Goal: Task Accomplishment & Management: Manage account settings

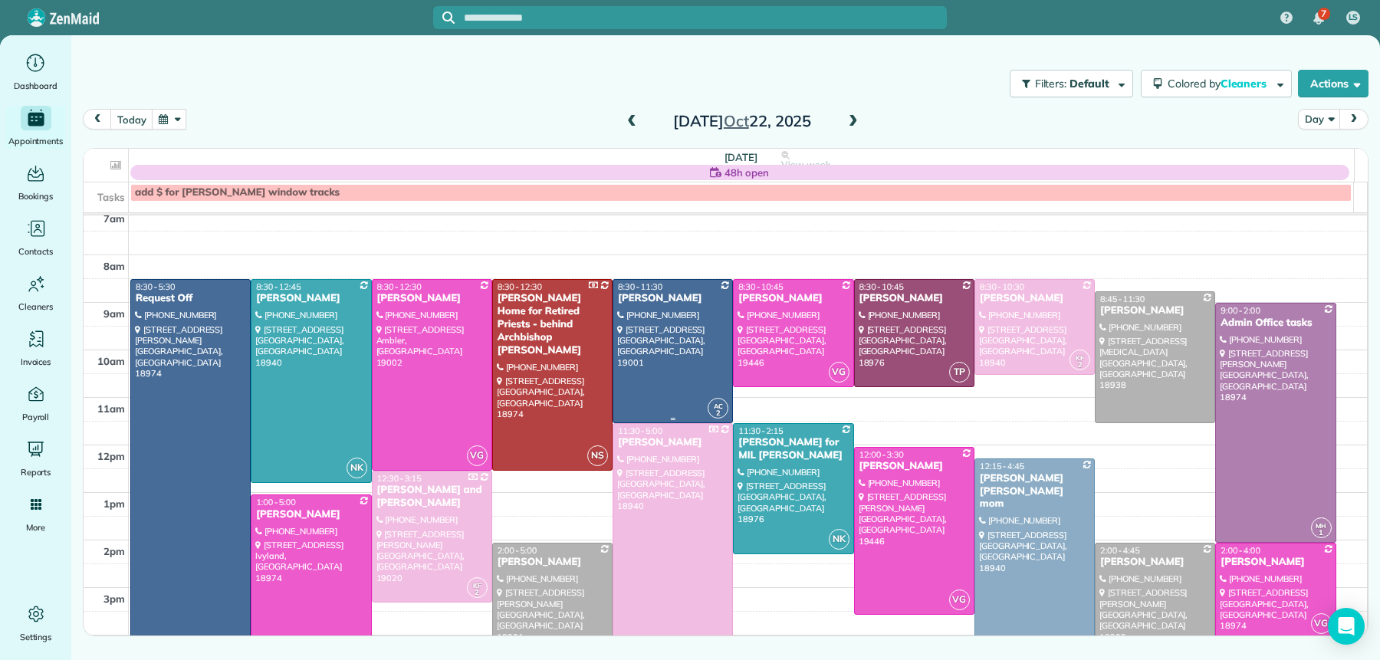
scroll to position [15, 0]
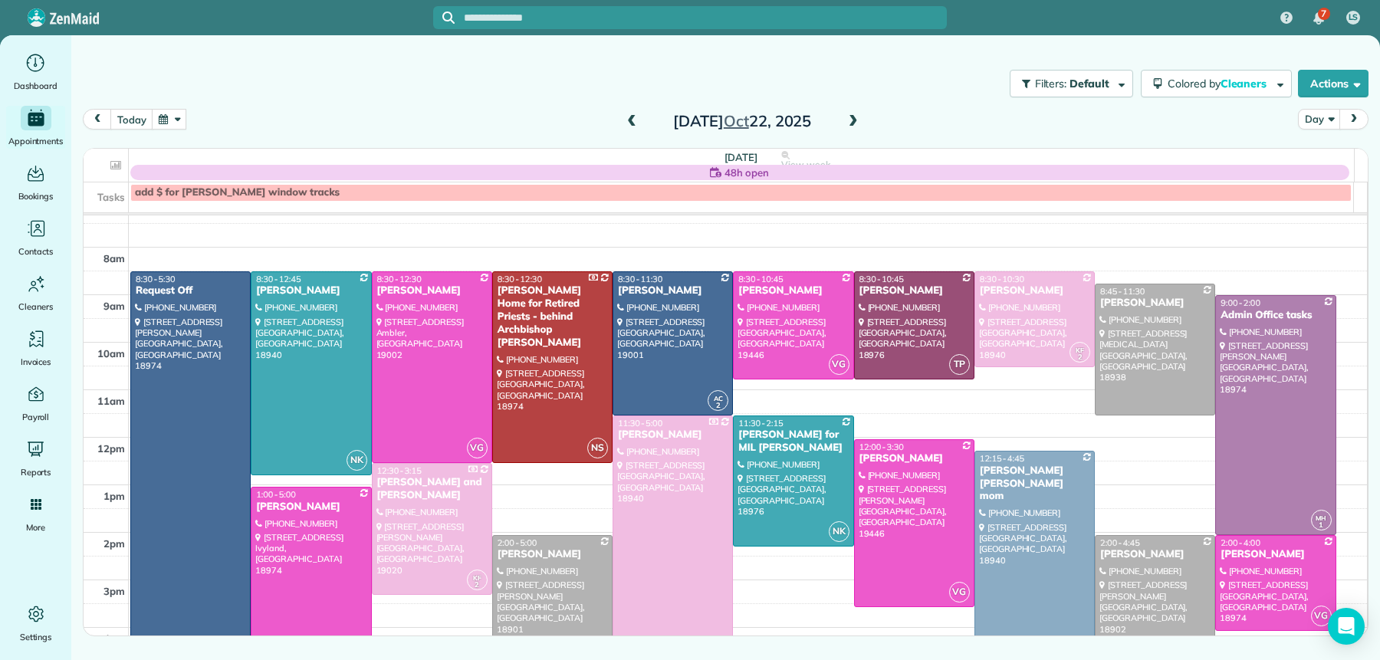
click at [849, 120] on span at bounding box center [853, 122] width 17 height 14
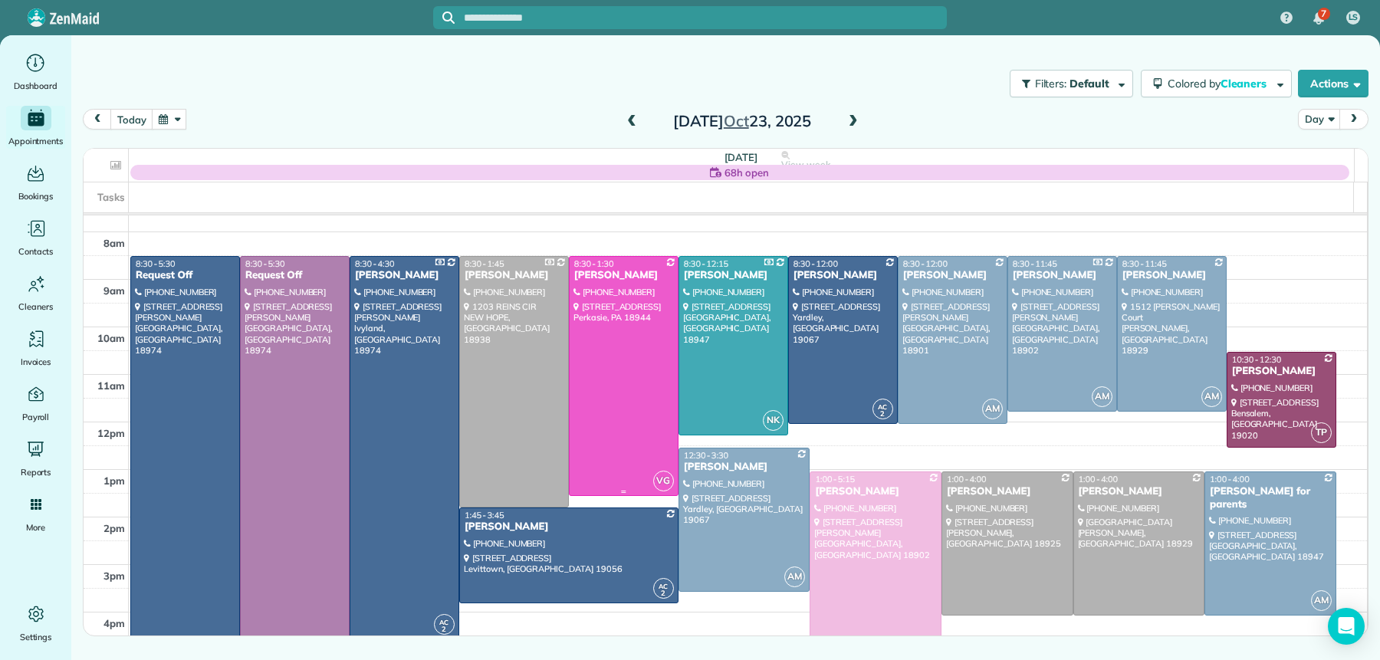
scroll to position [35, 0]
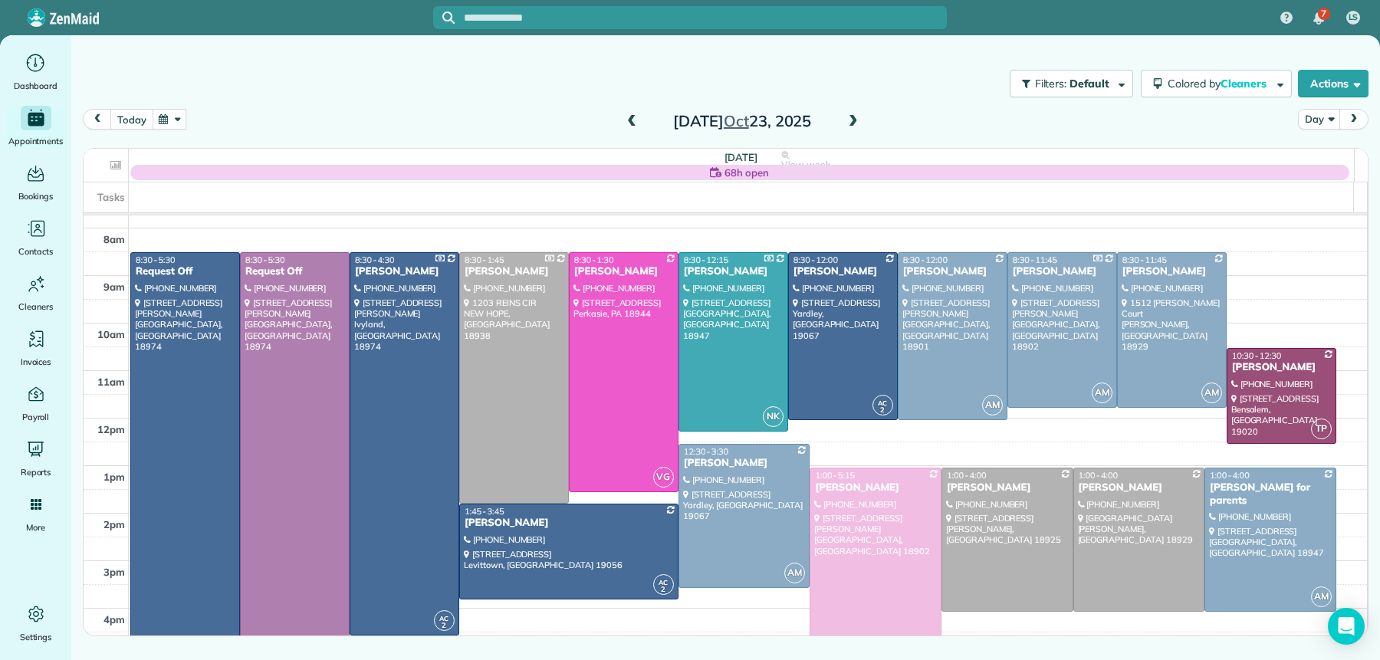
click at [139, 120] on button "today" at bounding box center [131, 119] width 42 height 21
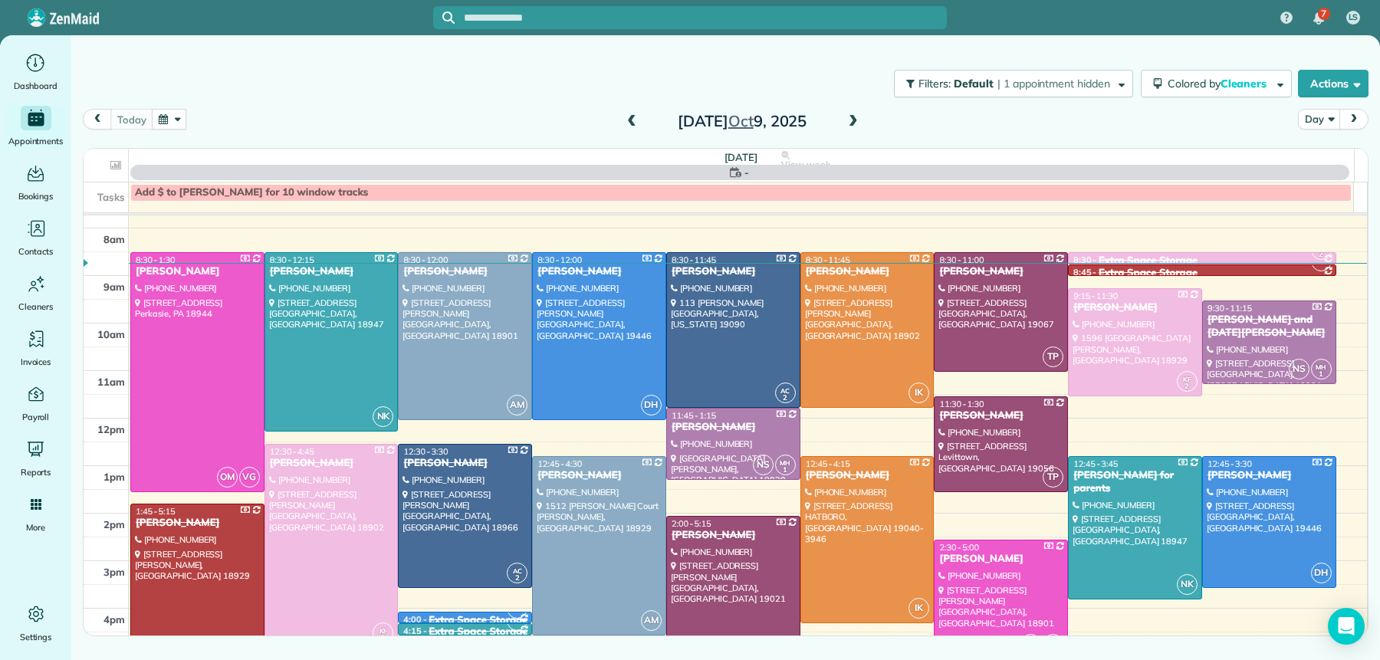
scroll to position [0, 0]
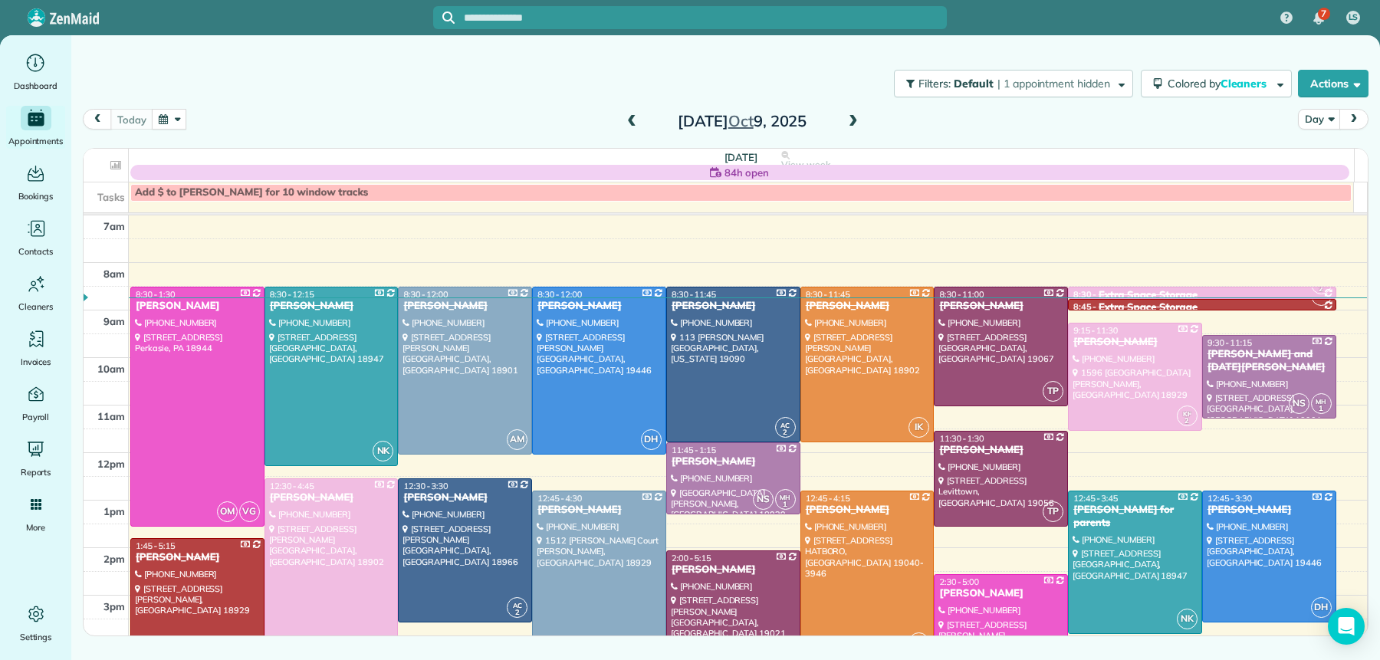
click at [856, 120] on span at bounding box center [853, 122] width 17 height 14
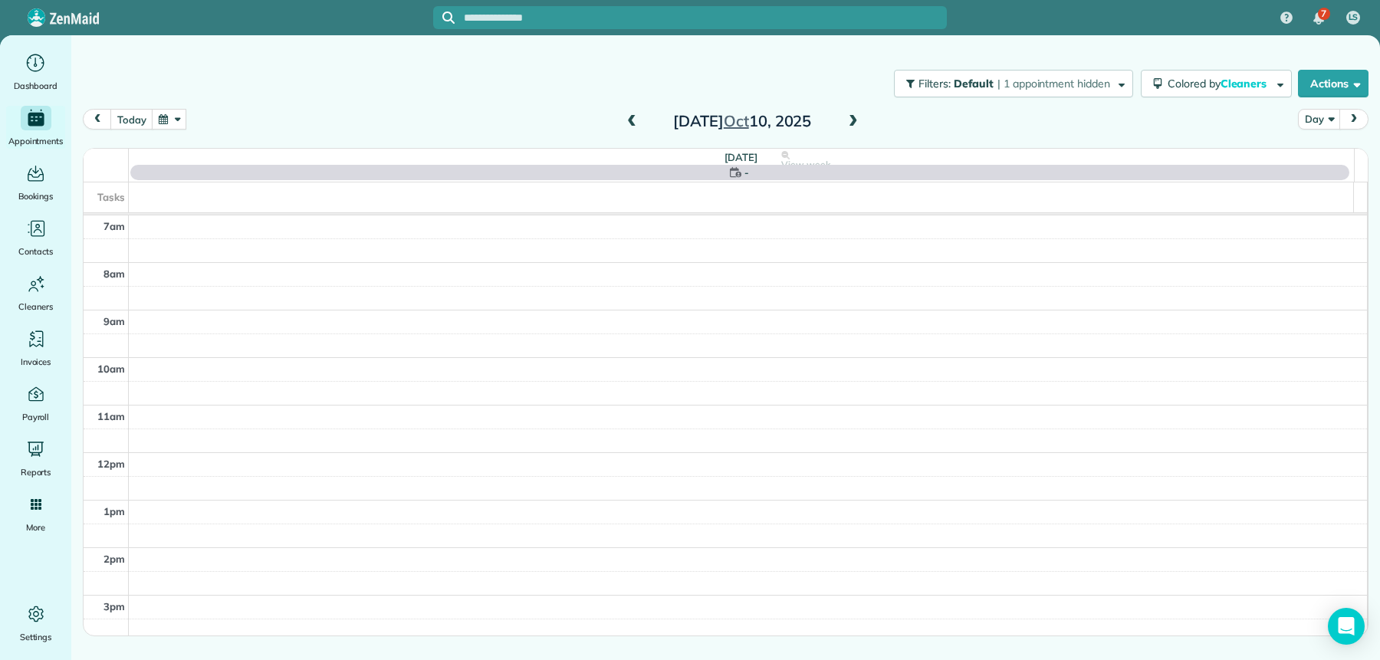
click at [856, 120] on span at bounding box center [853, 122] width 17 height 14
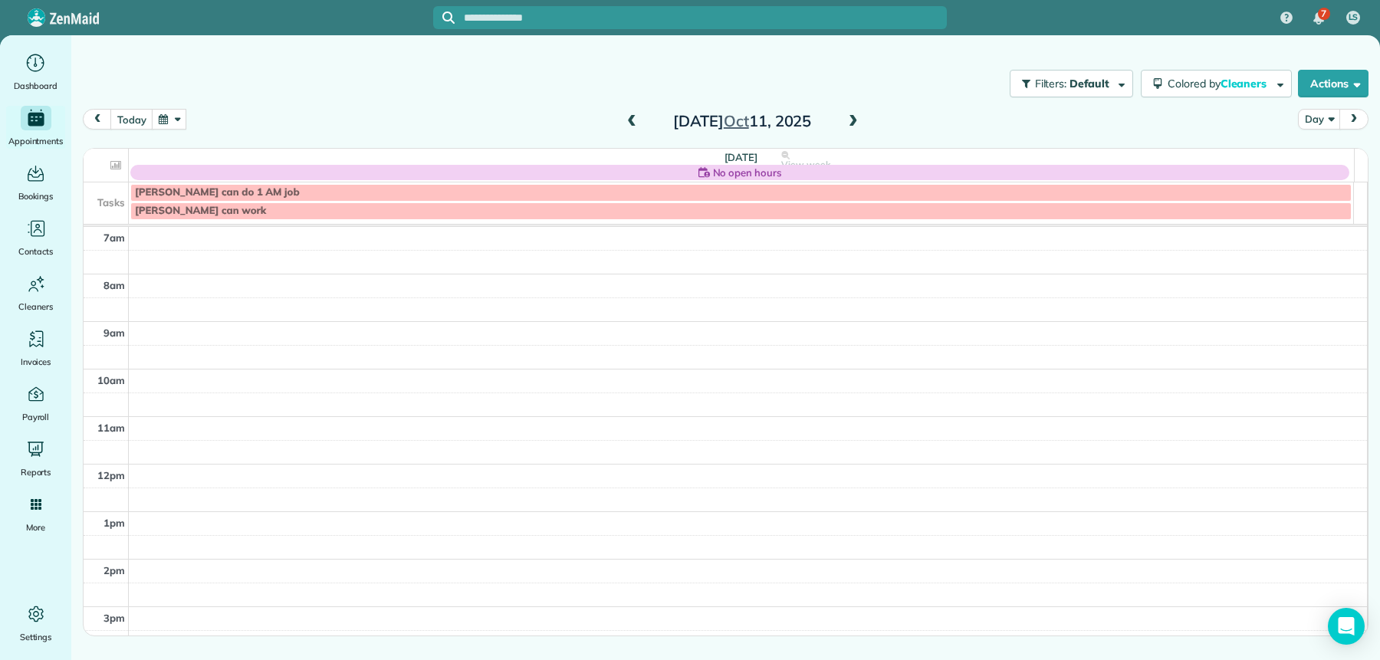
click at [634, 118] on span at bounding box center [631, 122] width 17 height 14
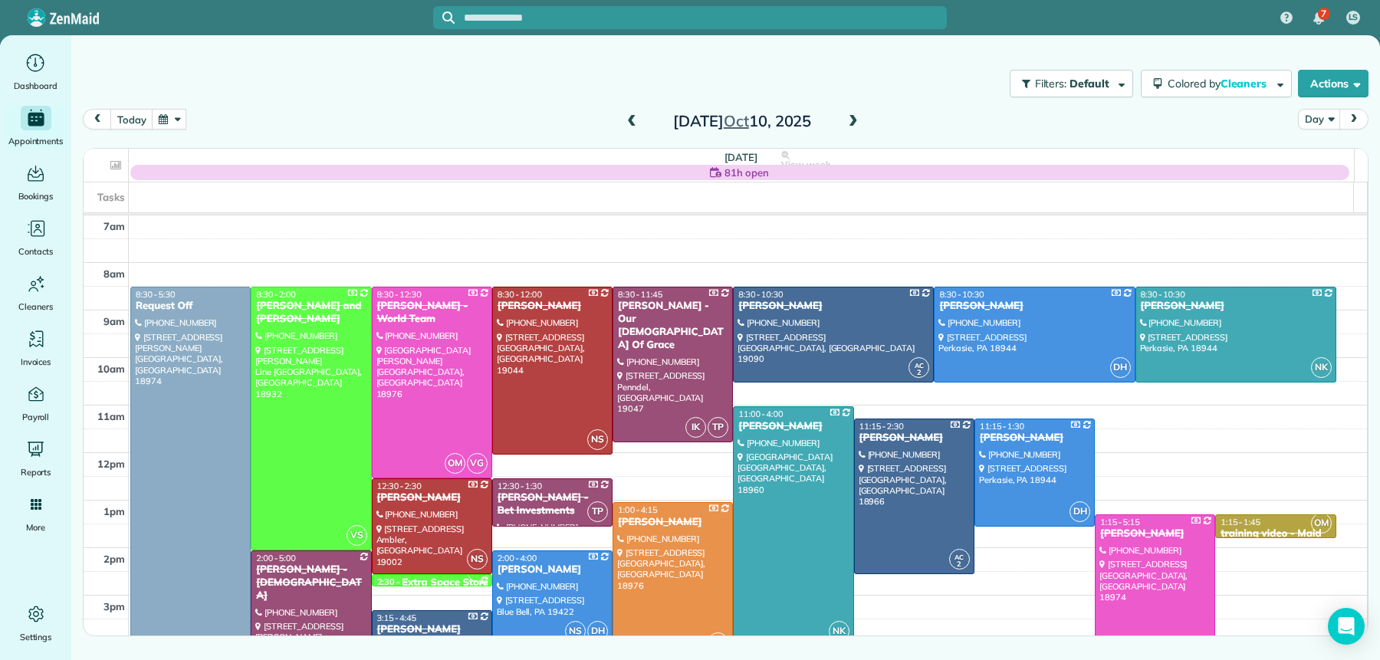
click at [852, 123] on span at bounding box center [853, 122] width 17 height 14
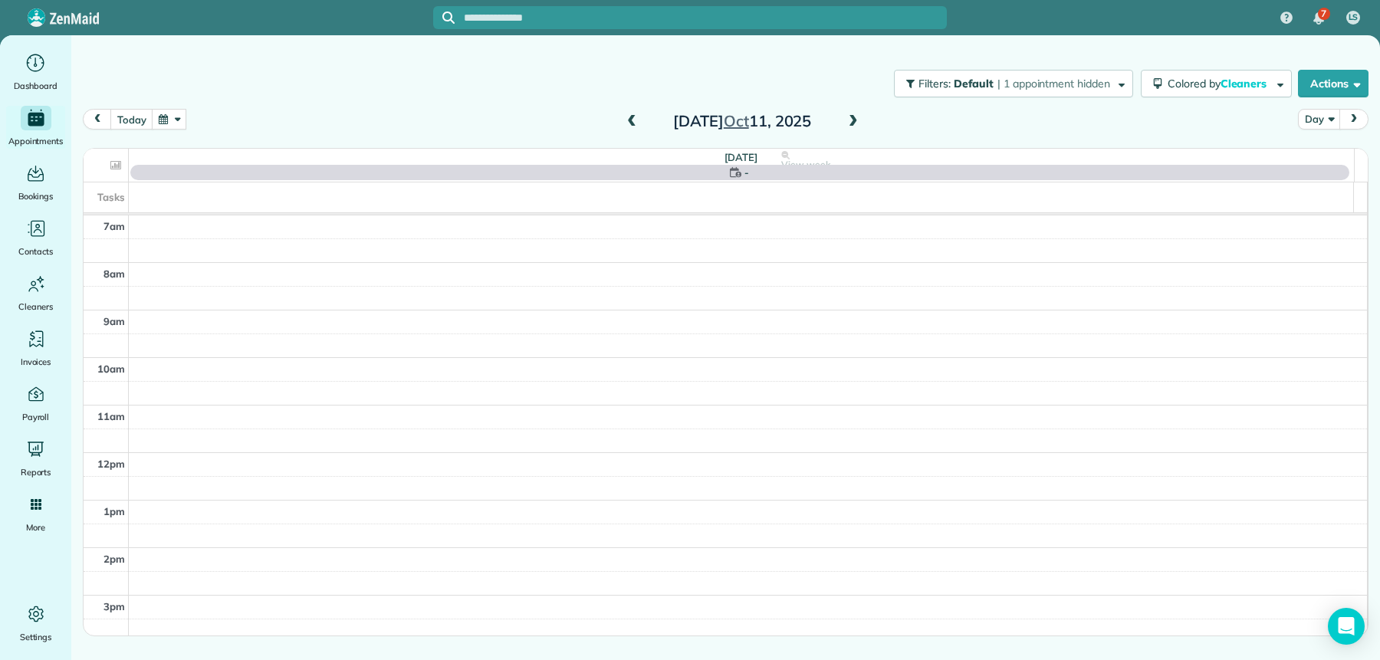
click at [852, 123] on span at bounding box center [853, 122] width 17 height 14
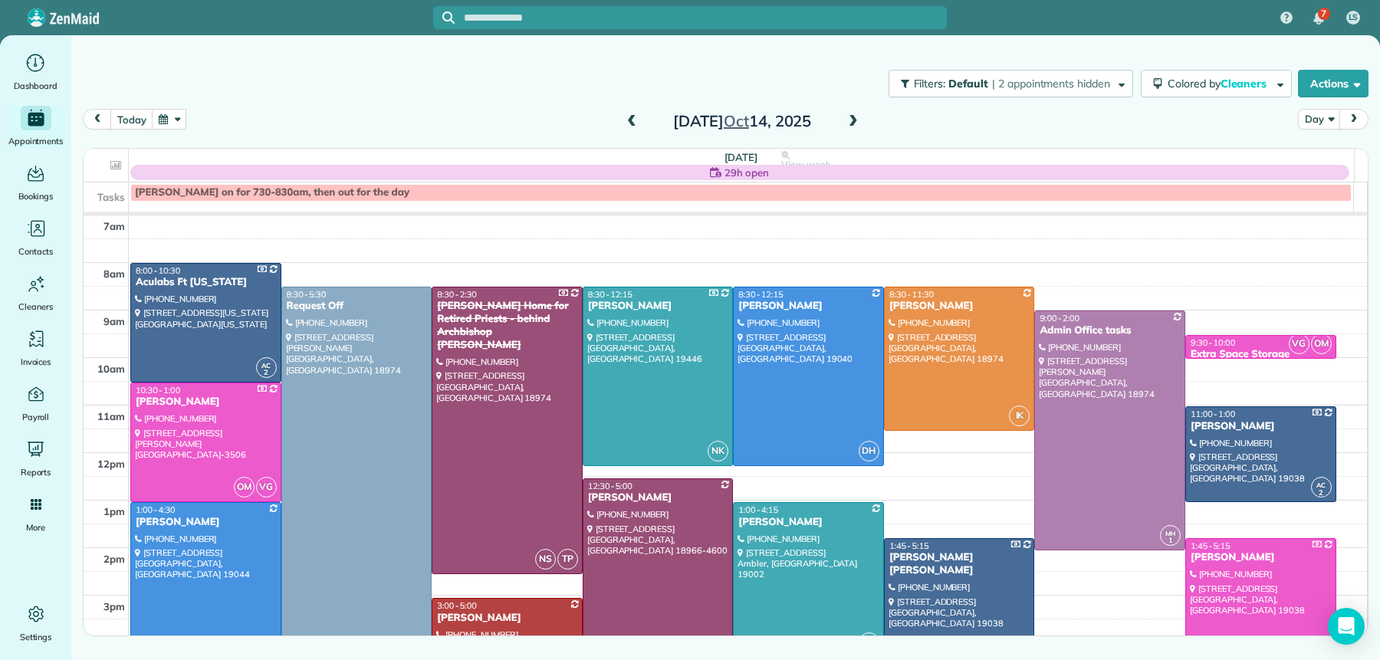
click at [852, 121] on span at bounding box center [853, 122] width 17 height 14
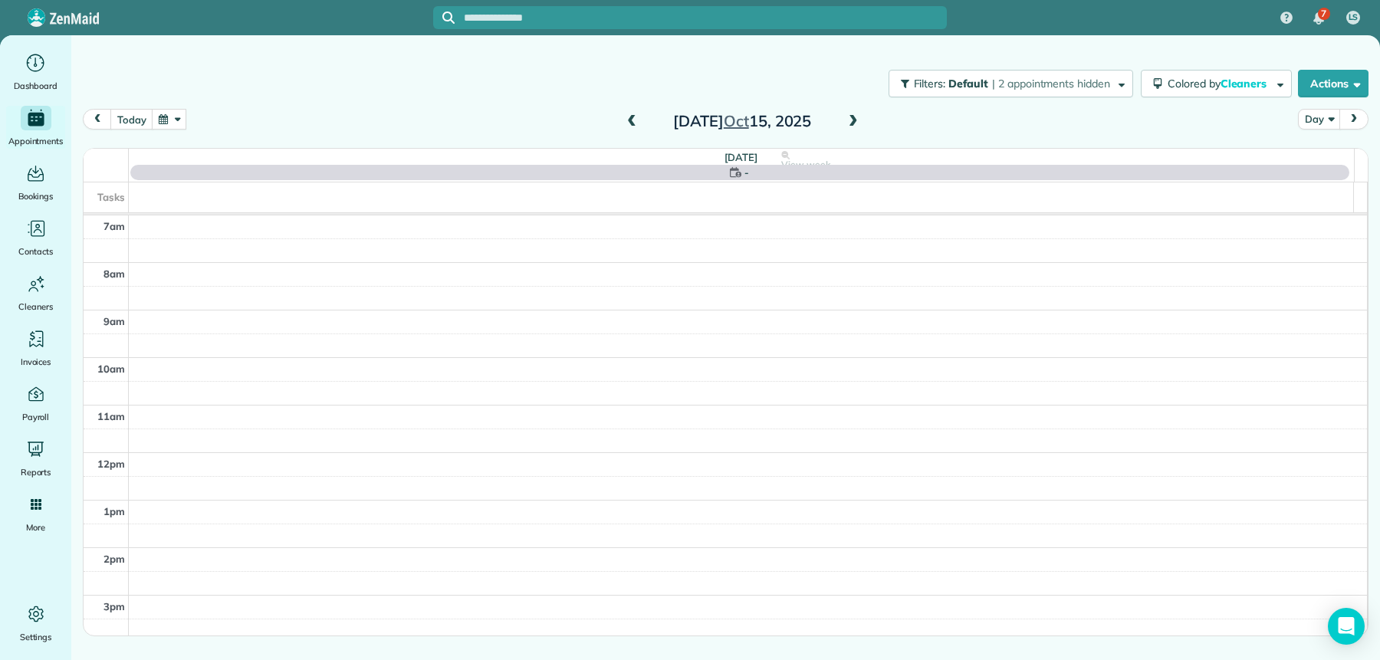
click at [852, 121] on span at bounding box center [853, 122] width 17 height 14
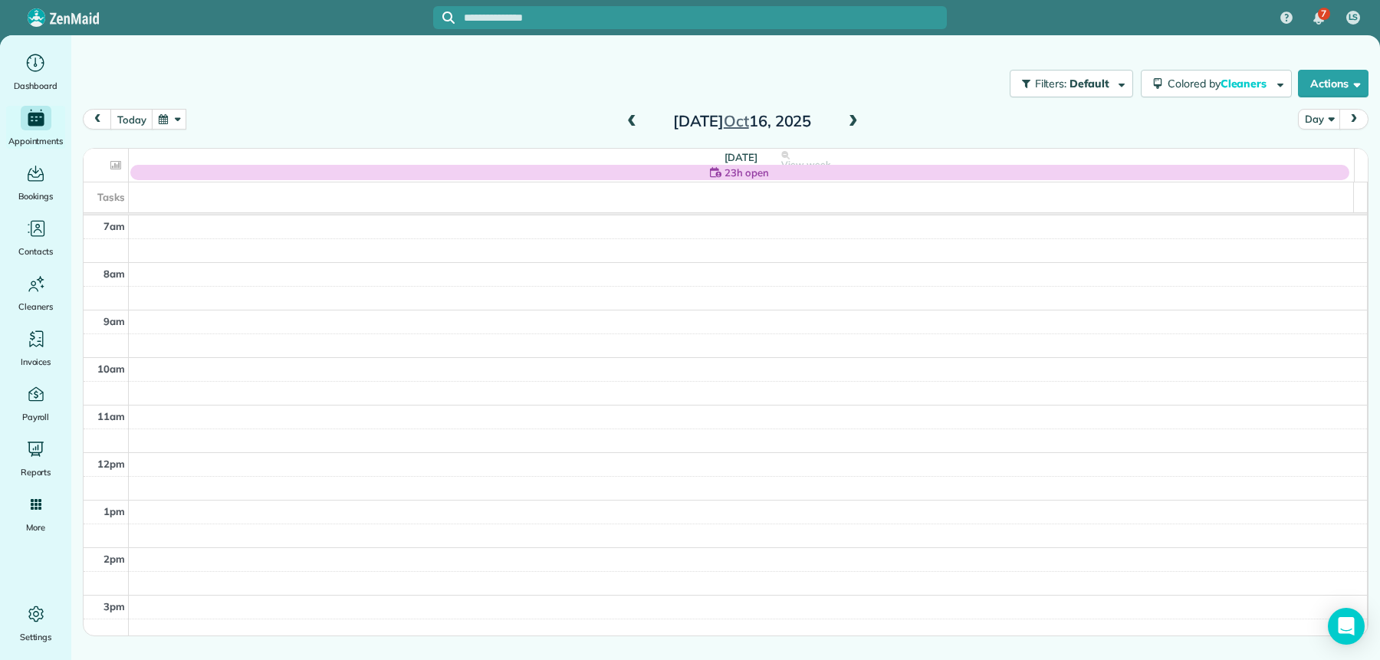
click at [626, 117] on span at bounding box center [631, 122] width 17 height 14
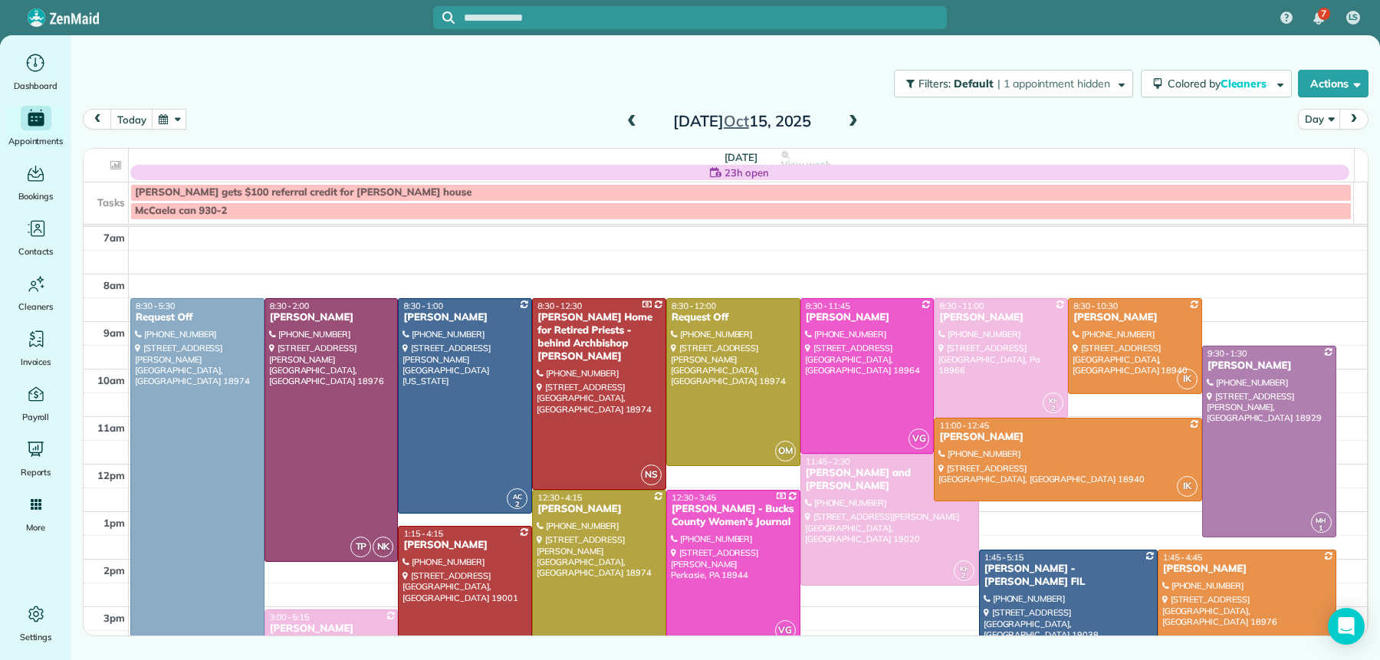
click at [853, 123] on span at bounding box center [853, 122] width 17 height 14
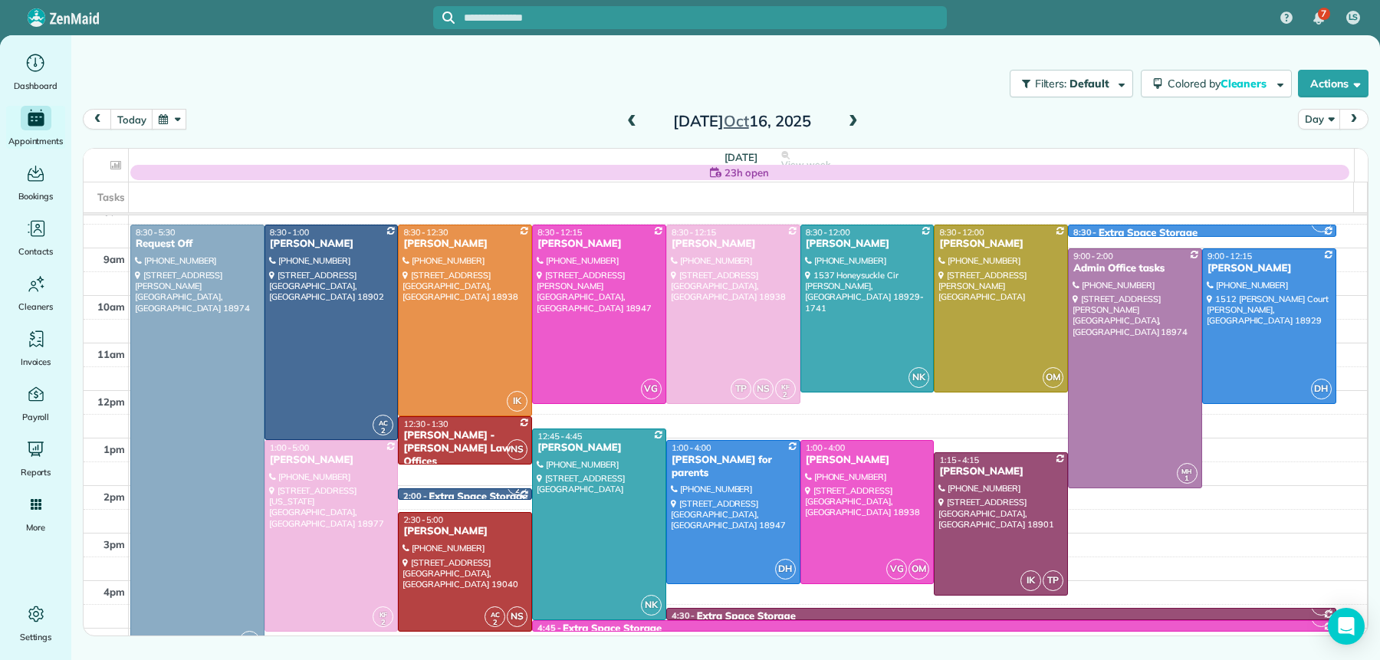
scroll to position [75, 0]
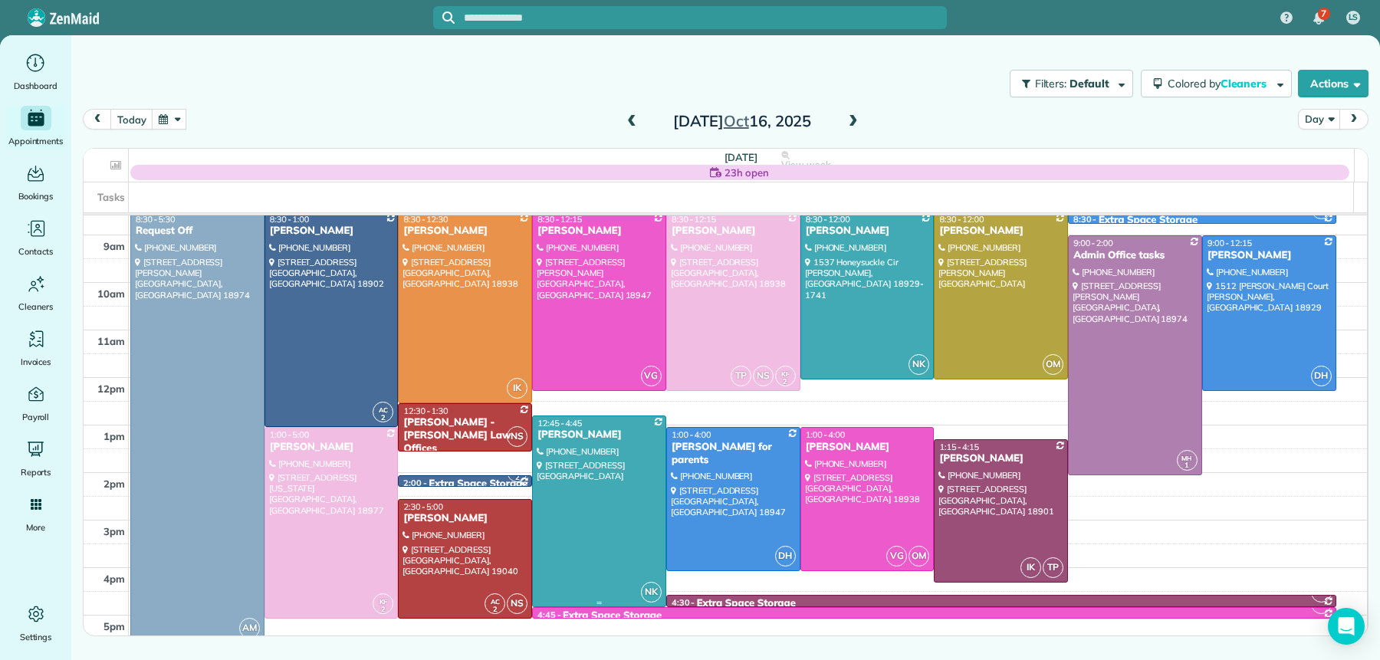
click at [593, 429] on div "Michelle Ambrosini" at bounding box center [599, 435] width 125 height 13
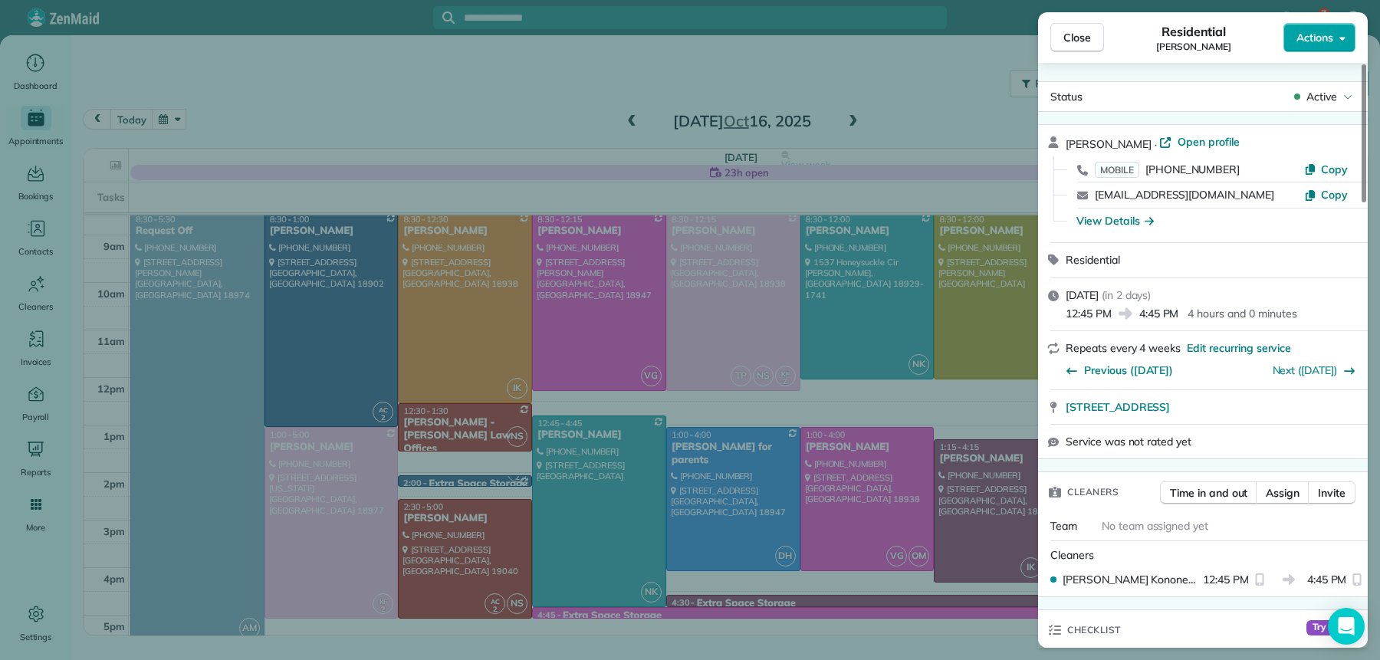
click at [1304, 38] on span "Actions" at bounding box center [1315, 37] width 37 height 15
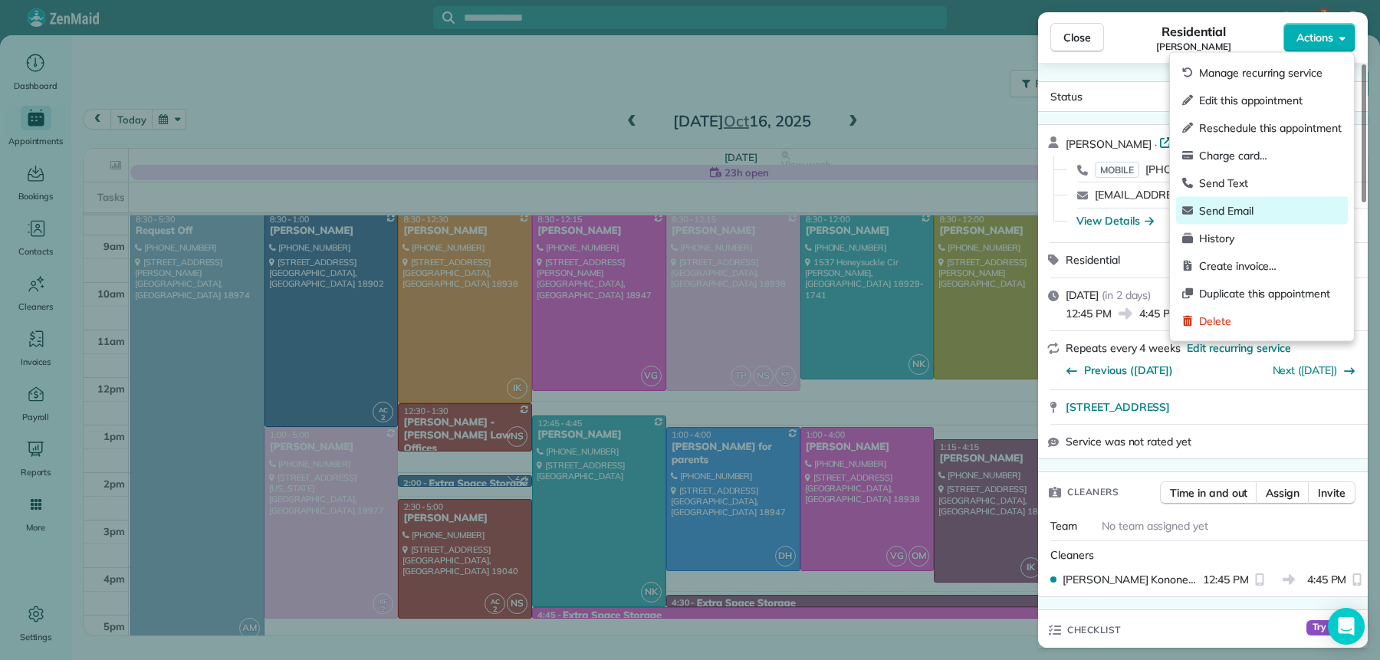
click at [1235, 215] on span "Send Email" at bounding box center [1270, 210] width 143 height 15
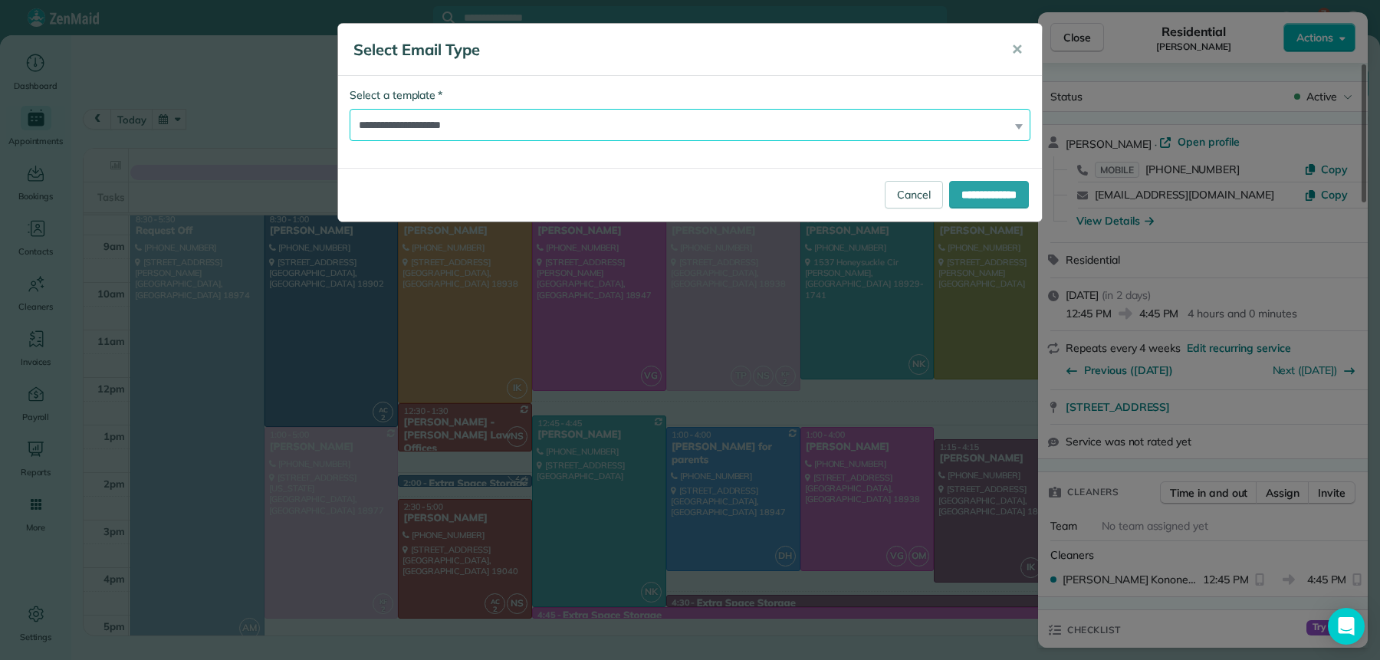
click at [540, 130] on select "**********" at bounding box center [690, 125] width 681 height 32
select select "*****"
click at [350, 109] on select "**********" at bounding box center [690, 125] width 681 height 32
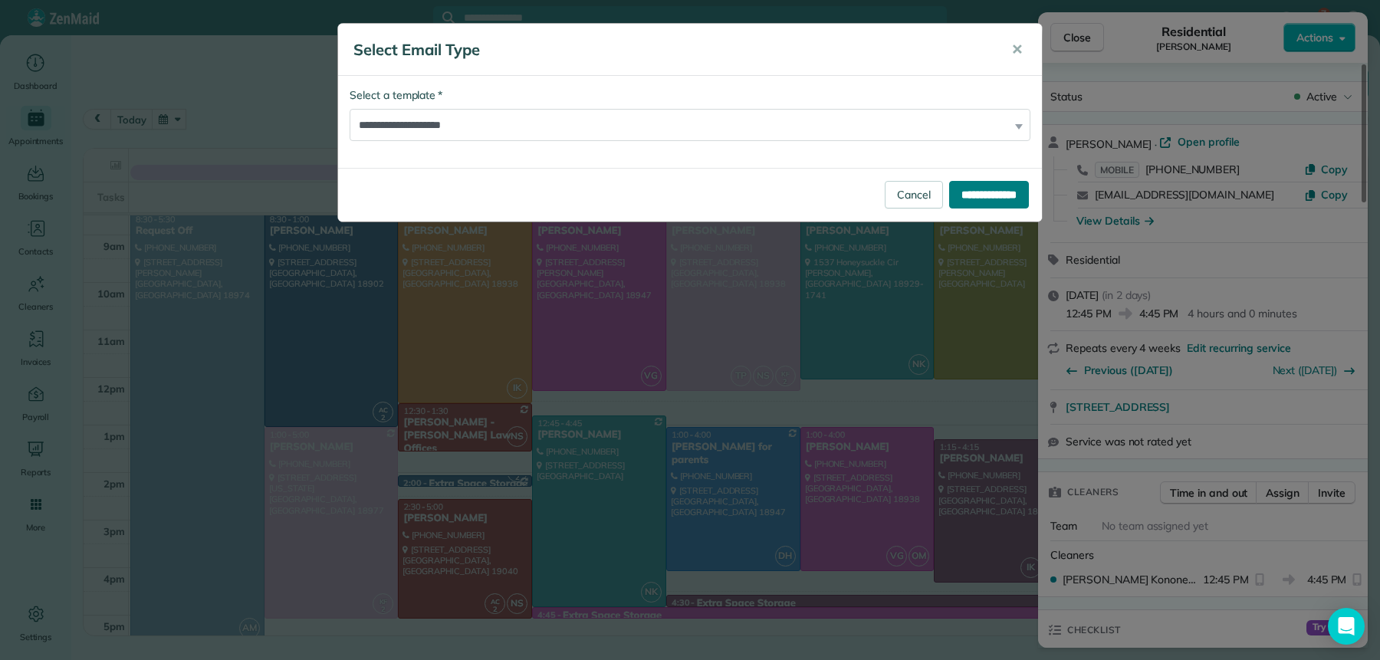
click at [971, 201] on input "**********" at bounding box center [989, 195] width 80 height 28
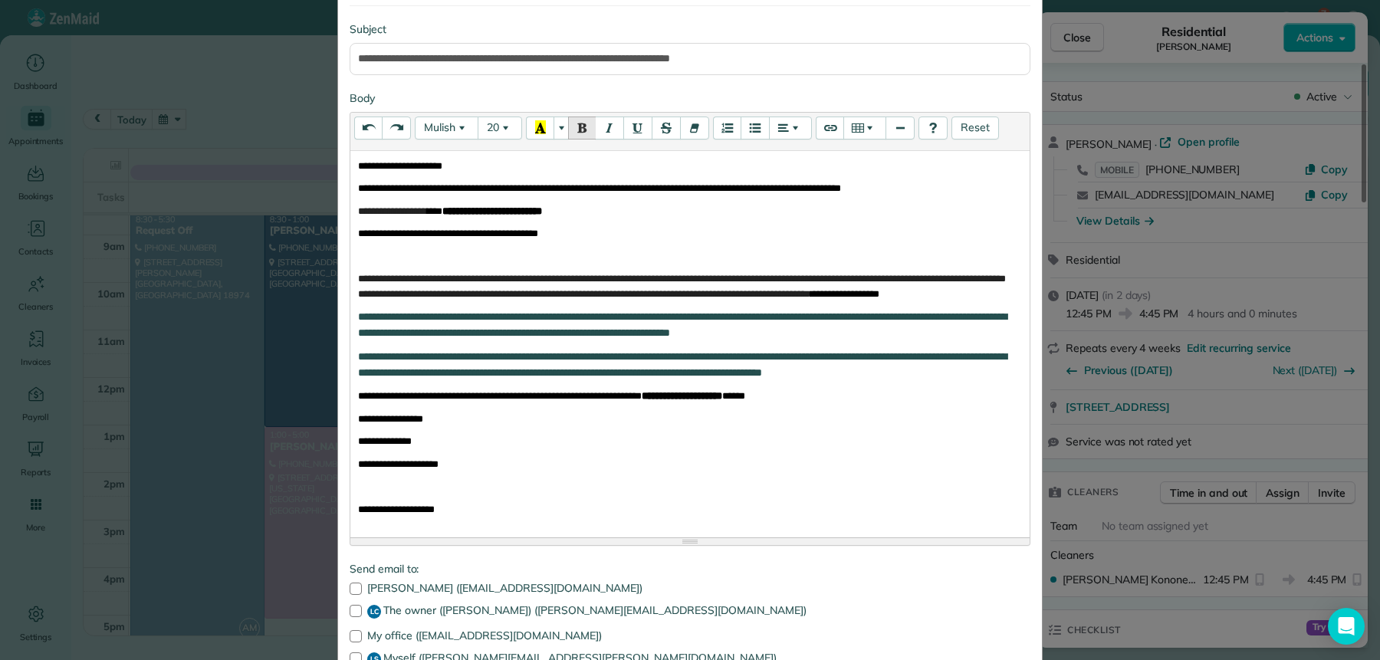
scroll to position [278, 0]
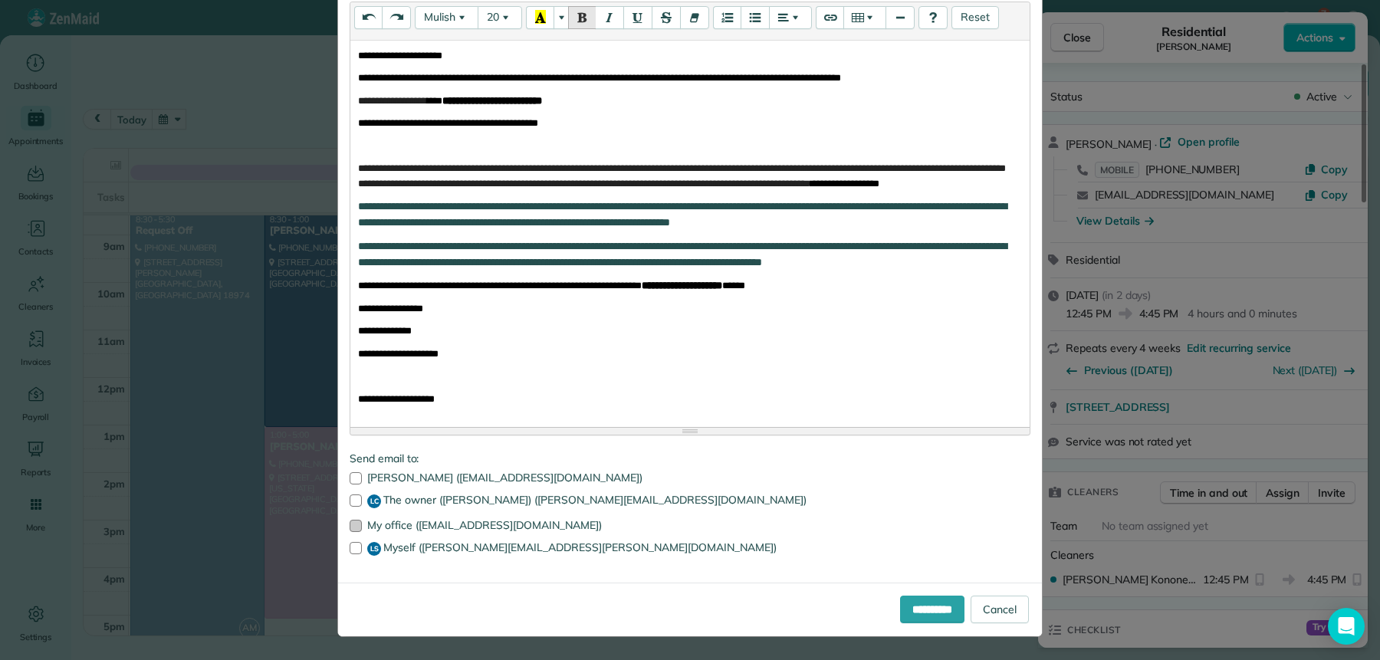
click at [350, 526] on div at bounding box center [356, 526] width 12 height 12
click at [353, 553] on div at bounding box center [356, 548] width 12 height 12
drag, startPoint x: 896, startPoint y: 603, endPoint x: 883, endPoint y: 579, distance: 27.1
click at [900, 602] on input "**********" at bounding box center [932, 610] width 64 height 28
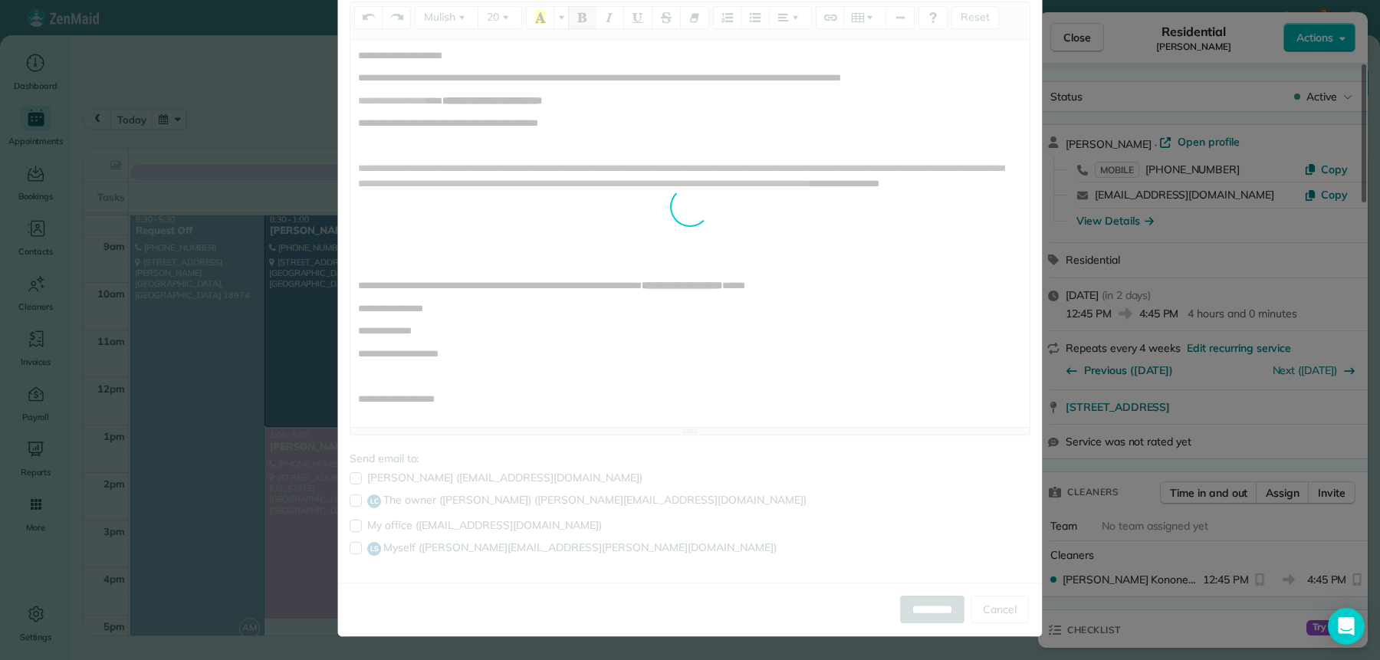
scroll to position [0, 0]
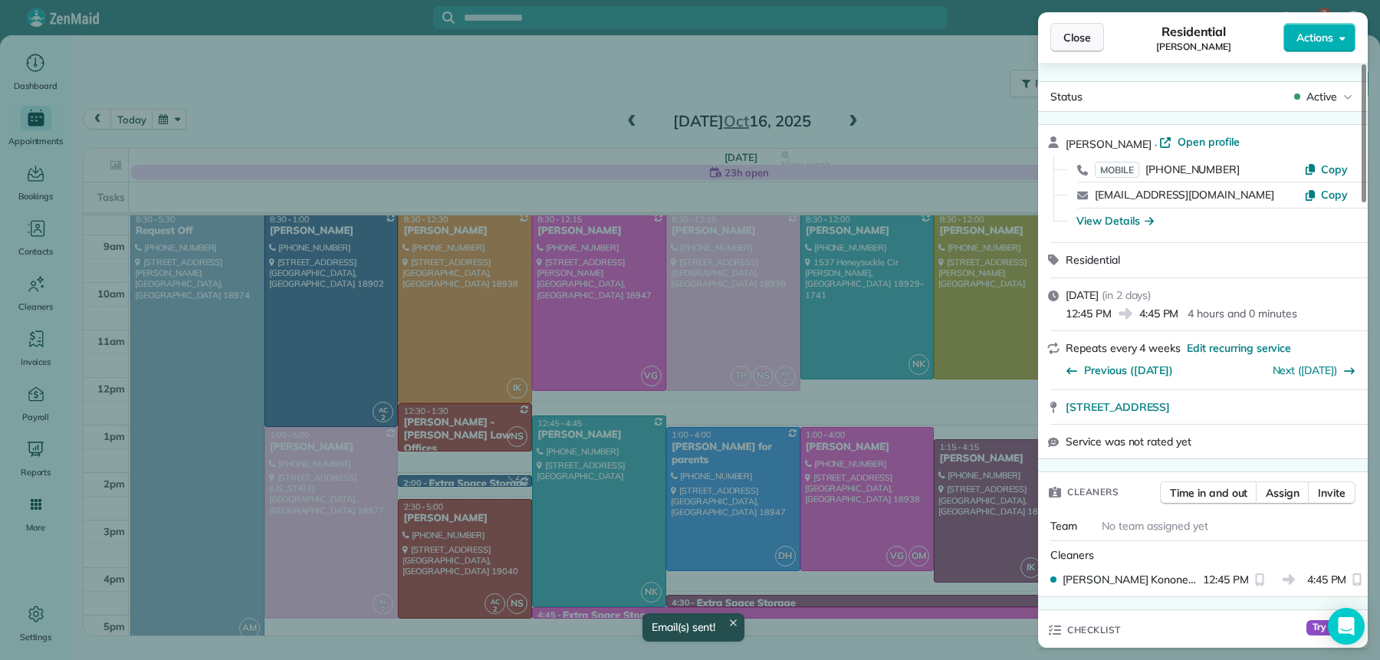
click at [1087, 38] on span "Close" at bounding box center [1078, 37] width 28 height 15
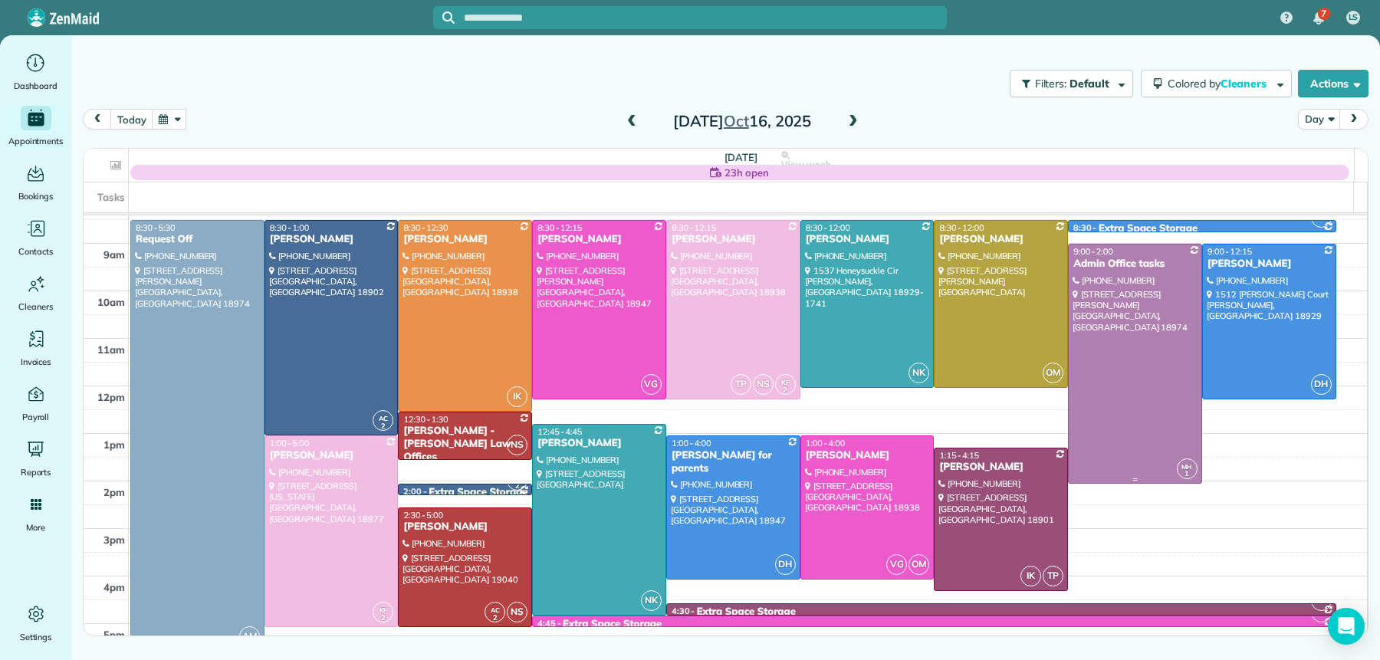
scroll to position [64, 0]
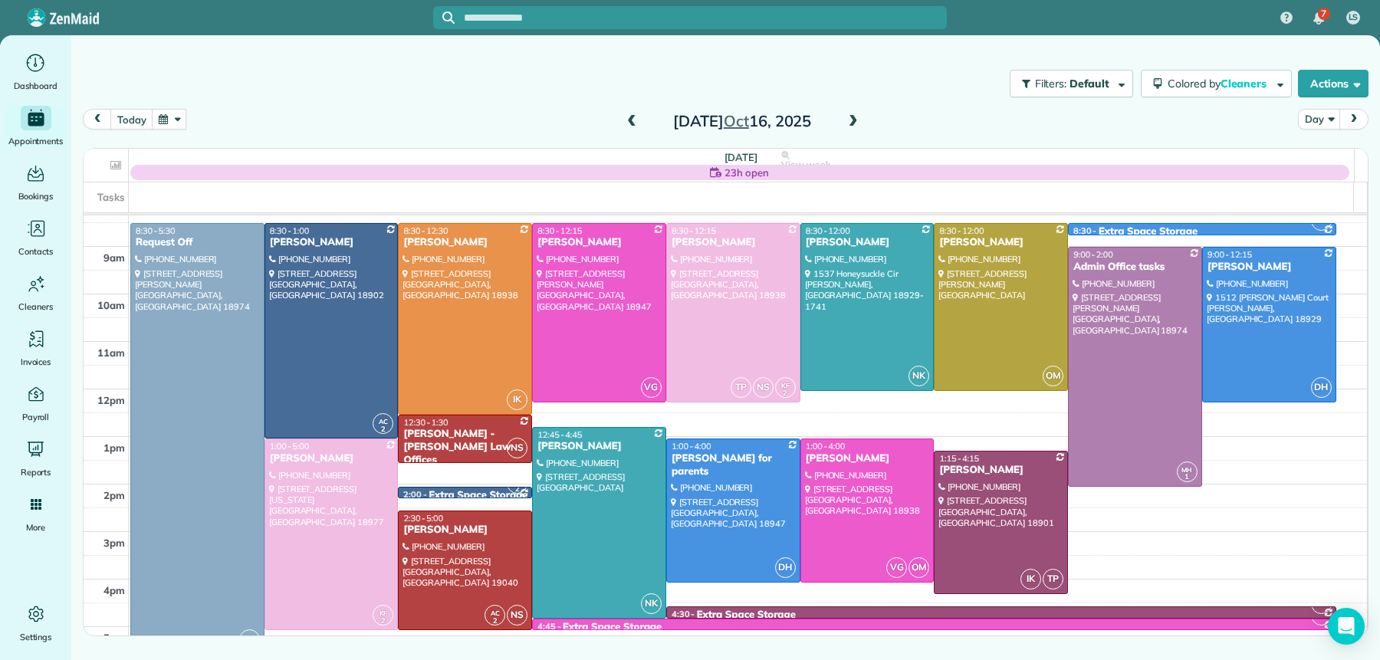
click at [853, 123] on span at bounding box center [853, 122] width 17 height 14
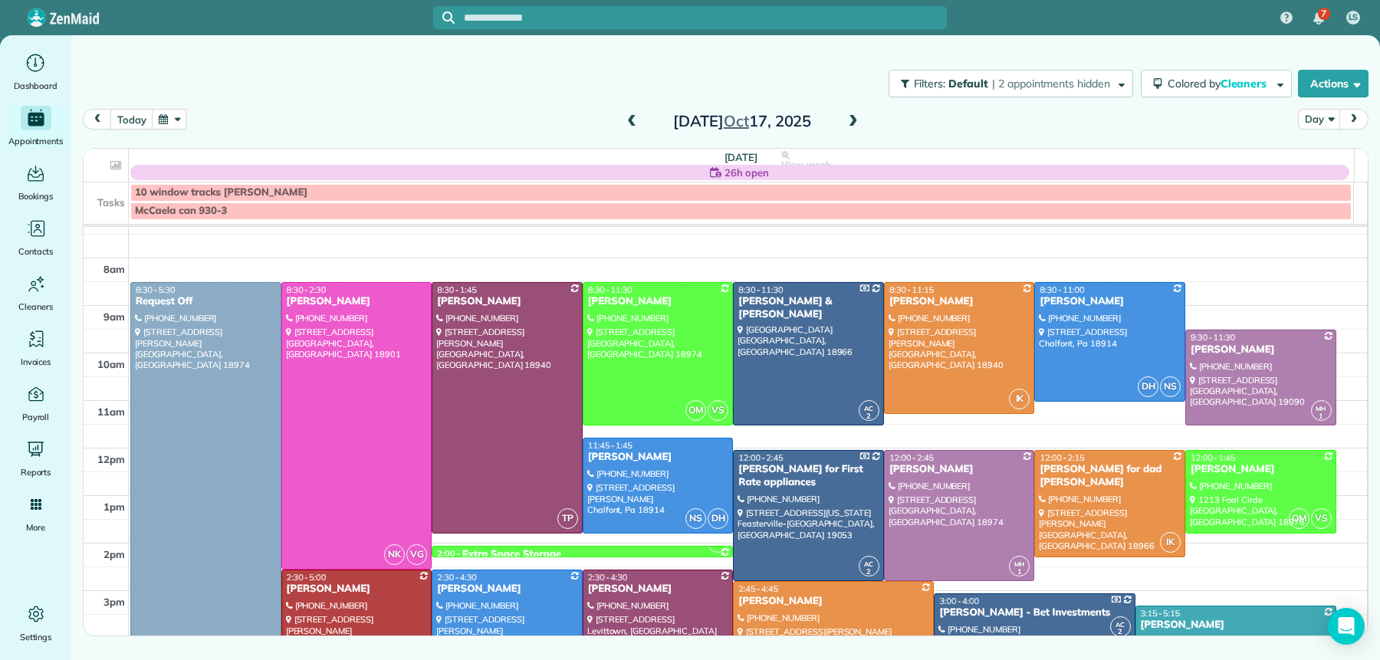
scroll to position [18, 0]
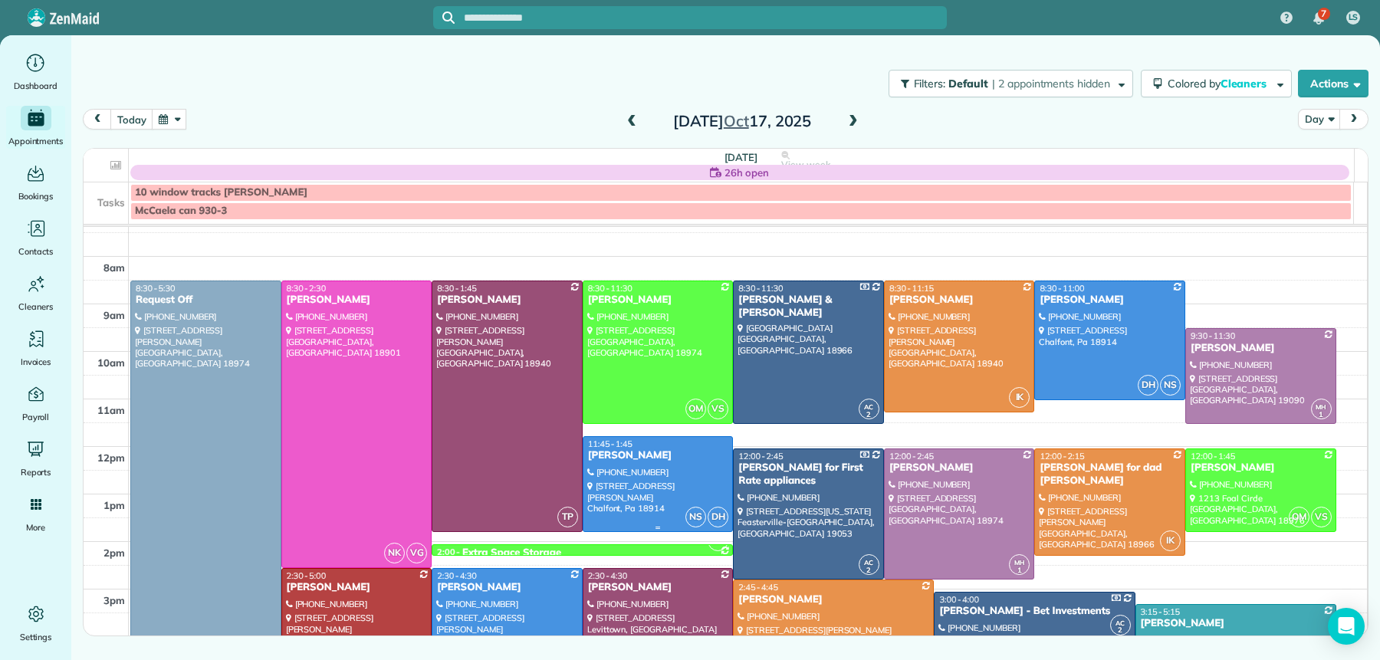
click at [653, 458] on div "Denise ODonnell" at bounding box center [658, 455] width 142 height 13
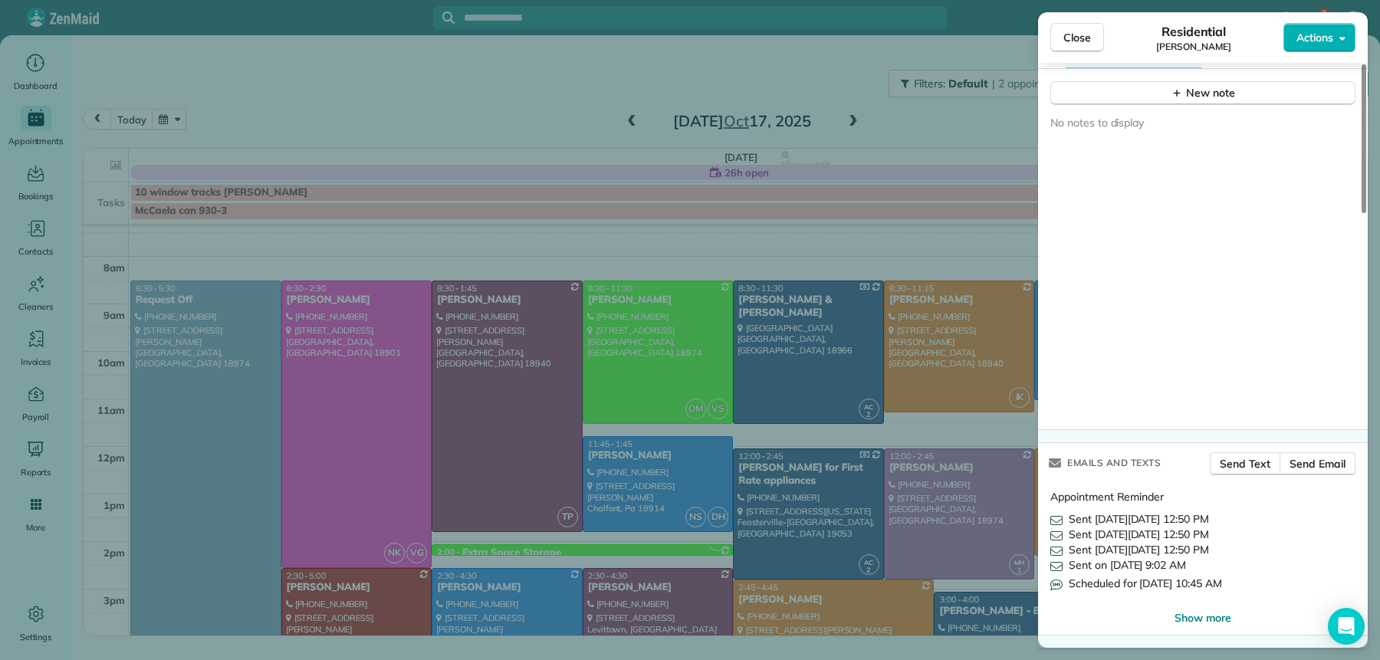
scroll to position [1277, 0]
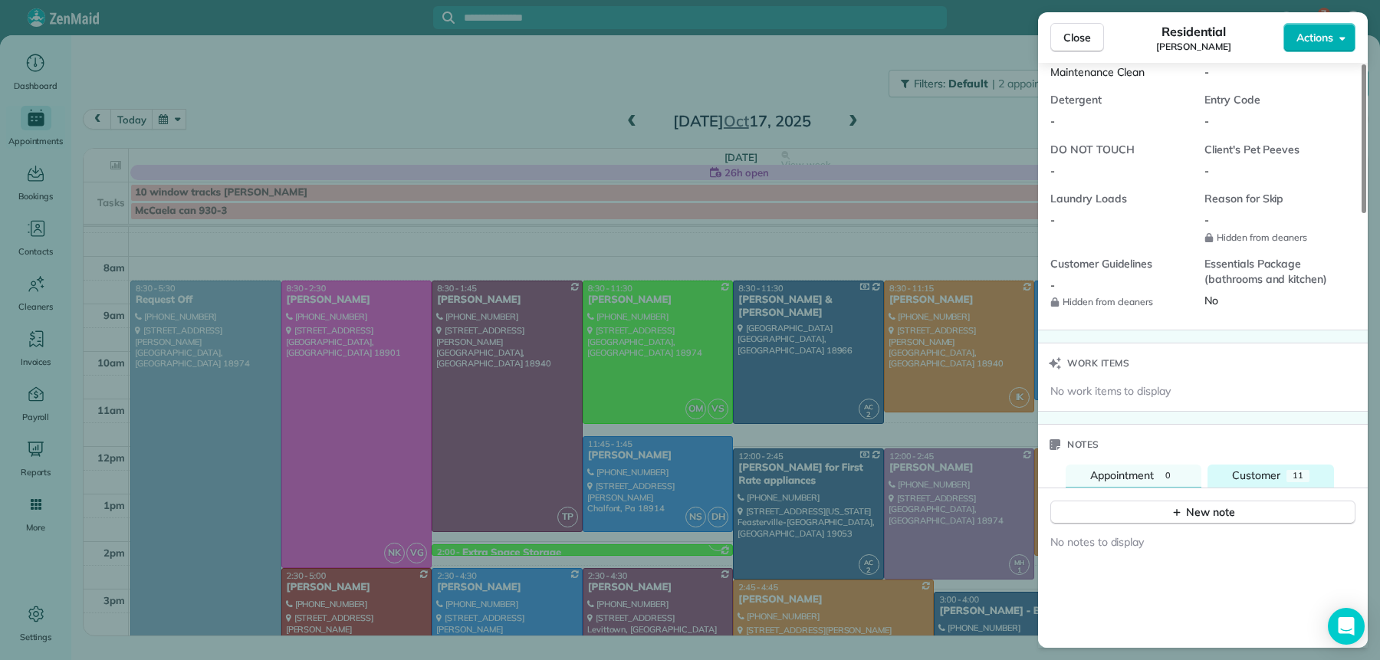
click at [1257, 482] on span "Customer" at bounding box center [1256, 475] width 48 height 14
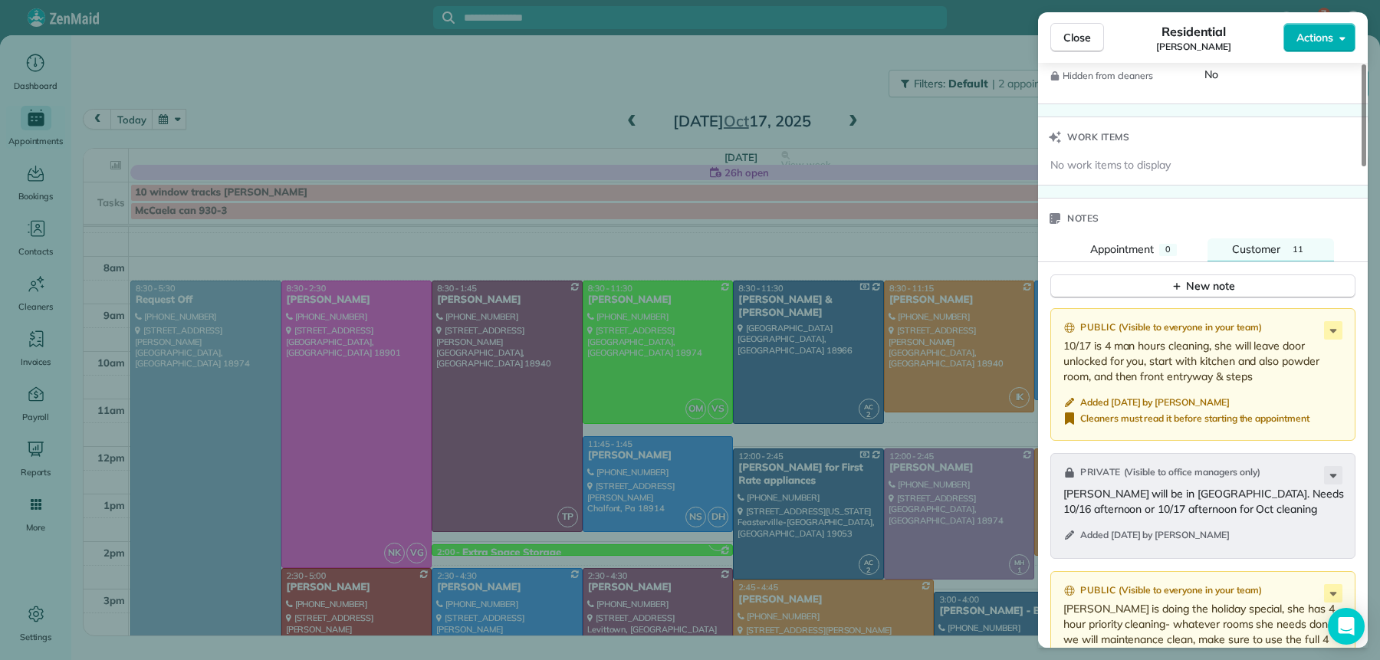
scroll to position [1478, 0]
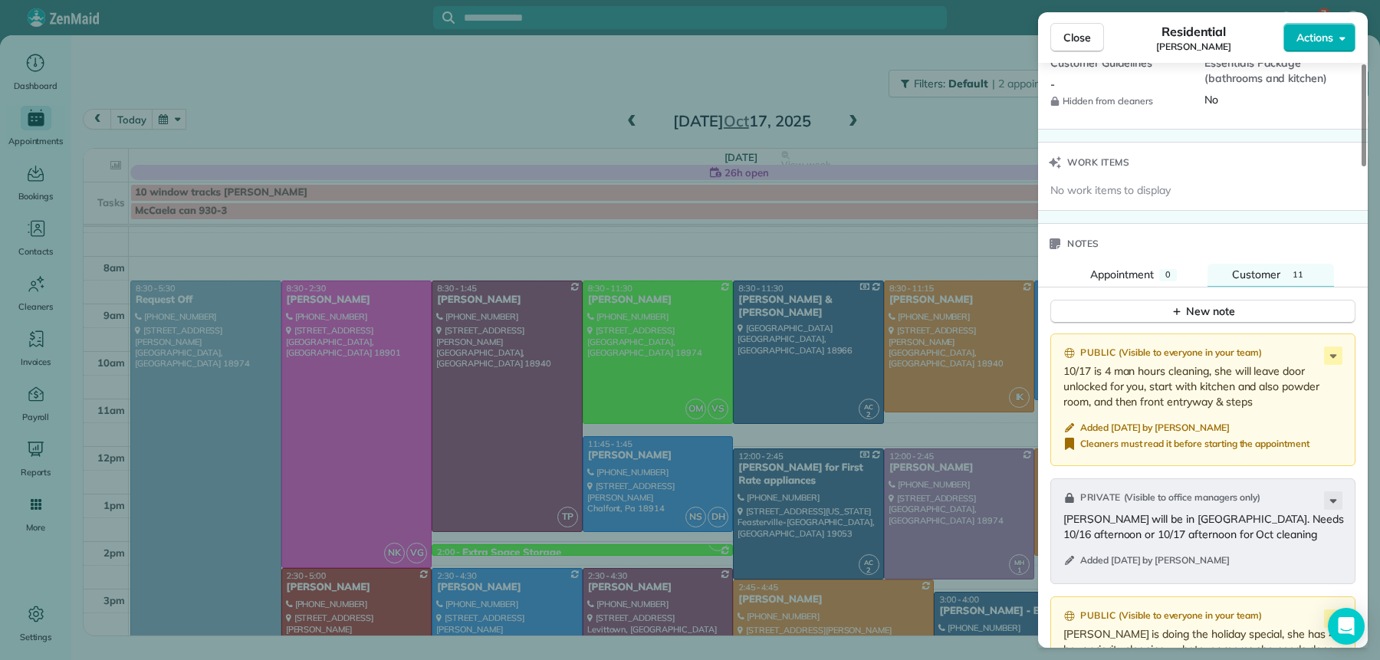
click at [1061, 42] on button "Close" at bounding box center [1077, 37] width 54 height 29
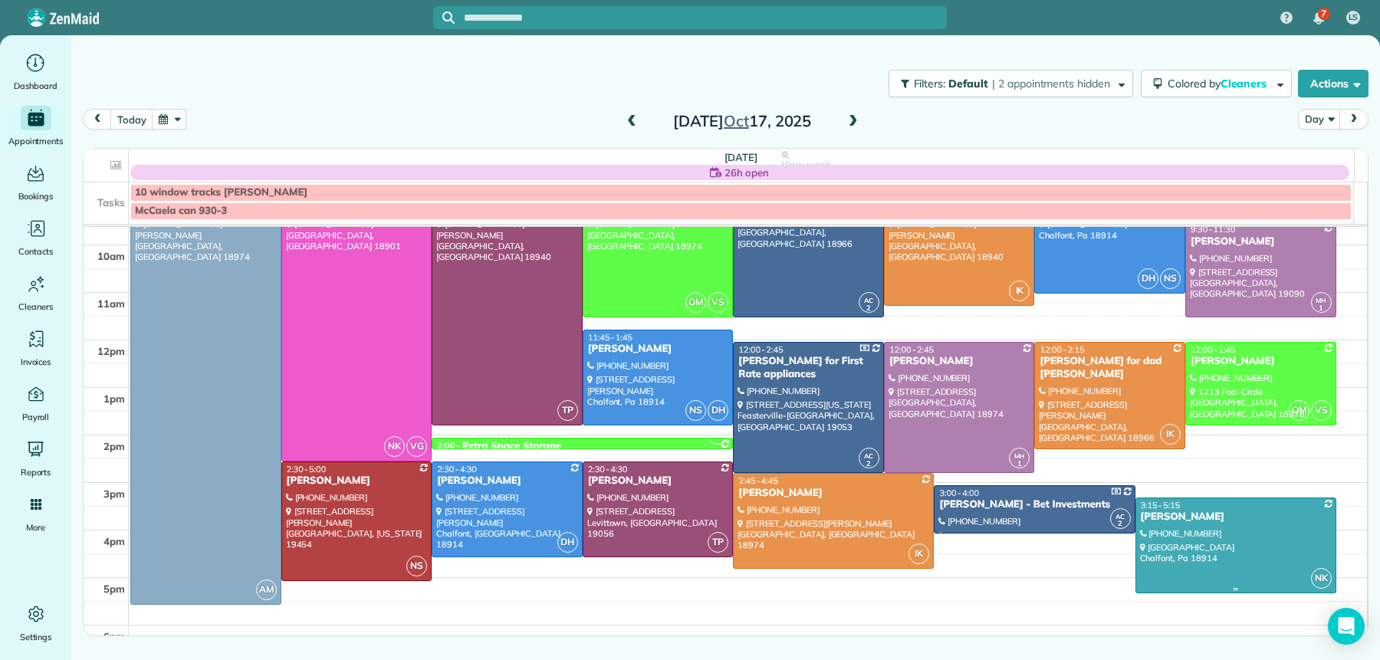
scroll to position [37, 0]
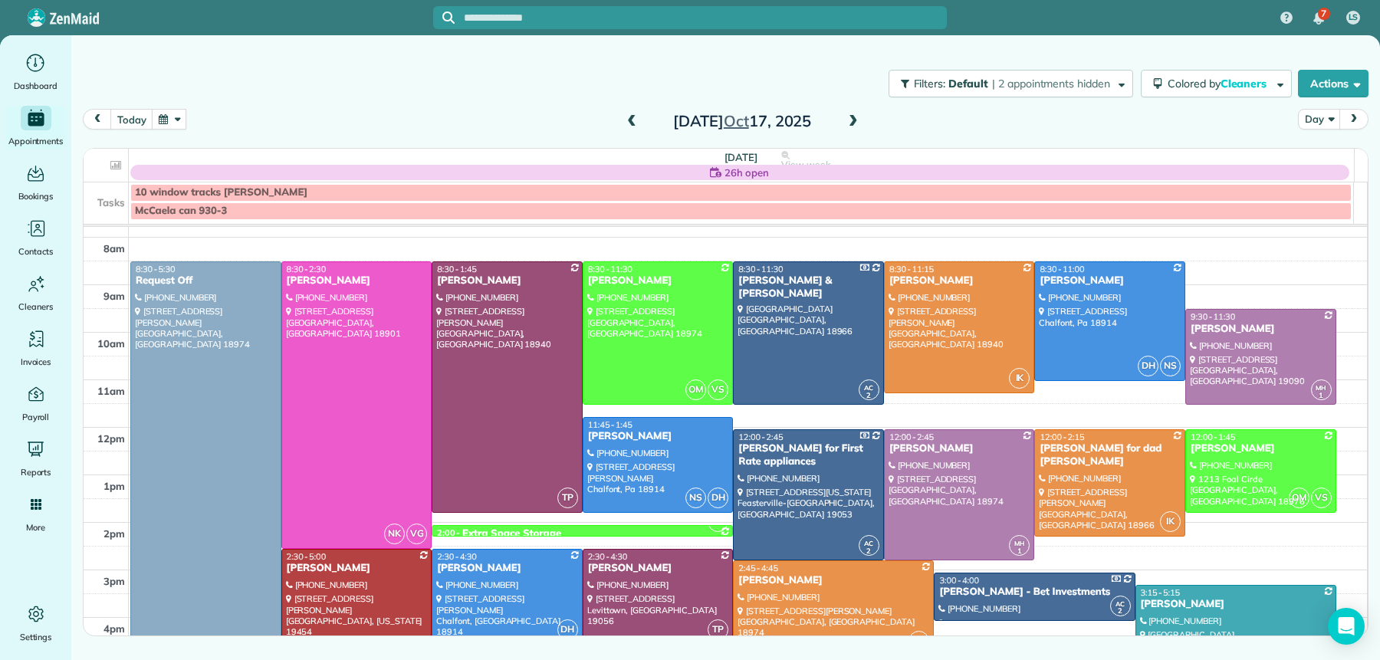
click at [628, 113] on span at bounding box center [631, 121] width 17 height 23
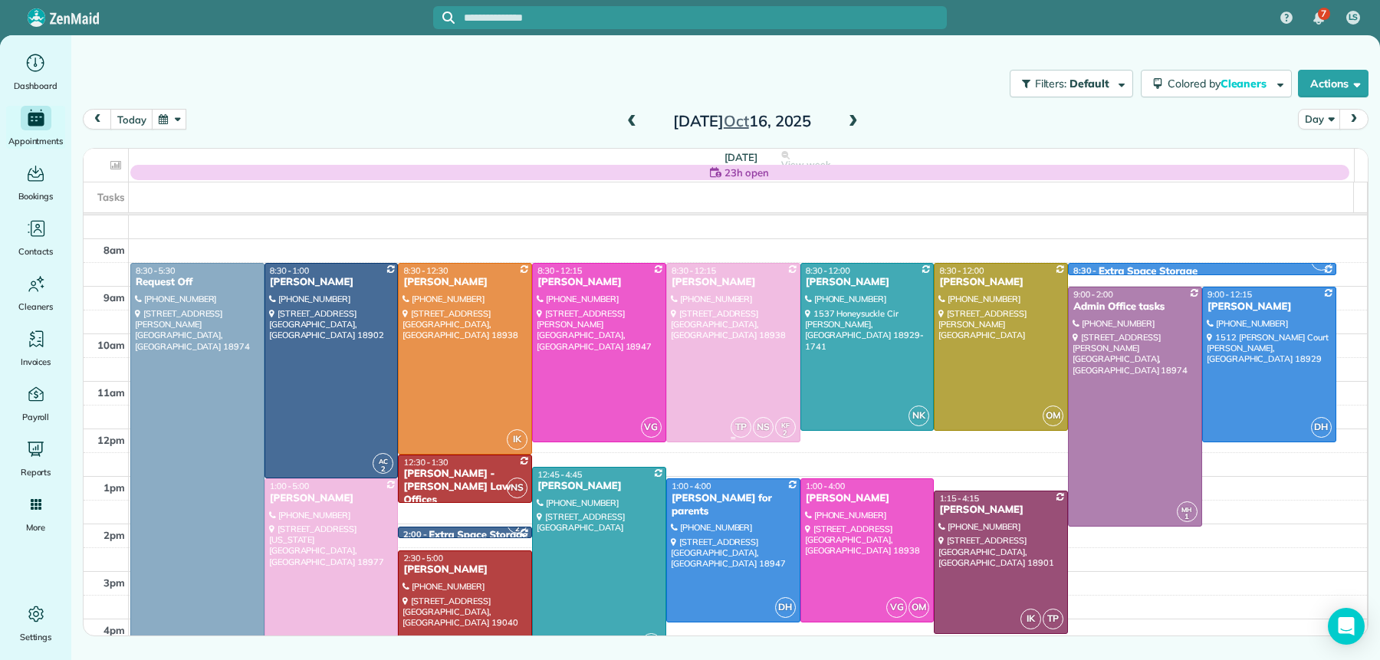
scroll to position [28, 0]
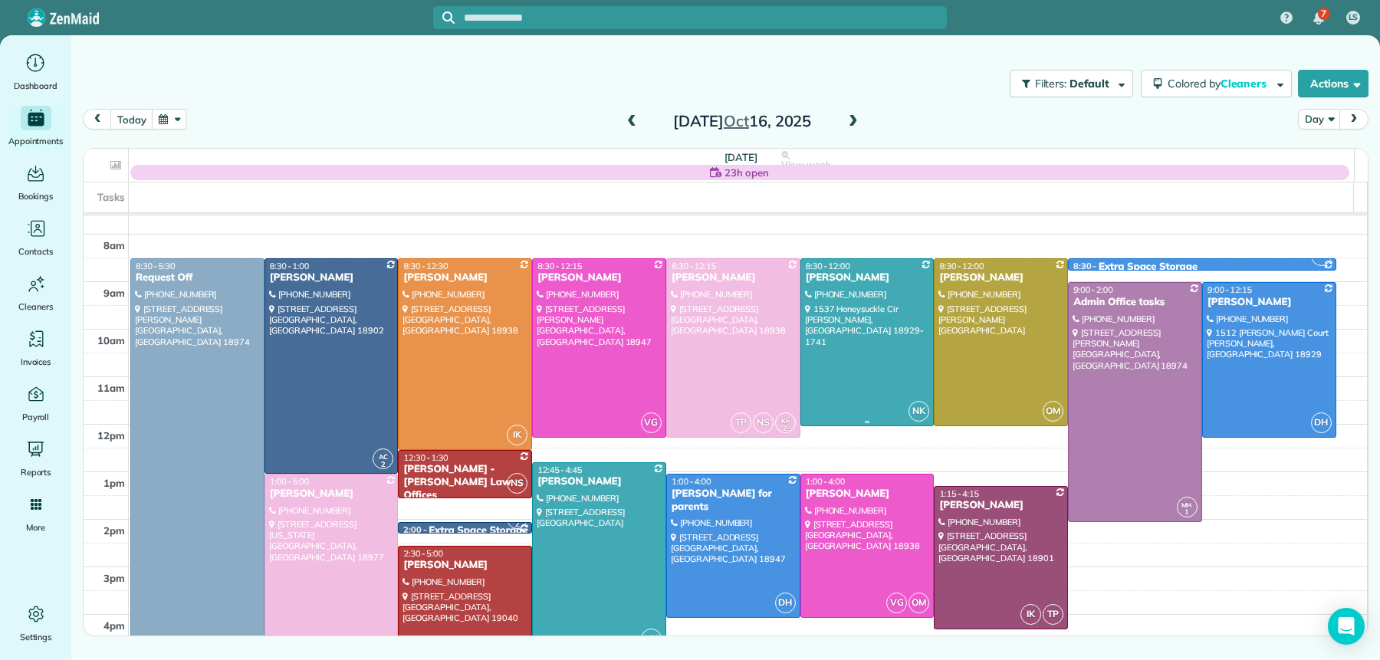
click at [849, 272] on div "WENDY SCHOENEWALD" at bounding box center [867, 277] width 125 height 13
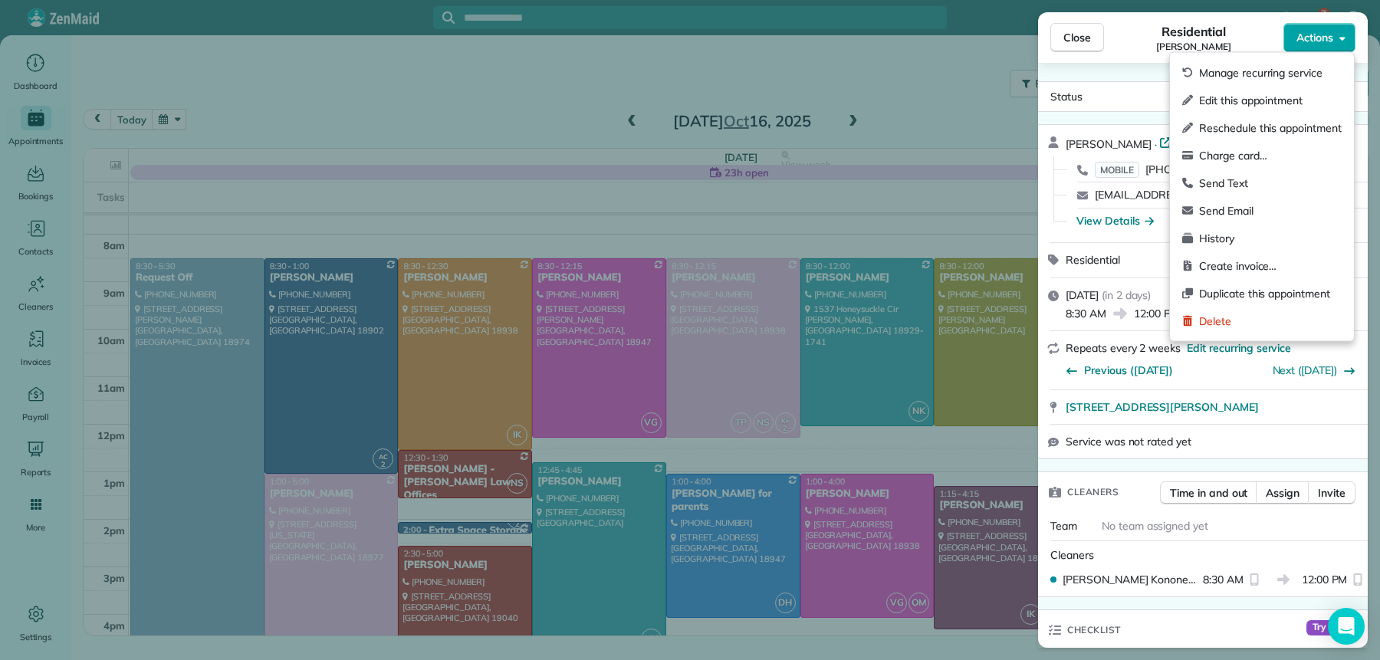
click at [1317, 41] on span "Actions" at bounding box center [1315, 37] width 37 height 15
click at [1265, 212] on span "Send Email" at bounding box center [1270, 210] width 143 height 15
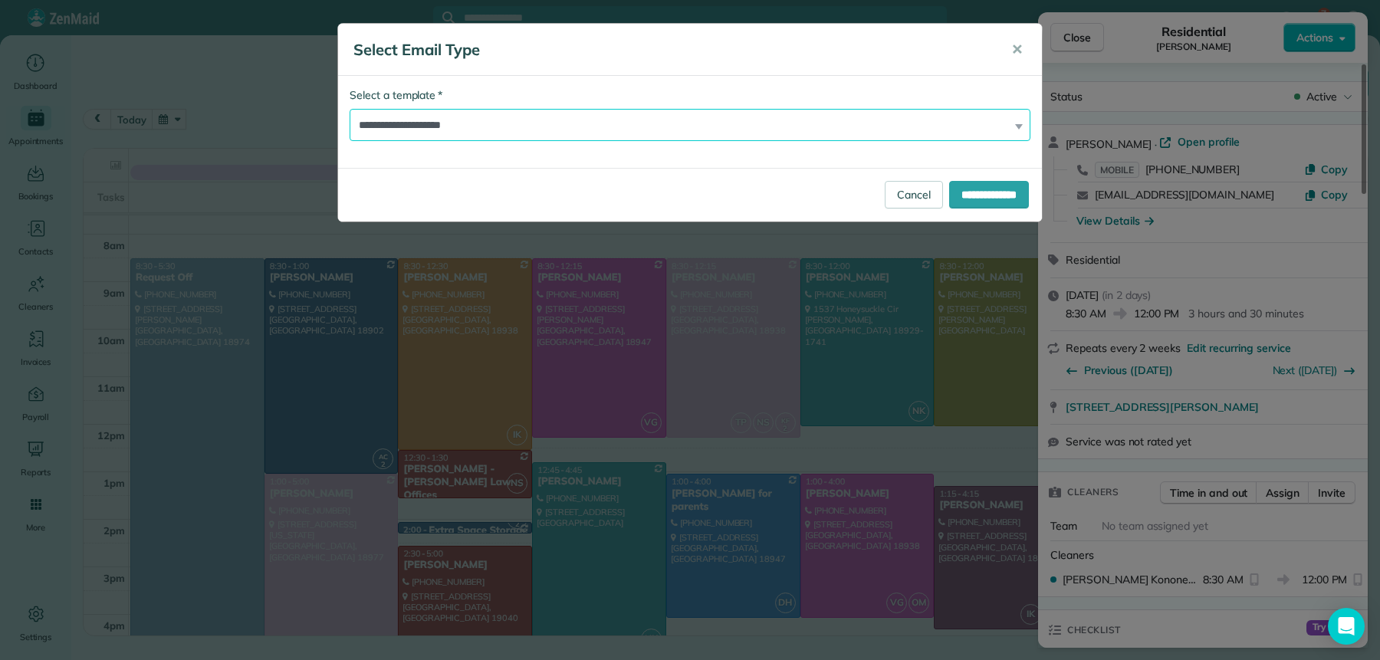
click at [597, 136] on select "**********" at bounding box center [690, 125] width 681 height 32
select select "*****"
click at [350, 109] on select "**********" at bounding box center [690, 125] width 681 height 32
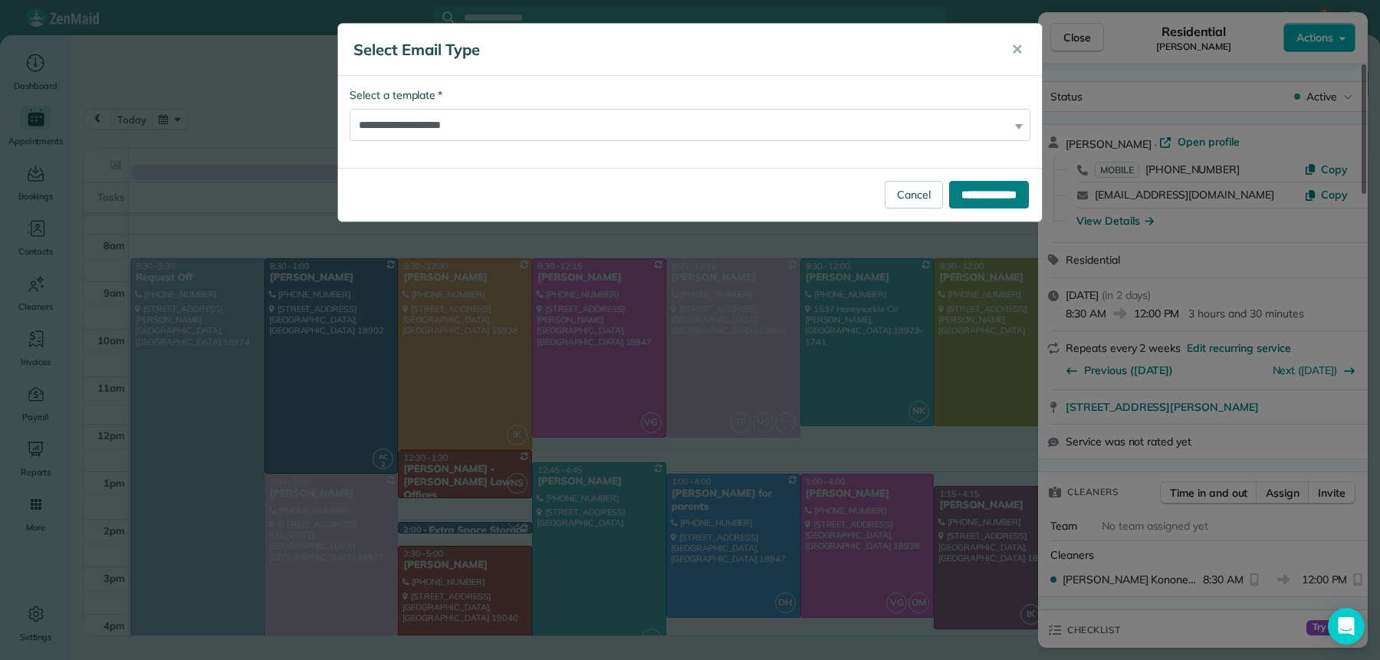
click at [955, 197] on input "**********" at bounding box center [989, 195] width 80 height 28
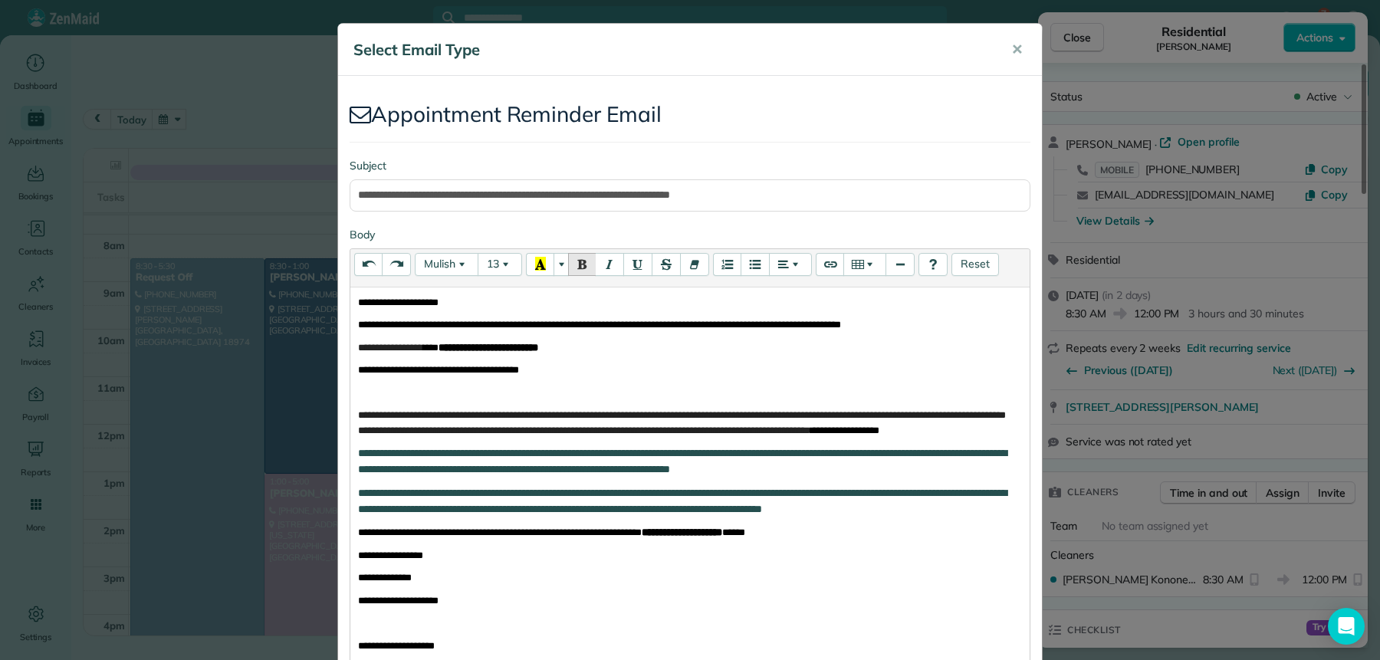
scroll to position [278, 0]
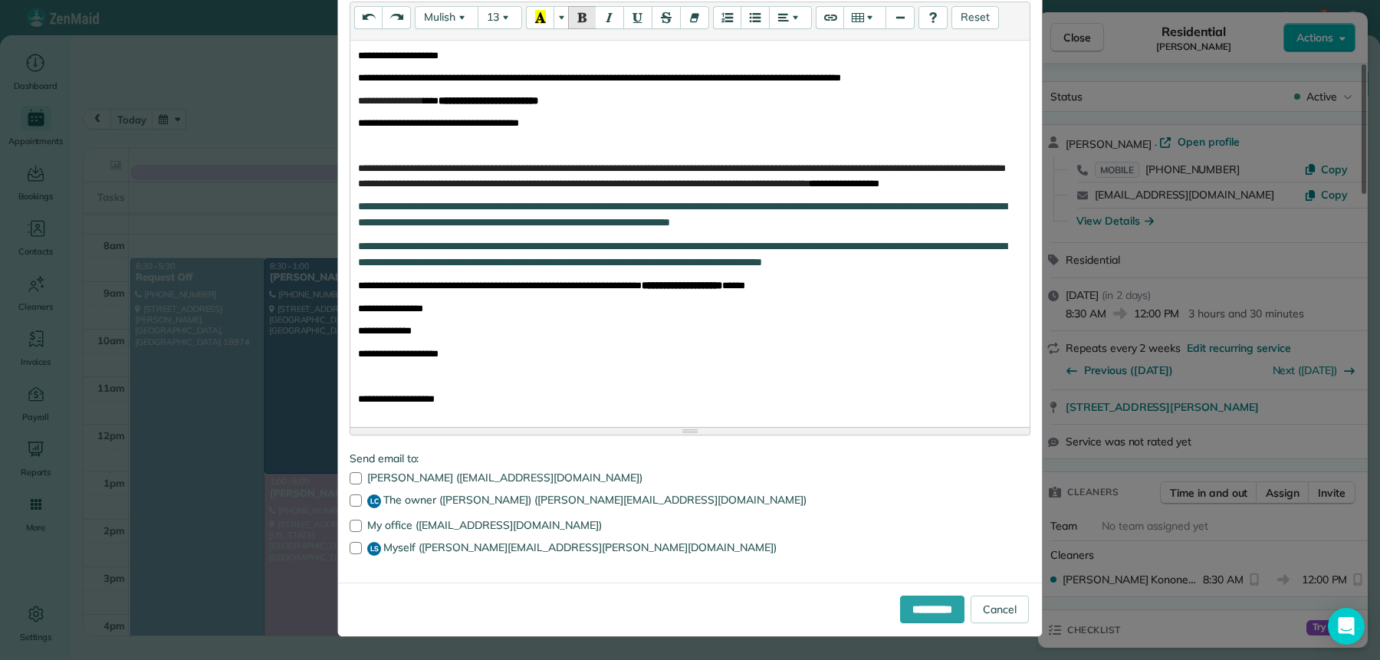
drag, startPoint x: 341, startPoint y: 523, endPoint x: 353, endPoint y: 561, distance: 39.5
click at [350, 523] on div at bounding box center [356, 526] width 12 height 12
click at [350, 552] on div at bounding box center [356, 548] width 12 height 12
click at [907, 613] on input "**********" at bounding box center [932, 610] width 64 height 28
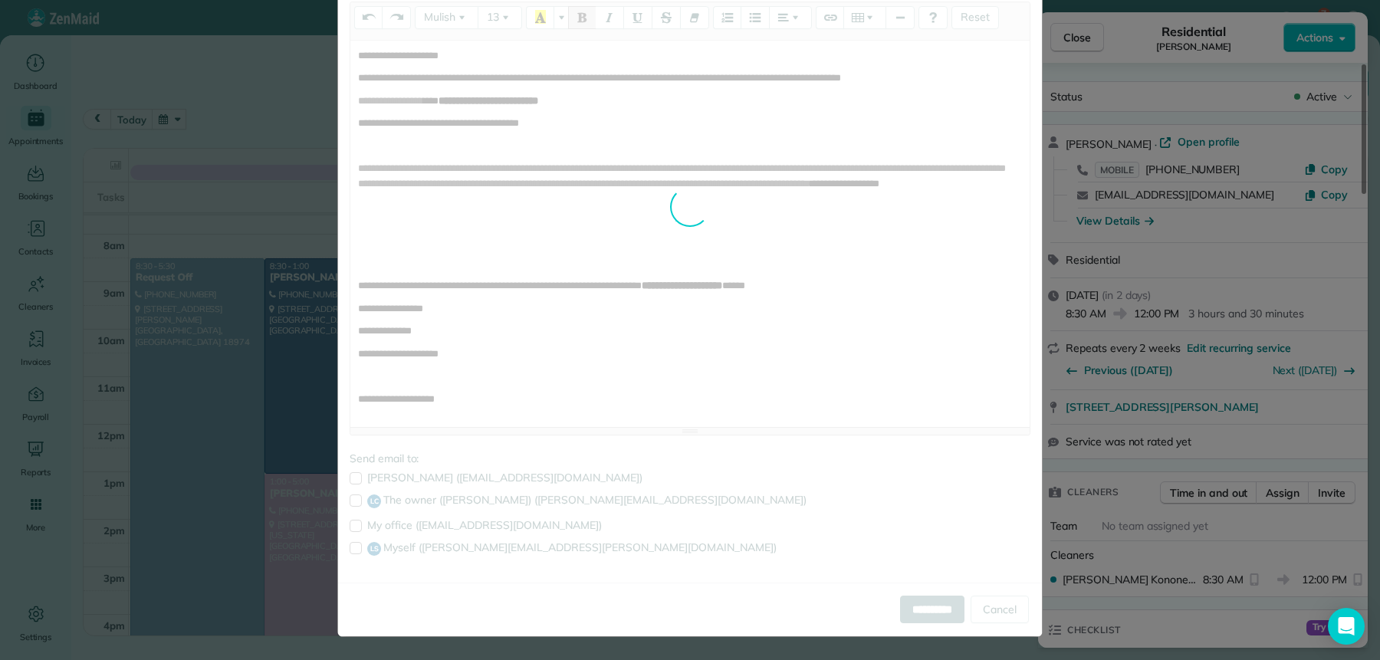
scroll to position [0, 0]
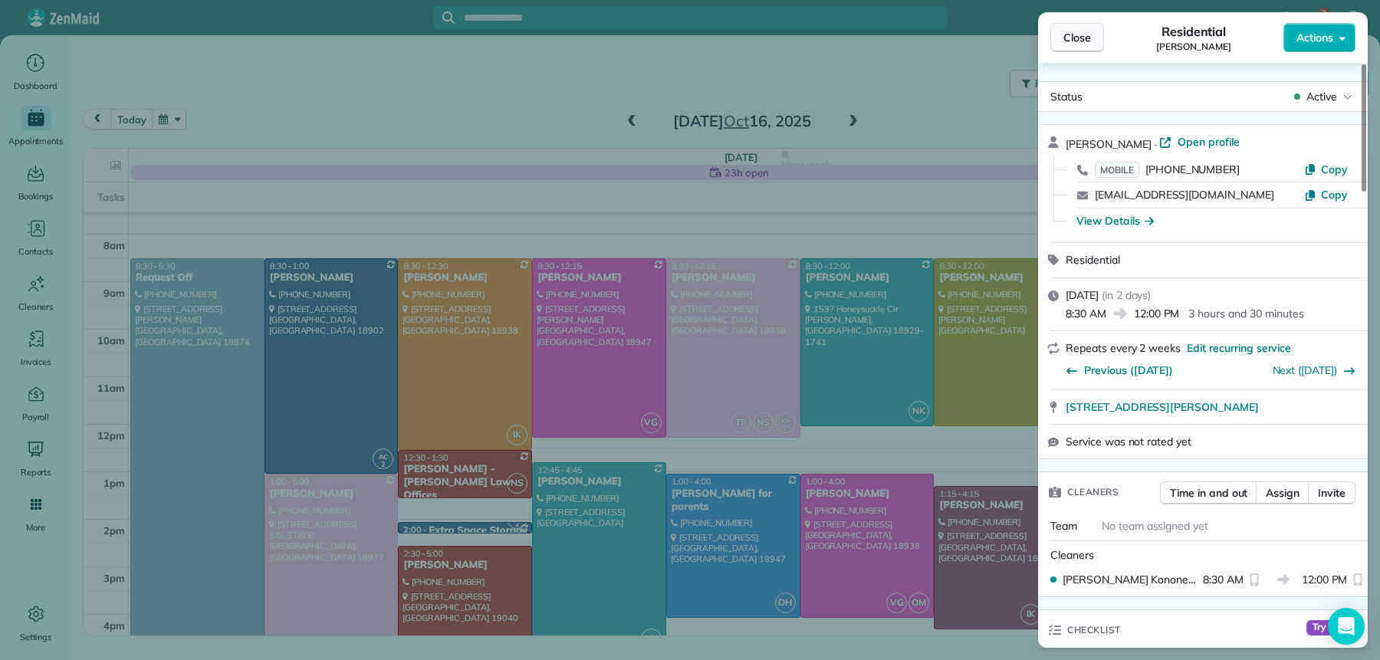
click at [1080, 25] on button "Close" at bounding box center [1077, 37] width 54 height 29
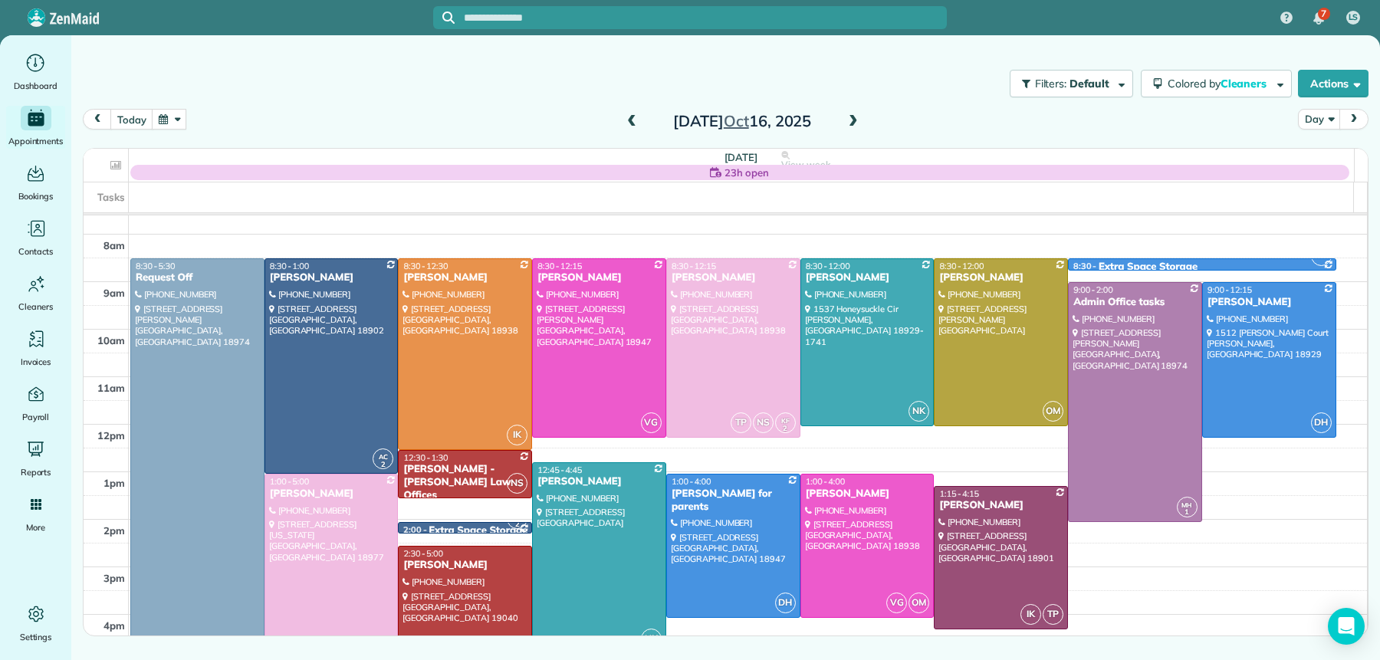
click at [847, 122] on span at bounding box center [853, 122] width 17 height 14
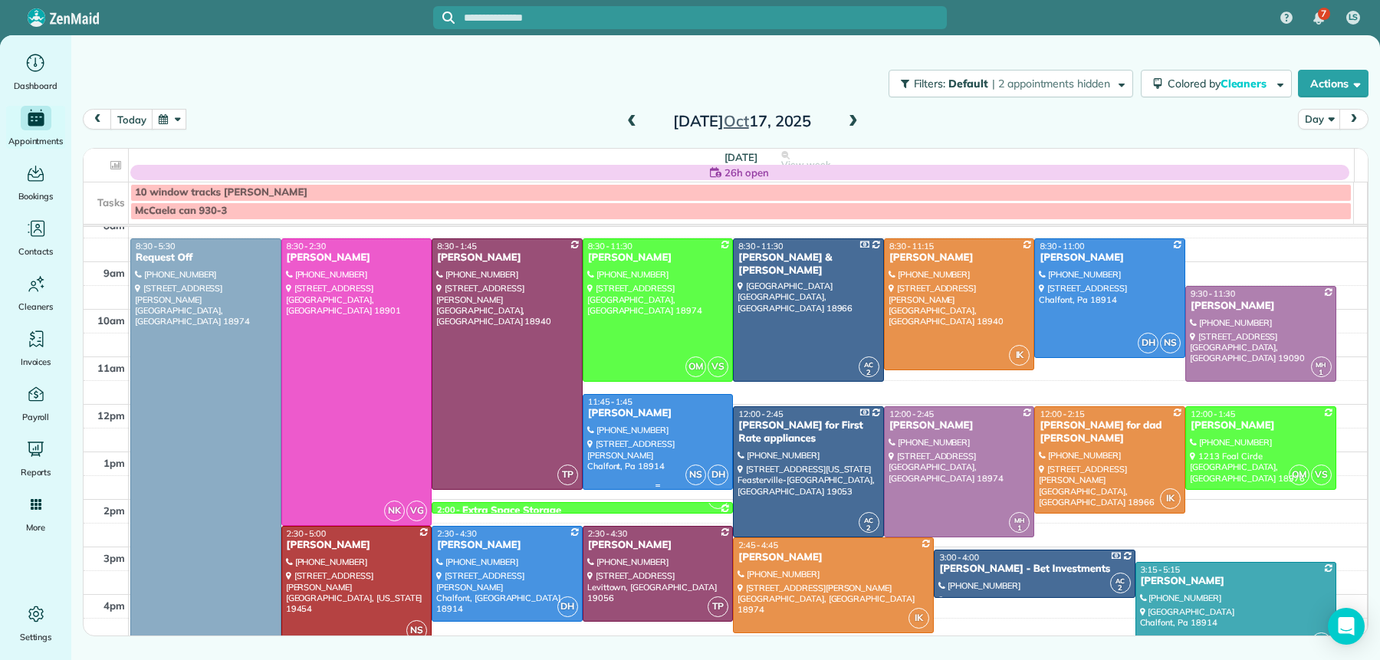
scroll to position [61, 0]
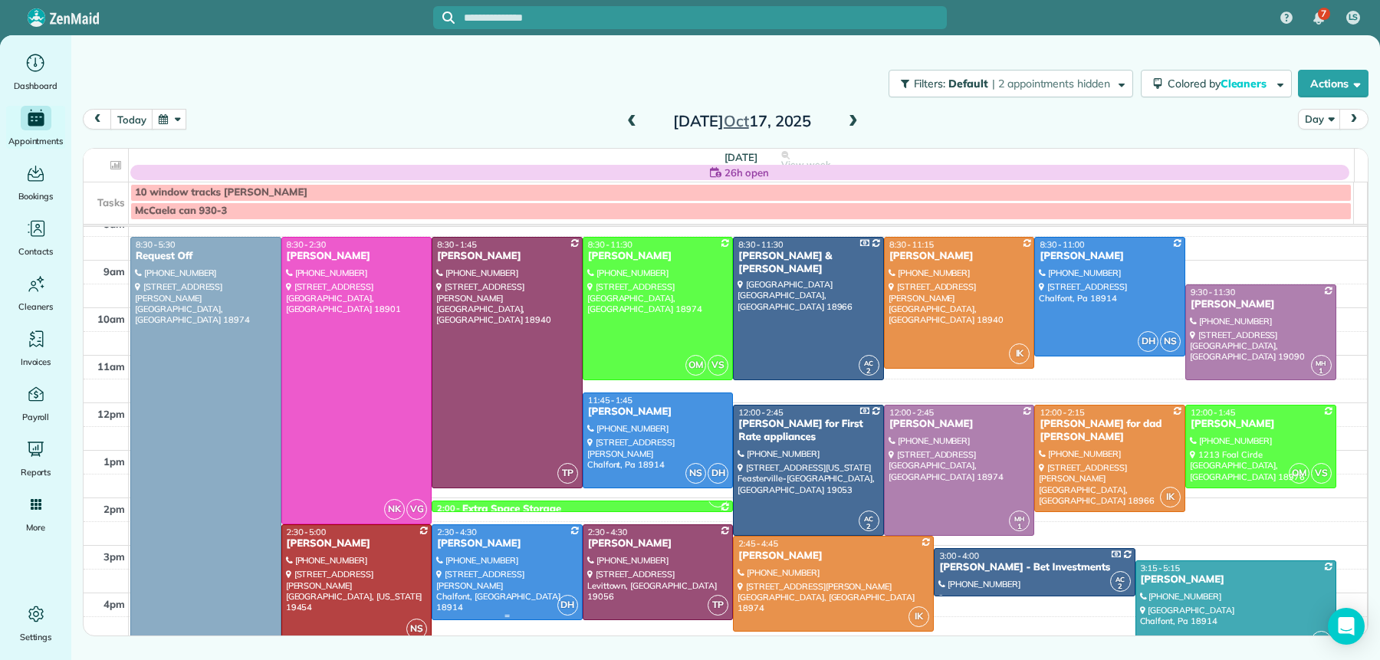
click at [464, 545] on div "Michele Carter" at bounding box center [507, 544] width 142 height 13
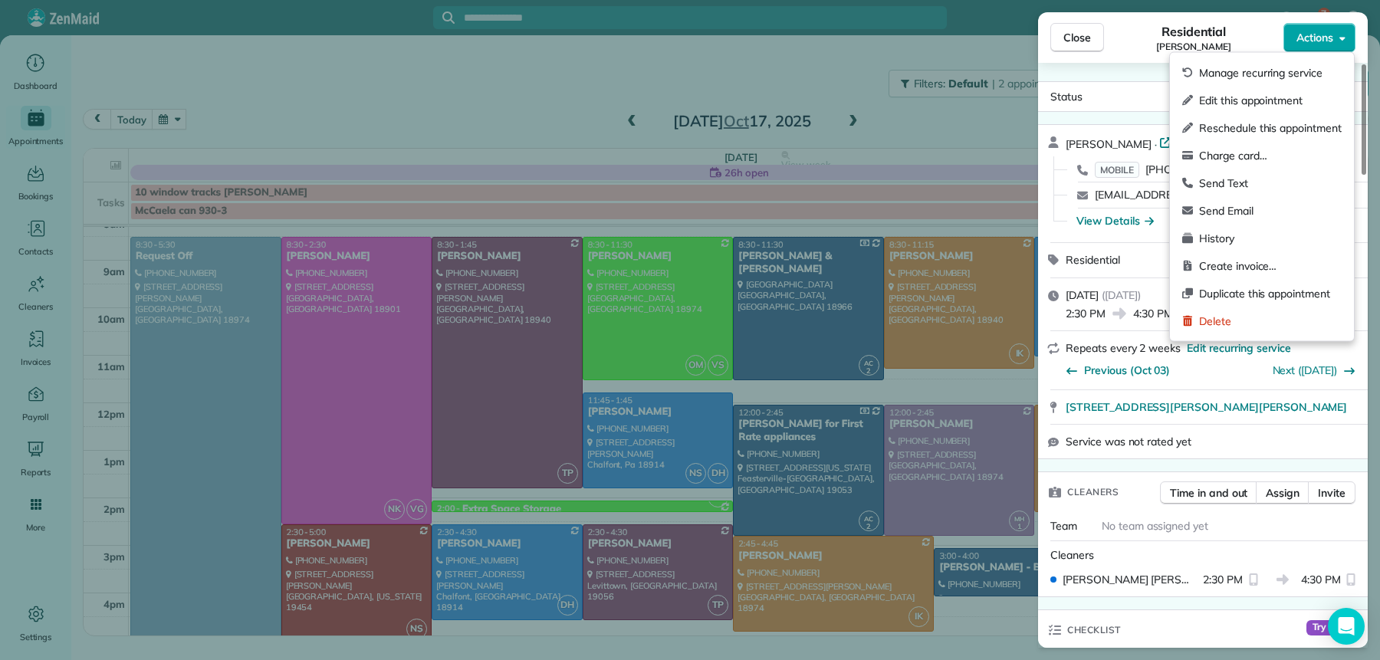
click at [1305, 33] on span "Actions" at bounding box center [1315, 37] width 37 height 15
click at [1231, 203] on span "Send Email" at bounding box center [1270, 210] width 143 height 15
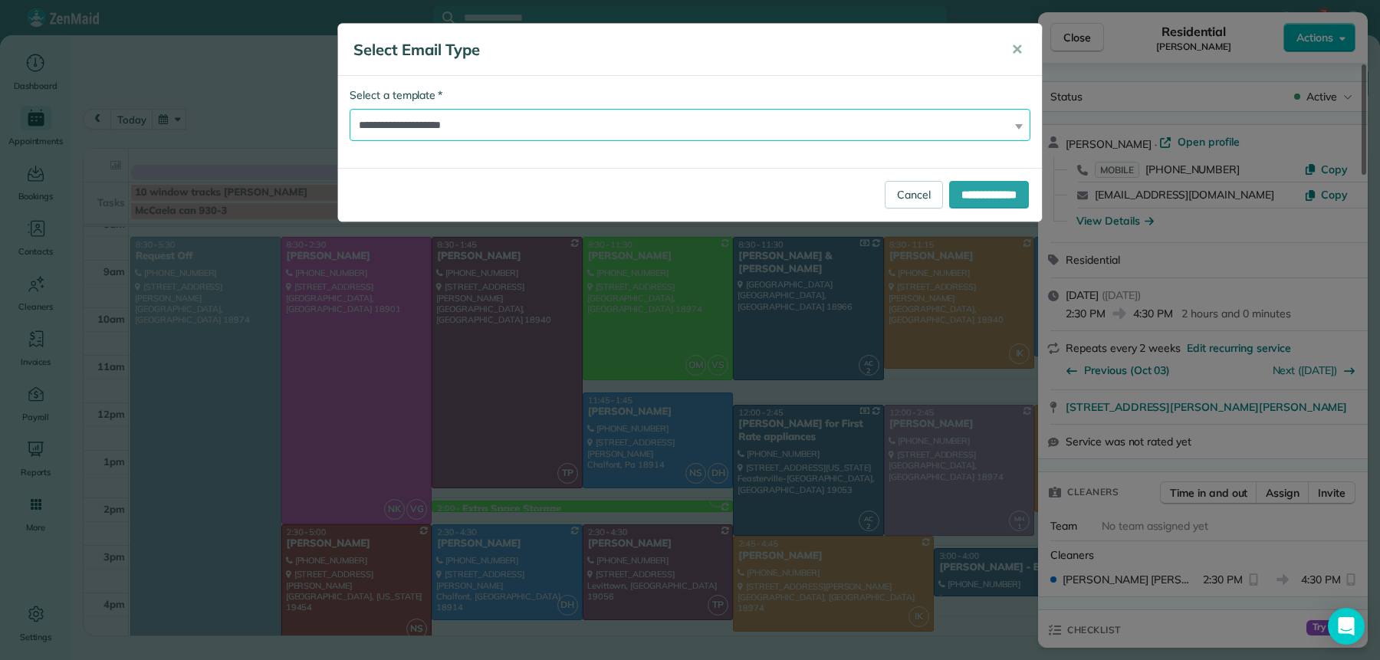
click at [534, 117] on select "**********" at bounding box center [690, 125] width 681 height 32
select select "*****"
click at [350, 109] on select "**********" at bounding box center [690, 125] width 681 height 32
click at [991, 215] on div "**********" at bounding box center [690, 195] width 704 height 54
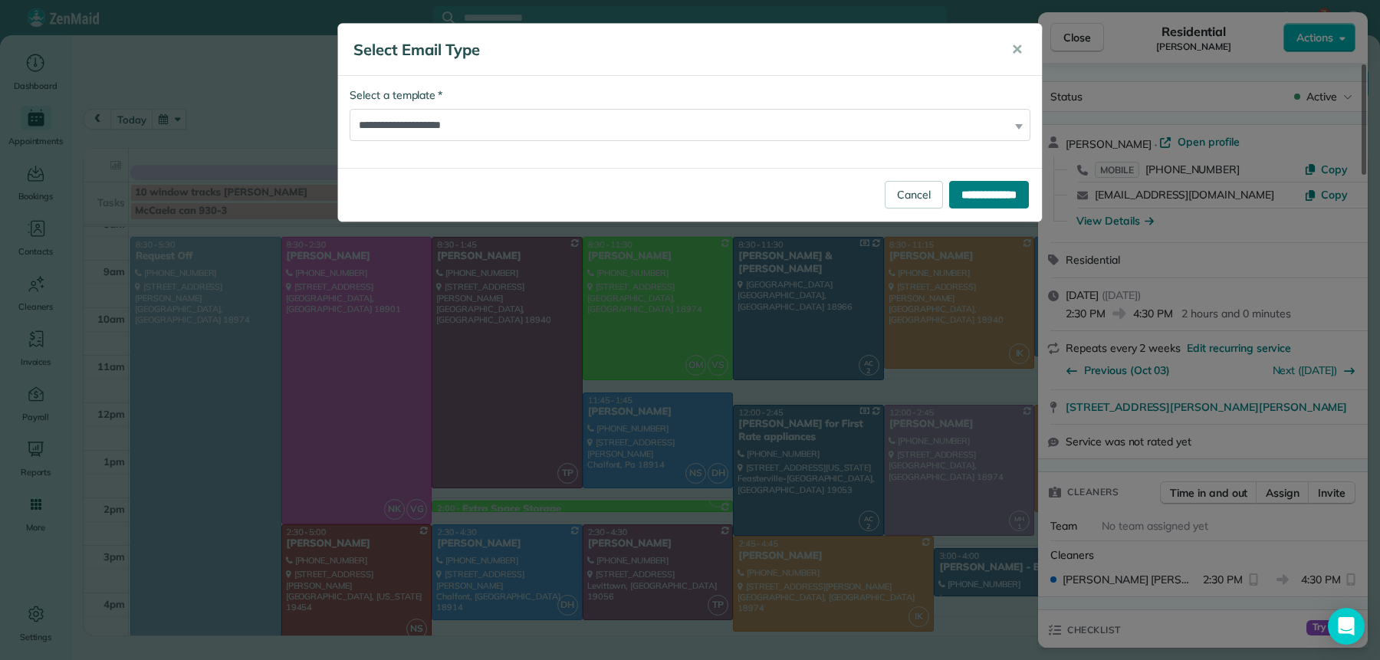
click at [984, 203] on input "**********" at bounding box center [989, 195] width 80 height 28
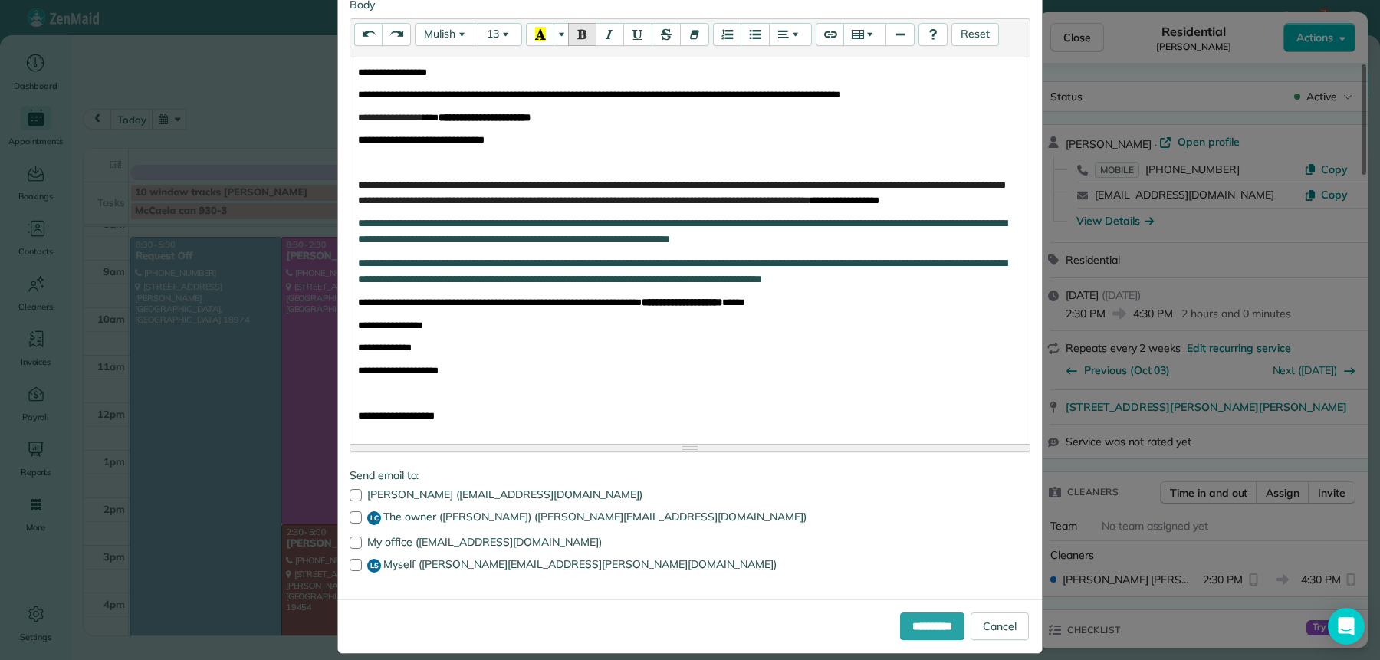
scroll to position [278, 0]
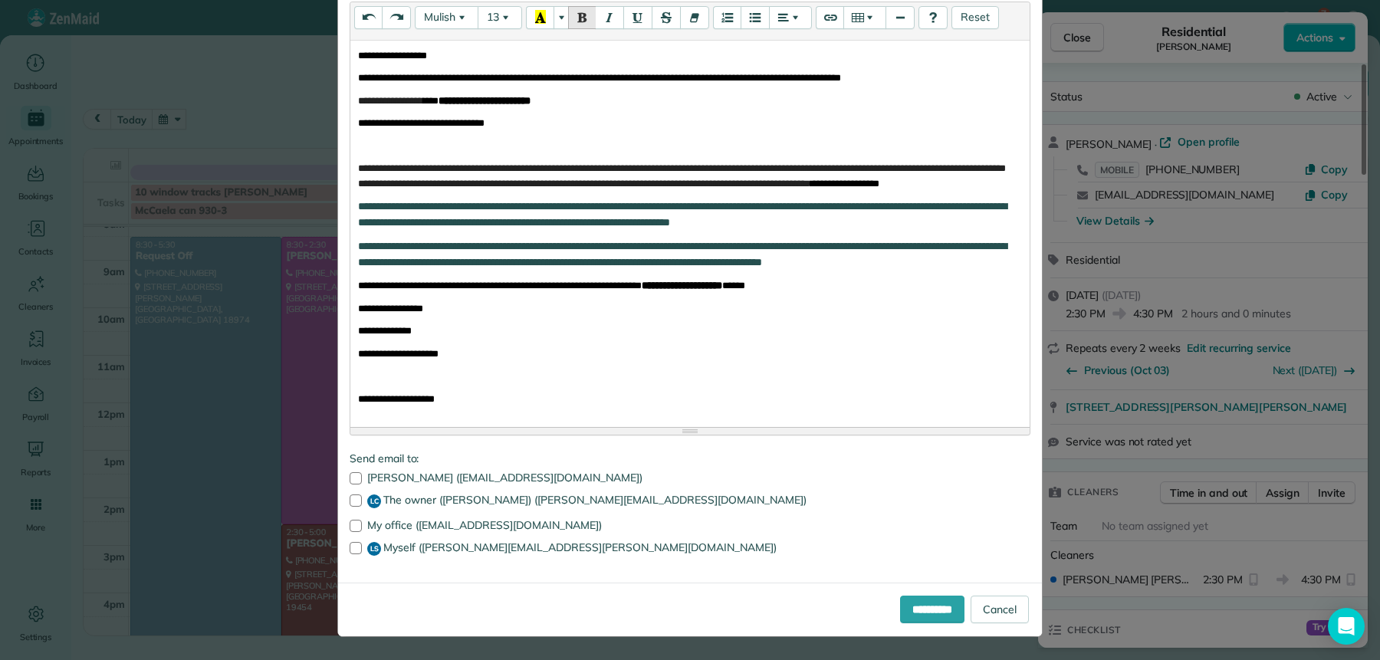
click at [350, 532] on div "Michele Carter (mcarter1107@gmail.com) LC The owner (Lisa Ciao) (lisa@themaidfo…" at bounding box center [690, 514] width 681 height 84
drag, startPoint x: 343, startPoint y: 543, endPoint x: 344, endPoint y: 528, distance: 15.4
click at [350, 542] on div at bounding box center [356, 548] width 12 height 12
click at [350, 523] on div at bounding box center [356, 526] width 12 height 12
click at [905, 607] on input "**********" at bounding box center [932, 610] width 64 height 28
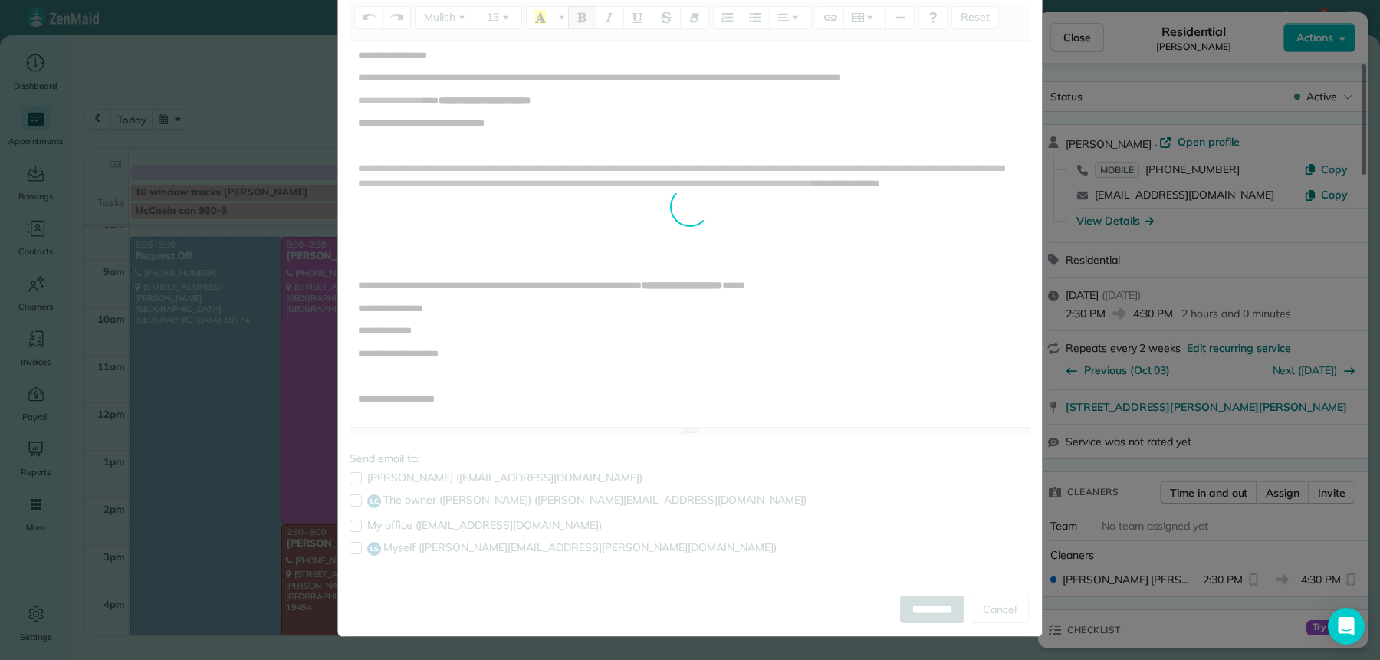
scroll to position [0, 0]
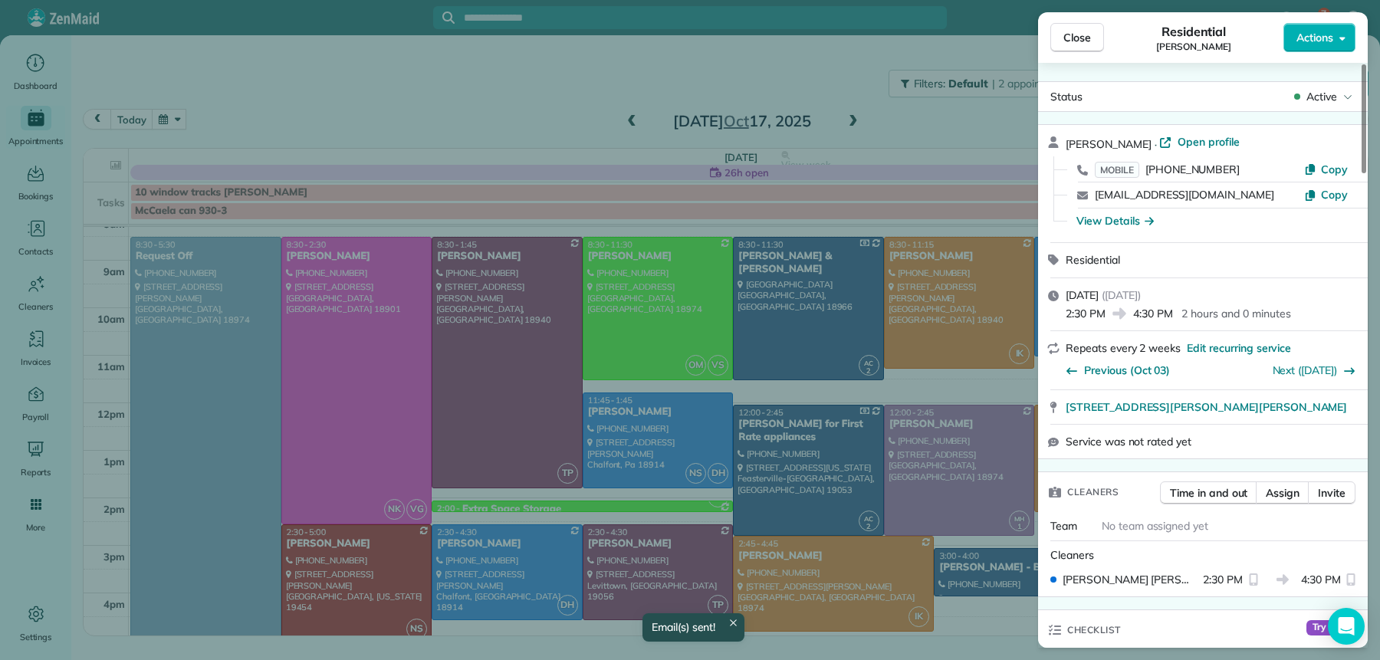
click at [1066, 45] on button "Close" at bounding box center [1077, 37] width 54 height 29
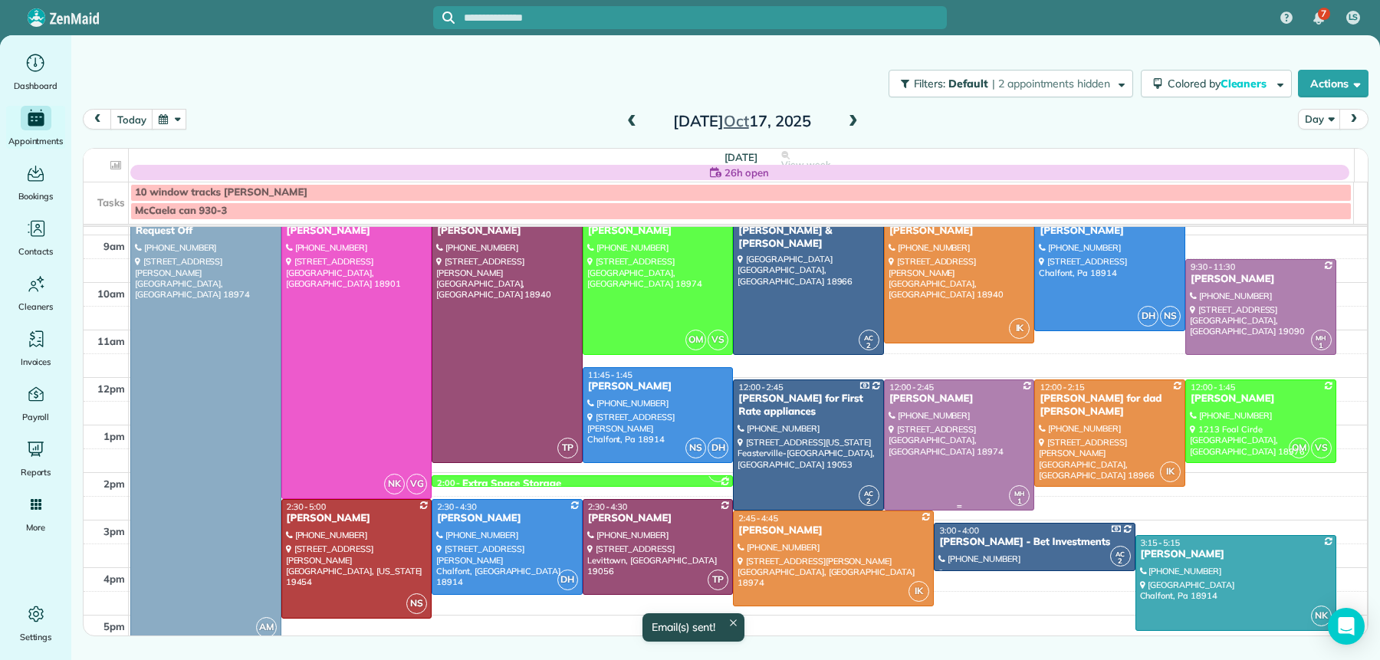
scroll to position [189, 0]
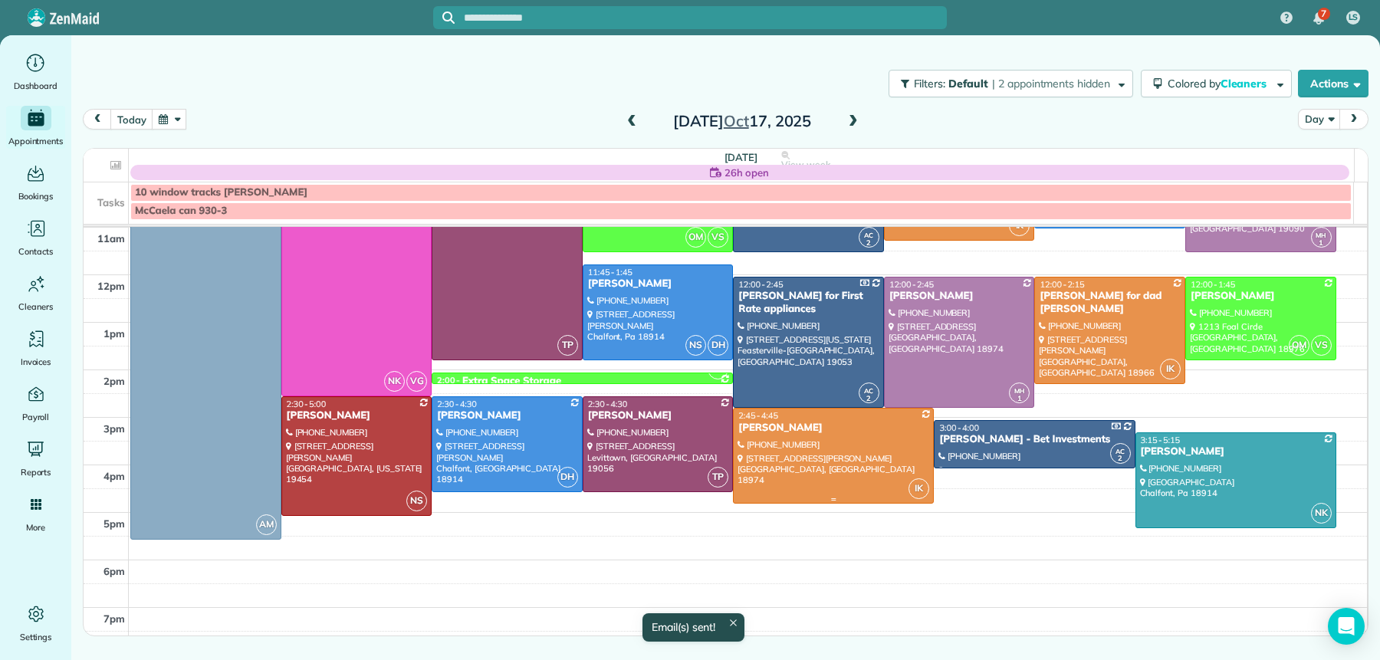
click at [771, 426] on div "Barbara Tomeo" at bounding box center [834, 428] width 192 height 13
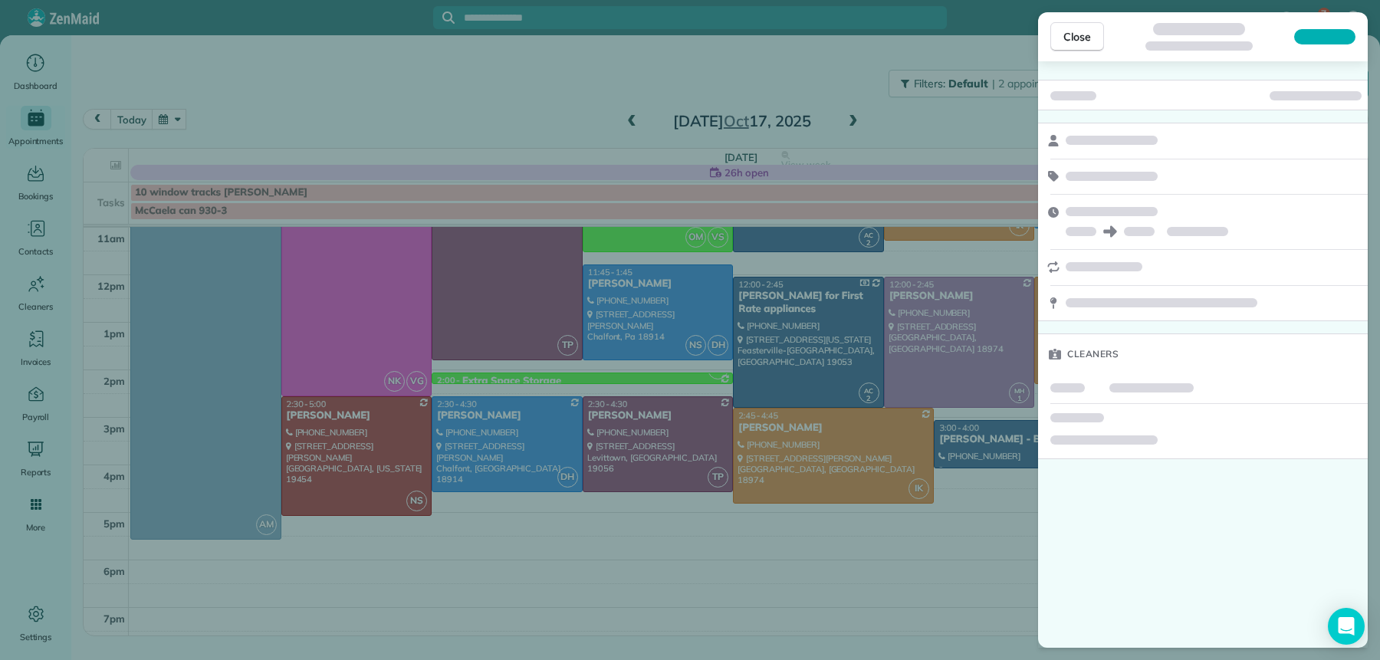
click at [1313, 44] on div "Close" at bounding box center [1203, 36] width 330 height 49
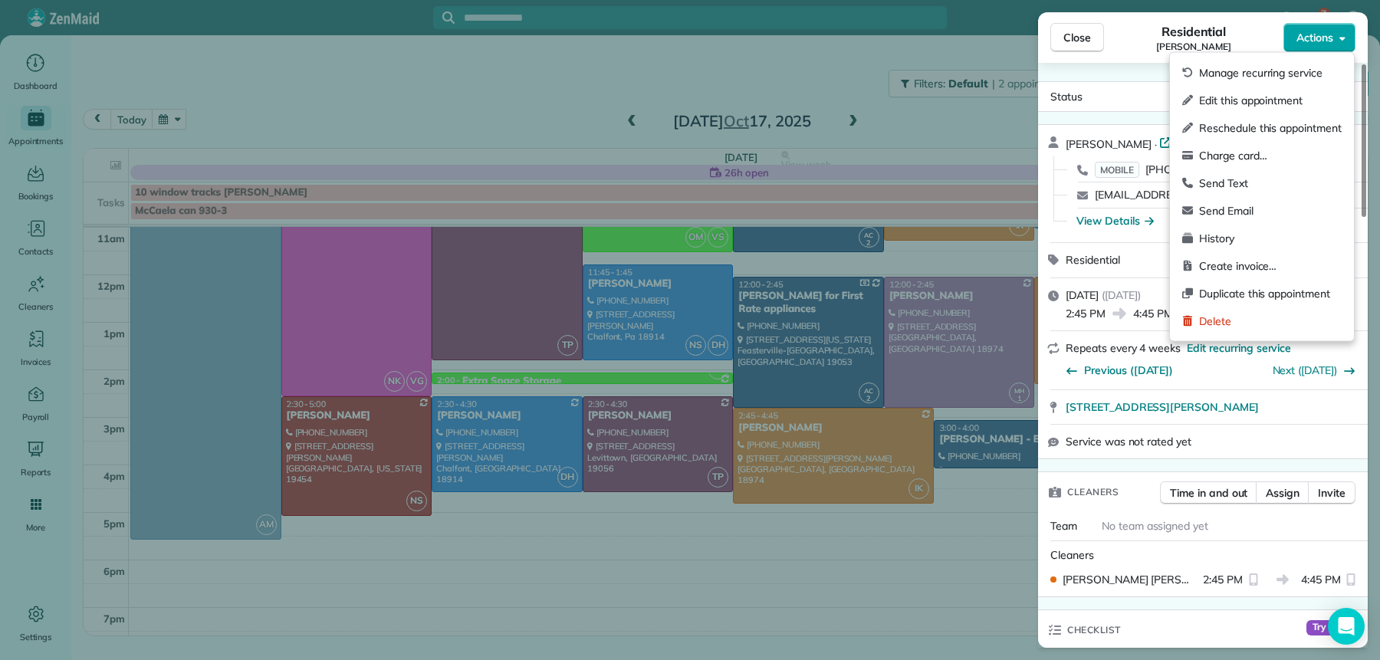
click at [1333, 46] on button "Actions" at bounding box center [1320, 37] width 72 height 29
click at [1243, 211] on span "Send Email" at bounding box center [1270, 210] width 143 height 15
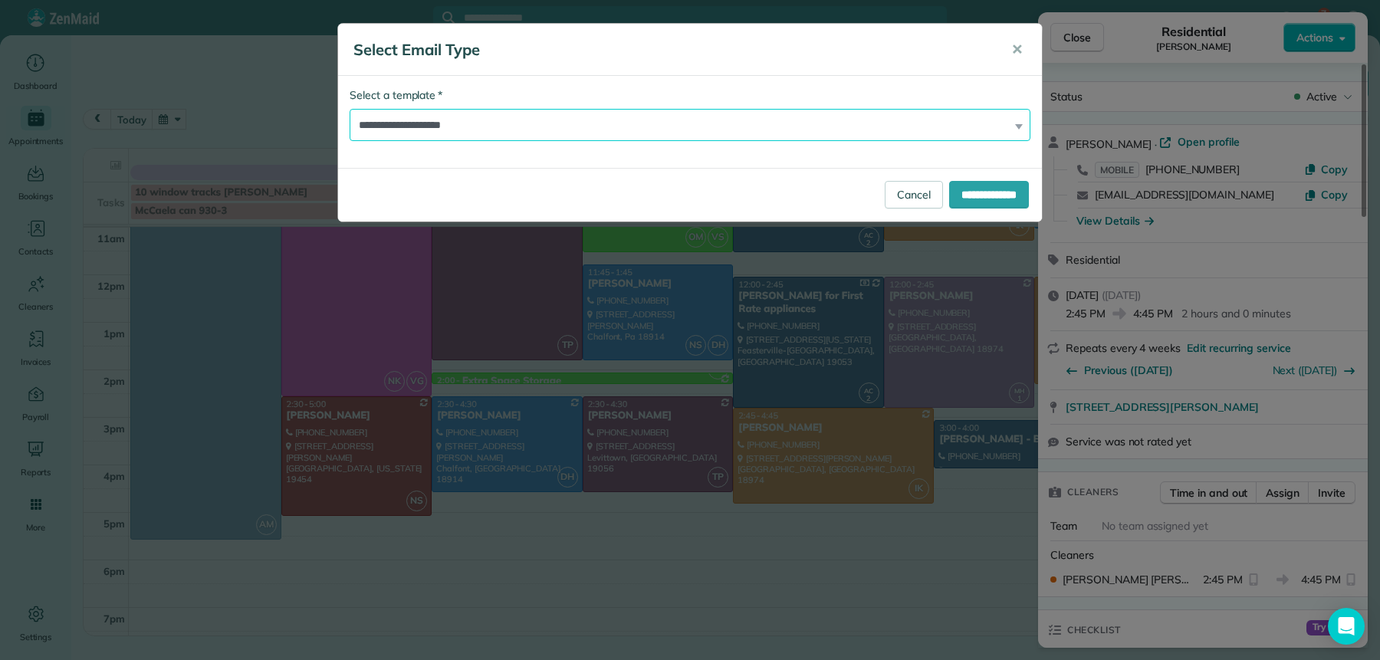
click at [442, 124] on select "**********" at bounding box center [690, 125] width 681 height 32
select select "*****"
click at [350, 109] on select "**********" at bounding box center [690, 125] width 681 height 32
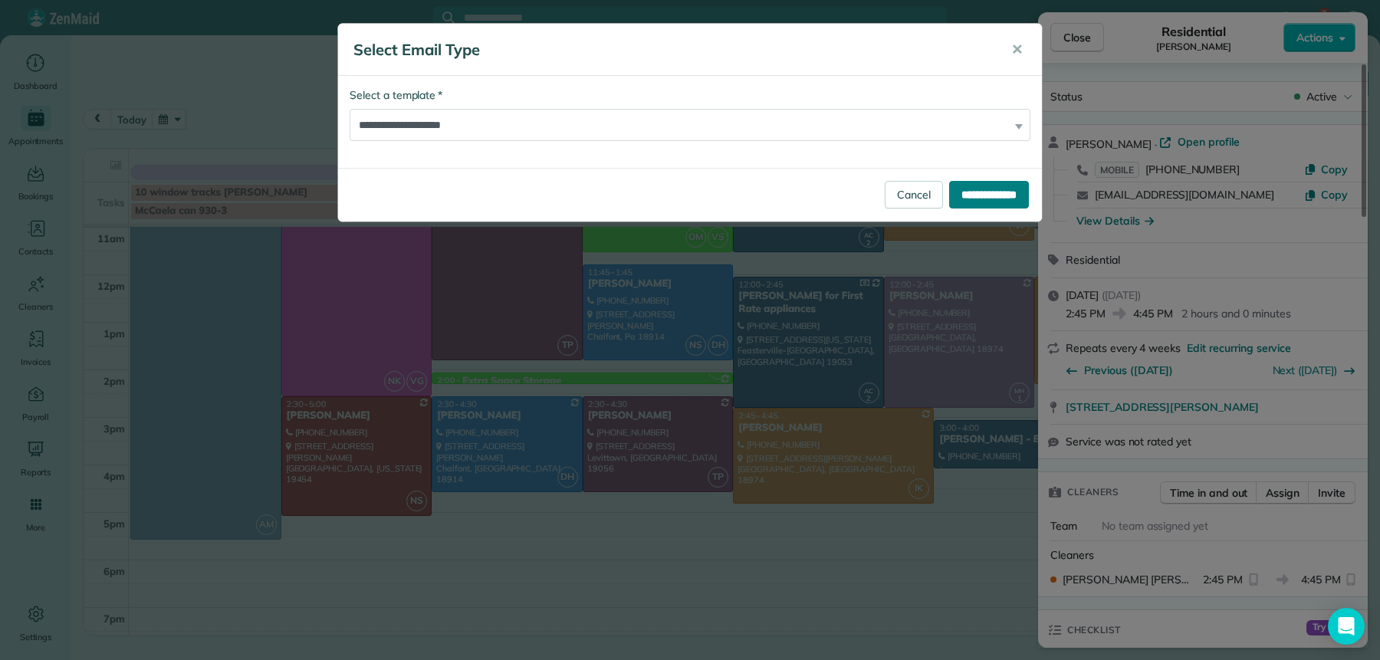
click at [949, 199] on input "**********" at bounding box center [989, 195] width 80 height 28
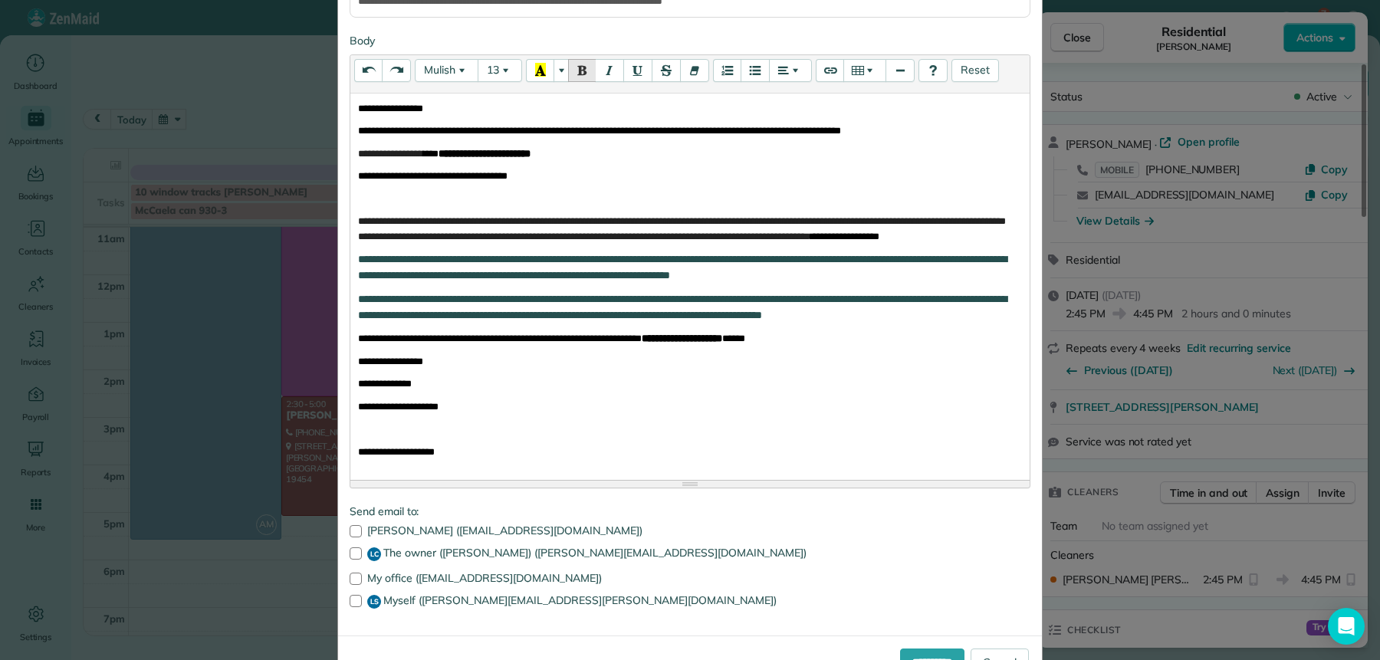
scroll to position [278, 0]
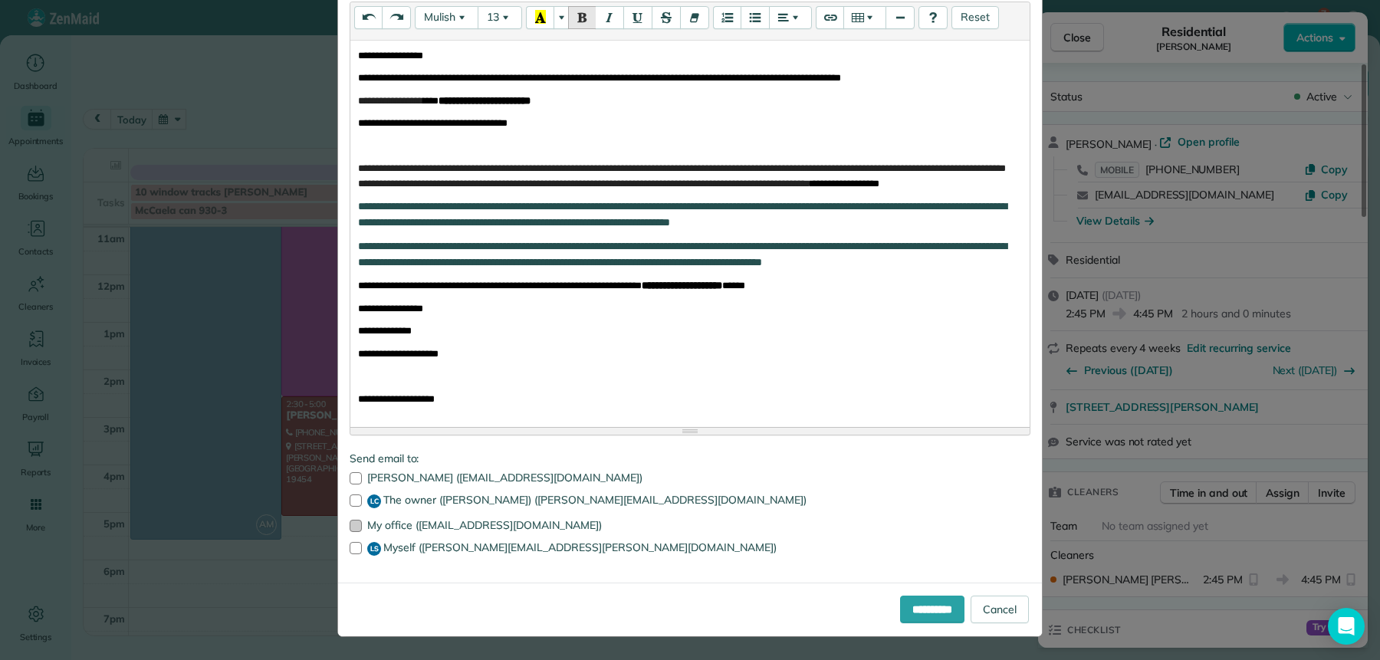
click at [350, 528] on div at bounding box center [356, 526] width 12 height 12
drag, startPoint x: 349, startPoint y: 547, endPoint x: 561, endPoint y: 608, distance: 220.1
click at [350, 547] on div at bounding box center [356, 548] width 12 height 12
click at [923, 610] on input "**********" at bounding box center [932, 610] width 64 height 28
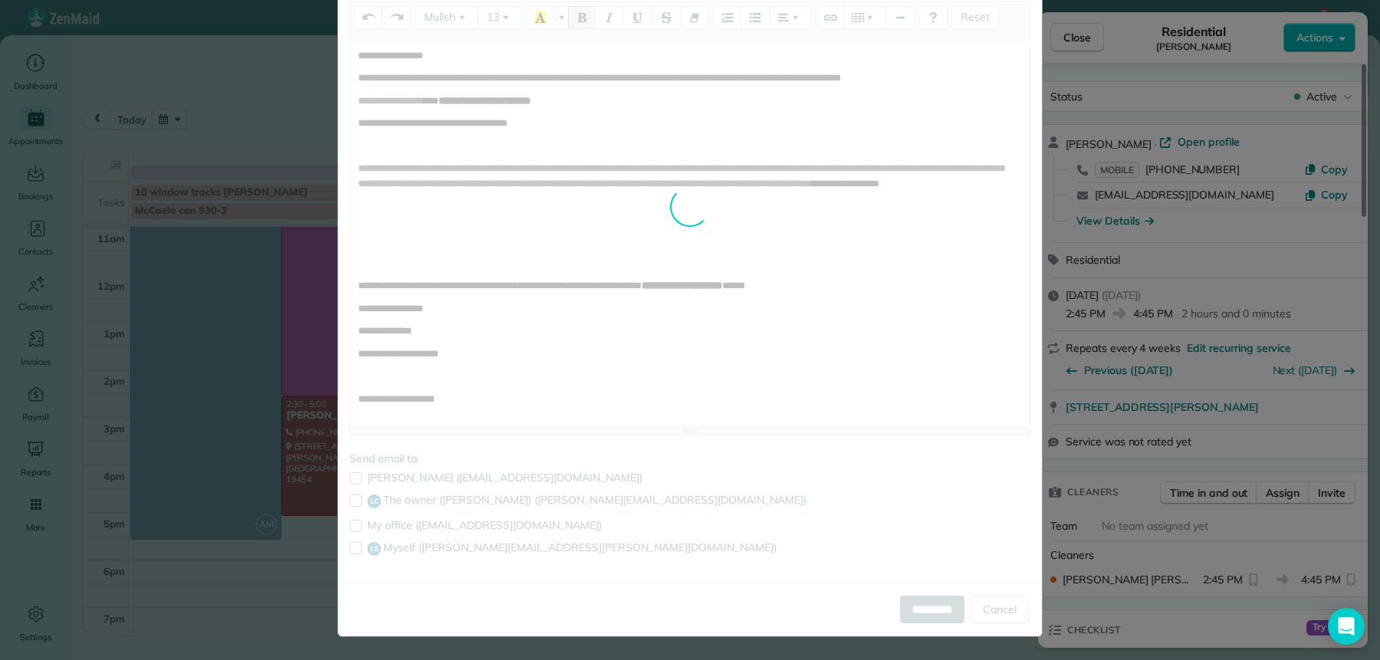
scroll to position [0, 0]
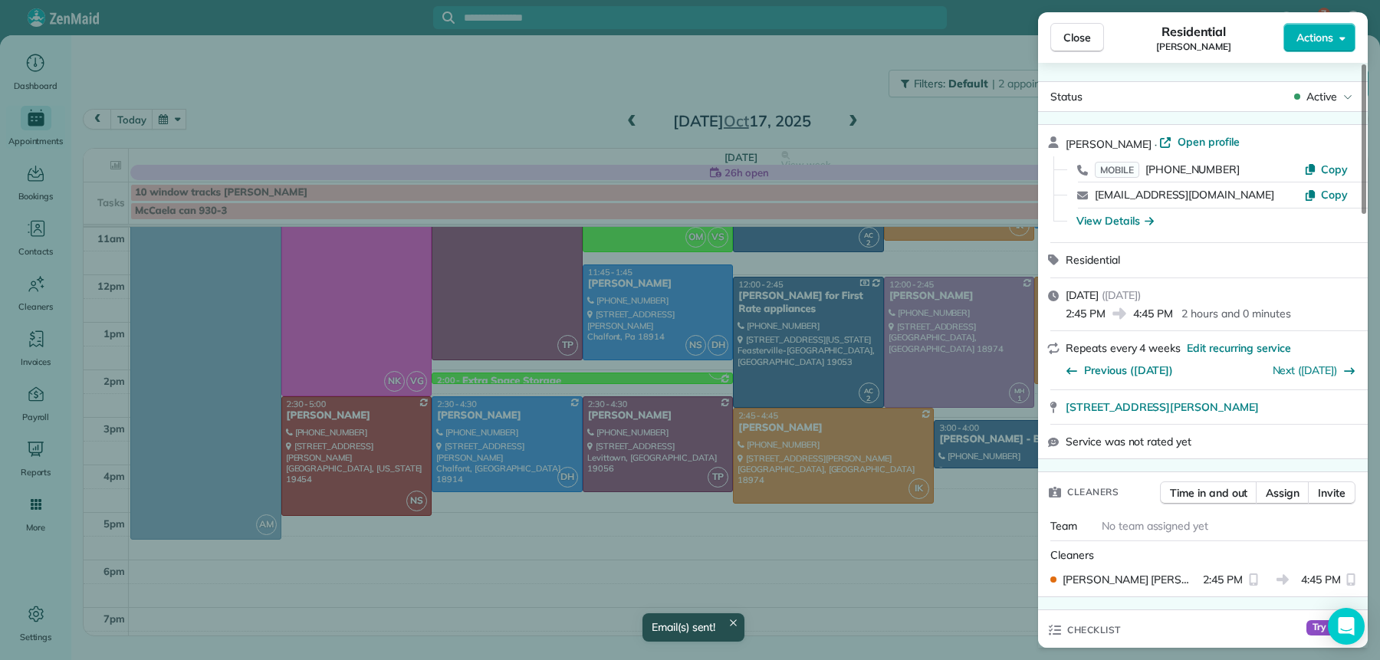
click at [1075, 33] on span "Close" at bounding box center [1078, 37] width 28 height 15
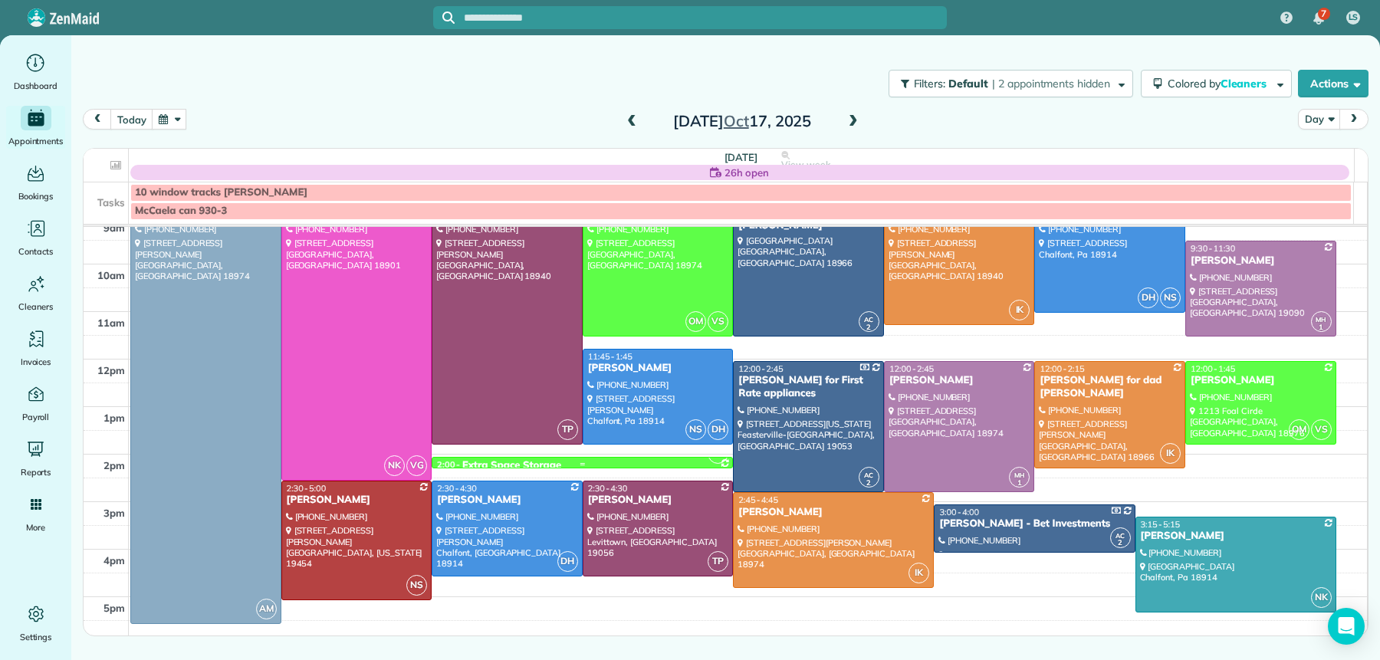
scroll to position [66, 0]
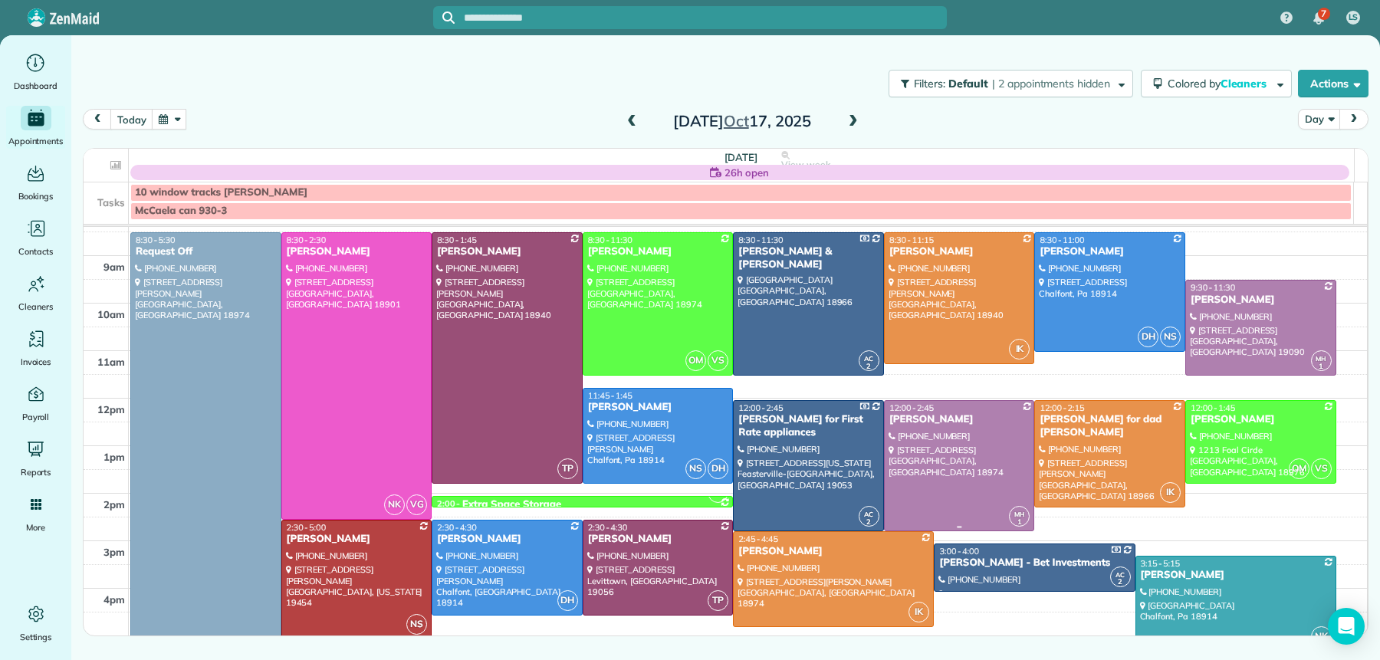
click at [913, 416] on div "Ray Cline" at bounding box center [960, 419] width 142 height 13
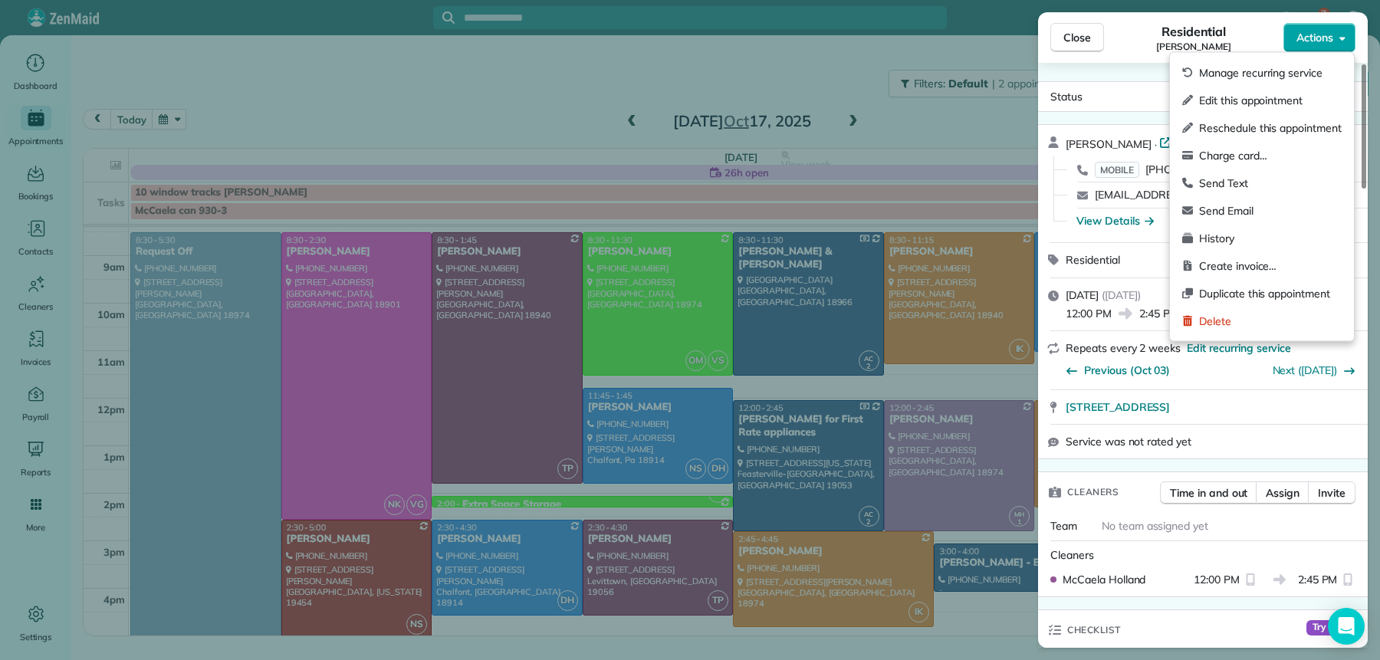
click at [1330, 33] on span "Actions" at bounding box center [1315, 37] width 37 height 15
click at [1253, 203] on span "Send Email" at bounding box center [1270, 210] width 143 height 15
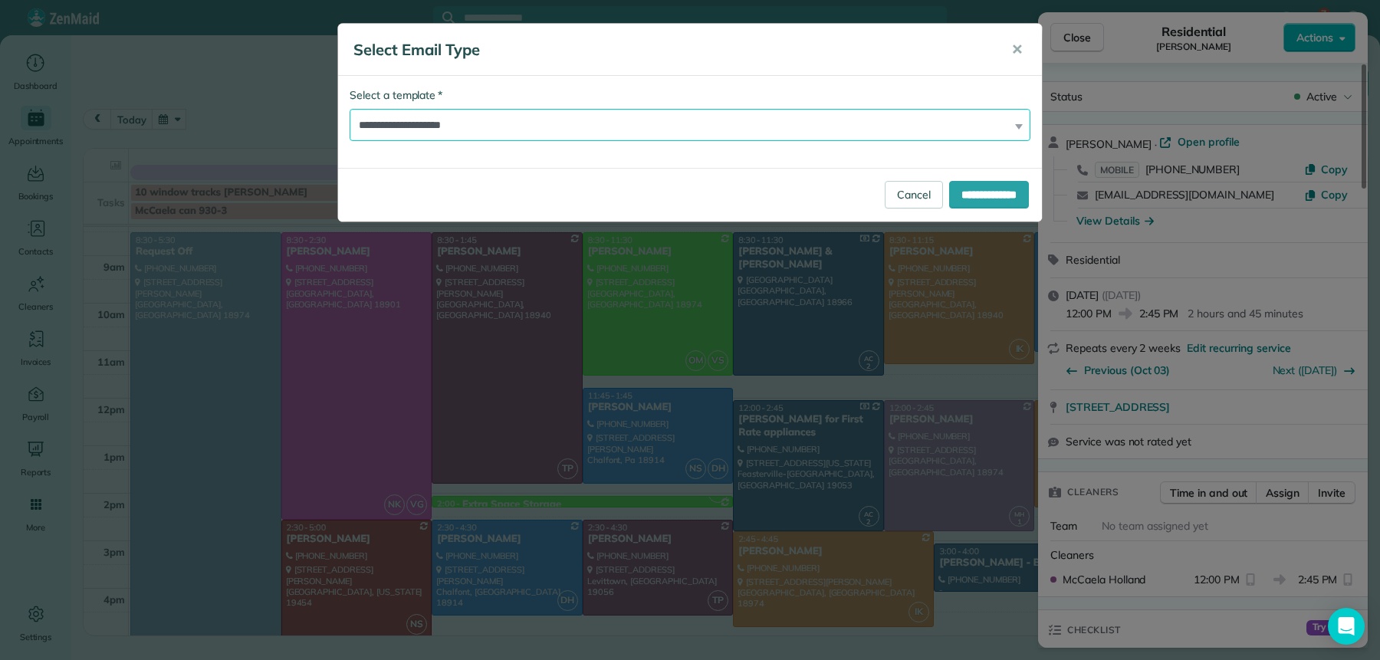
click at [524, 119] on select "**********" at bounding box center [690, 125] width 681 height 32
select select "*****"
click at [350, 109] on select "**********" at bounding box center [690, 125] width 681 height 32
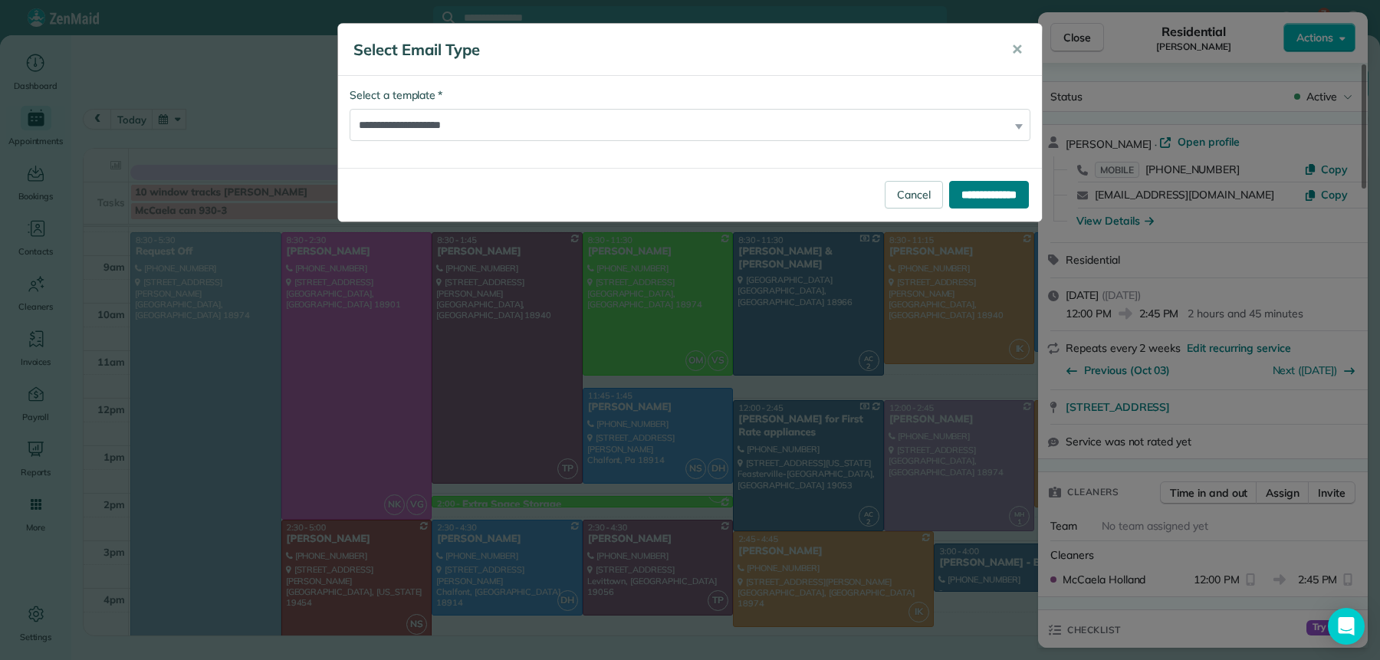
drag, startPoint x: 977, startPoint y: 189, endPoint x: 942, endPoint y: 228, distance: 52.7
click at [977, 189] on input "**********" at bounding box center [989, 195] width 80 height 28
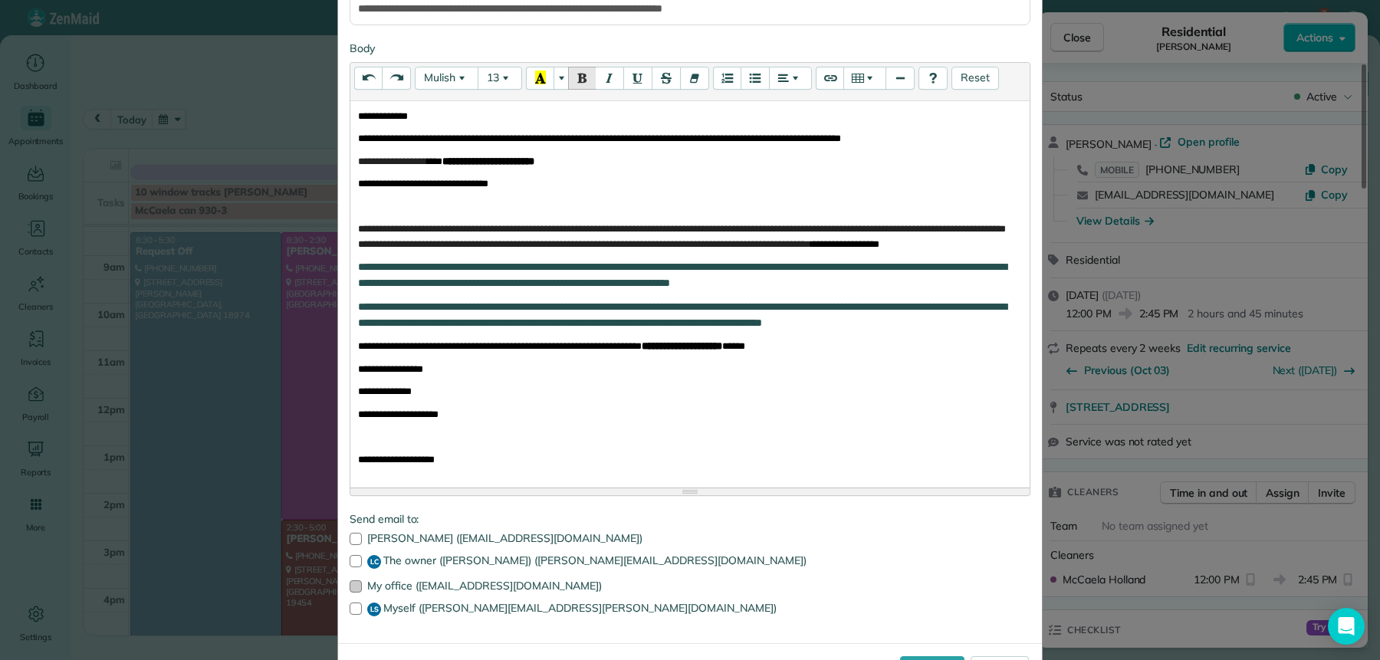
scroll to position [278, 0]
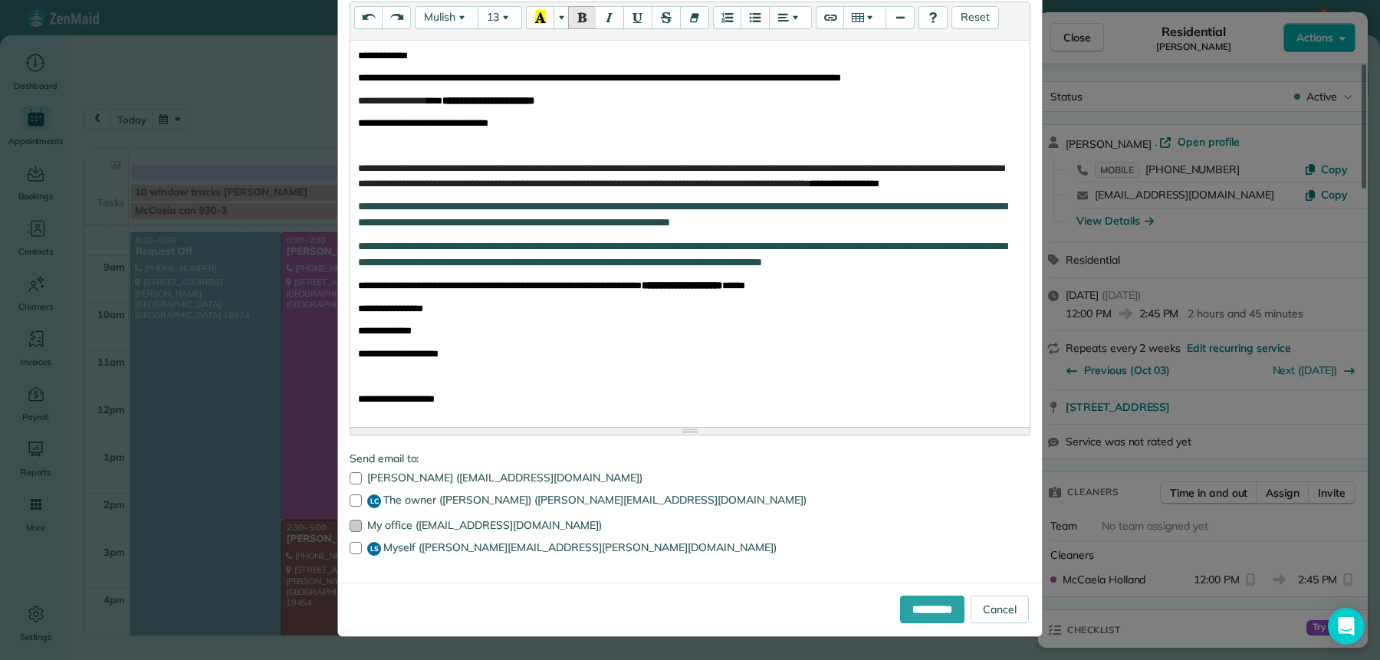
click at [352, 528] on div at bounding box center [356, 526] width 12 height 12
drag, startPoint x: 350, startPoint y: 547, endPoint x: 499, endPoint y: 567, distance: 150.0
click at [353, 547] on div at bounding box center [356, 548] width 12 height 12
click at [900, 612] on input "**********" at bounding box center [932, 610] width 64 height 28
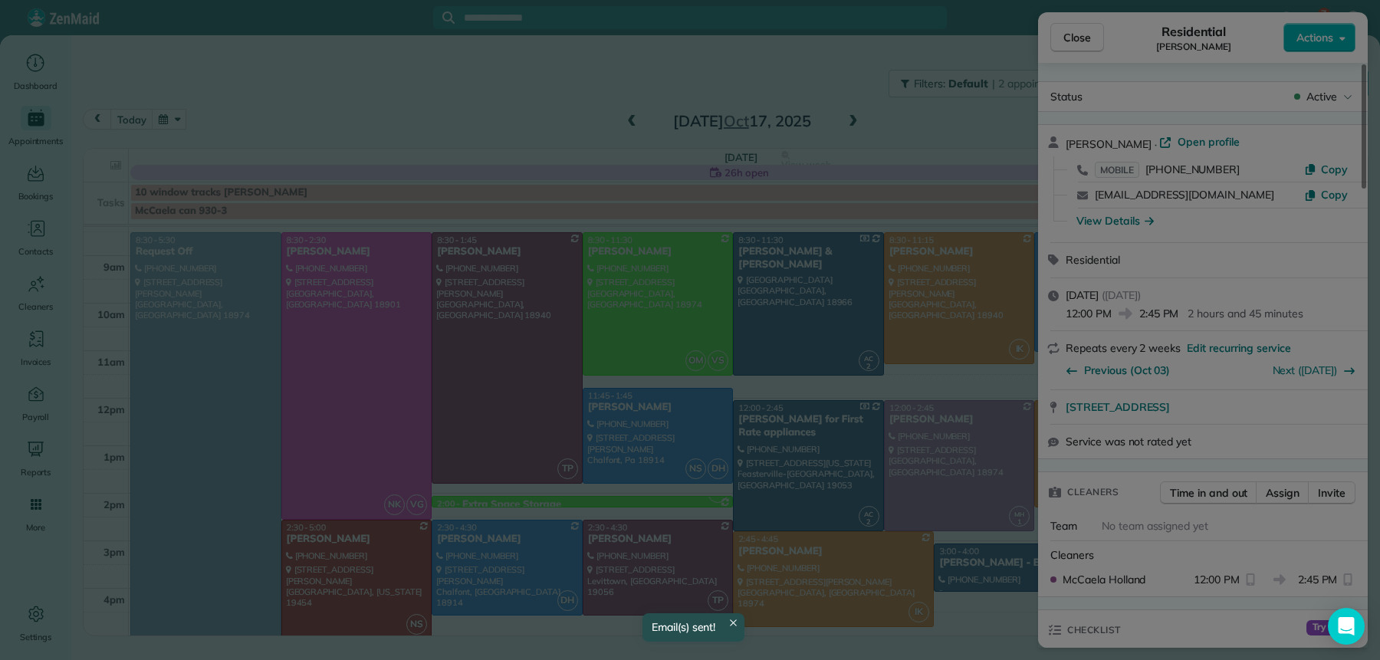
scroll to position [0, 0]
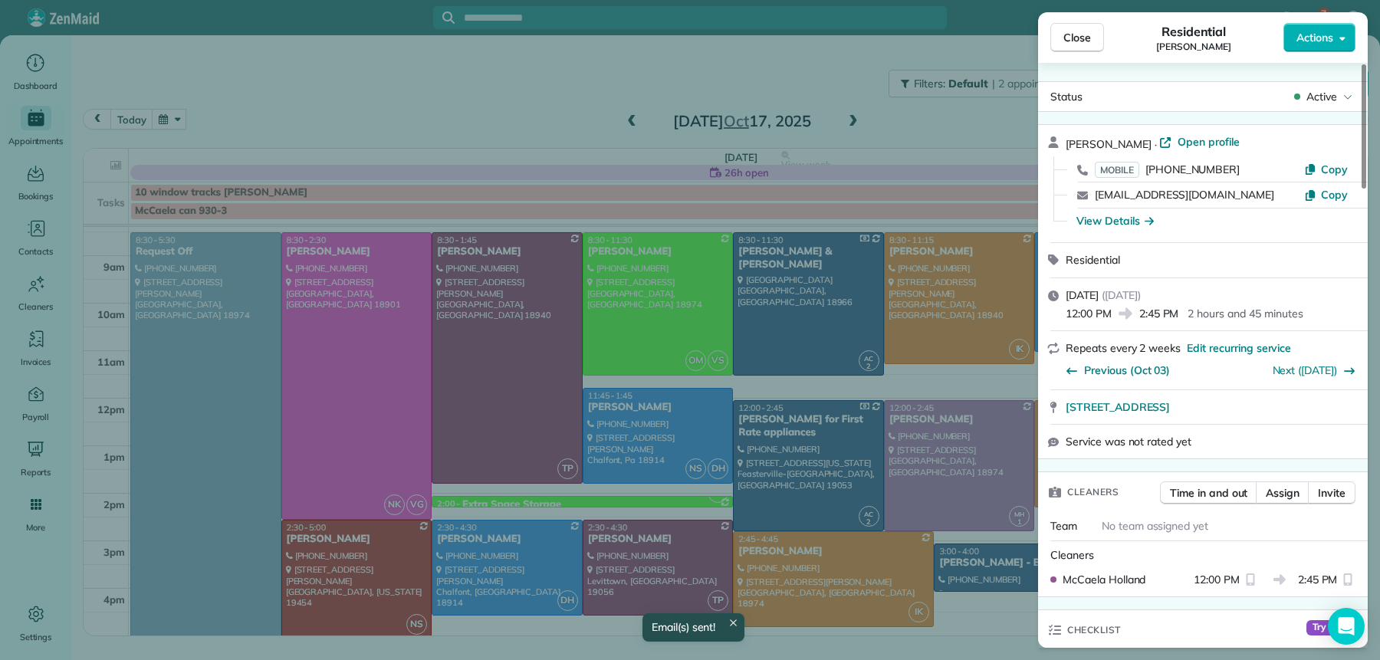
click at [1054, 43] on button "Close" at bounding box center [1077, 37] width 54 height 29
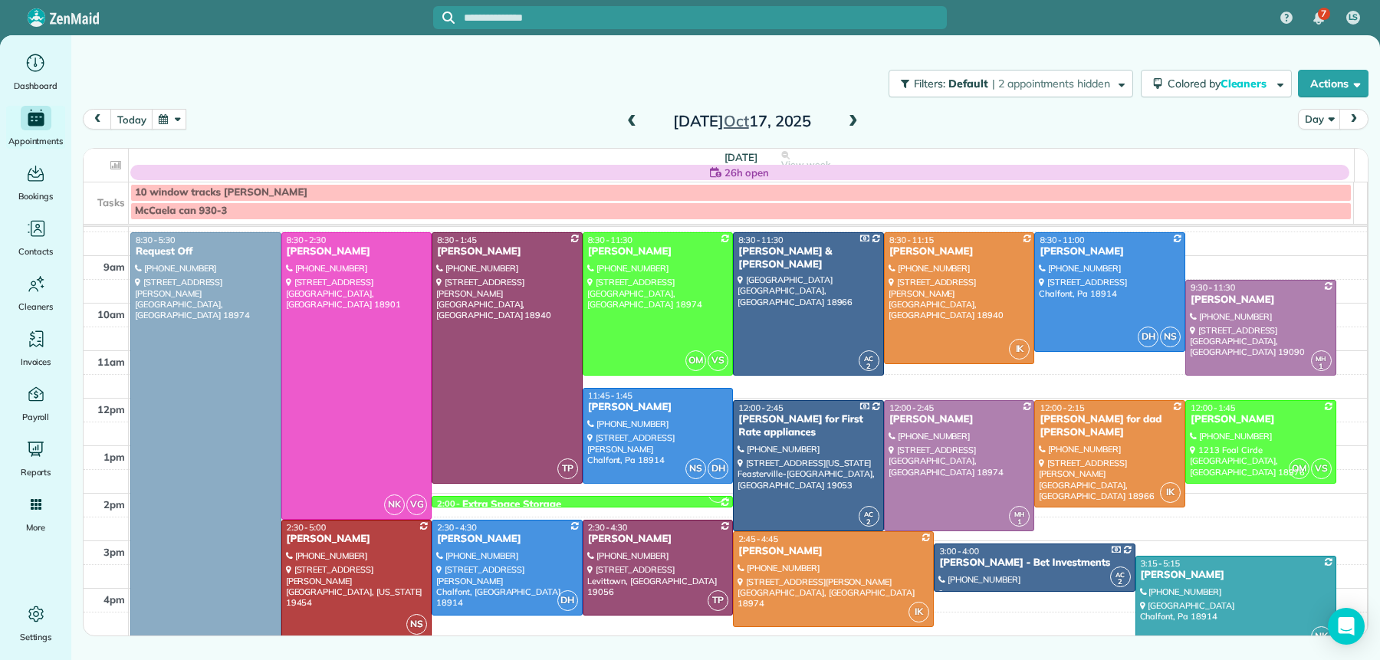
click at [1192, 578] on div "Joe Tate" at bounding box center [1236, 575] width 192 height 13
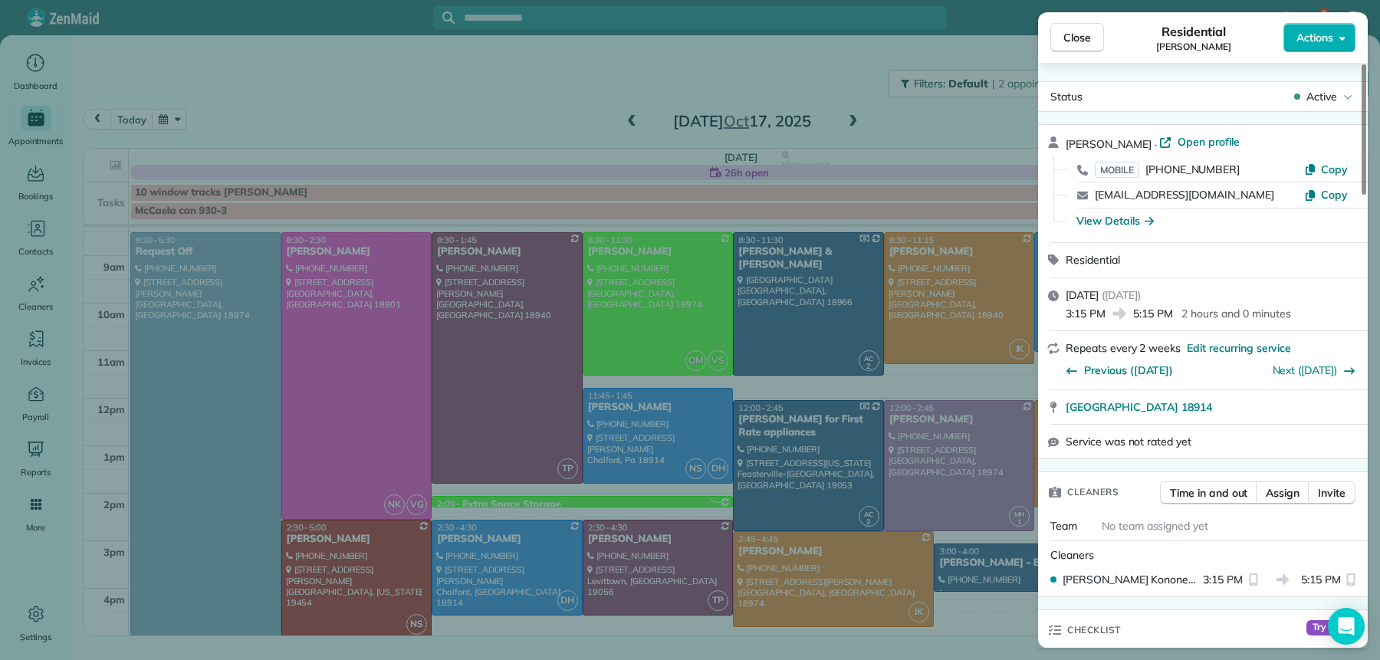
click at [1323, 41] on span "Actions" at bounding box center [1315, 37] width 37 height 15
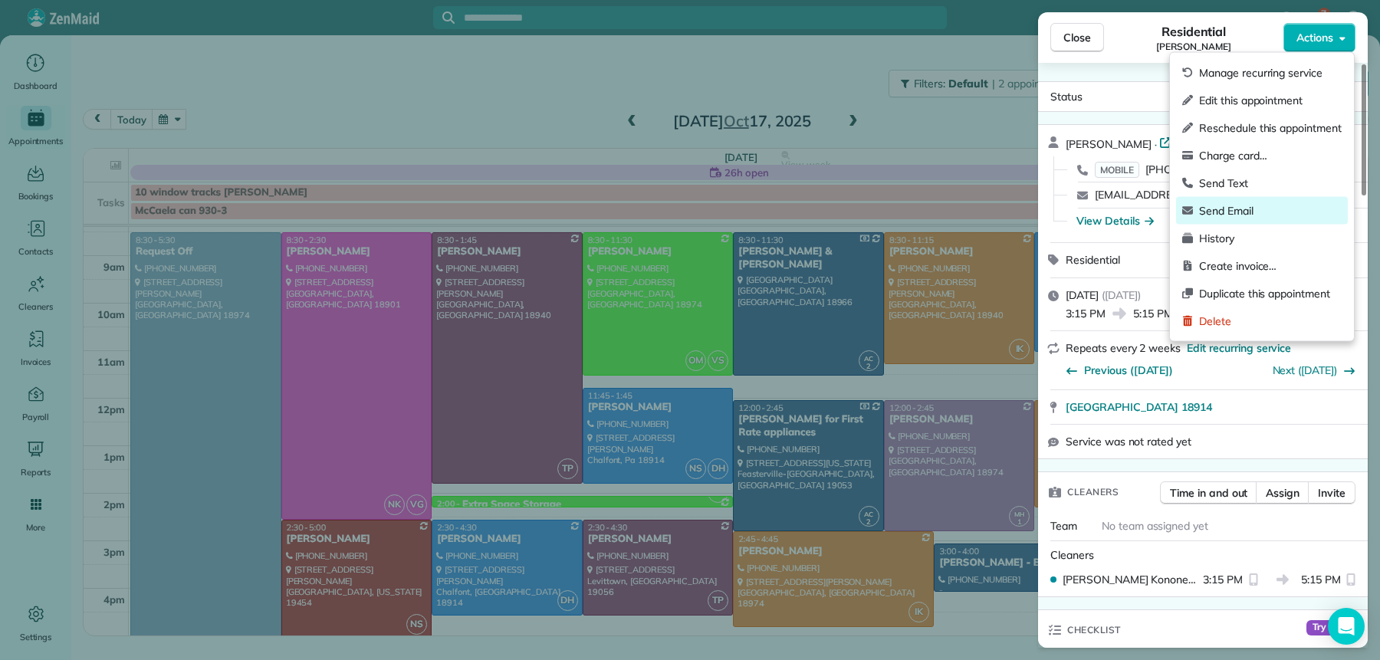
drag, startPoint x: 1307, startPoint y: 204, endPoint x: 1299, endPoint y: 205, distance: 7.8
click at [1306, 204] on span "Send Email" at bounding box center [1270, 210] width 143 height 15
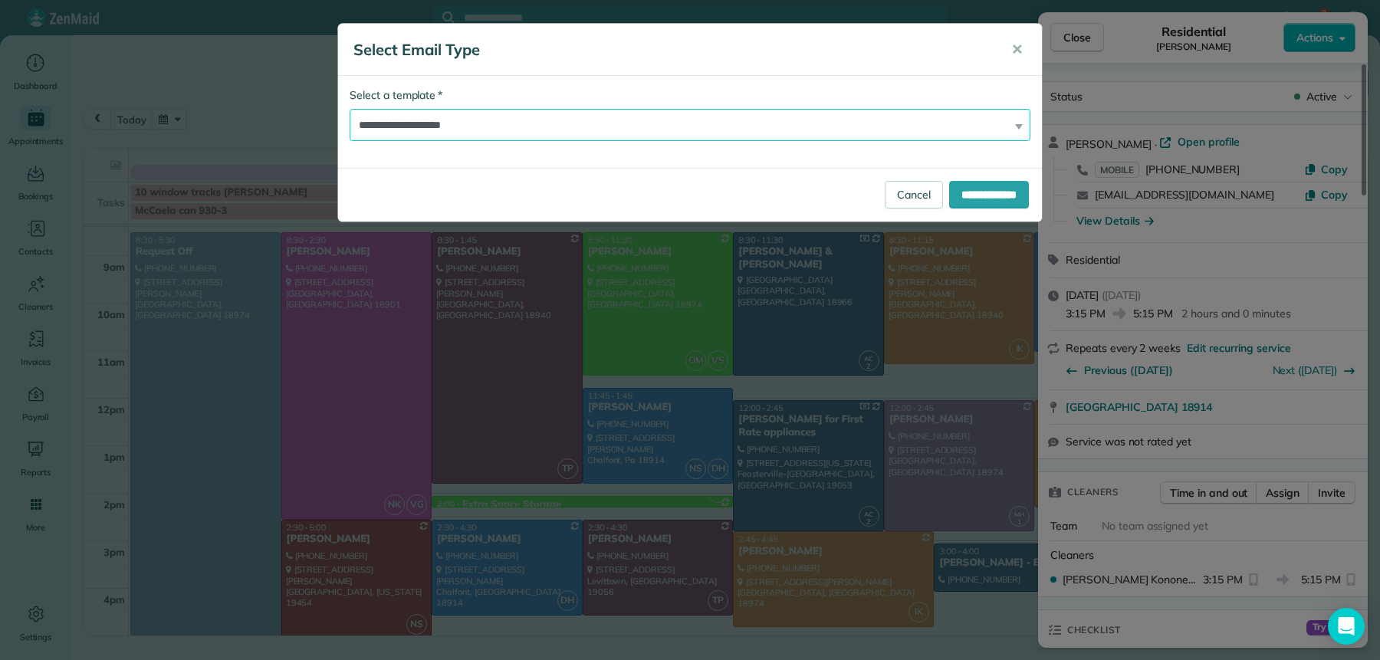
click at [529, 122] on select "**********" at bounding box center [690, 125] width 681 height 32
select select "*****"
click at [350, 109] on select "**********" at bounding box center [690, 125] width 681 height 32
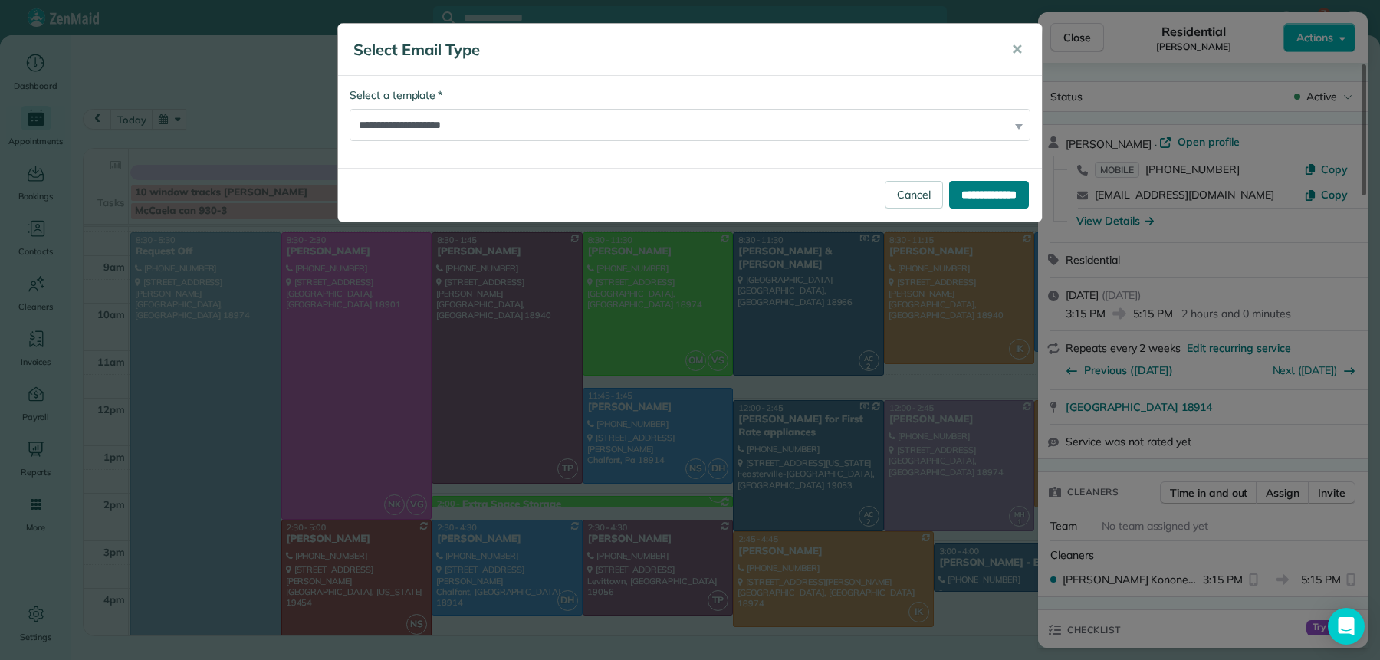
click at [952, 202] on input "**********" at bounding box center [989, 195] width 80 height 28
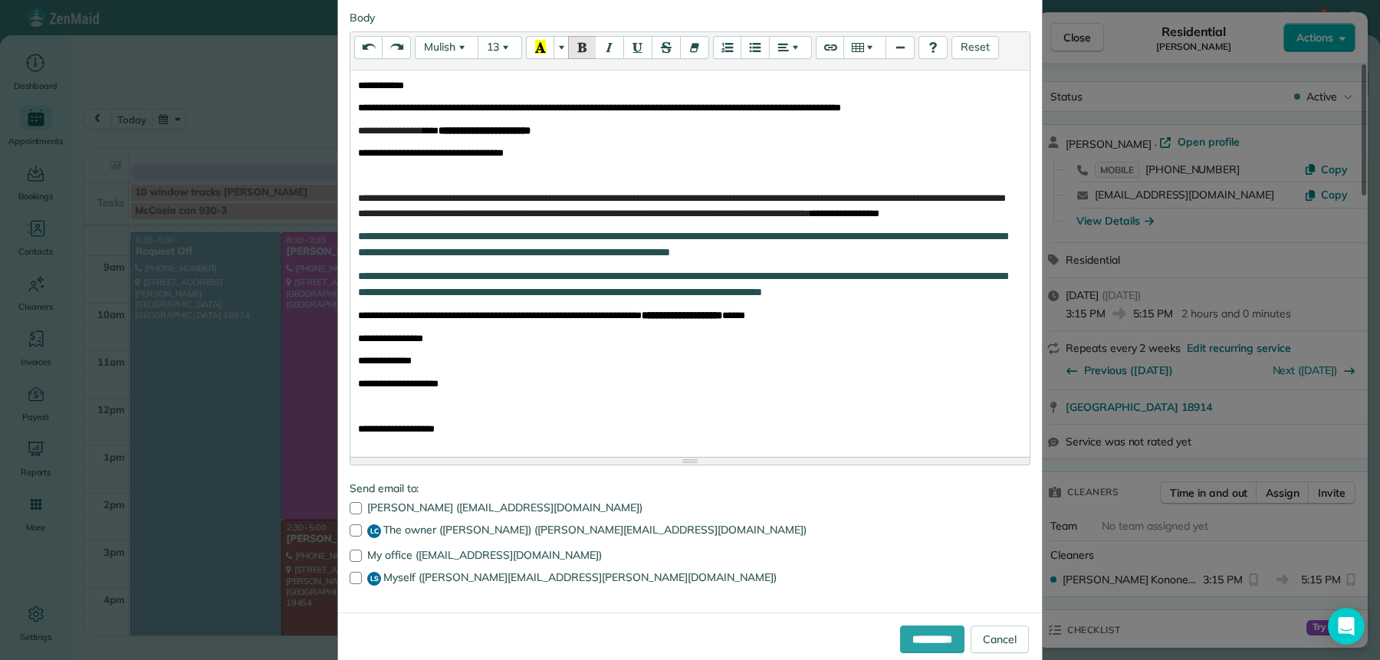
scroll to position [278, 0]
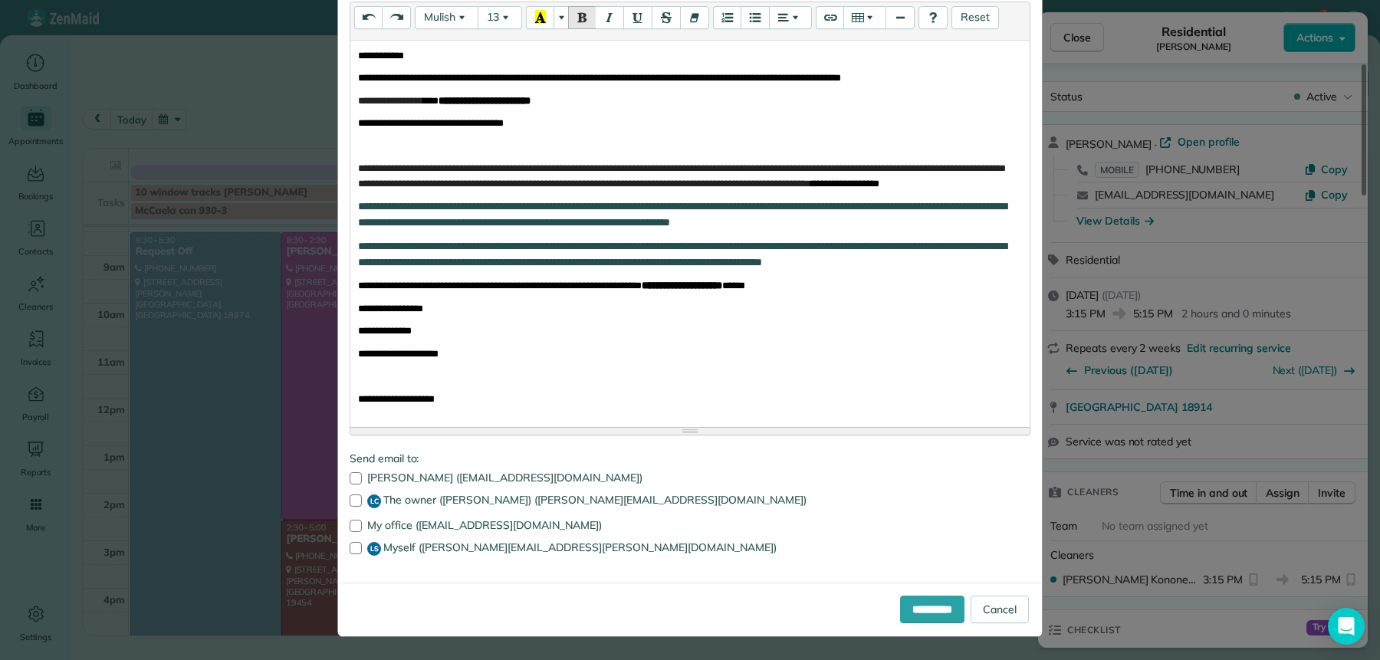
drag, startPoint x: 350, startPoint y: 523, endPoint x: 348, endPoint y: 534, distance: 10.8
click at [350, 527] on div at bounding box center [356, 526] width 12 height 12
drag, startPoint x: 349, startPoint y: 544, endPoint x: 356, endPoint y: 553, distance: 11.5
click at [353, 550] on div at bounding box center [356, 548] width 12 height 12
click at [926, 599] on input "**********" at bounding box center [932, 610] width 64 height 28
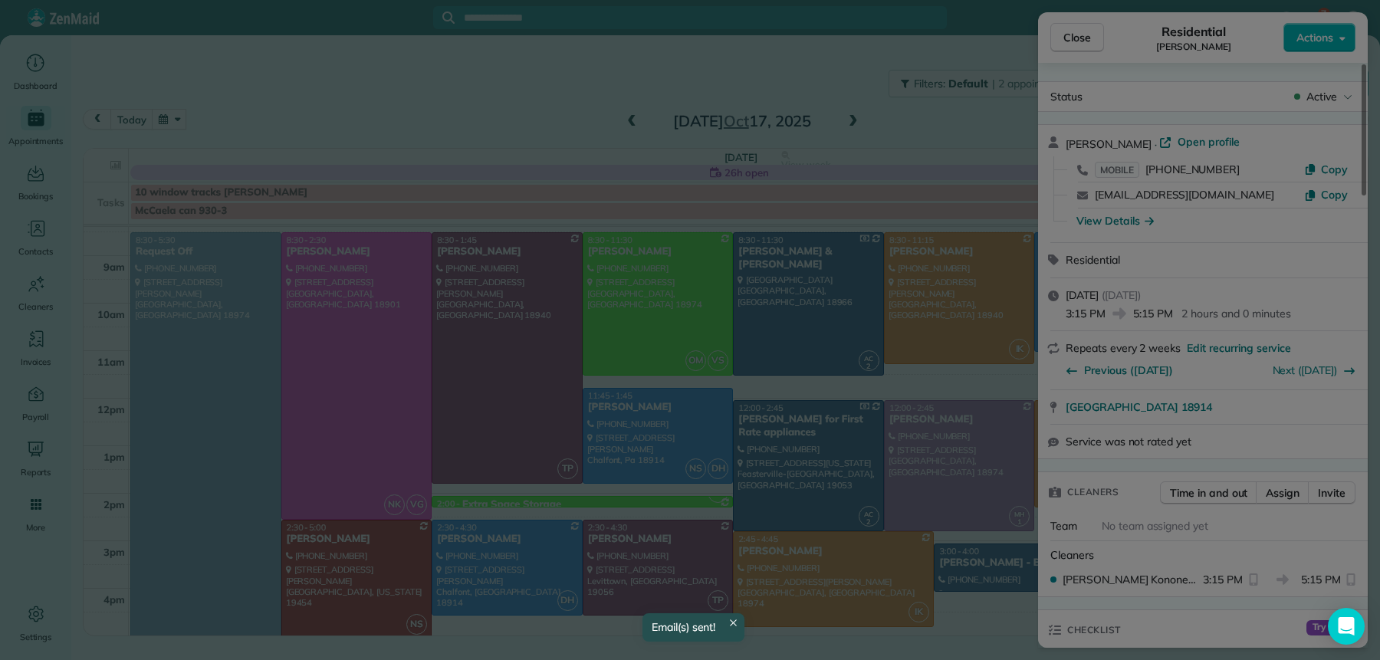
scroll to position [0, 0]
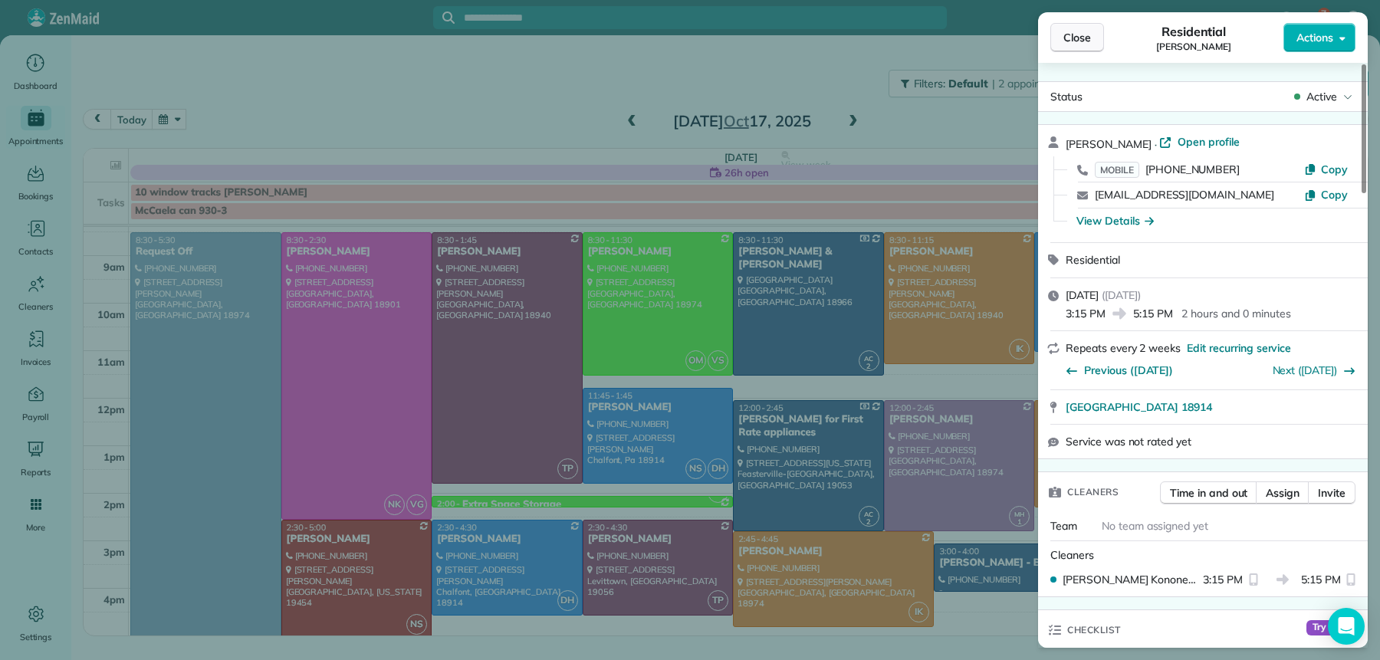
click at [1067, 41] on span "Close" at bounding box center [1078, 37] width 28 height 15
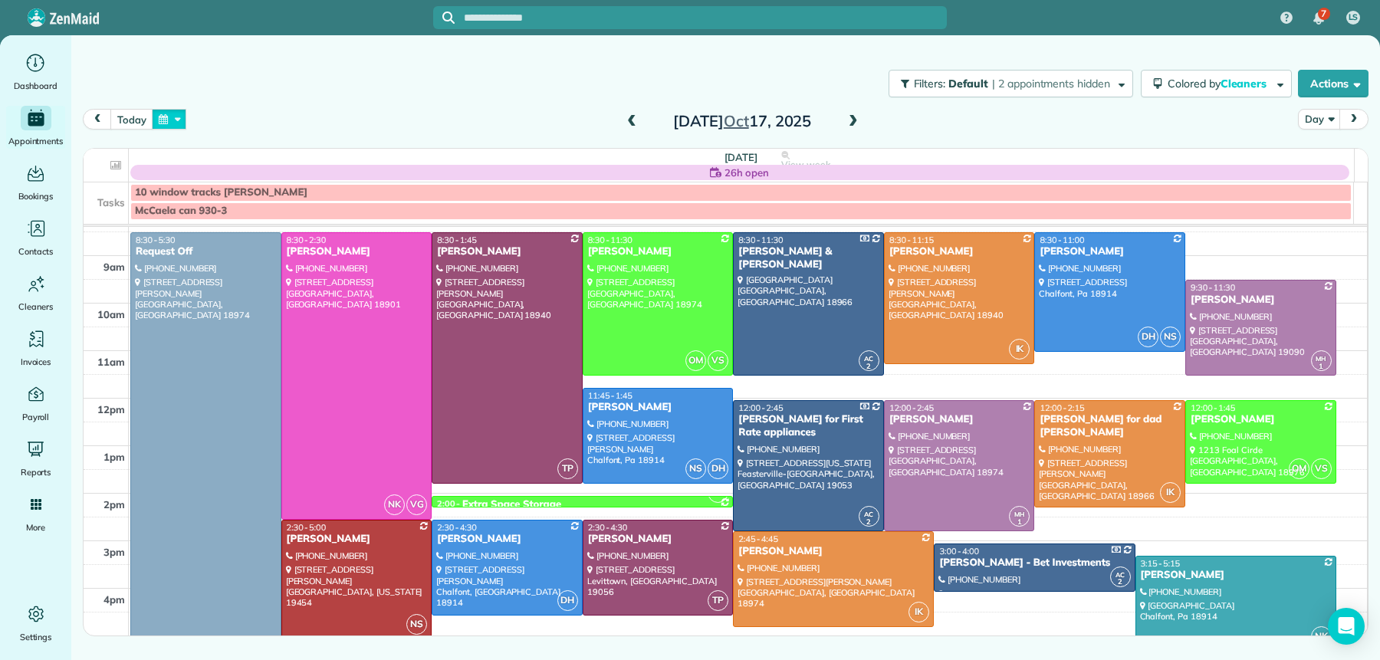
click at [163, 123] on button "button" at bounding box center [169, 119] width 35 height 21
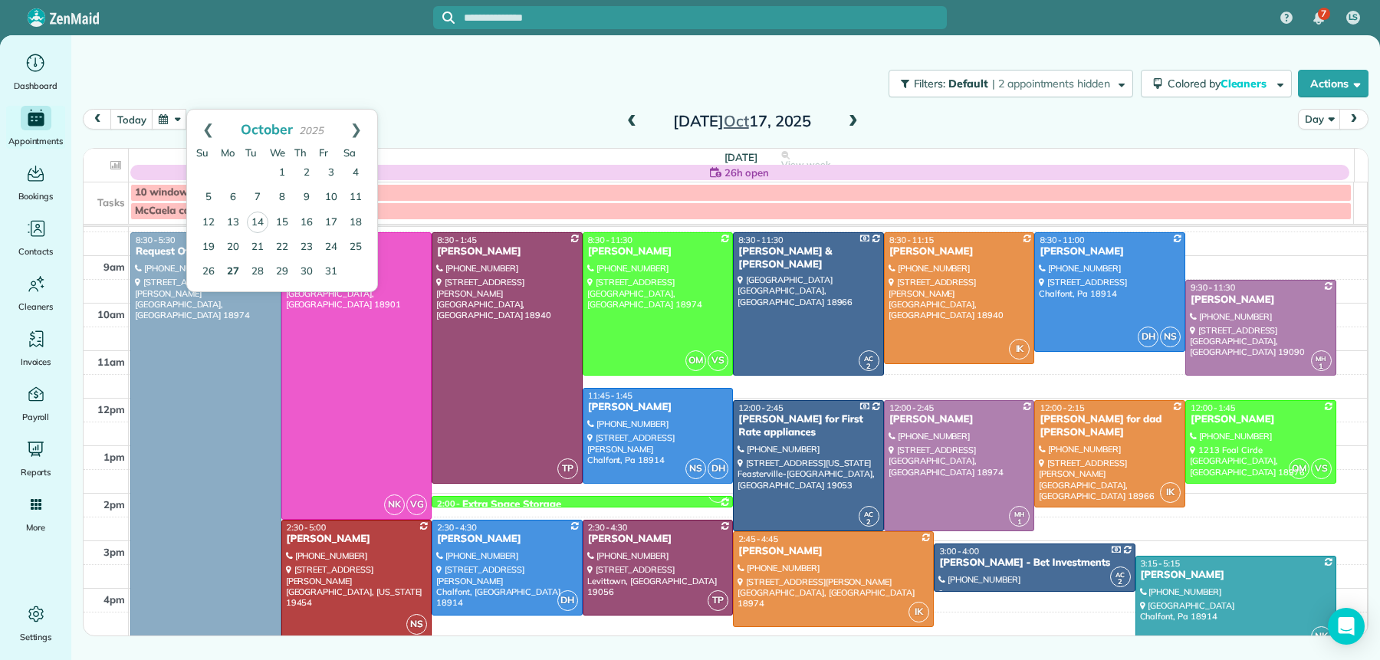
click at [229, 266] on link "27" at bounding box center [233, 272] width 25 height 25
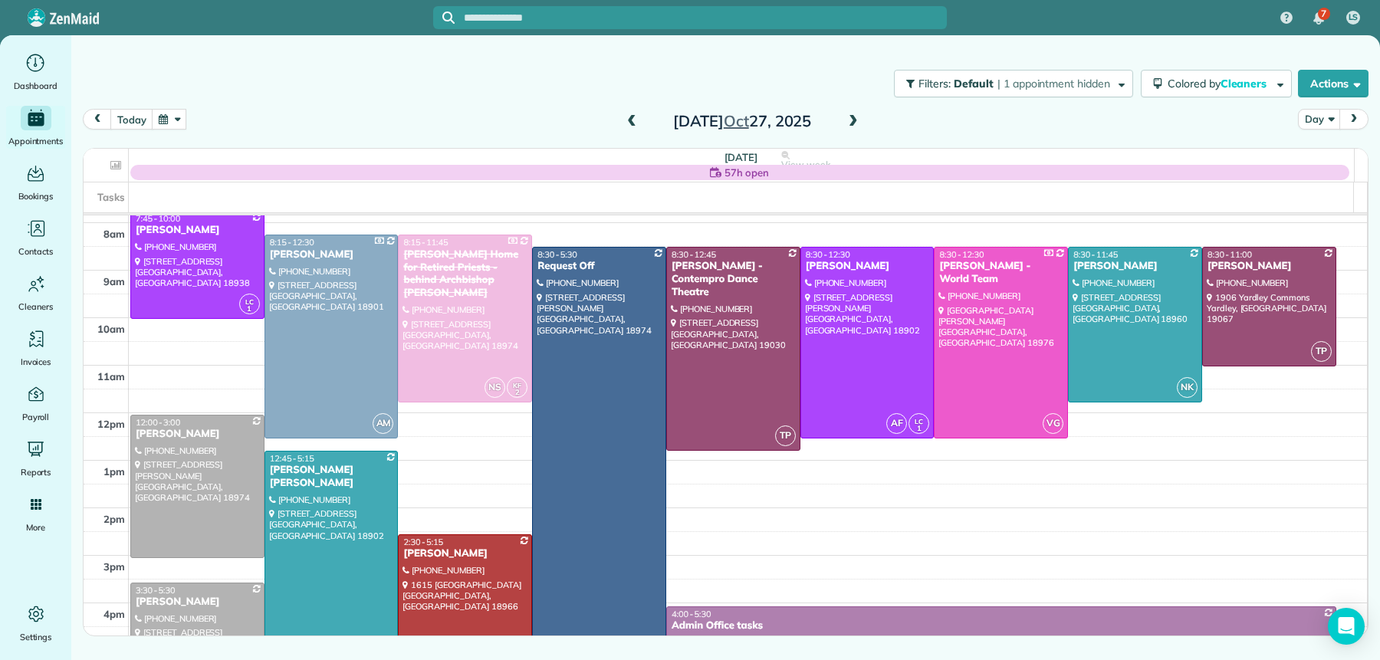
scroll to position [36, 0]
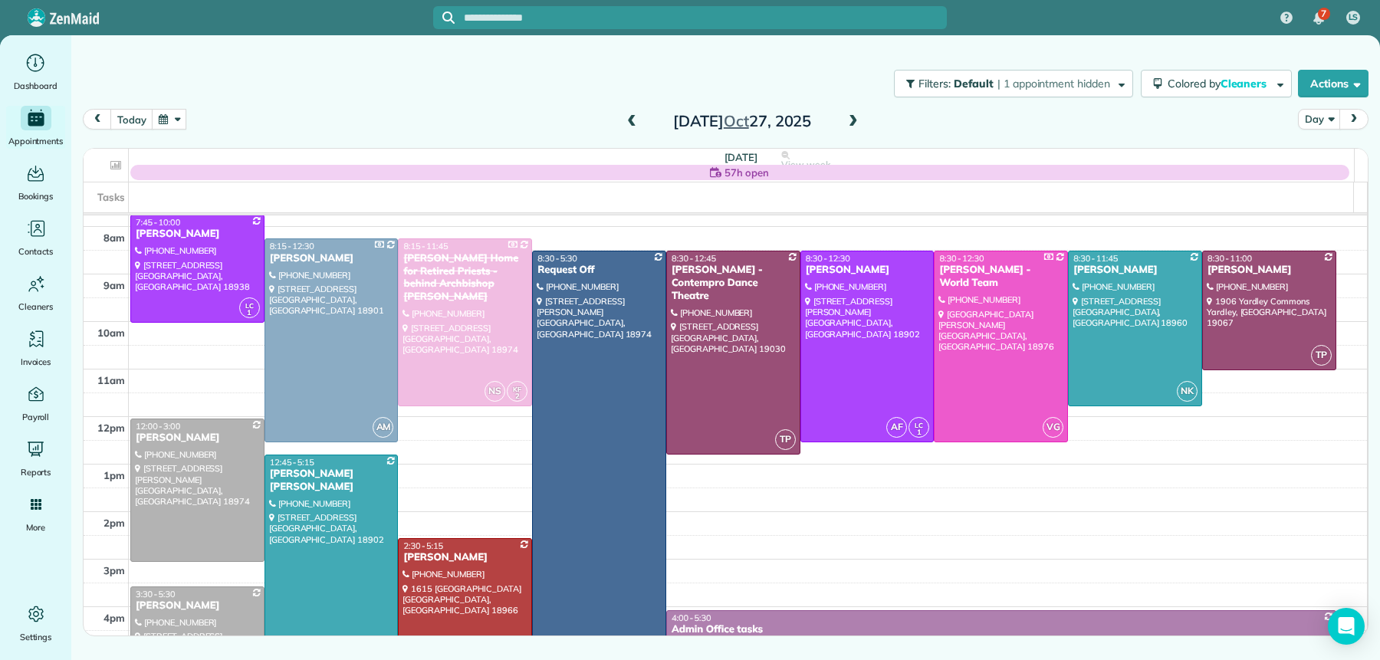
click at [177, 117] on button "button" at bounding box center [169, 119] width 35 height 21
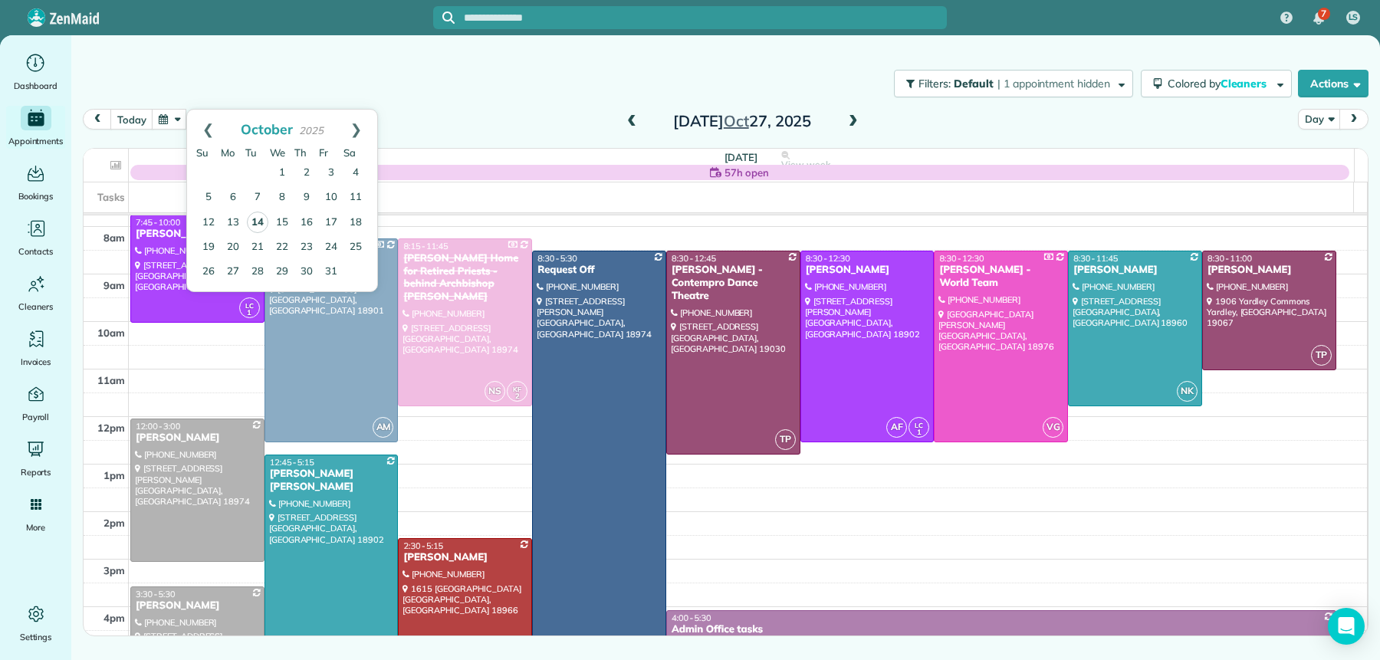
click at [262, 224] on link "14" at bounding box center [257, 222] width 21 height 21
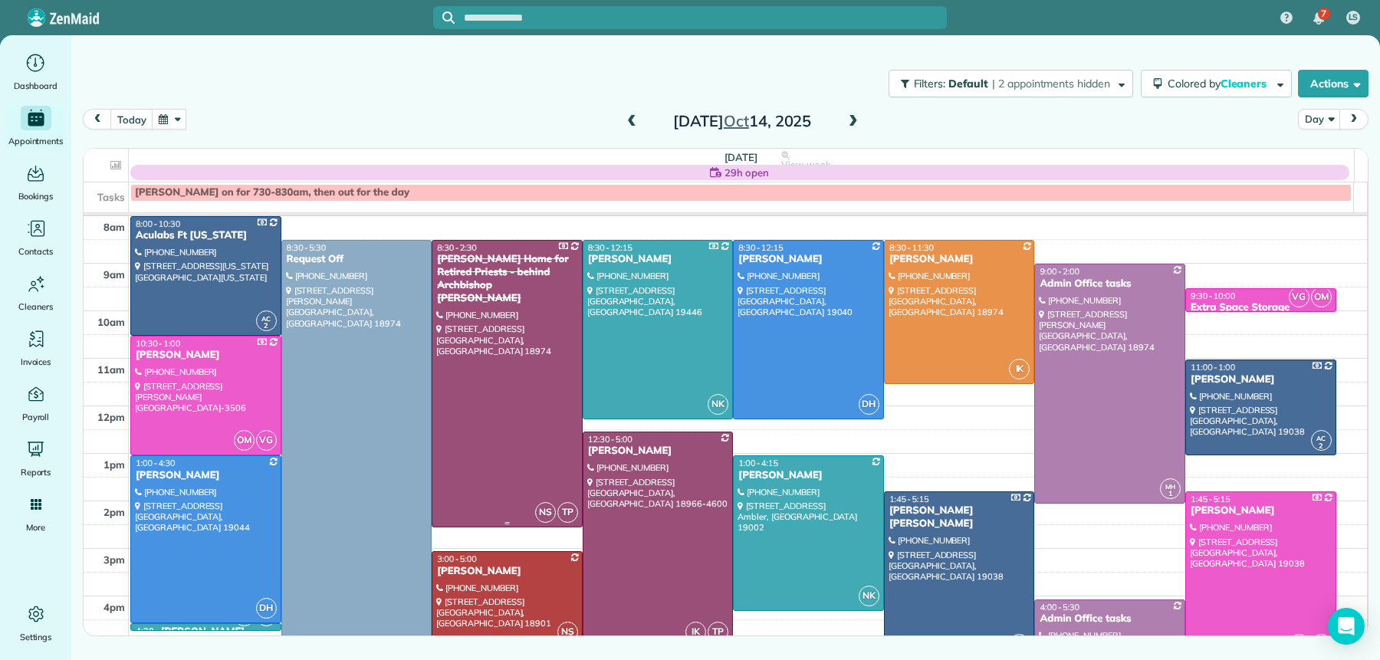
scroll to position [43, 0]
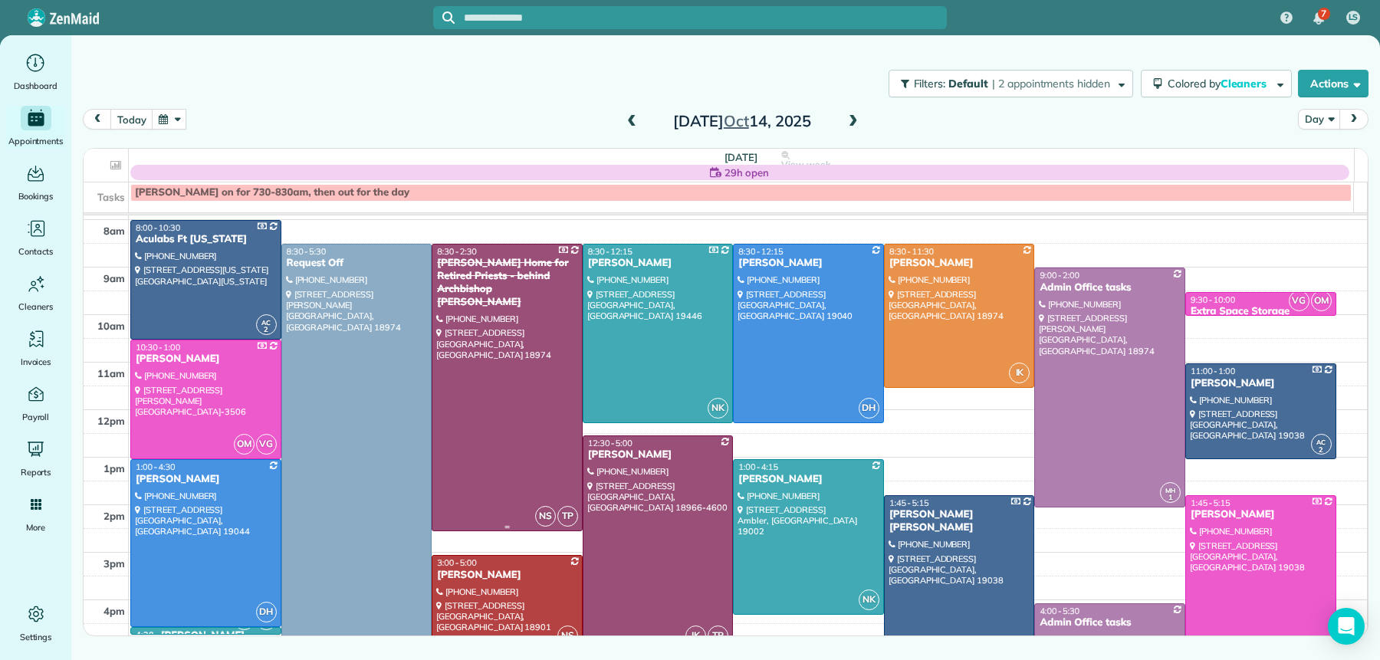
click at [478, 261] on div "Regina Coeli Home for Retired Priests - behind Archbishop Wood" at bounding box center [507, 283] width 142 height 52
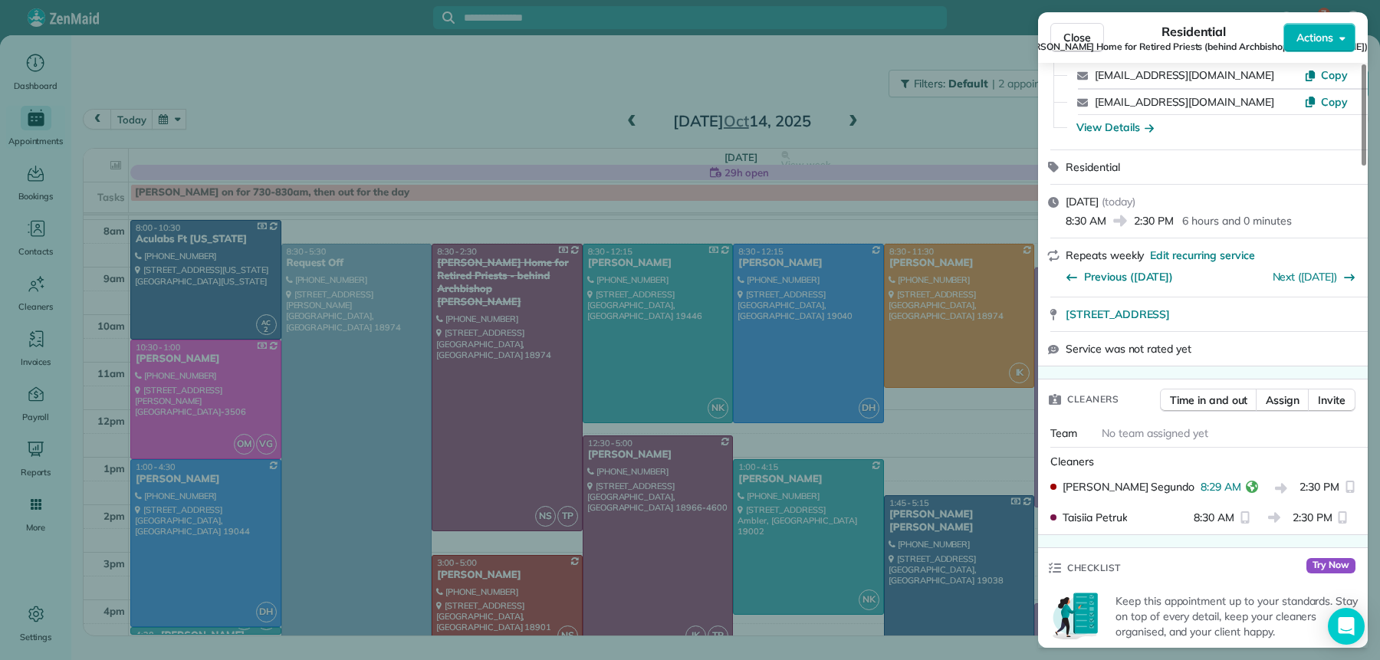
scroll to position [415, 0]
click at [1083, 34] on span "Close" at bounding box center [1078, 37] width 28 height 15
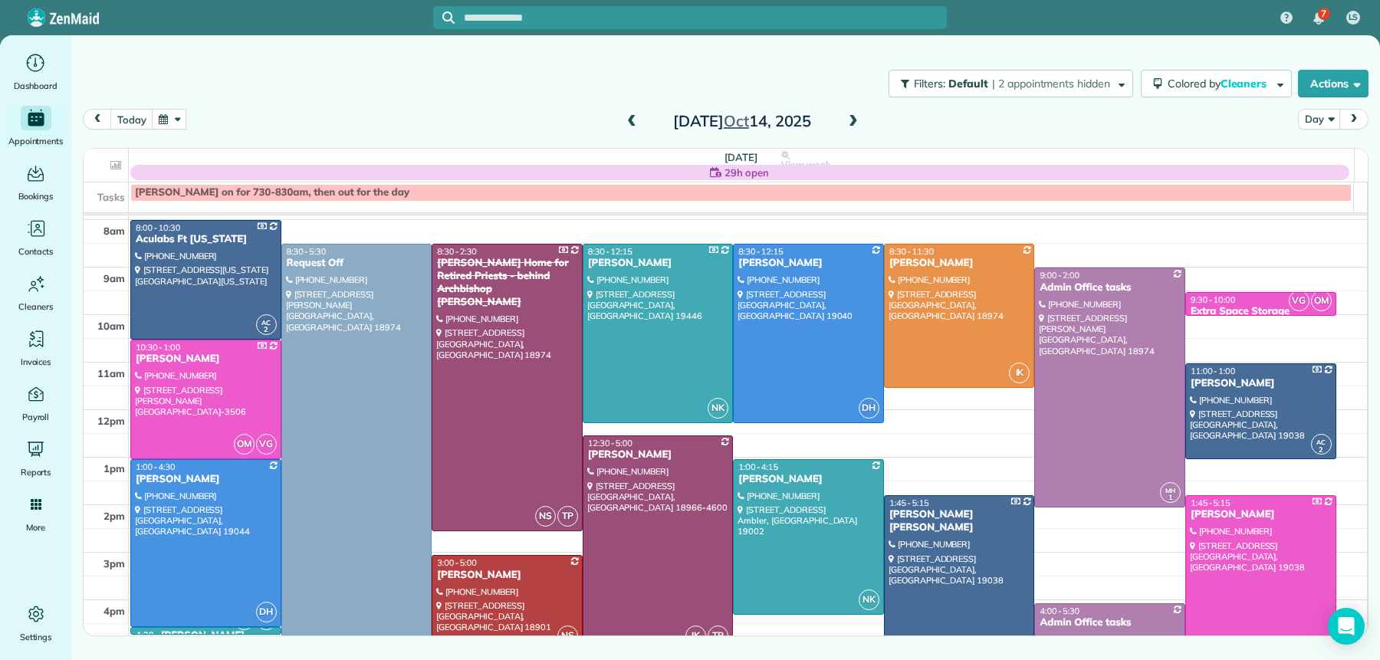
click at [858, 118] on span at bounding box center [853, 122] width 17 height 14
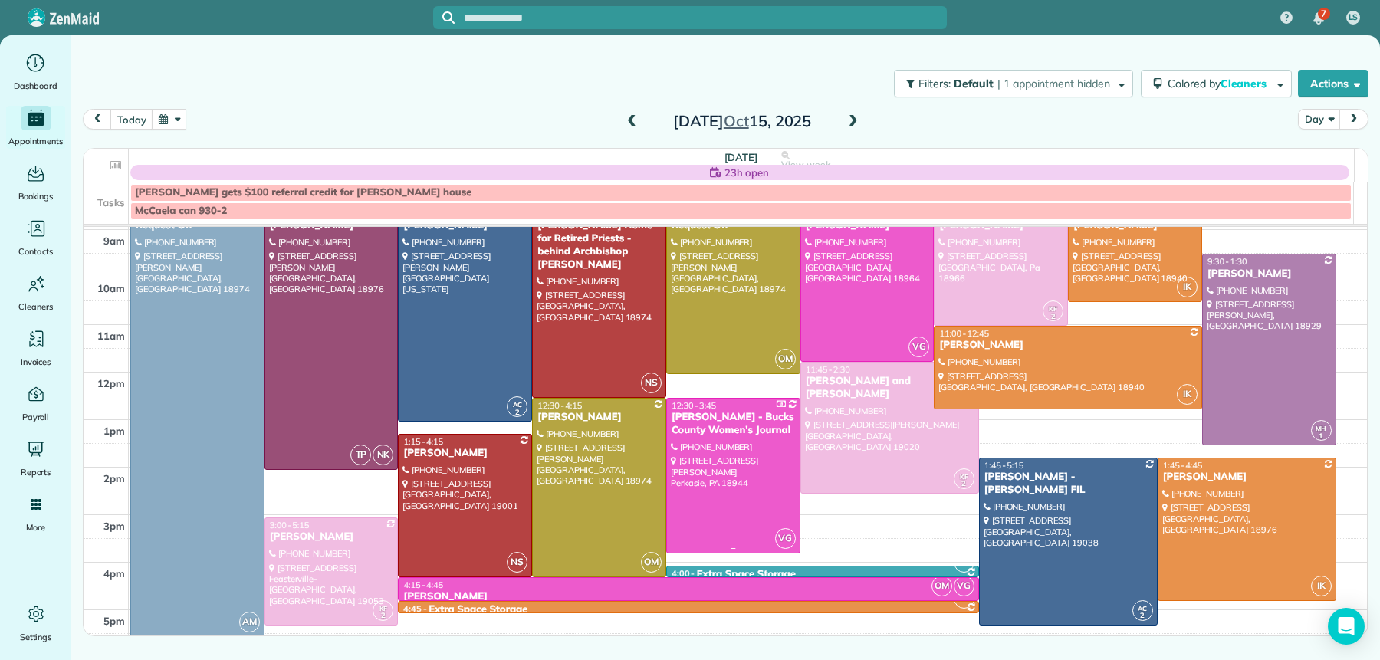
scroll to position [55, 0]
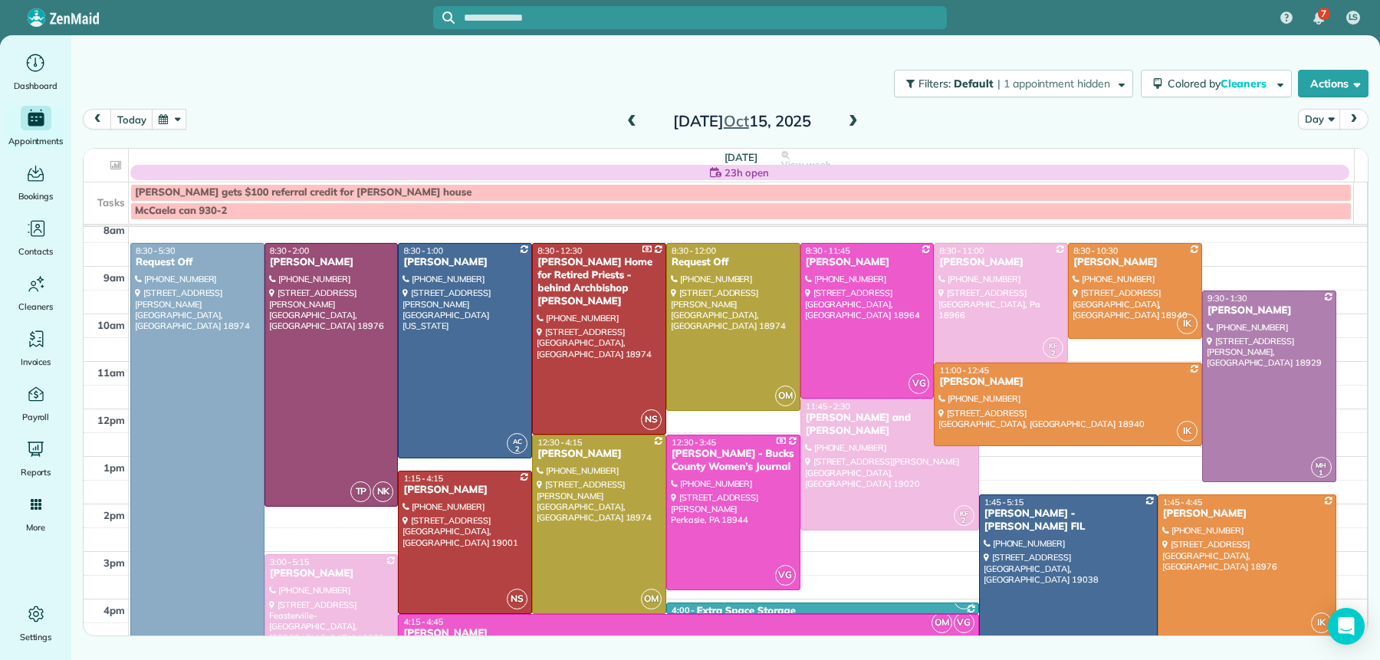
drag, startPoint x: 633, startPoint y: 117, endPoint x: 630, endPoint y: 143, distance: 27.0
click at [633, 117] on span at bounding box center [631, 122] width 17 height 14
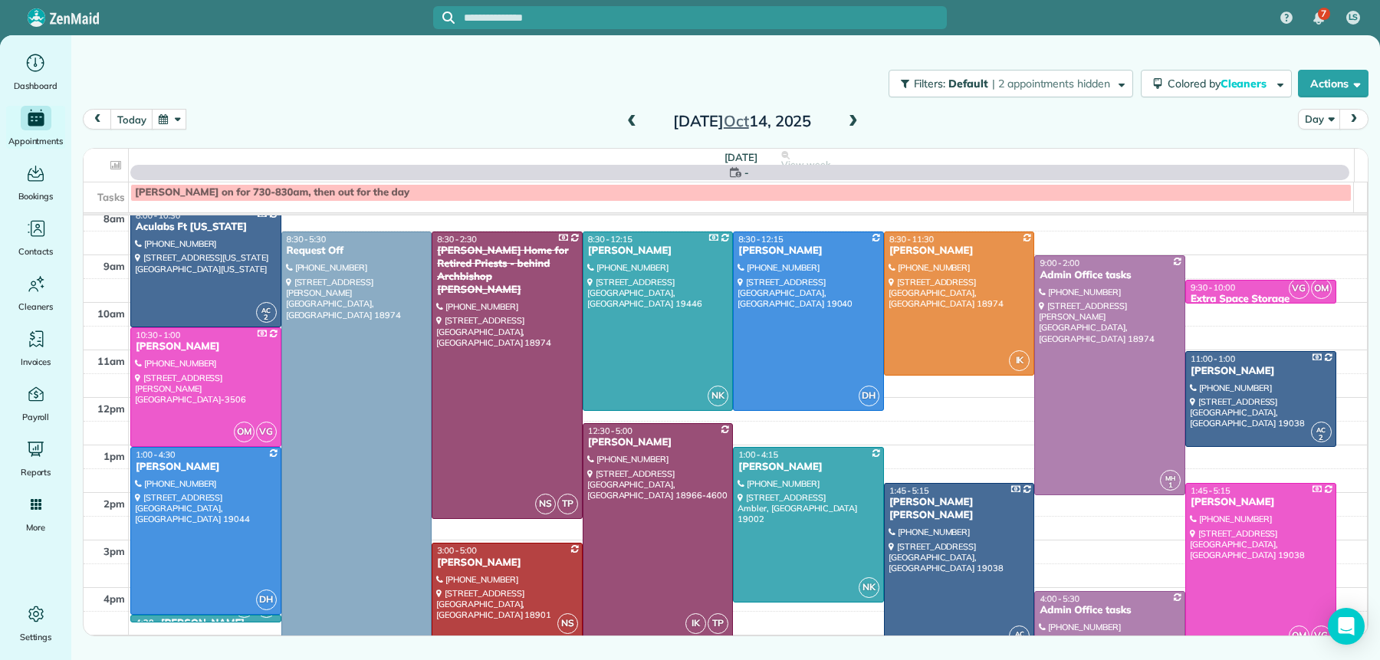
scroll to position [0, 0]
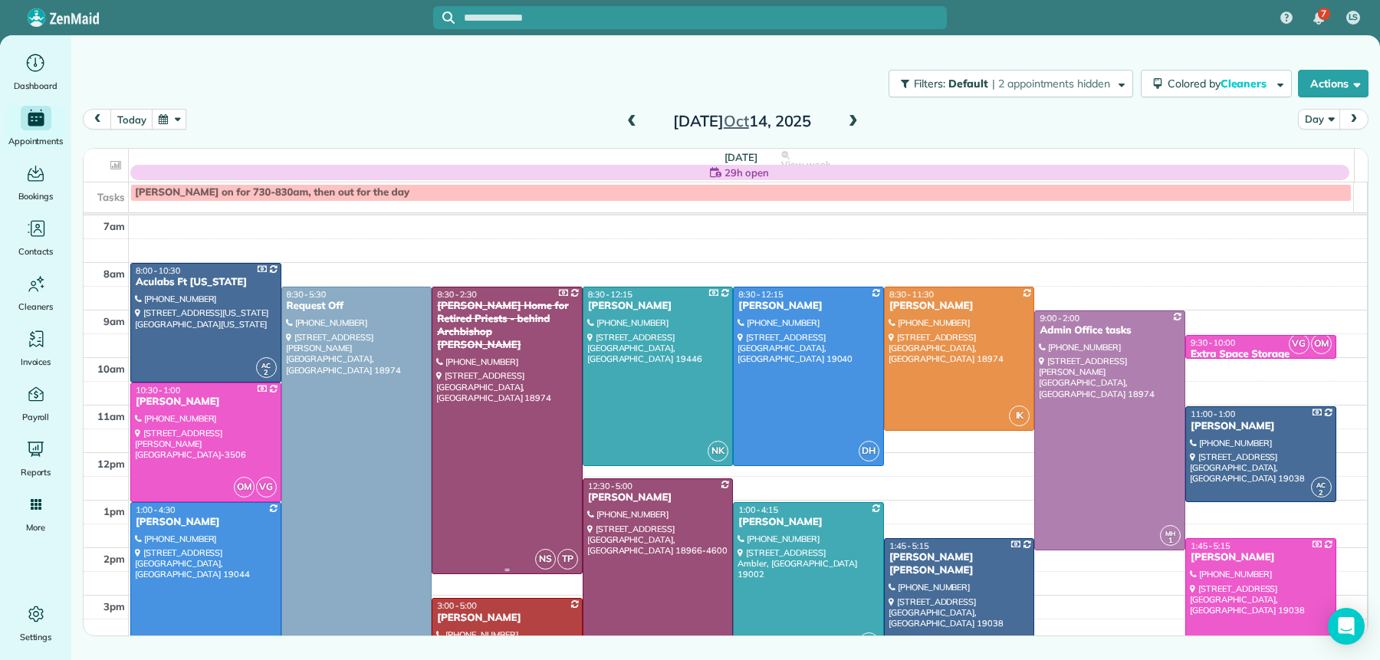
click at [473, 315] on div "[PERSON_NAME] Home for Retired Priests - behind Archbishop [PERSON_NAME]" at bounding box center [507, 326] width 142 height 52
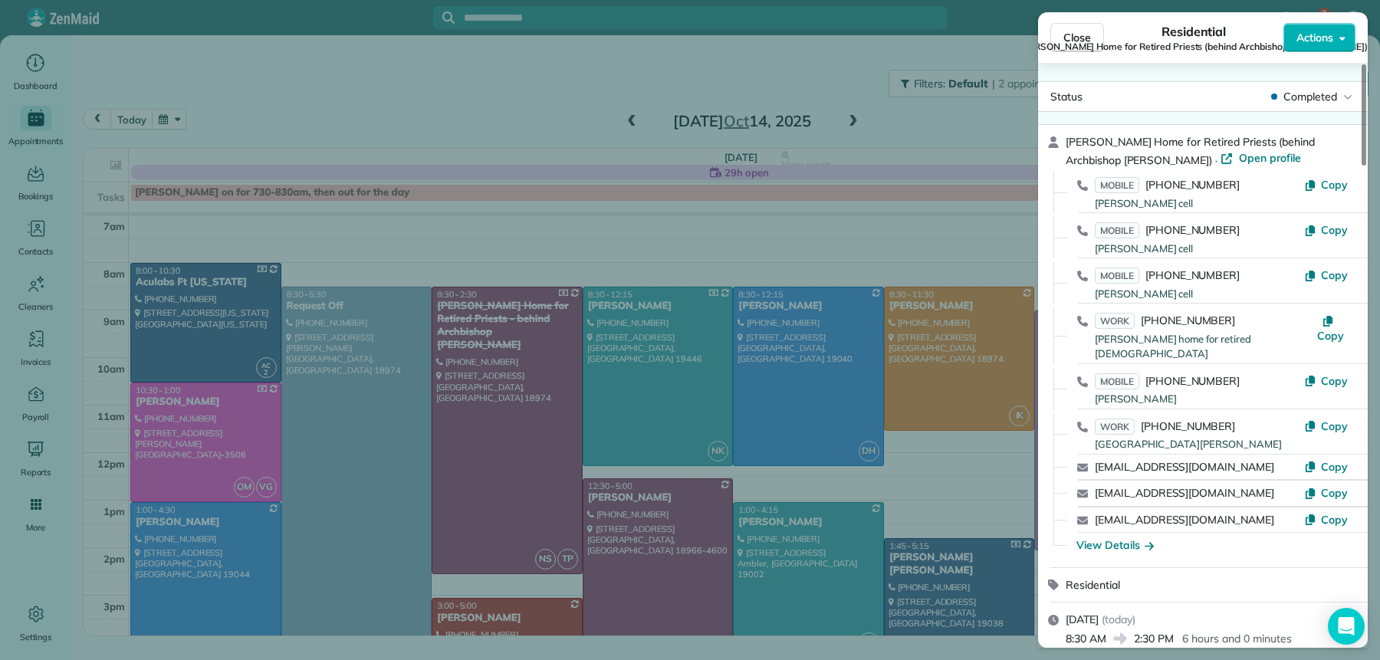
drag, startPoint x: 1074, startPoint y: 37, endPoint x: 1072, endPoint y: 53, distance: 16.3
click at [1076, 38] on span "Close" at bounding box center [1078, 37] width 28 height 15
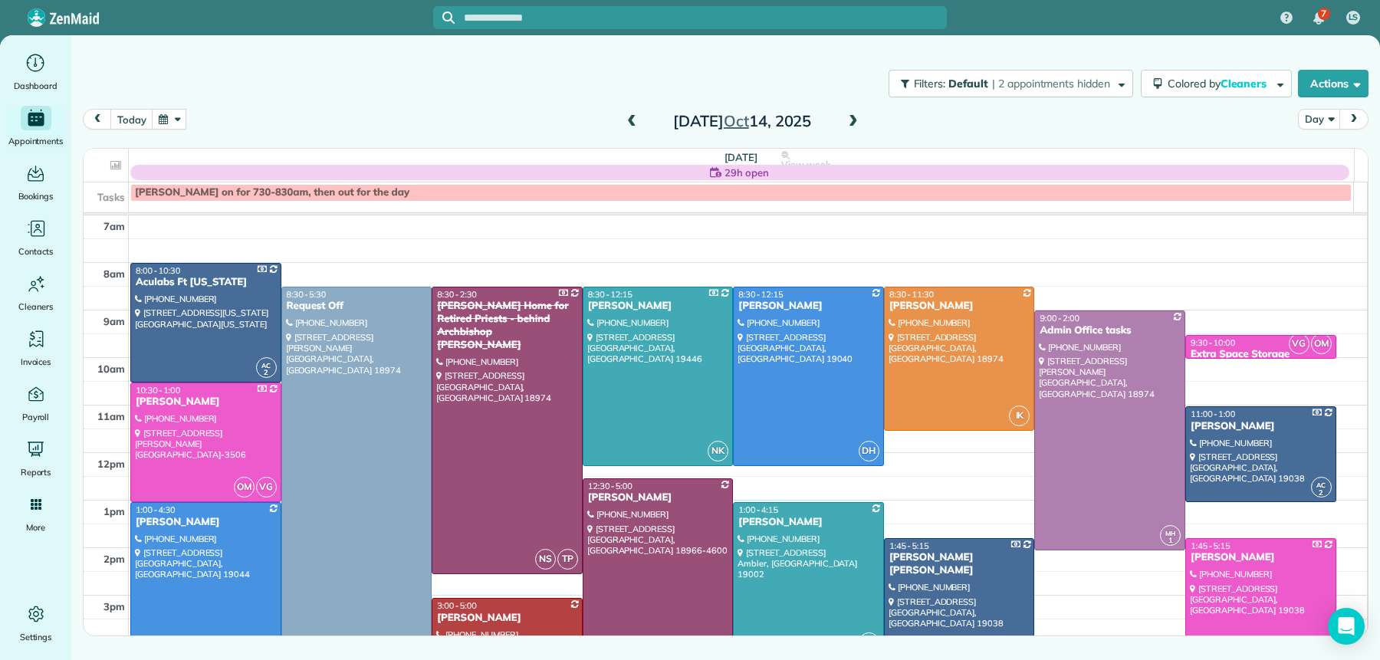
click at [853, 127] on span at bounding box center [853, 122] width 17 height 14
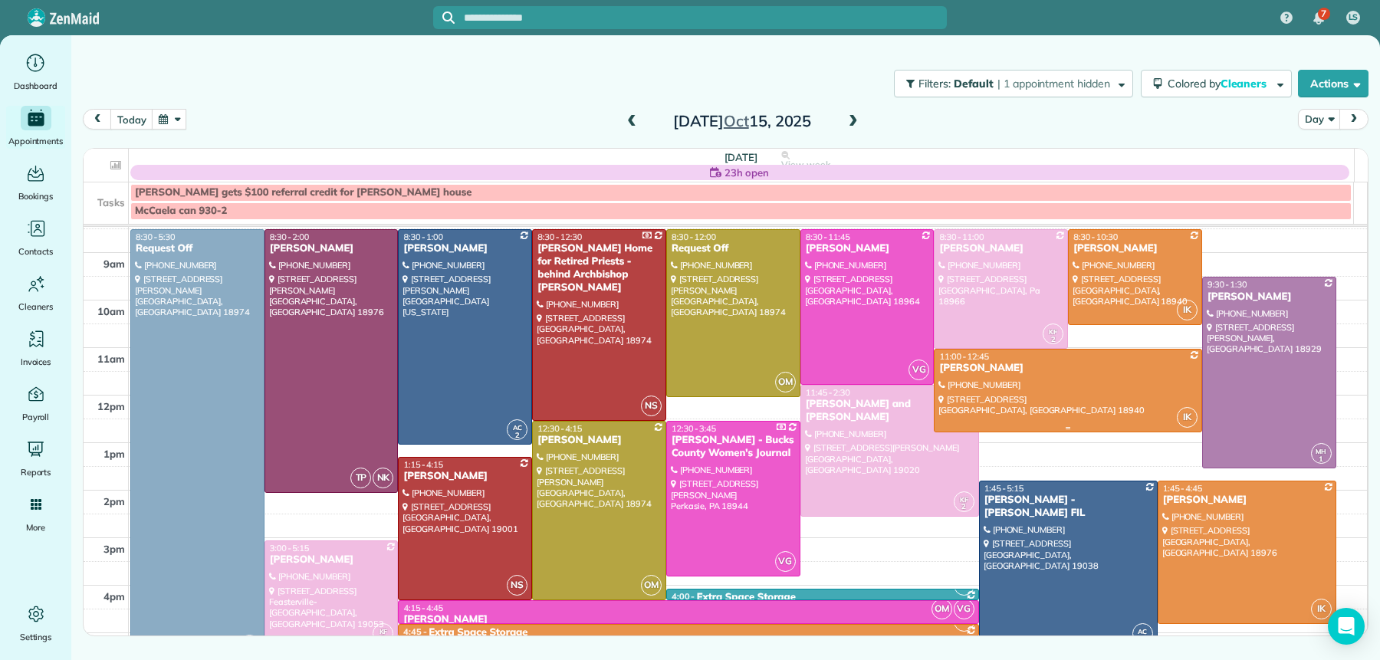
scroll to position [54, 0]
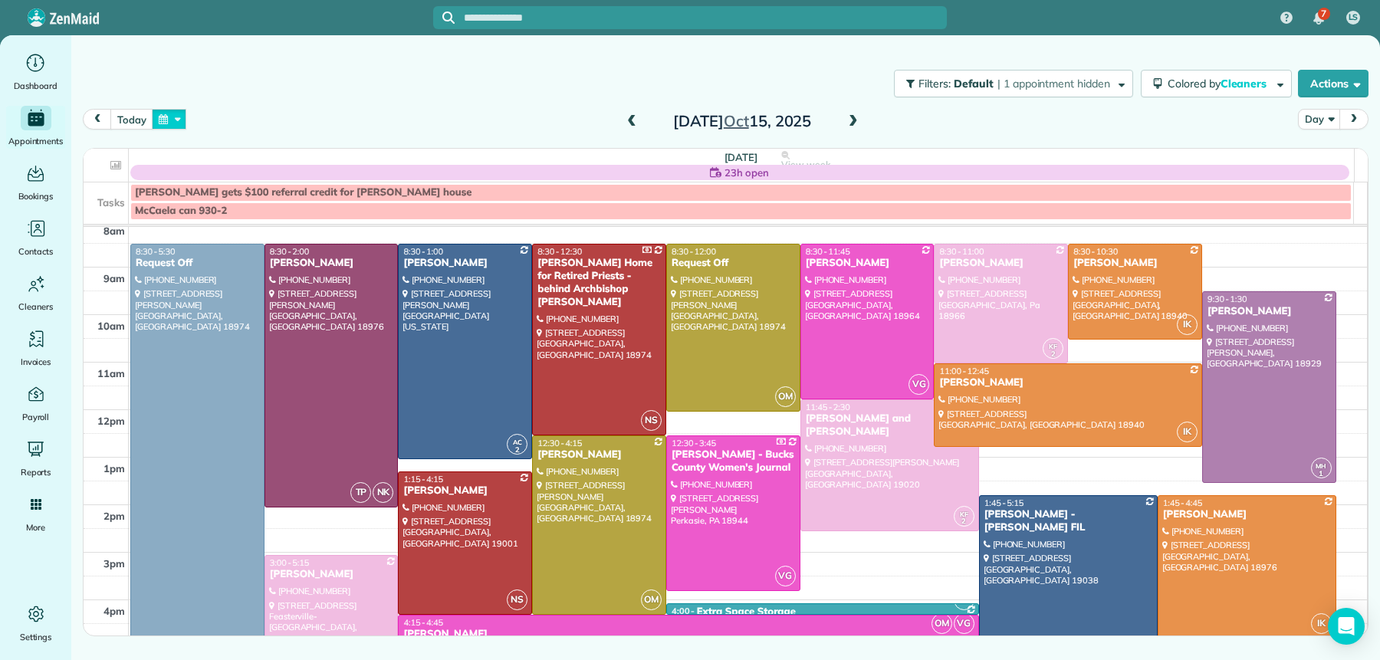
click at [166, 121] on button "button" at bounding box center [169, 119] width 35 height 21
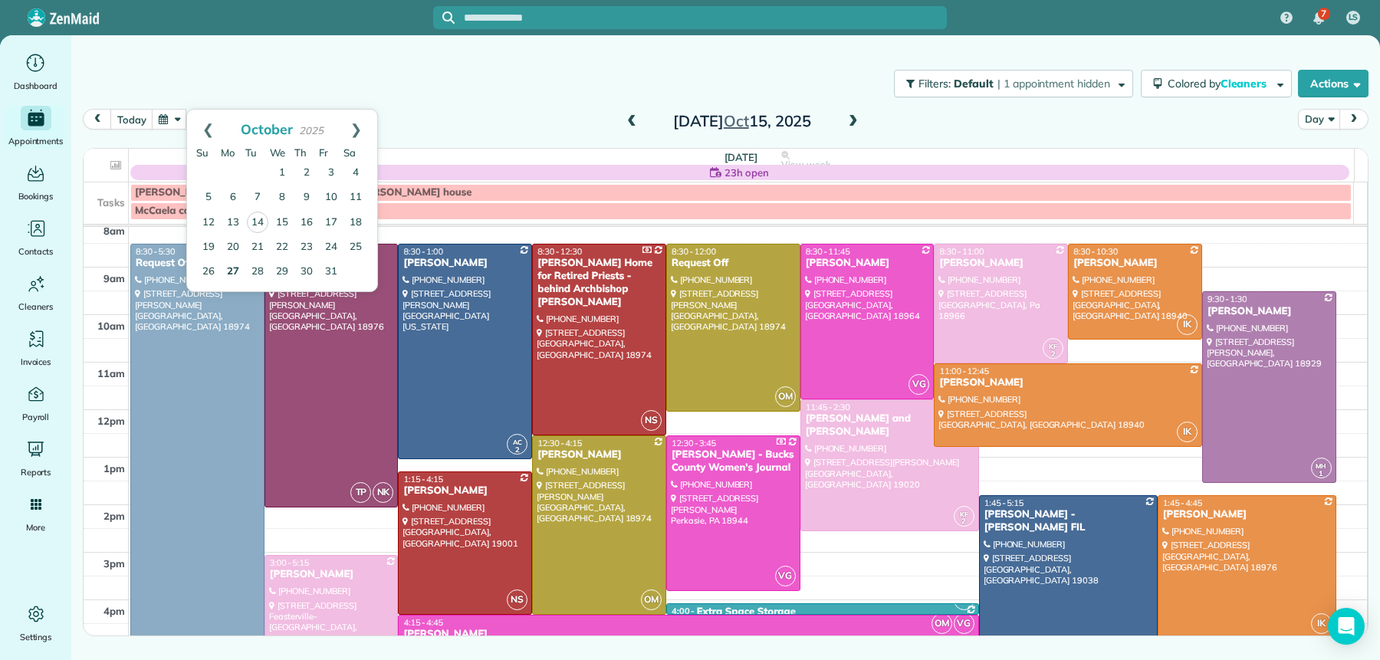
click at [230, 271] on link "27" at bounding box center [233, 272] width 25 height 25
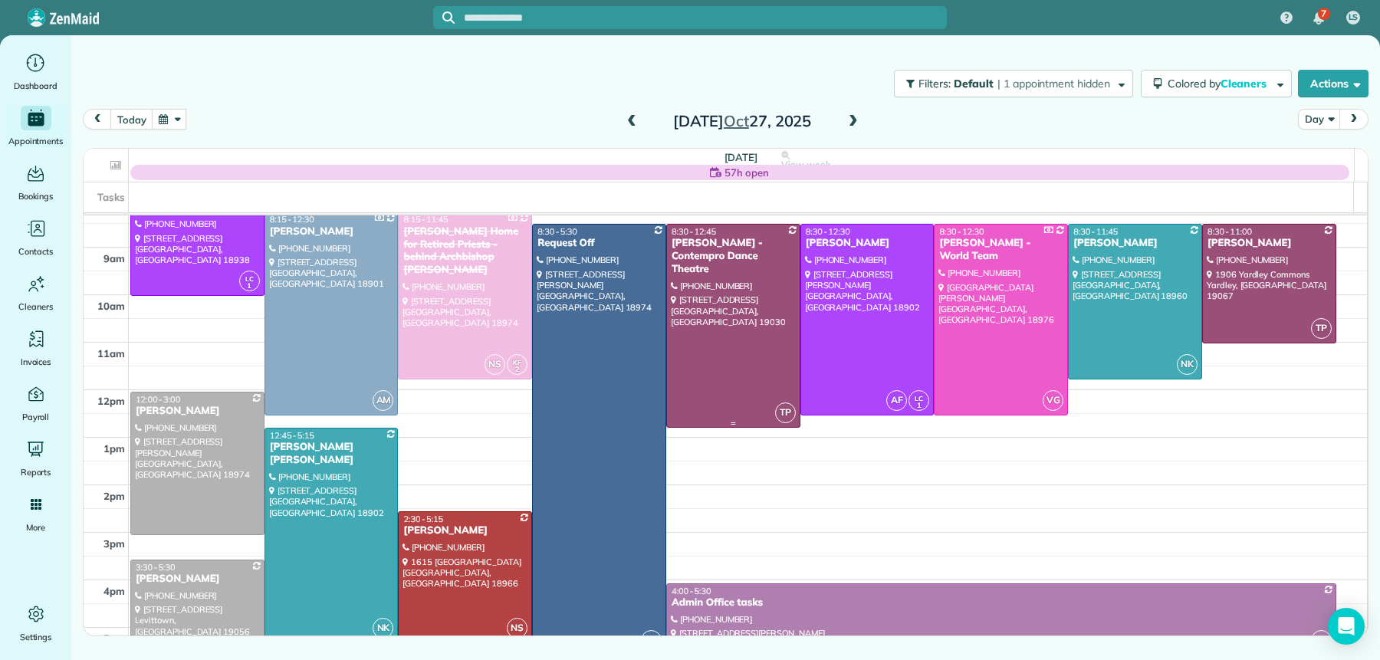
scroll to position [67, 0]
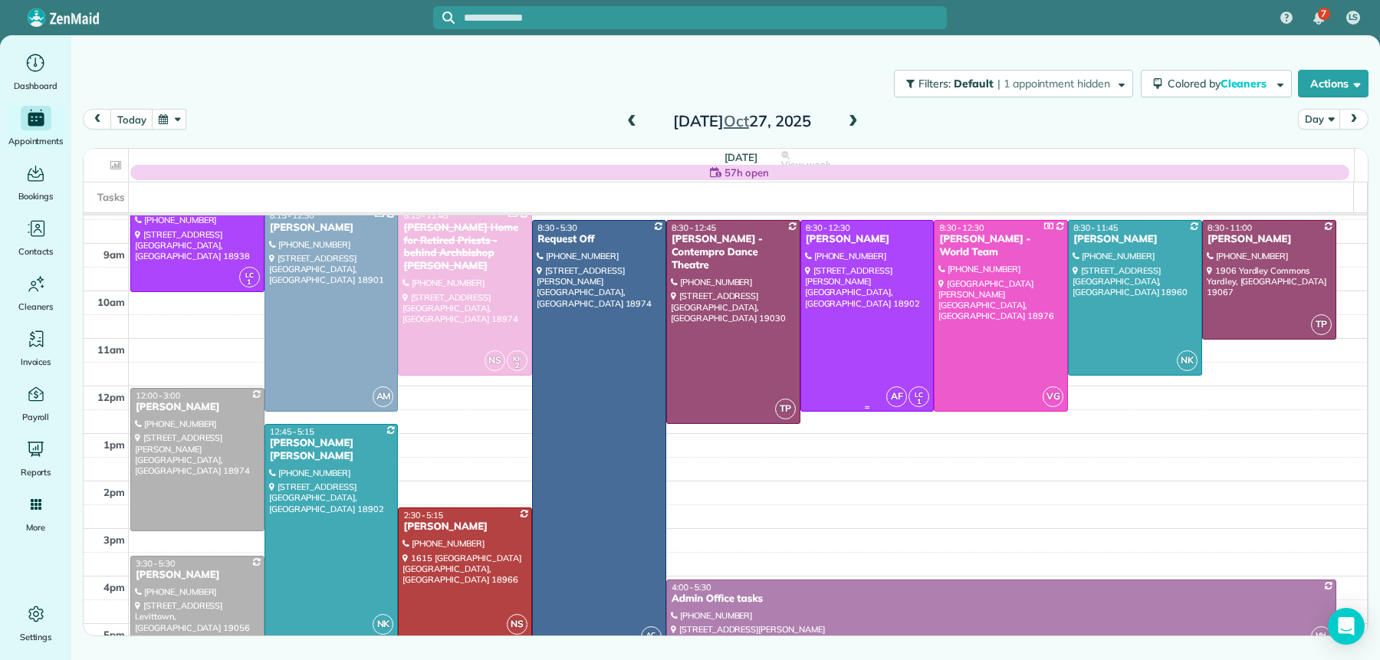
click at [847, 242] on div "Kristen Gruhler" at bounding box center [867, 239] width 125 height 13
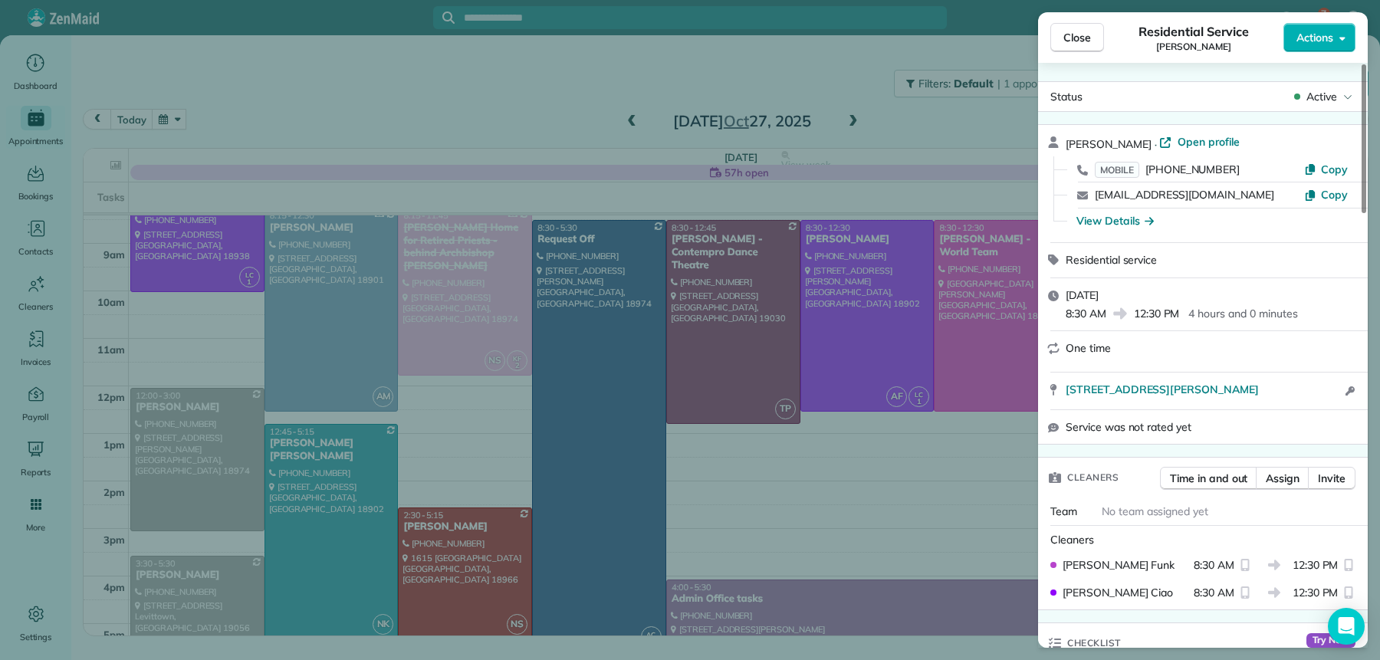
drag, startPoint x: 1079, startPoint y: 38, endPoint x: 1070, endPoint y: 32, distance: 10.7
click at [1079, 37] on span "Close" at bounding box center [1078, 37] width 28 height 15
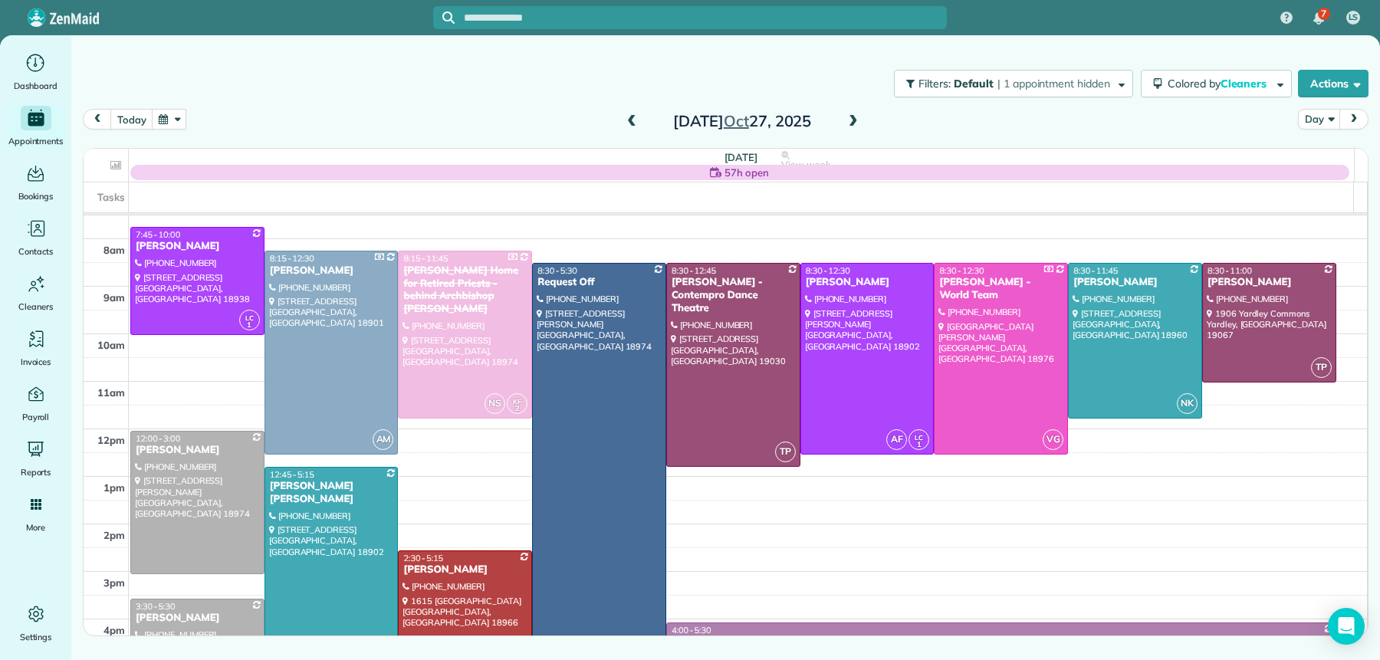
scroll to position [23, 0]
click at [851, 123] on span at bounding box center [853, 122] width 17 height 14
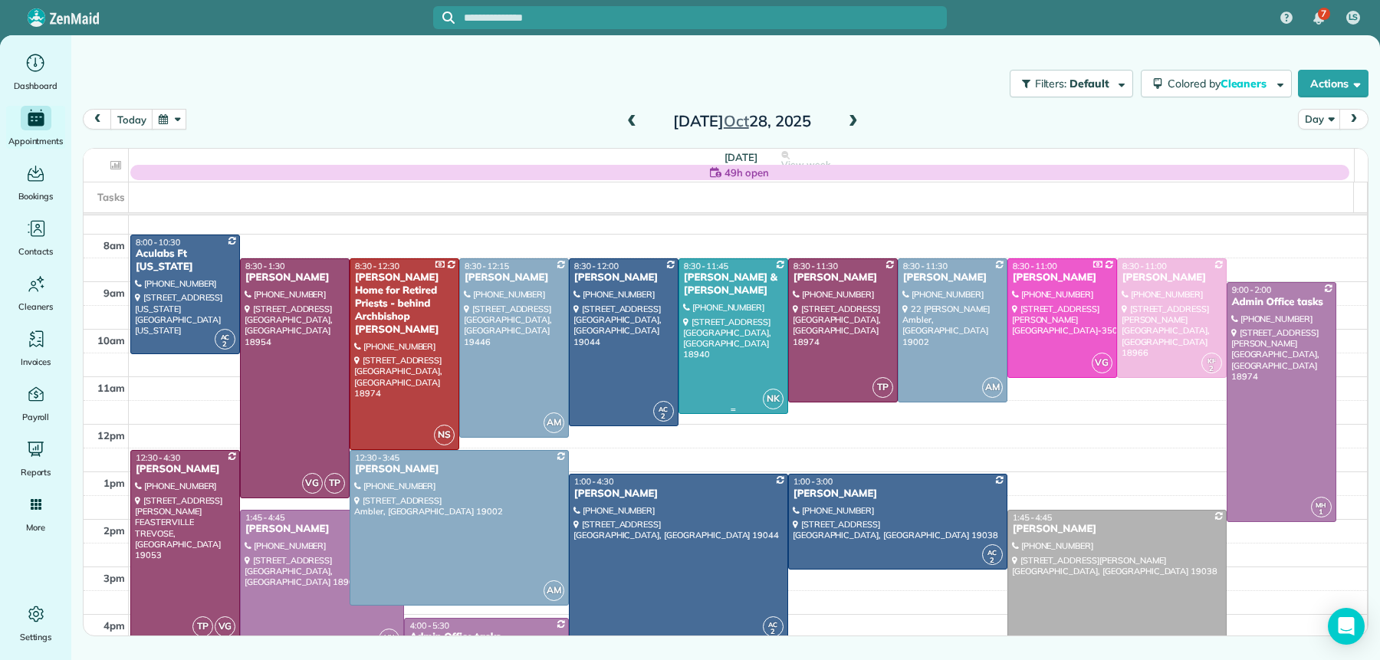
scroll to position [32, 0]
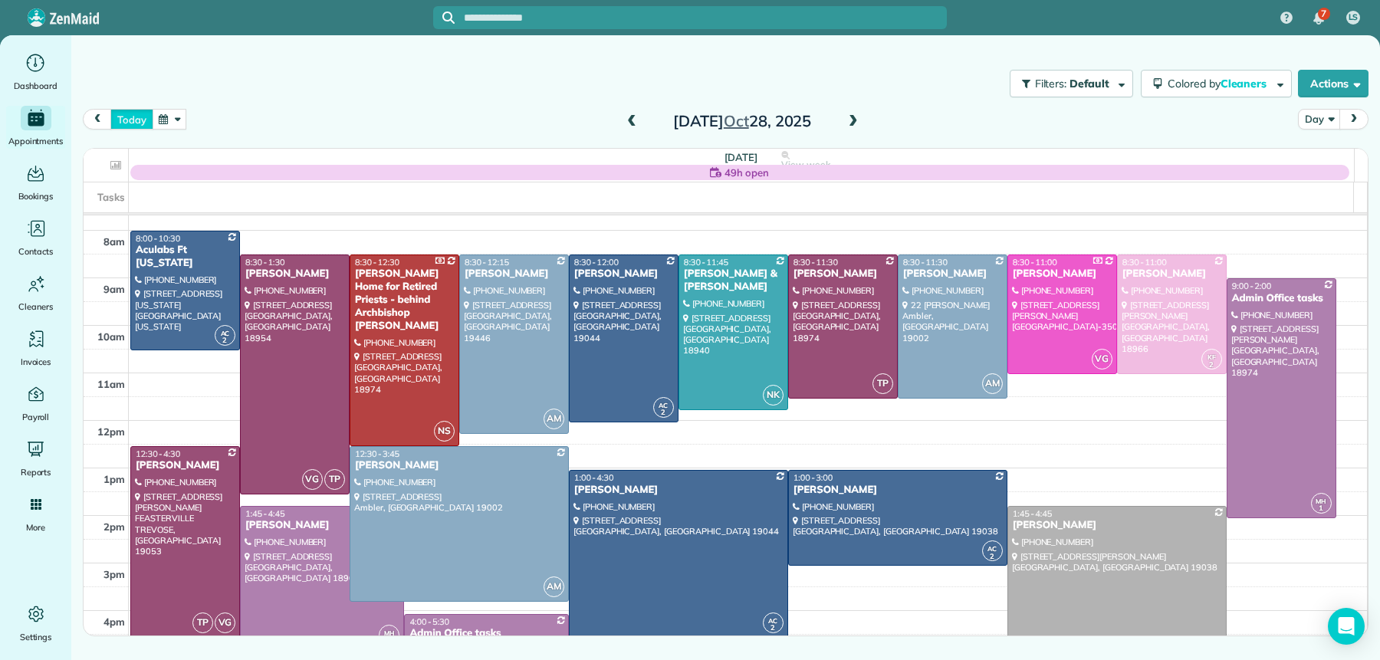
click at [127, 120] on button "today" at bounding box center [131, 119] width 42 height 21
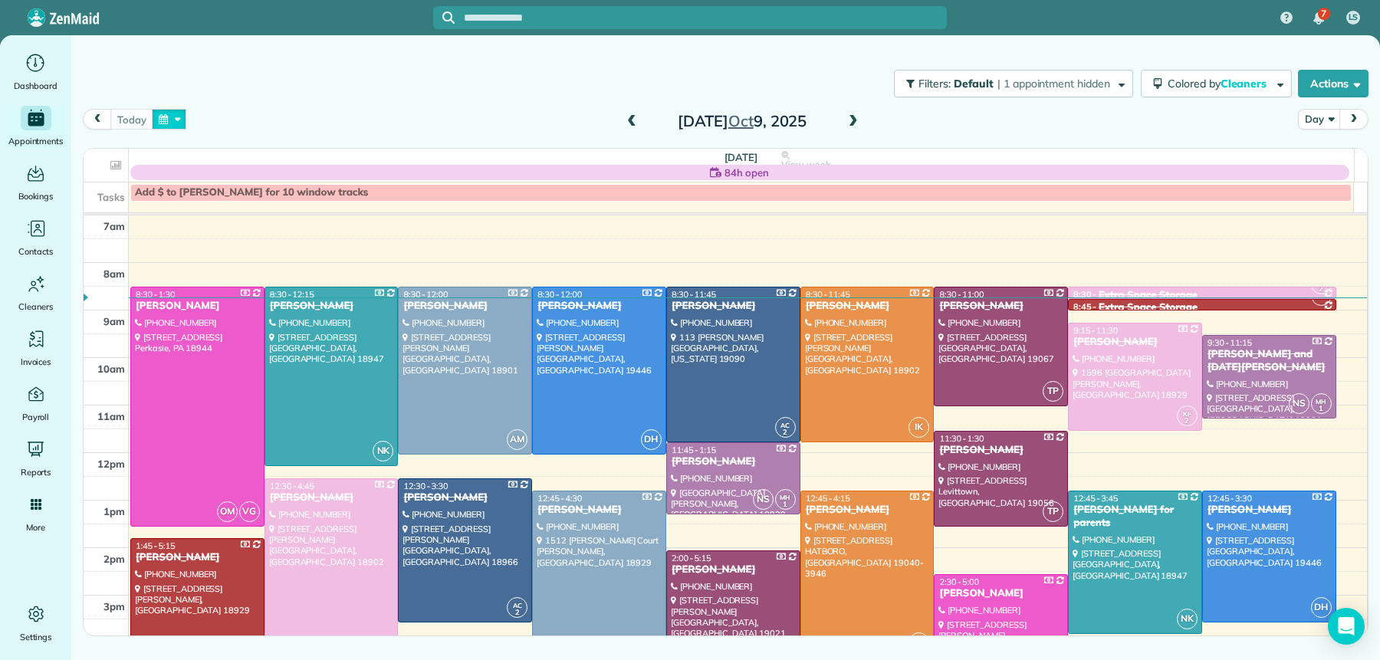
click at [181, 123] on button "button" at bounding box center [169, 119] width 35 height 21
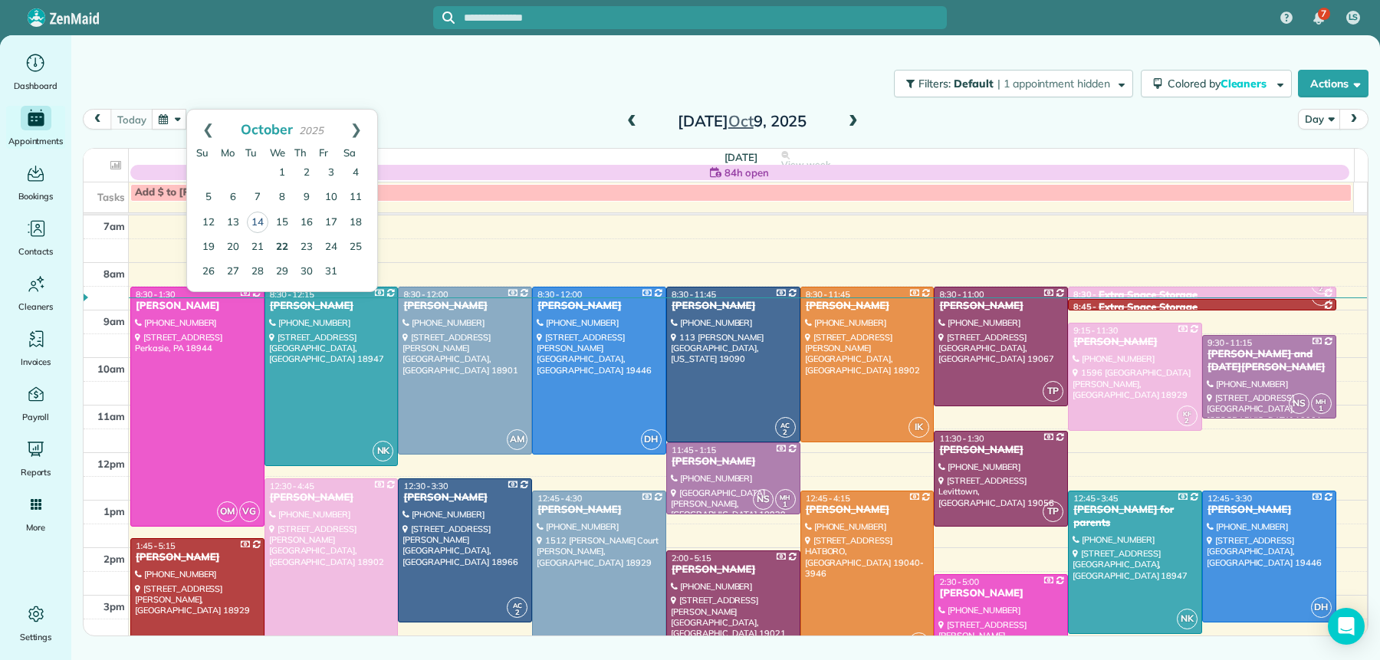
drag, startPoint x: 255, startPoint y: 224, endPoint x: 273, endPoint y: 252, distance: 33.2
click at [255, 224] on link "14" at bounding box center [257, 222] width 21 height 21
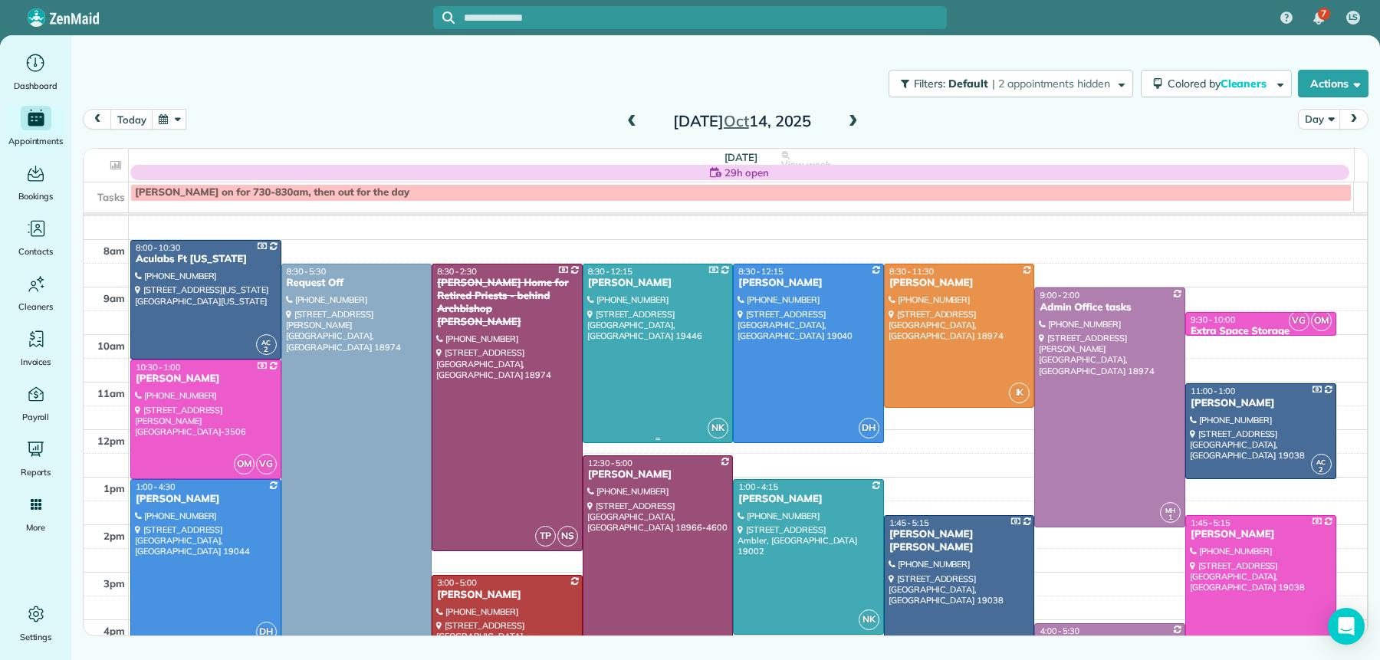
scroll to position [31, 0]
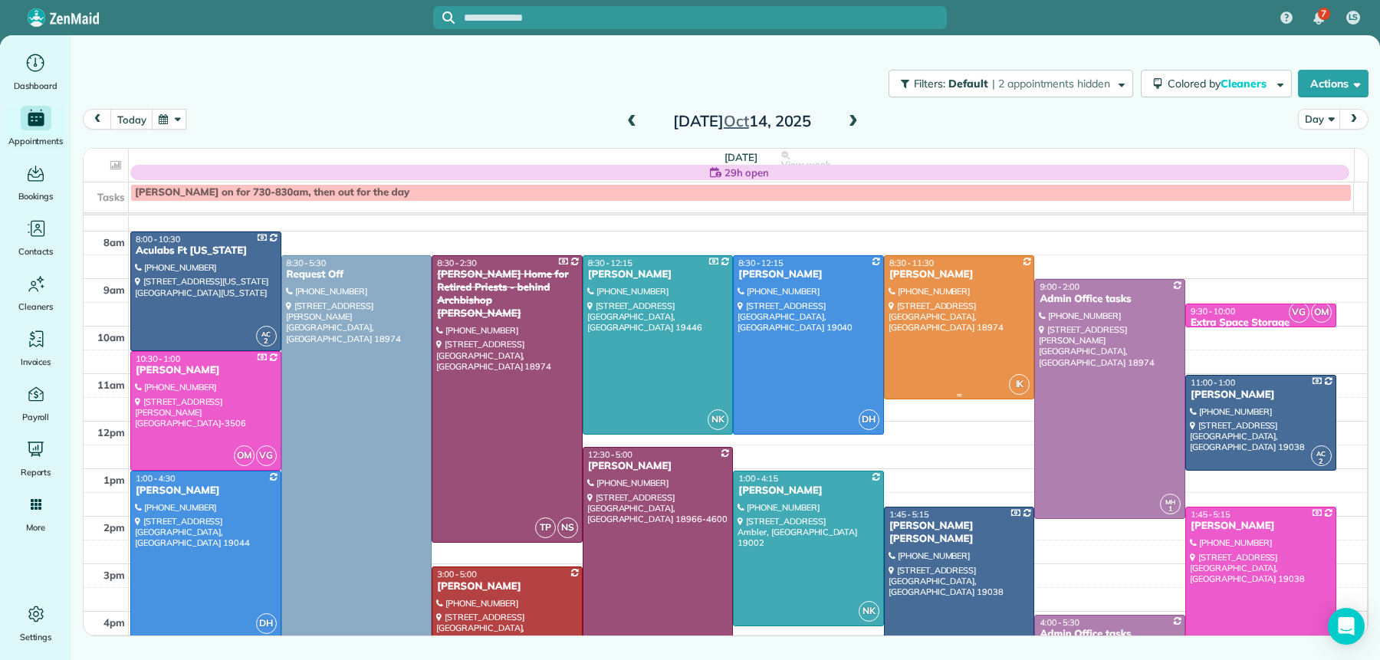
click at [897, 274] on div "[PERSON_NAME]" at bounding box center [960, 274] width 142 height 13
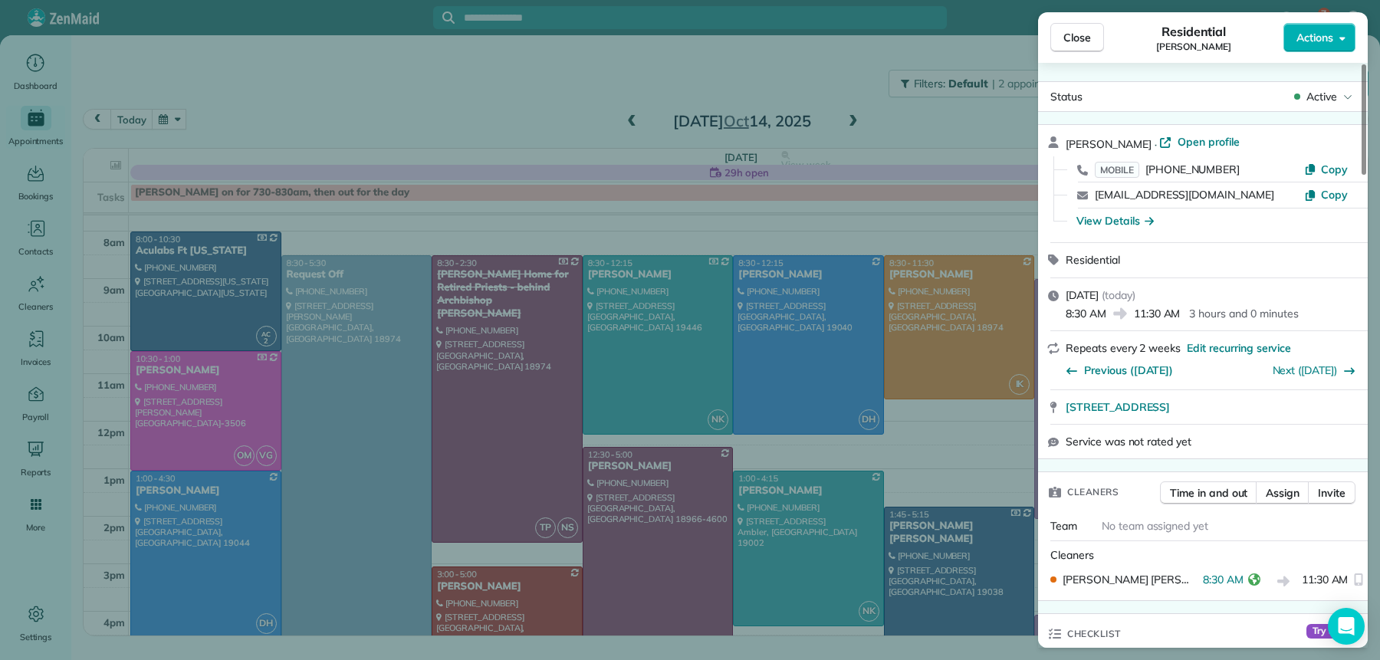
scroll to position [577, 0]
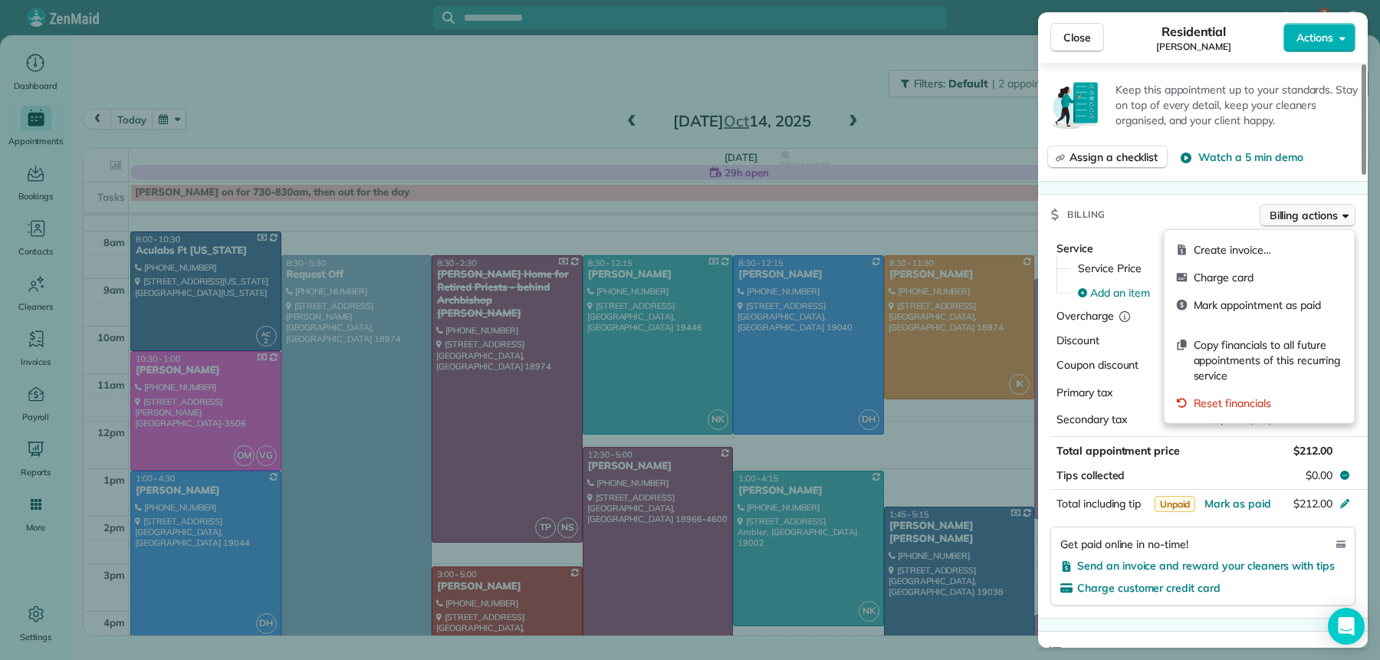
click at [1327, 218] on span "Billing actions" at bounding box center [1304, 215] width 68 height 15
click at [1296, 274] on span "Charge card" at bounding box center [1268, 277] width 149 height 15
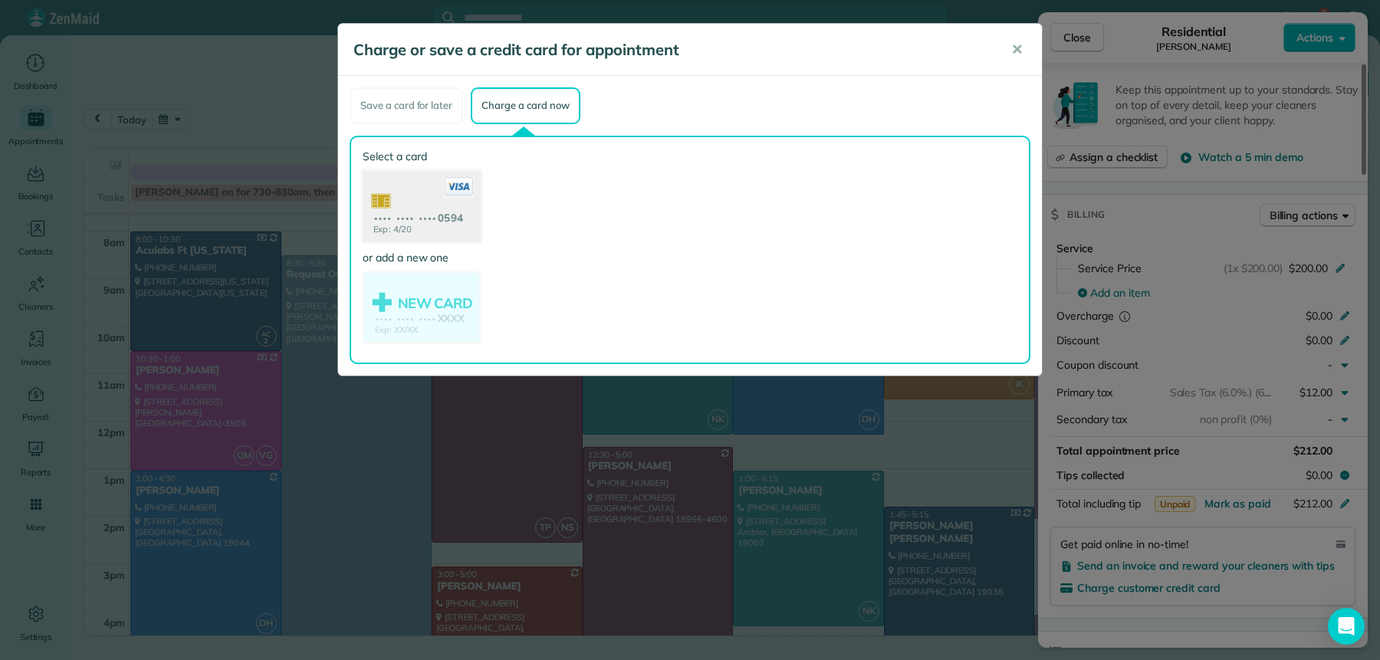
click at [419, 220] on use at bounding box center [422, 207] width 118 height 74
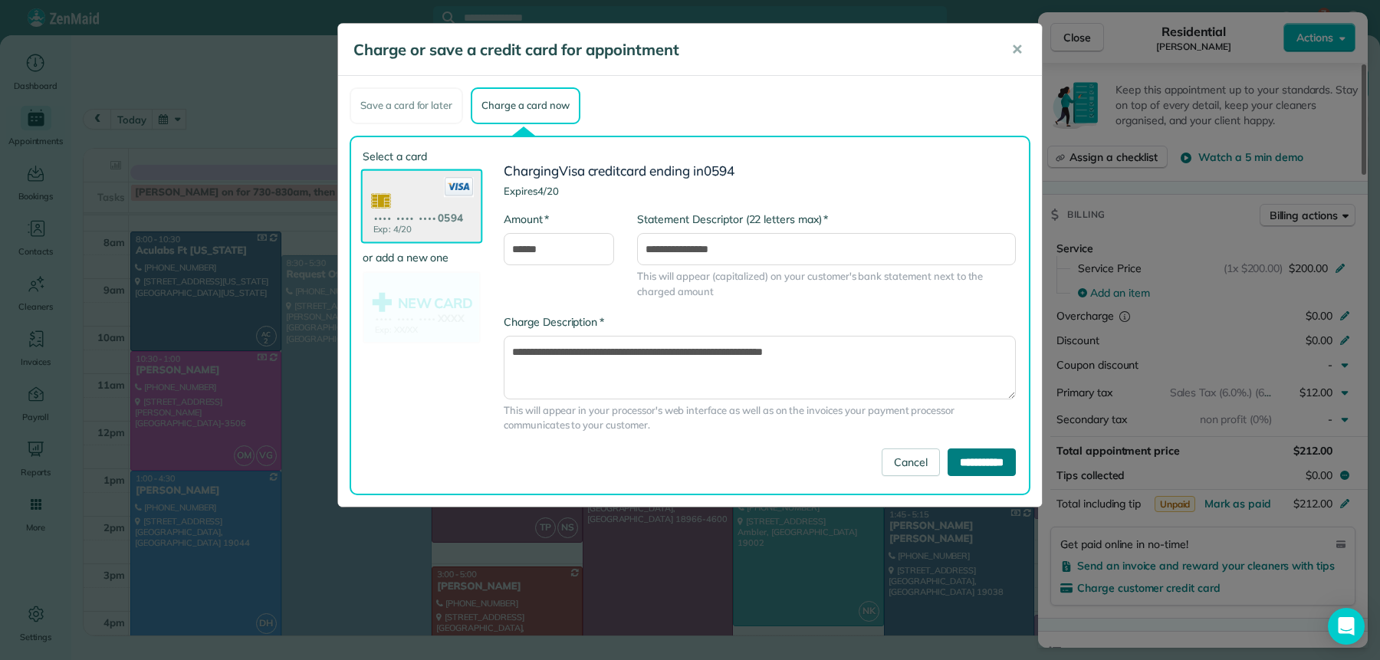
click at [966, 463] on input "**********" at bounding box center [982, 463] width 68 height 28
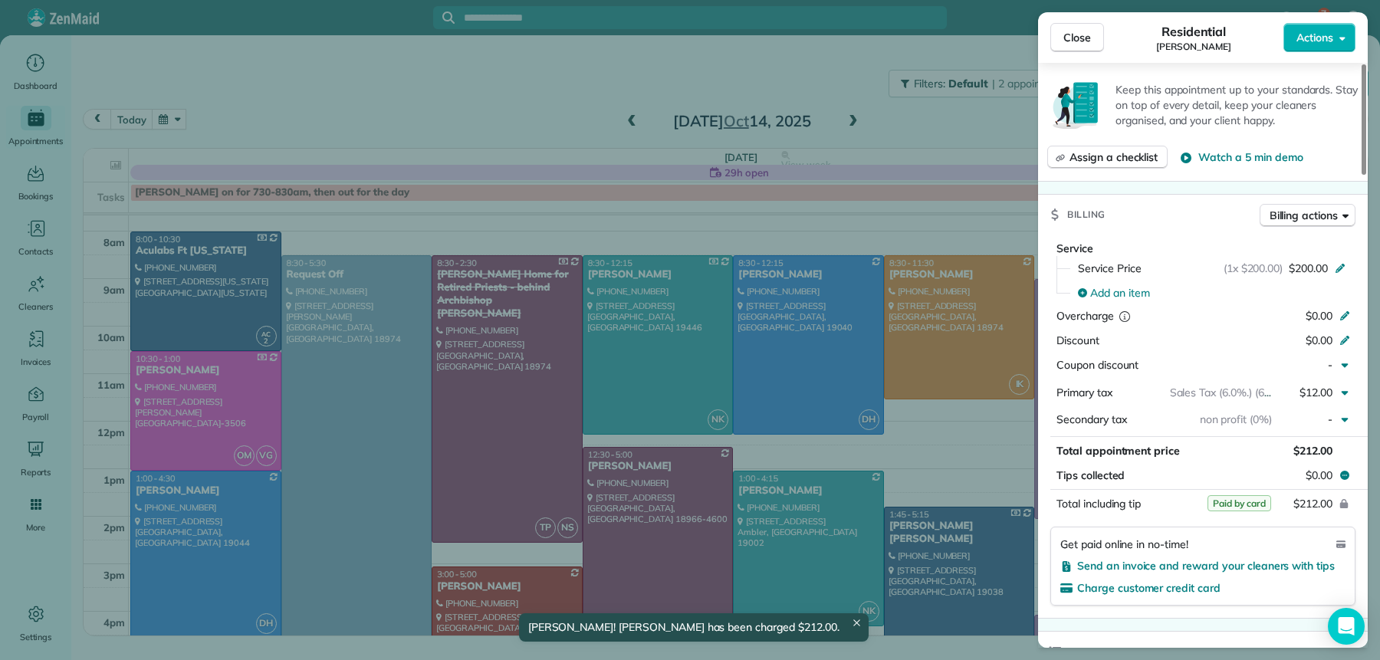
click at [1093, 38] on button "Close" at bounding box center [1077, 37] width 54 height 29
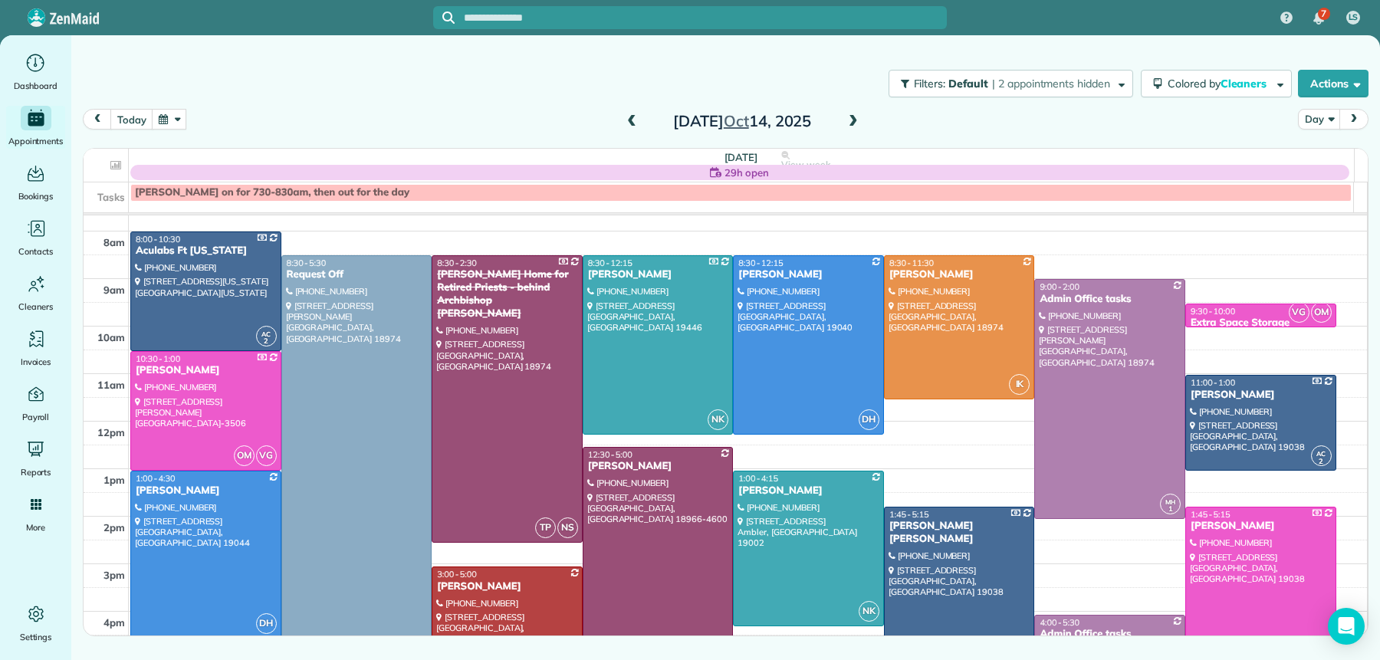
click at [629, 471] on div "[PERSON_NAME]" at bounding box center [658, 466] width 142 height 13
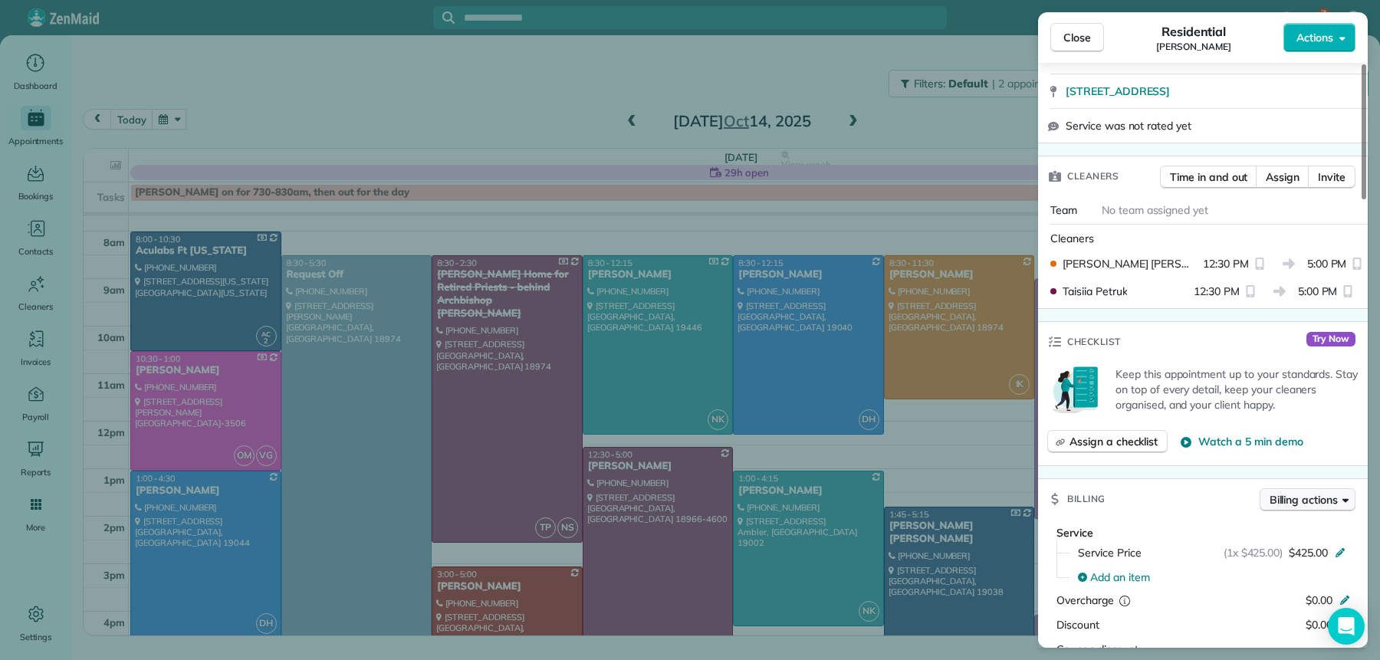
scroll to position [334, 0]
click at [1301, 490] on span "Billing actions" at bounding box center [1304, 497] width 68 height 15
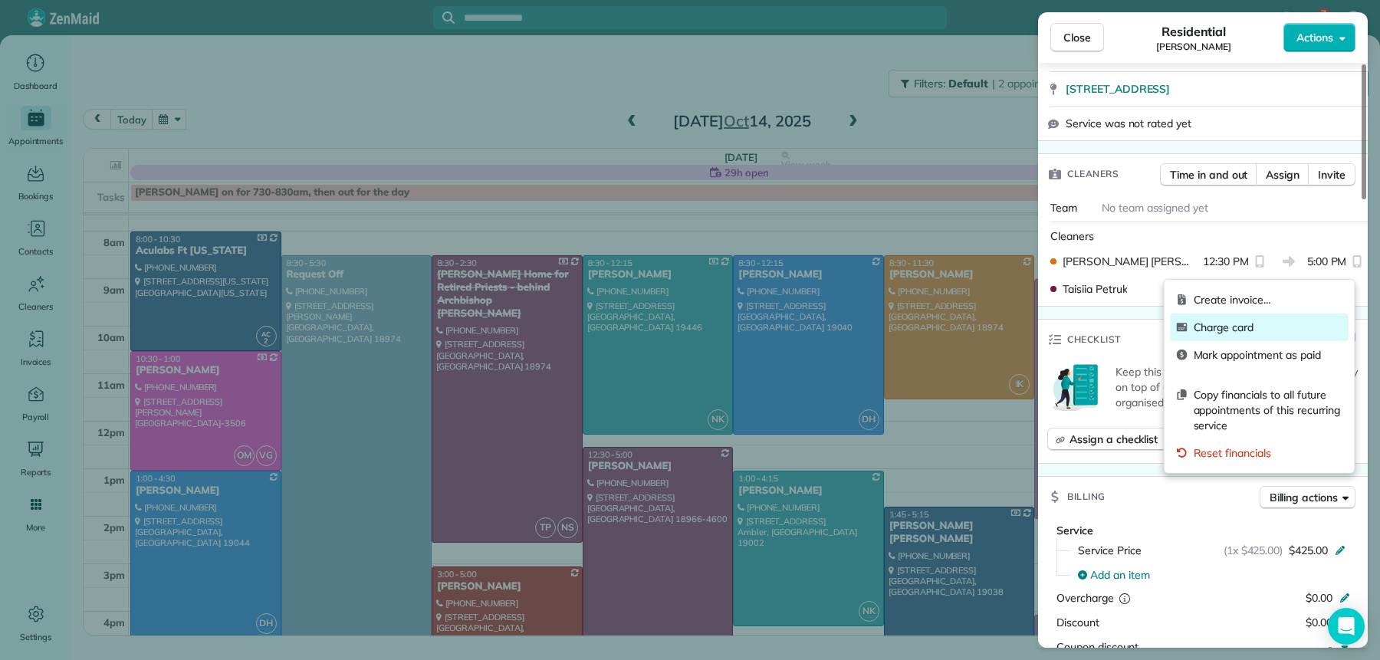
click at [1226, 330] on span "Charge card" at bounding box center [1268, 327] width 149 height 15
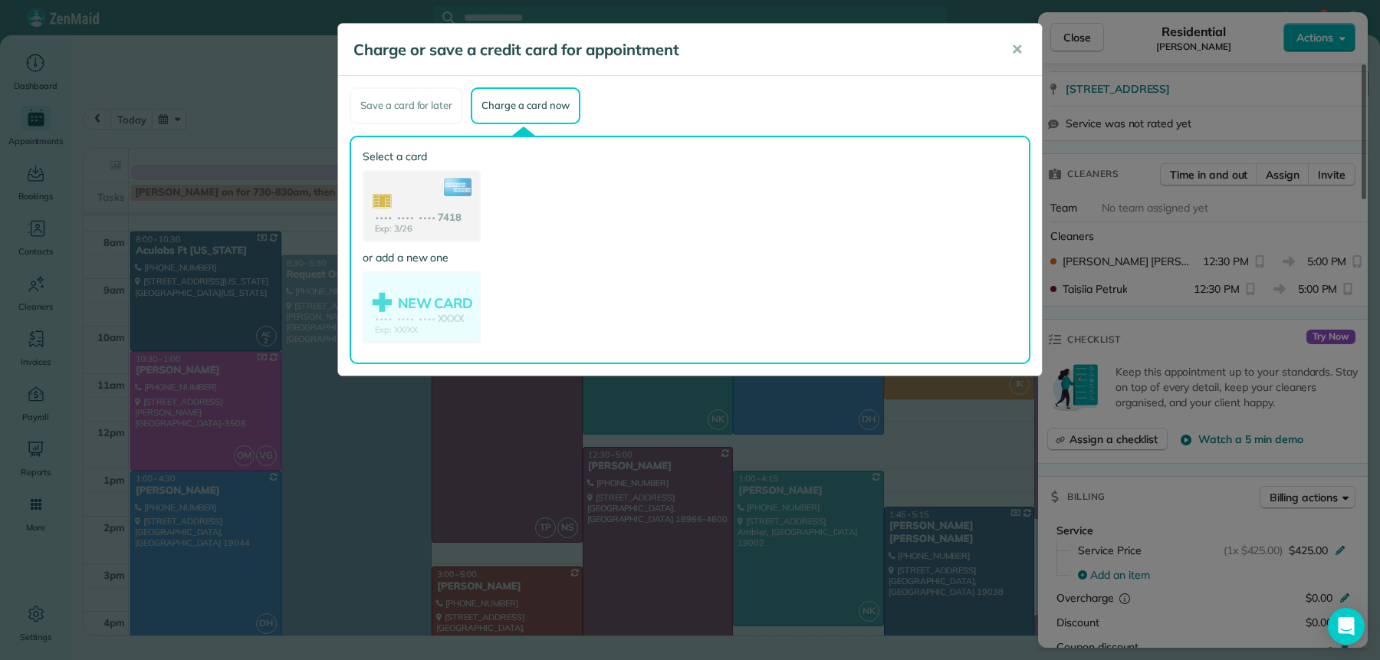
click at [413, 245] on div "Select a card Exp: 3/26 •••• •••• •••• 7418 or add a new one NEW CARD Exp: XX/X…" at bounding box center [422, 250] width 118 height 202
click at [416, 196] on use at bounding box center [422, 207] width 118 height 74
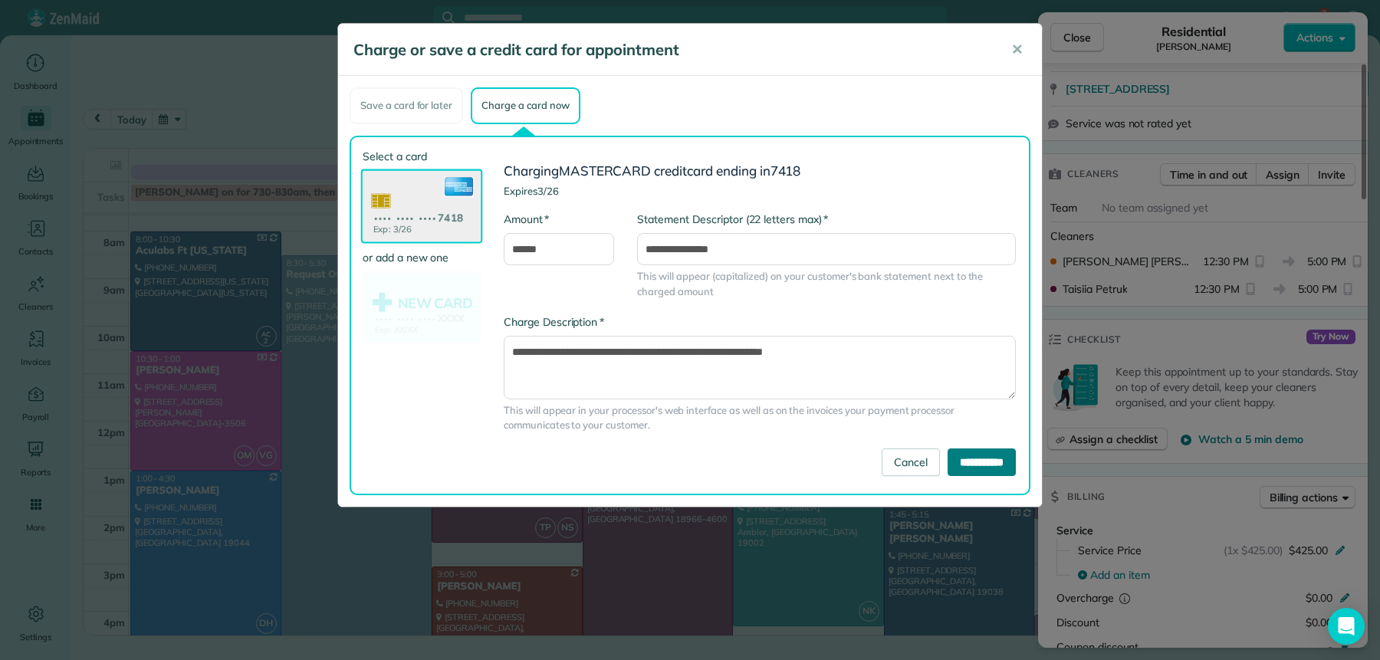
click at [968, 465] on input "**********" at bounding box center [982, 463] width 68 height 28
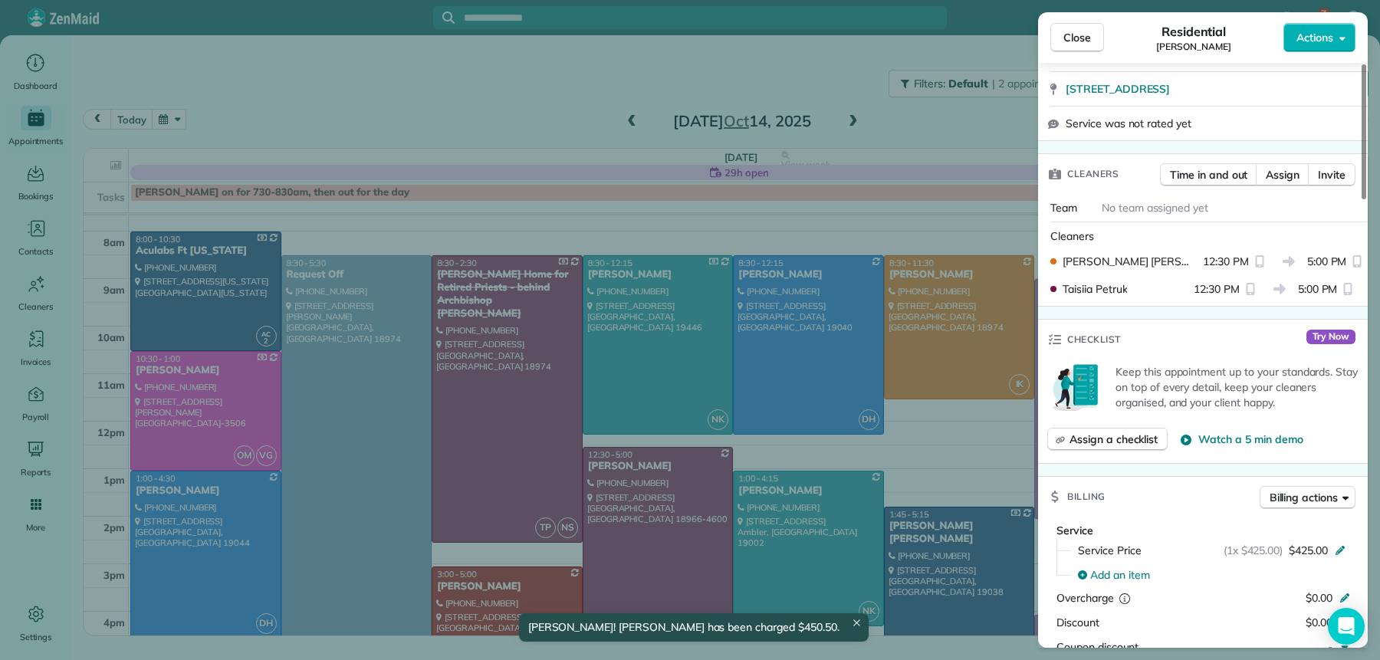
click at [1073, 33] on span "Close" at bounding box center [1078, 37] width 28 height 15
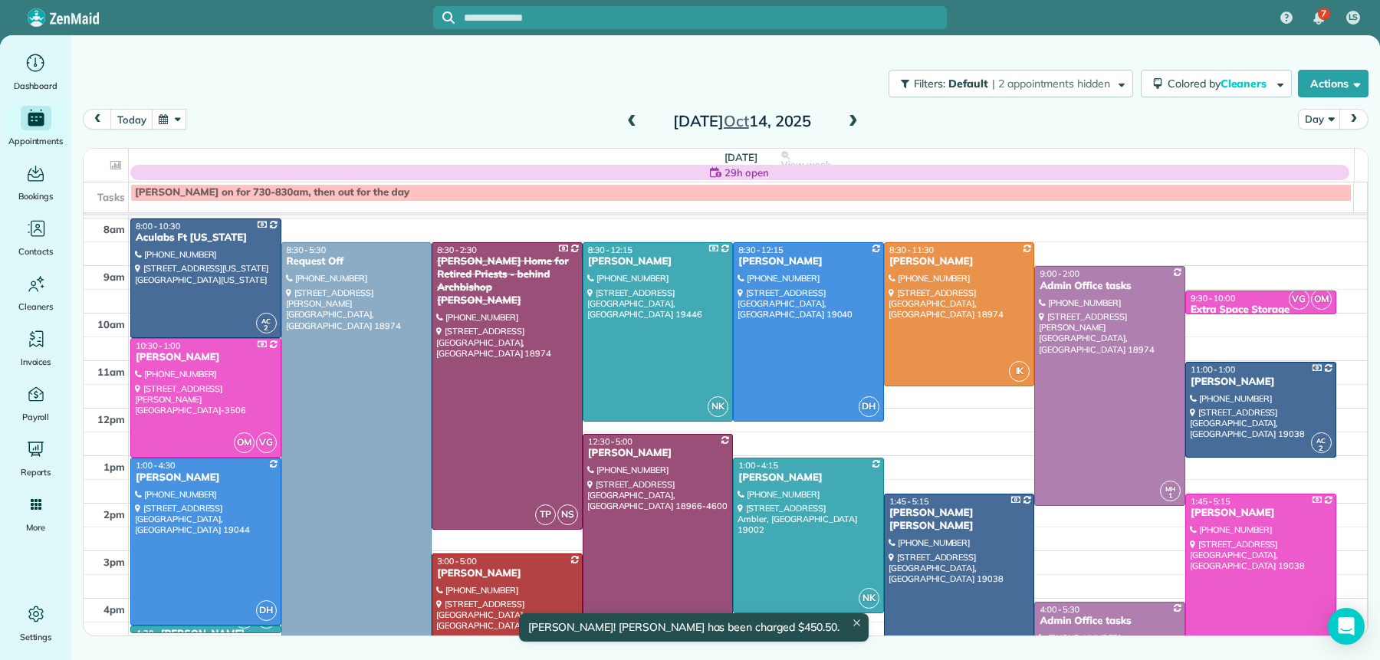
scroll to position [51, 0]
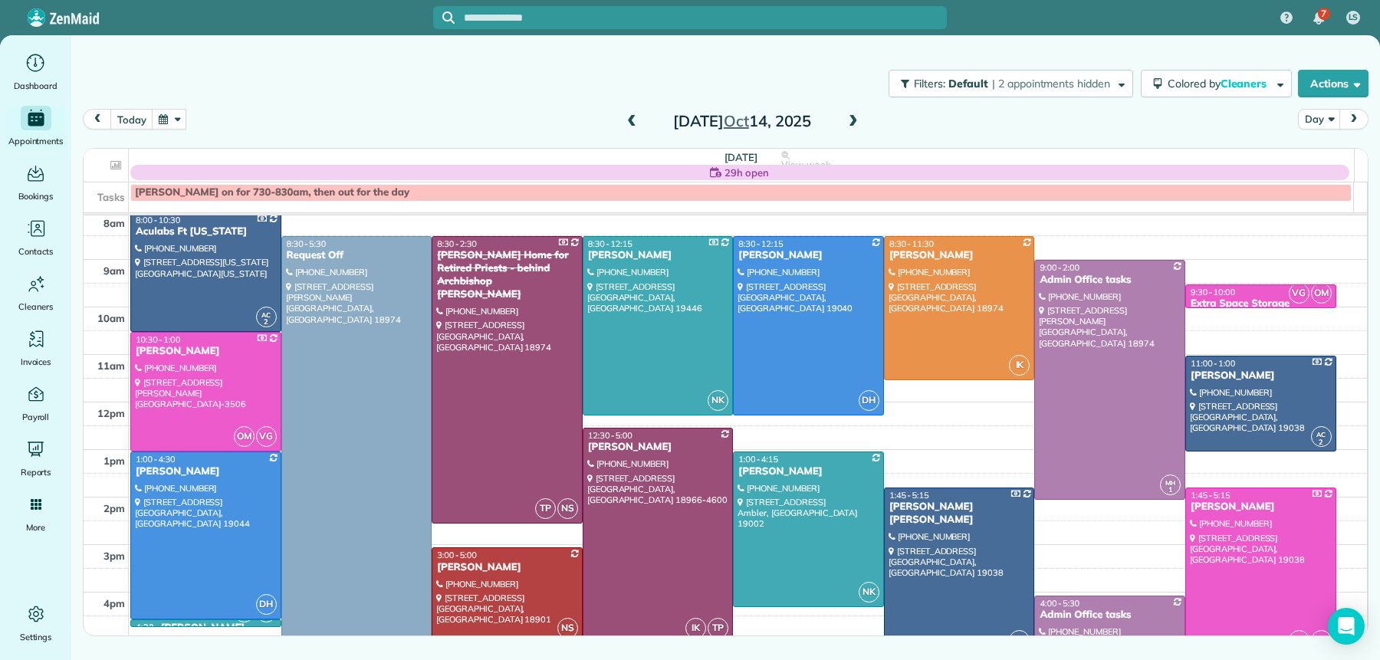
click at [485, 571] on div "Mark Grimes" at bounding box center [507, 567] width 142 height 13
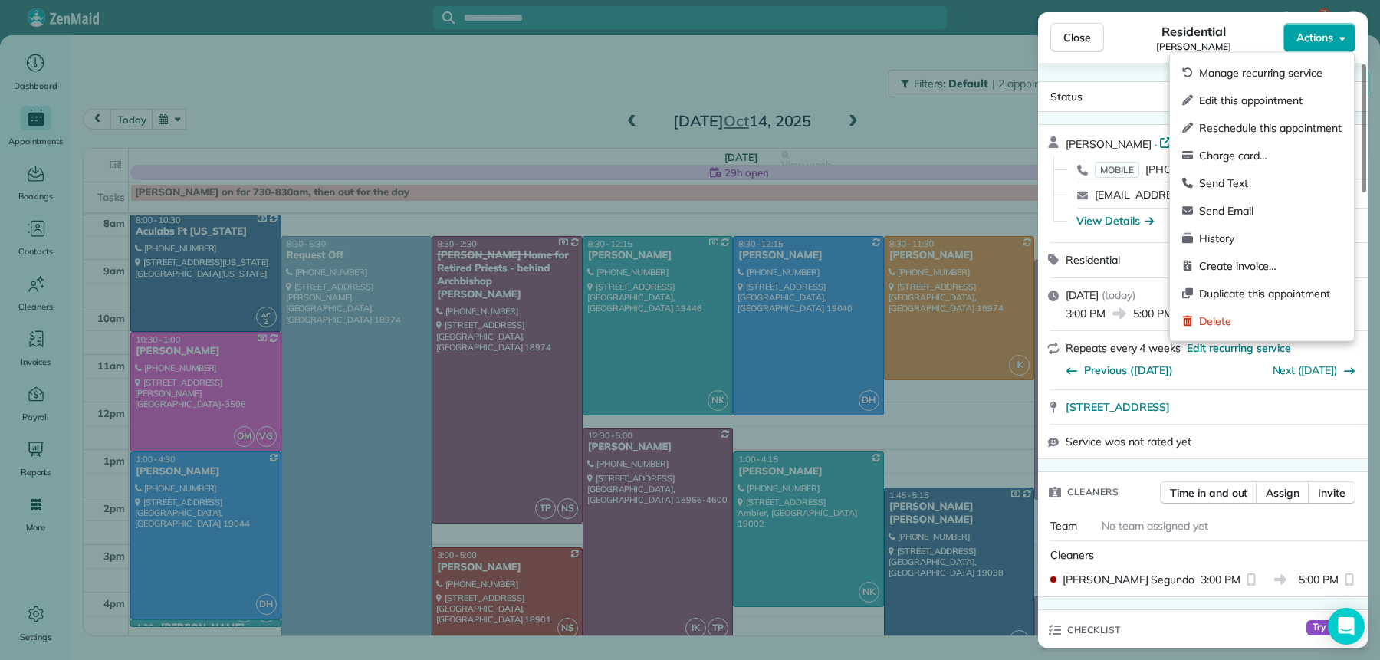
click at [1315, 38] on span "Actions" at bounding box center [1315, 37] width 37 height 15
click at [1261, 167] on div "Charge card…" at bounding box center [1262, 156] width 172 height 28
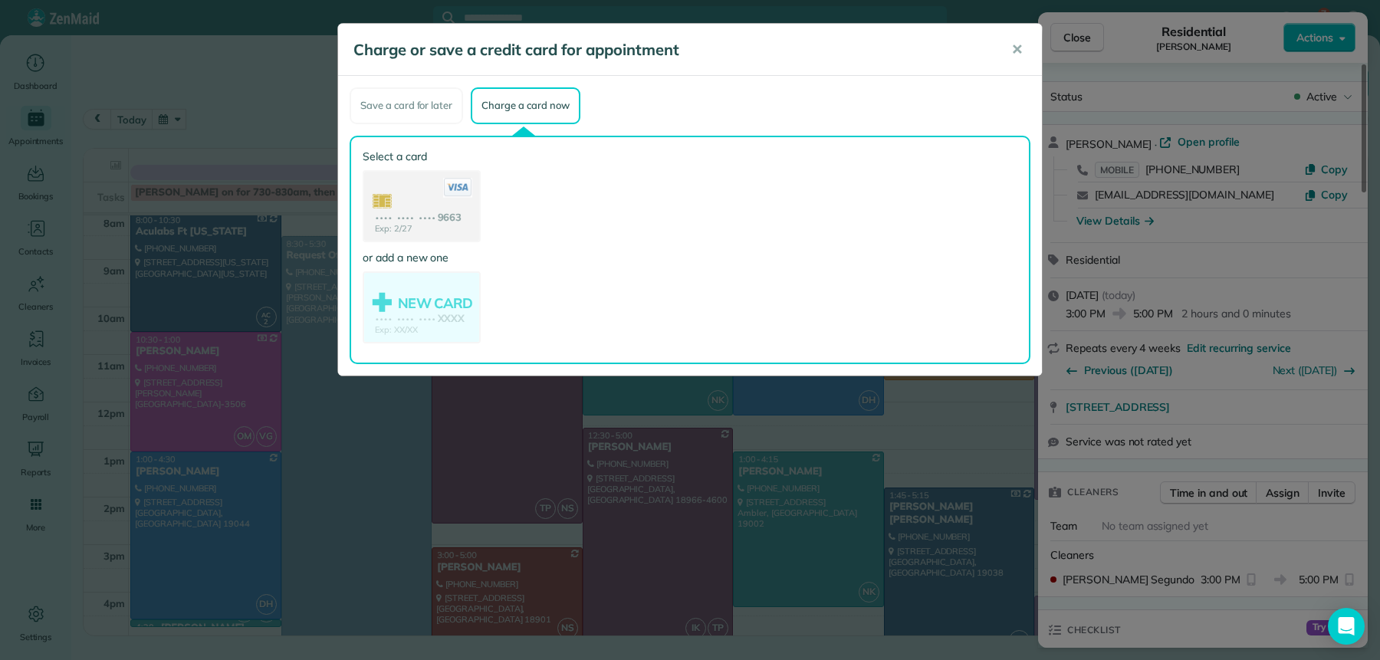
drag, startPoint x: 398, startPoint y: 224, endPoint x: 414, endPoint y: 251, distance: 31.3
click at [398, 225] on use at bounding box center [421, 208] width 115 height 72
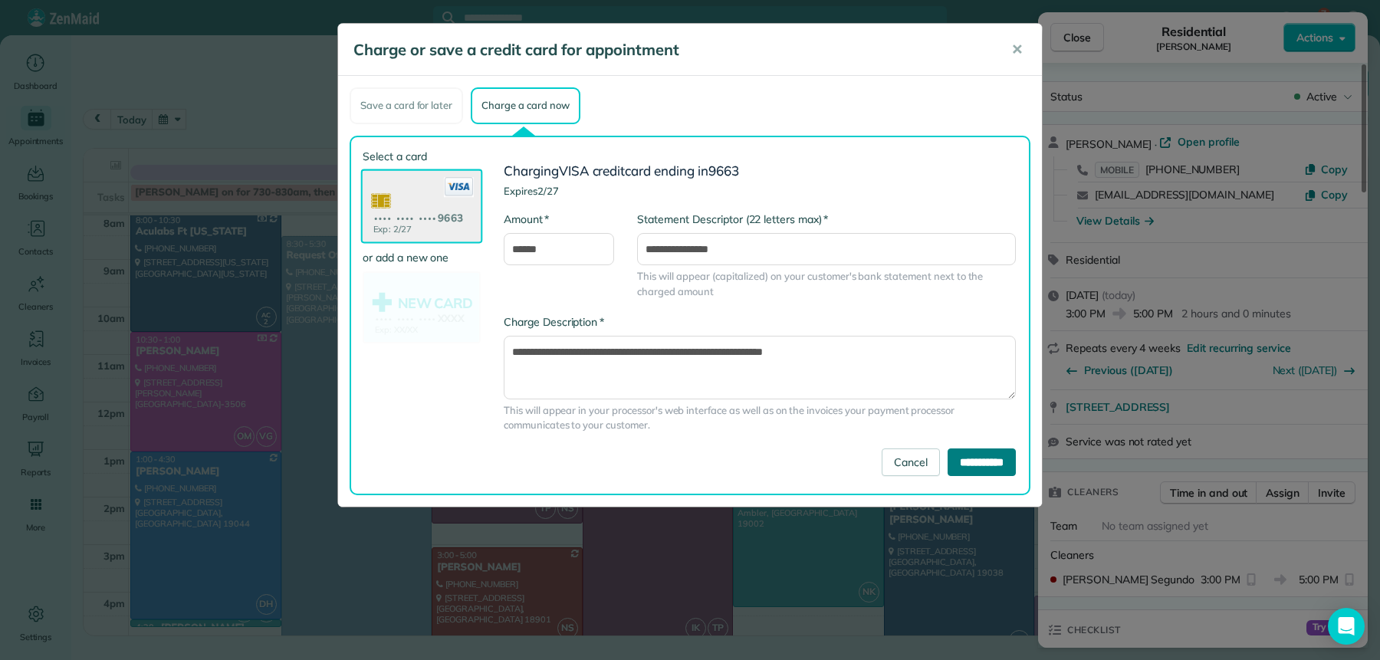
click at [972, 462] on input "**********" at bounding box center [982, 463] width 68 height 28
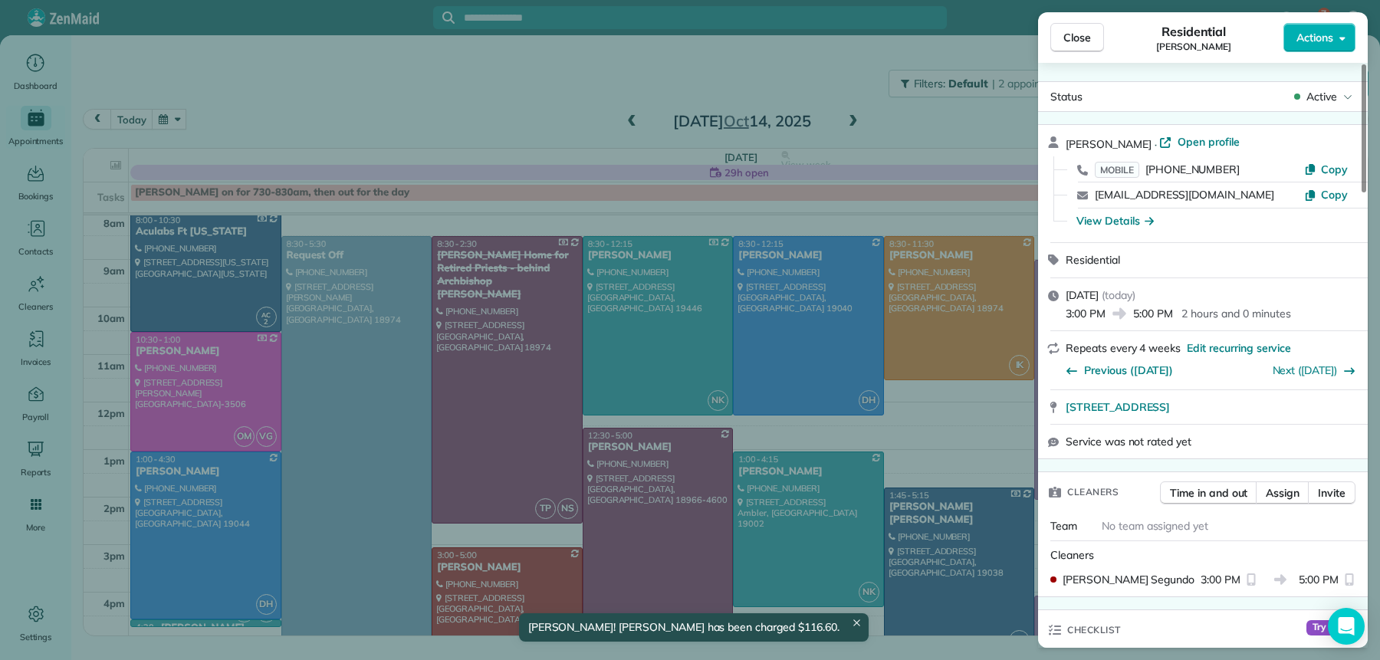
click at [1067, 42] on span "Close" at bounding box center [1078, 37] width 28 height 15
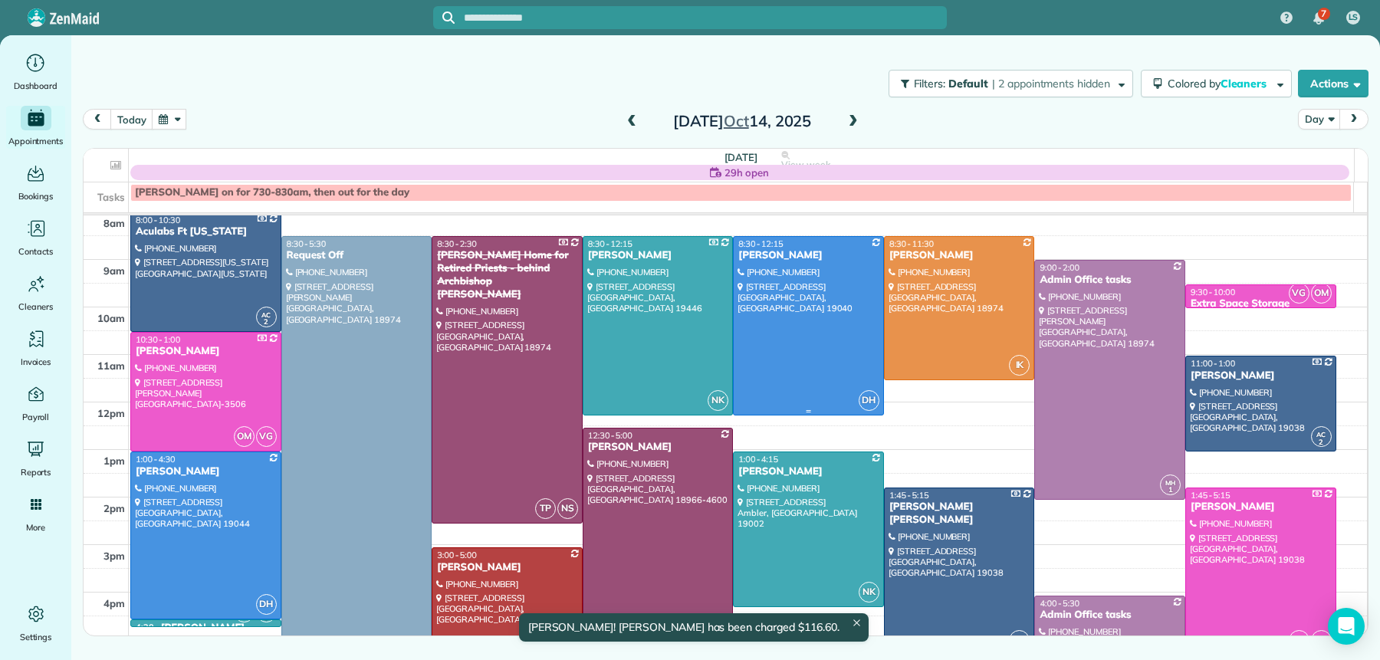
click at [803, 256] on div "[PERSON_NAME]" at bounding box center [809, 255] width 142 height 13
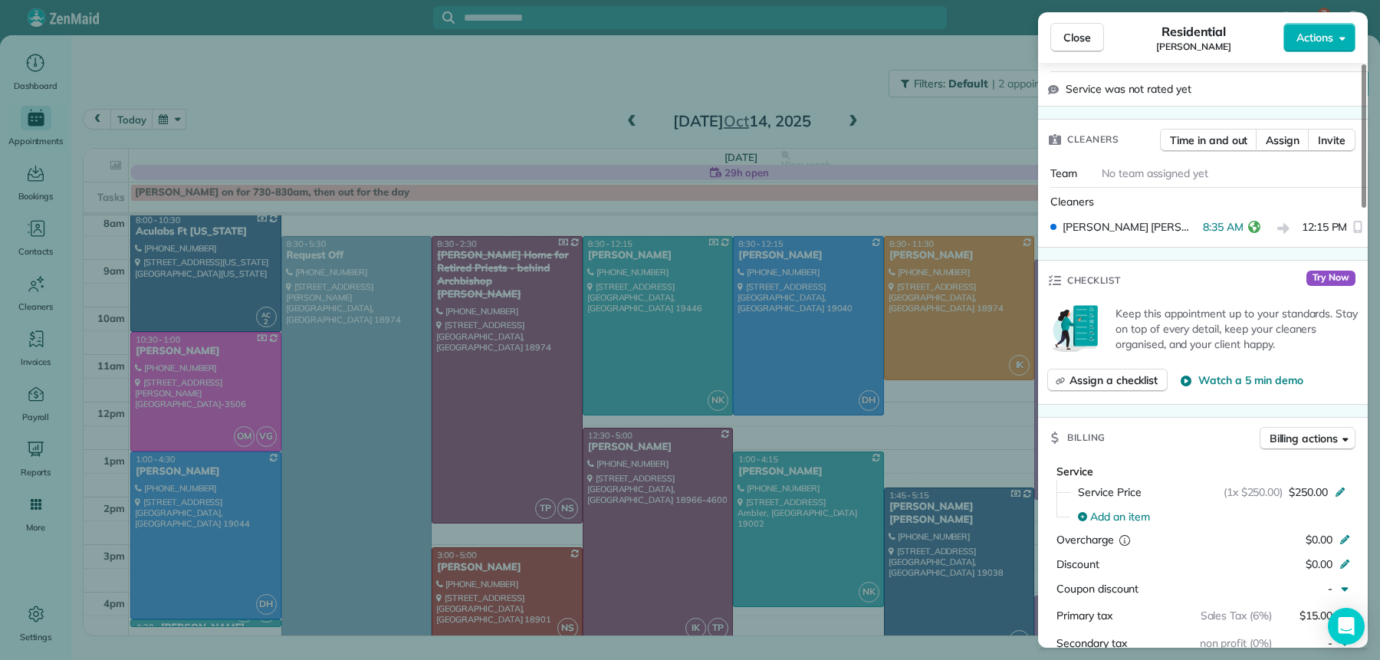
scroll to position [337, 0]
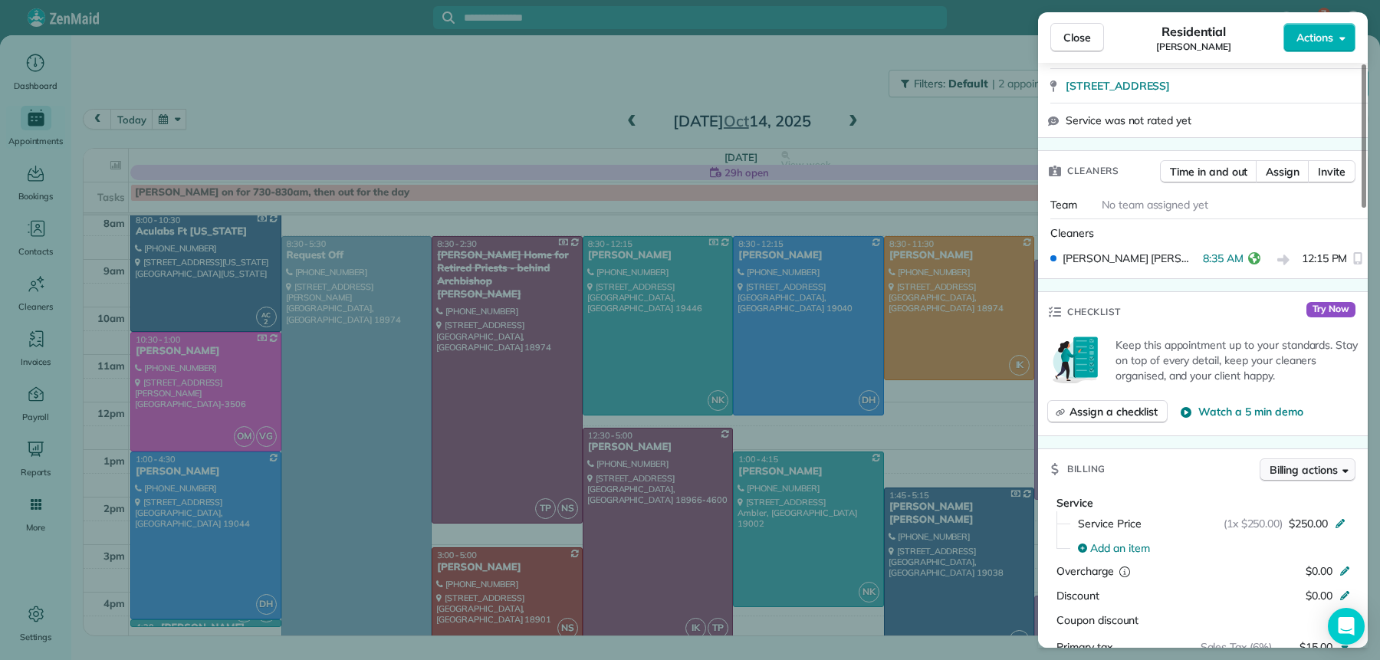
click at [1299, 462] on span "Billing actions" at bounding box center [1304, 469] width 68 height 15
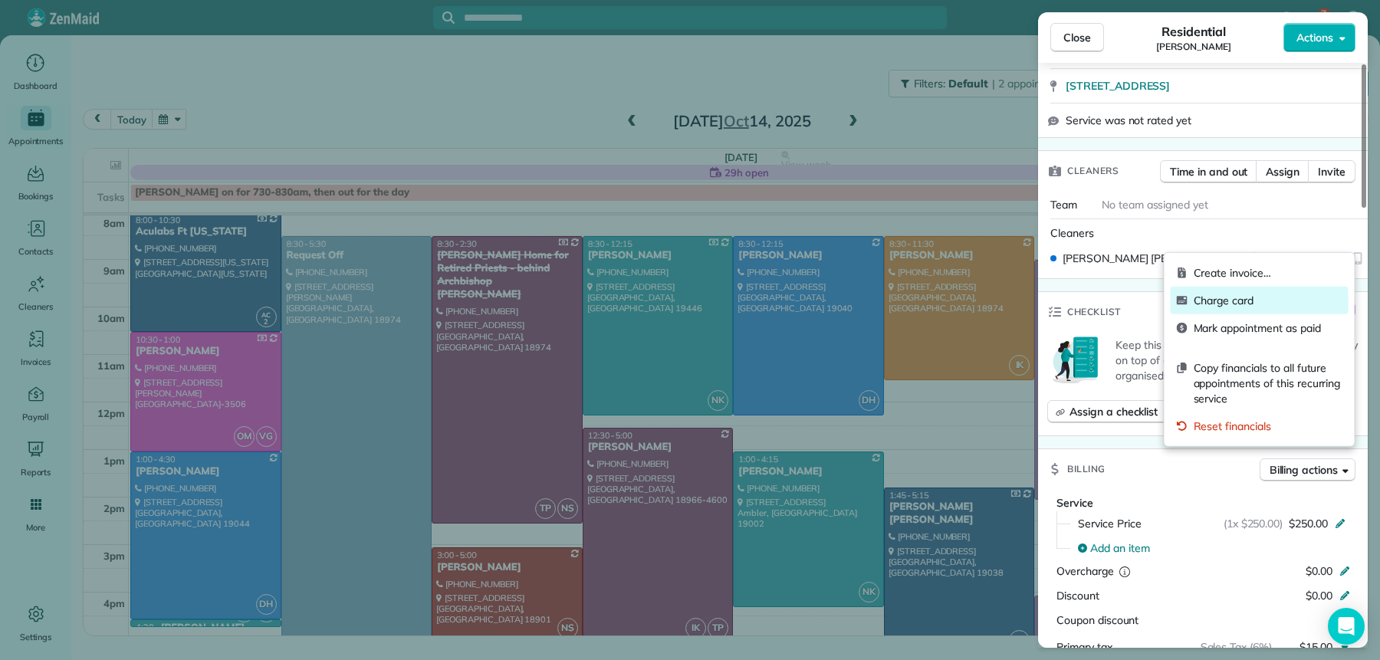
click at [1250, 306] on span "Charge card" at bounding box center [1268, 300] width 149 height 15
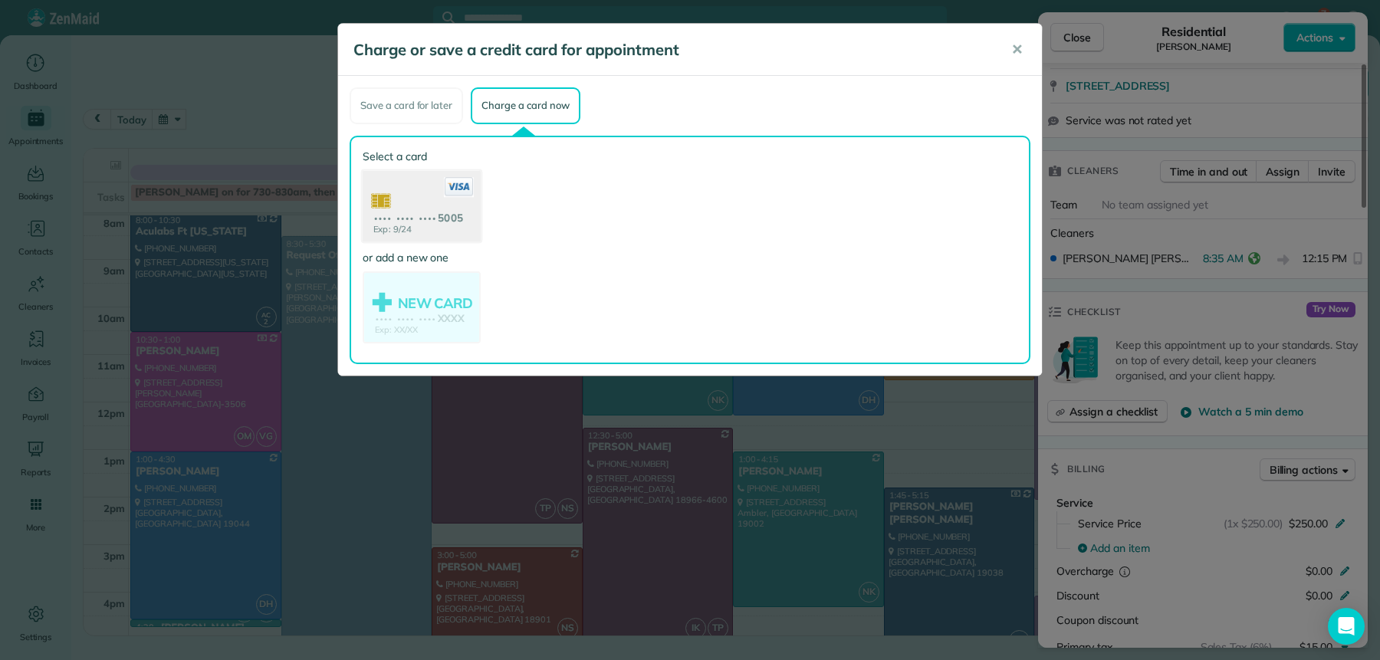
click at [429, 229] on use at bounding box center [422, 207] width 118 height 74
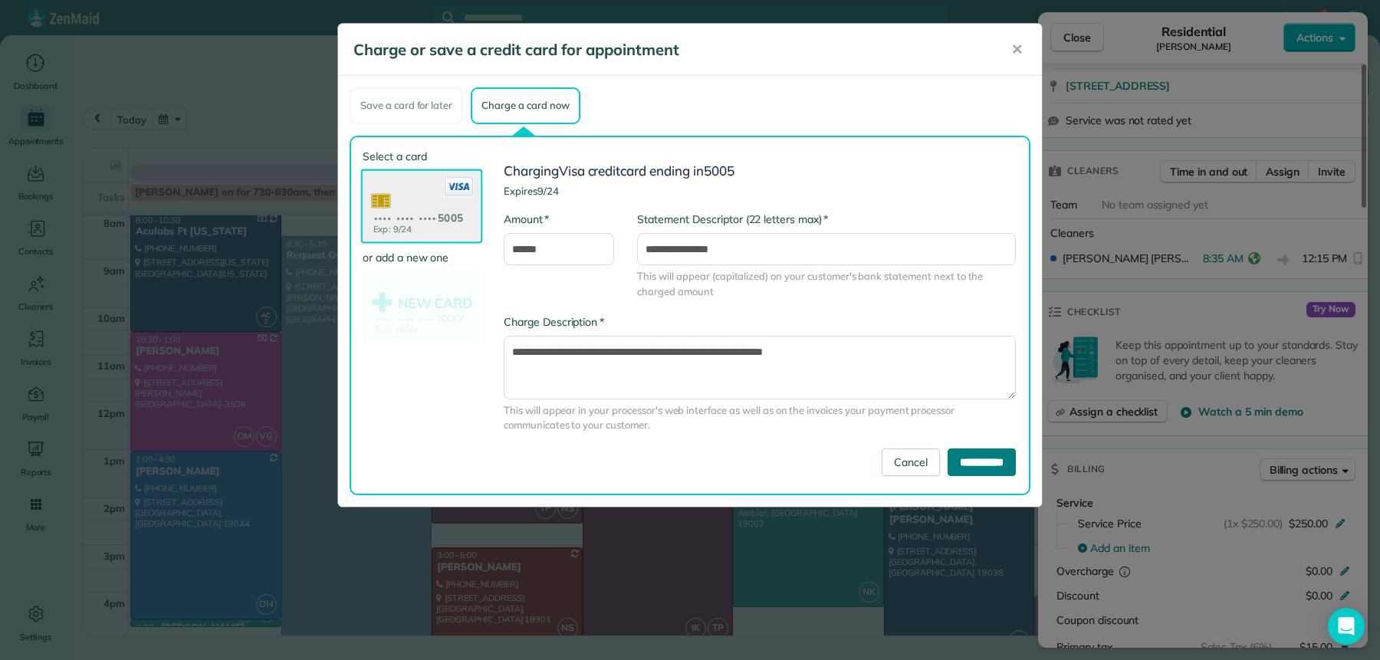
click at [960, 457] on input "**********" at bounding box center [982, 463] width 68 height 28
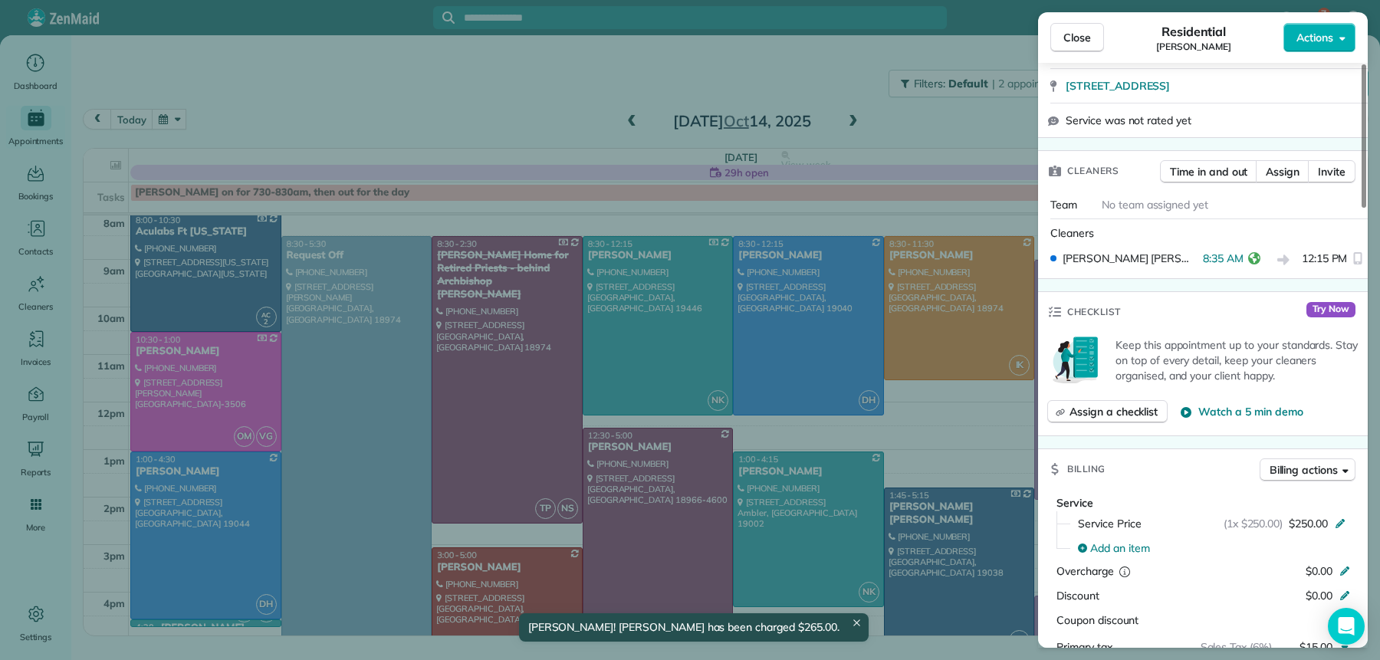
click at [1066, 48] on button "Close" at bounding box center [1077, 37] width 54 height 29
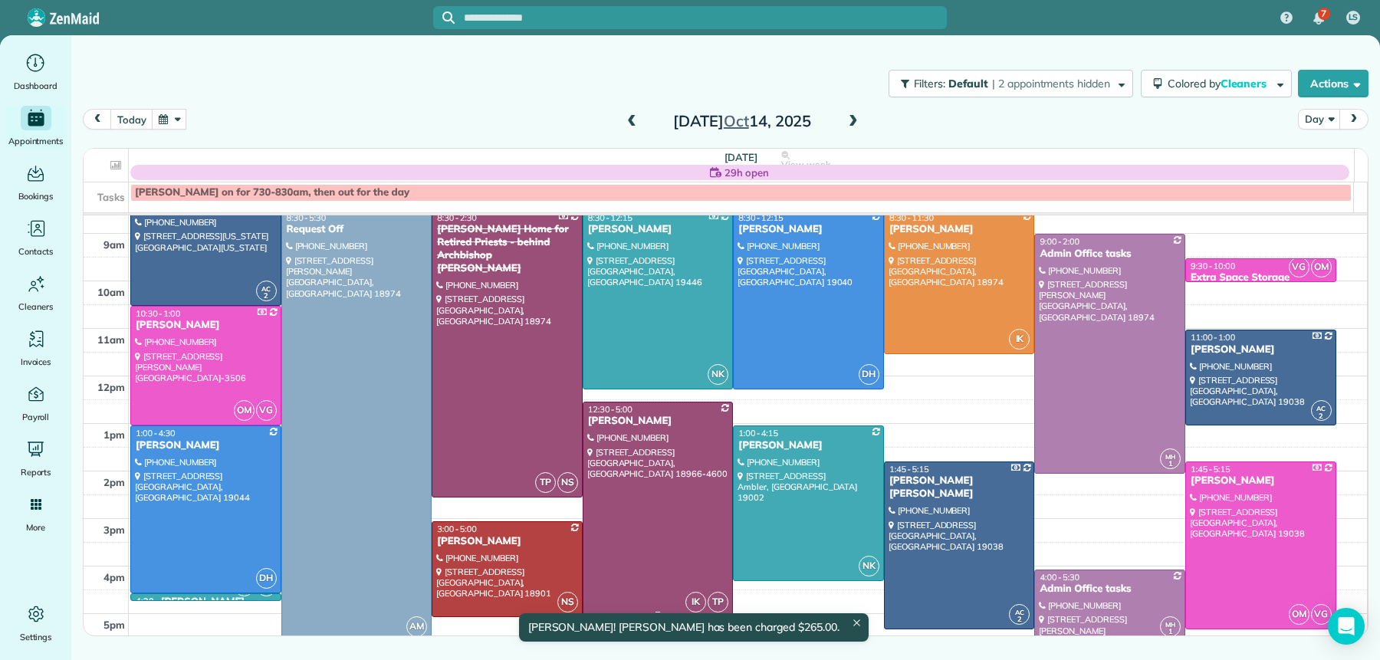
scroll to position [87, 0]
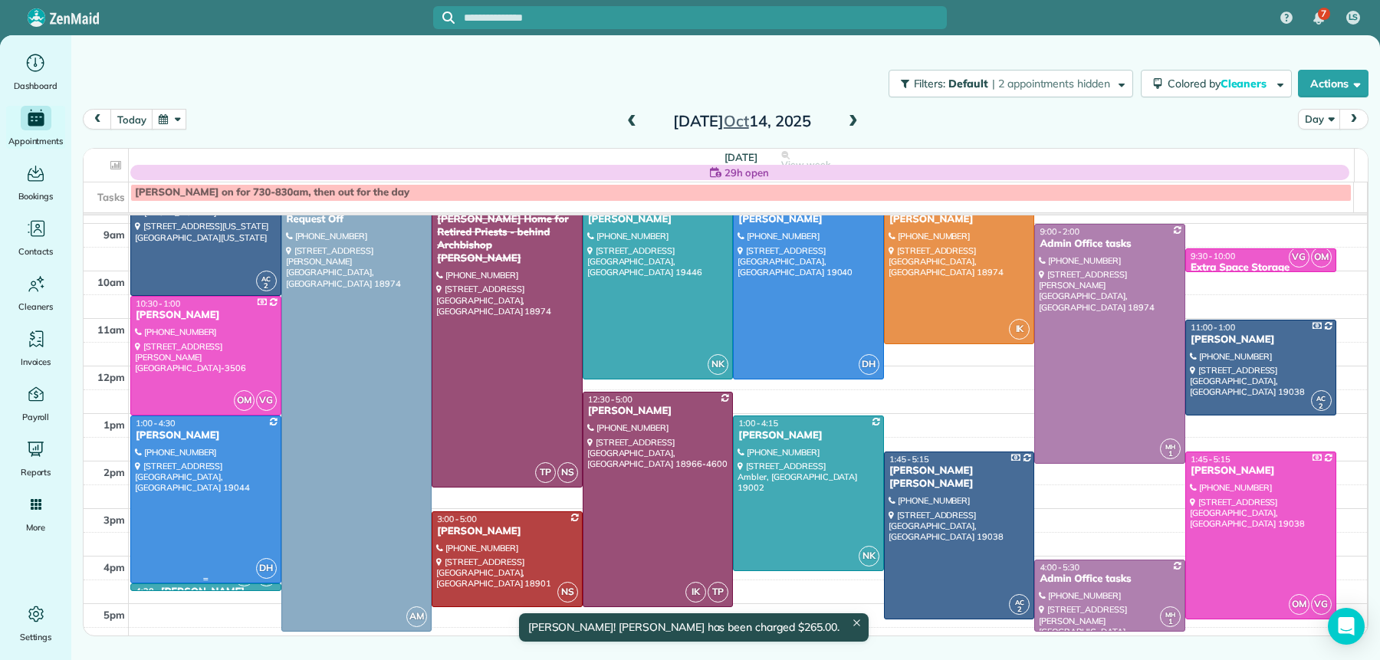
click at [183, 436] on div "[PERSON_NAME]" at bounding box center [206, 435] width 142 height 13
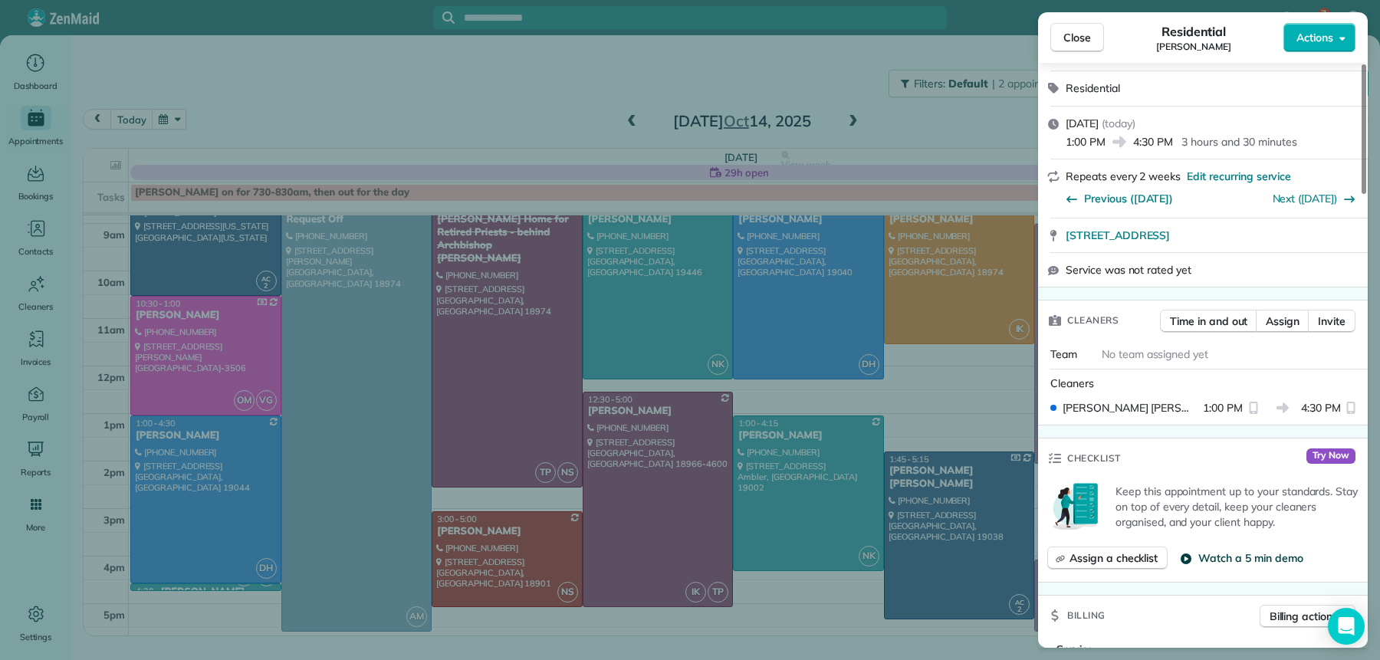
scroll to position [396, 0]
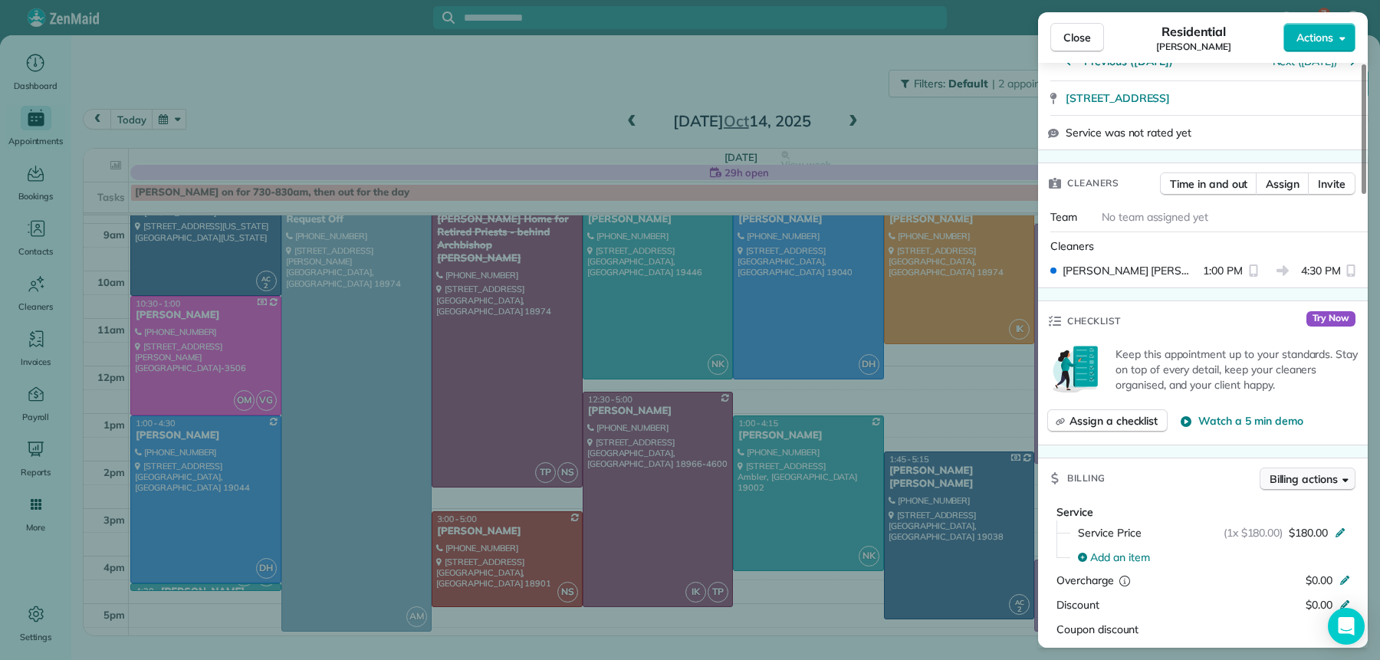
click at [1322, 487] on span "Billing actions" at bounding box center [1304, 479] width 68 height 15
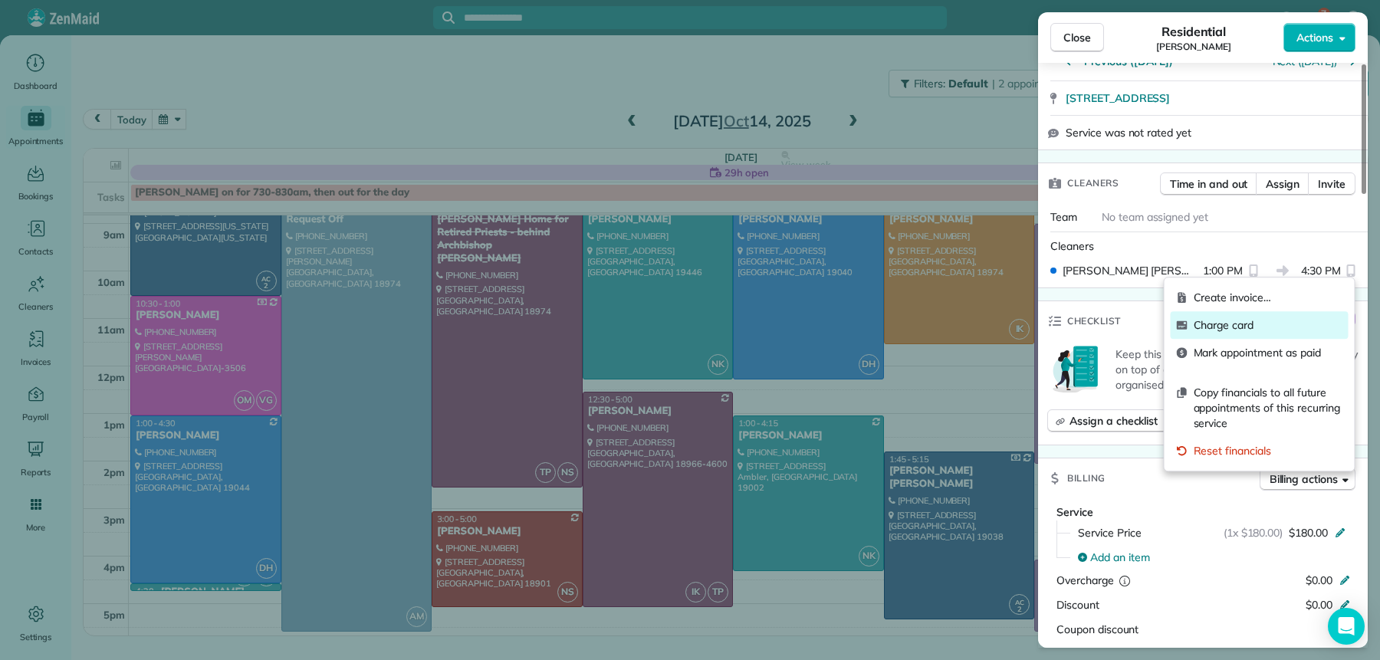
click at [1255, 328] on span "Charge card" at bounding box center [1268, 324] width 149 height 15
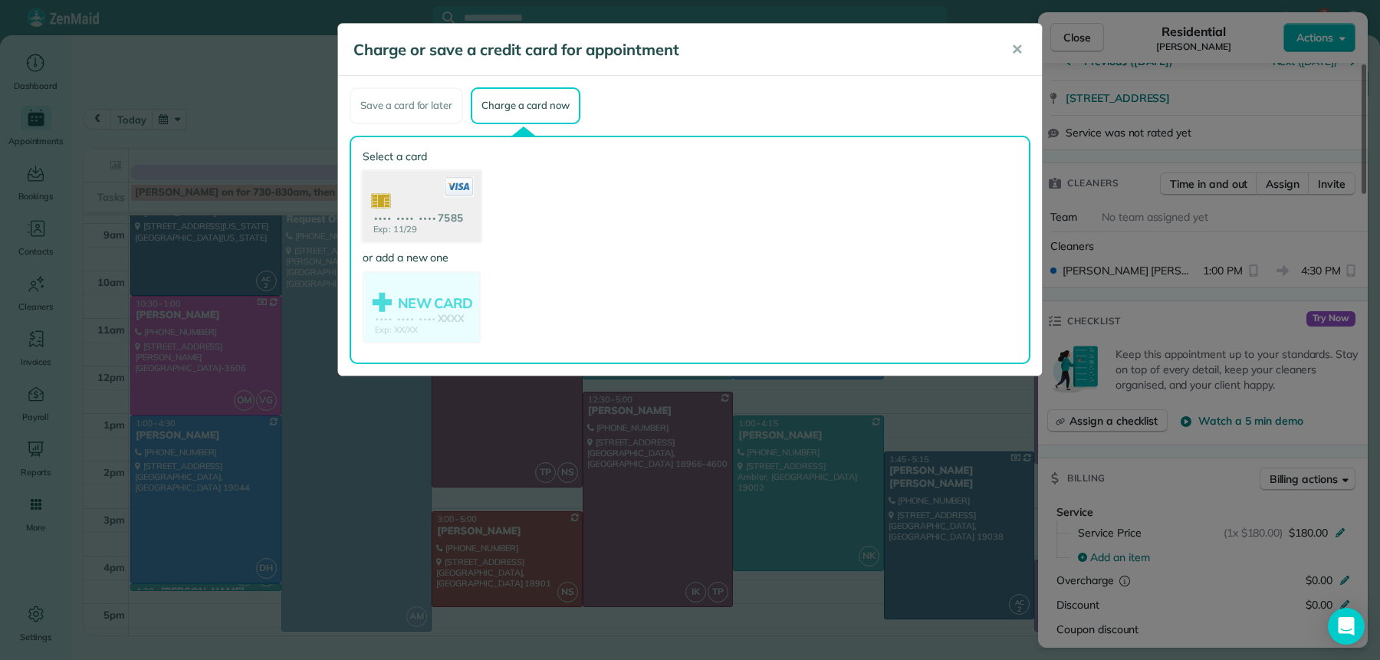
click at [422, 225] on use at bounding box center [422, 207] width 118 height 74
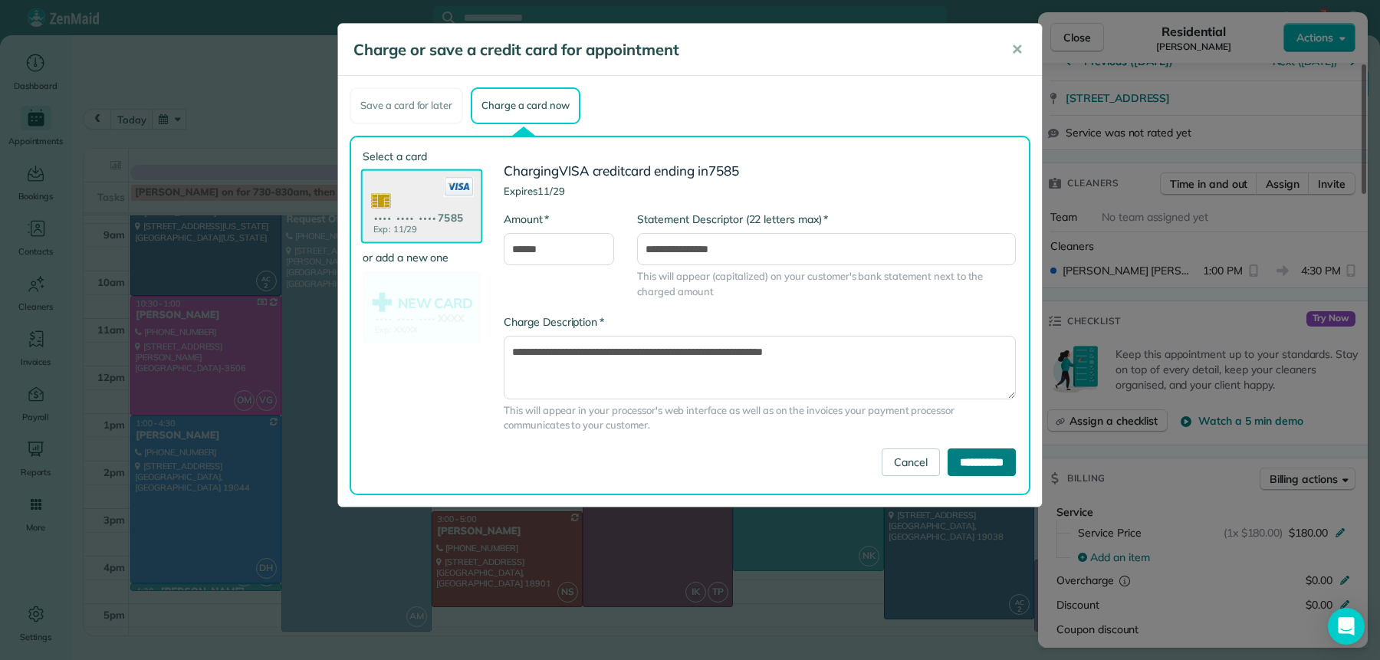
click at [968, 460] on input "**********" at bounding box center [982, 463] width 68 height 28
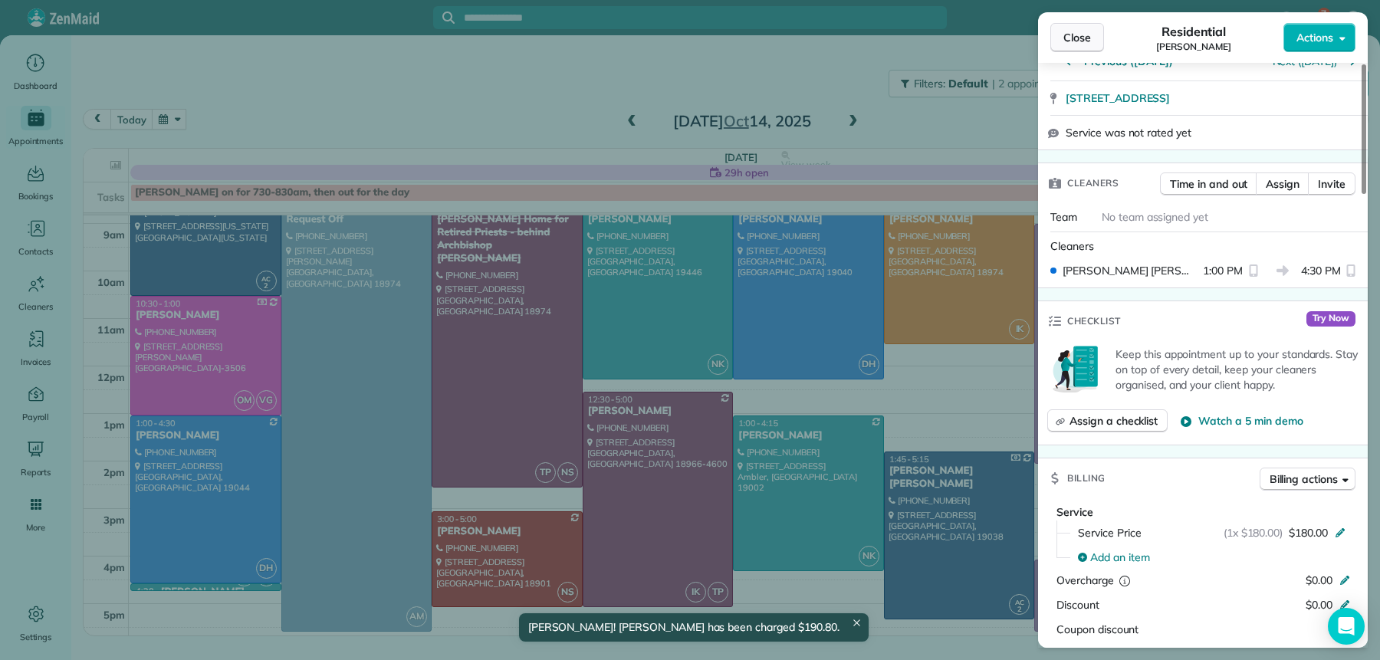
click at [1090, 46] on button "Close" at bounding box center [1077, 37] width 54 height 29
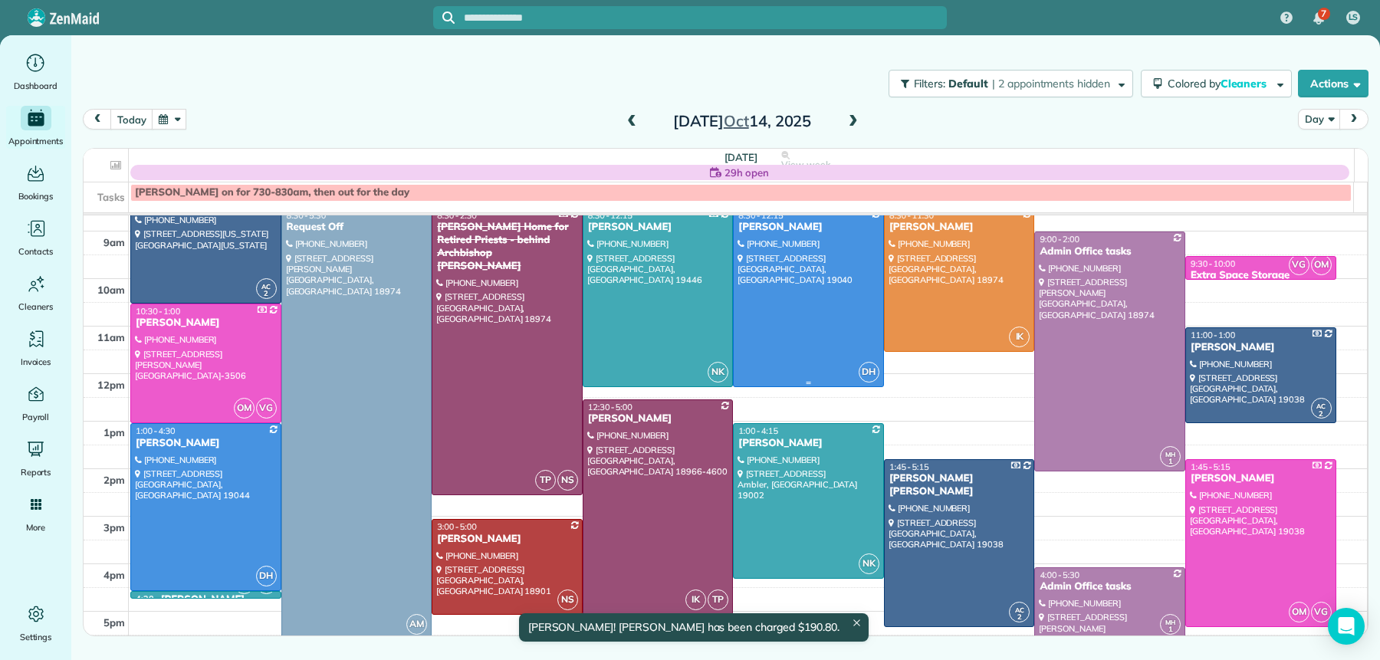
scroll to position [78, 0]
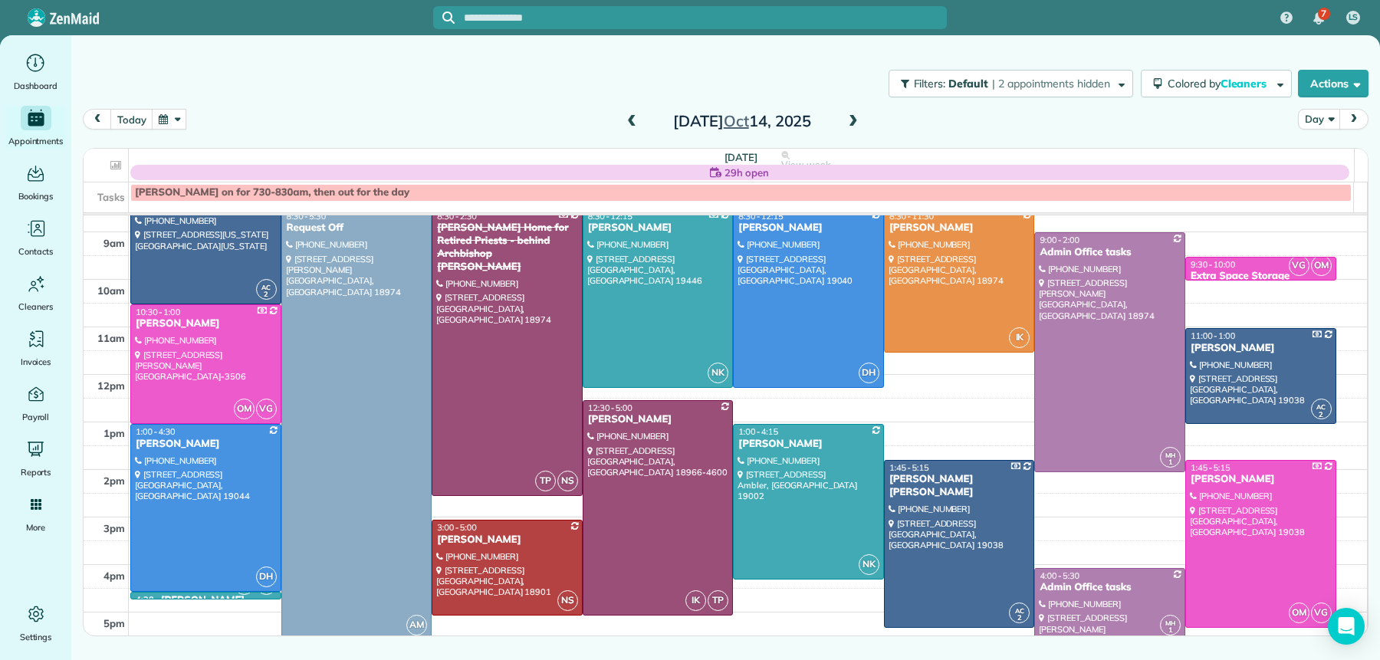
click at [857, 123] on span at bounding box center [853, 122] width 17 height 14
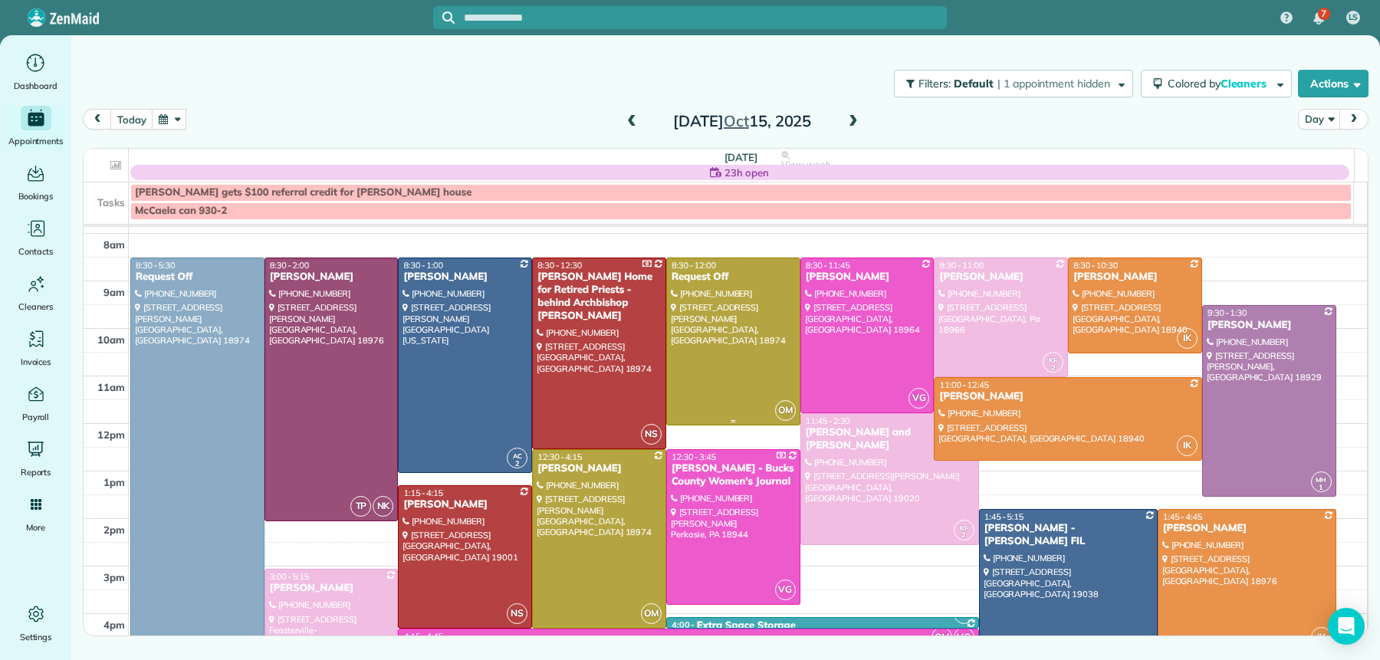
scroll to position [43, 0]
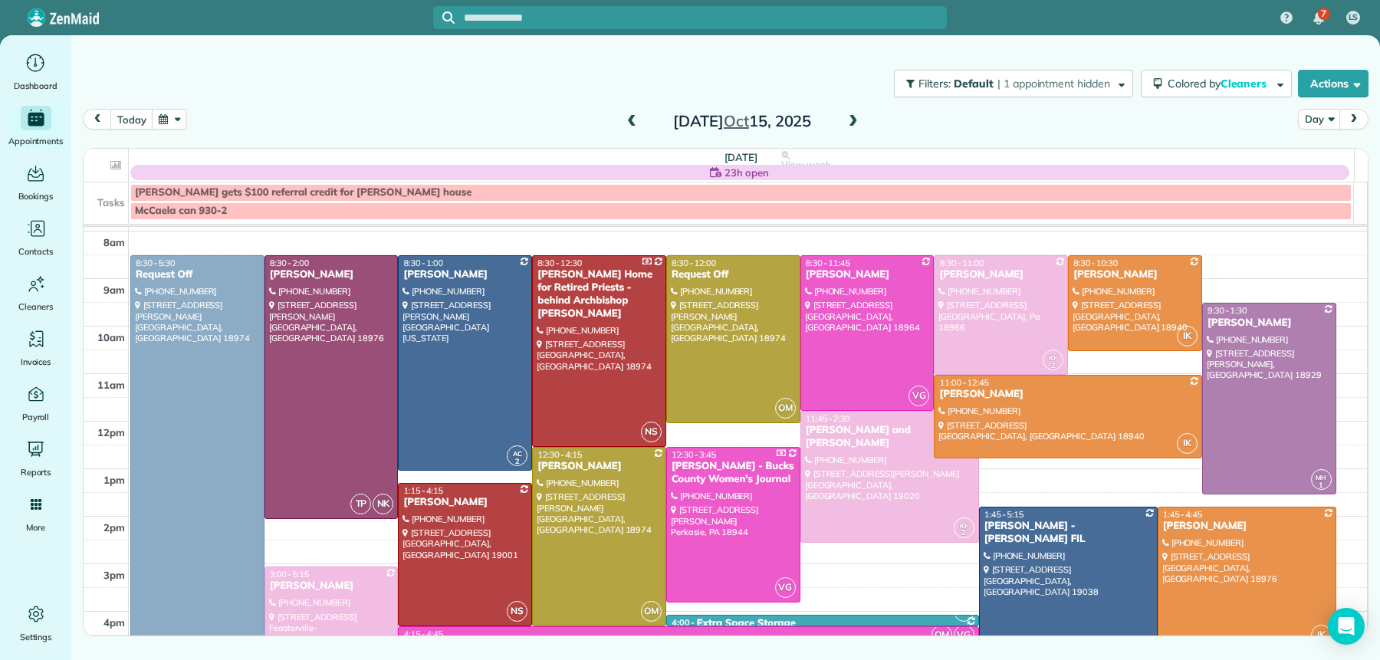
click at [176, 118] on button "button" at bounding box center [169, 119] width 35 height 21
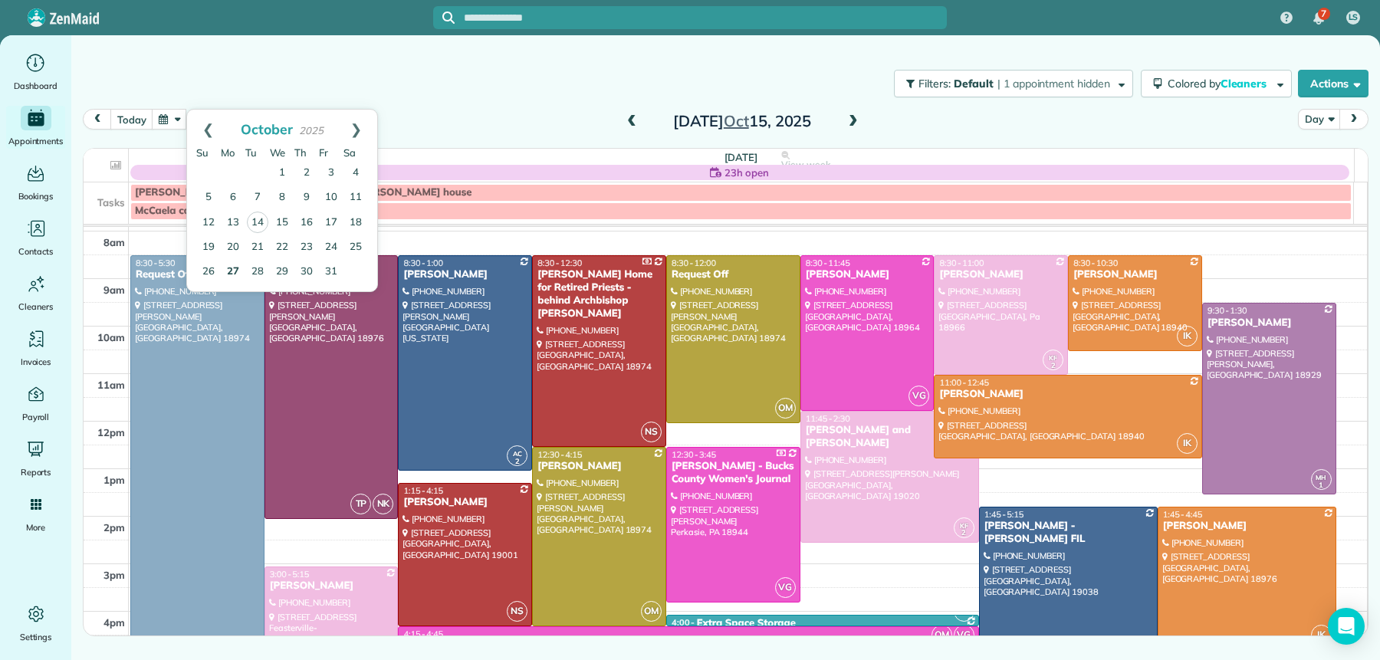
click at [232, 275] on link "27" at bounding box center [233, 272] width 25 height 25
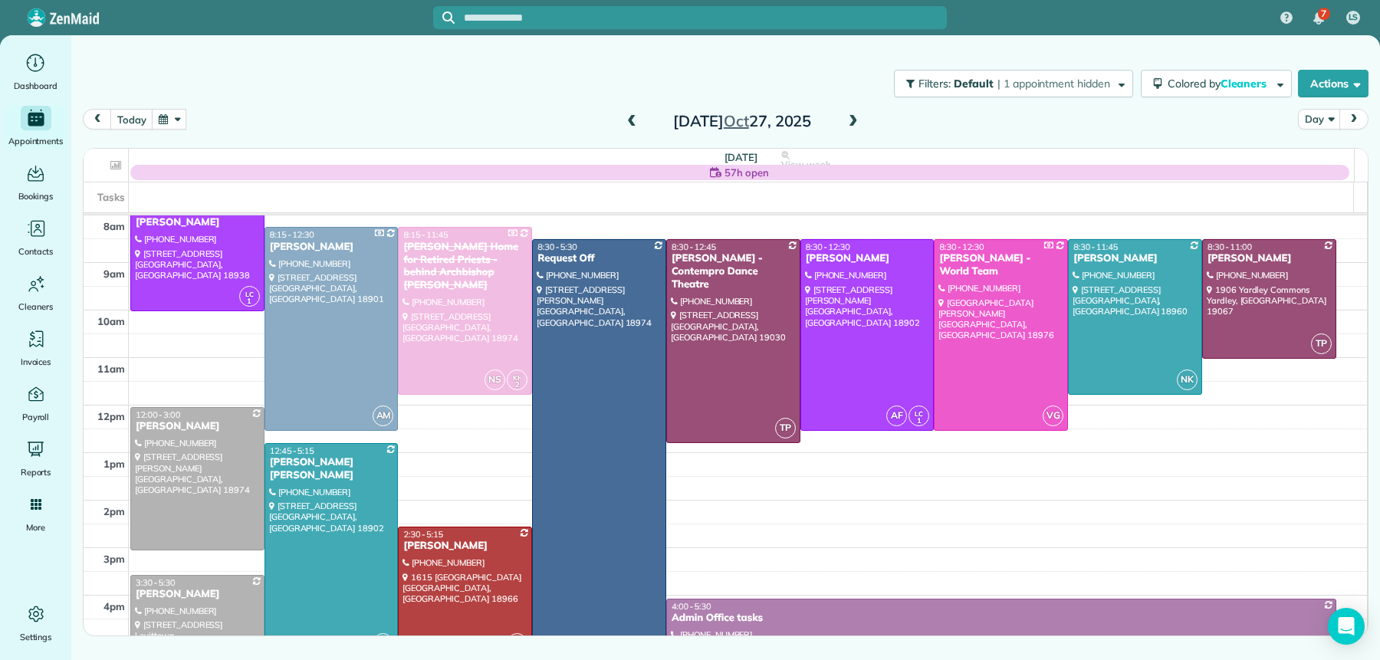
scroll to position [47, 0]
click at [853, 122] on span at bounding box center [853, 122] width 17 height 14
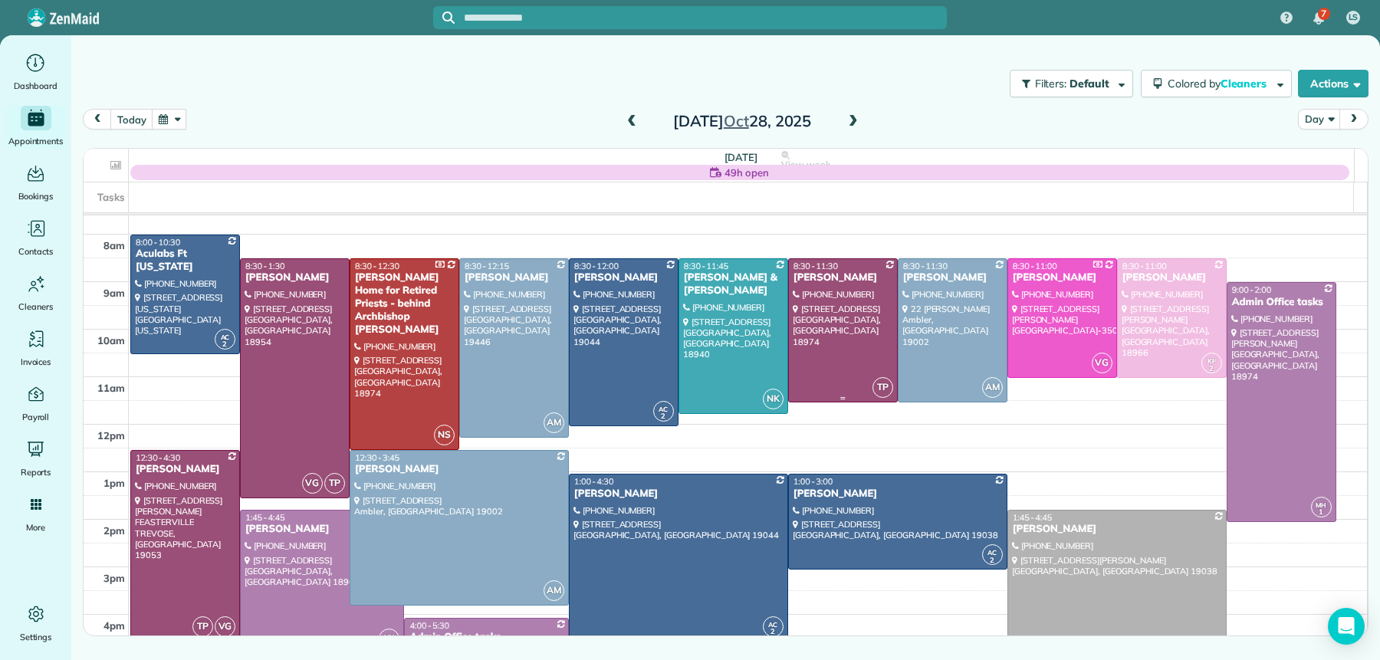
scroll to position [35, 0]
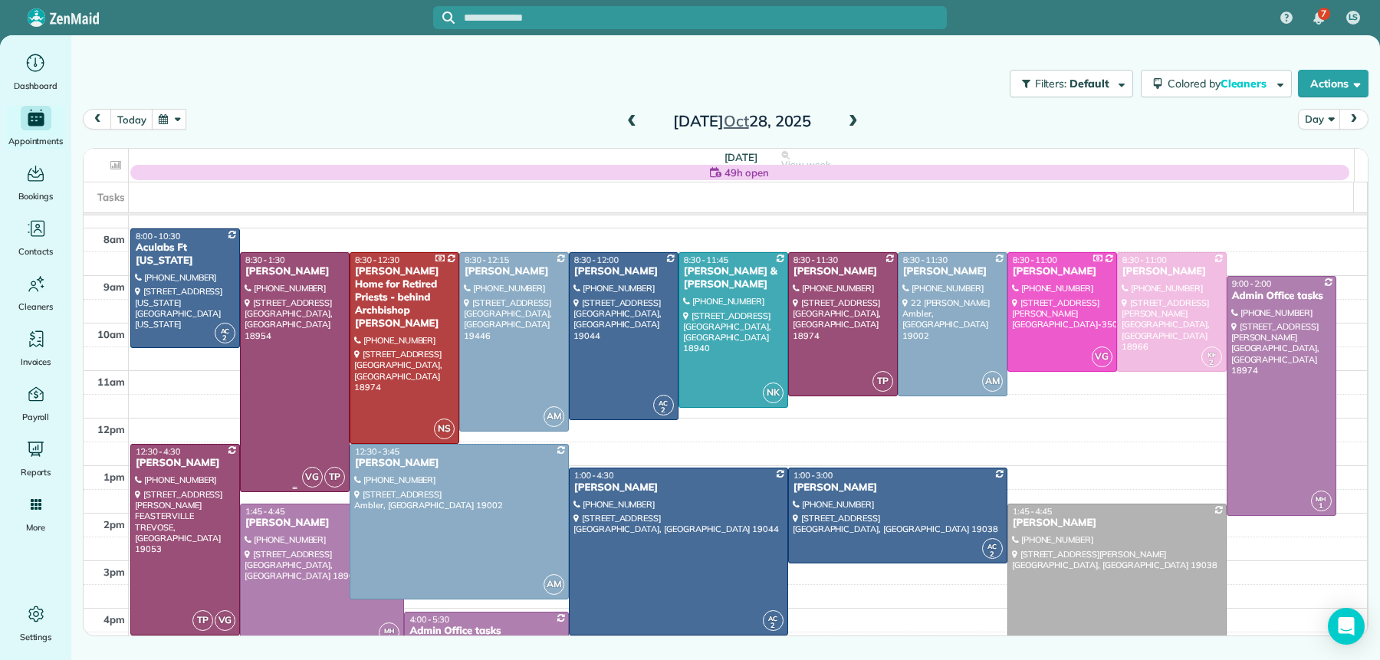
click at [298, 266] on div "8:30 - 1:30 Juliette Grandin" at bounding box center [295, 267] width 100 height 24
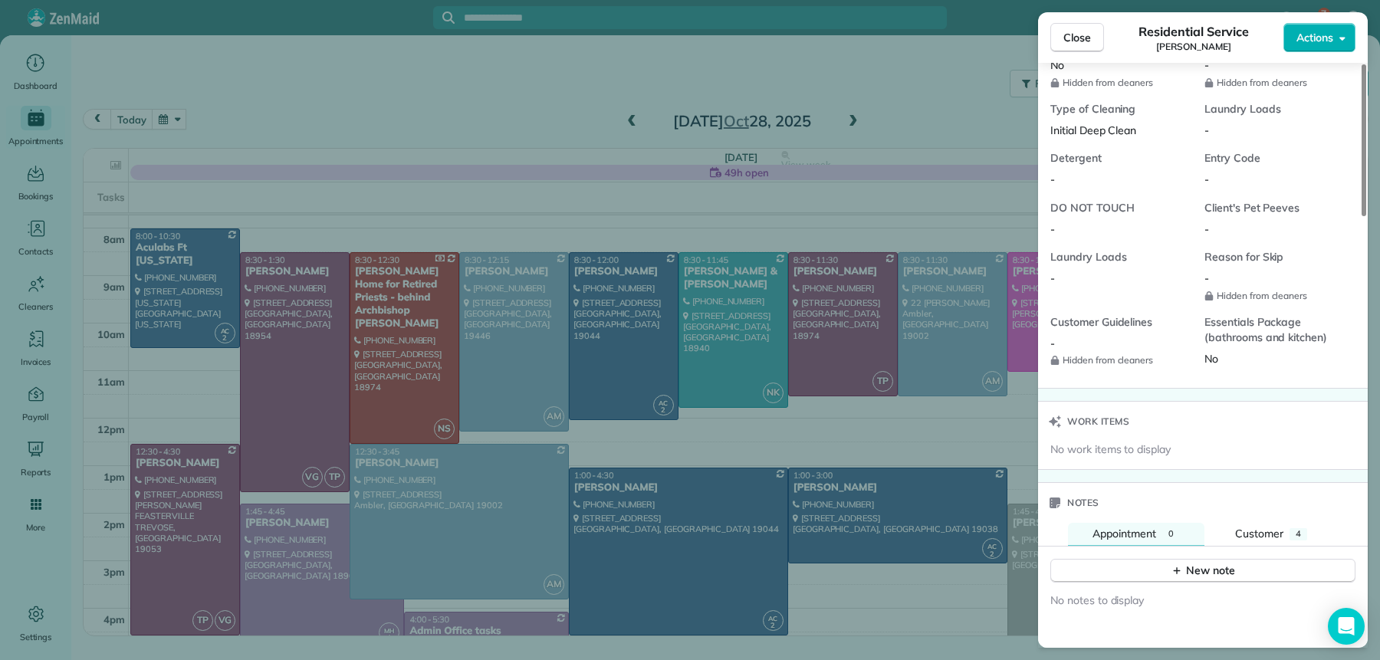
scroll to position [1218, 0]
click at [1077, 36] on span "Close" at bounding box center [1078, 37] width 28 height 15
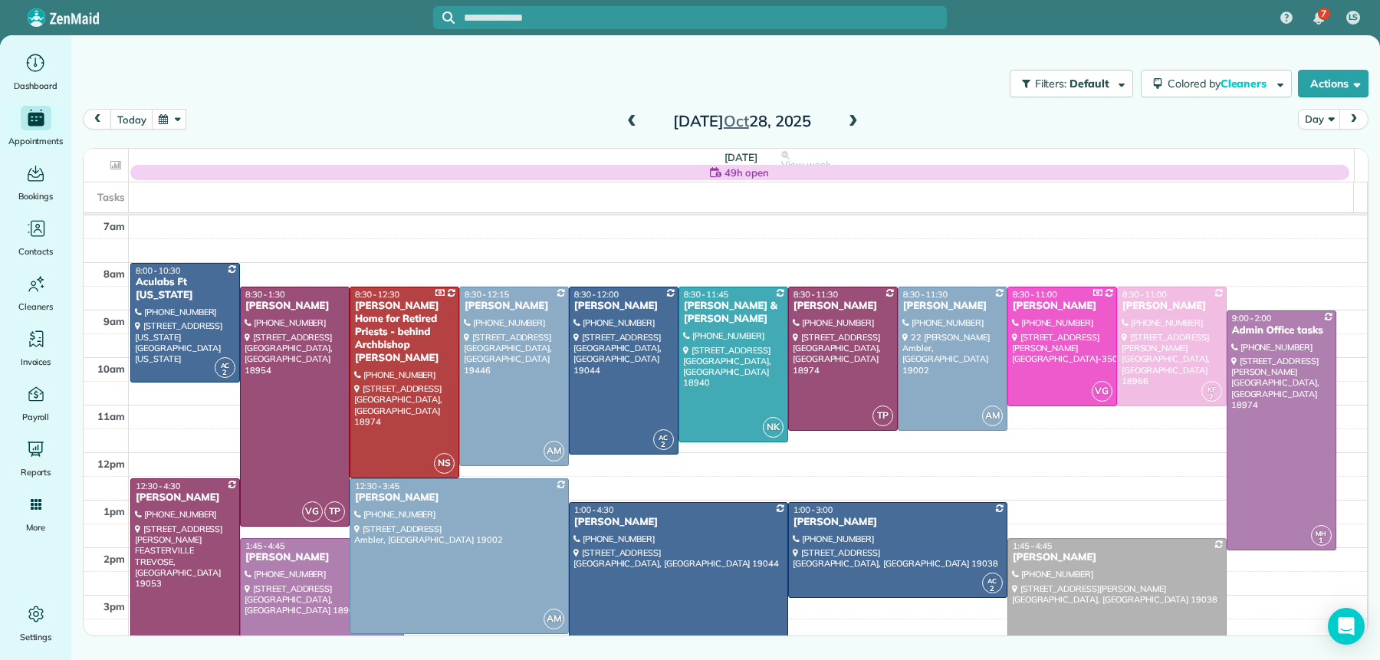
click at [853, 123] on span at bounding box center [853, 122] width 17 height 14
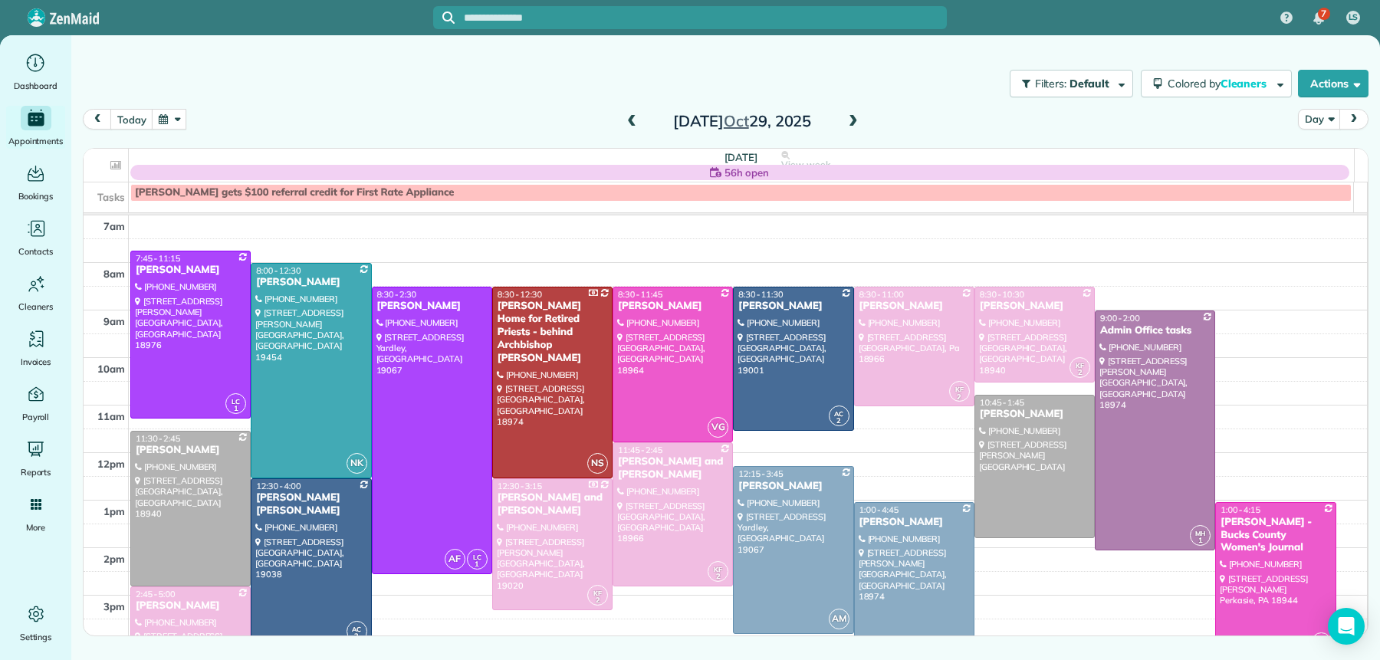
click at [853, 118] on span at bounding box center [853, 122] width 17 height 14
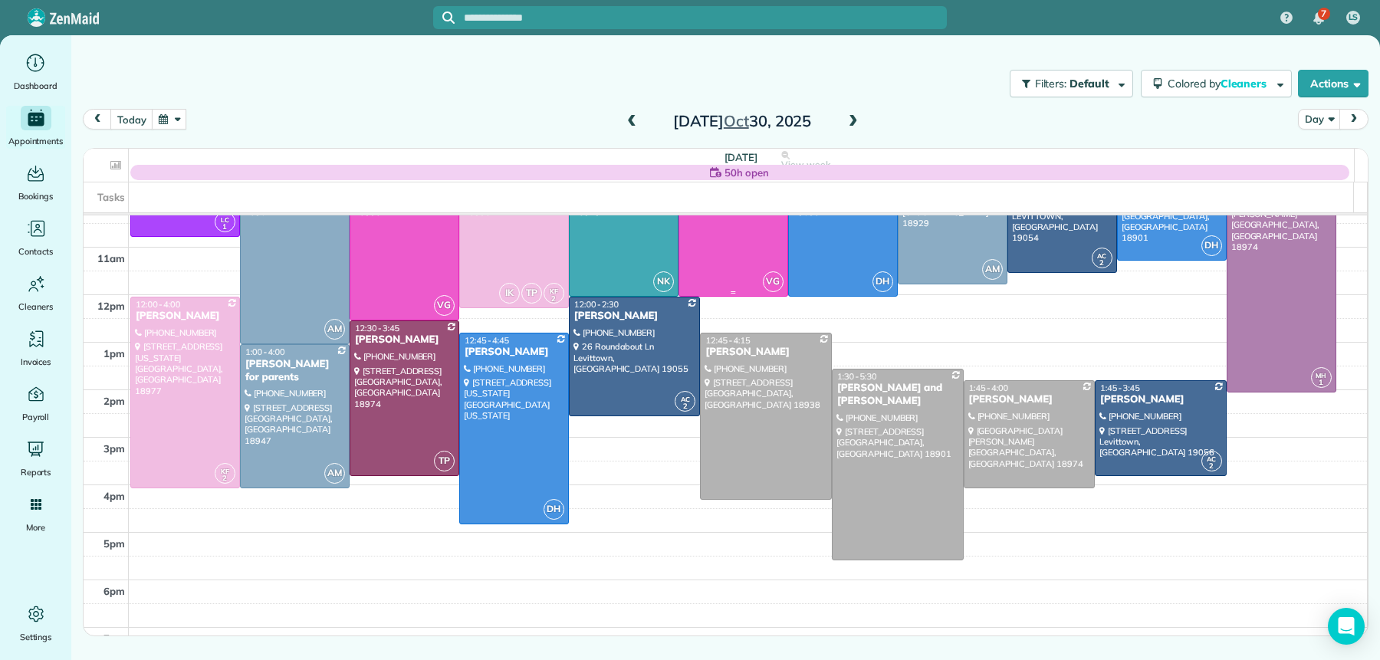
scroll to position [159, 0]
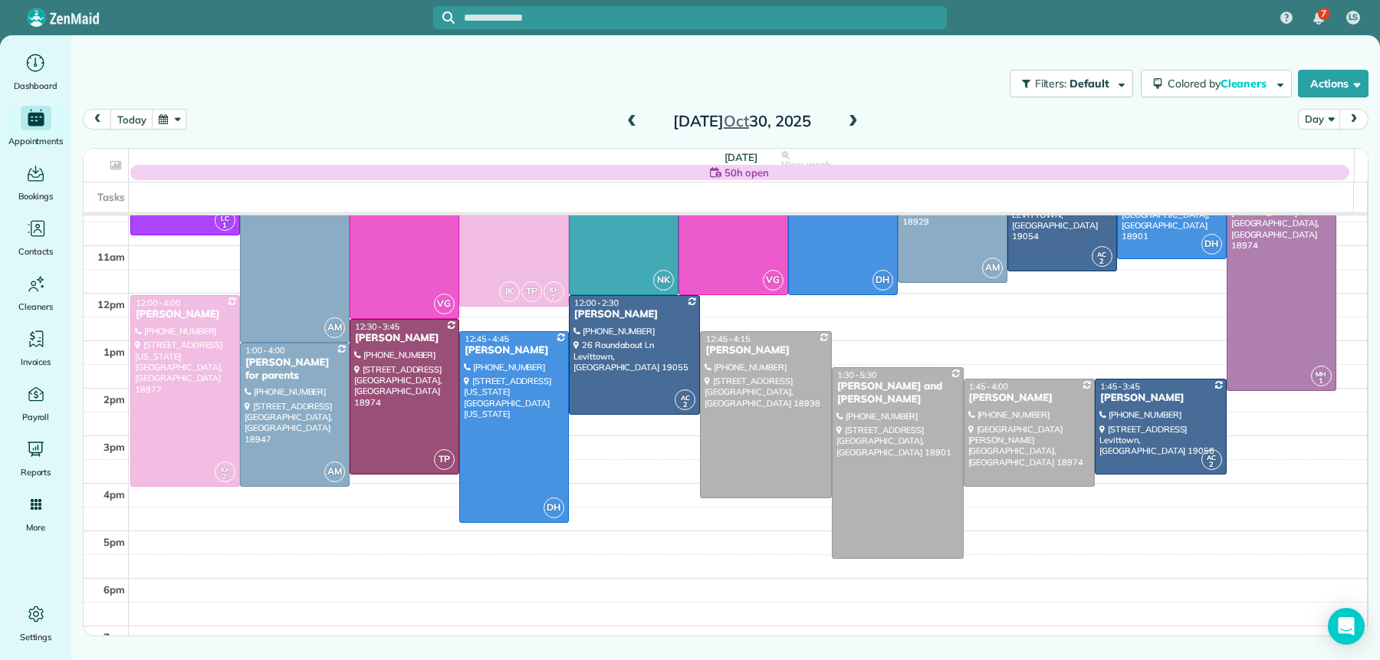
click at [850, 120] on span at bounding box center [853, 122] width 17 height 14
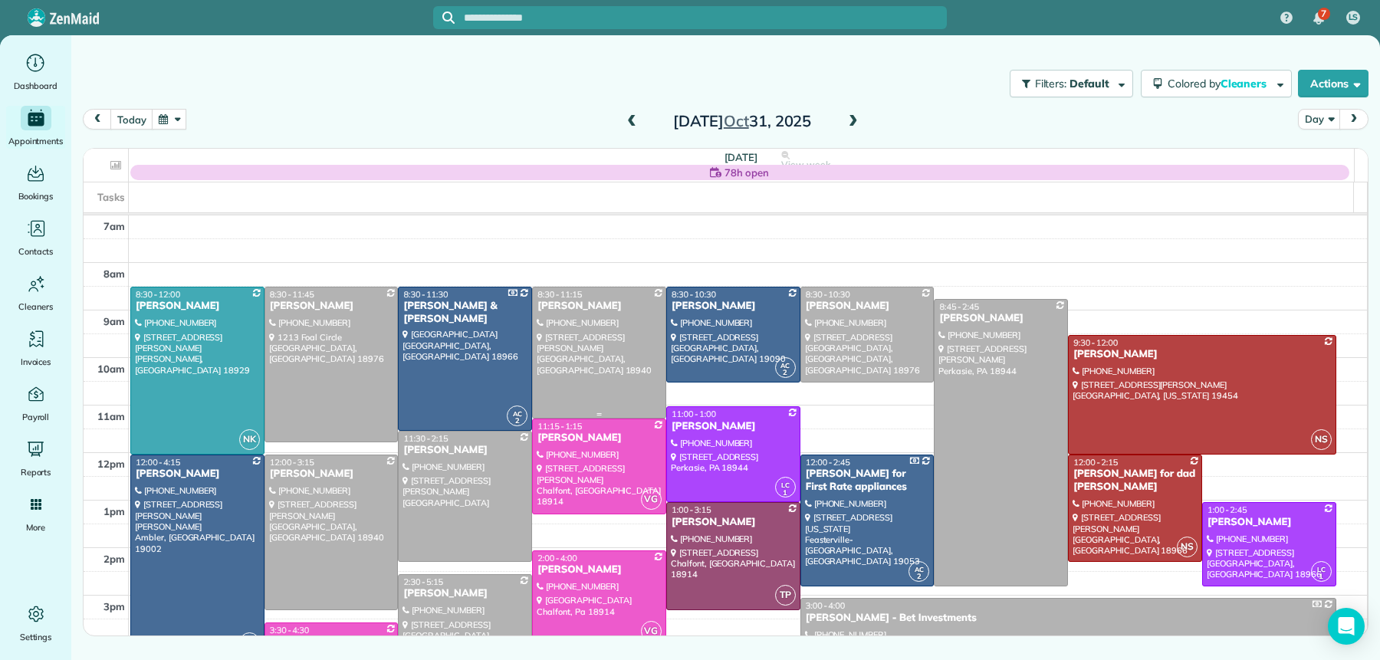
scroll to position [25, 0]
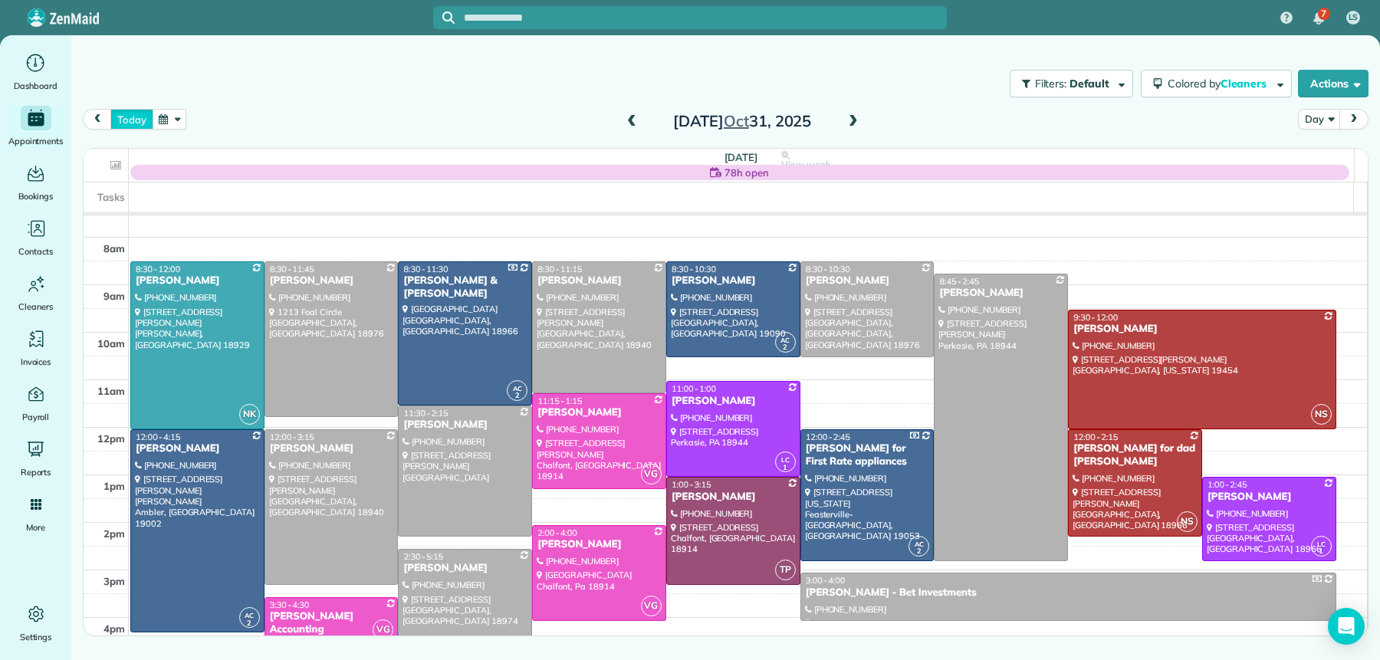
click at [121, 115] on button "today" at bounding box center [131, 119] width 42 height 21
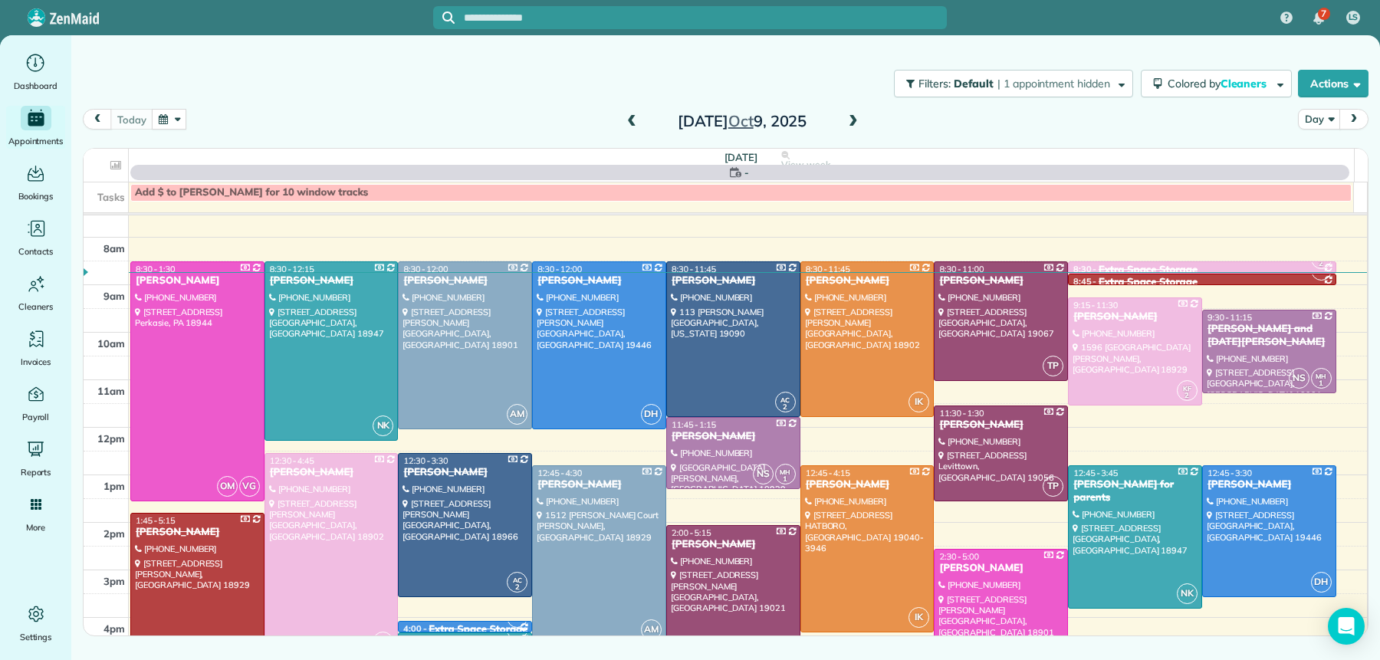
scroll to position [0, 0]
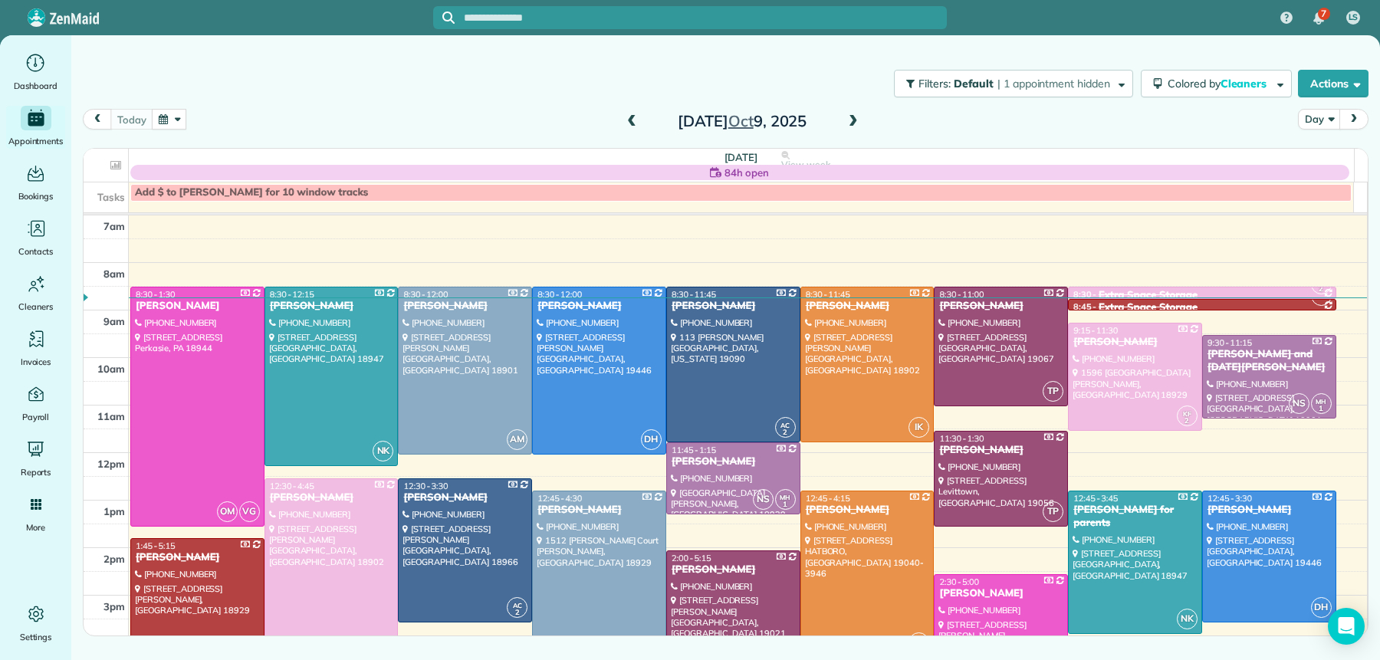
click at [855, 115] on span at bounding box center [853, 122] width 17 height 14
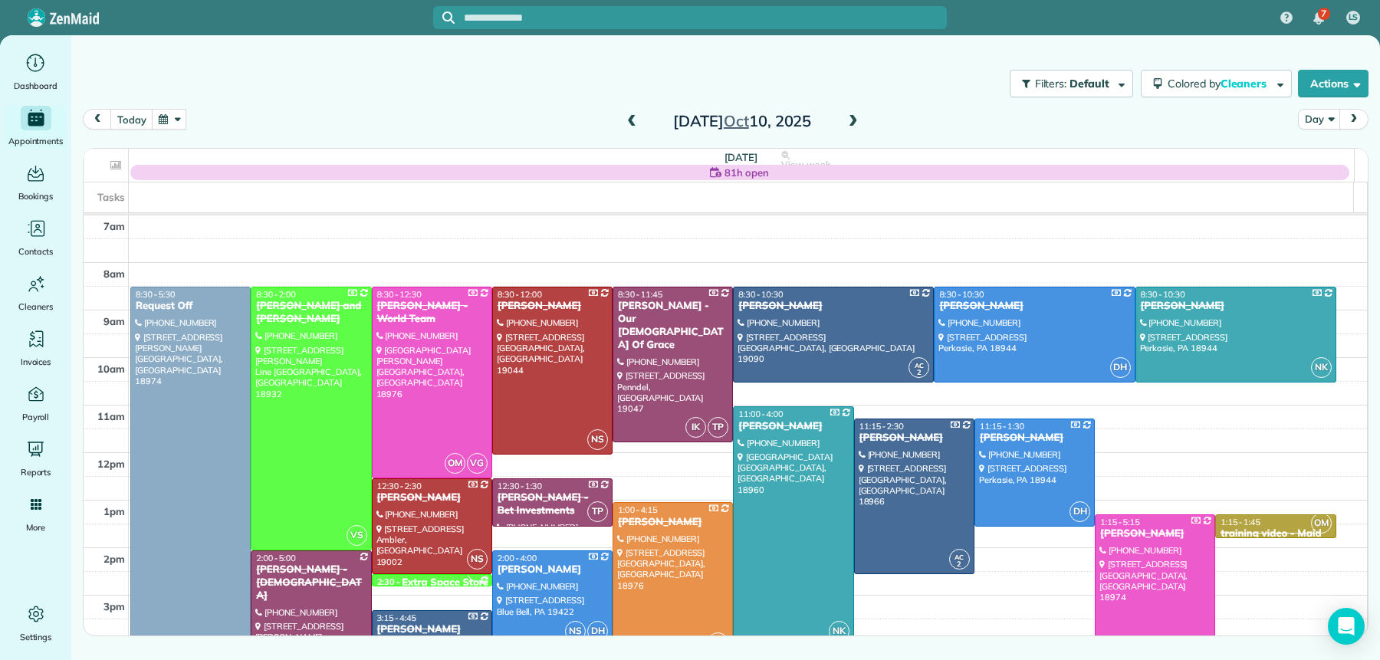
click at [854, 115] on span at bounding box center [853, 122] width 17 height 14
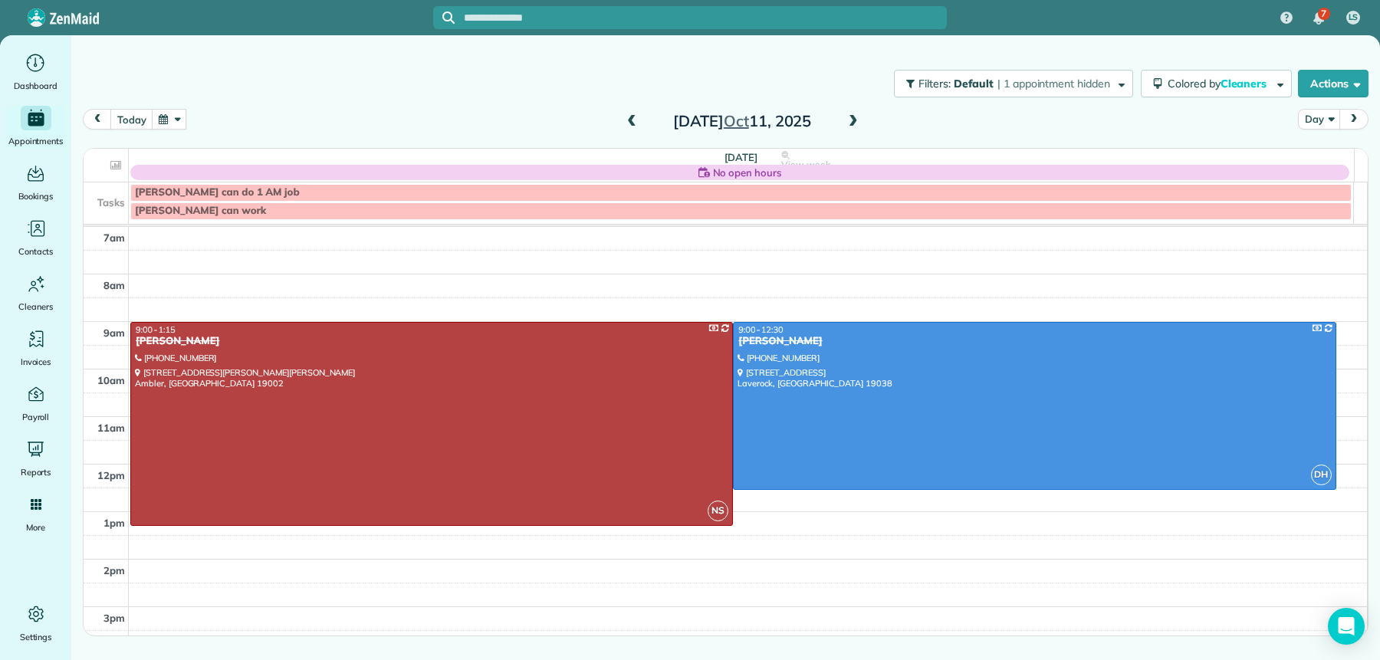
click at [854, 115] on span at bounding box center [853, 122] width 17 height 14
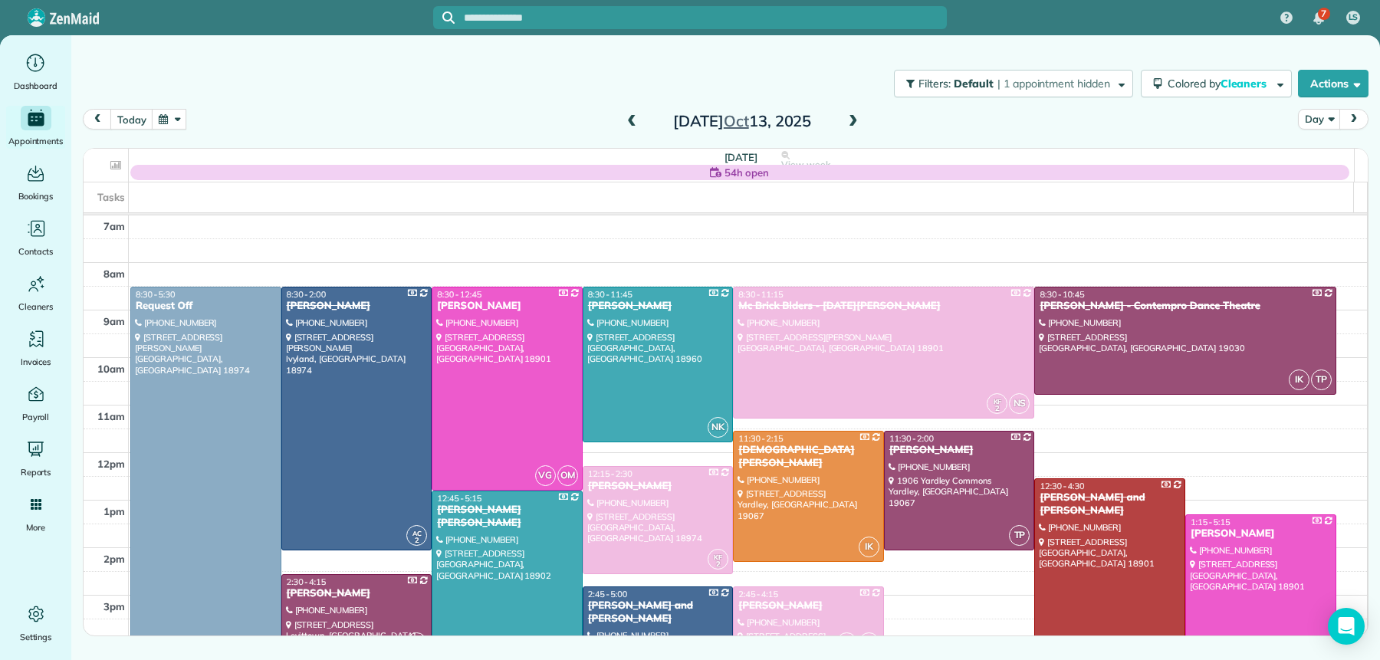
click at [853, 115] on span at bounding box center [853, 122] width 17 height 14
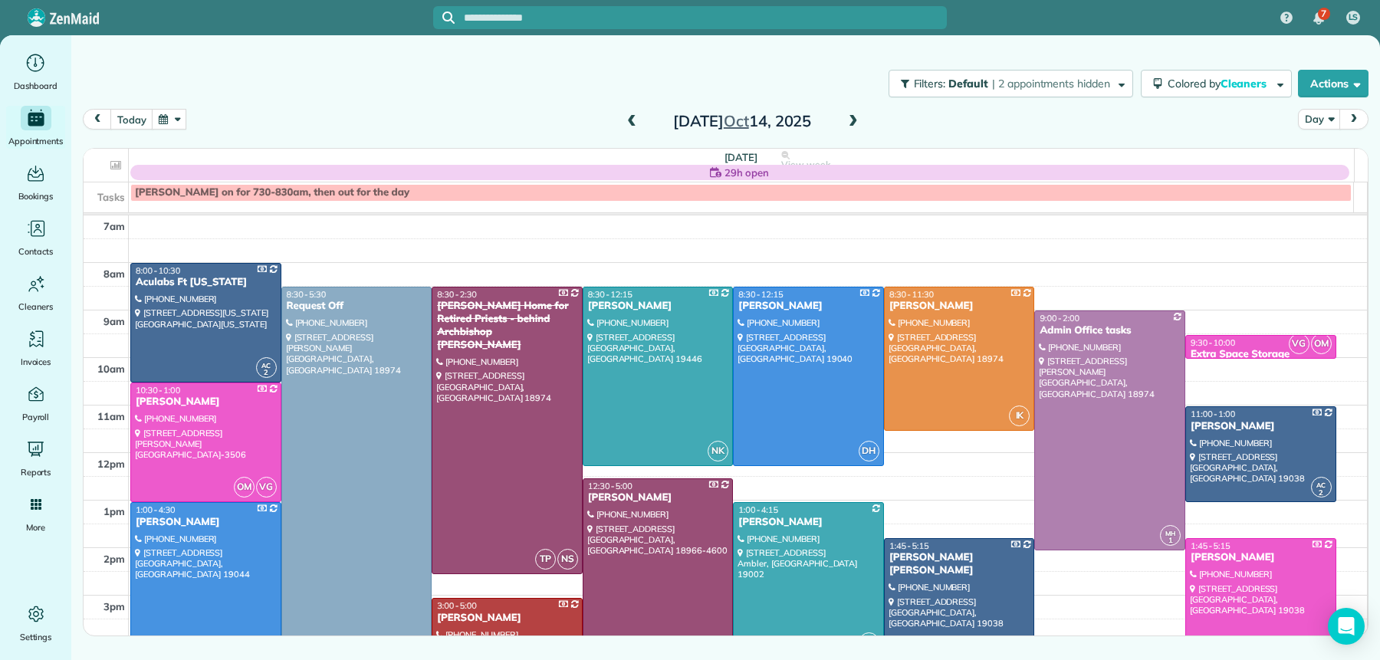
click at [853, 115] on span at bounding box center [853, 122] width 17 height 14
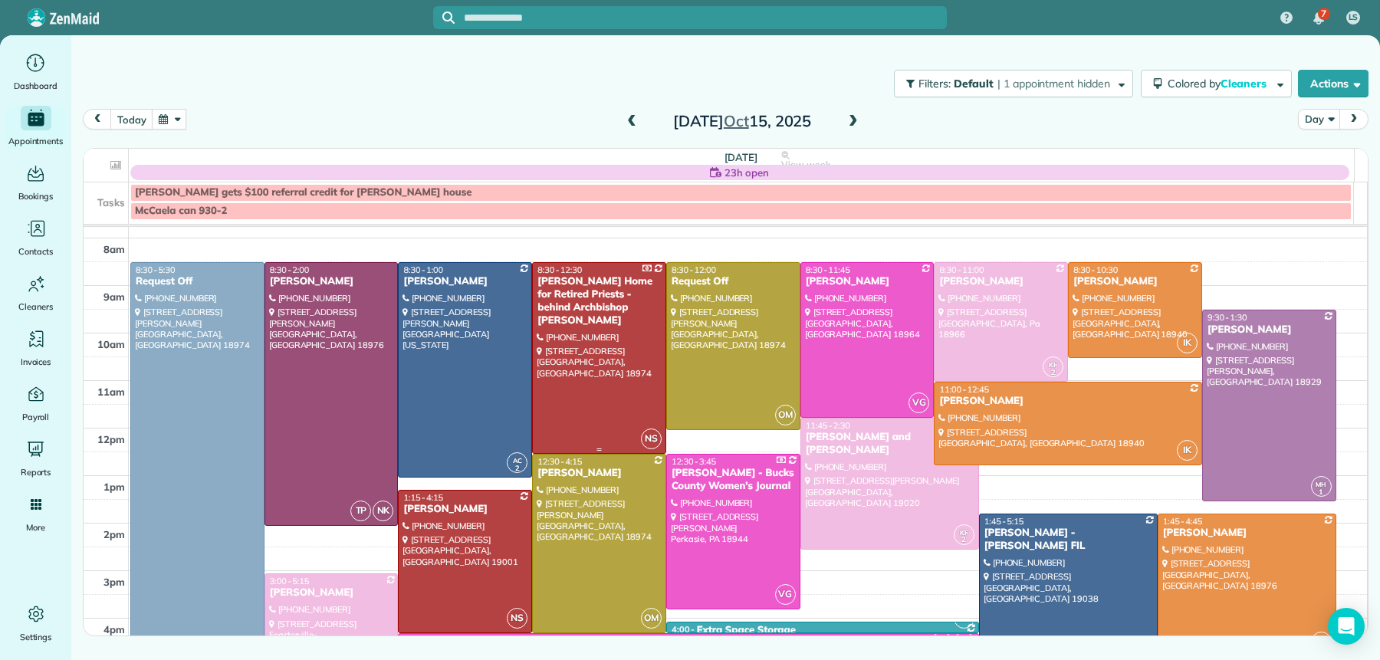
scroll to position [55, 0]
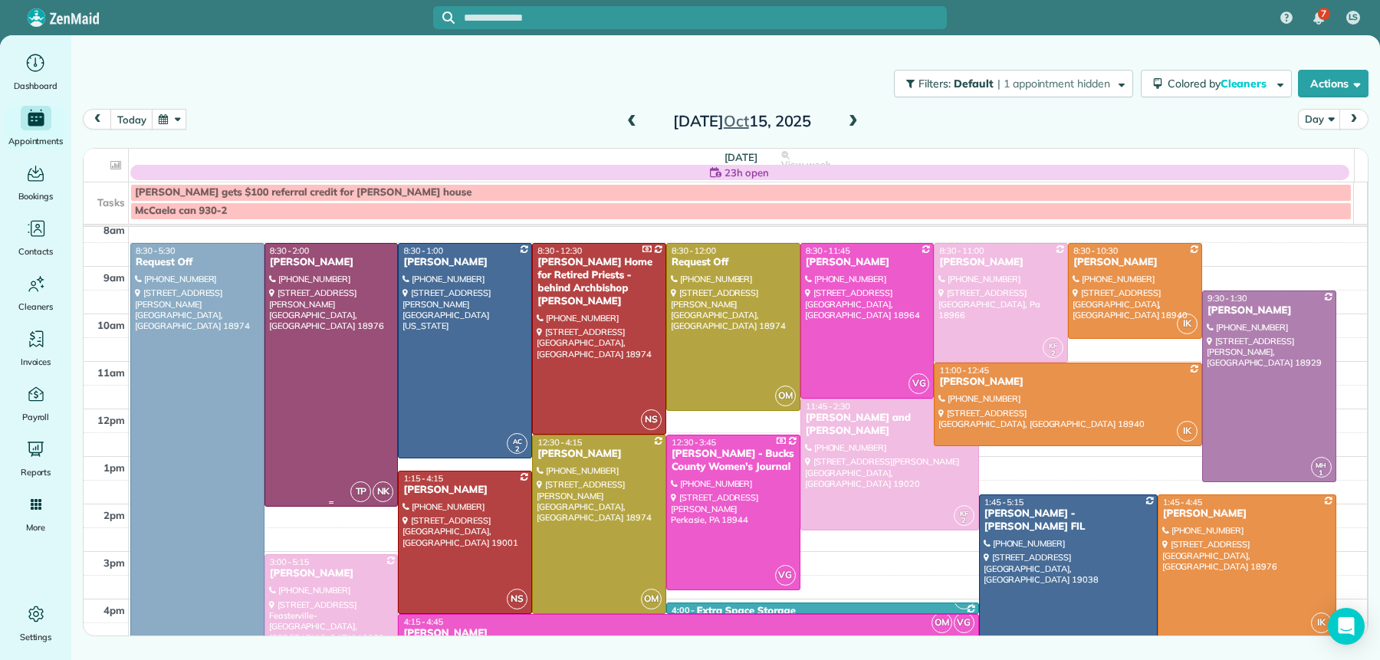
click at [316, 258] on div "[PERSON_NAME]" at bounding box center [331, 262] width 125 height 13
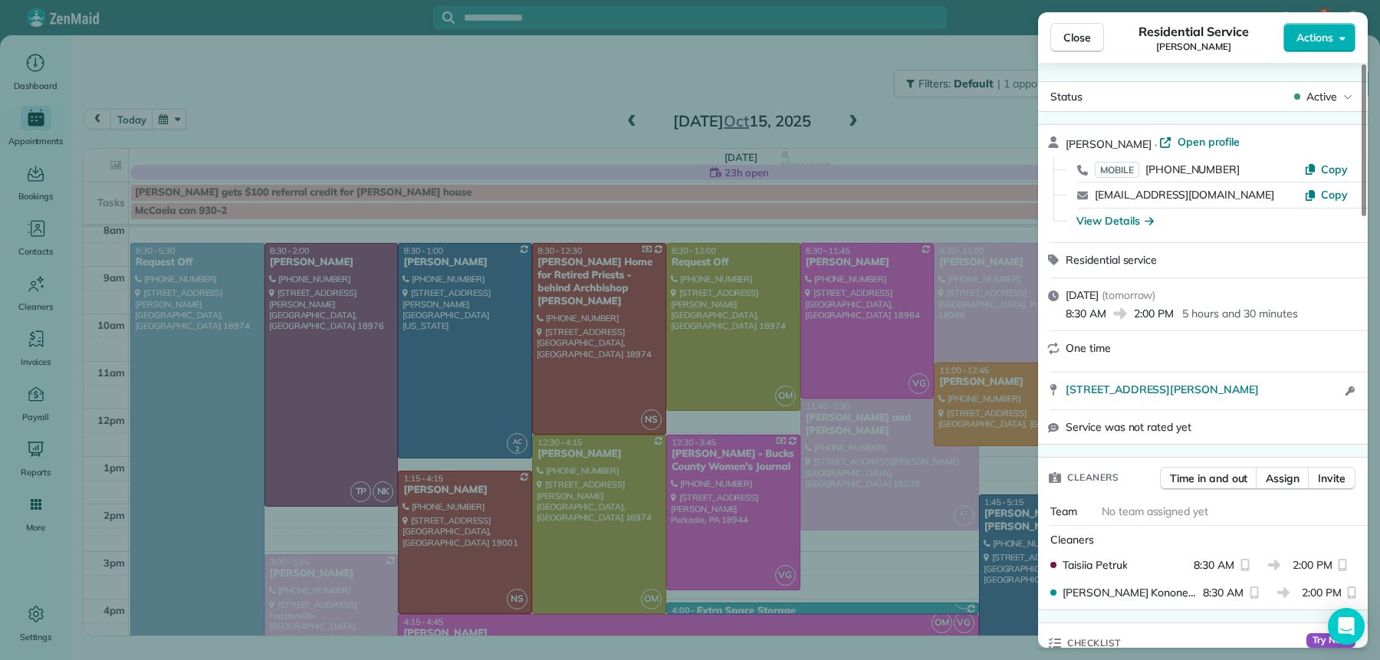
scroll to position [1661, 0]
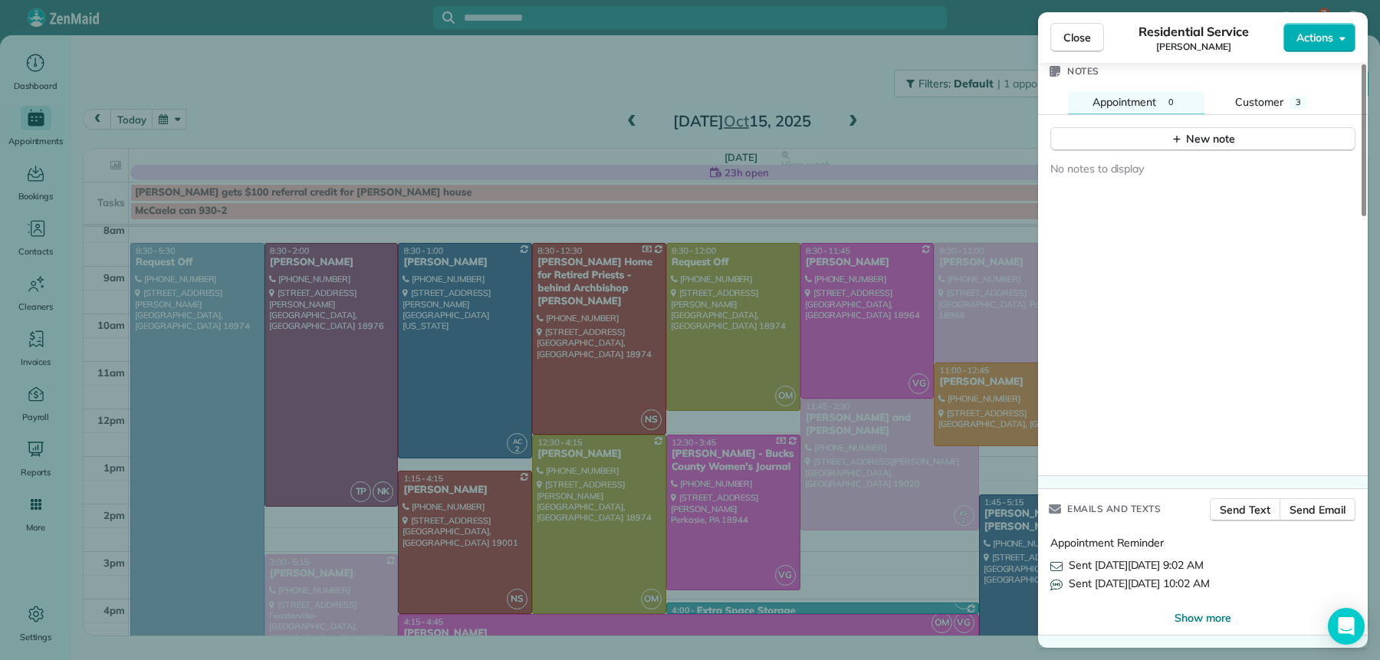
click at [1066, 36] on span "Close" at bounding box center [1078, 37] width 28 height 15
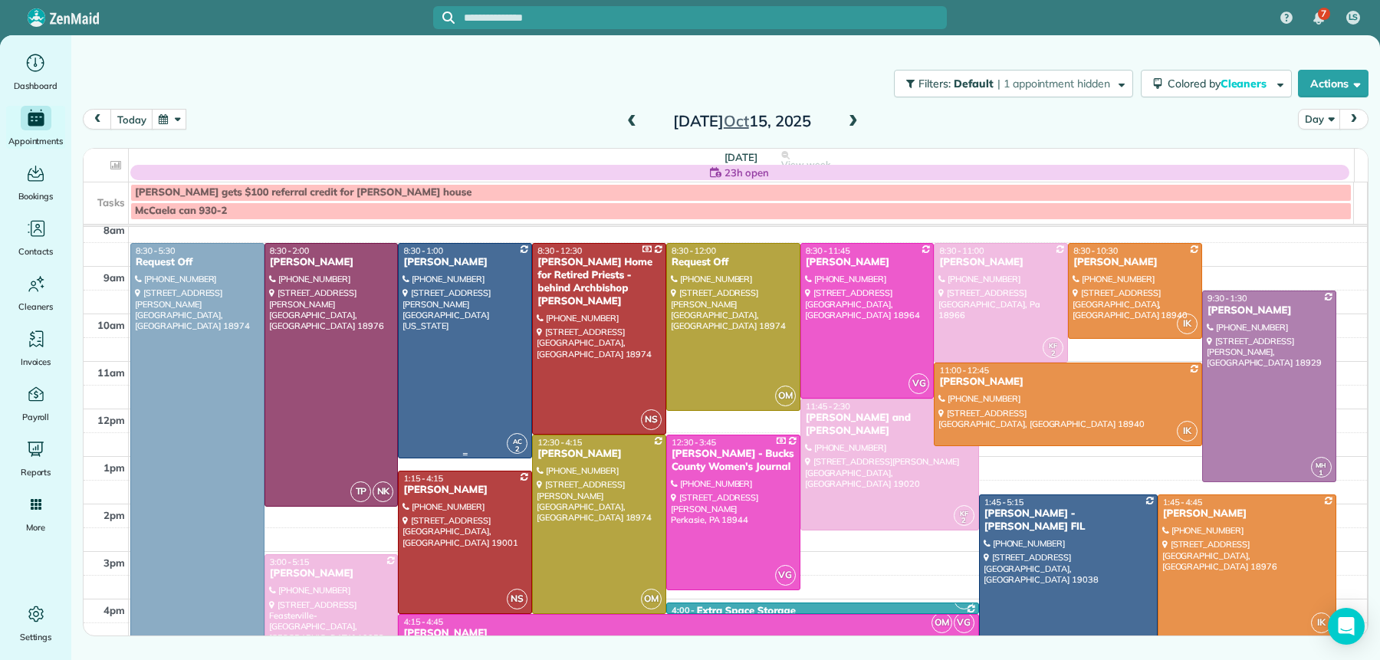
click at [445, 261] on div "[PERSON_NAME]" at bounding box center [465, 262] width 125 height 13
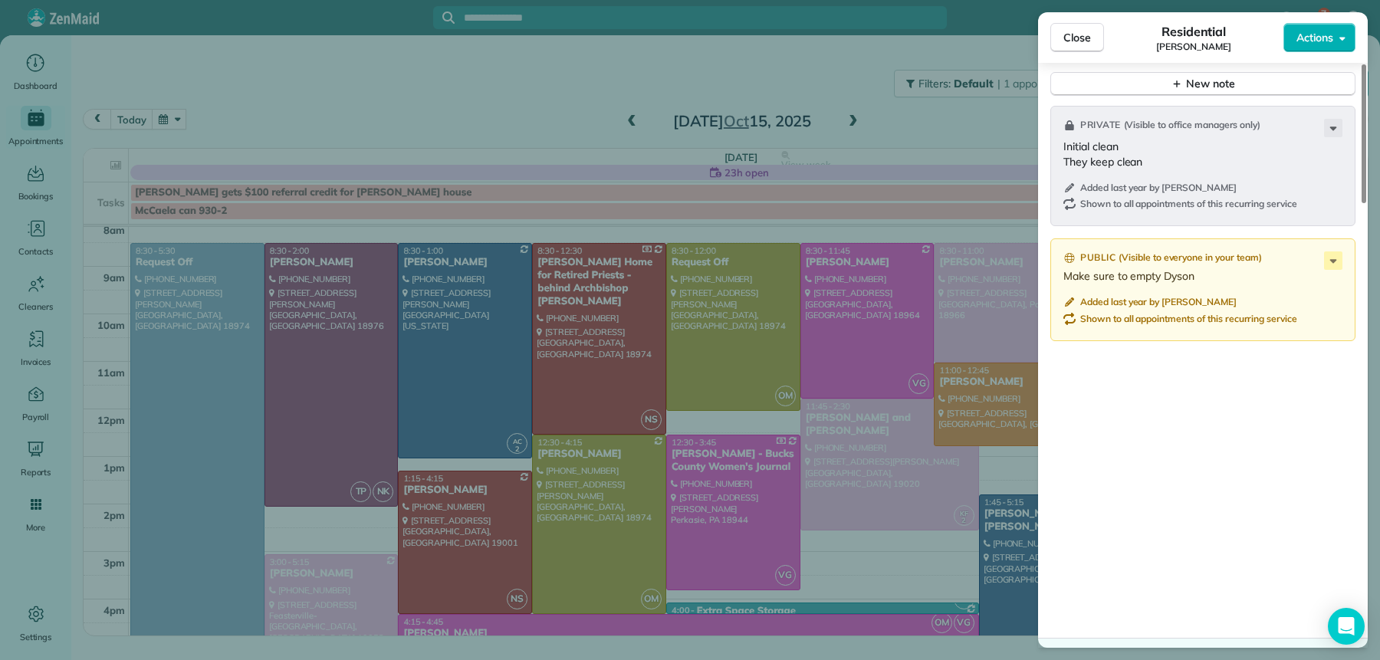
scroll to position [1866, 0]
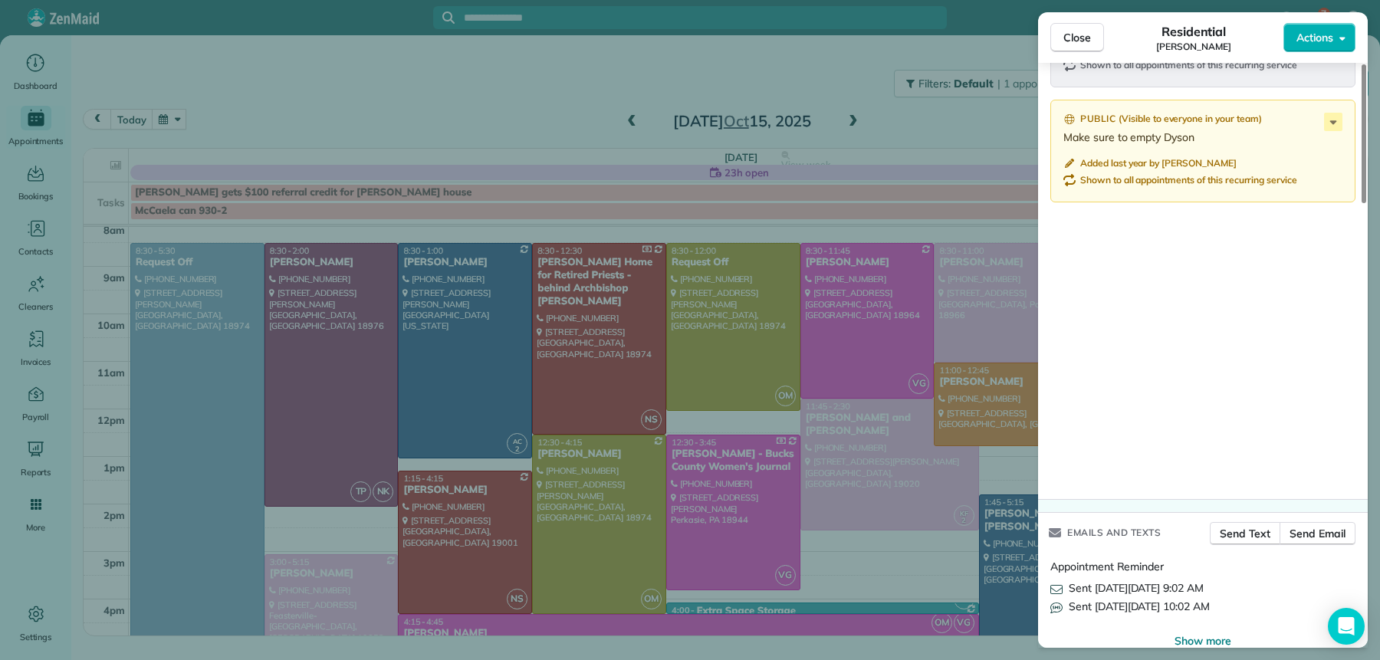
drag, startPoint x: 1078, startPoint y: 28, endPoint x: 1064, endPoint y: 30, distance: 14.7
click at [1078, 28] on button "Close" at bounding box center [1077, 37] width 54 height 29
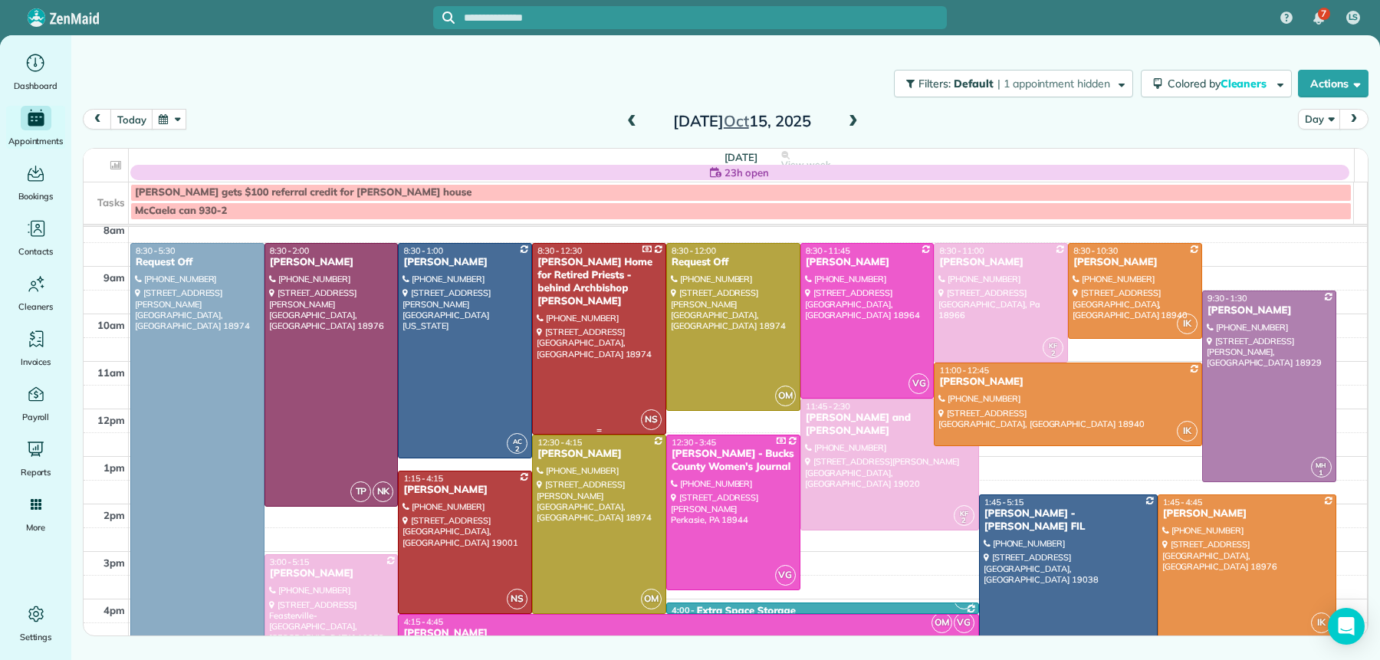
click at [600, 261] on div "[PERSON_NAME] Home for Retired Priests - behind Archbishop [PERSON_NAME]" at bounding box center [599, 282] width 125 height 52
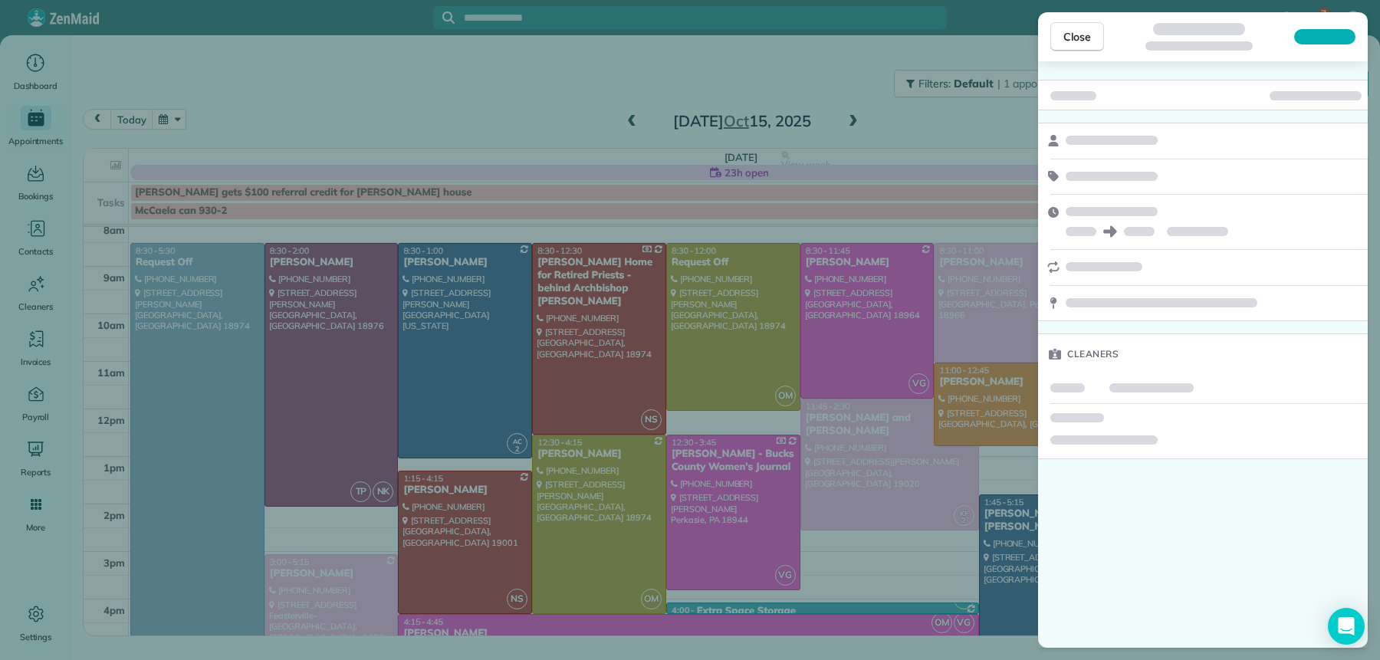
click at [1089, 31] on span "Close" at bounding box center [1078, 36] width 28 height 15
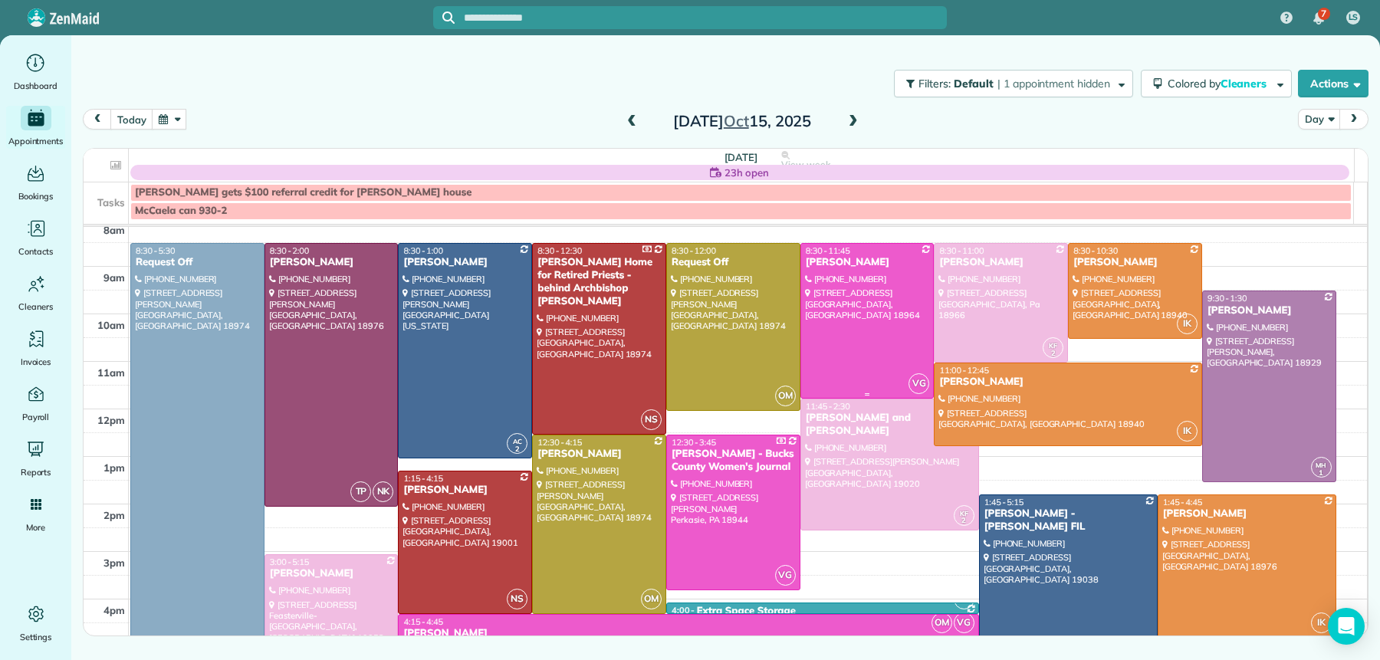
click at [818, 260] on div "[PERSON_NAME]" at bounding box center [867, 262] width 125 height 13
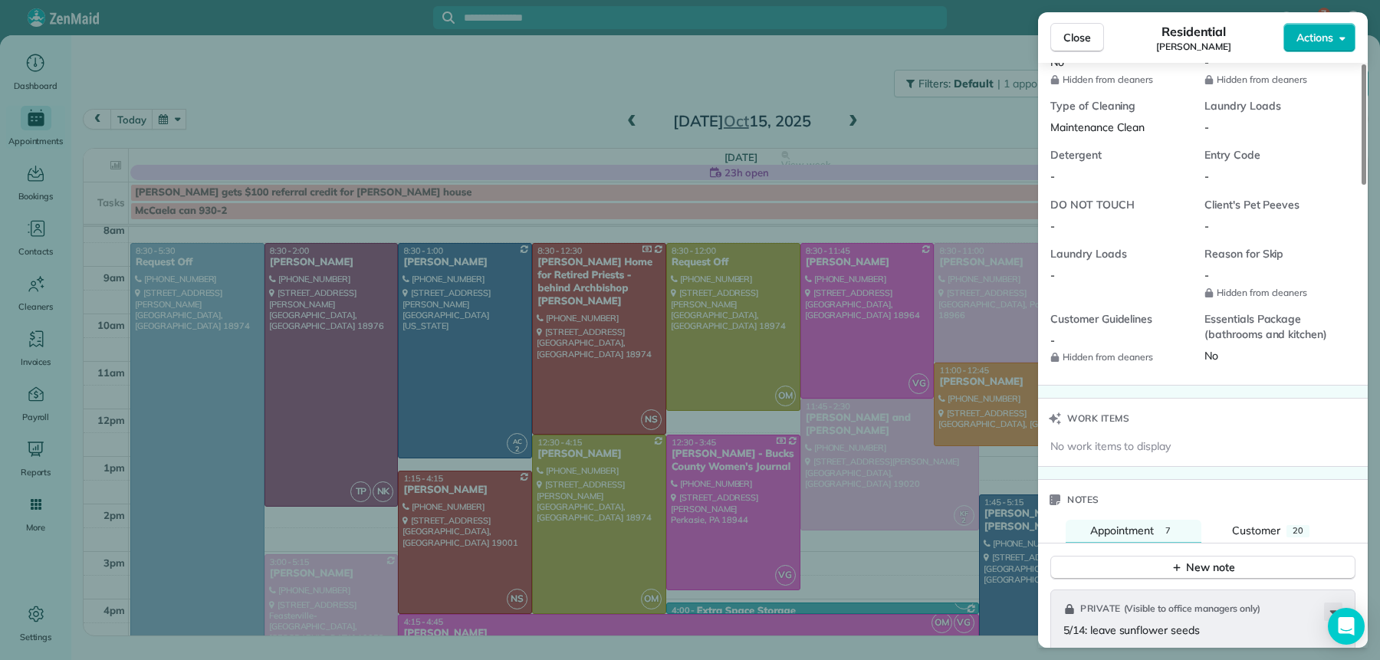
scroll to position [2252, 0]
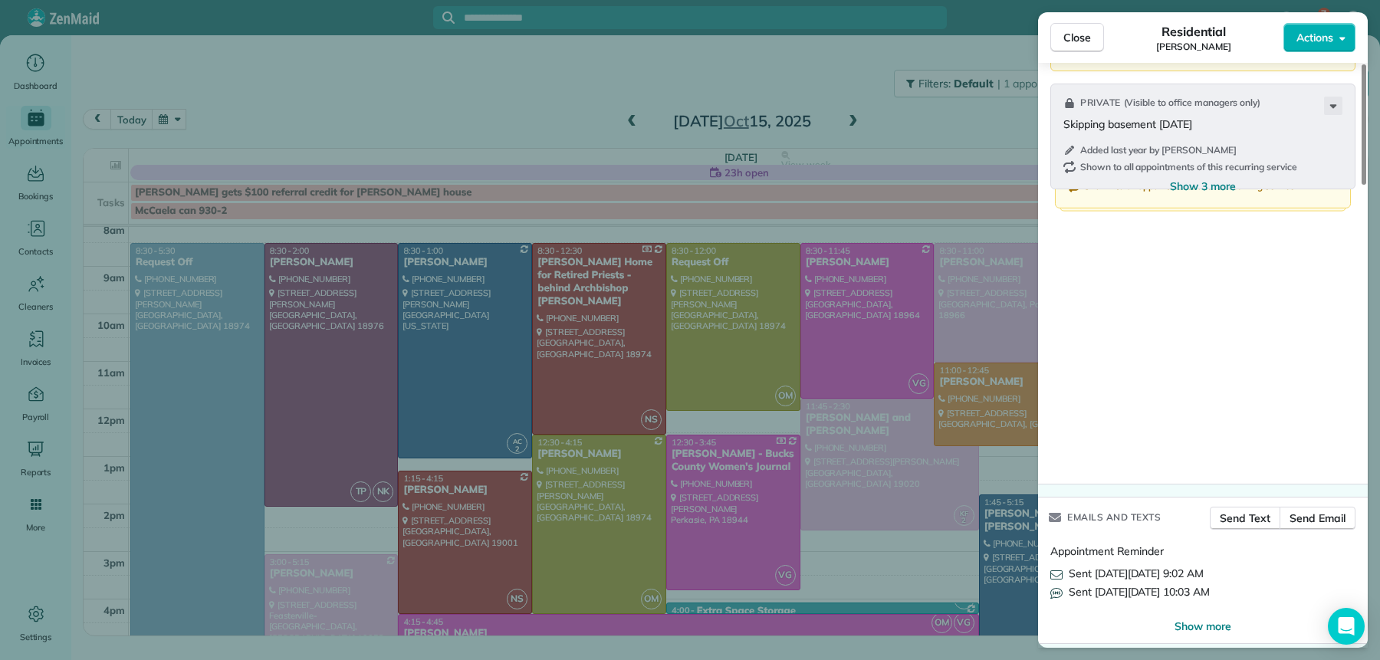
click at [1078, 39] on span "Close" at bounding box center [1078, 37] width 28 height 15
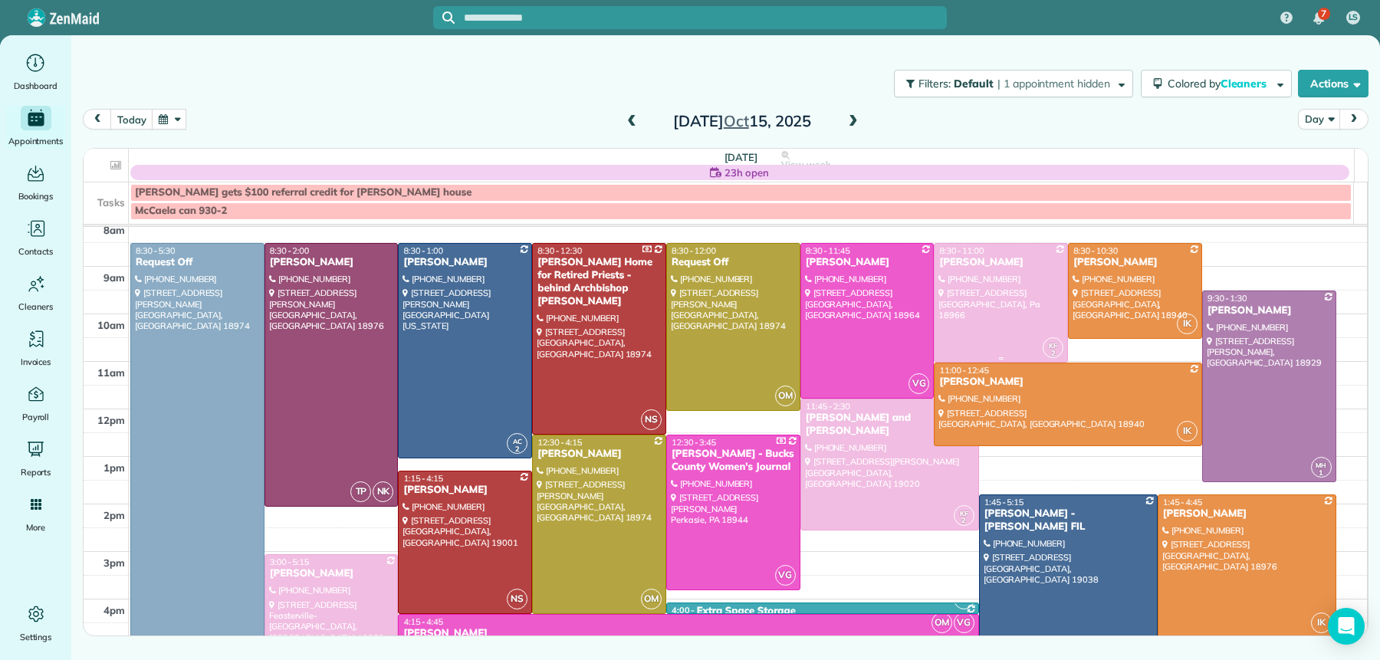
click at [958, 271] on div at bounding box center [1001, 303] width 133 height 118
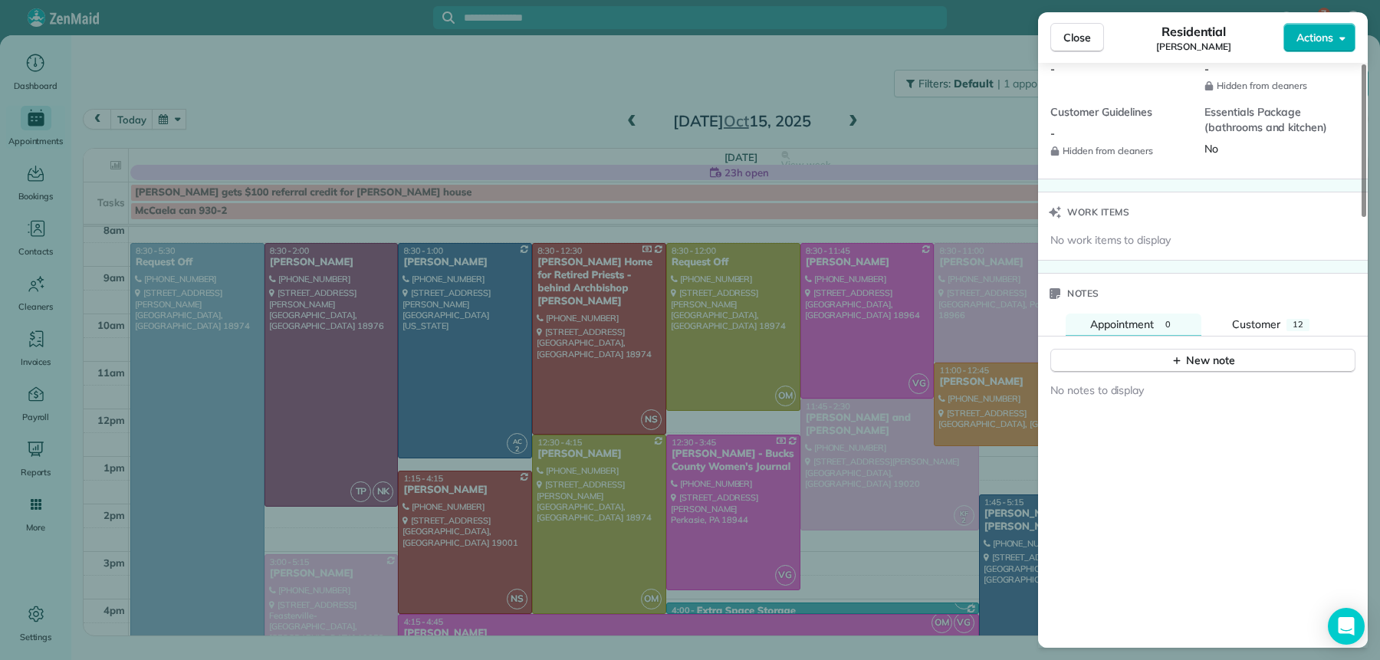
scroll to position [1649, 0]
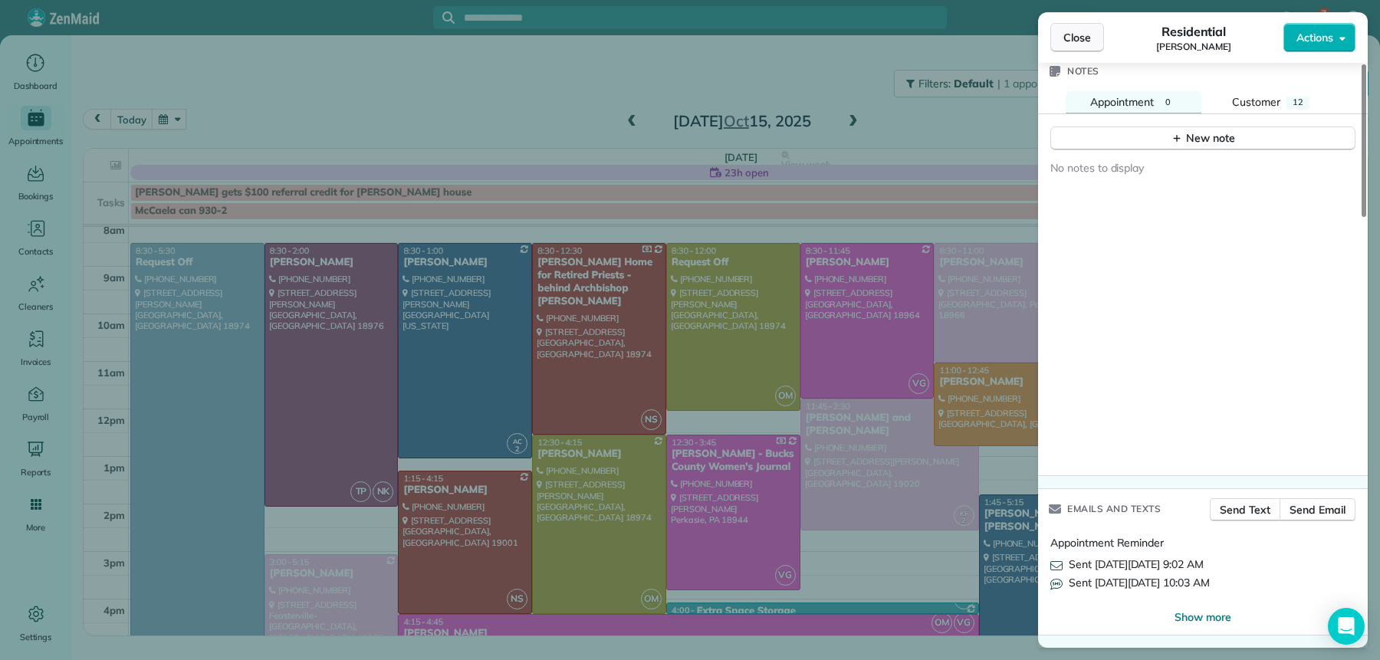
click at [1103, 36] on button "Close" at bounding box center [1077, 37] width 54 height 29
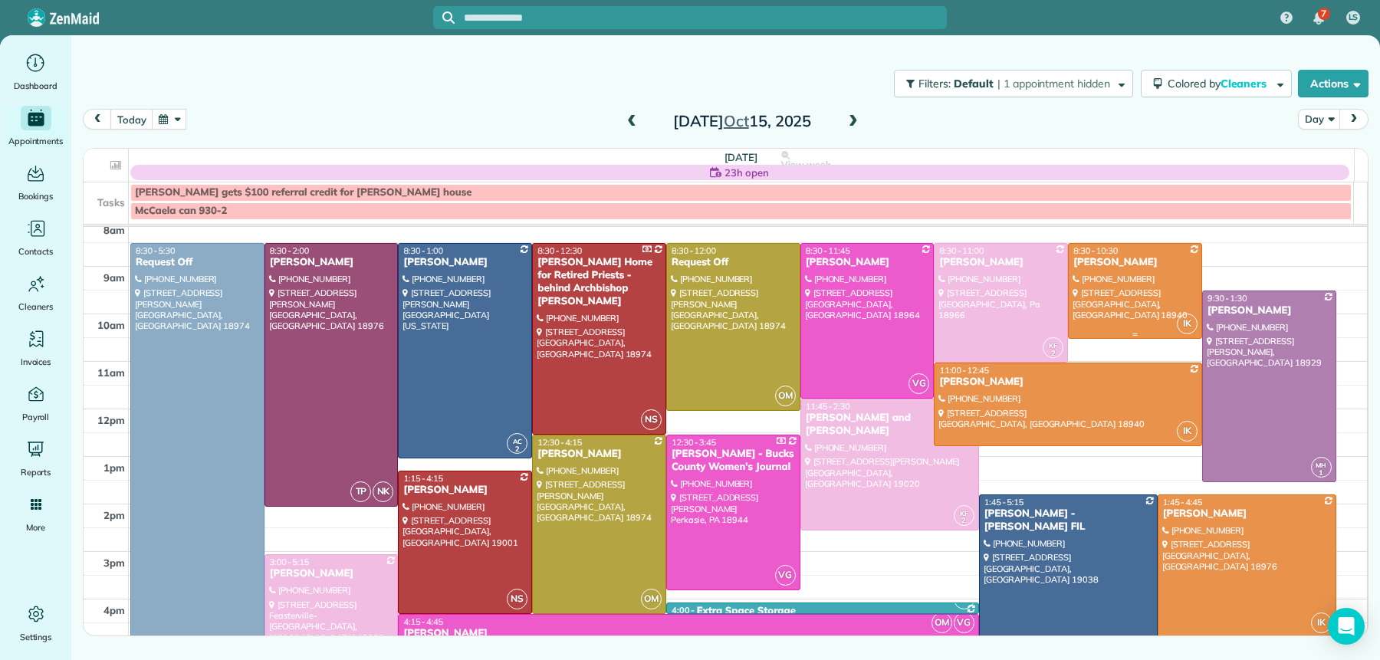
click at [1113, 260] on div "[PERSON_NAME]" at bounding box center [1135, 262] width 125 height 13
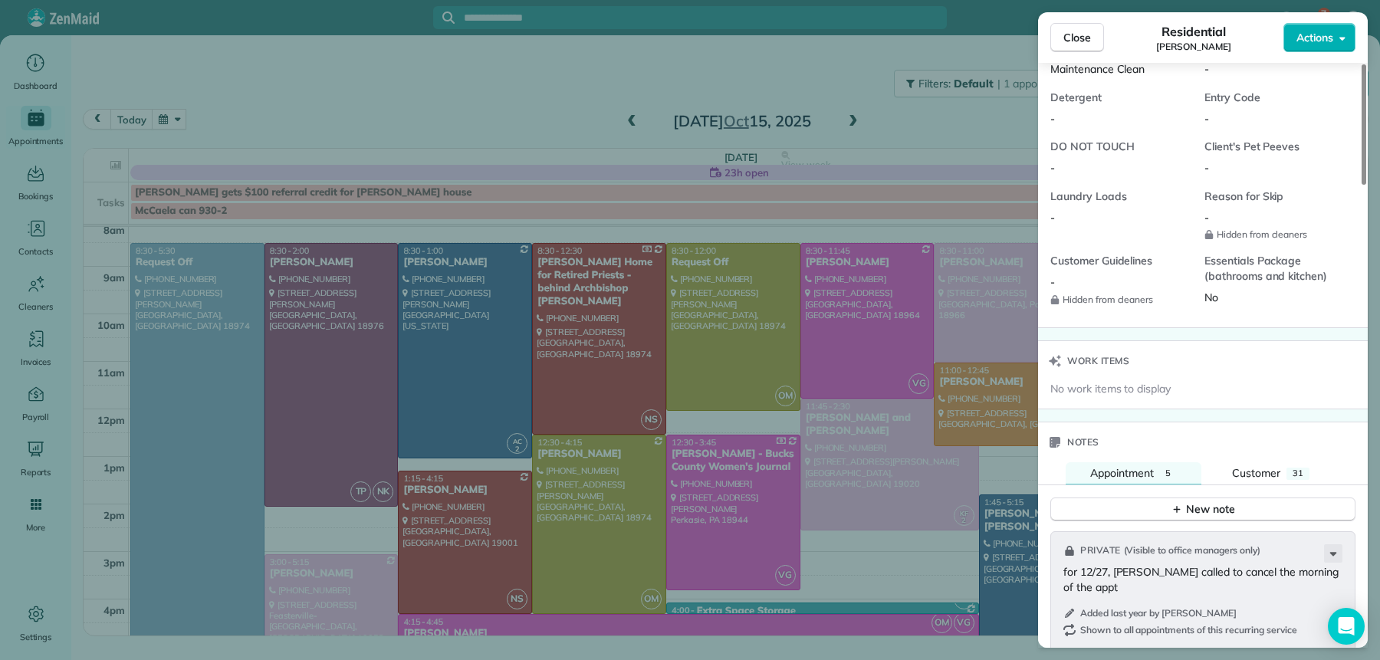
scroll to position [2237, 0]
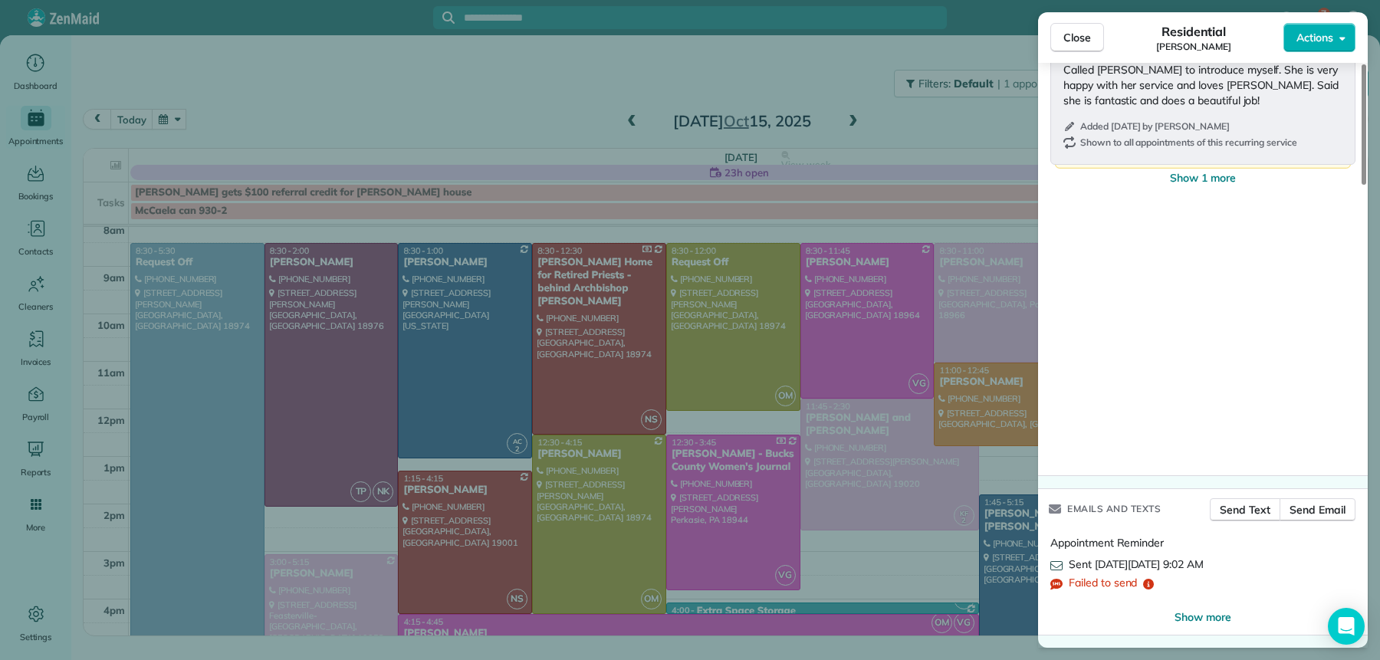
click at [1086, 37] on span "Close" at bounding box center [1078, 37] width 28 height 15
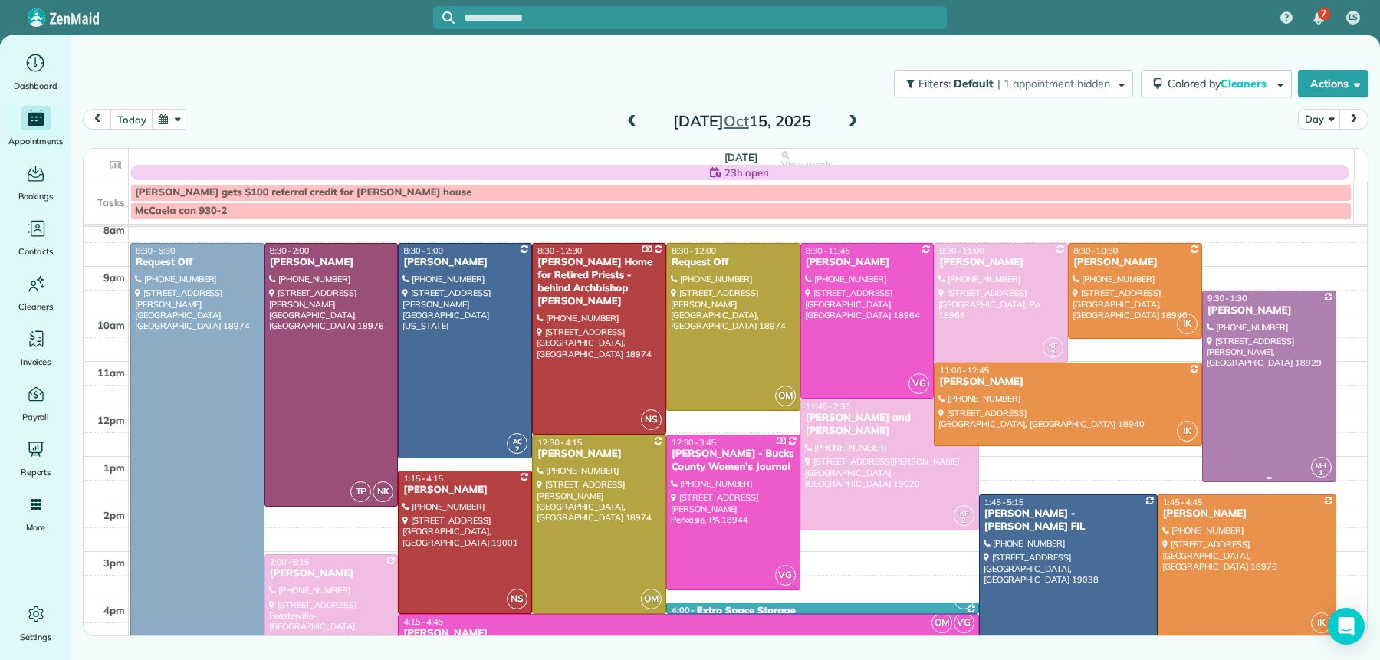
click at [1244, 305] on div "[PERSON_NAME]" at bounding box center [1269, 310] width 125 height 13
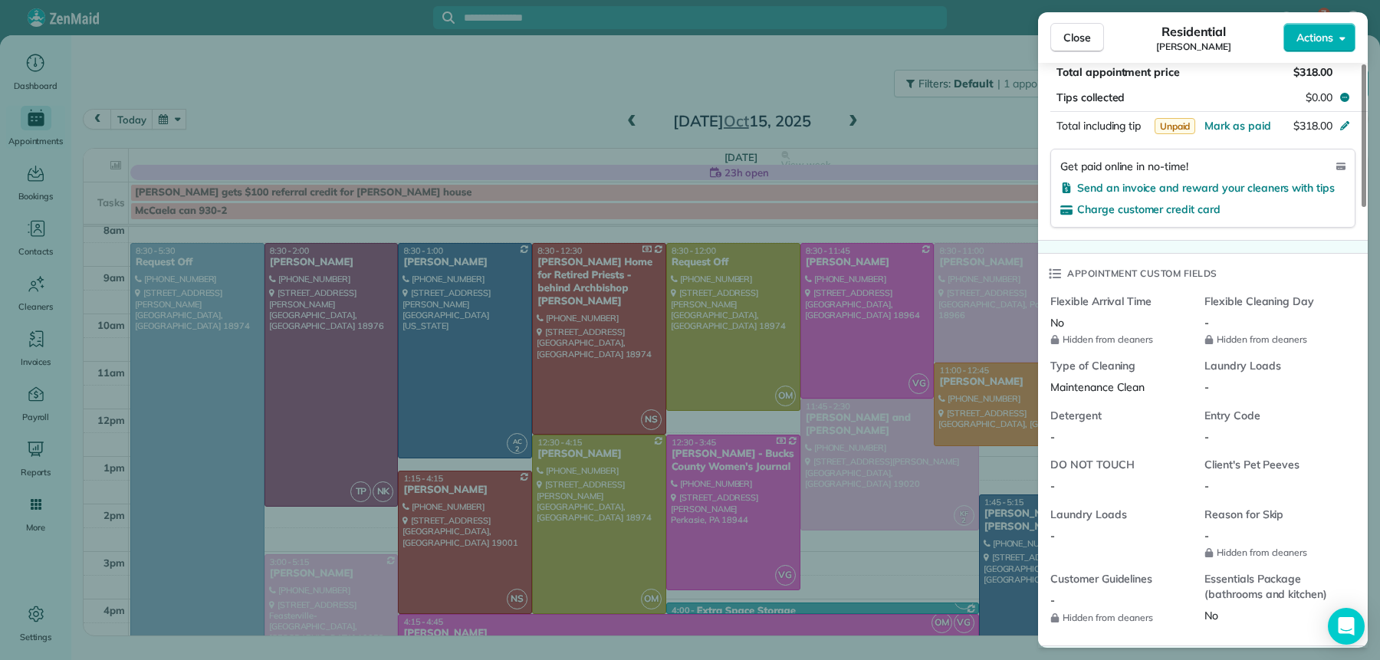
scroll to position [1797, 0]
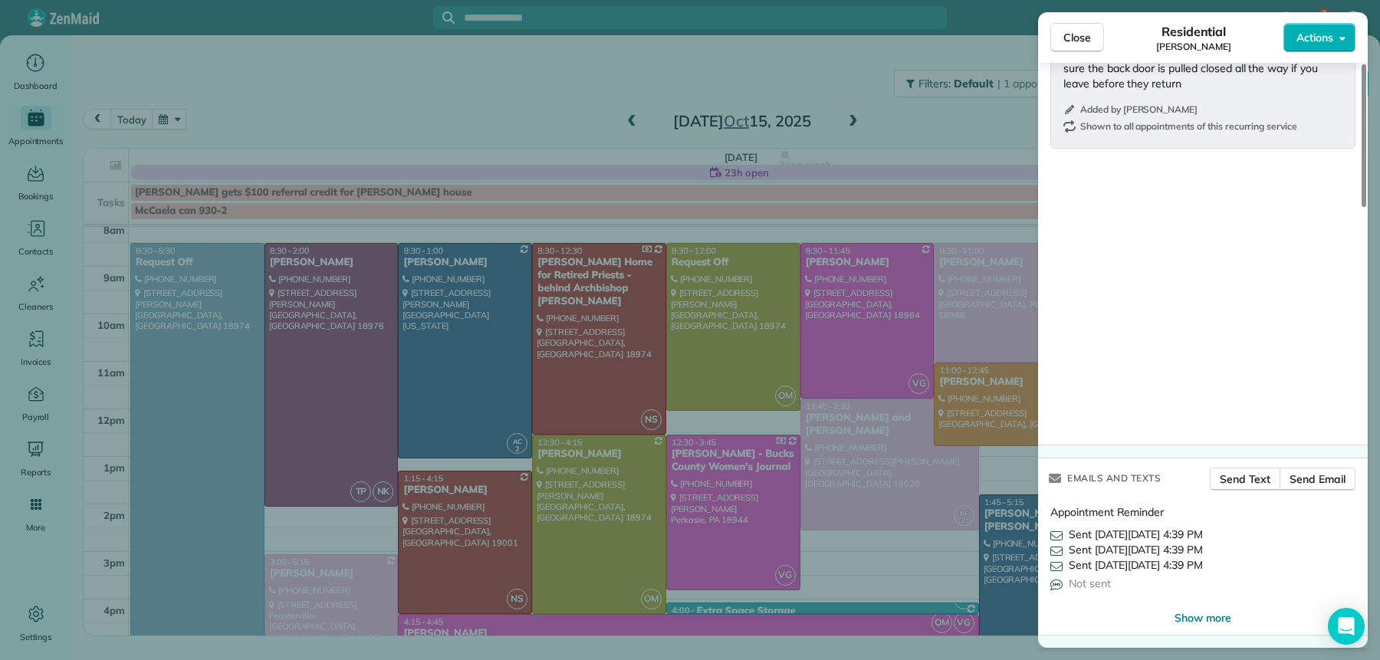
drag, startPoint x: 1064, startPoint y: 43, endPoint x: 1062, endPoint y: 78, distance: 35.3
click at [1064, 43] on span "Close" at bounding box center [1078, 37] width 28 height 15
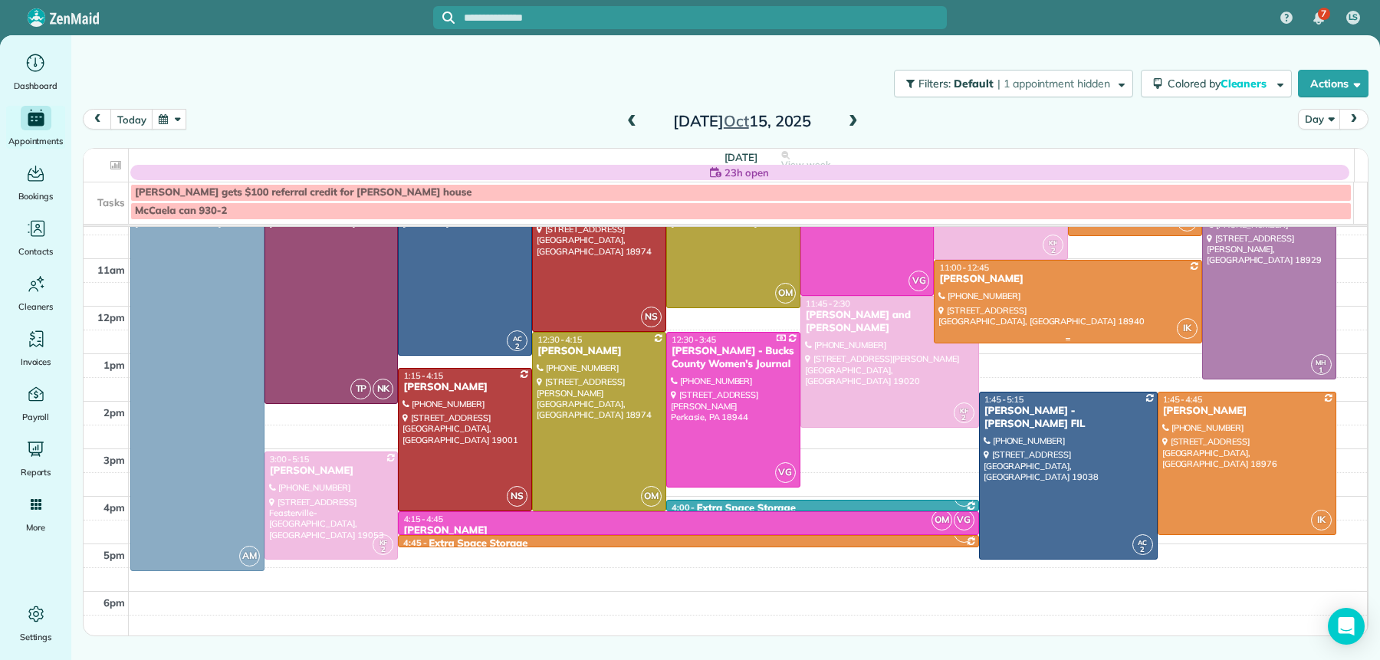
scroll to position [184, 0]
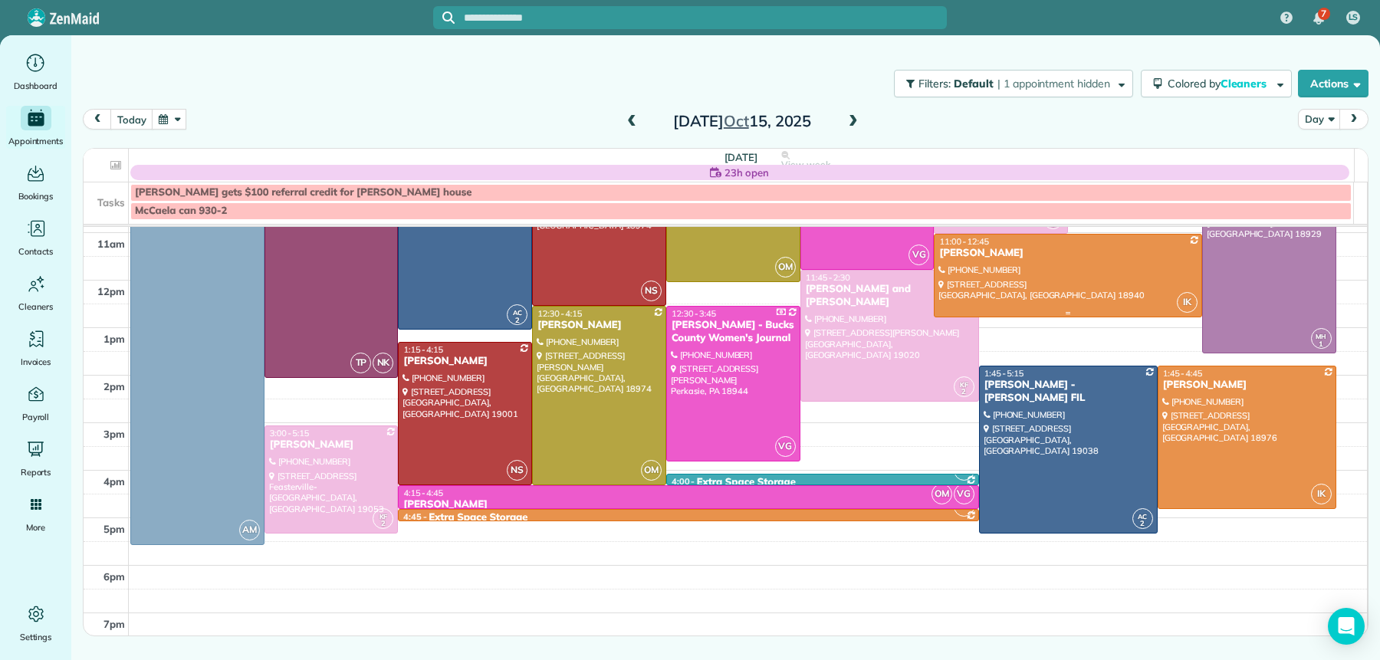
click at [968, 258] on div "[PERSON_NAME]" at bounding box center [1068, 253] width 258 height 13
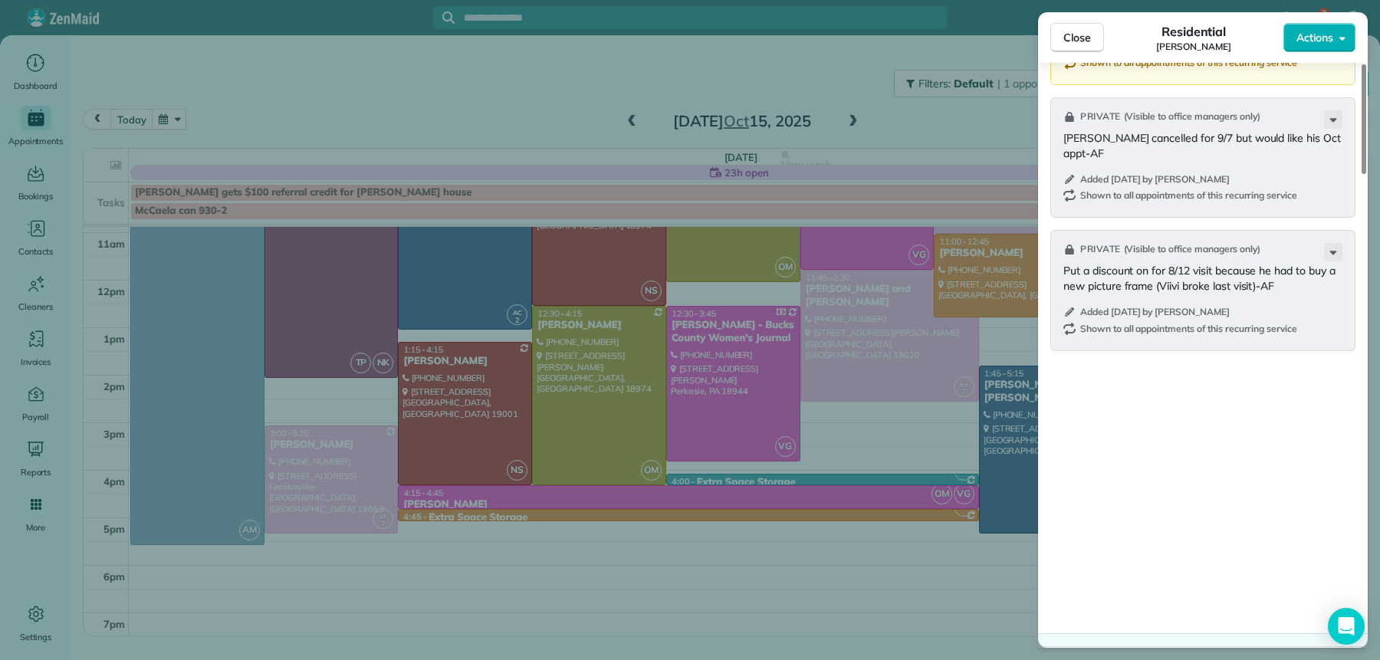
scroll to position [2525, 0]
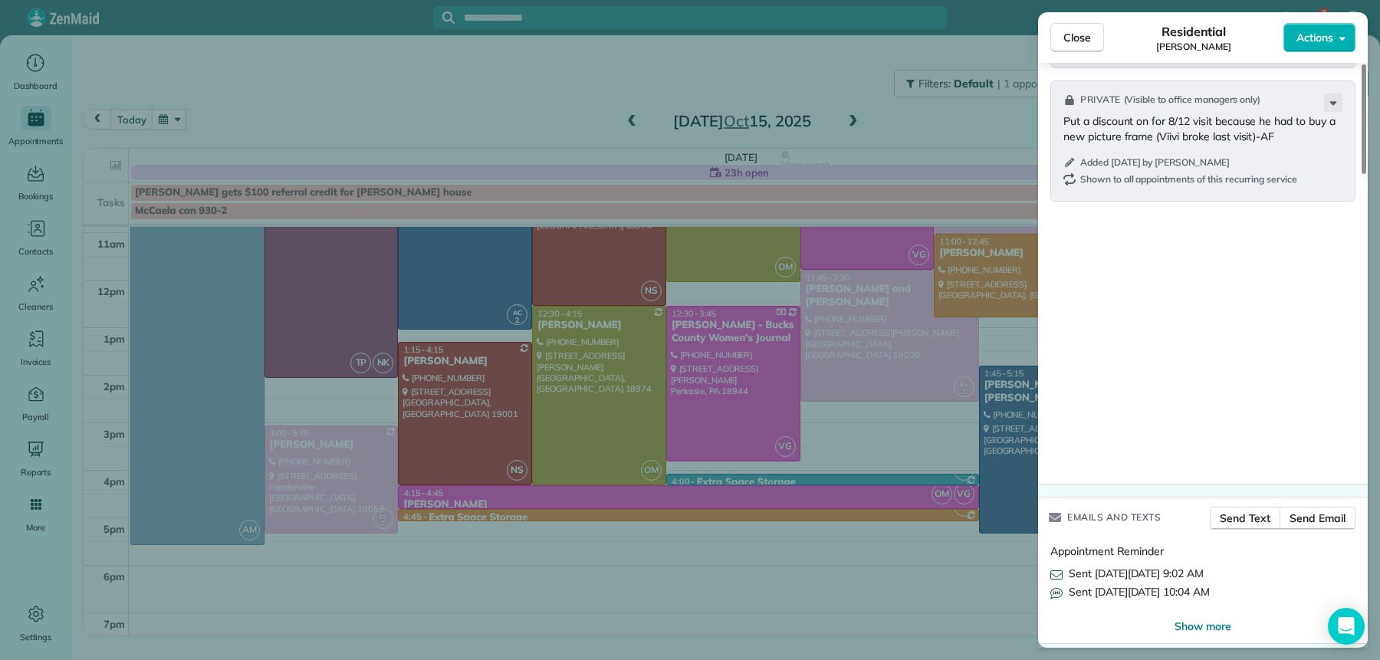
drag, startPoint x: 1077, startPoint y: 41, endPoint x: 1067, endPoint y: 97, distance: 56.9
click at [1077, 41] on span "Close" at bounding box center [1078, 37] width 28 height 15
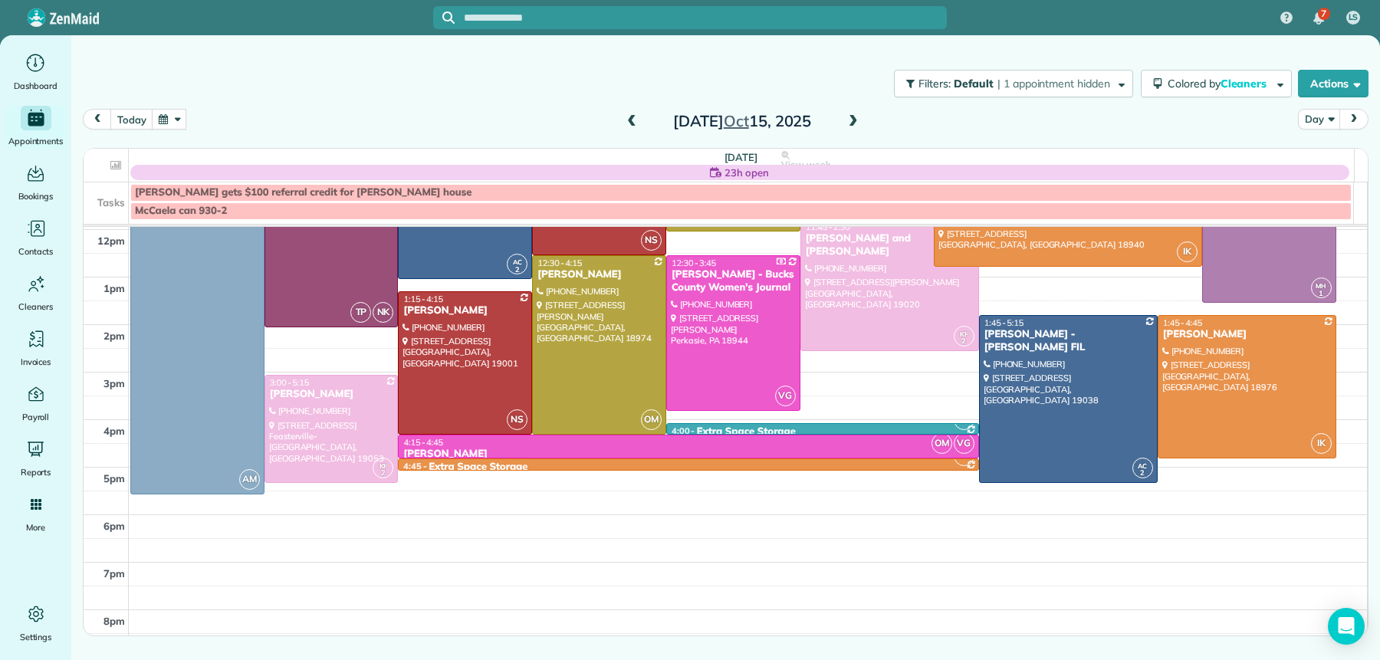
scroll to position [215, 0]
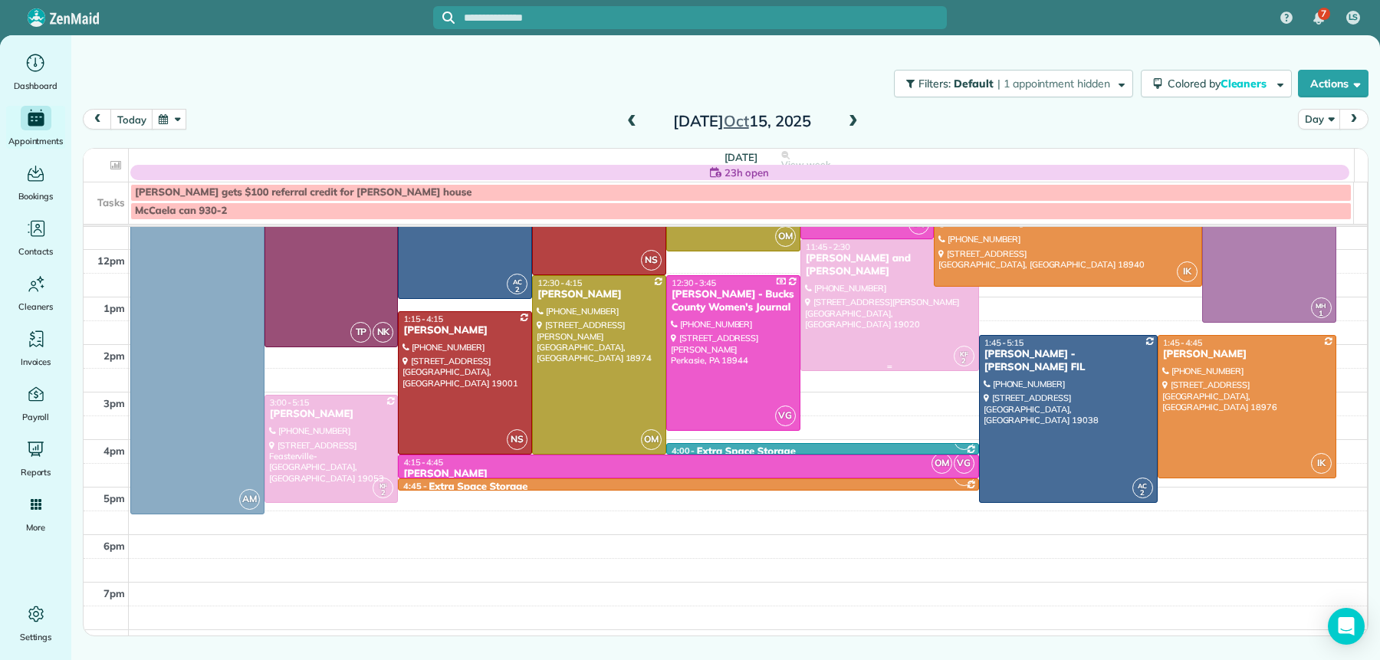
click at [893, 266] on div "[PERSON_NAME] and [PERSON_NAME]" at bounding box center [889, 265] width 169 height 26
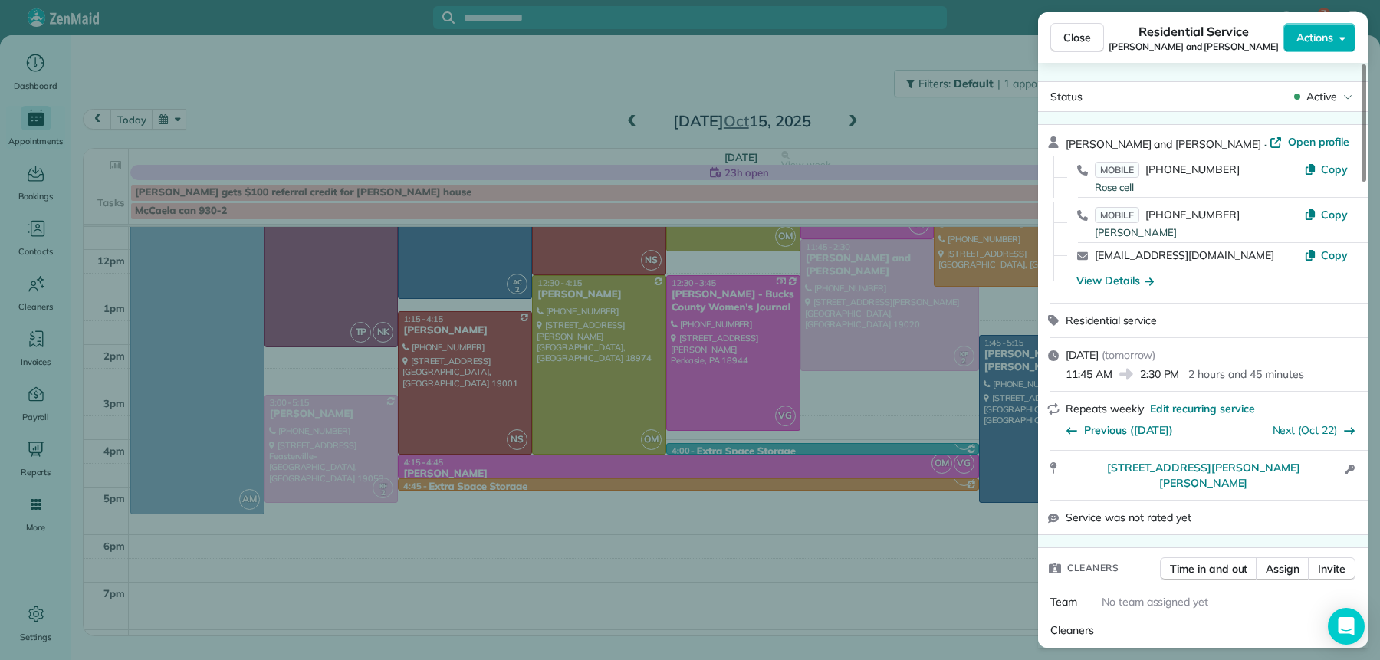
scroll to position [1727, 0]
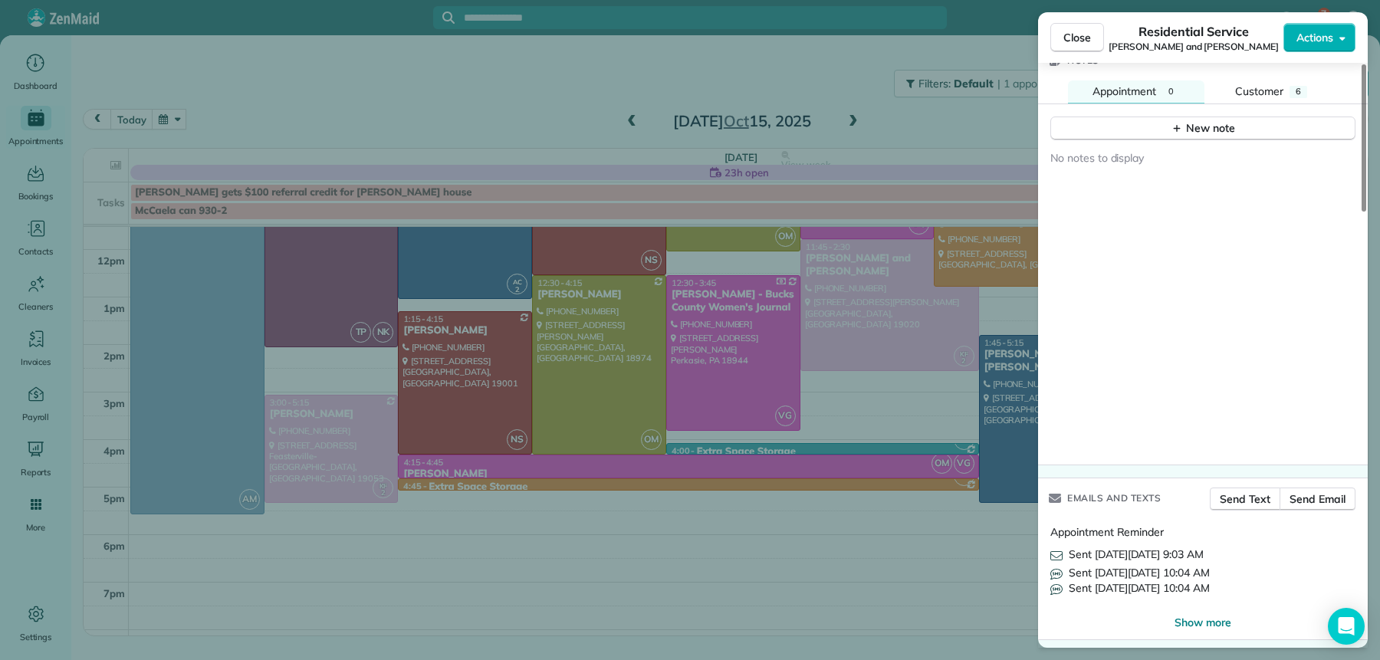
click at [1091, 29] on button "Close" at bounding box center [1077, 37] width 54 height 29
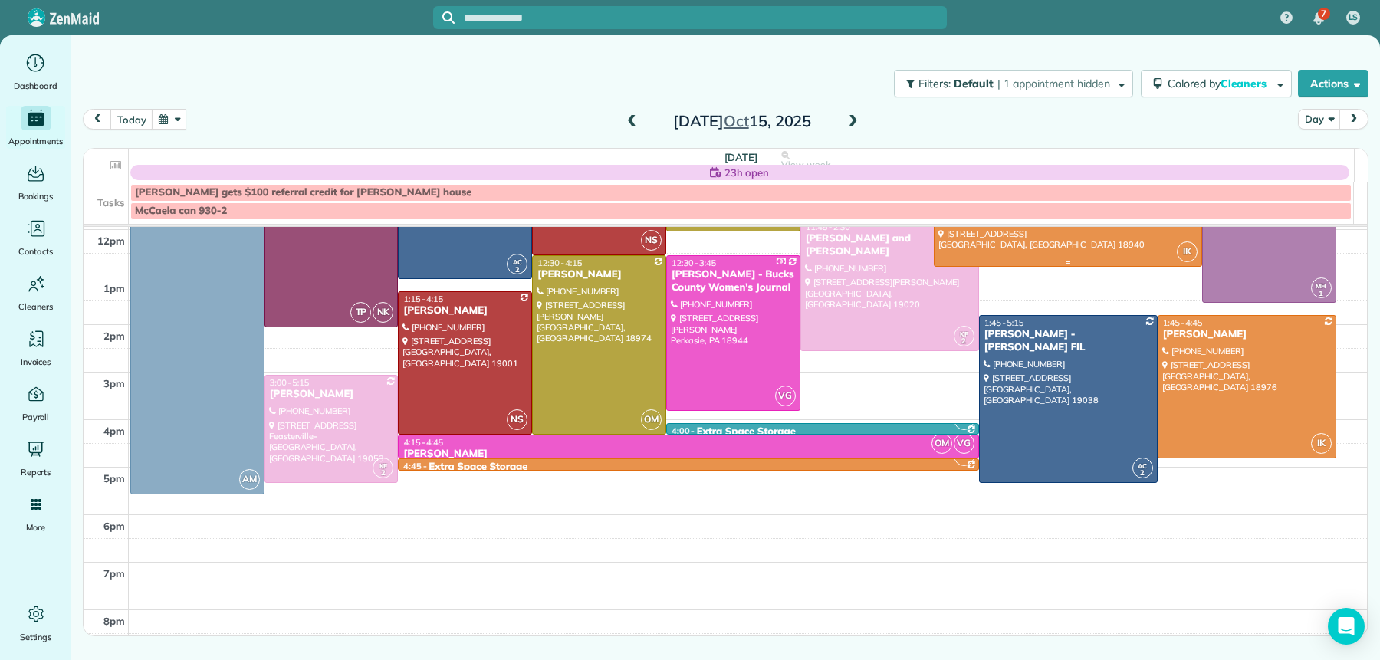
scroll to position [238, 0]
click at [318, 396] on div "[PERSON_NAME]" at bounding box center [331, 394] width 125 height 13
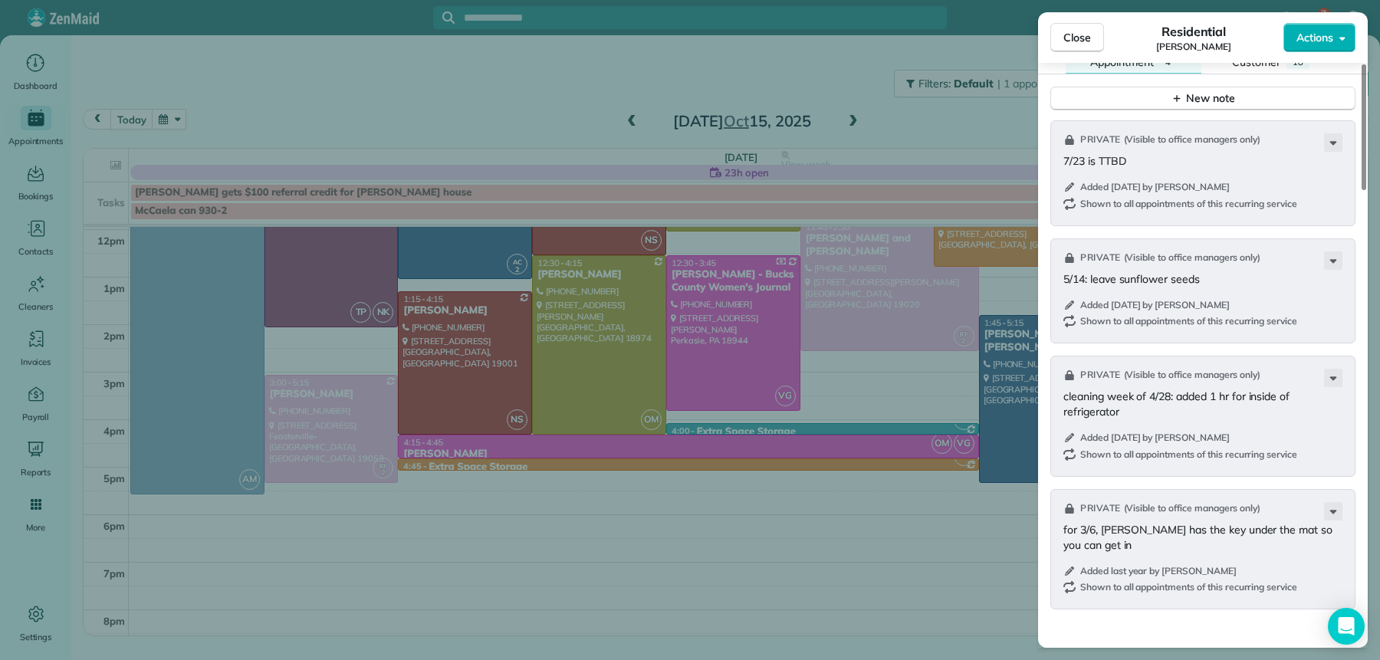
scroll to position [2121, 0]
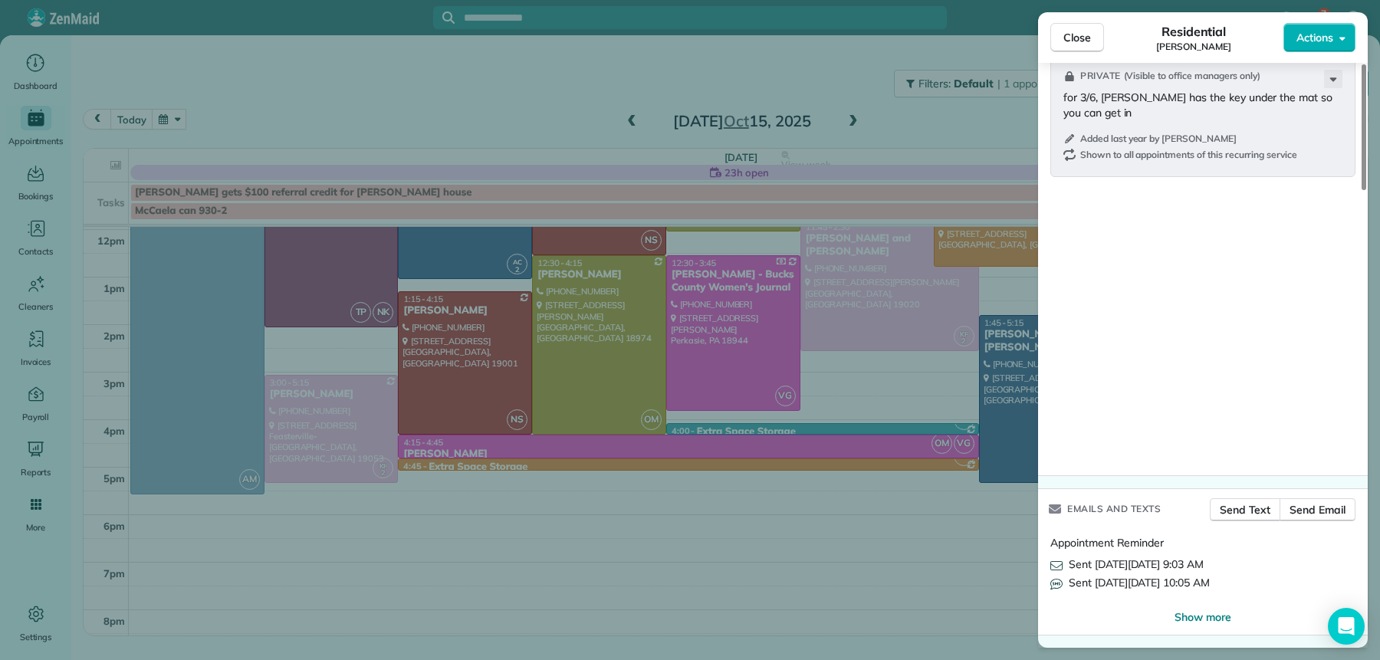
click at [1064, 46] on button "Close" at bounding box center [1077, 37] width 54 height 29
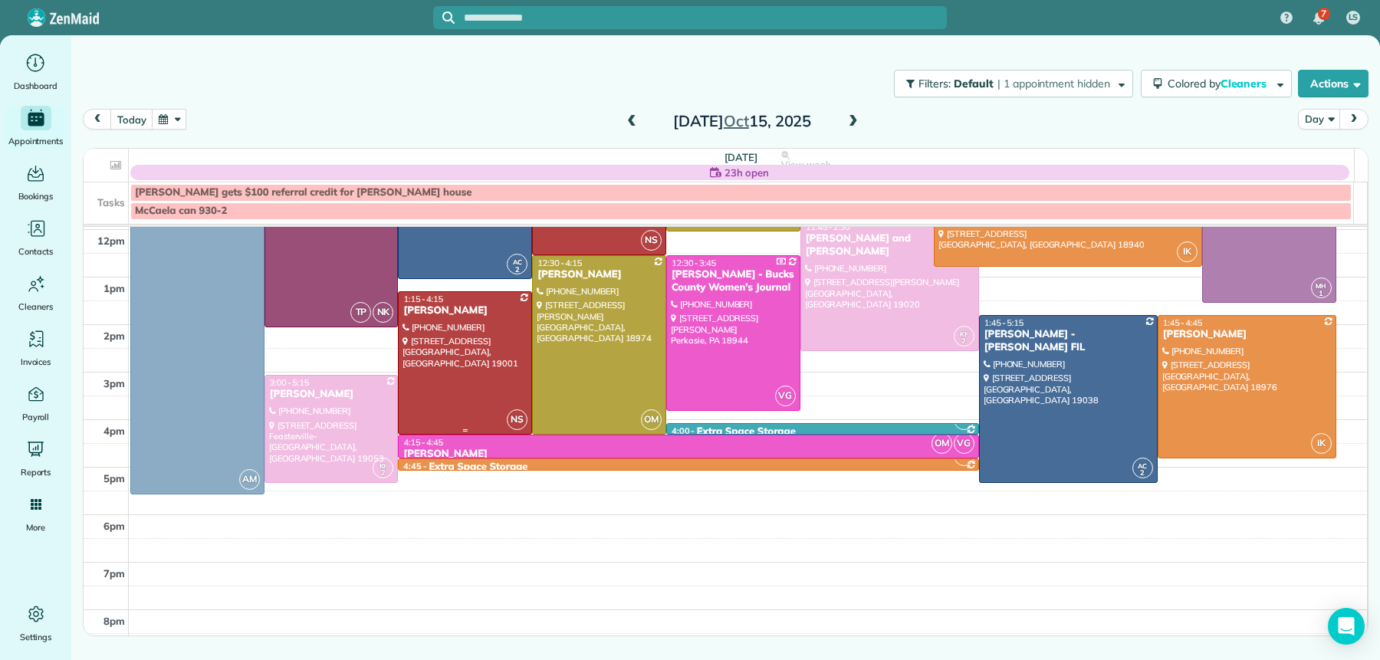
click at [456, 304] on div "[PERSON_NAME]" at bounding box center [465, 310] width 125 height 13
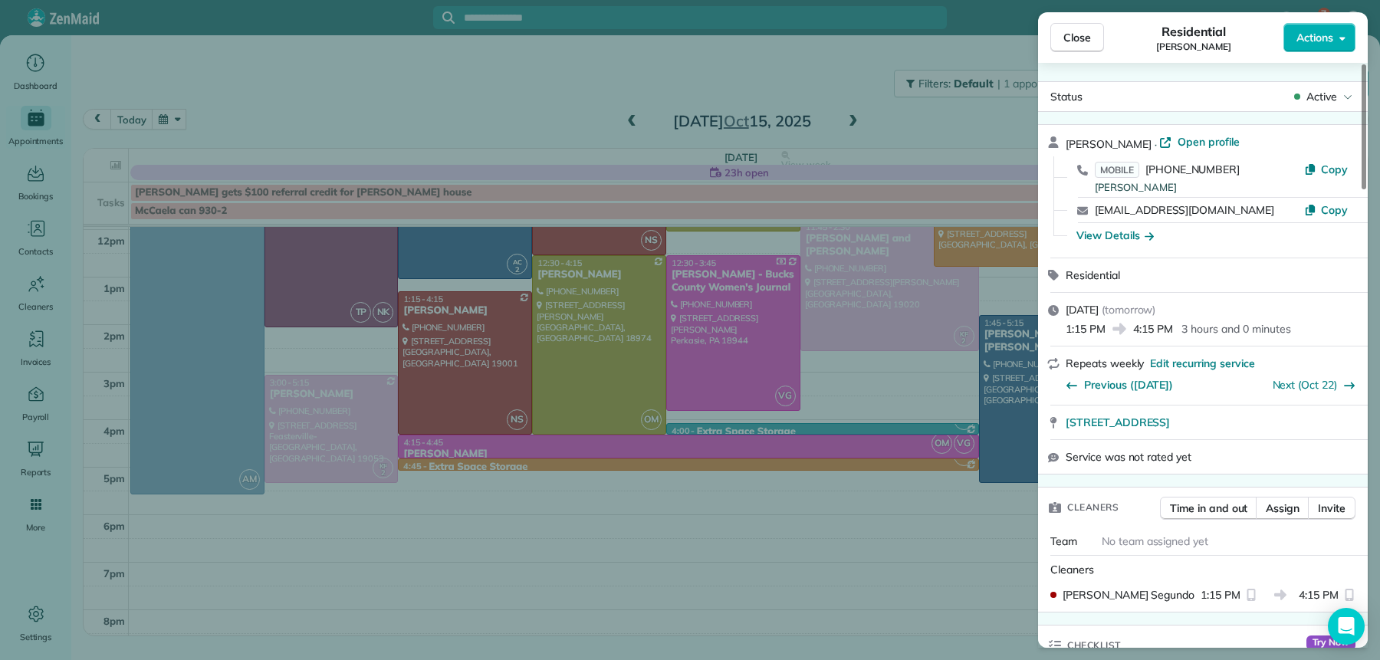
scroll to position [2148, 0]
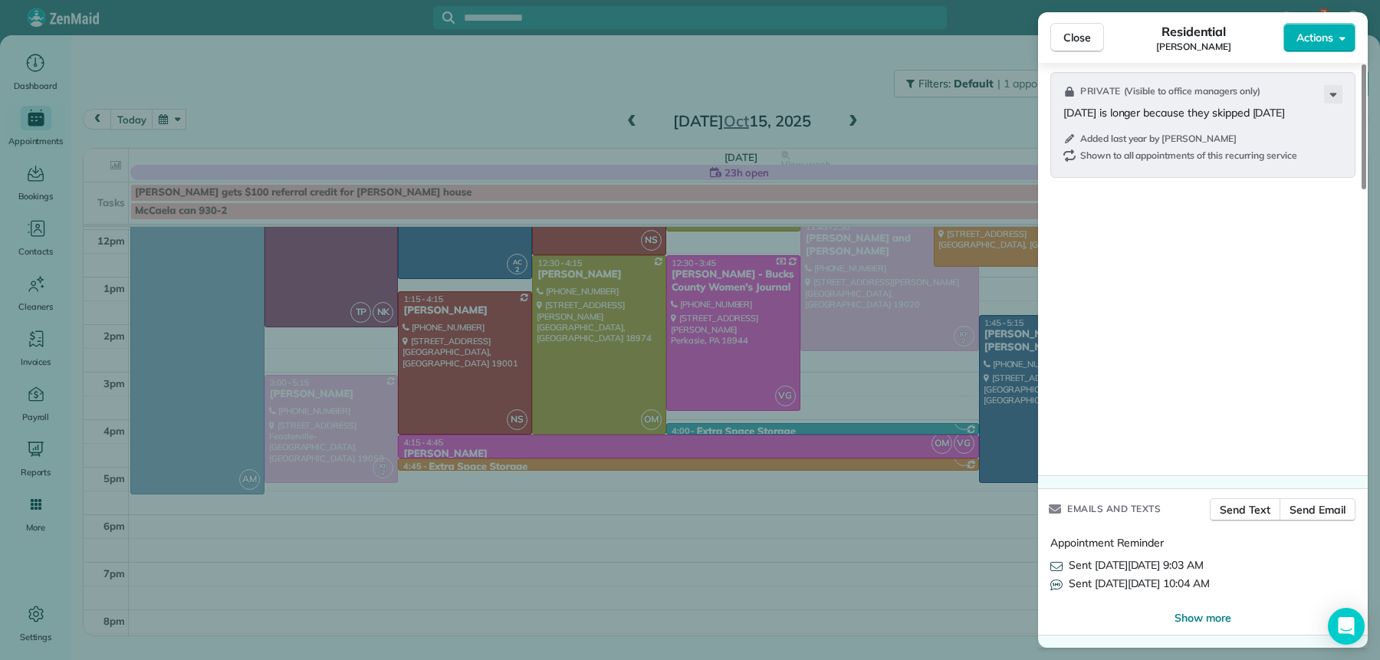
drag, startPoint x: 1077, startPoint y: 38, endPoint x: 1068, endPoint y: 45, distance: 10.9
click at [1077, 39] on span "Close" at bounding box center [1078, 37] width 28 height 15
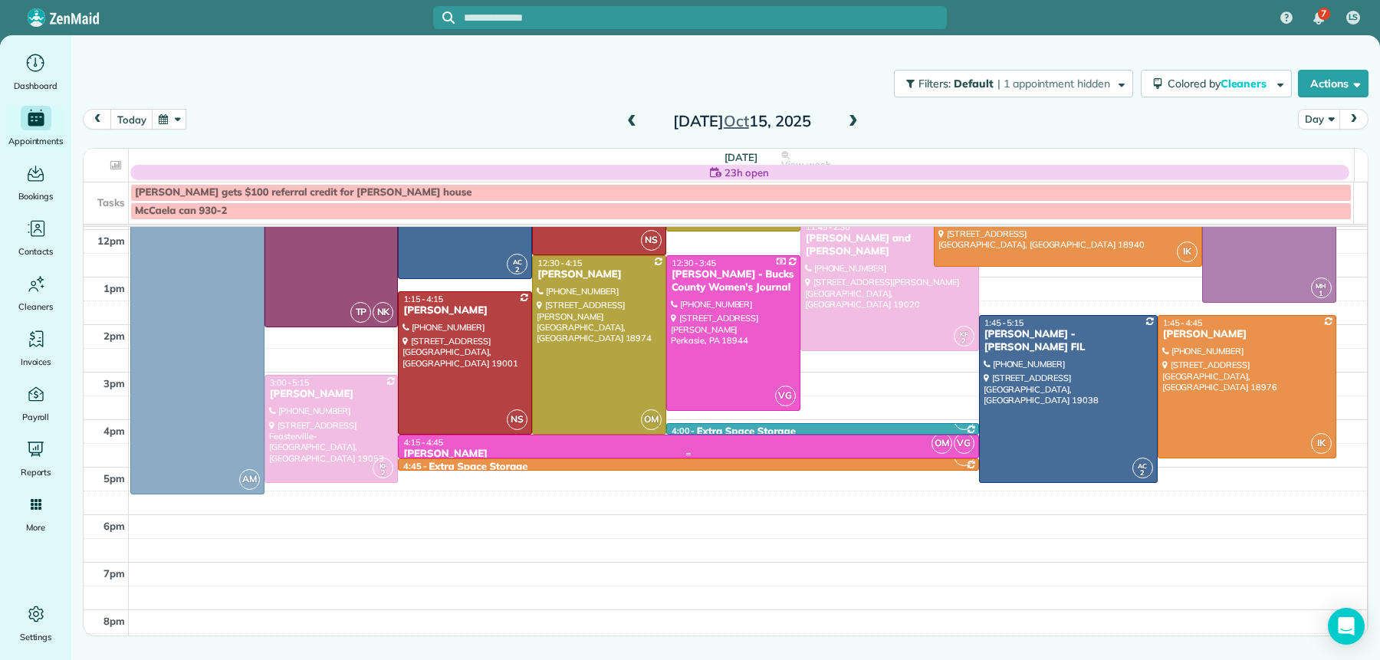
click at [475, 448] on div "[PERSON_NAME]" at bounding box center [688, 454] width 571 height 13
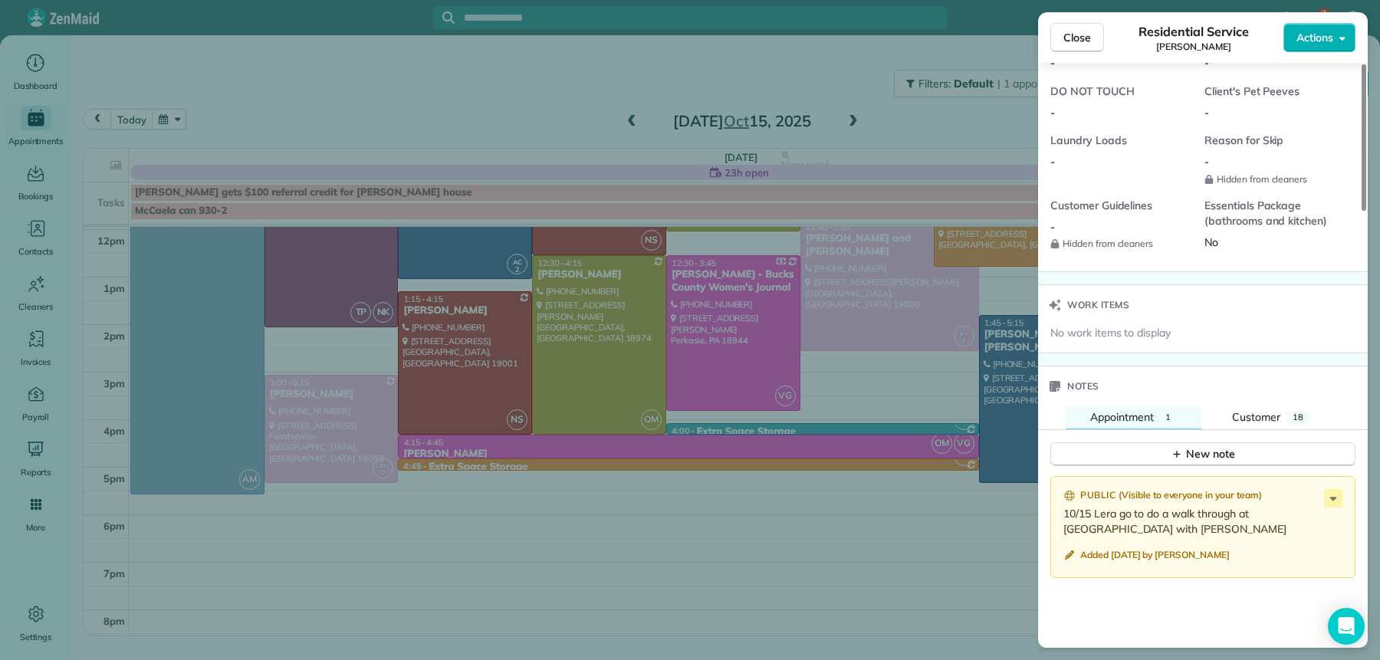
scroll to position [1741, 0]
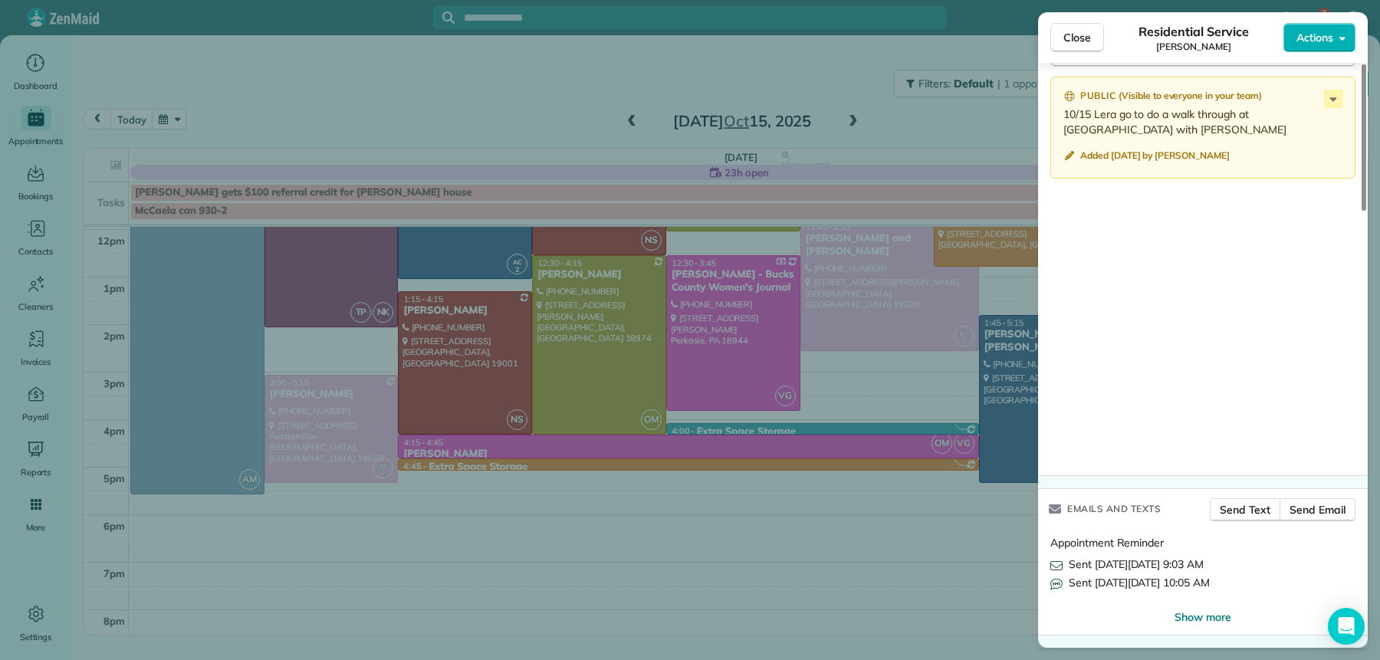
drag, startPoint x: 1083, startPoint y: 38, endPoint x: 984, endPoint y: 109, distance: 122.6
click at [1084, 38] on span "Close" at bounding box center [1078, 37] width 28 height 15
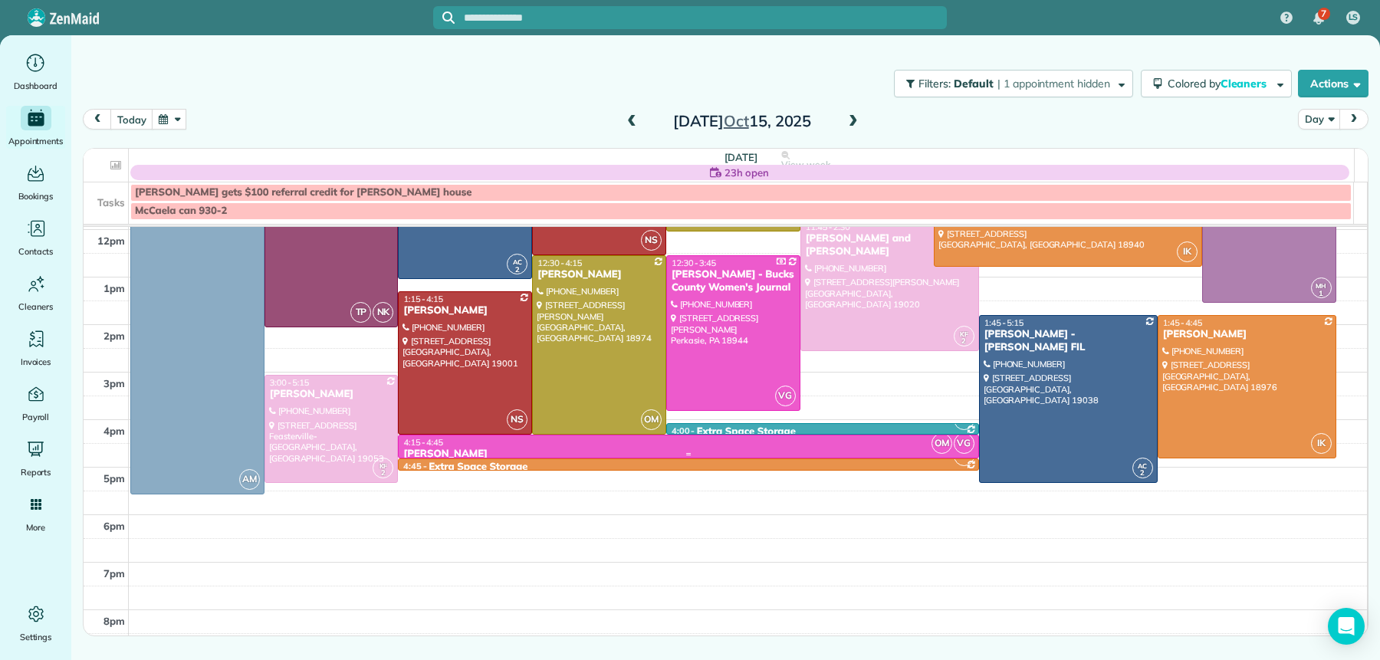
click at [431, 441] on span "4:15 - 4:45" at bounding box center [423, 442] width 40 height 11
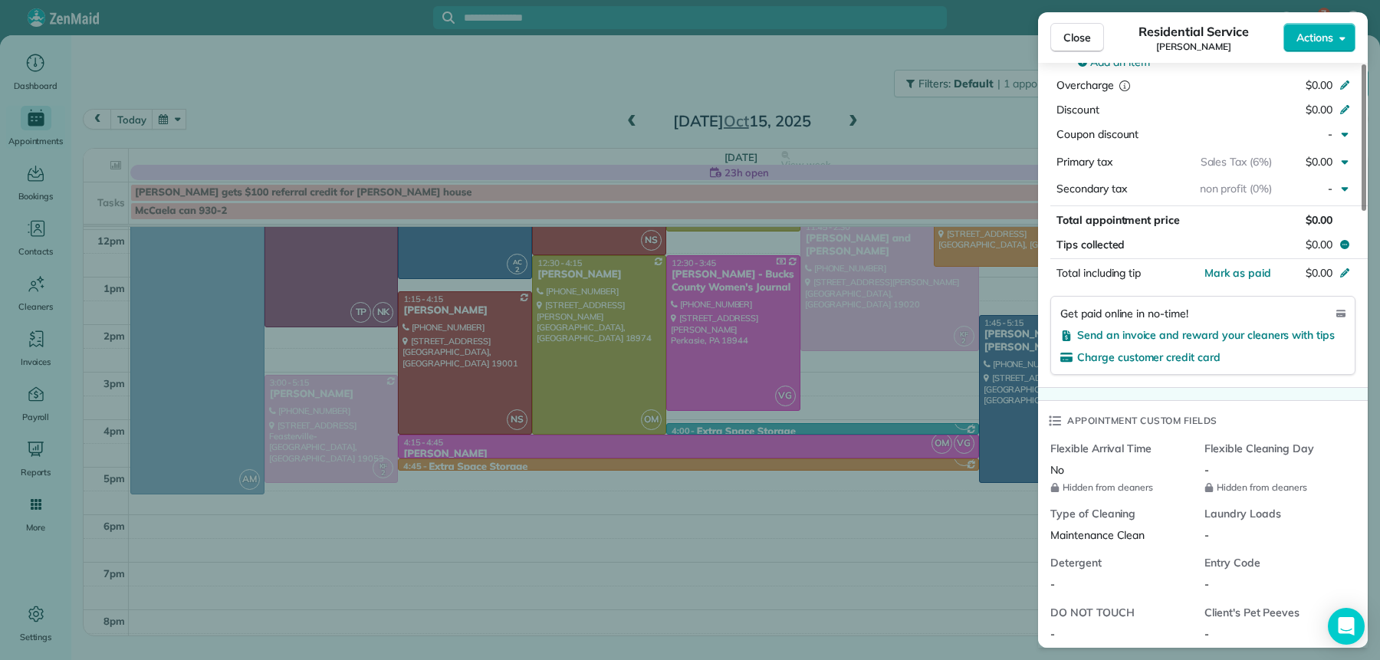
scroll to position [1242, 0]
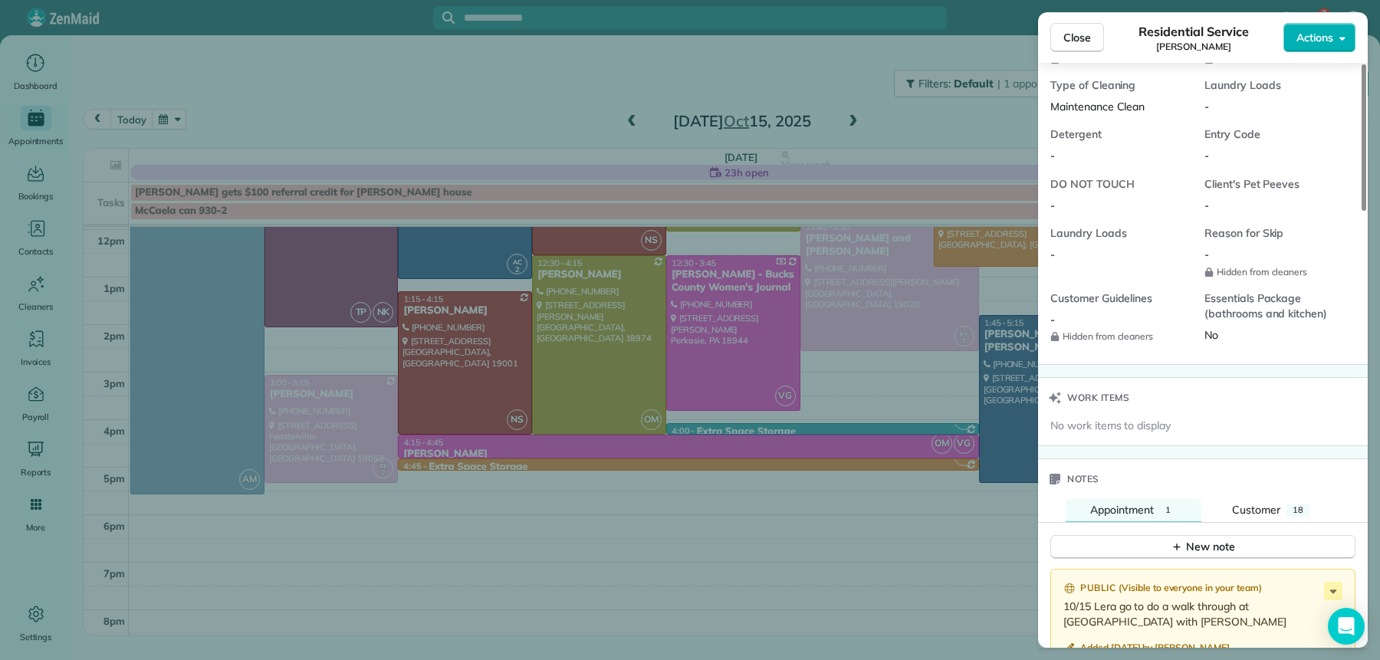
click at [1079, 40] on span "Close" at bounding box center [1078, 37] width 28 height 15
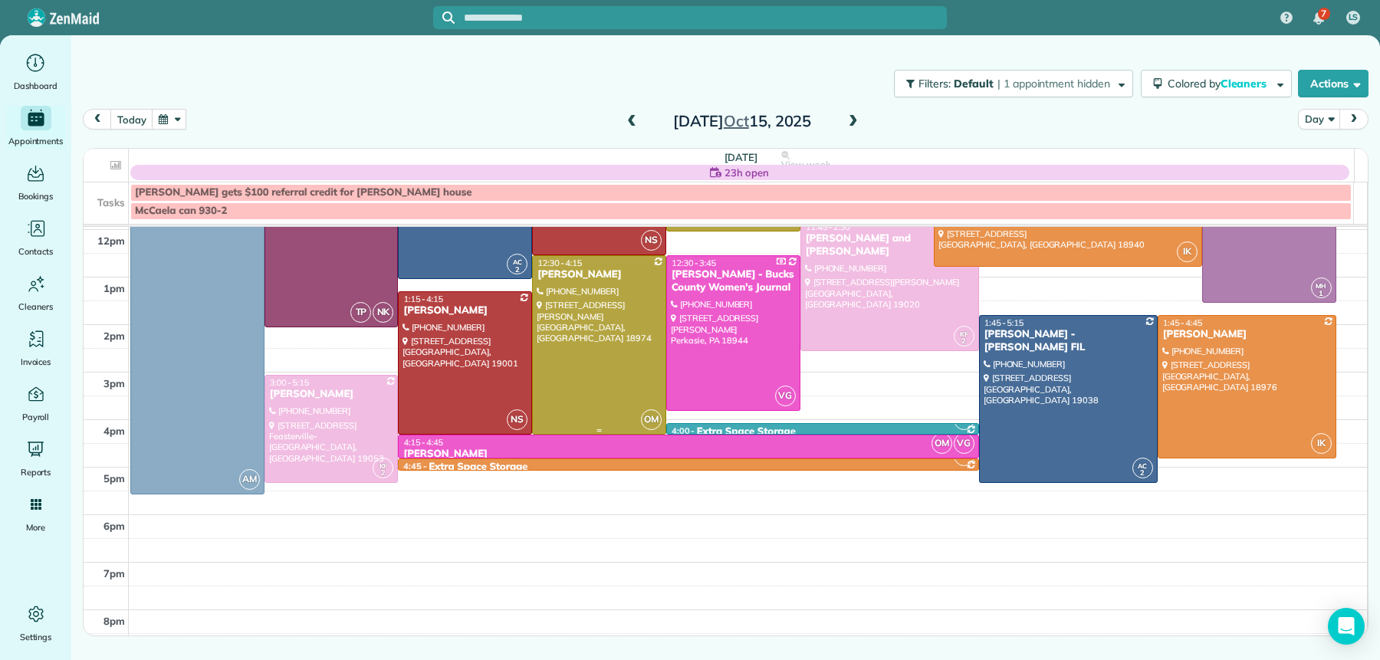
click at [593, 278] on div "[PERSON_NAME]" at bounding box center [599, 274] width 125 height 13
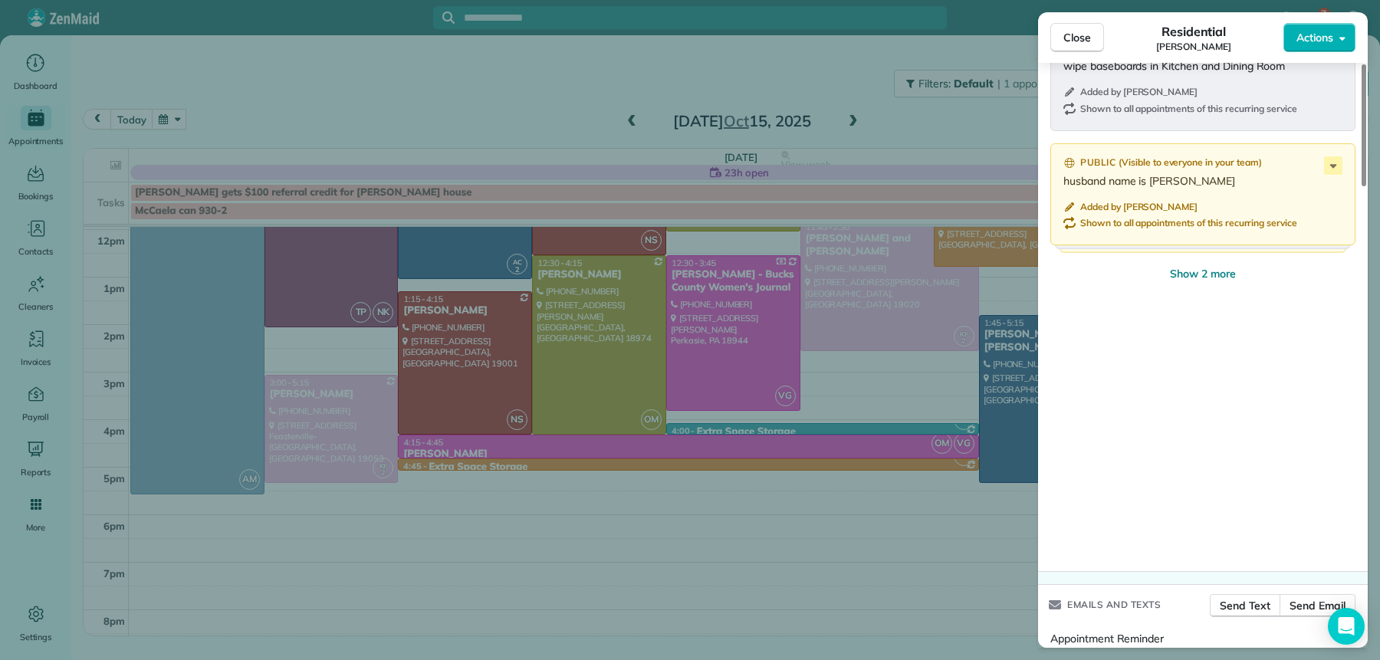
scroll to position [2206, 0]
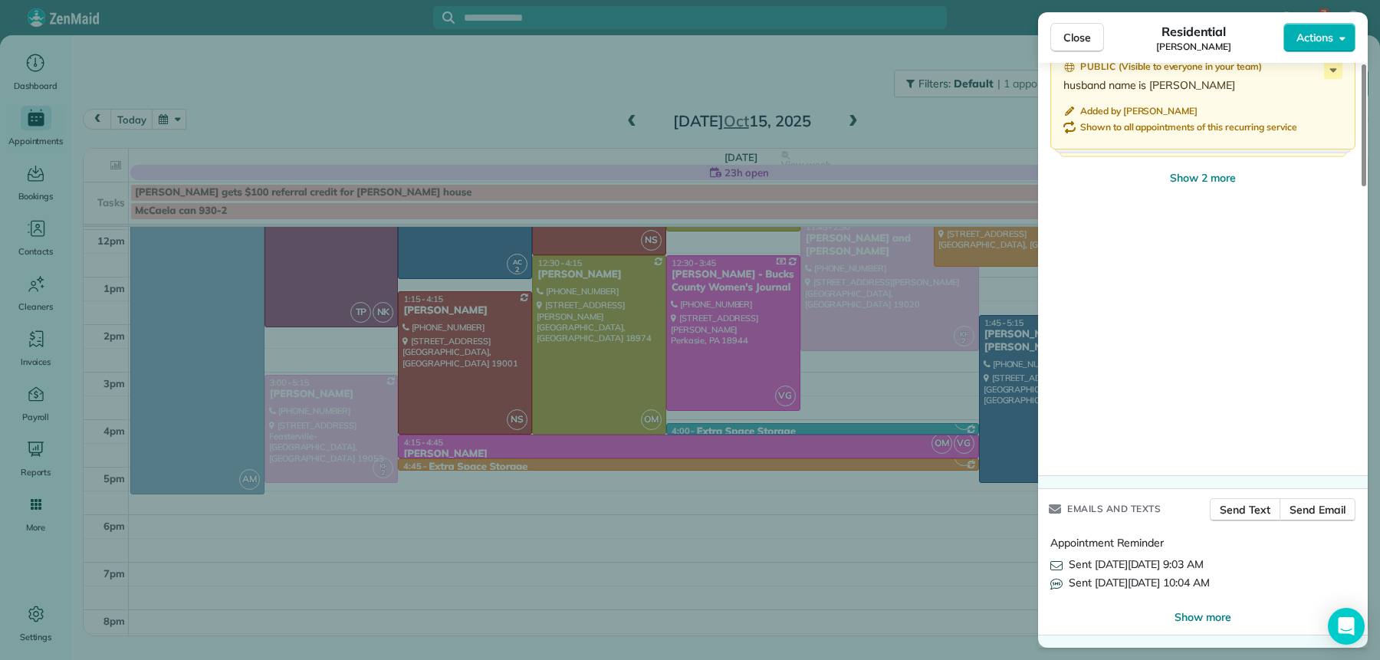
click at [1084, 28] on button "Close" at bounding box center [1077, 37] width 54 height 29
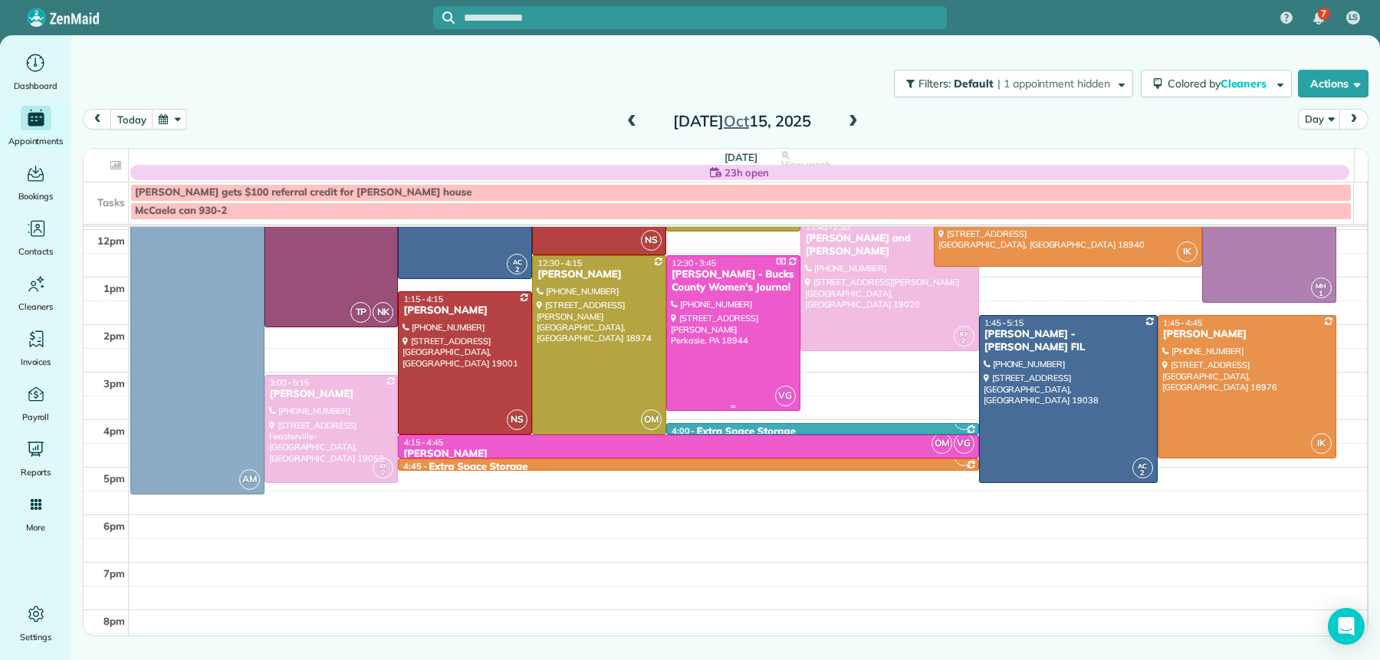
click at [717, 292] on div at bounding box center [733, 333] width 133 height 154
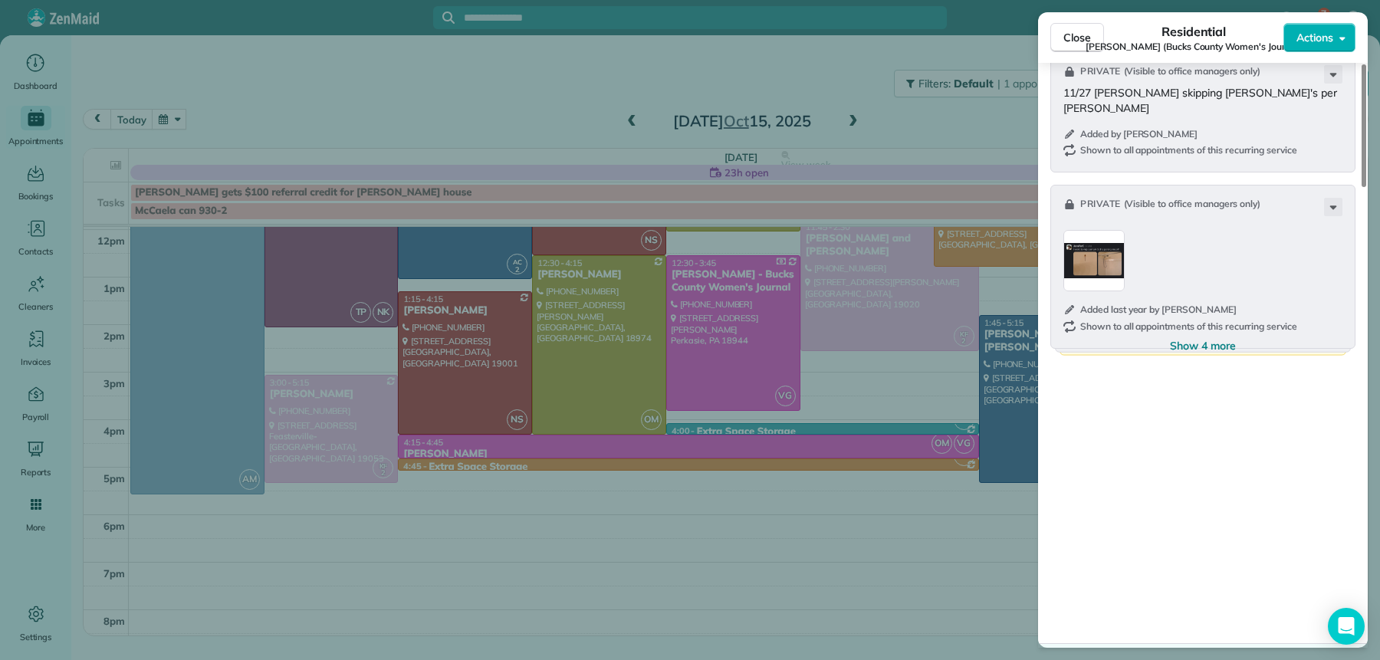
scroll to position [2186, 0]
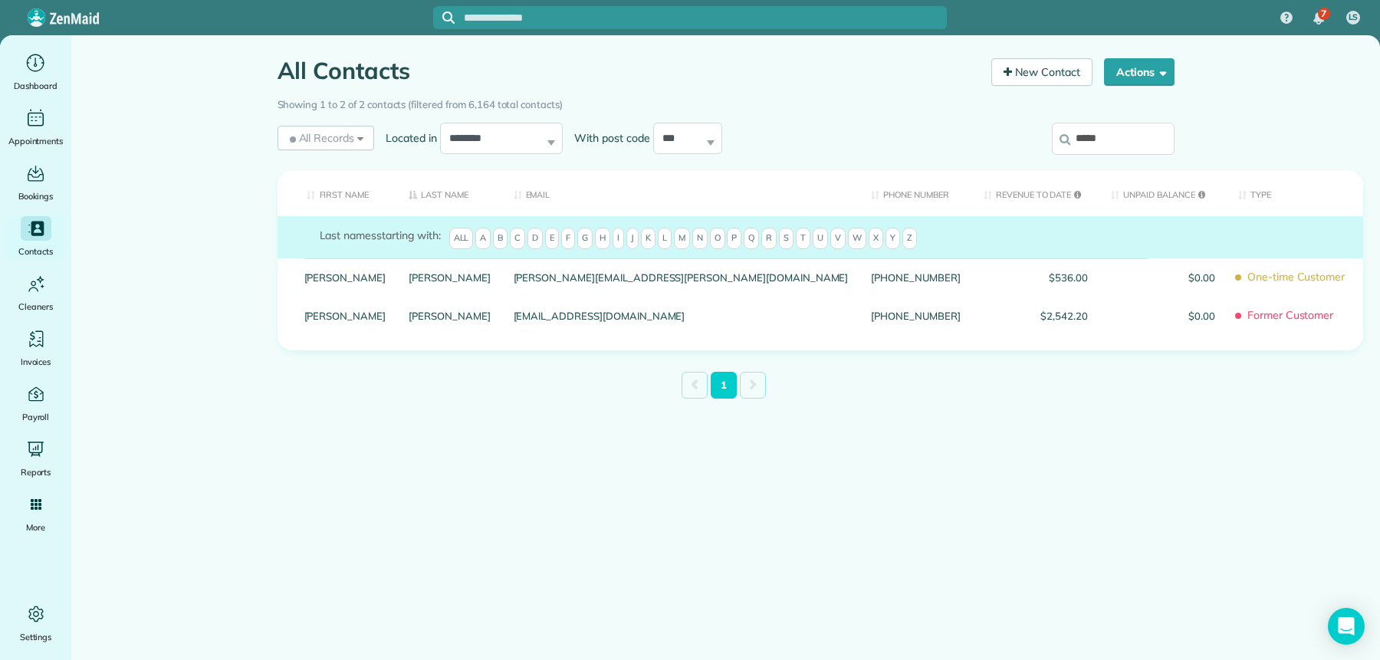
click at [1100, 137] on input "*****" at bounding box center [1113, 139] width 123 height 32
type input "*"
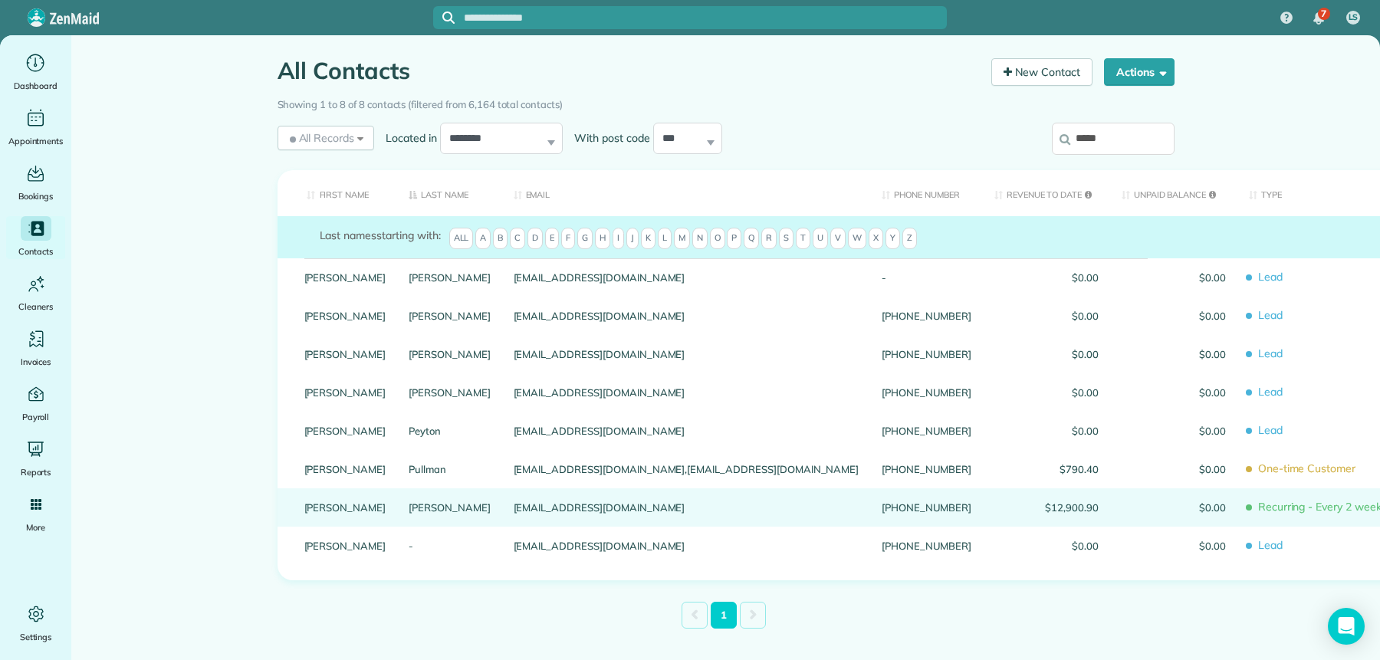
type input "*****"
click at [409, 513] on link "SCHOENEWALD" at bounding box center [450, 507] width 82 height 11
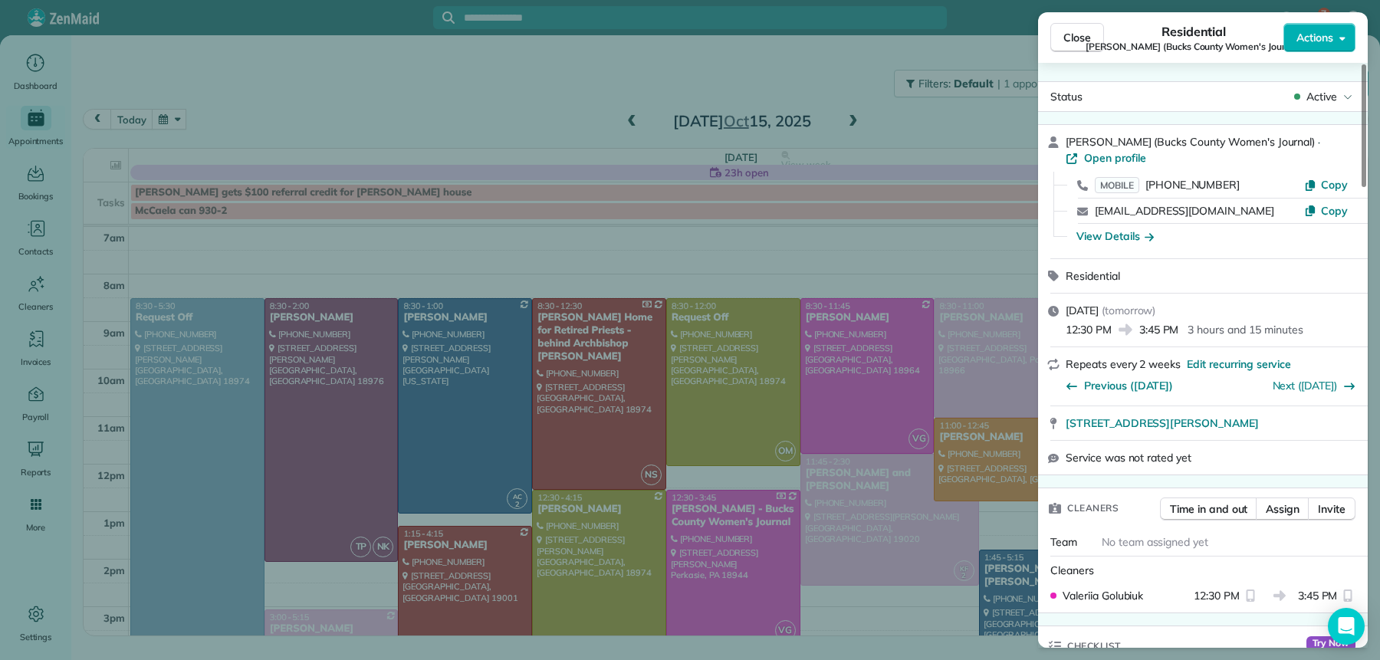
scroll to position [2186, 0]
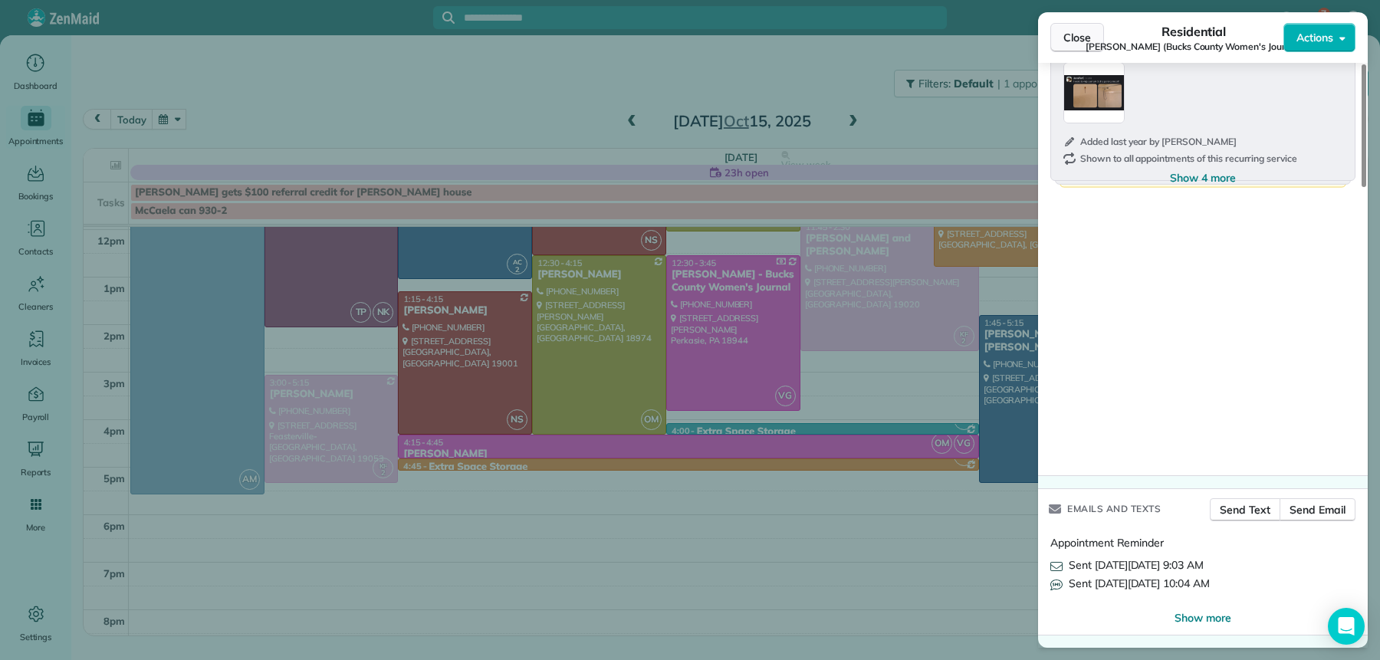
click at [1078, 23] on button "Close" at bounding box center [1077, 37] width 54 height 29
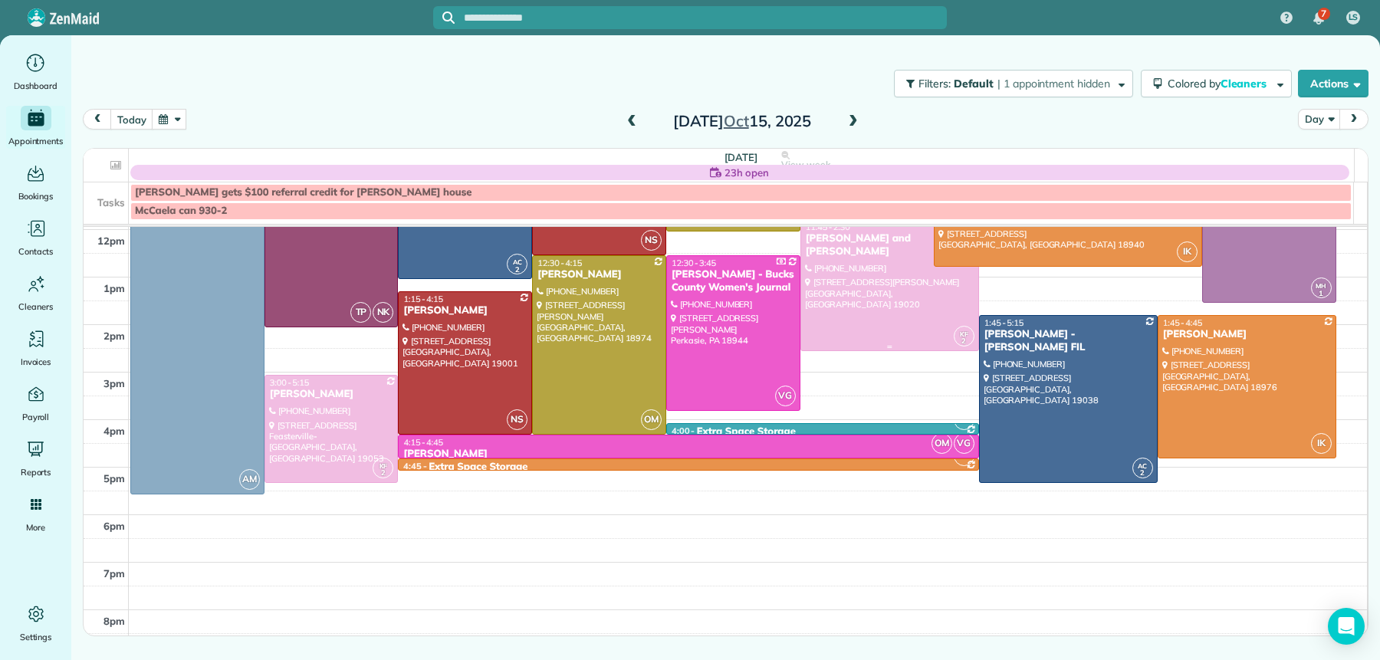
click at [865, 238] on div "Bernard and Rose Kozakeicz" at bounding box center [889, 245] width 169 height 26
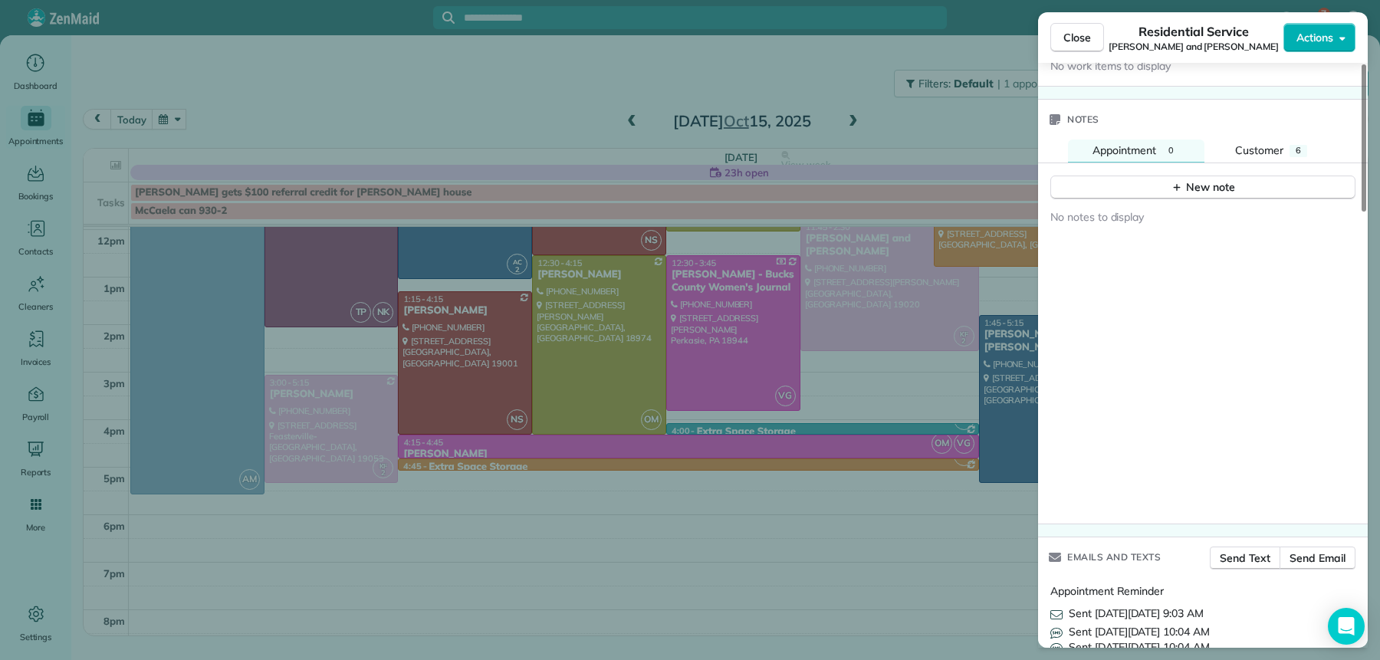
scroll to position [1727, 0]
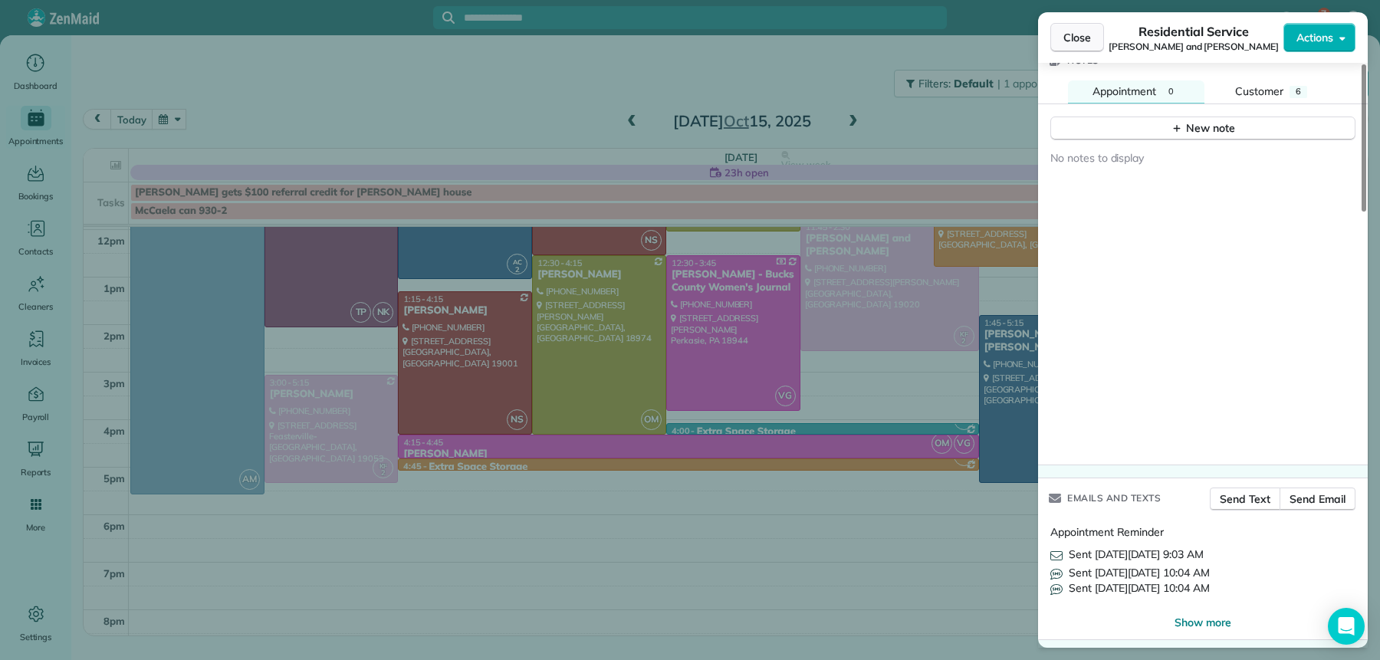
click at [1088, 37] on span "Close" at bounding box center [1078, 37] width 28 height 15
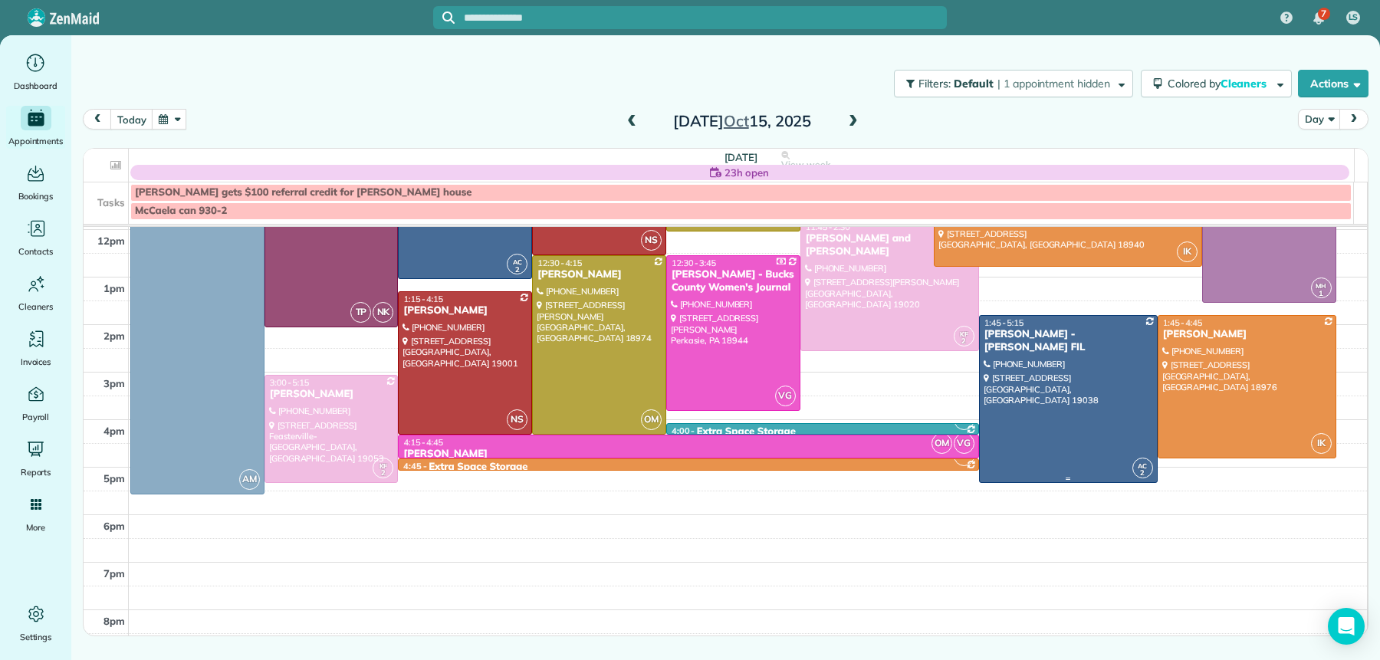
click at [1047, 335] on div "Mark Bond - JD Kelly FIL" at bounding box center [1068, 341] width 169 height 26
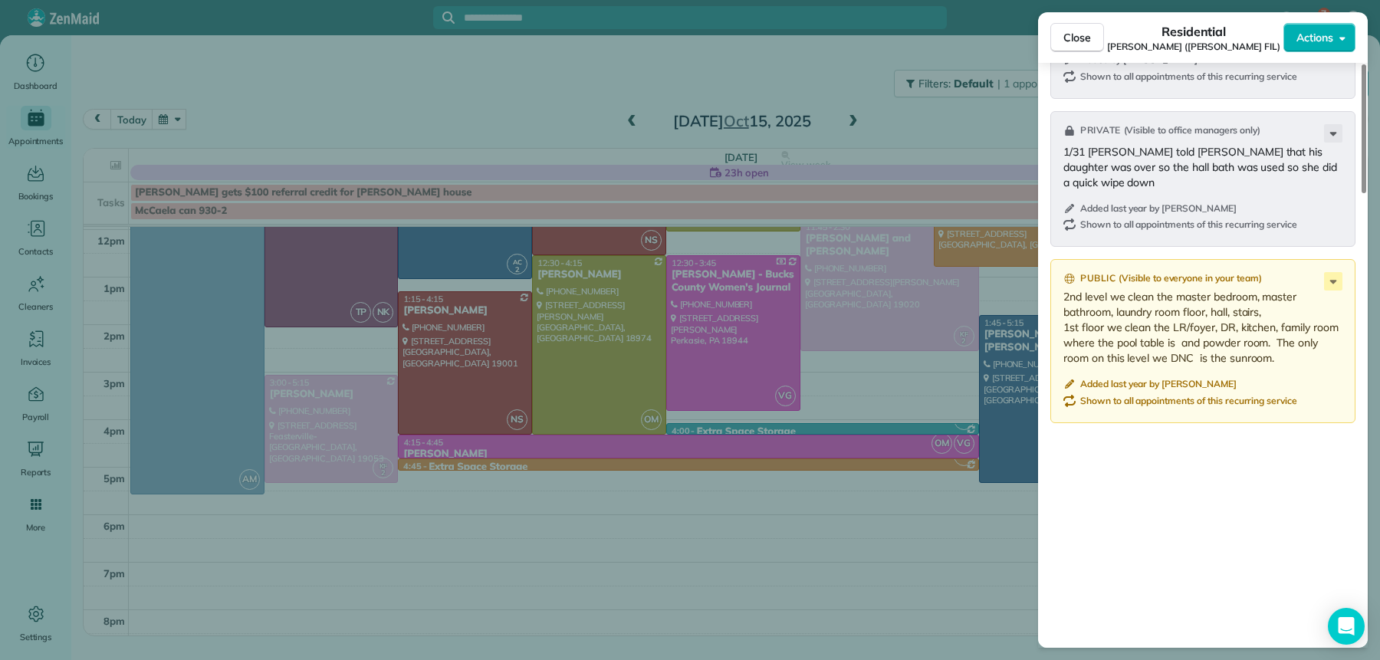
scroll to position [2060, 0]
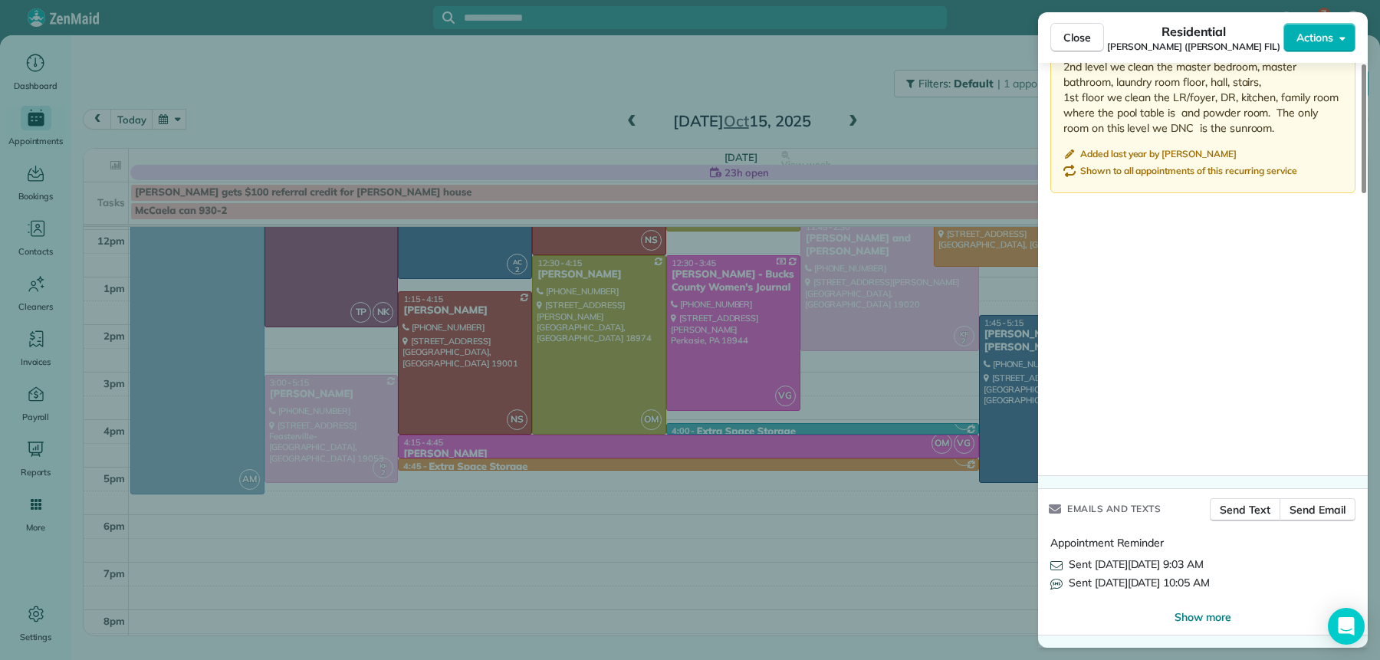
click at [1078, 44] on span "Close" at bounding box center [1078, 37] width 28 height 15
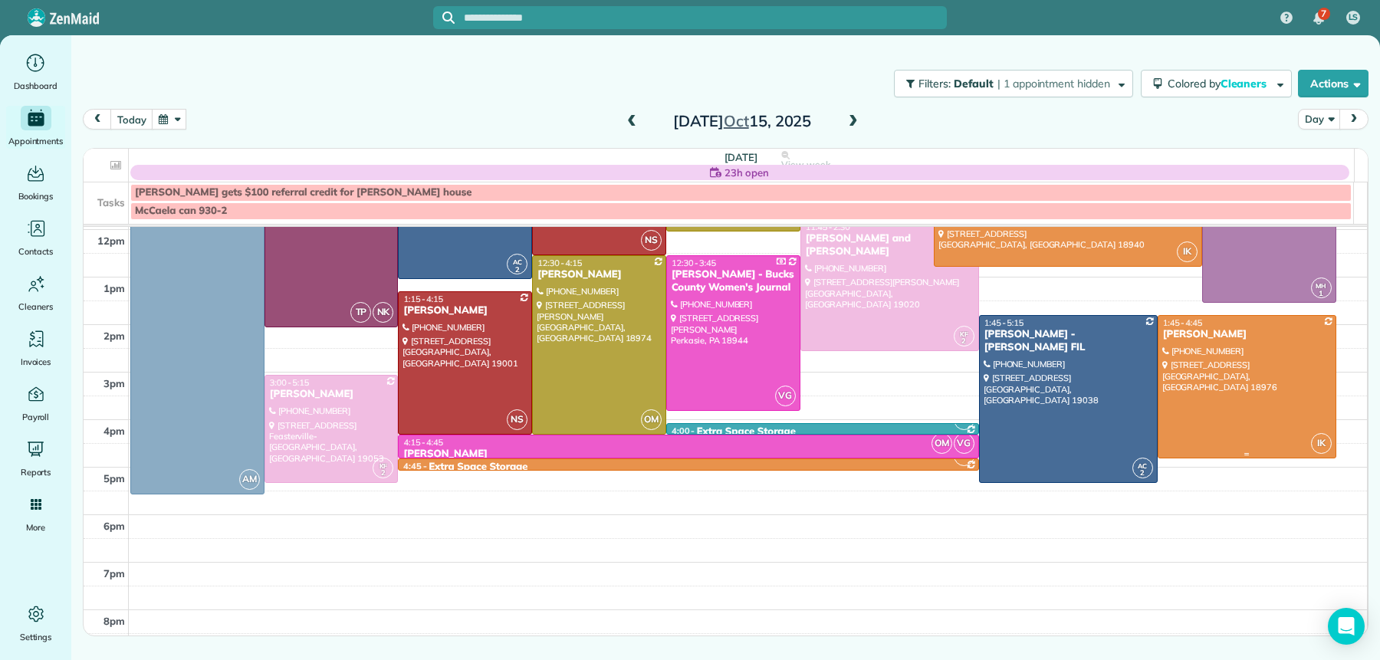
click at [1190, 335] on div "Jill Shurtleff" at bounding box center [1246, 334] width 169 height 13
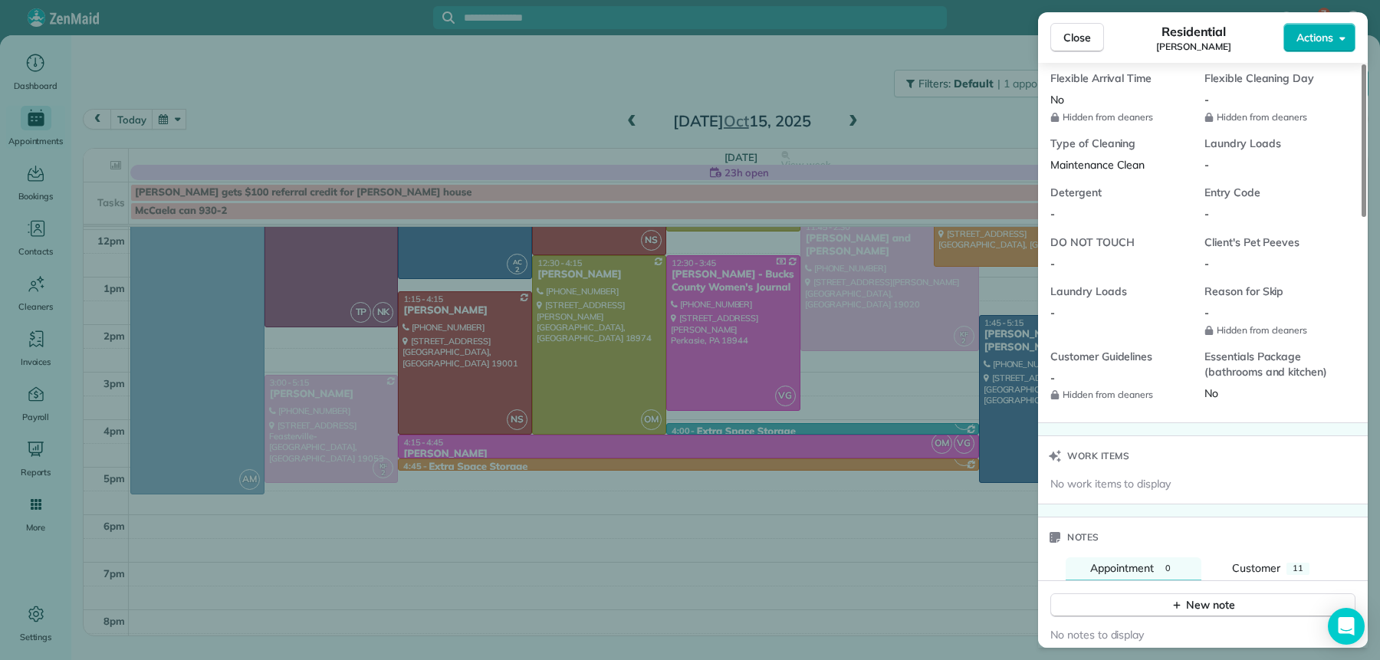
scroll to position [1649, 0]
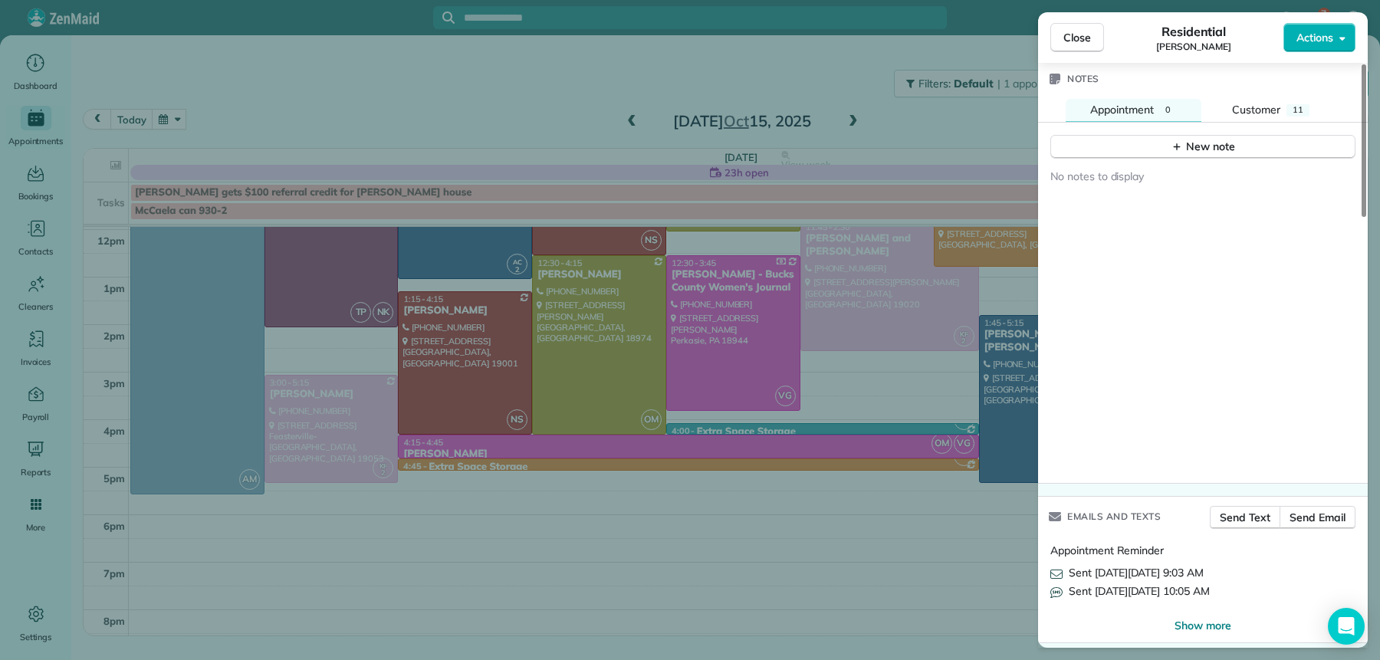
click at [1082, 33] on span "Close" at bounding box center [1078, 37] width 28 height 15
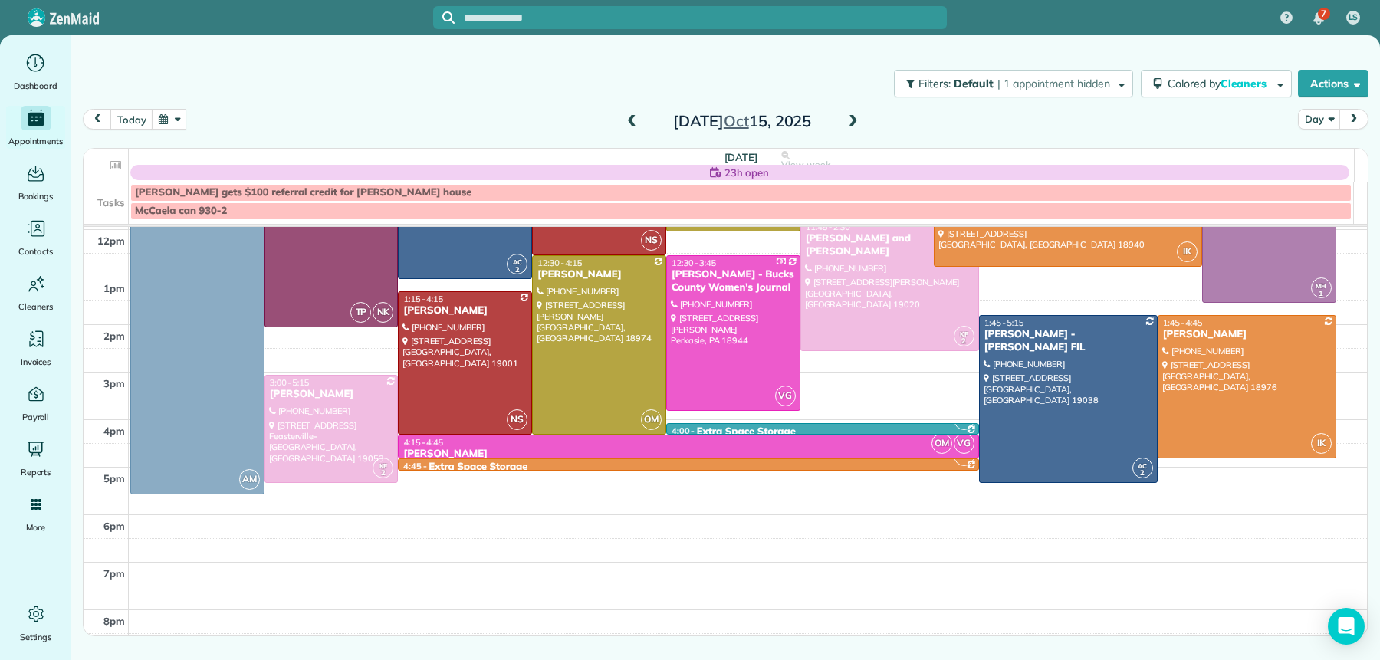
click at [857, 115] on span at bounding box center [853, 122] width 17 height 14
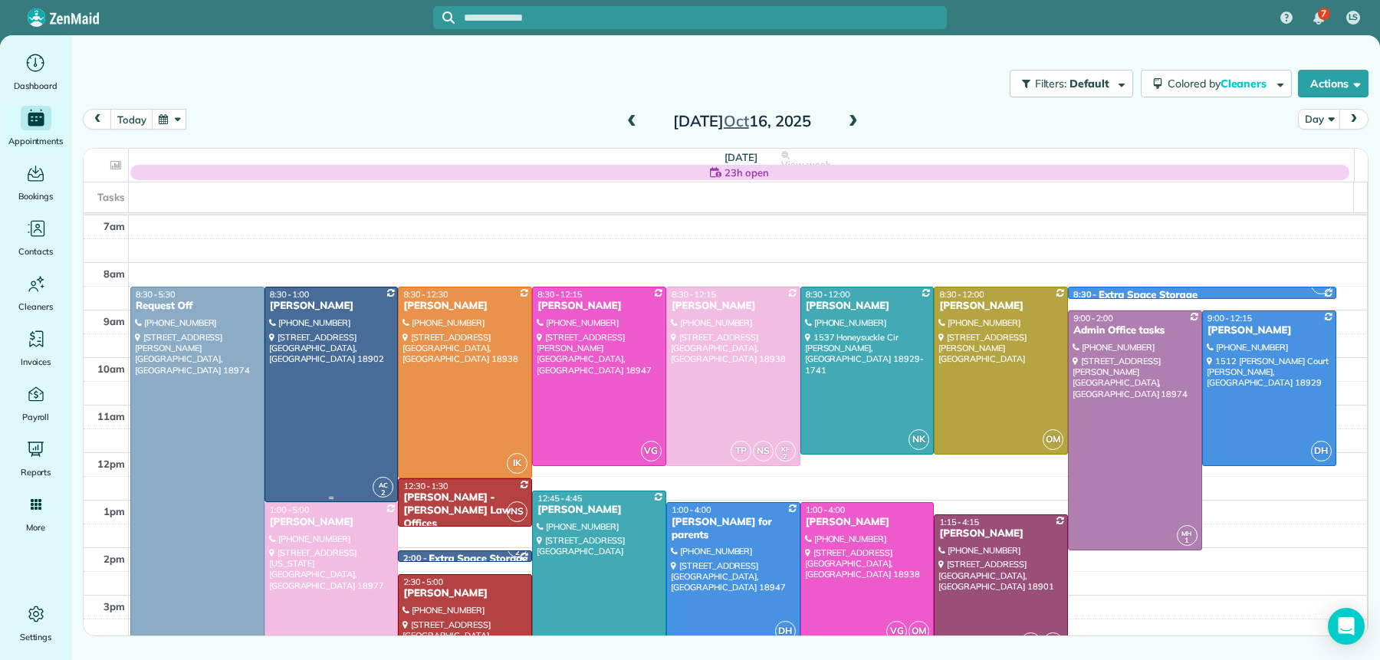
click at [314, 310] on div "Terry McFadden" at bounding box center [331, 306] width 125 height 13
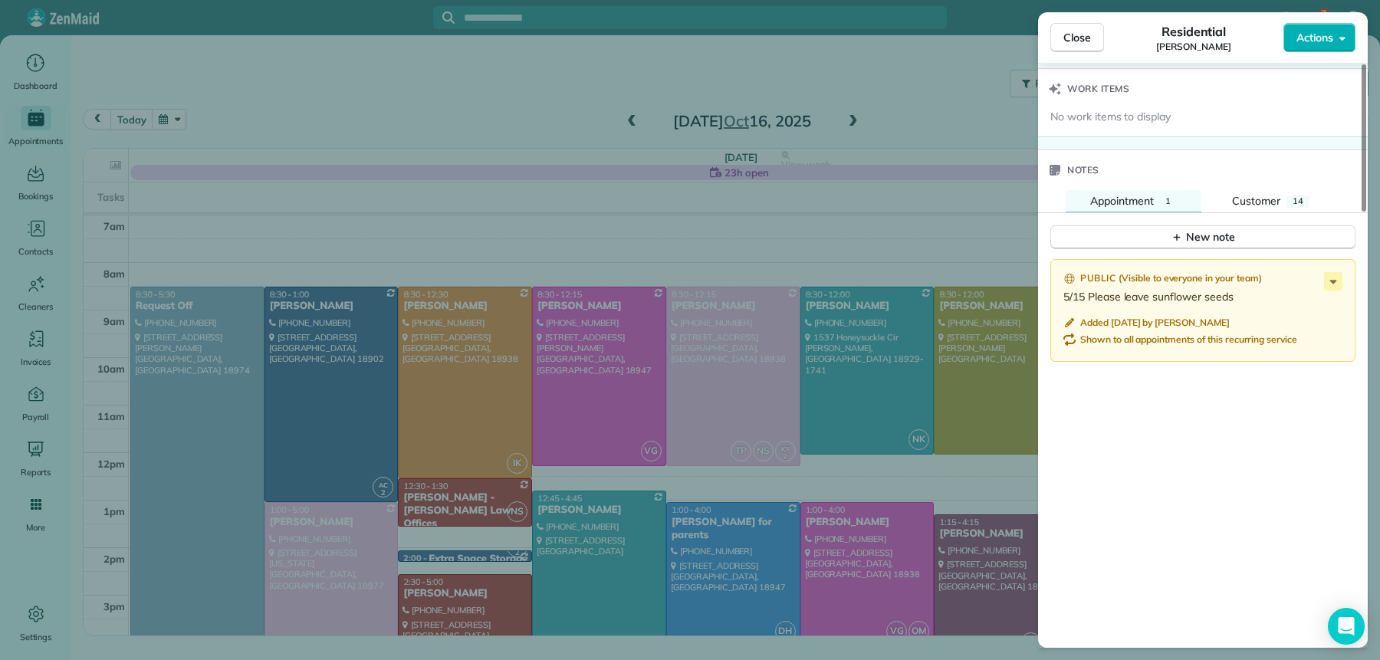
scroll to position [1731, 0]
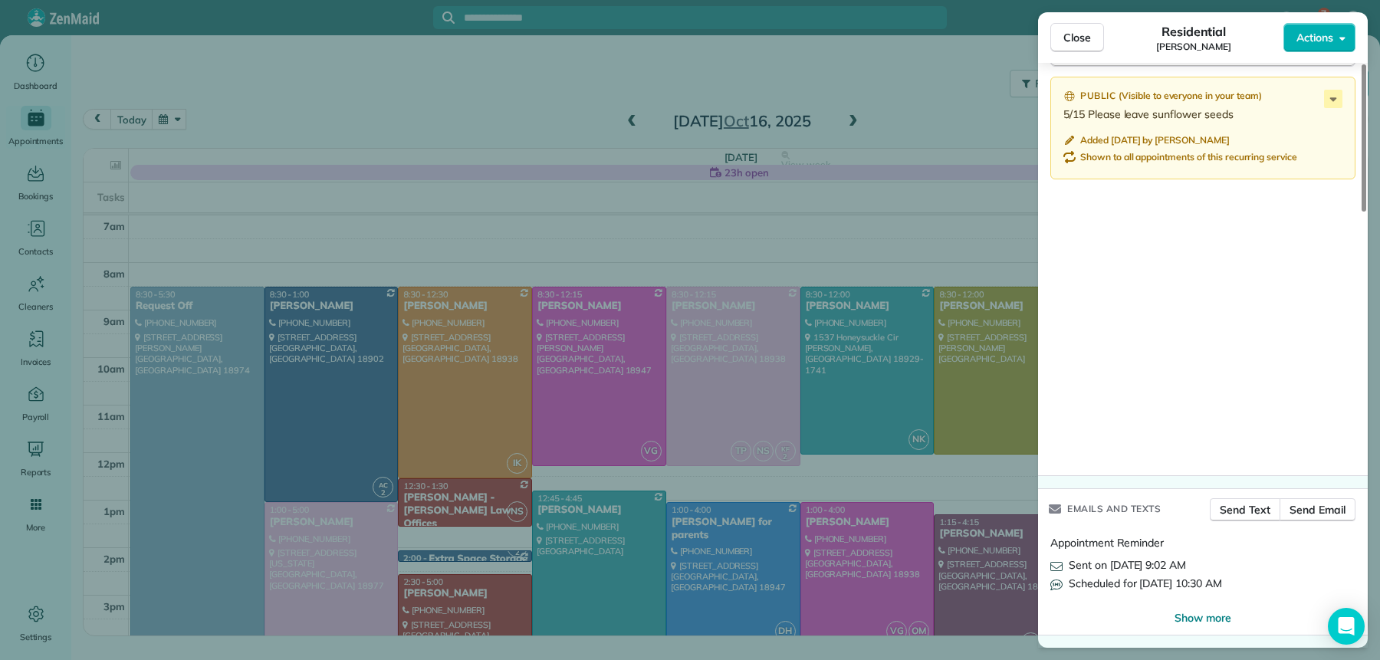
click at [1087, 41] on span "Close" at bounding box center [1078, 37] width 28 height 15
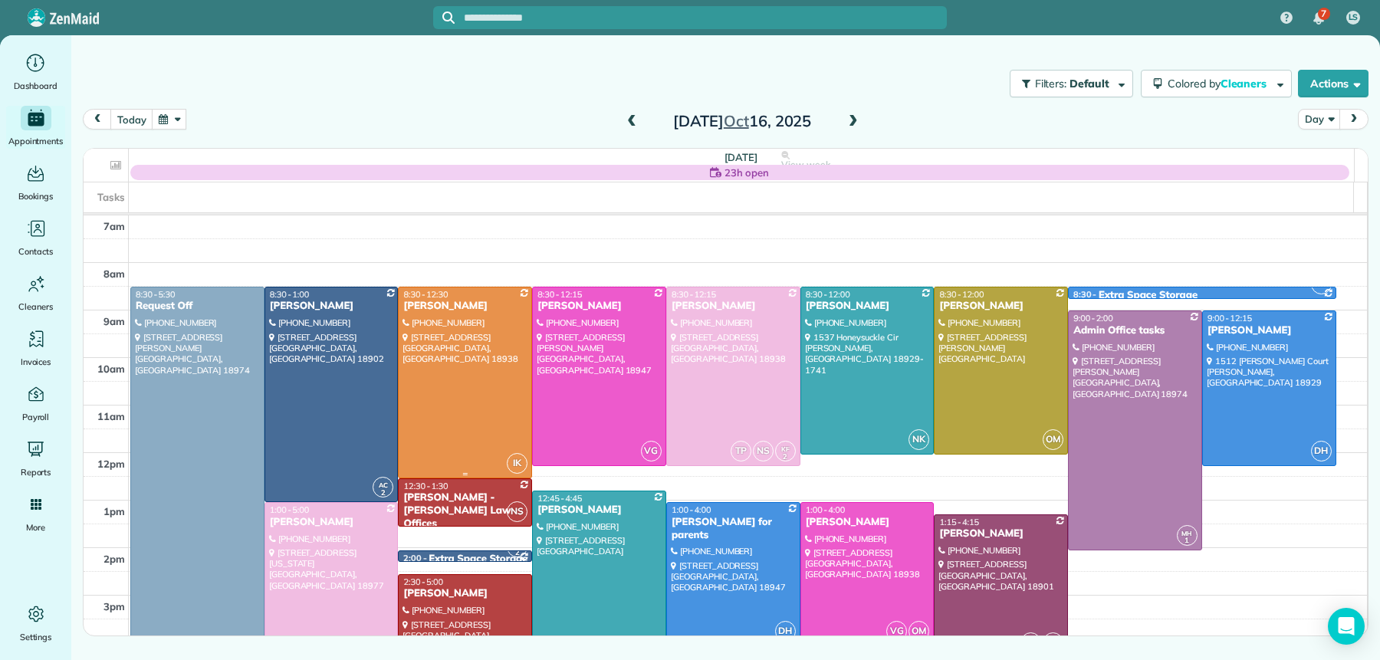
click at [426, 313] on div "Robin Hawden" at bounding box center [465, 306] width 125 height 13
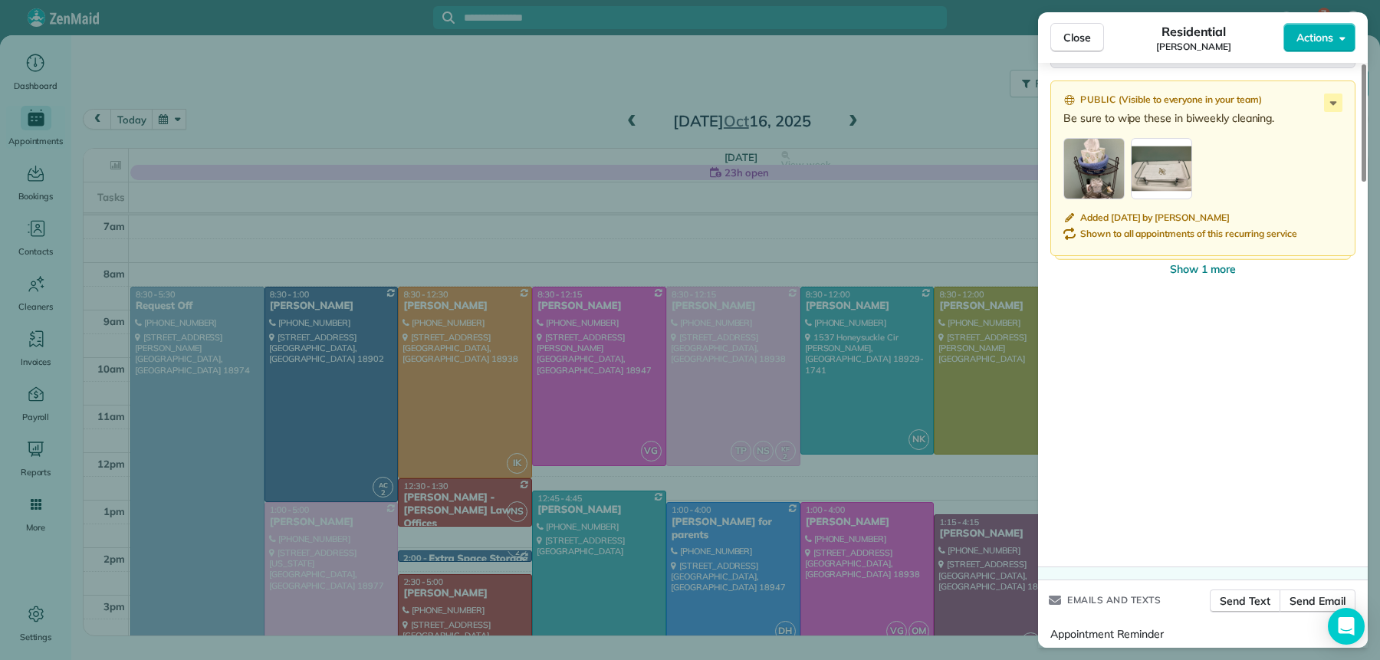
scroll to position [2326, 0]
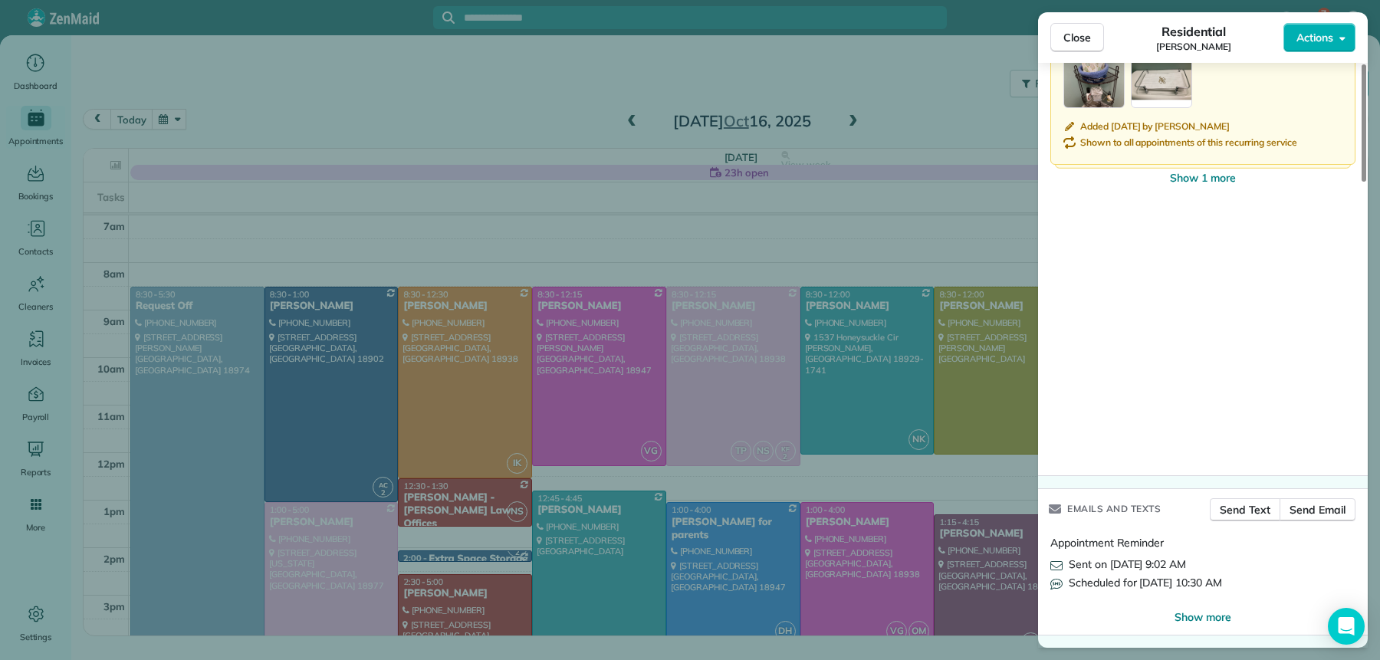
drag, startPoint x: 1073, startPoint y: 35, endPoint x: 869, endPoint y: 135, distance: 227.4
click at [1073, 34] on span "Close" at bounding box center [1078, 37] width 28 height 15
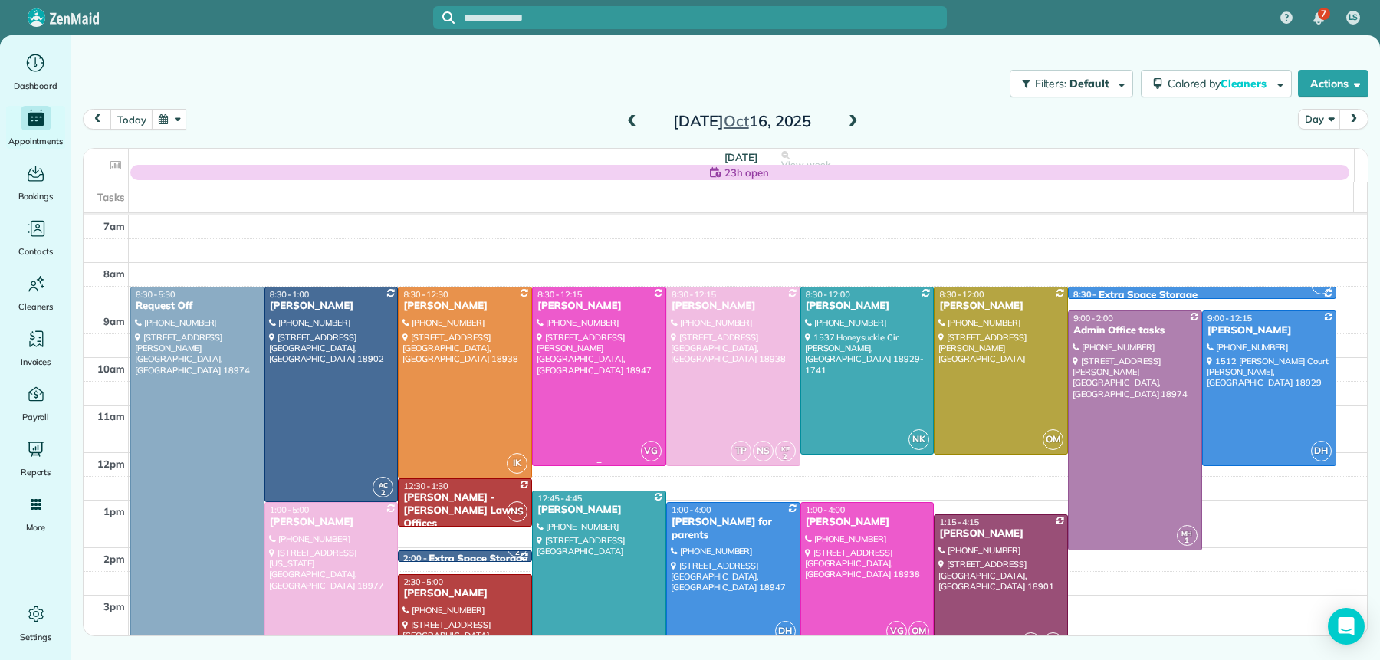
click at [583, 301] on div "Tracy Stunja" at bounding box center [599, 306] width 125 height 13
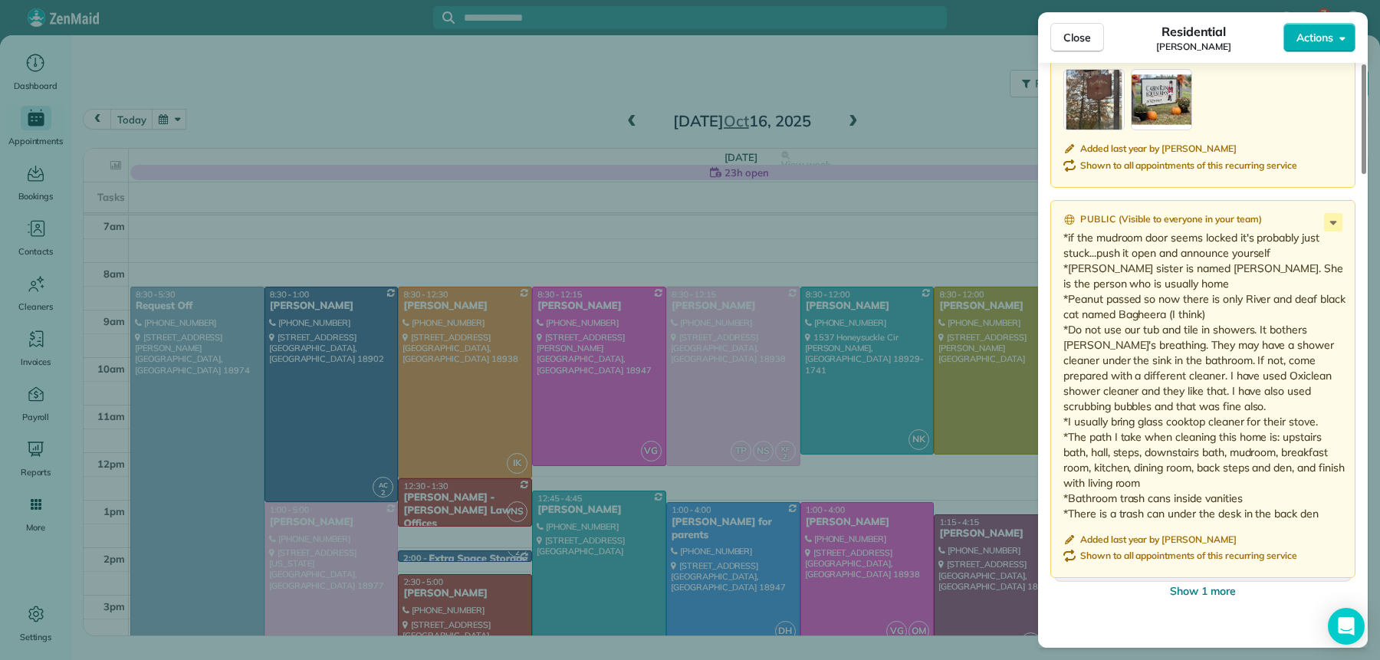
scroll to position [2520, 0]
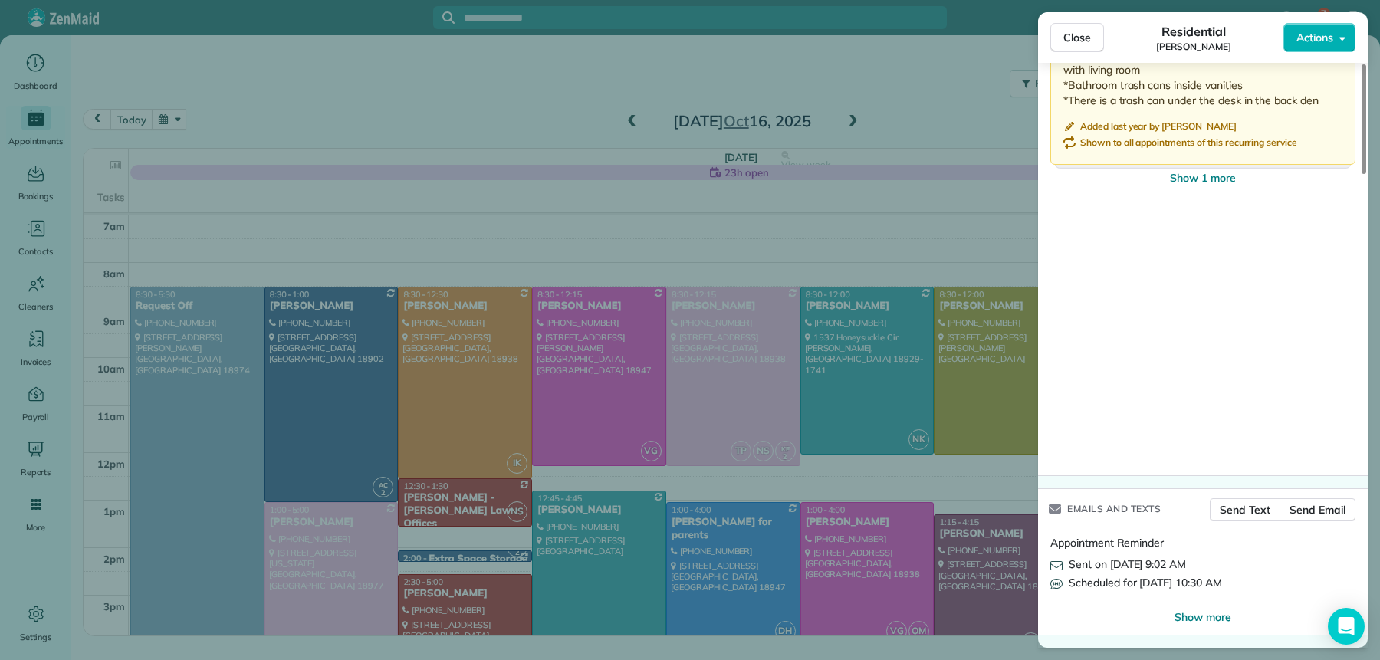
drag, startPoint x: 1076, startPoint y: 39, endPoint x: 1058, endPoint y: 58, distance: 26.0
click at [1076, 39] on span "Close" at bounding box center [1078, 37] width 28 height 15
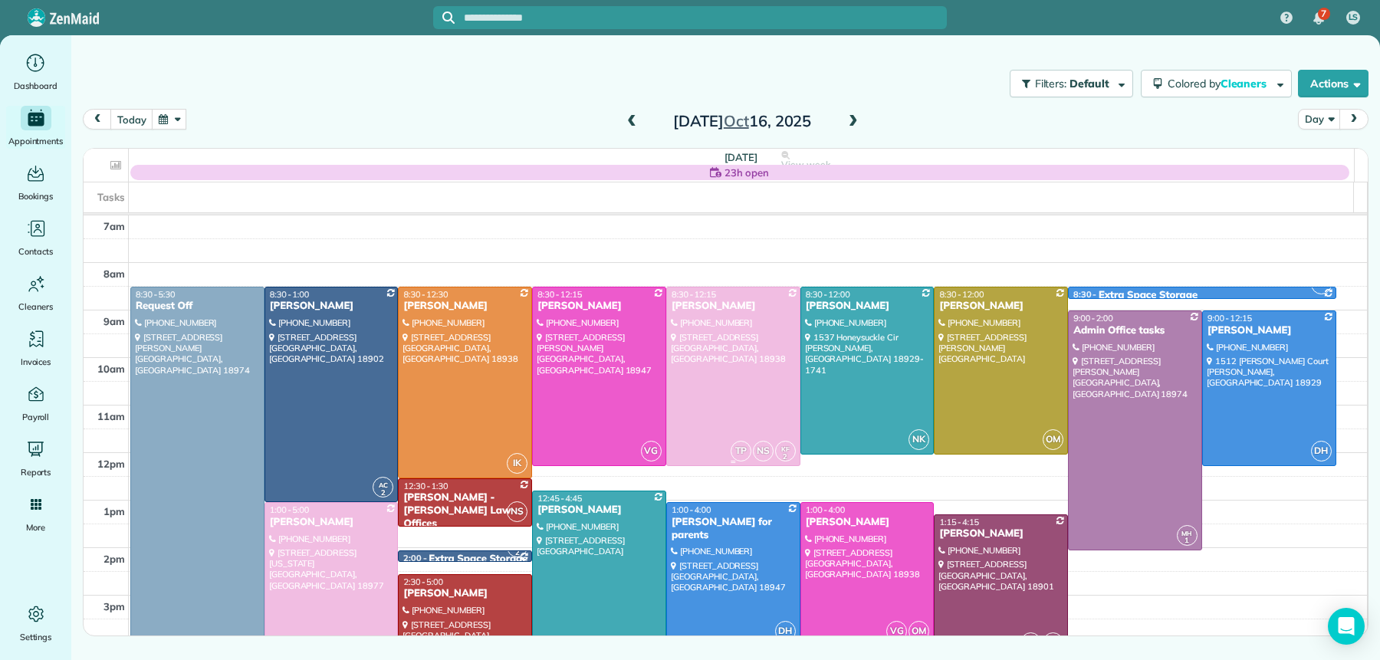
click at [724, 312] on div "Janet Tracy" at bounding box center [733, 306] width 125 height 13
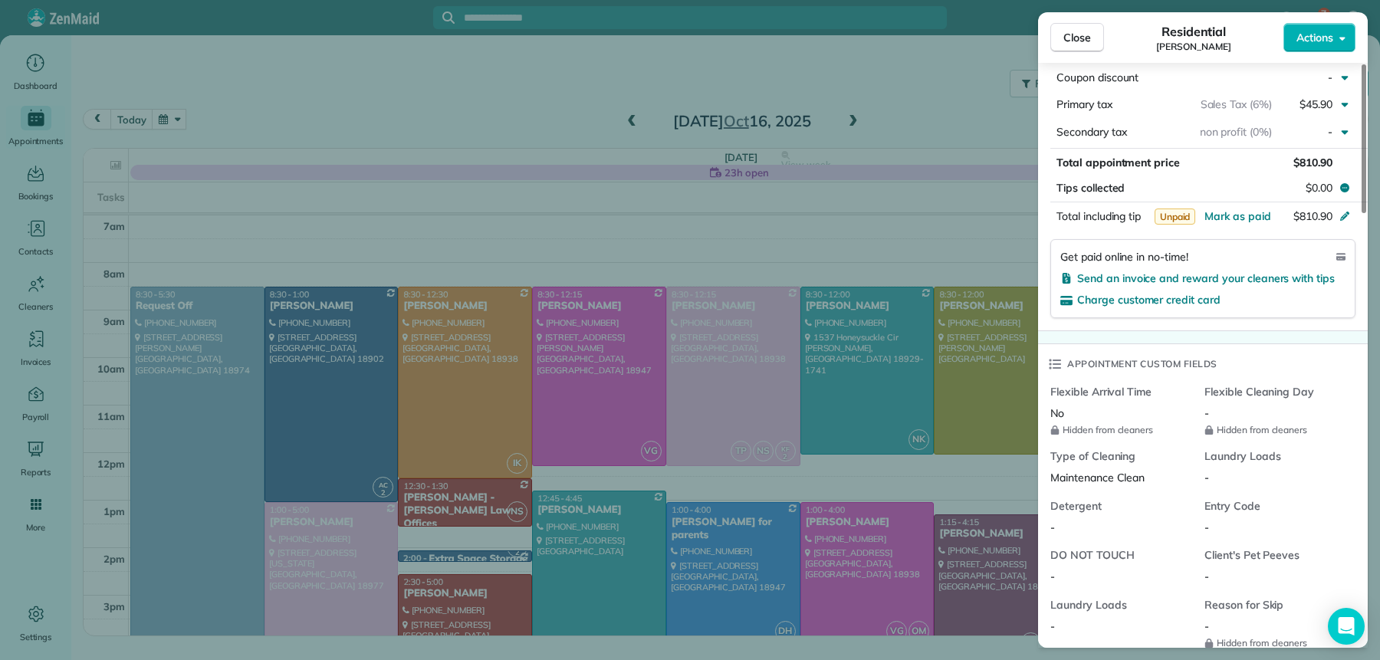
scroll to position [1703, 0]
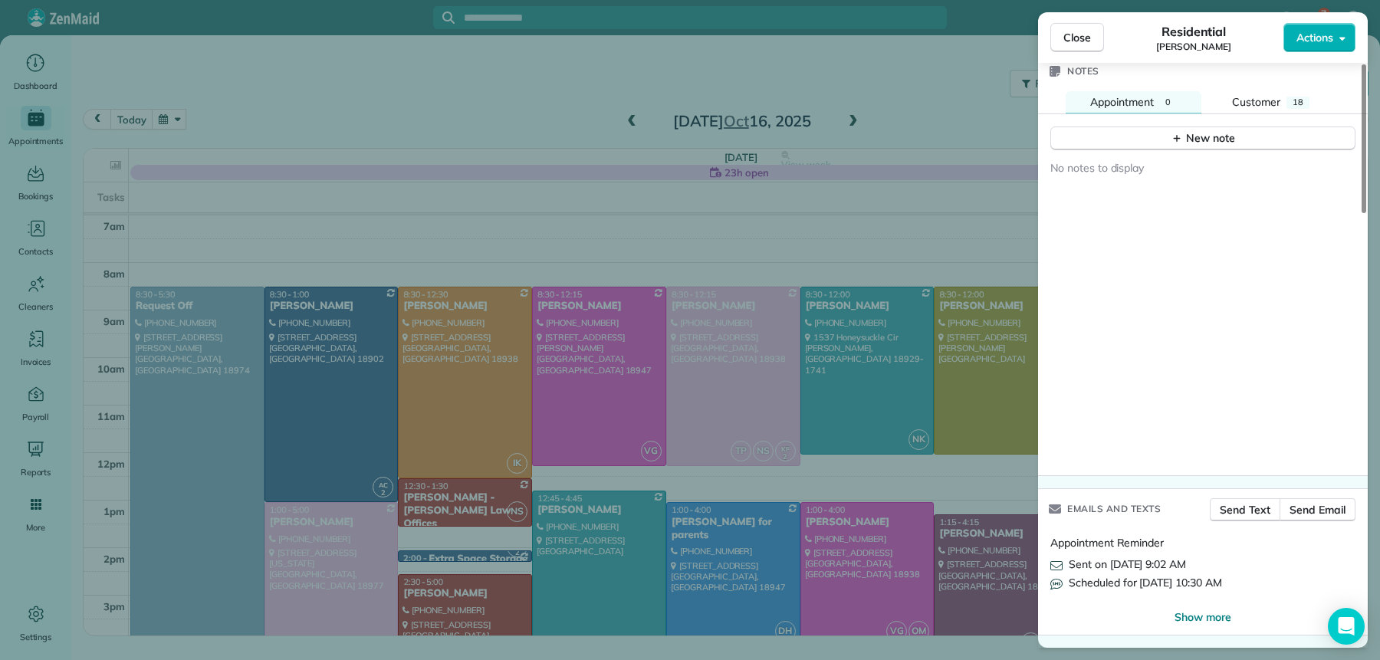
drag, startPoint x: 1070, startPoint y: 36, endPoint x: 1061, endPoint y: 48, distance: 14.9
click at [1070, 37] on span "Close" at bounding box center [1078, 37] width 28 height 15
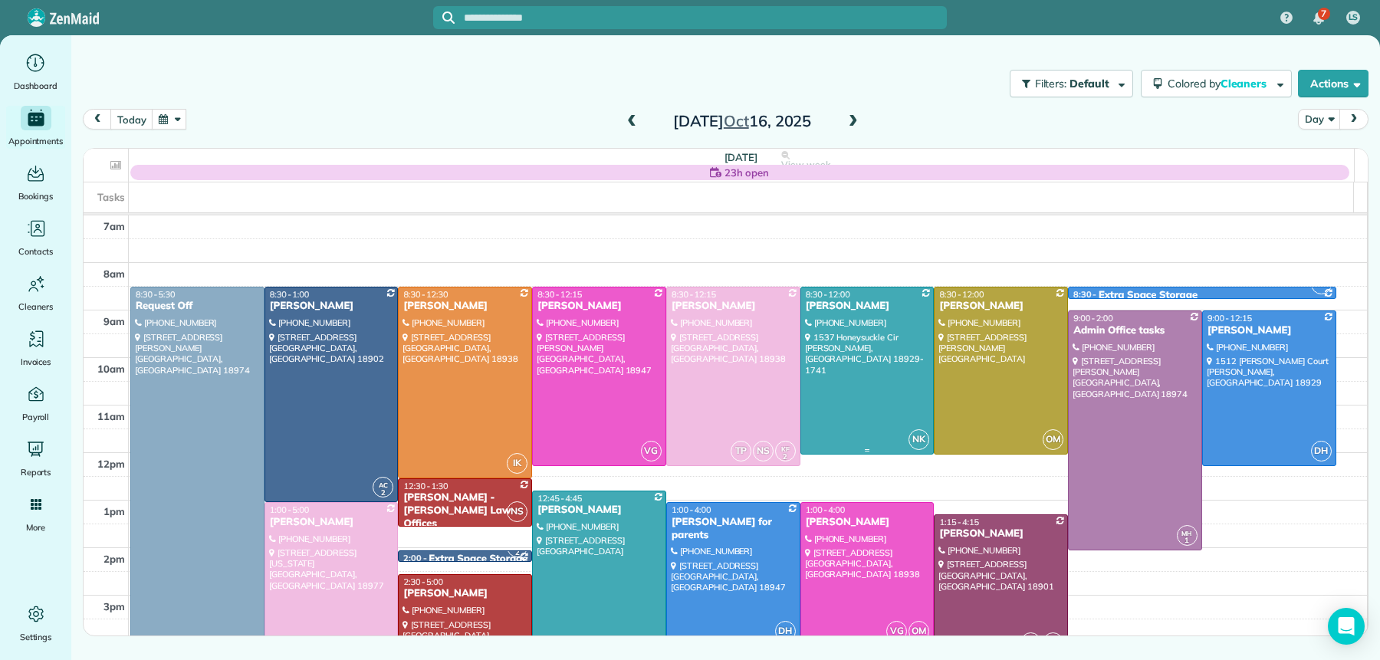
click at [868, 308] on div "WENDY SCHOENEWALD" at bounding box center [867, 306] width 125 height 13
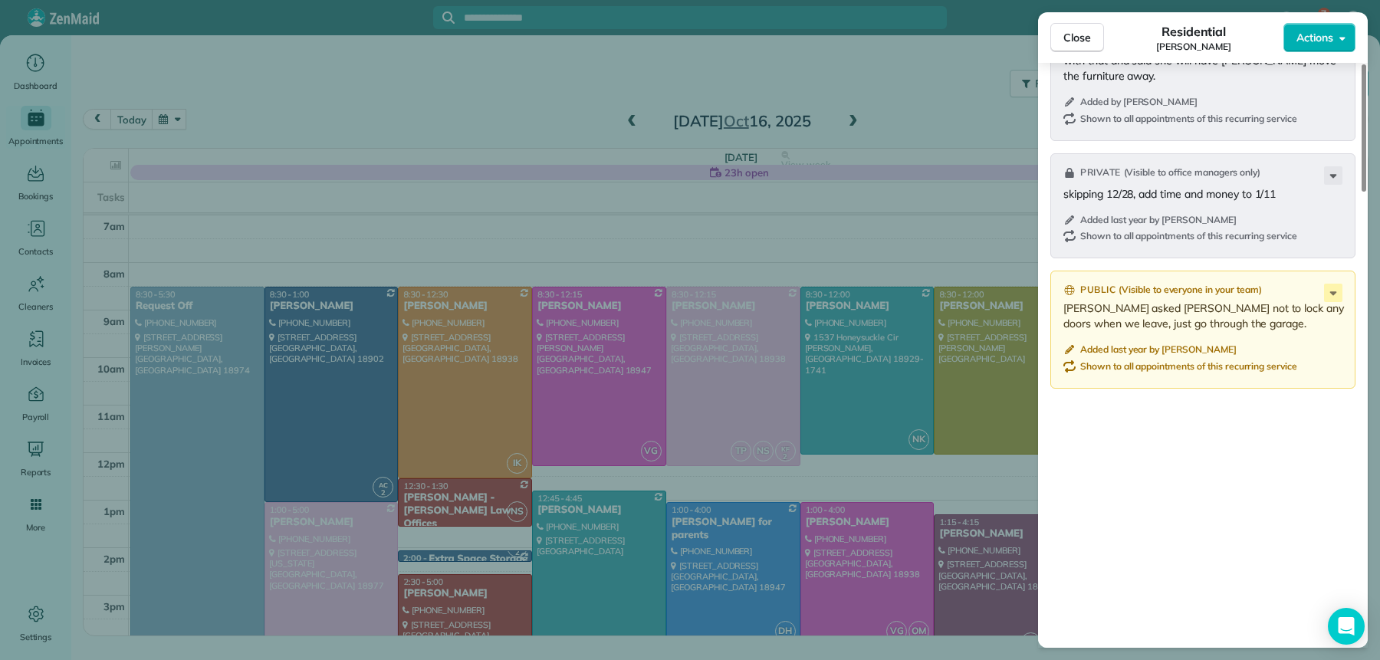
scroll to position [2091, 0]
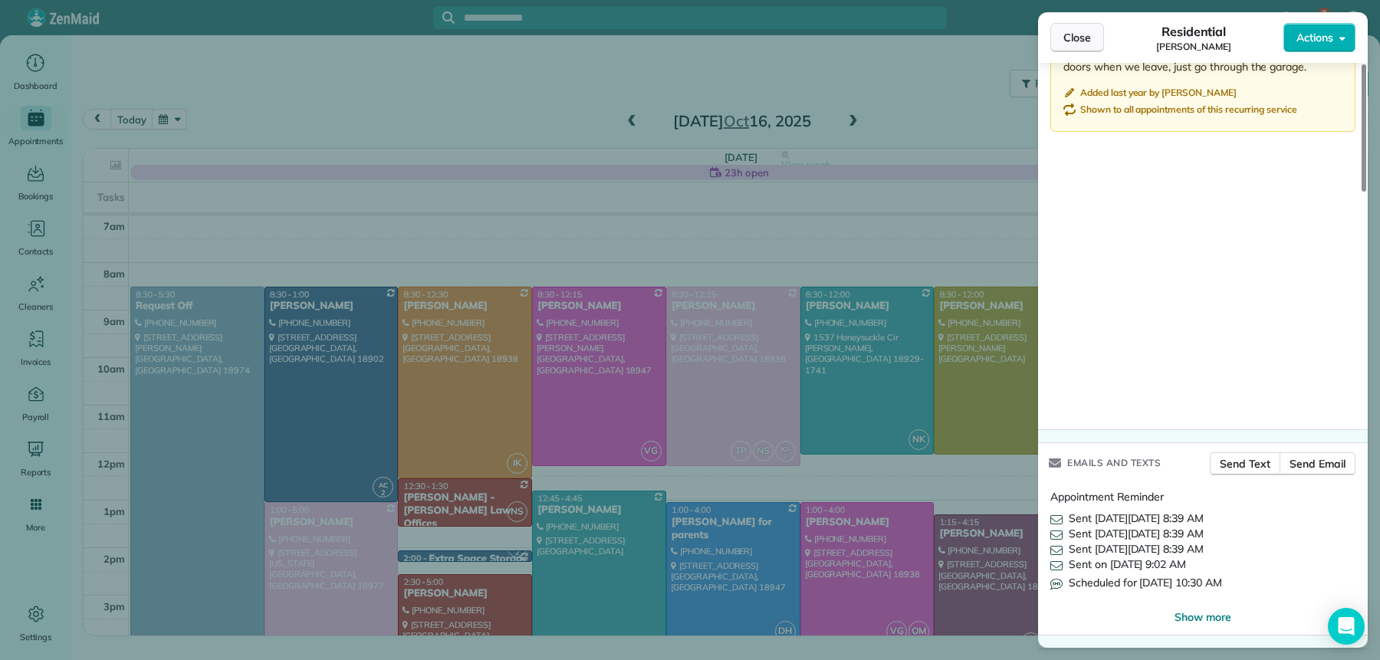
drag, startPoint x: 1077, startPoint y: 33, endPoint x: 1083, endPoint y: 59, distance: 27.0
click at [1077, 34] on span "Close" at bounding box center [1078, 37] width 28 height 15
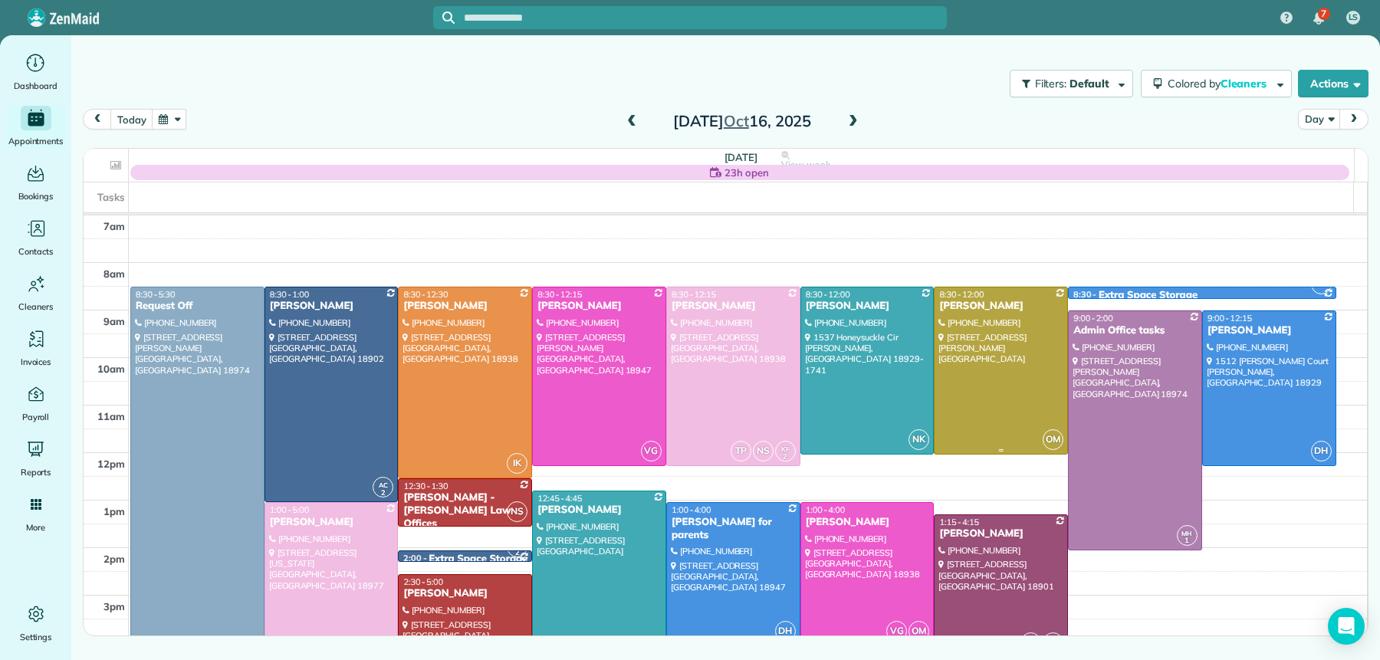
click at [987, 313] on div "Kate Sheldrick" at bounding box center [1001, 306] width 125 height 13
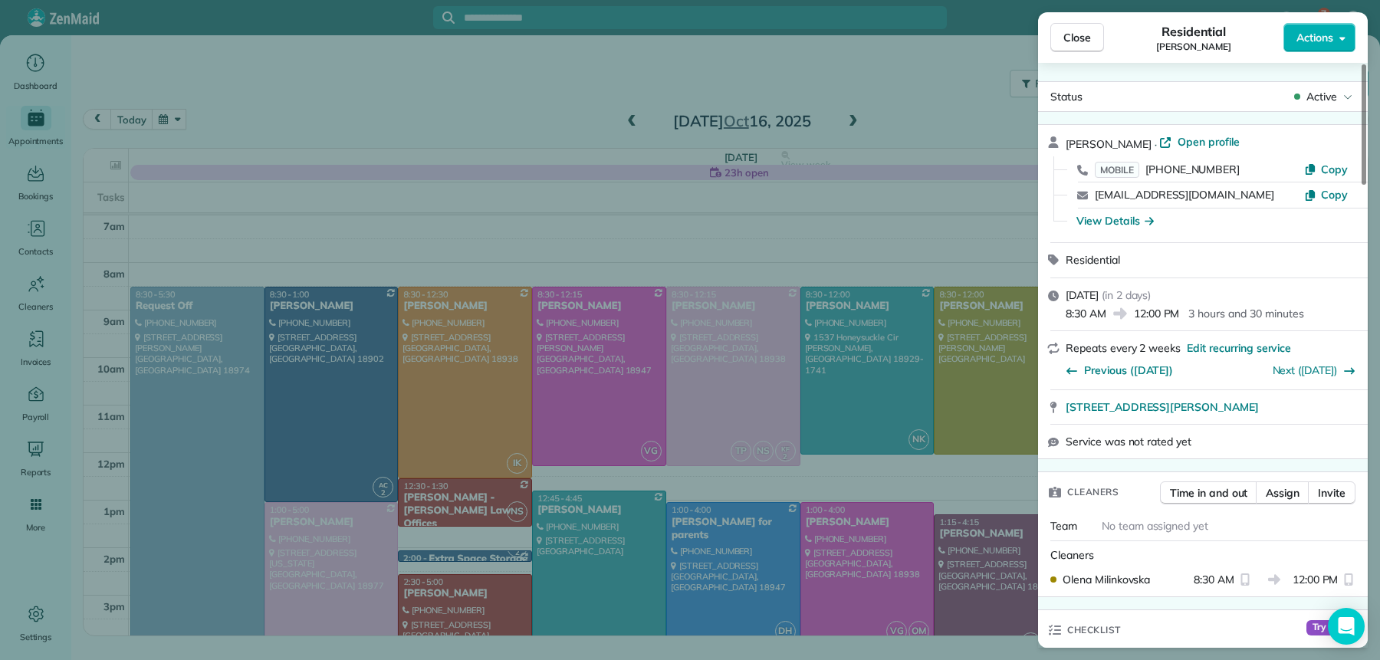
scroll to position [2241, 0]
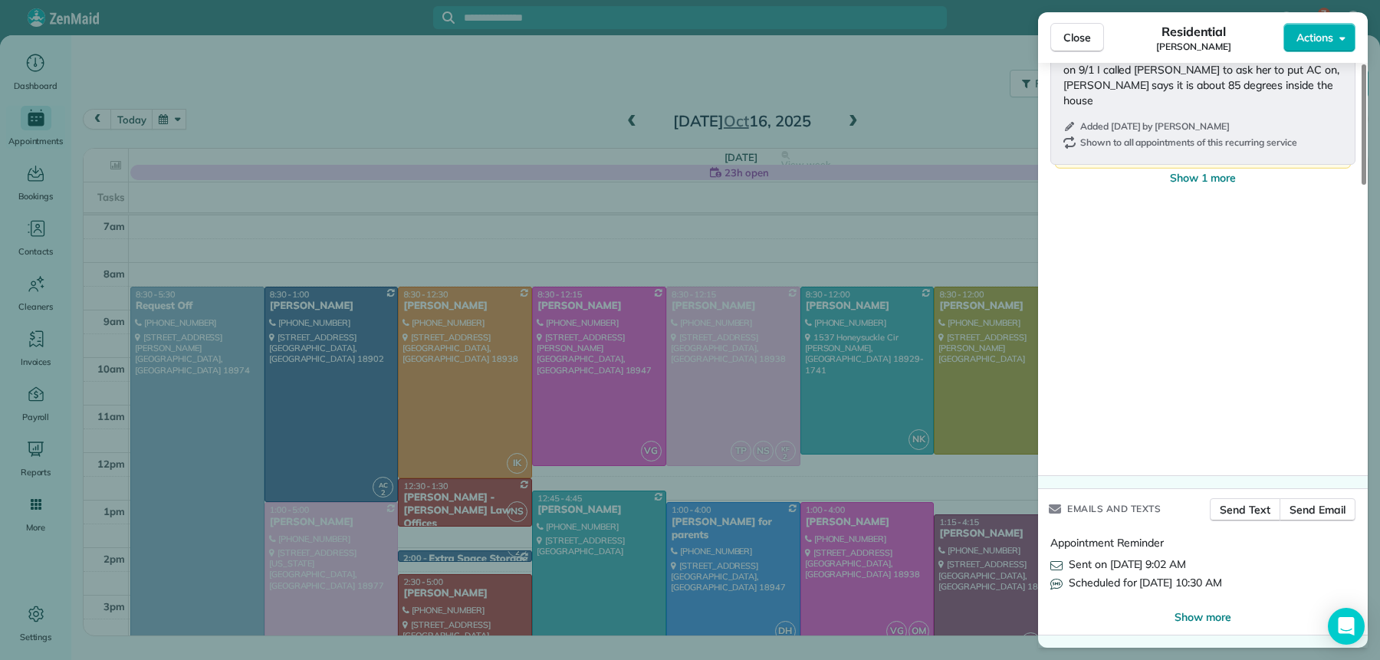
click at [1083, 38] on span "Close" at bounding box center [1078, 37] width 28 height 15
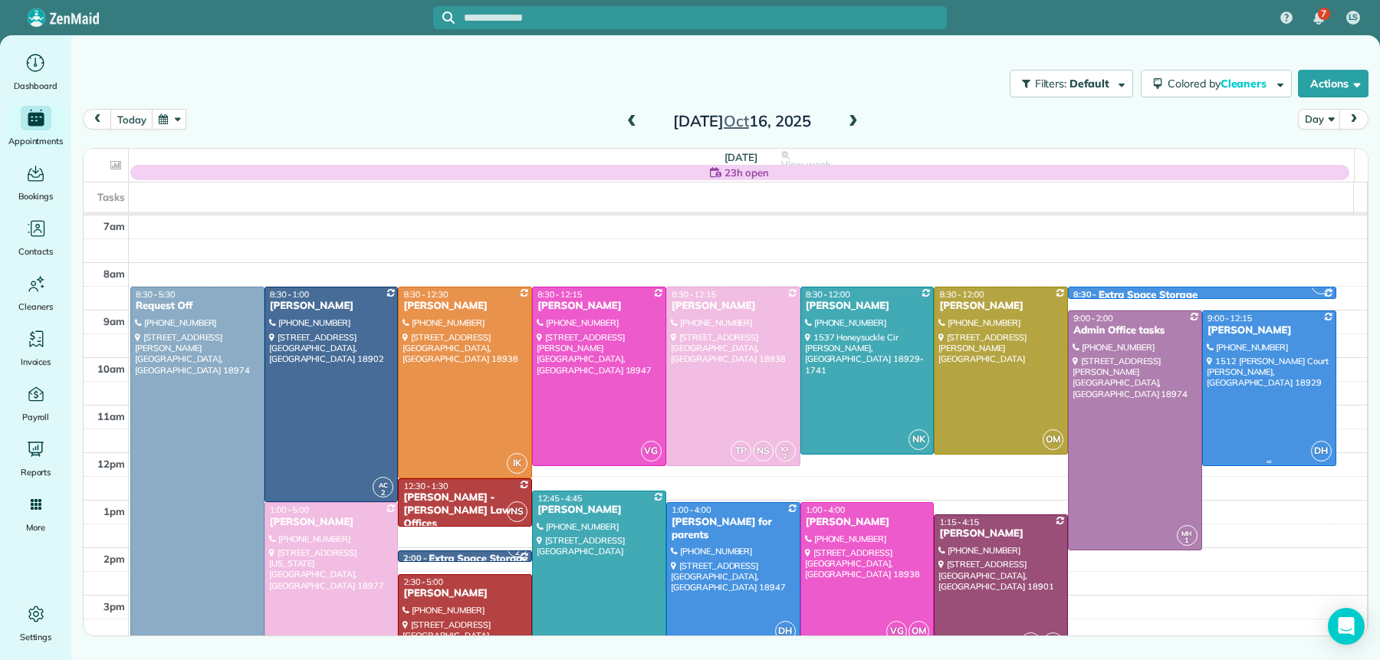
click at [1227, 322] on span "9:00 - 12:15" at bounding box center [1230, 318] width 44 height 11
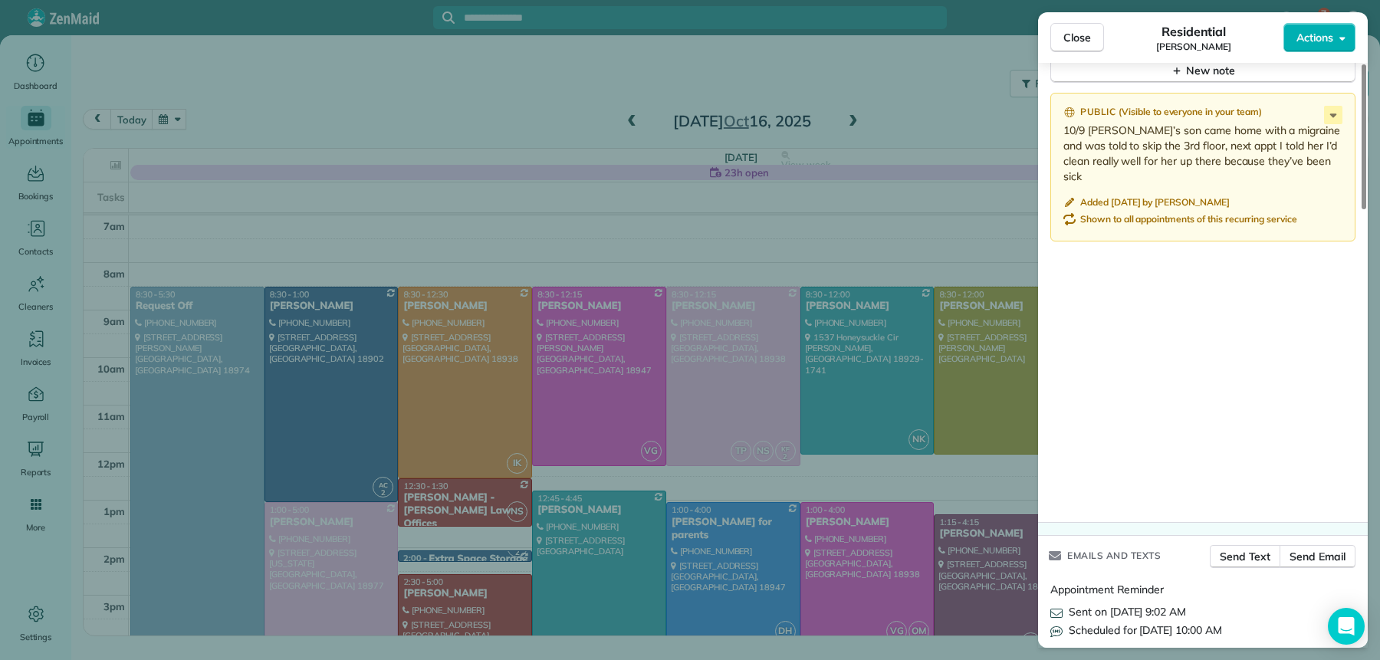
scroll to position [1766, 0]
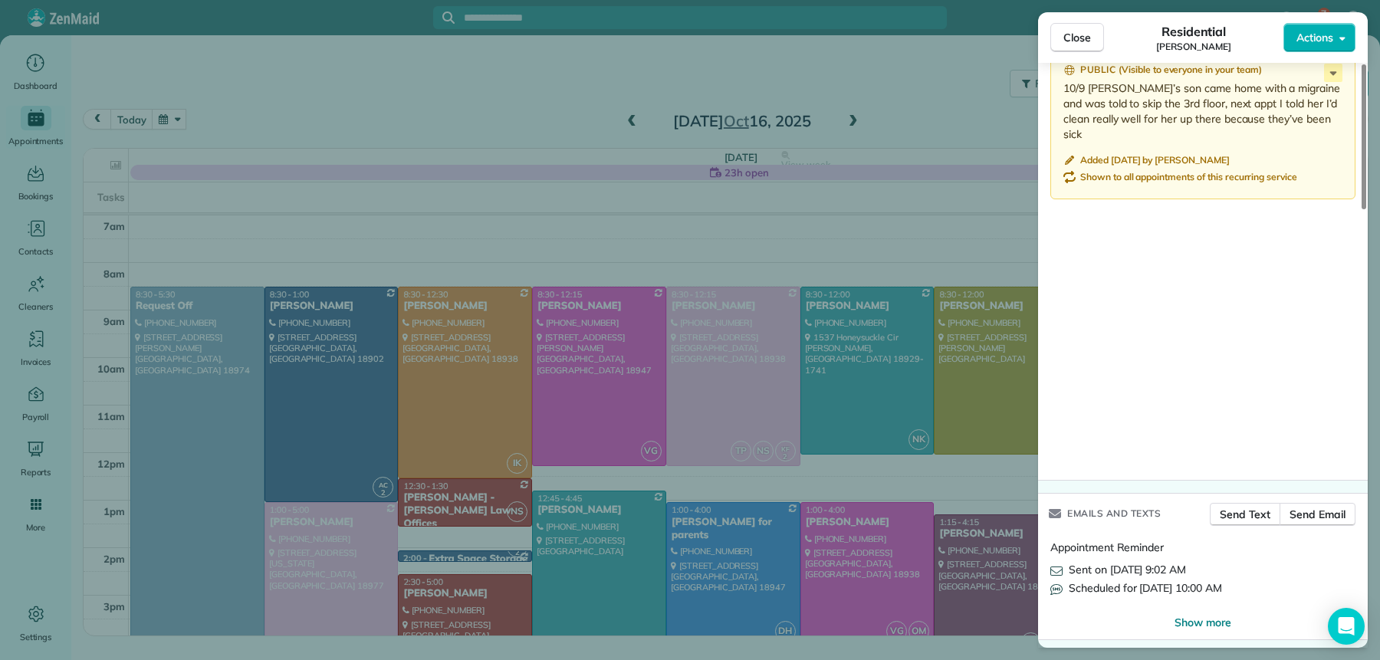
drag, startPoint x: 1079, startPoint y: 38, endPoint x: 1078, endPoint y: 119, distance: 81.3
click at [1079, 38] on span "Close" at bounding box center [1078, 37] width 28 height 15
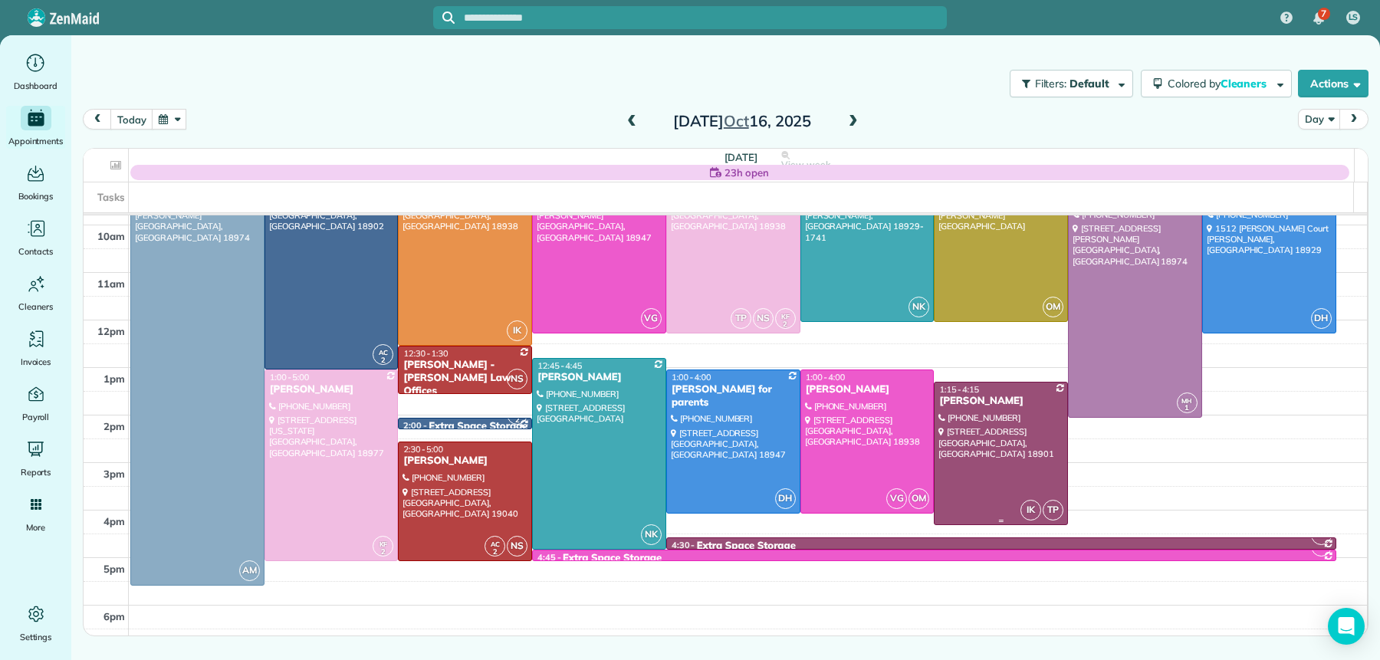
scroll to position [134, 0]
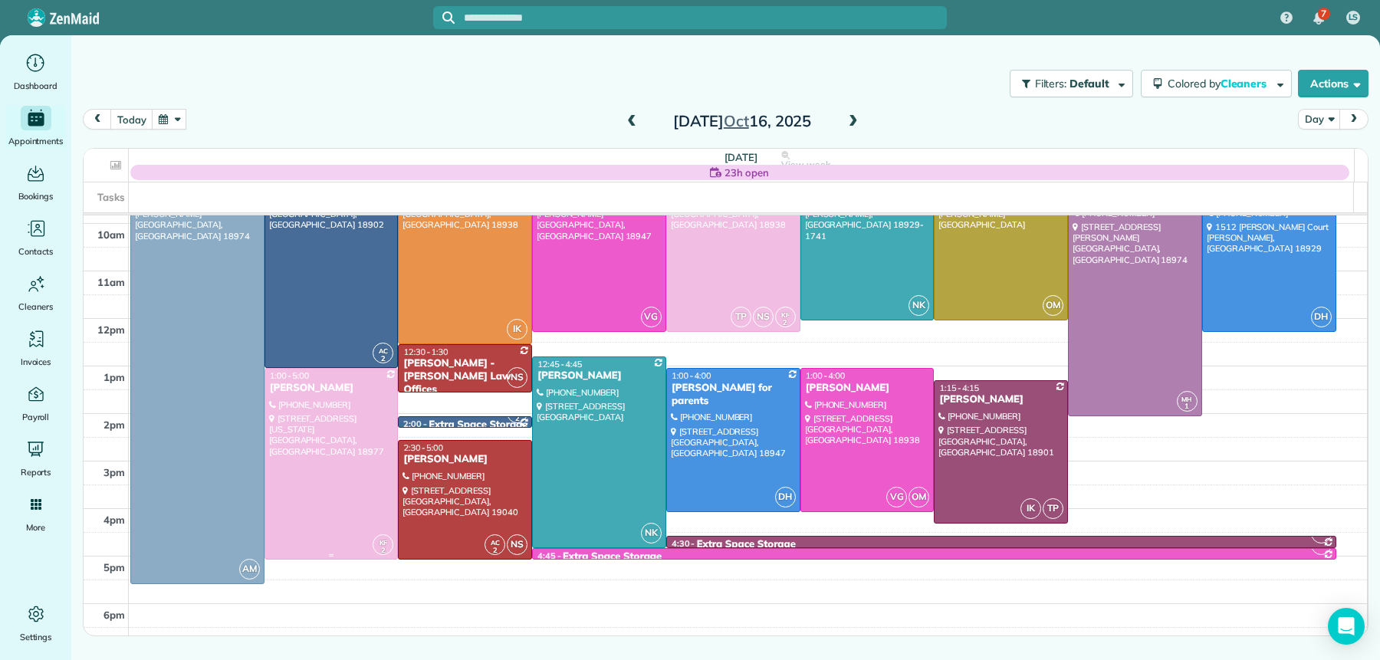
click at [301, 396] on div at bounding box center [331, 464] width 133 height 190
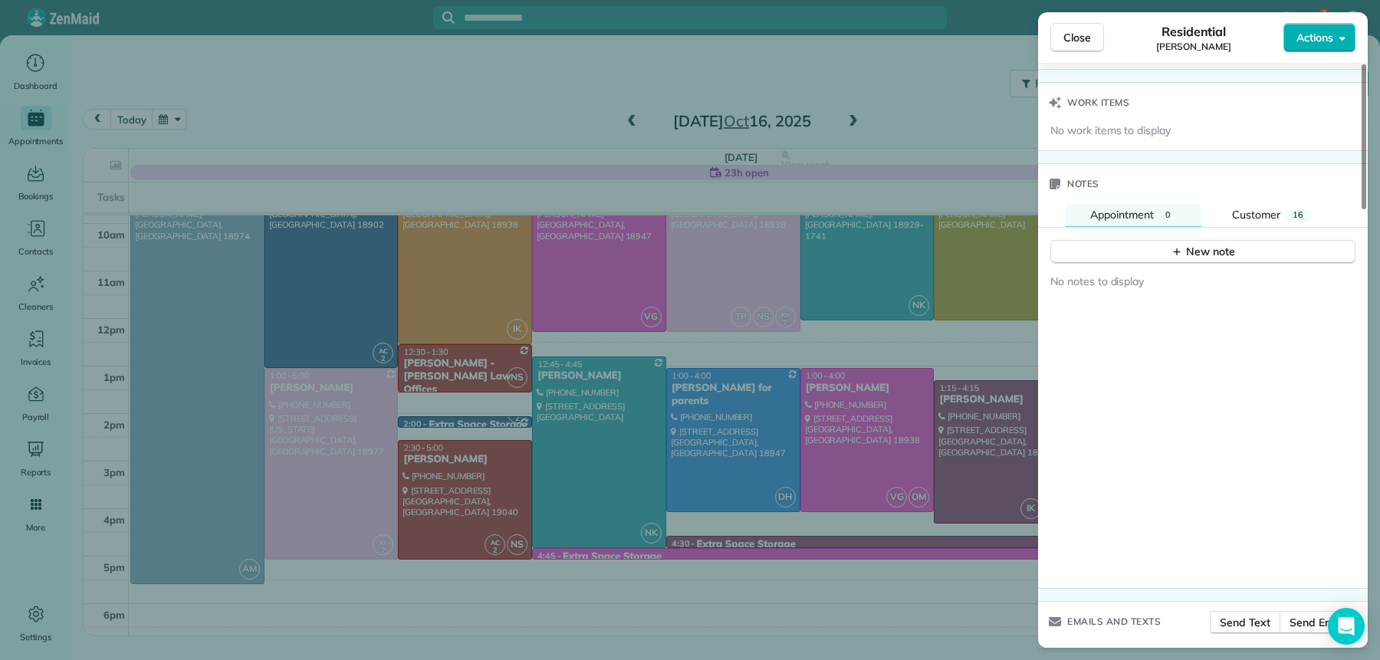
scroll to position [1765, 0]
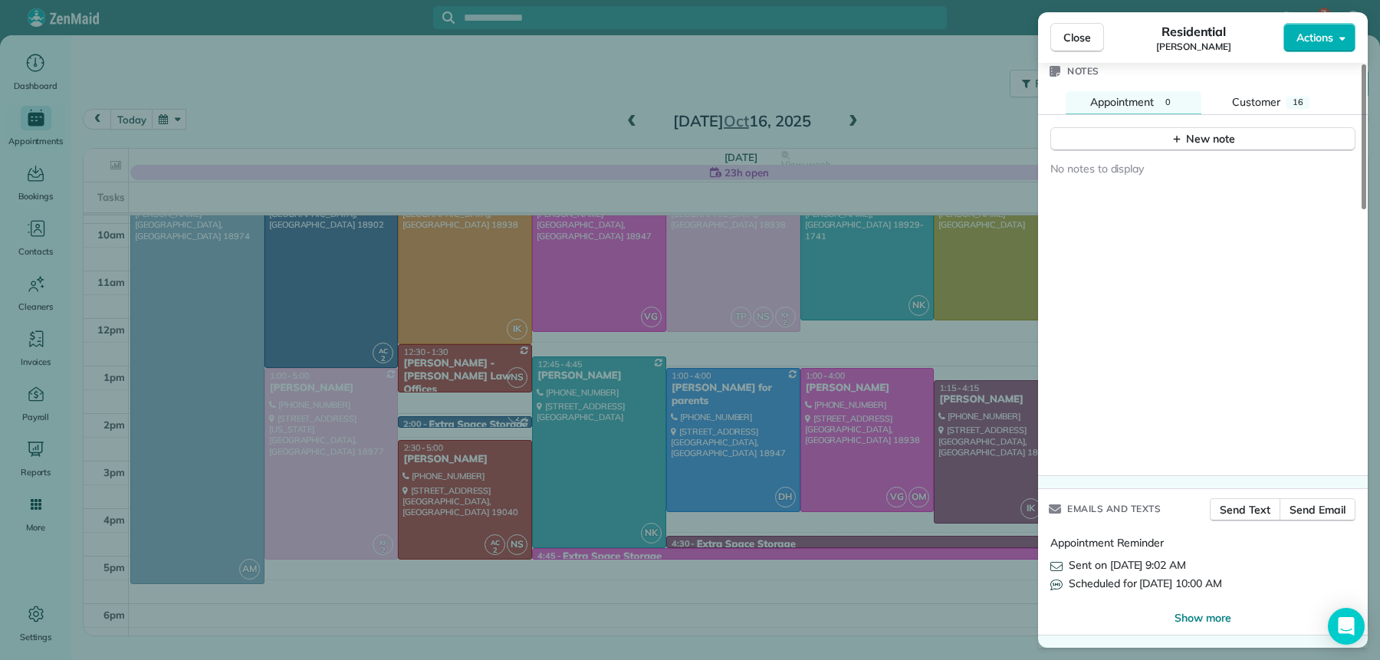
drag, startPoint x: 1077, startPoint y: 48, endPoint x: 1064, endPoint y: 49, distance: 12.4
click at [1076, 48] on button "Close" at bounding box center [1077, 37] width 54 height 29
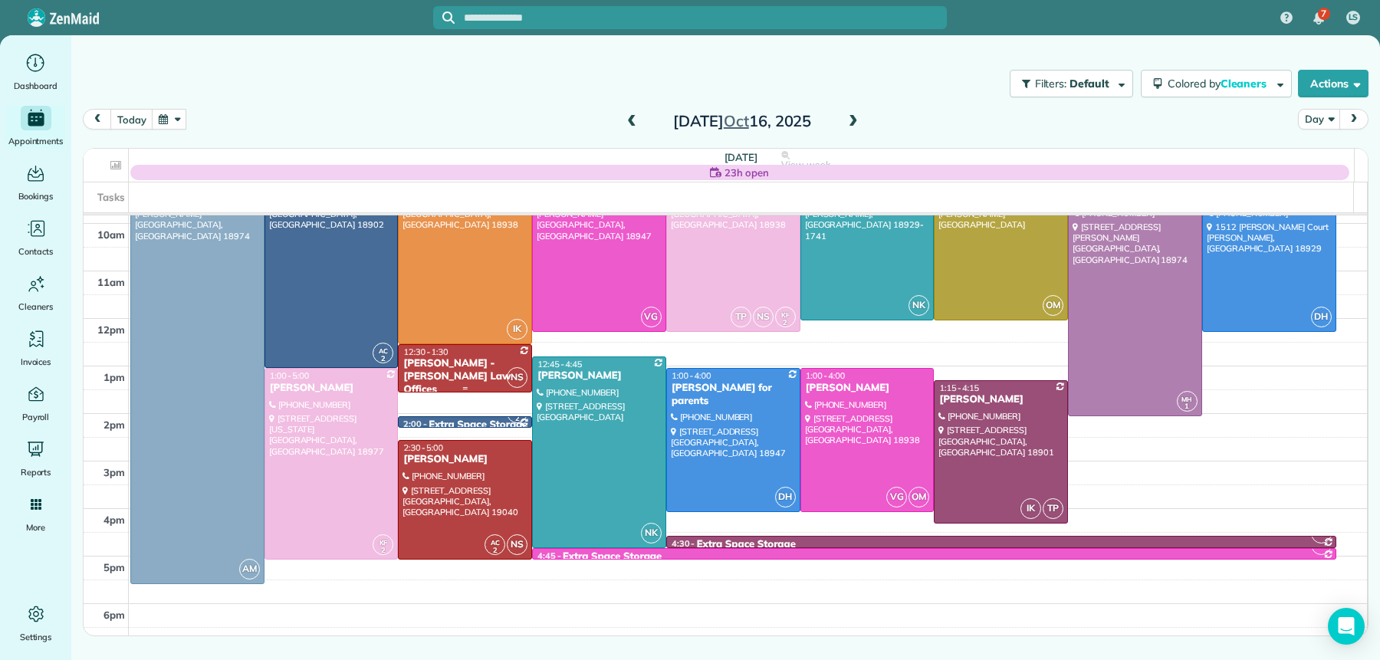
click at [429, 369] on div "Debra Forman - Debra Forman Law Offices" at bounding box center [465, 376] width 125 height 39
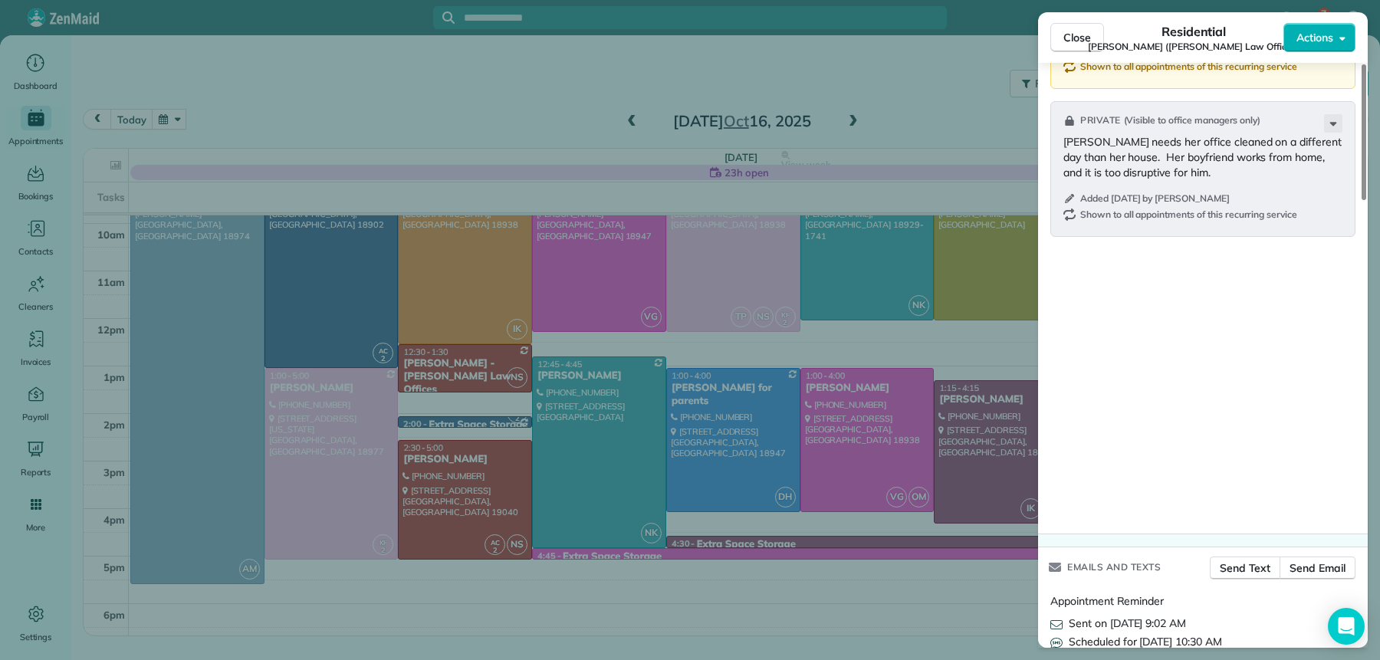
scroll to position [1927, 0]
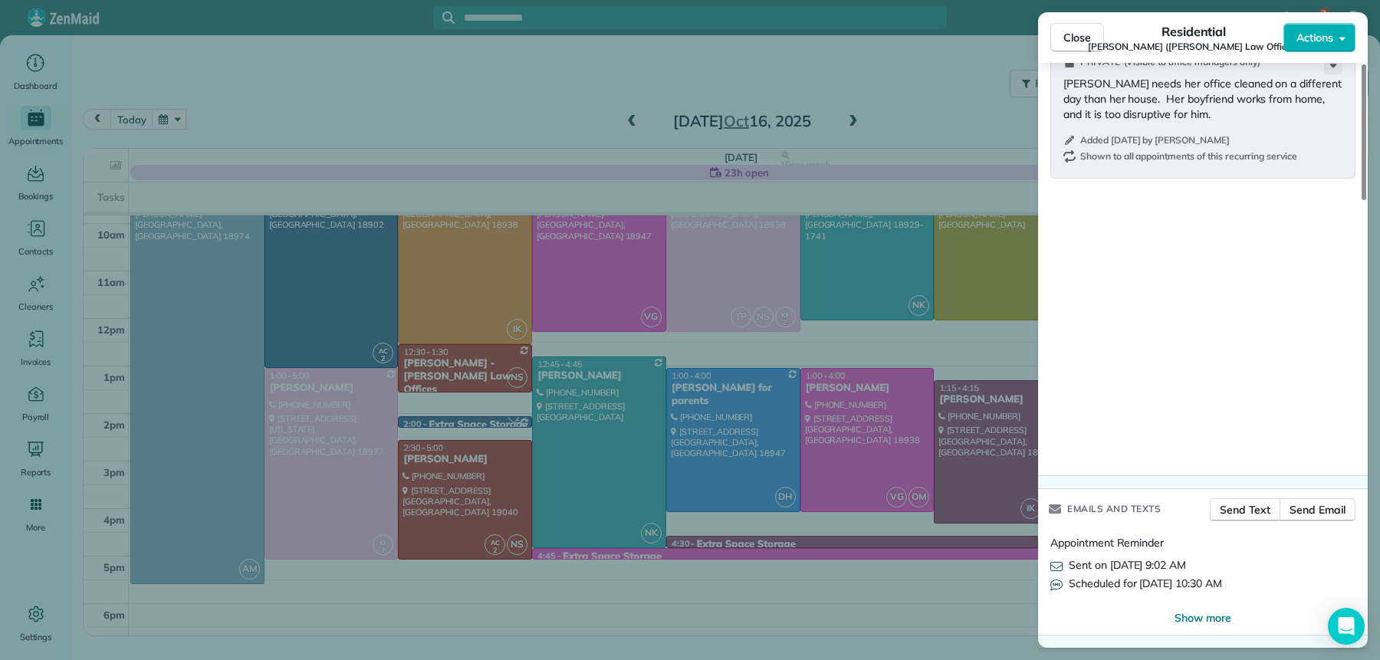
click at [1082, 34] on span "Close" at bounding box center [1078, 37] width 28 height 15
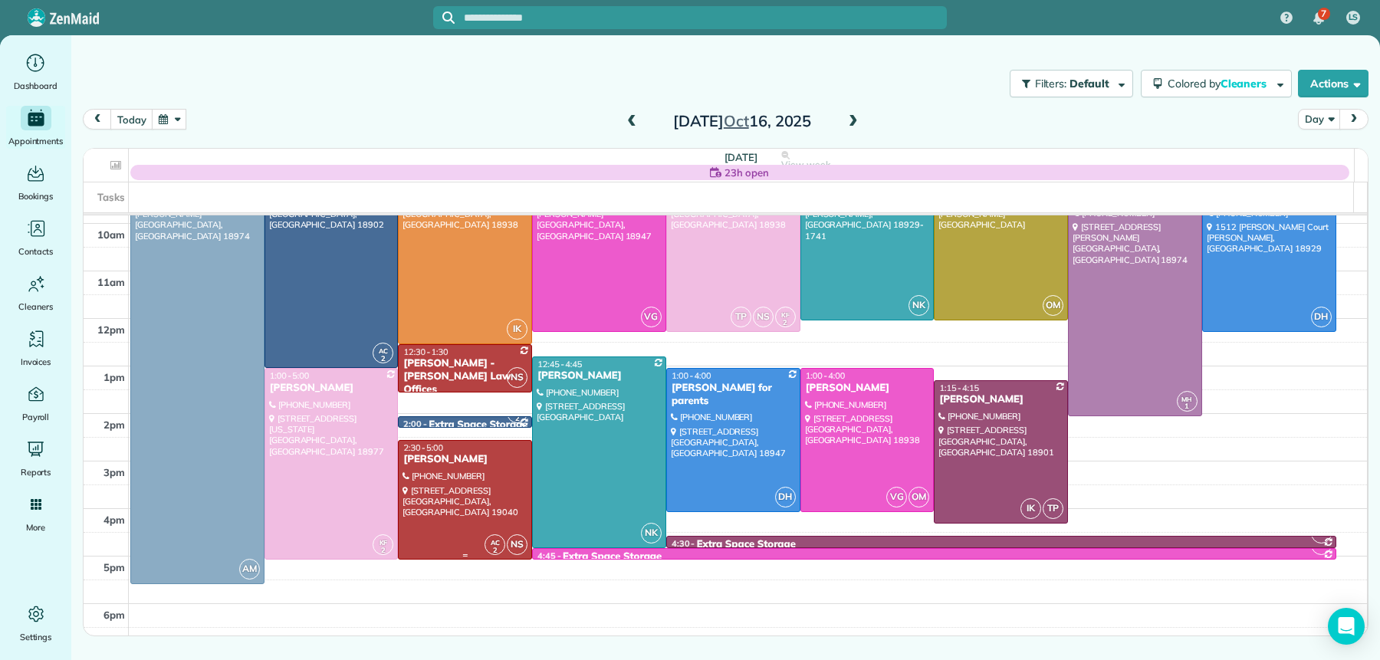
click at [459, 455] on div "Mariane Hitchner" at bounding box center [465, 459] width 125 height 13
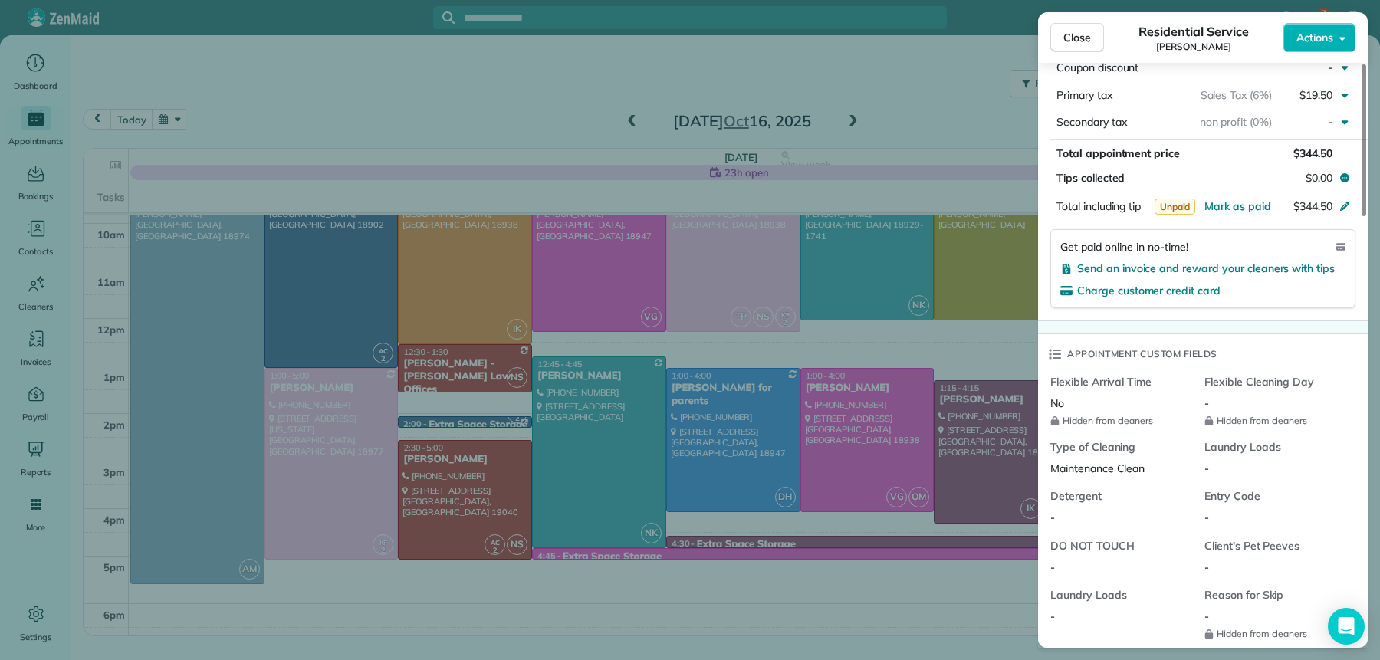
scroll to position [1658, 0]
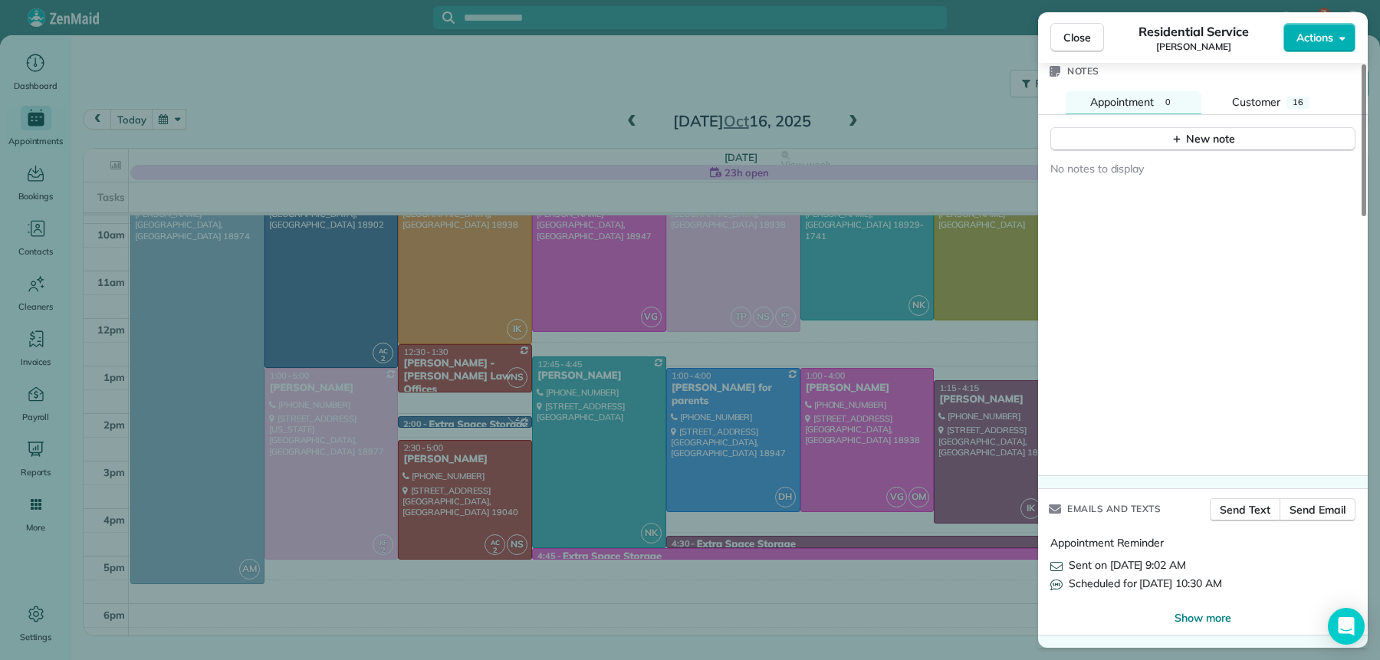
click at [1085, 23] on button "Close" at bounding box center [1077, 37] width 54 height 29
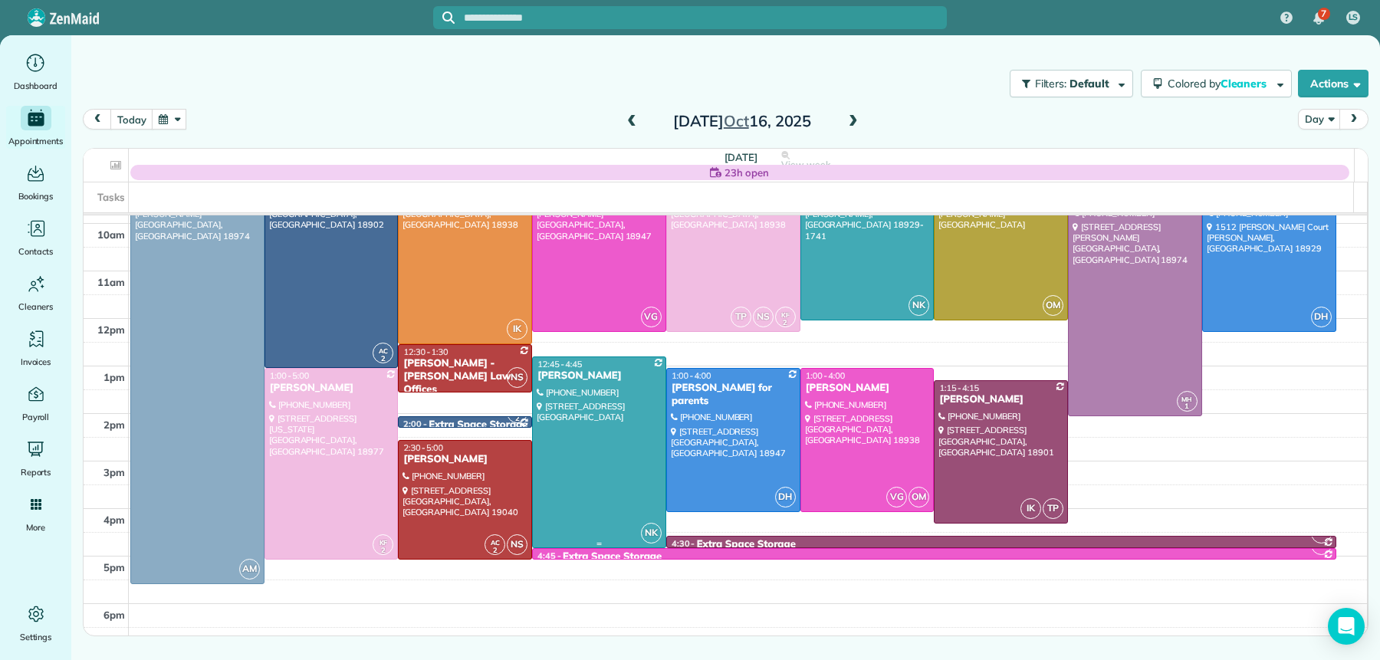
click at [605, 375] on div "Michelle Ambrosini" at bounding box center [599, 376] width 125 height 13
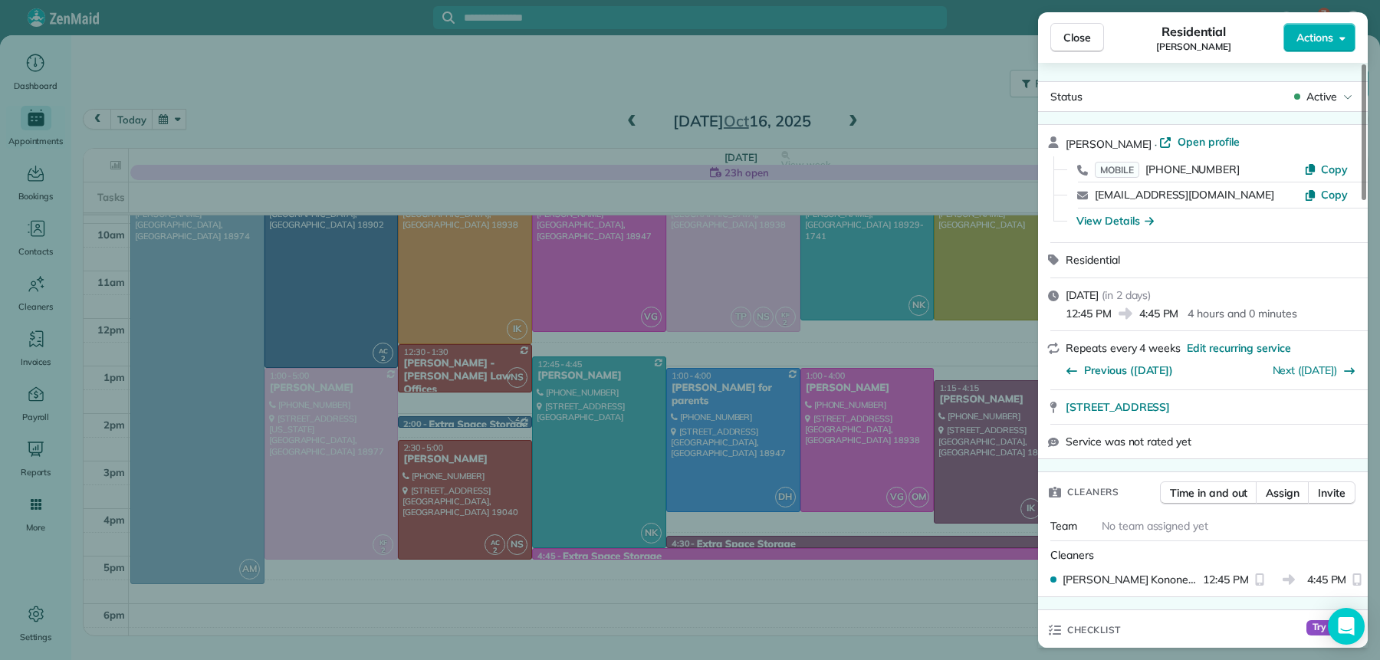
scroll to position [1853, 0]
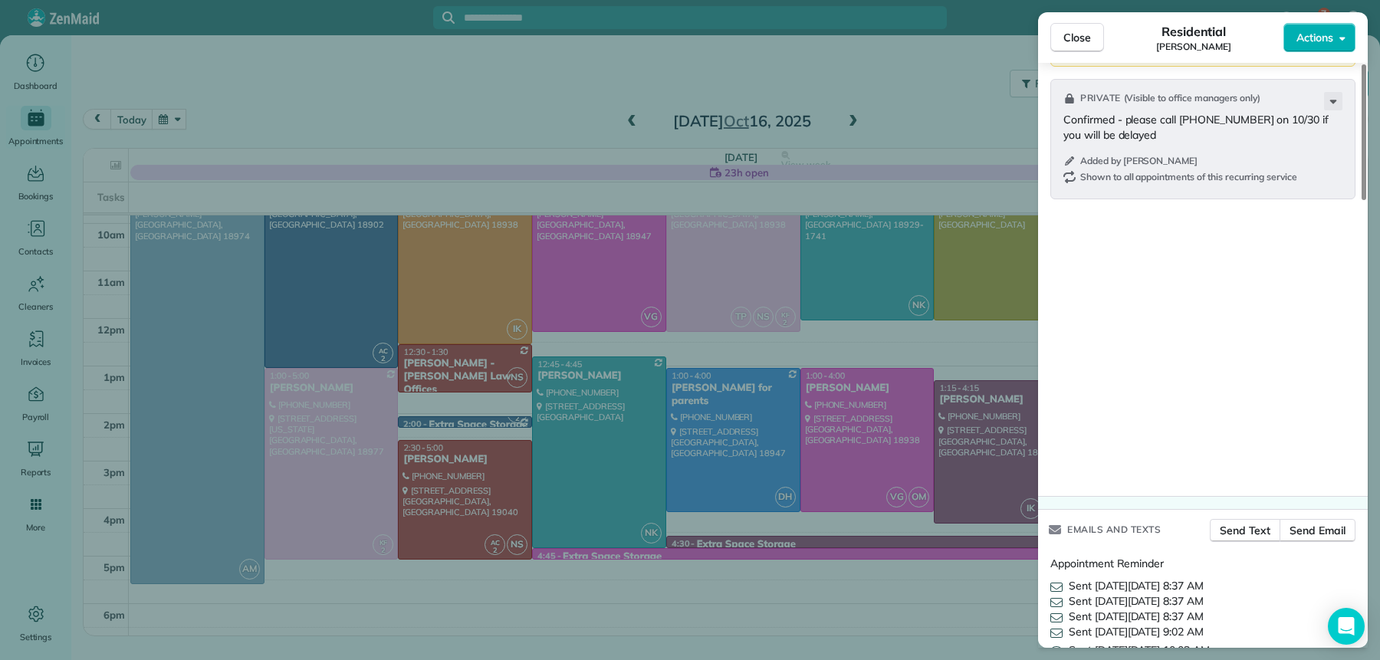
drag, startPoint x: 1087, startPoint y: 35, endPoint x: 1073, endPoint y: 46, distance: 17.5
click at [1087, 35] on span "Close" at bounding box center [1078, 37] width 28 height 15
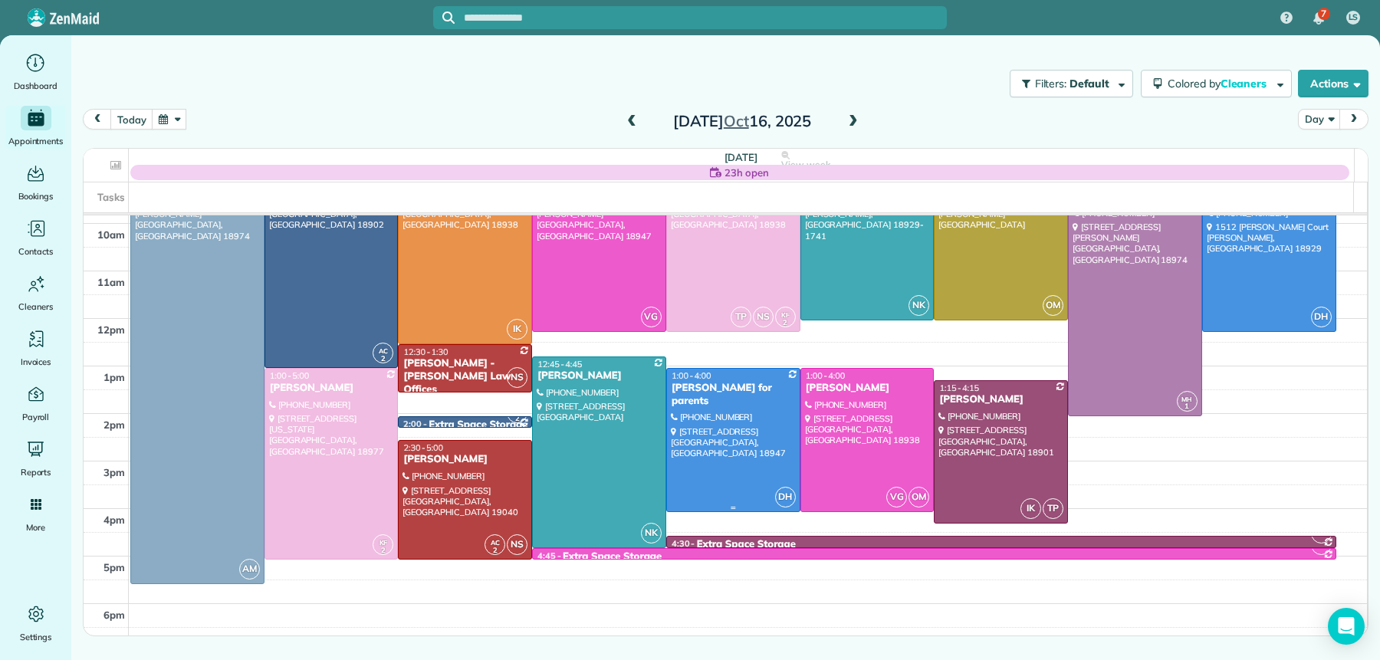
click at [695, 388] on div "Stacey Morgan for parents" at bounding box center [733, 395] width 125 height 26
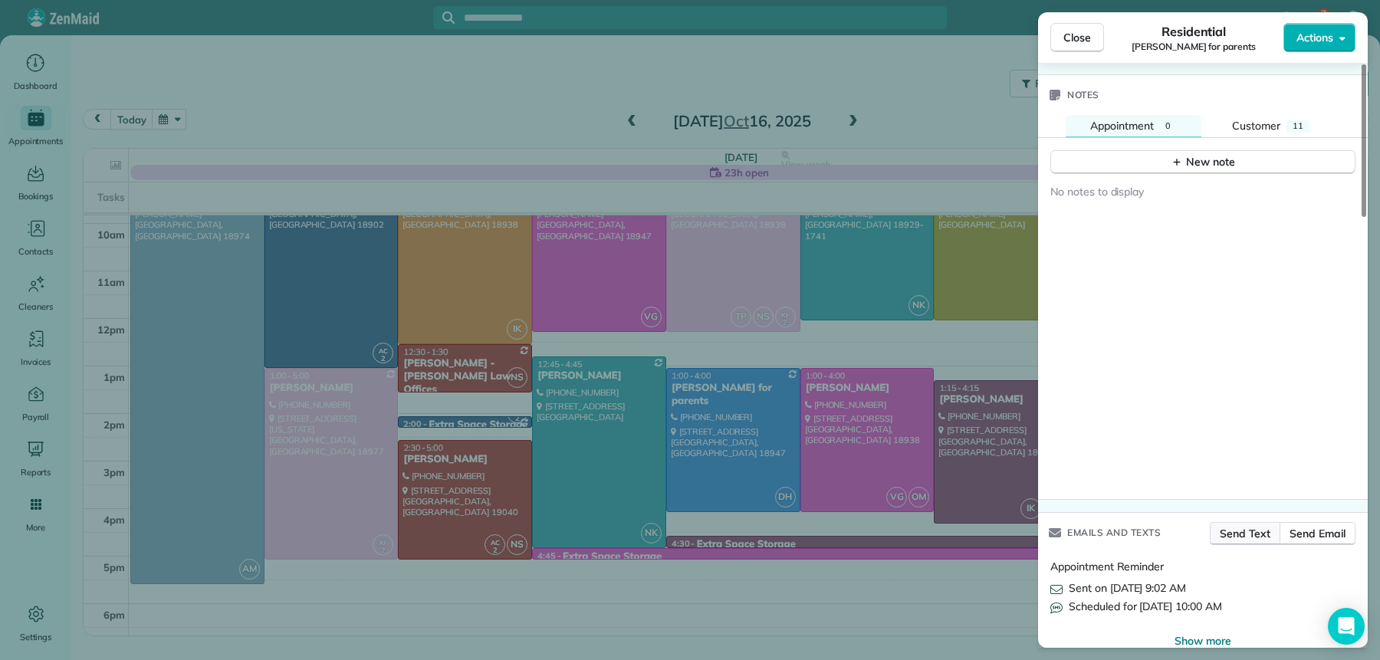
scroll to position [1651, 0]
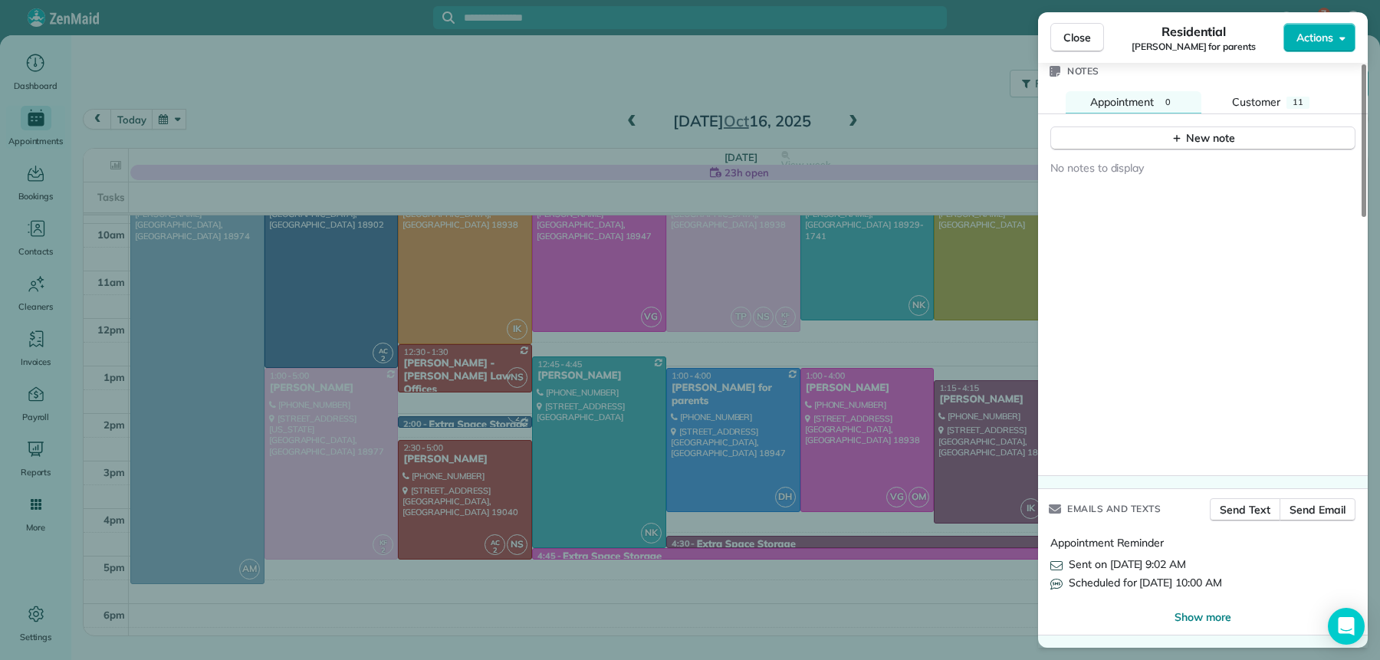
click at [1093, 41] on button "Close" at bounding box center [1077, 37] width 54 height 29
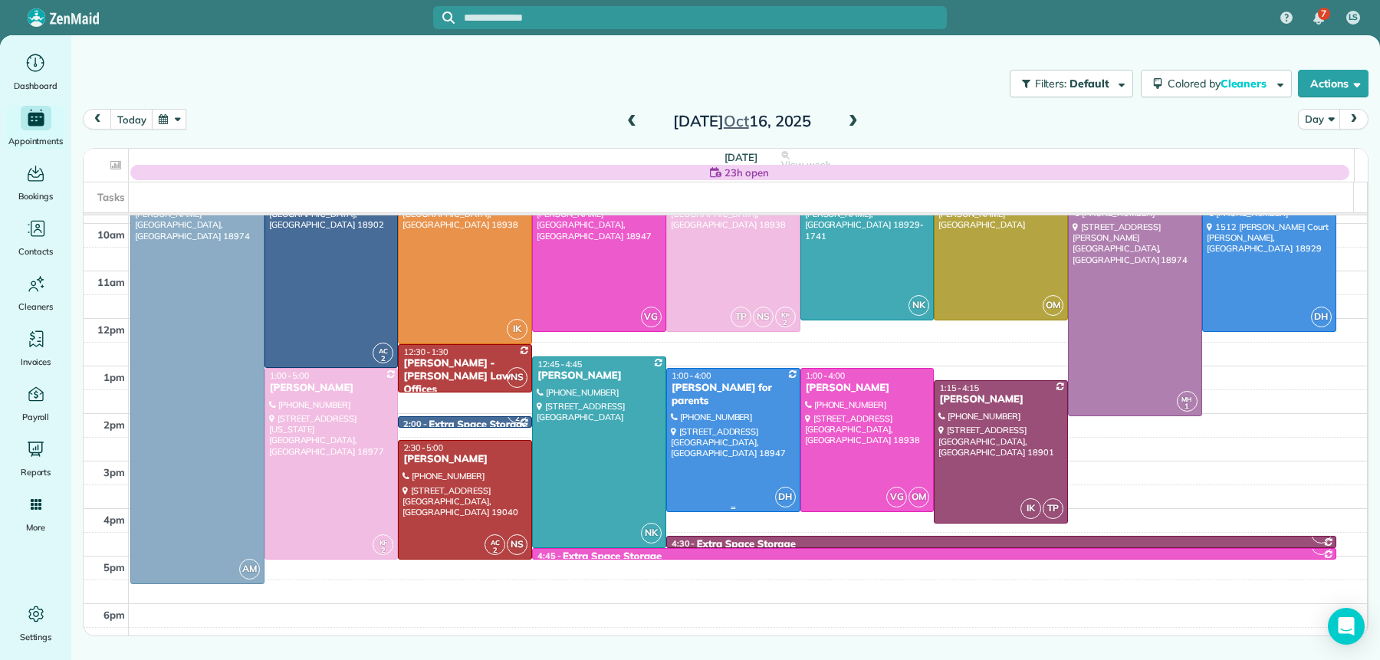
click at [725, 399] on div "Stacey Morgan for parents" at bounding box center [733, 395] width 125 height 26
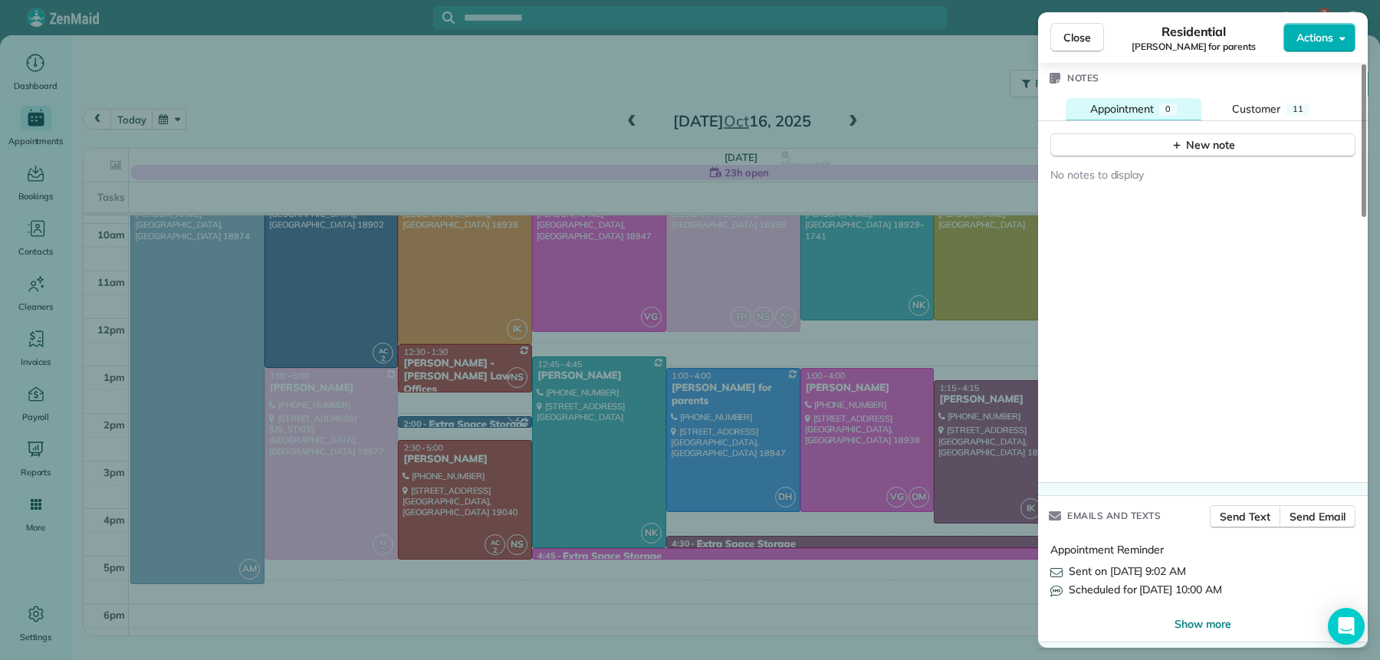
scroll to position [1645, 0]
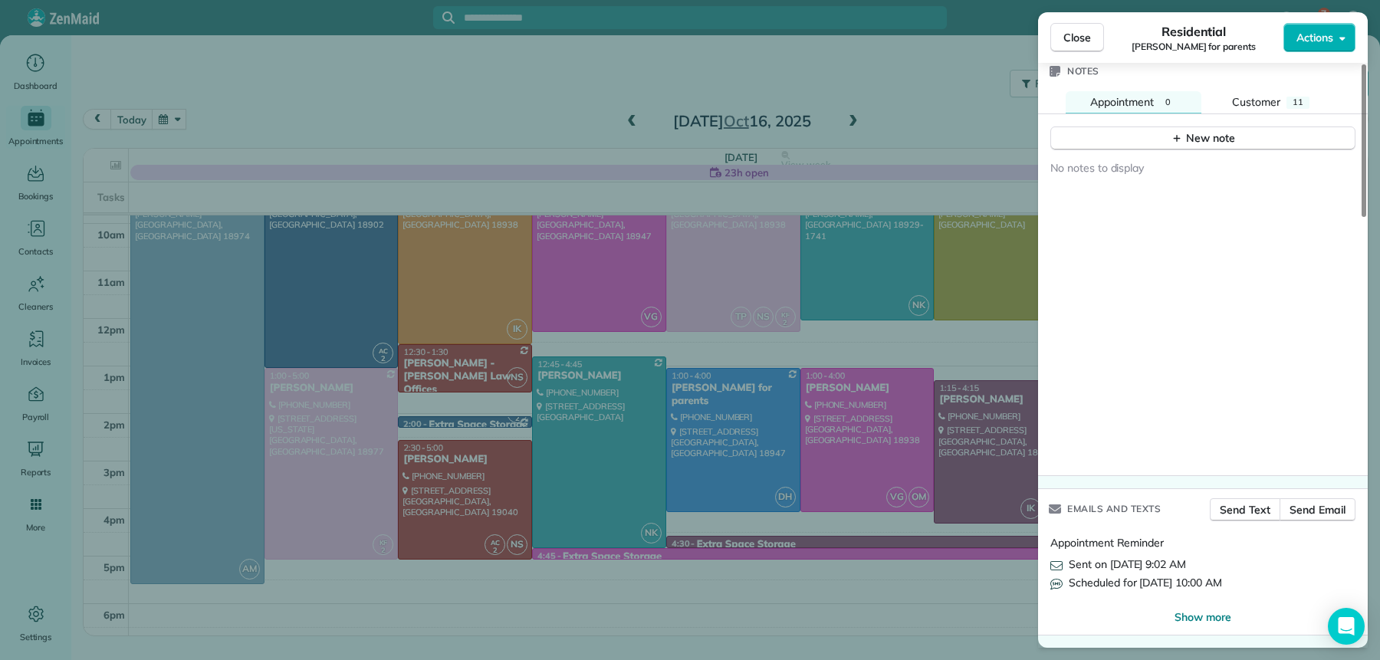
drag, startPoint x: 1077, startPoint y: 39, endPoint x: 994, endPoint y: 121, distance: 117.1
click at [1077, 39] on span "Close" at bounding box center [1078, 37] width 28 height 15
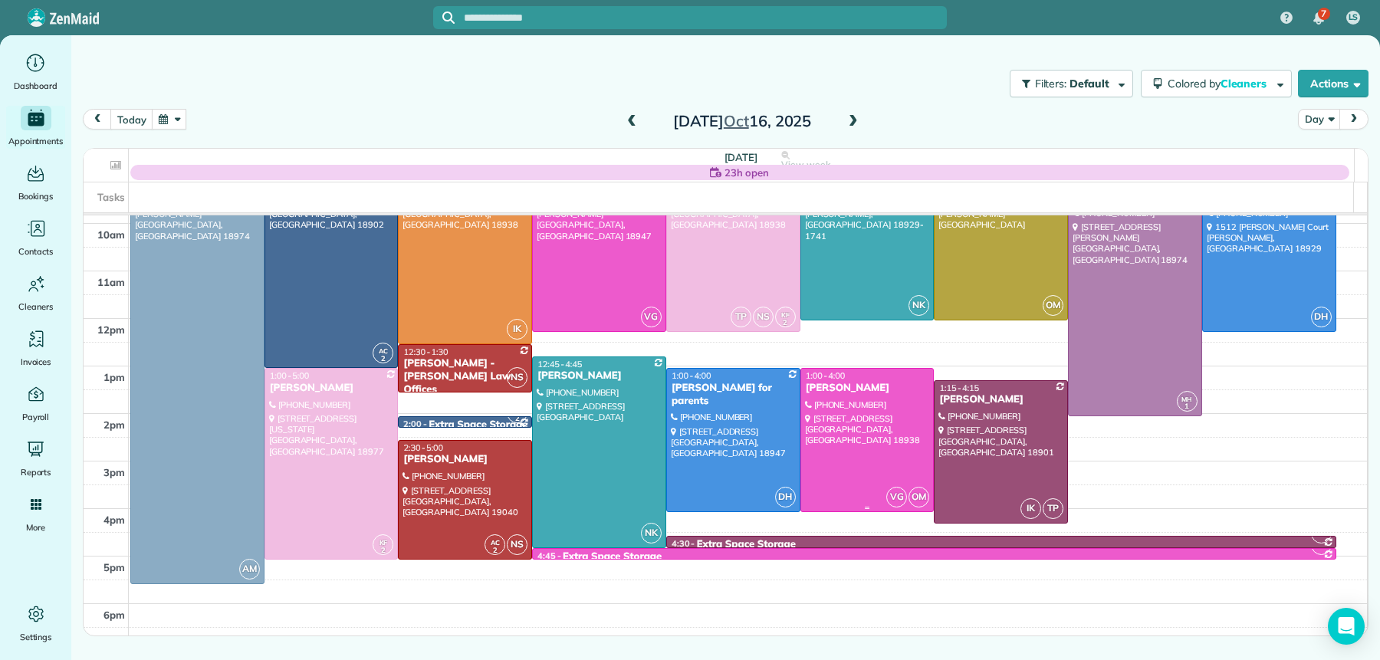
click at [847, 403] on div at bounding box center [867, 440] width 133 height 143
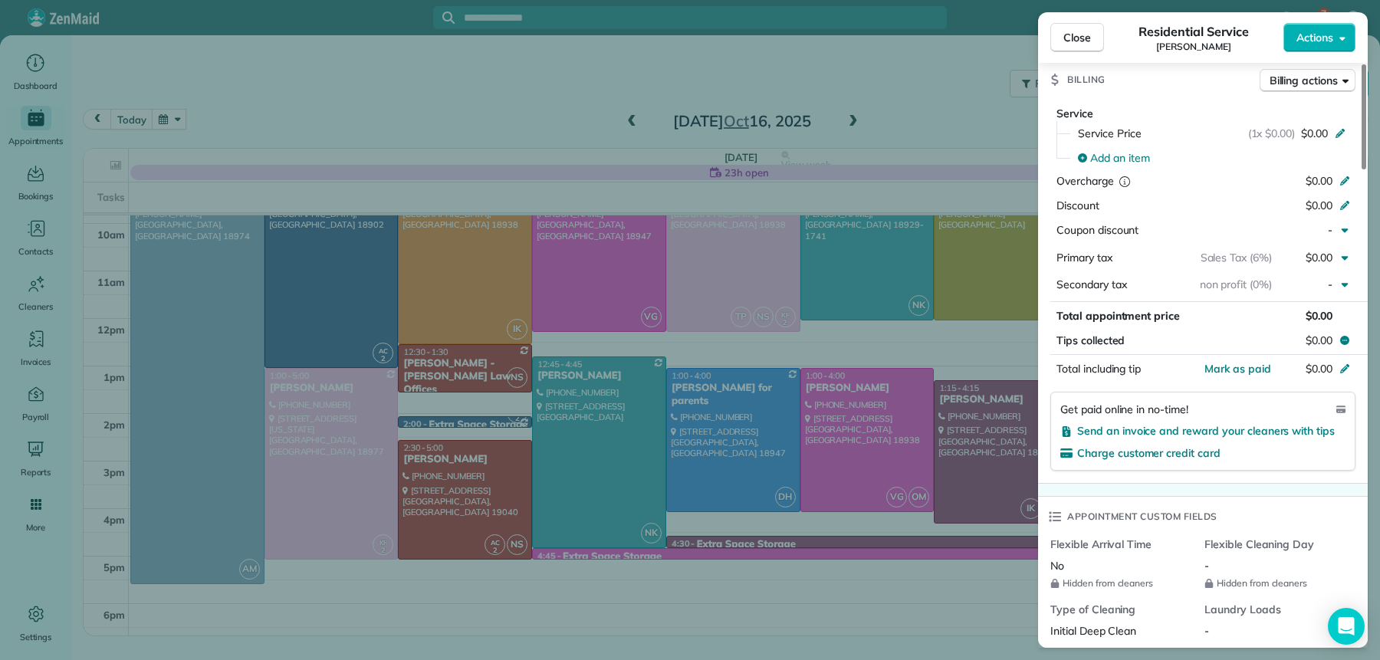
scroll to position [1661, 0]
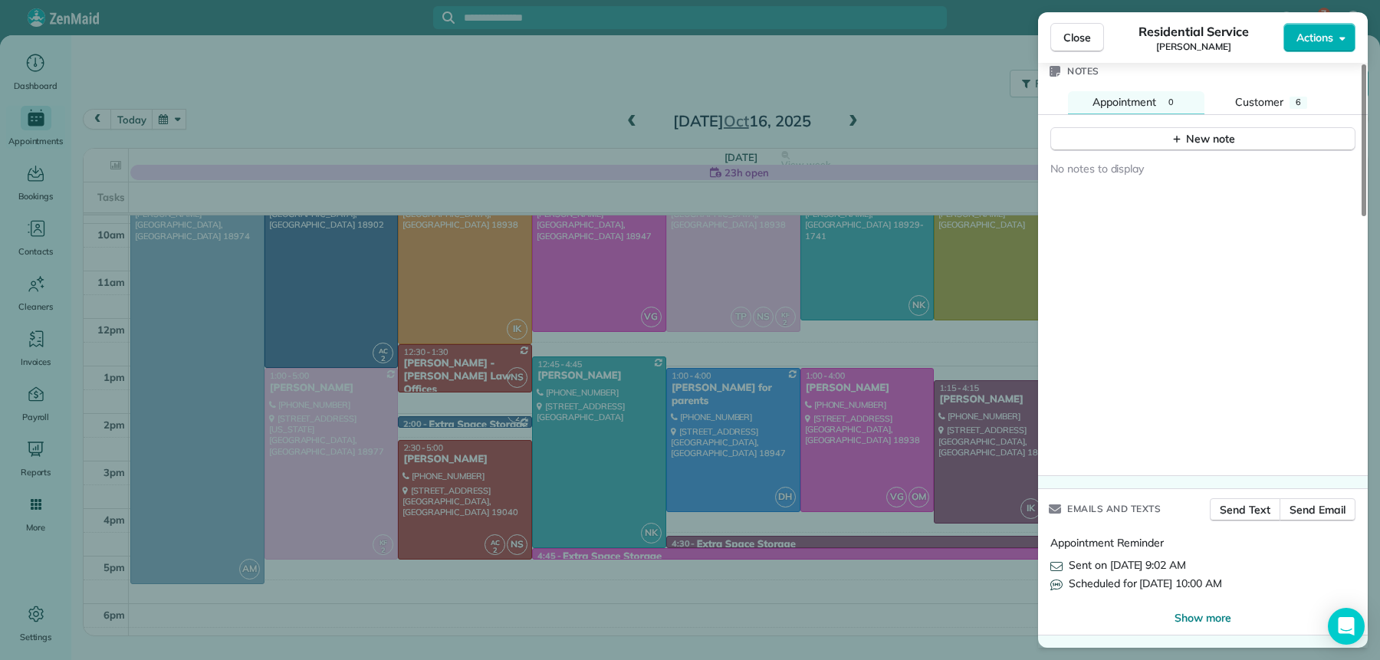
click at [1078, 23] on button "Close" at bounding box center [1077, 37] width 54 height 29
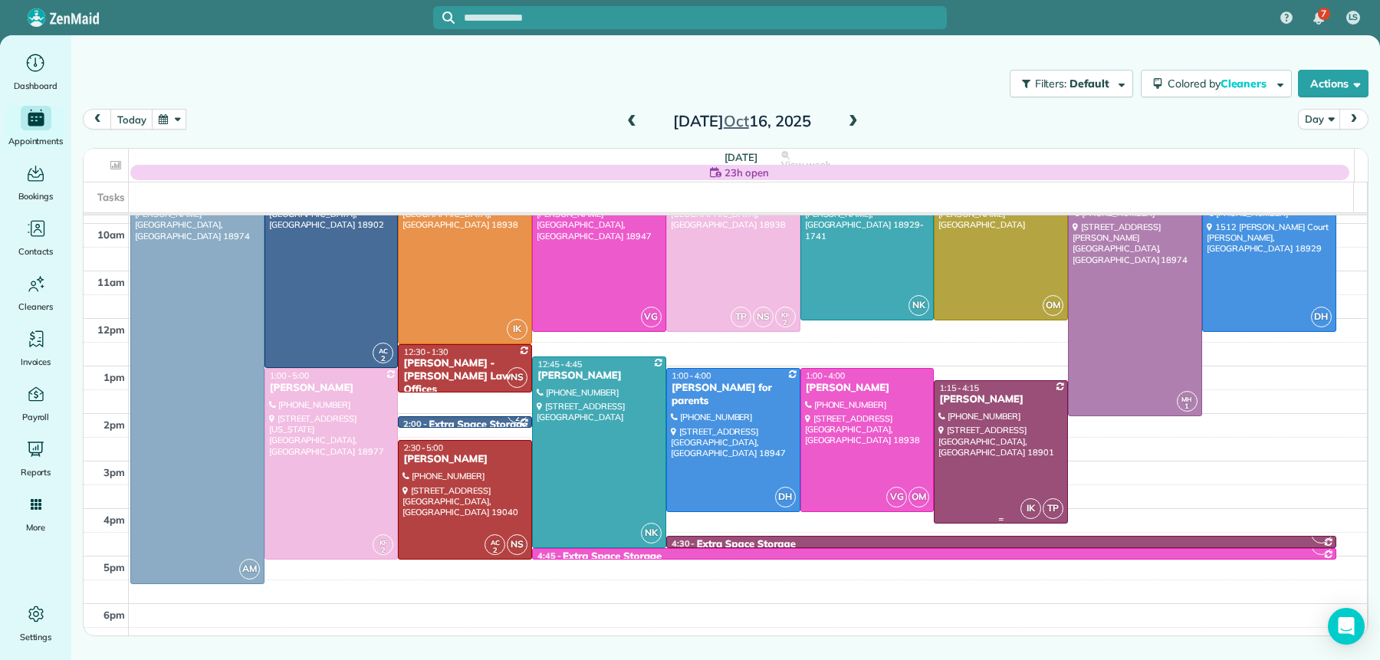
drag, startPoint x: 985, startPoint y: 403, endPoint x: 985, endPoint y: 410, distance: 7.7
click at [985, 403] on div "Evan McGillian" at bounding box center [1001, 399] width 125 height 13
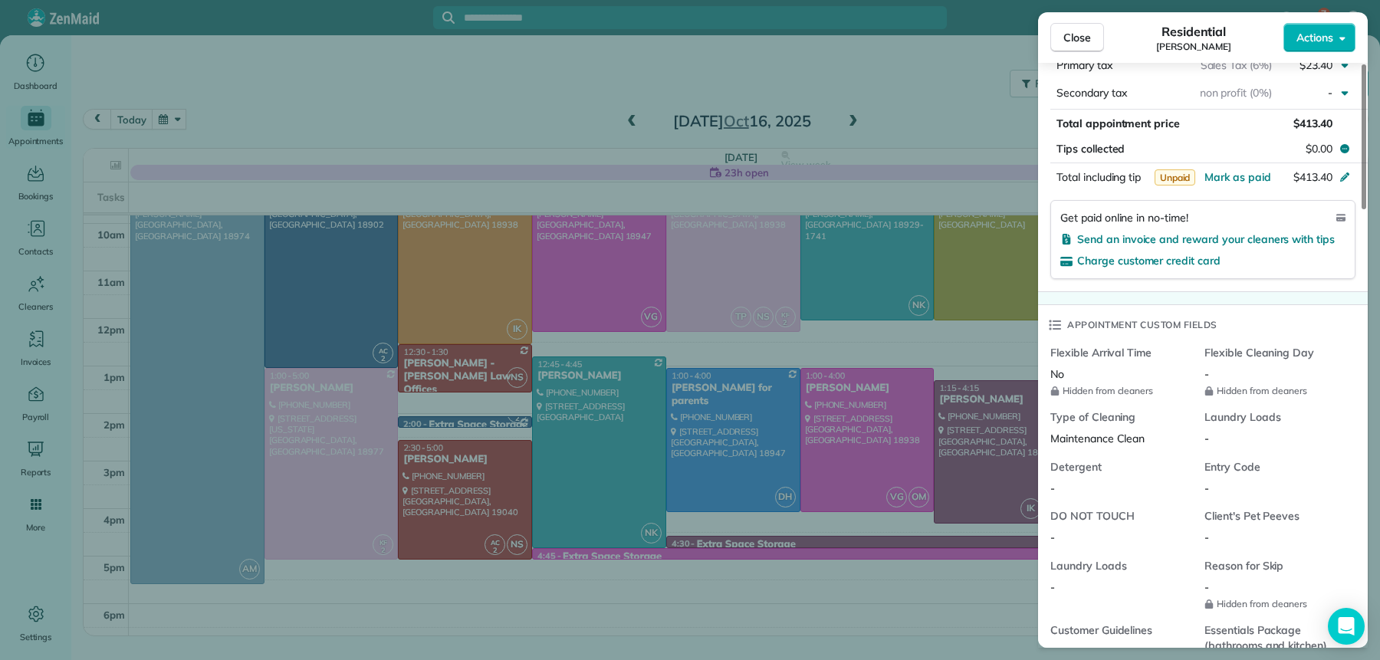
scroll to position [1762, 0]
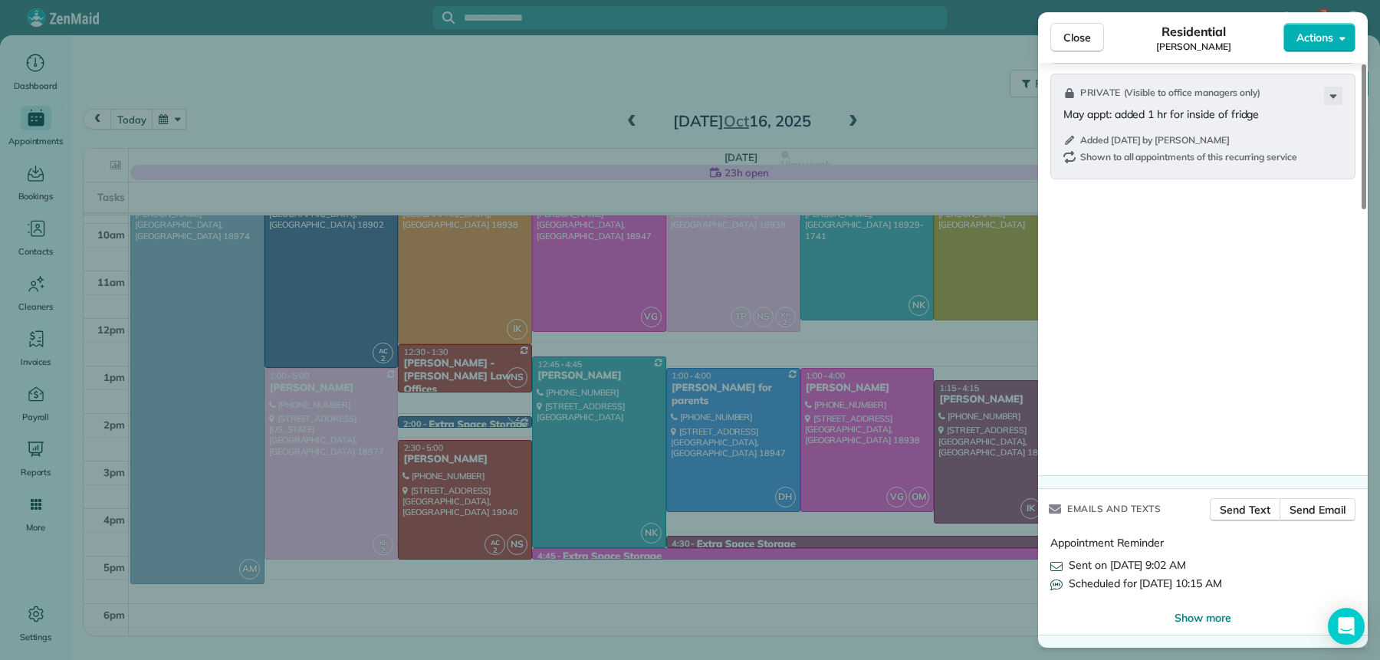
drag, startPoint x: 1080, startPoint y: 44, endPoint x: 958, endPoint y: 87, distance: 129.3
click at [1082, 43] on button "Close" at bounding box center [1077, 37] width 54 height 29
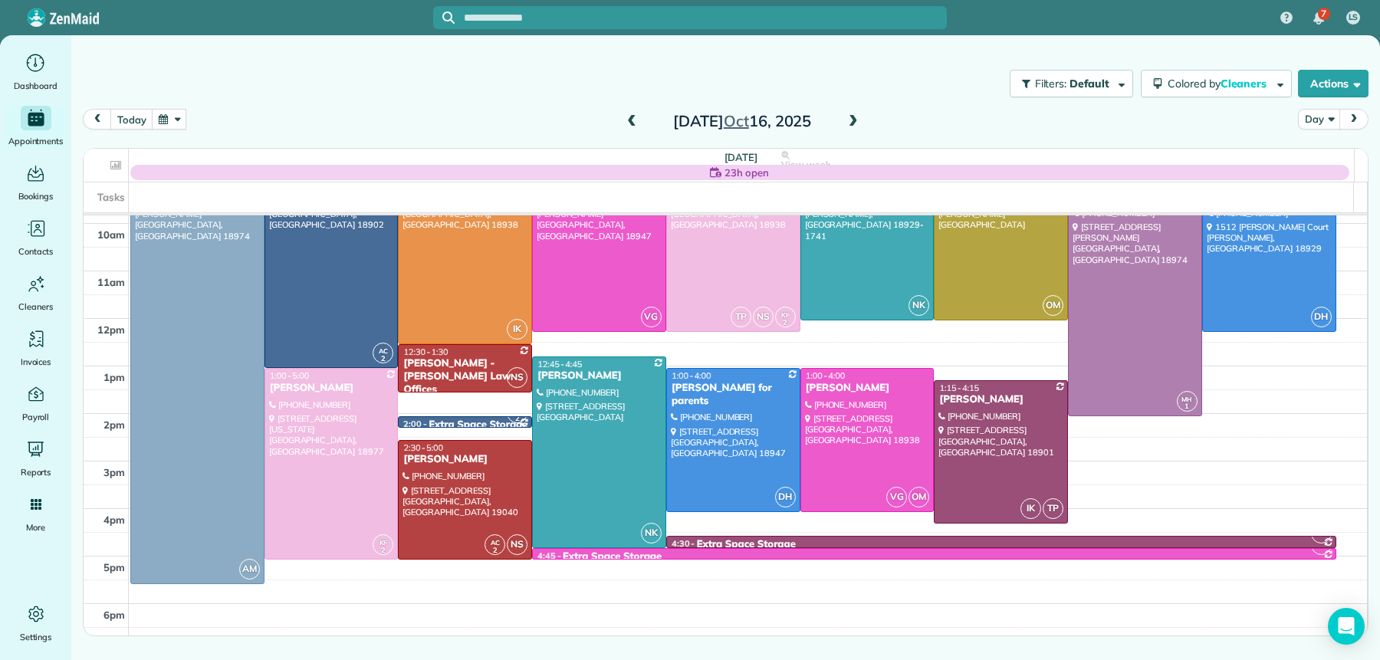
click at [860, 116] on span at bounding box center [853, 122] width 17 height 14
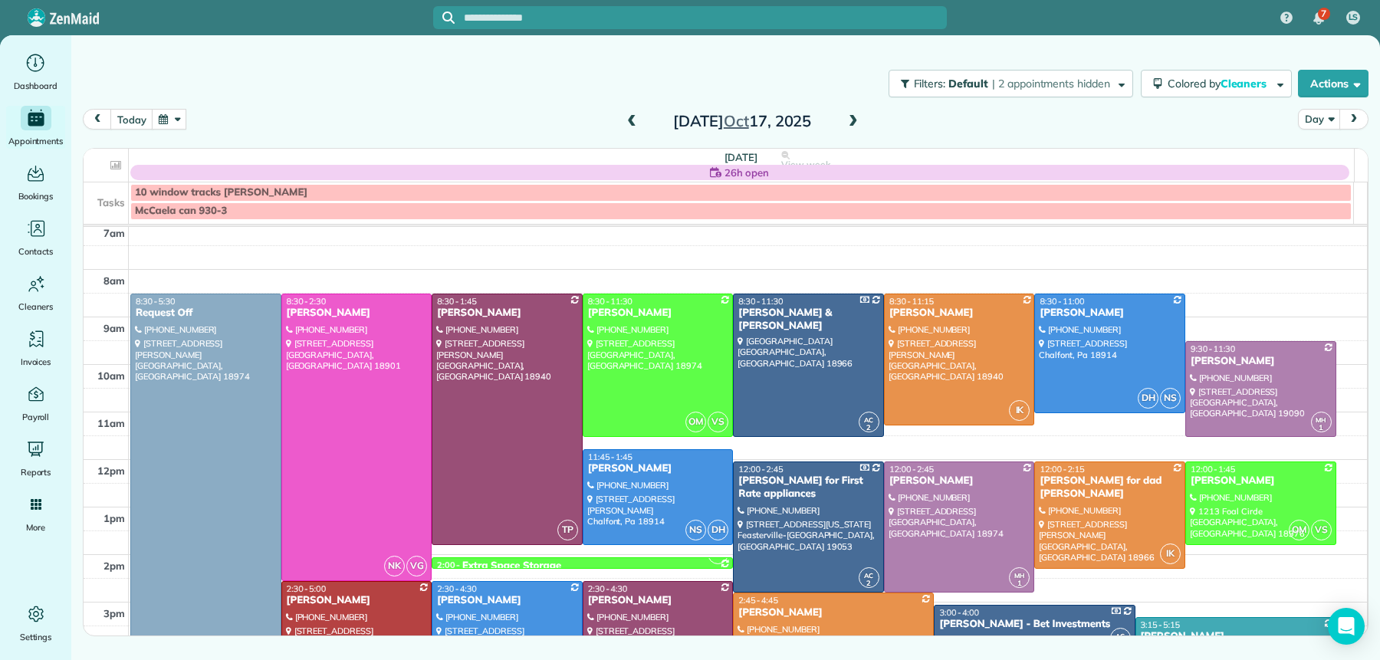
scroll to position [15, 0]
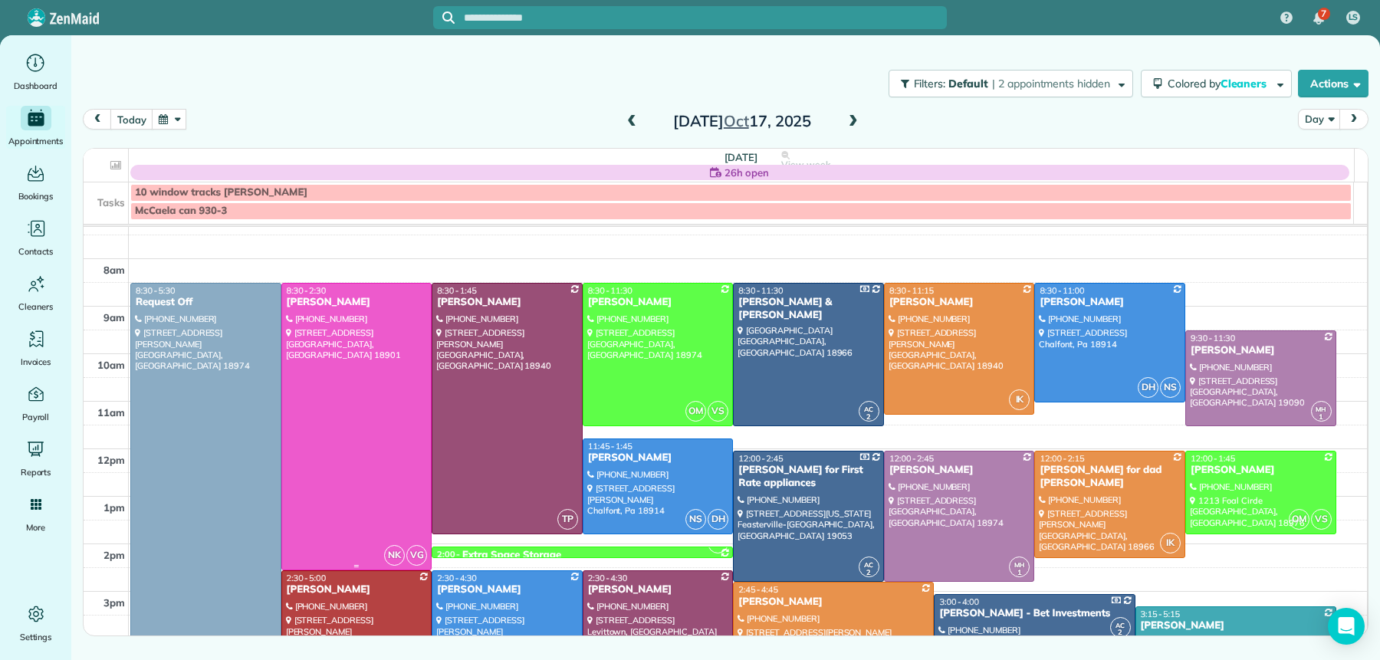
click at [329, 376] on div at bounding box center [357, 427] width 150 height 286
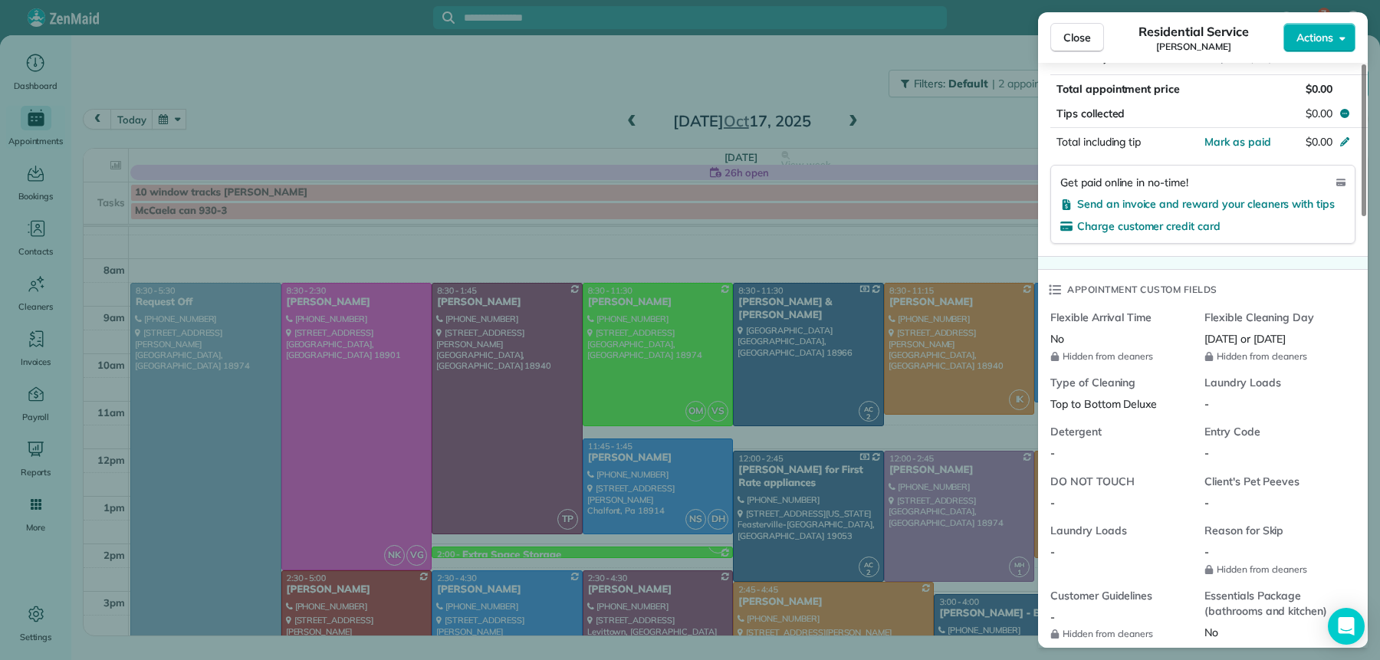
scroll to position [1661, 0]
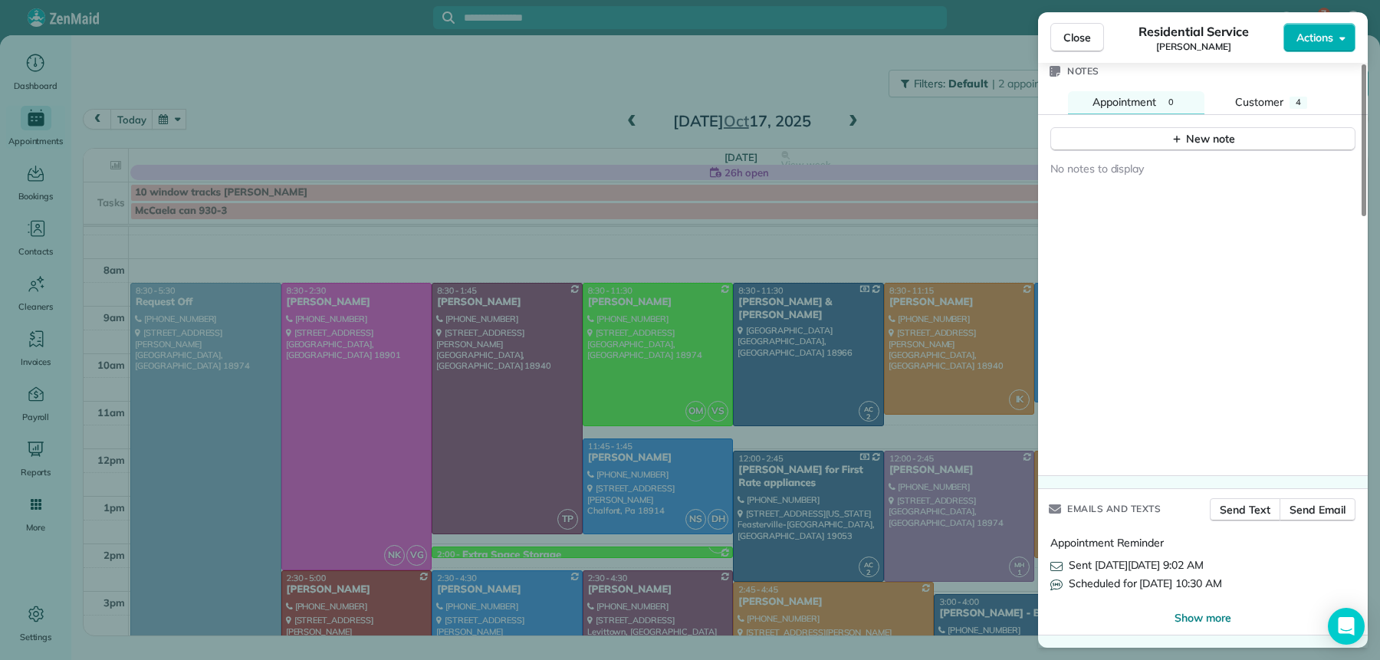
click at [1064, 38] on span "Close" at bounding box center [1078, 37] width 28 height 15
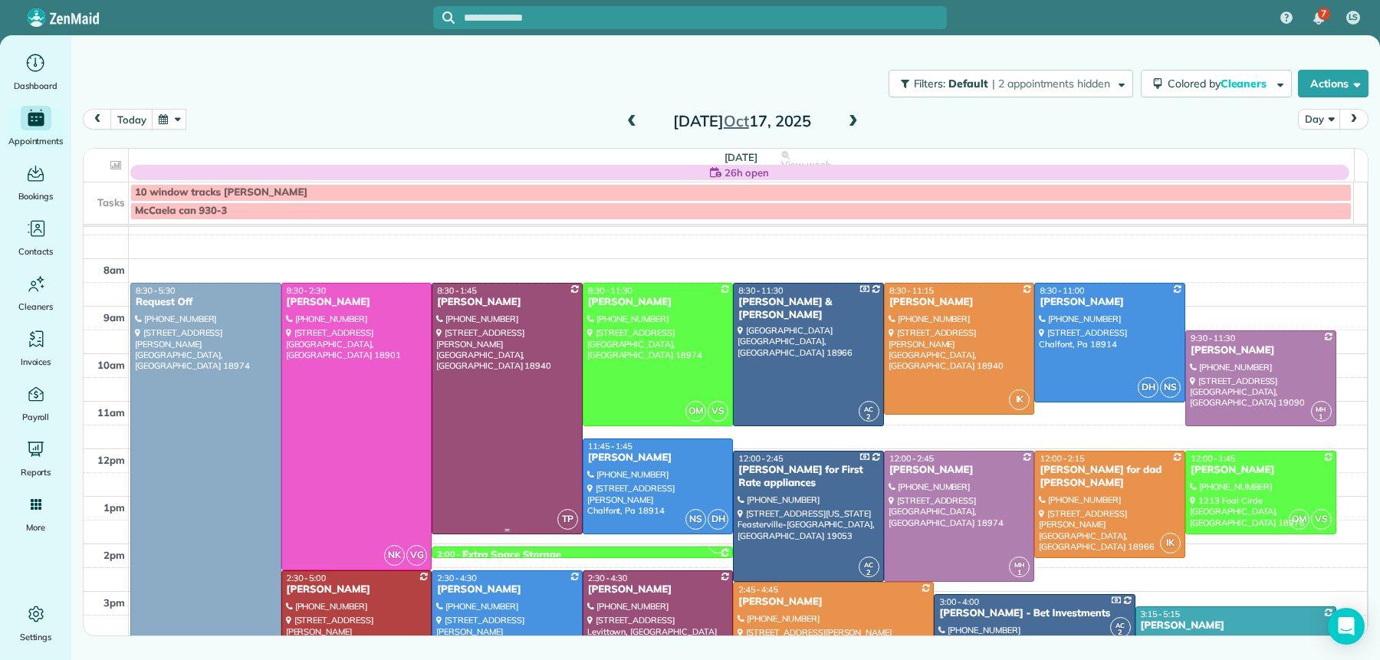
click at [513, 376] on div at bounding box center [507, 409] width 150 height 250
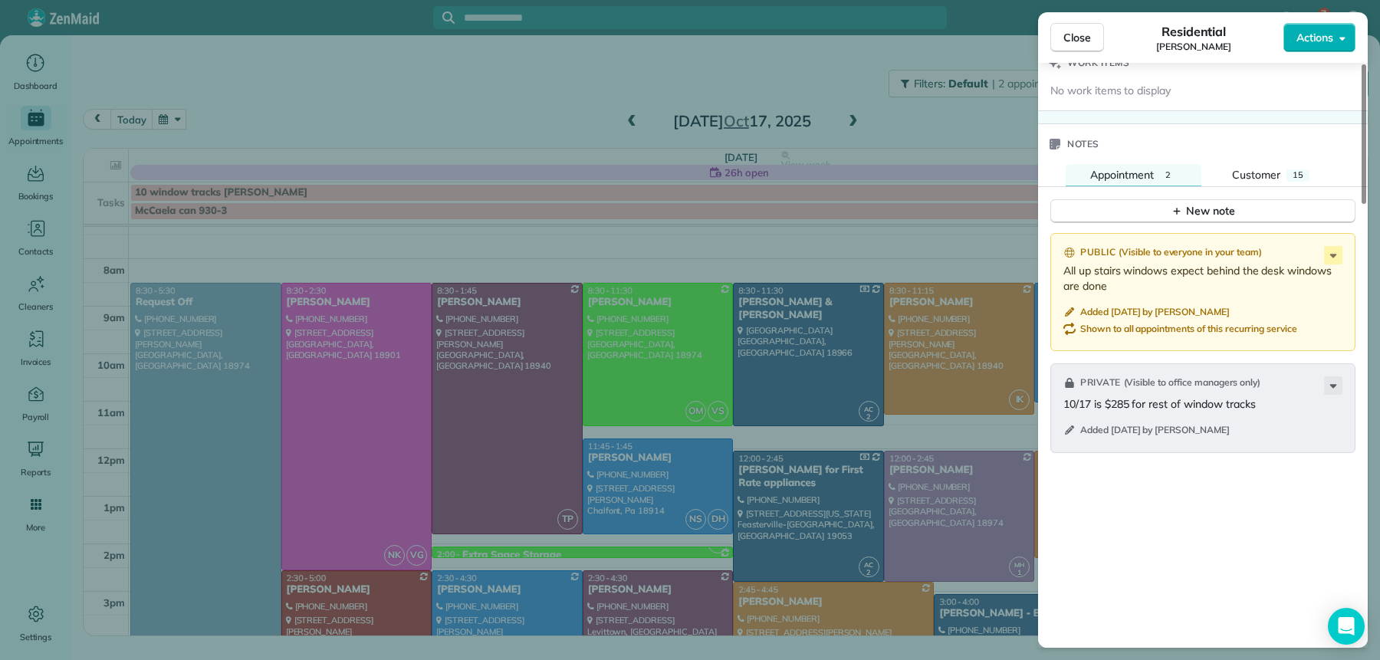
scroll to position [1850, 0]
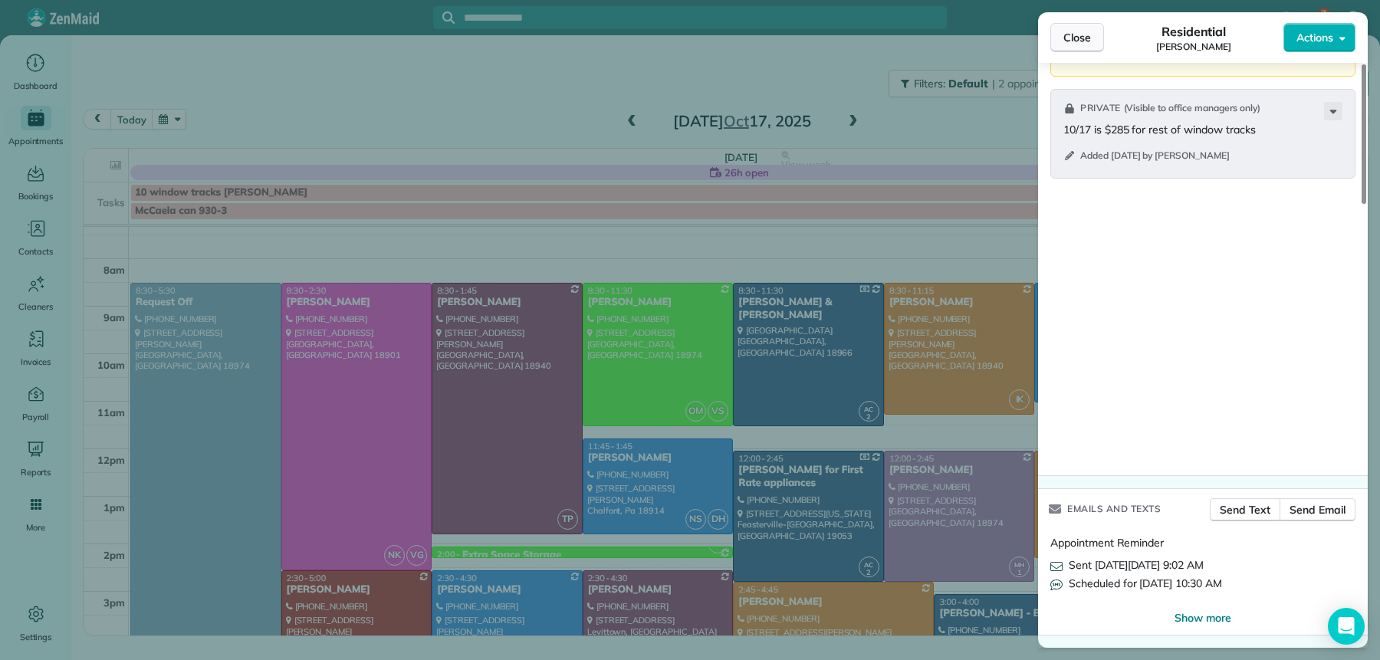
click at [1080, 36] on span "Close" at bounding box center [1078, 37] width 28 height 15
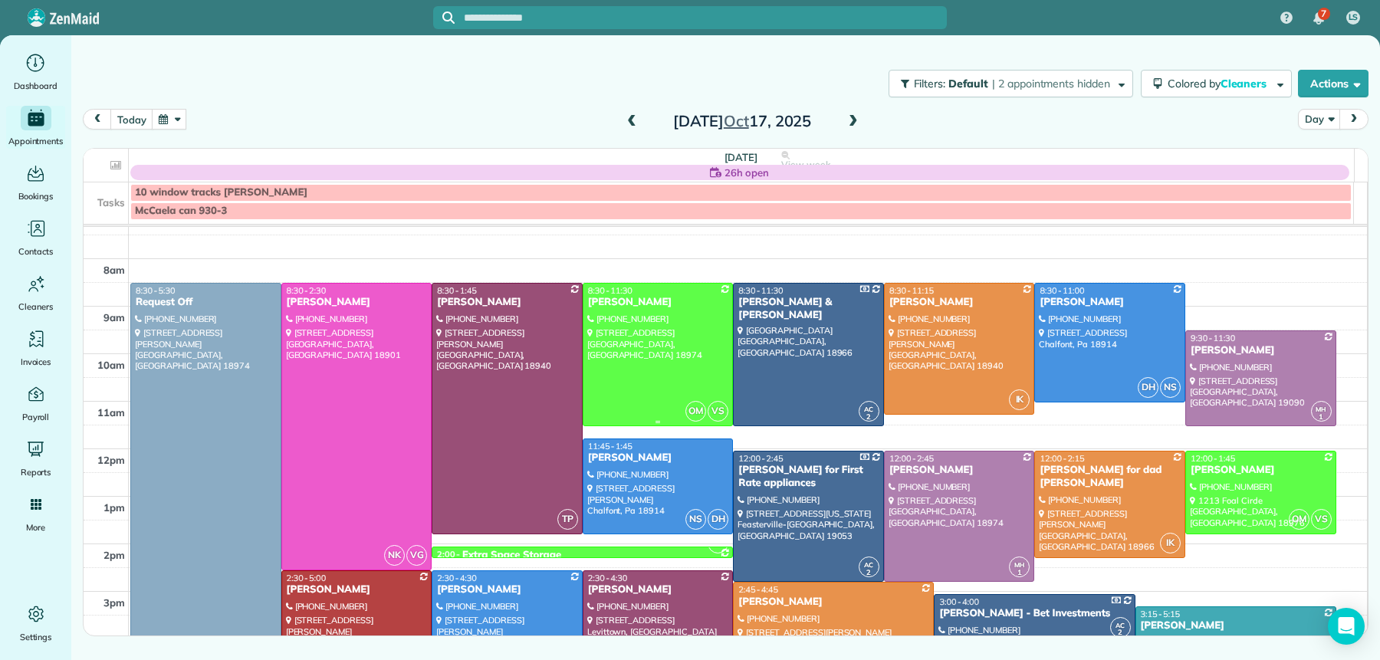
click at [672, 324] on div at bounding box center [659, 355] width 150 height 143
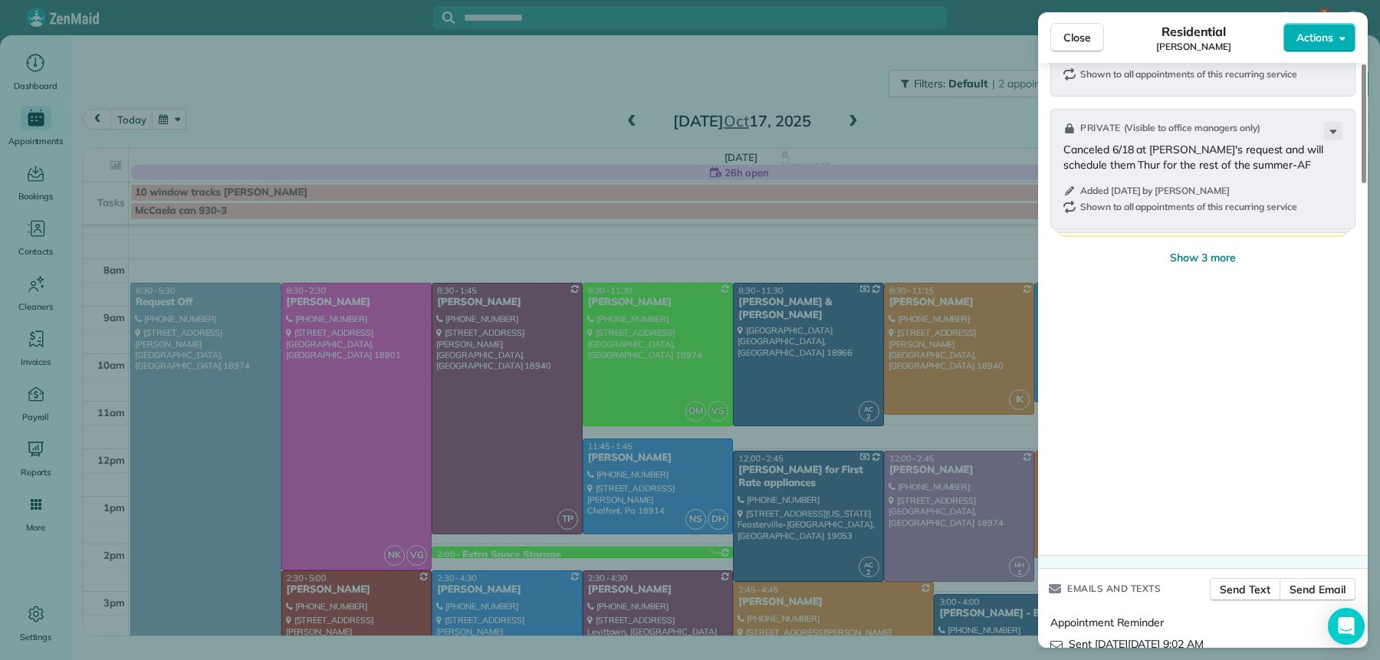
scroll to position [2280, 0]
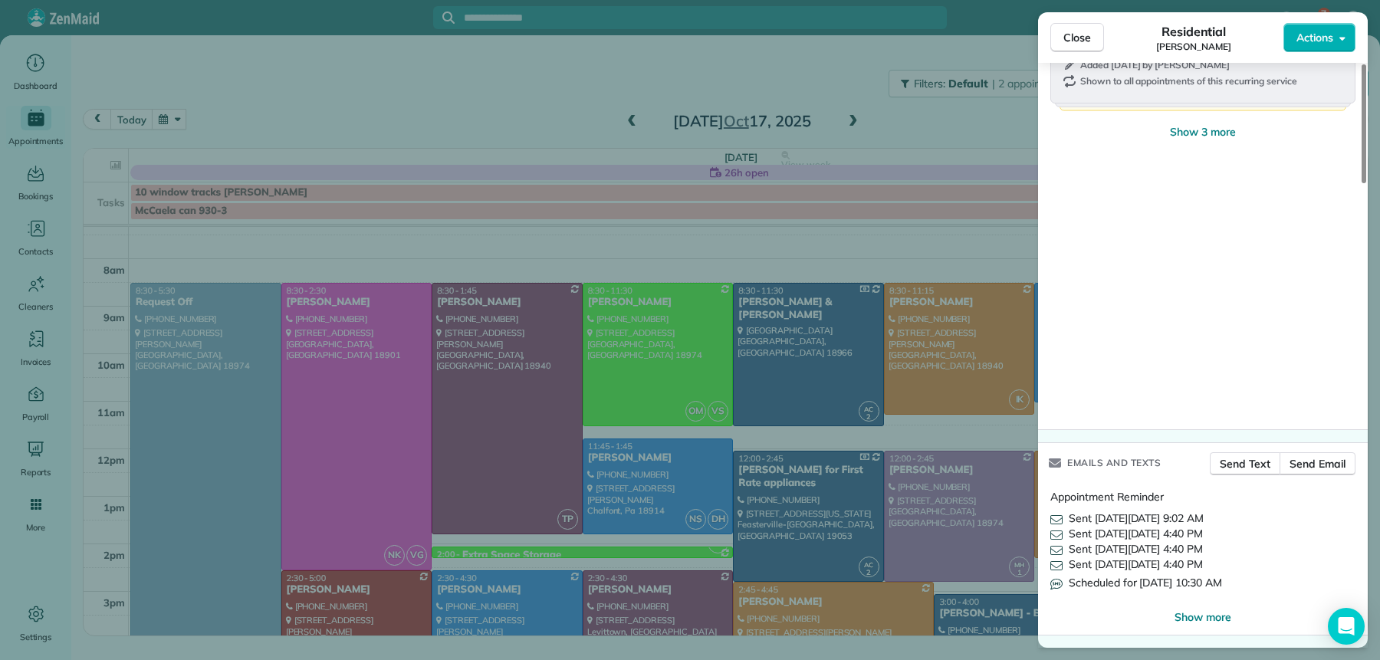
click at [1085, 44] on span "Close" at bounding box center [1078, 37] width 28 height 15
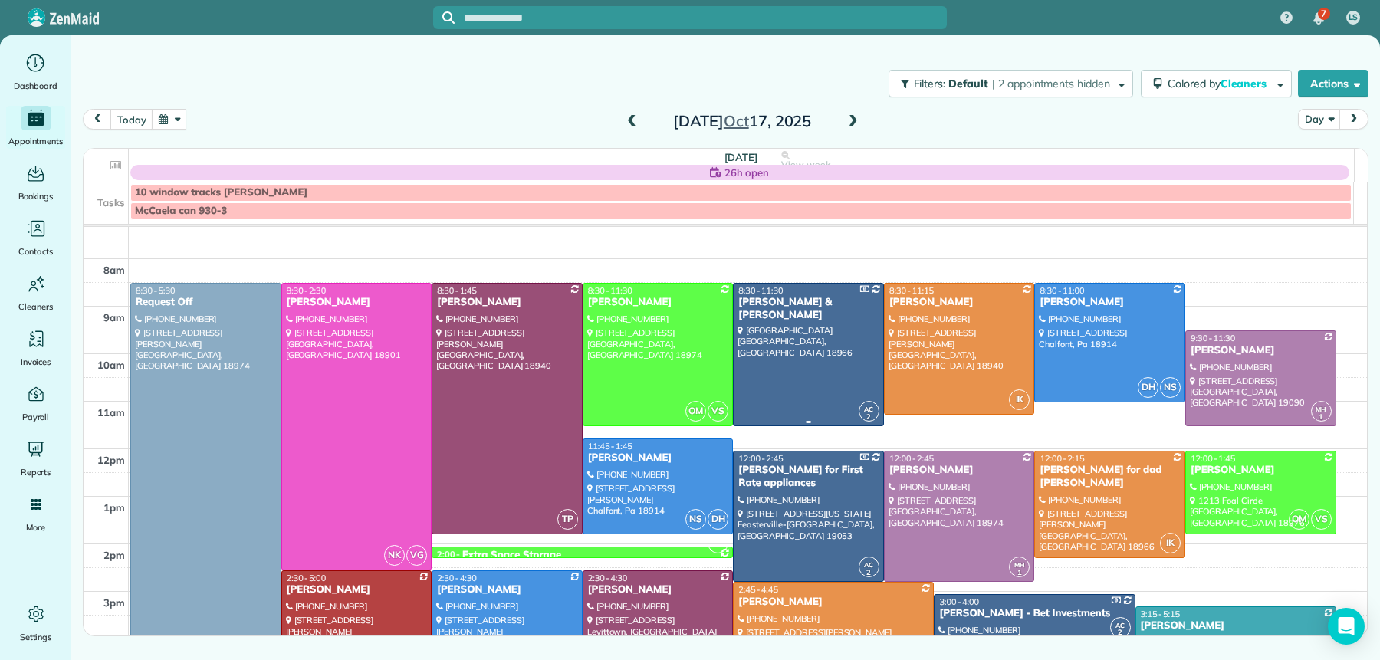
click at [792, 294] on div "8:30 - 11:30" at bounding box center [809, 290] width 142 height 11
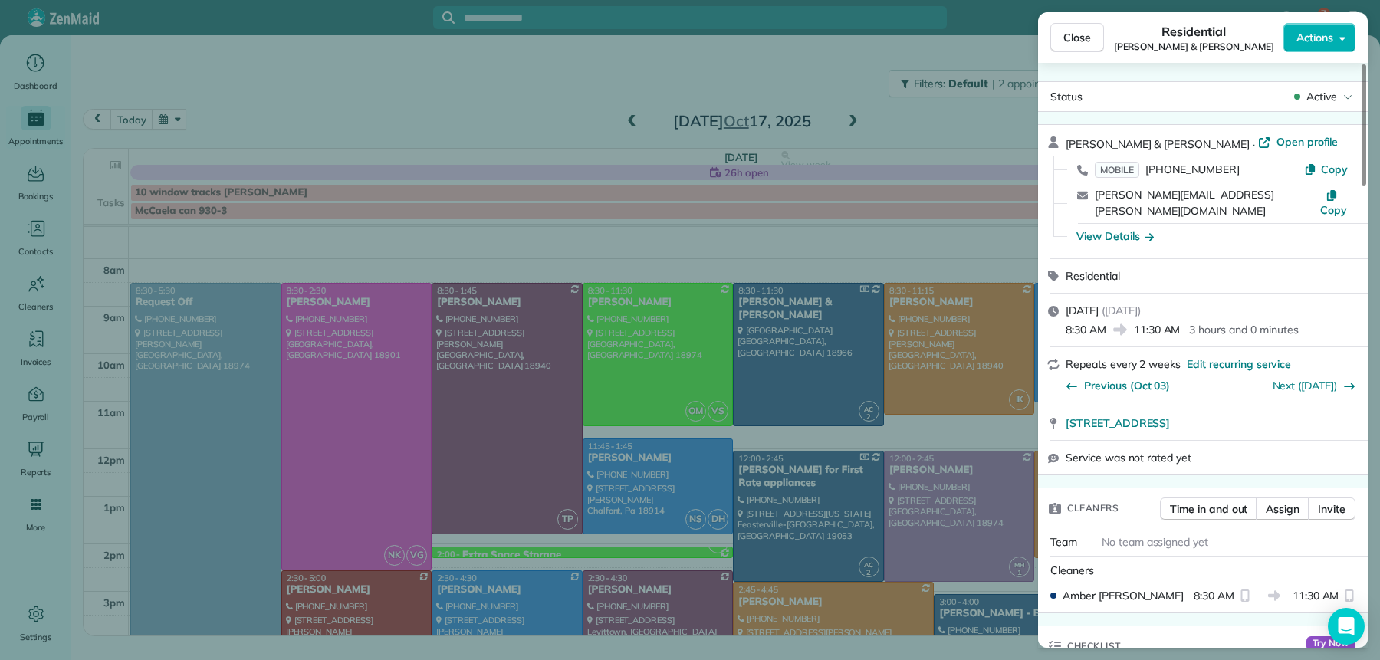
scroll to position [2226, 0]
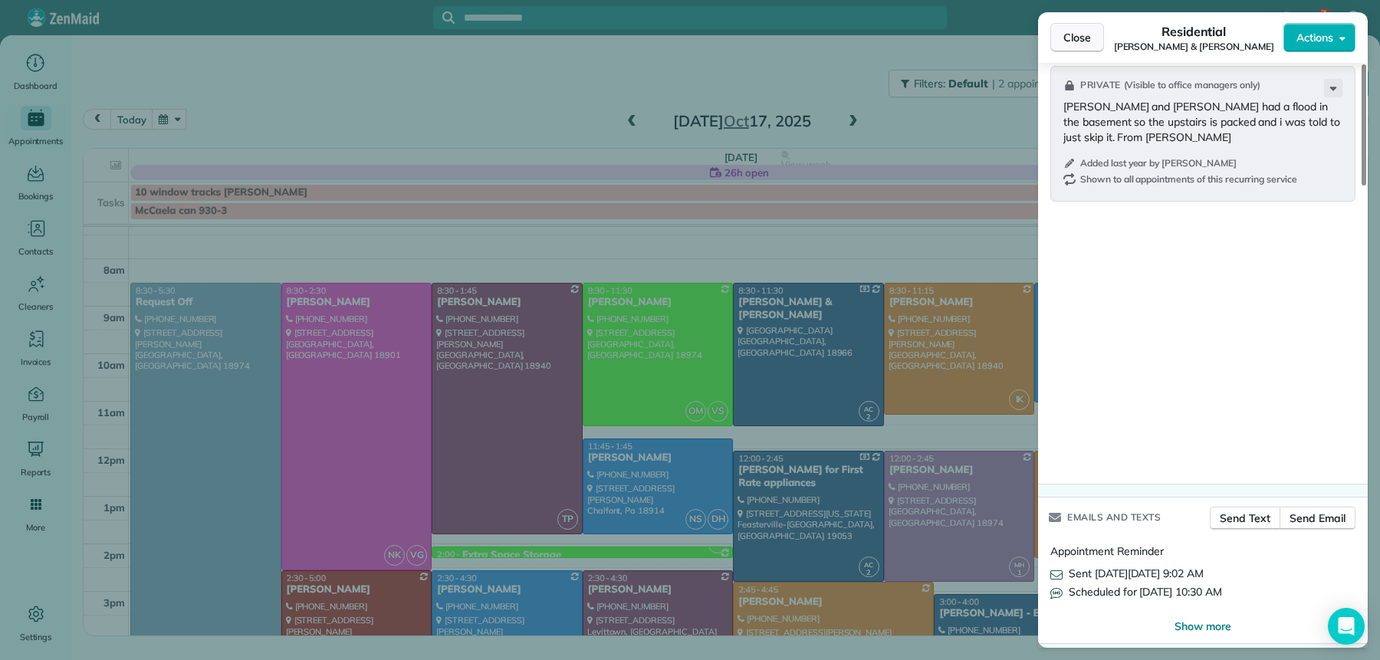
click at [1088, 32] on span "Close" at bounding box center [1078, 37] width 28 height 15
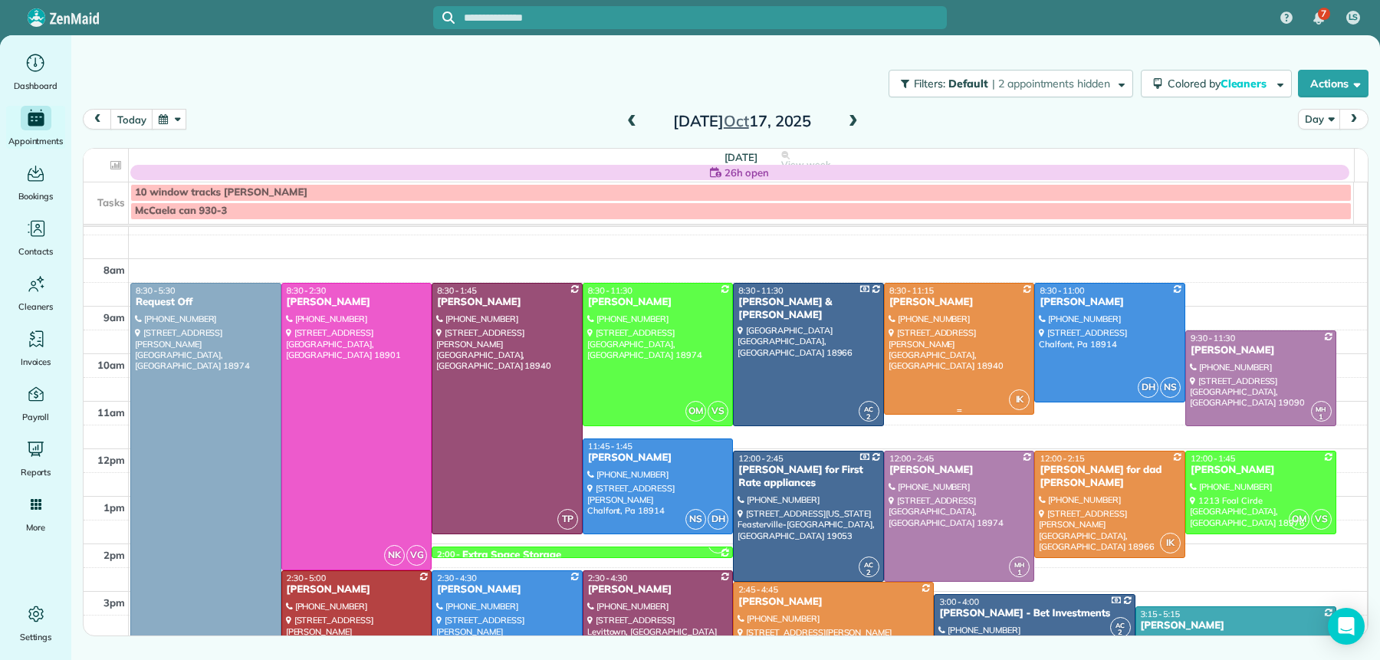
click at [967, 343] on div at bounding box center [960, 349] width 150 height 130
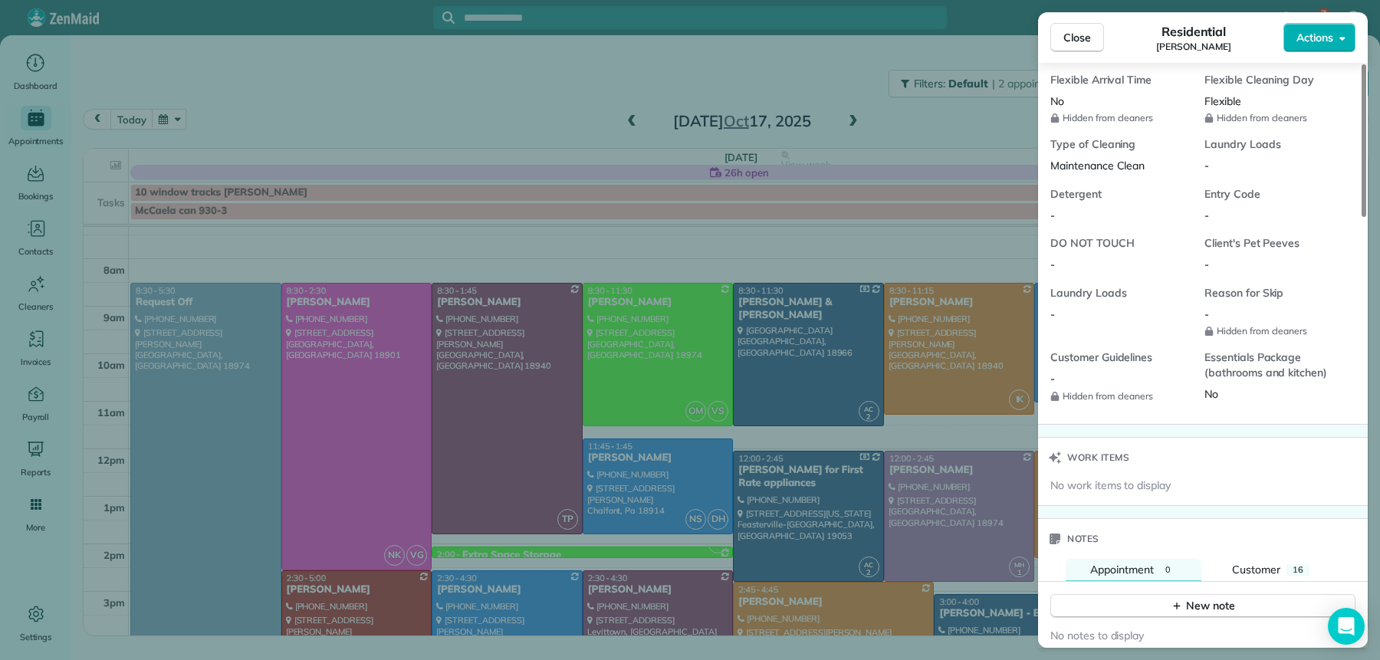
scroll to position [1649, 0]
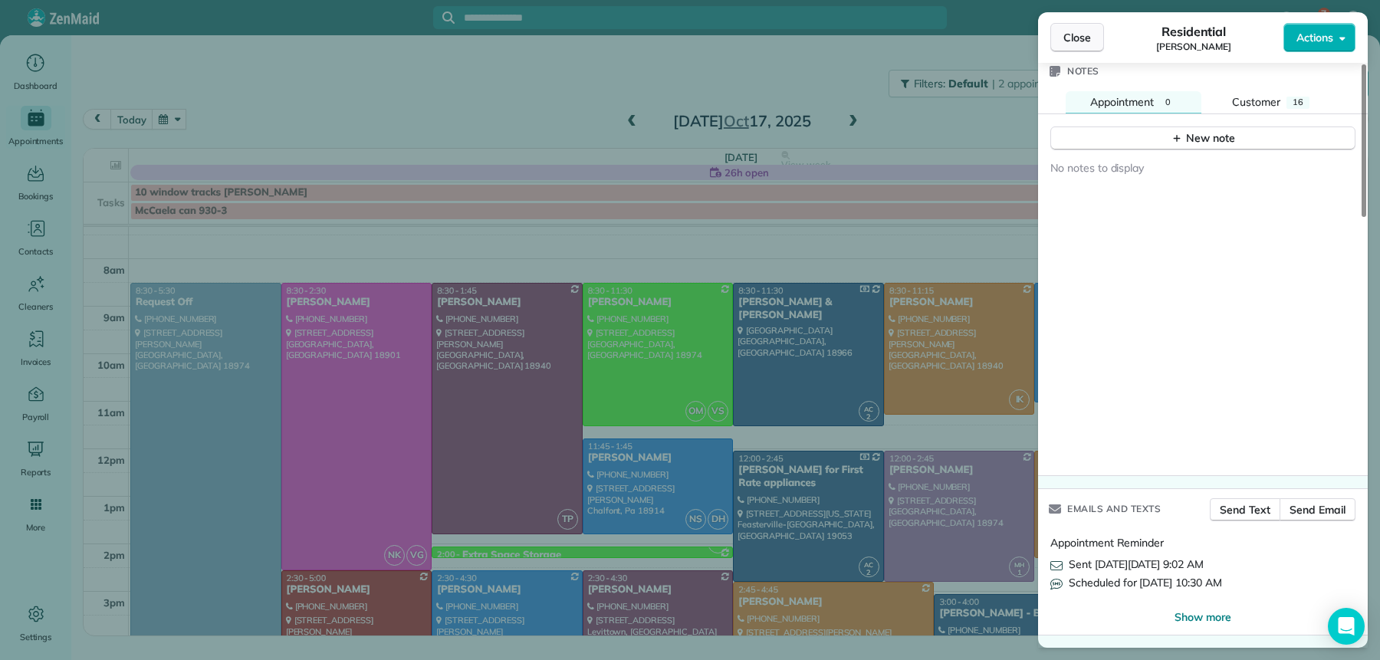
click at [1064, 35] on span "Close" at bounding box center [1078, 37] width 28 height 15
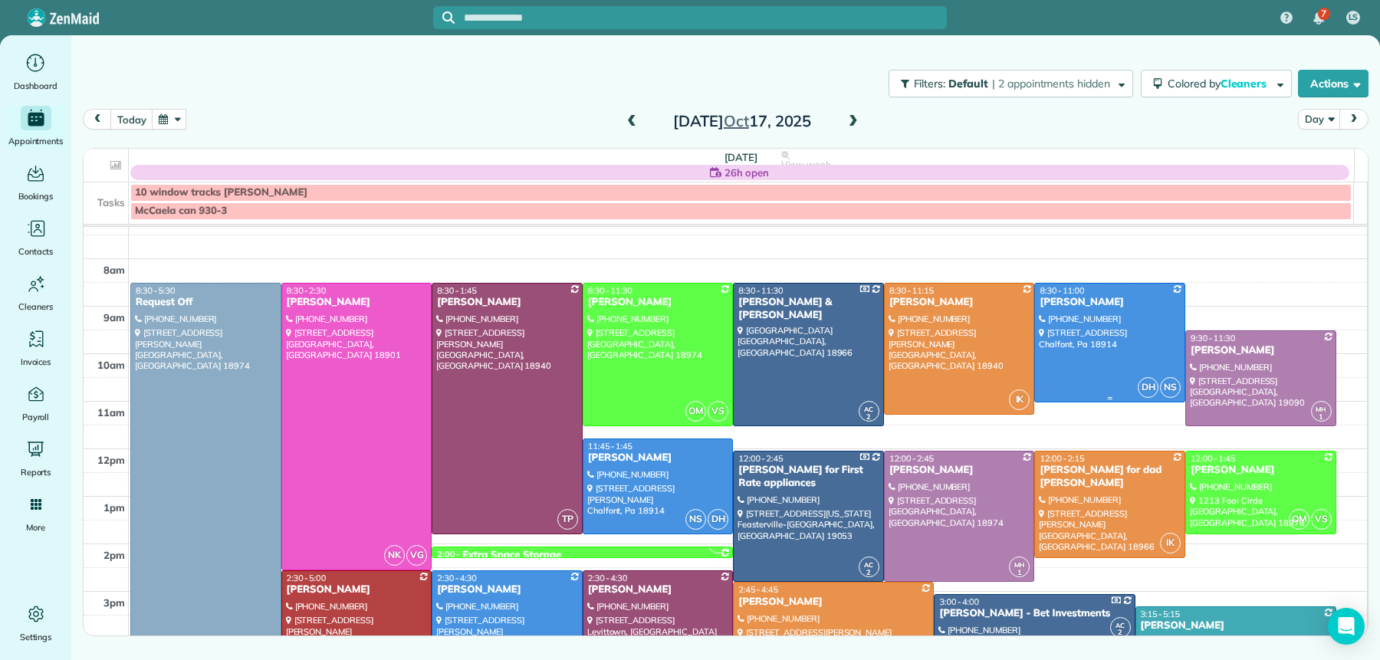
click at [1084, 323] on div at bounding box center [1110, 343] width 150 height 118
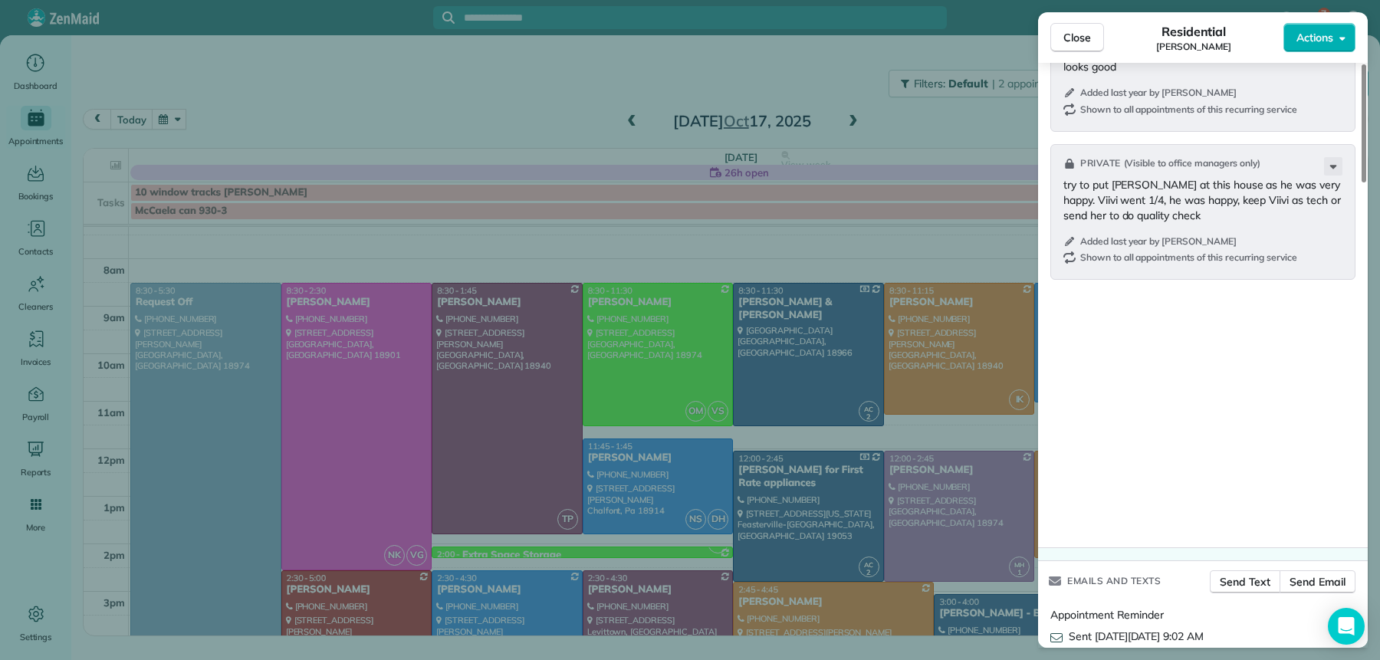
scroll to position [2295, 0]
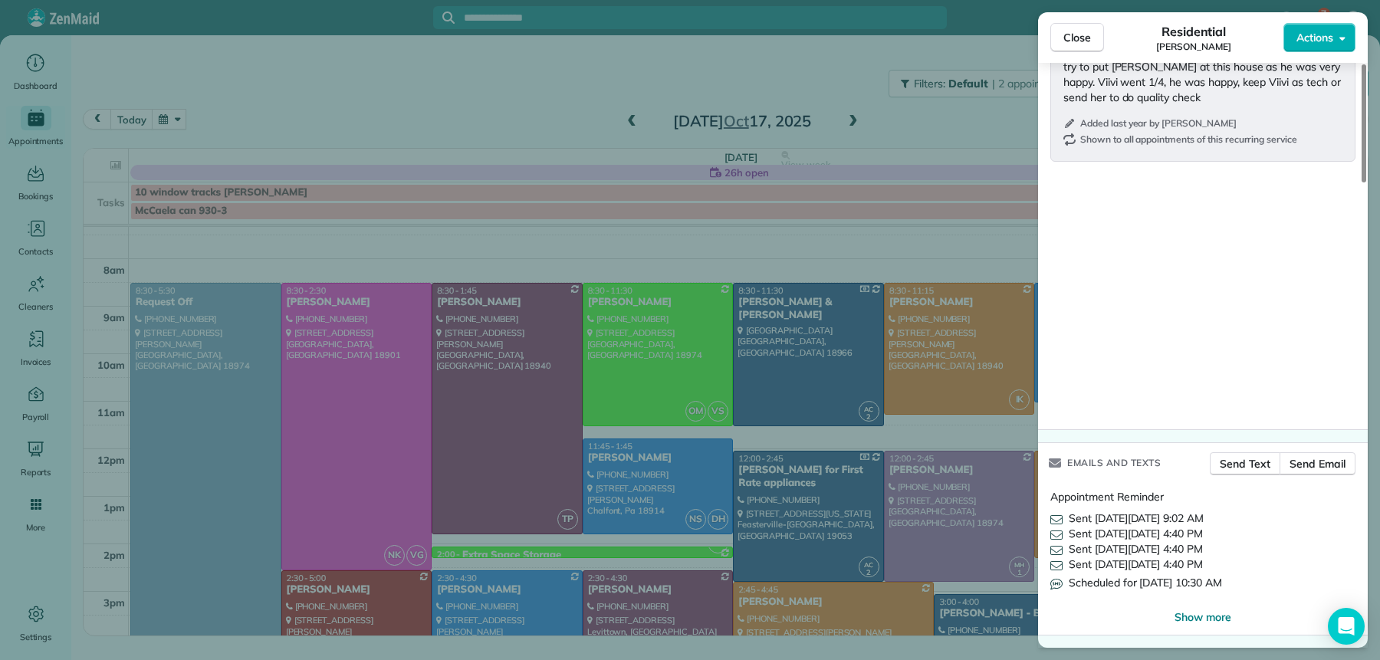
drag, startPoint x: 1096, startPoint y: 39, endPoint x: 1111, endPoint y: 61, distance: 26.6
click at [1096, 39] on button "Close" at bounding box center [1077, 37] width 54 height 29
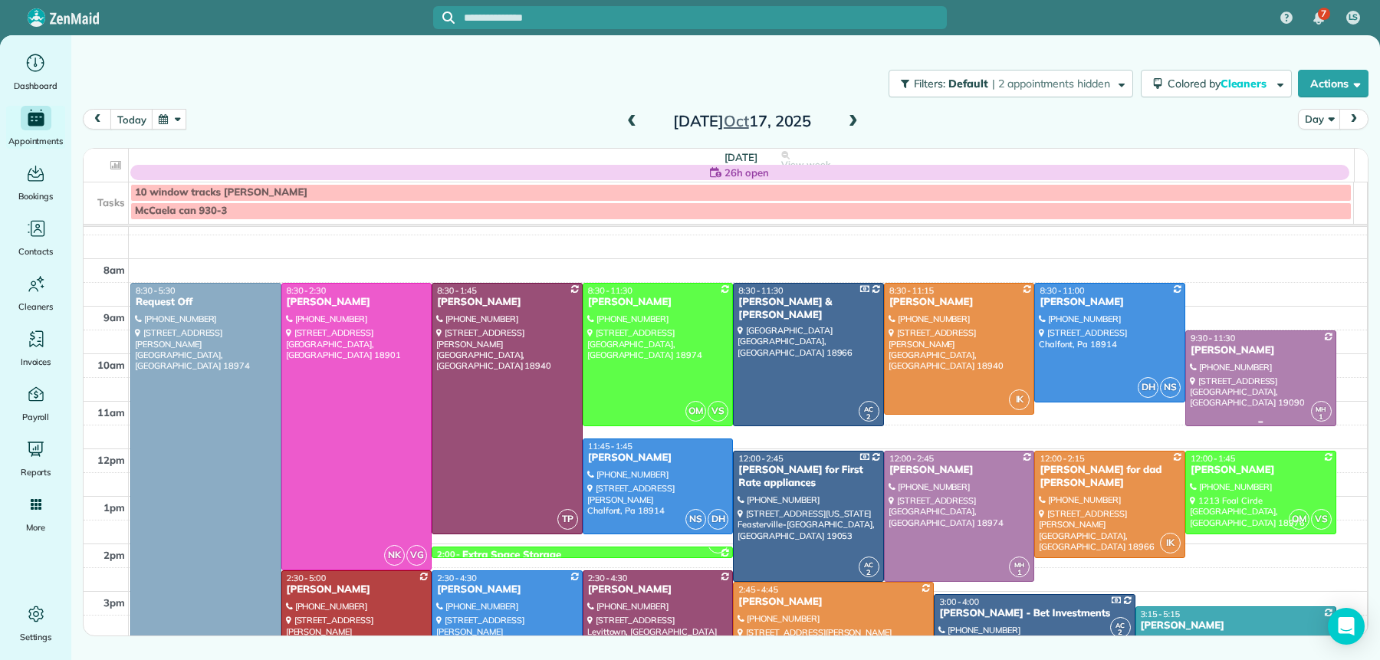
click at [1227, 351] on div "[PERSON_NAME]" at bounding box center [1261, 350] width 142 height 13
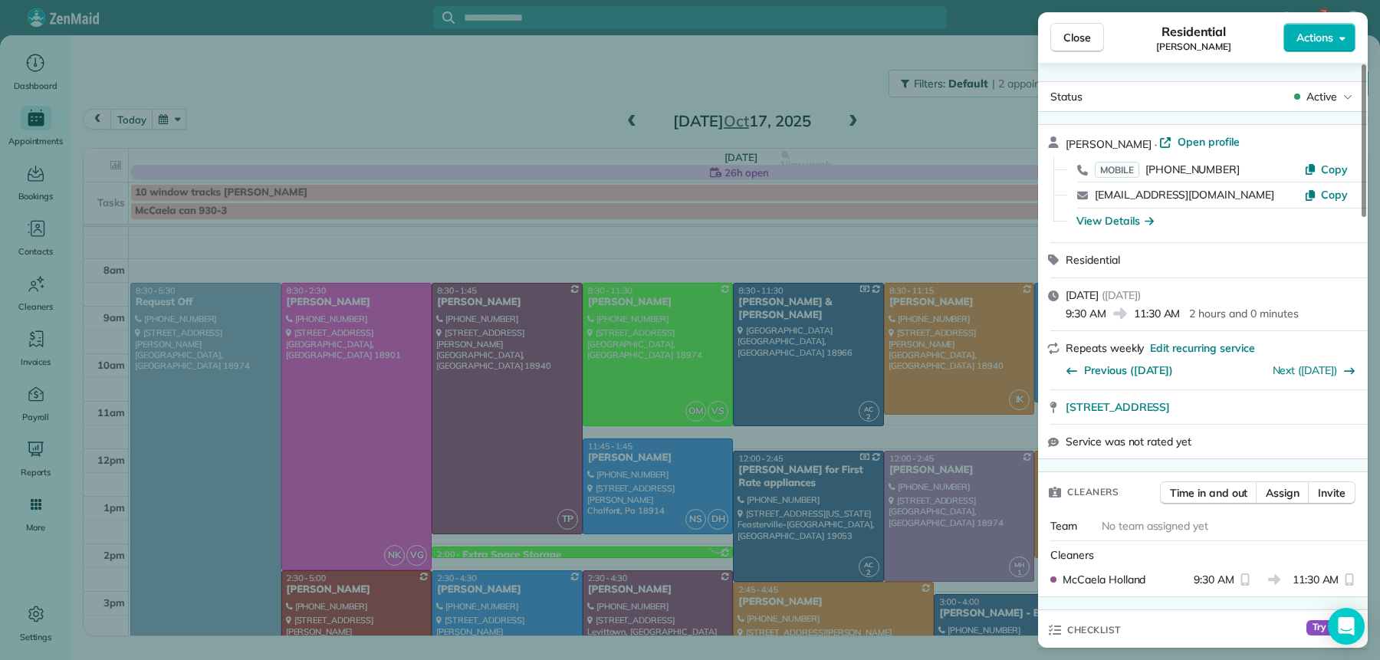
scroll to position [1649, 0]
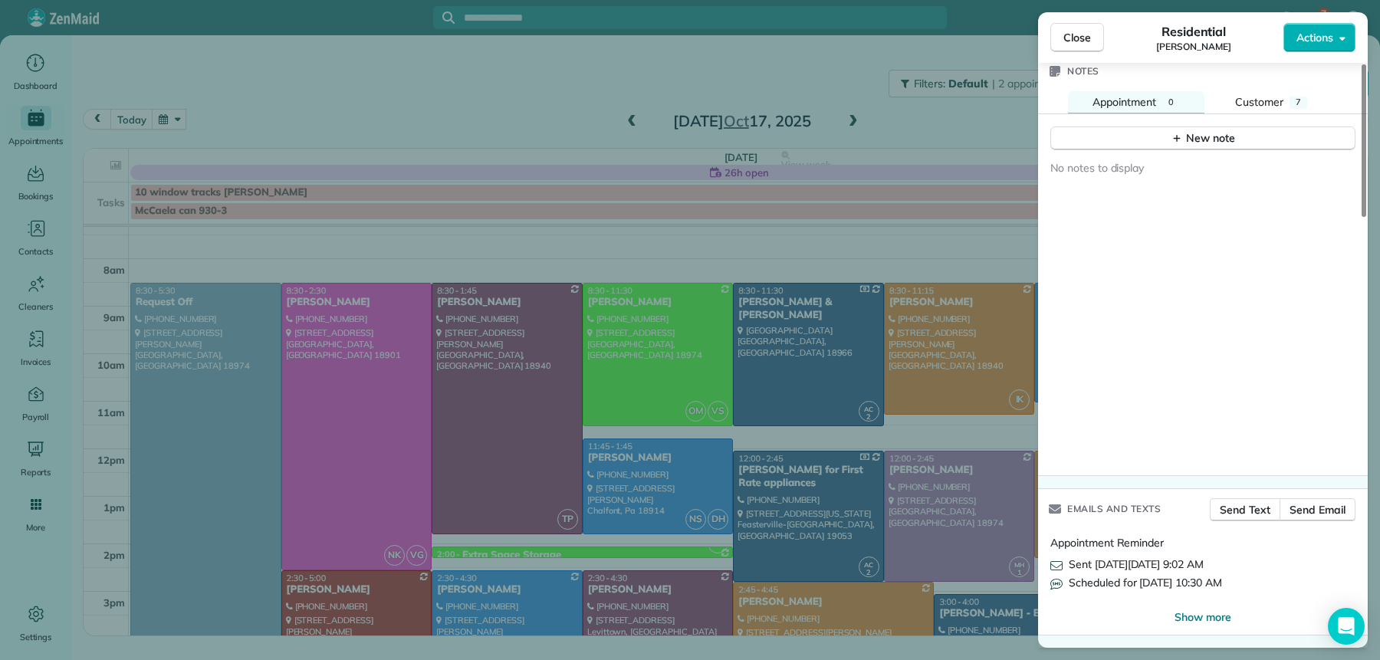
drag, startPoint x: 1082, startPoint y: 44, endPoint x: 1083, endPoint y: 75, distance: 31.4
click at [1082, 44] on span "Close" at bounding box center [1078, 37] width 28 height 15
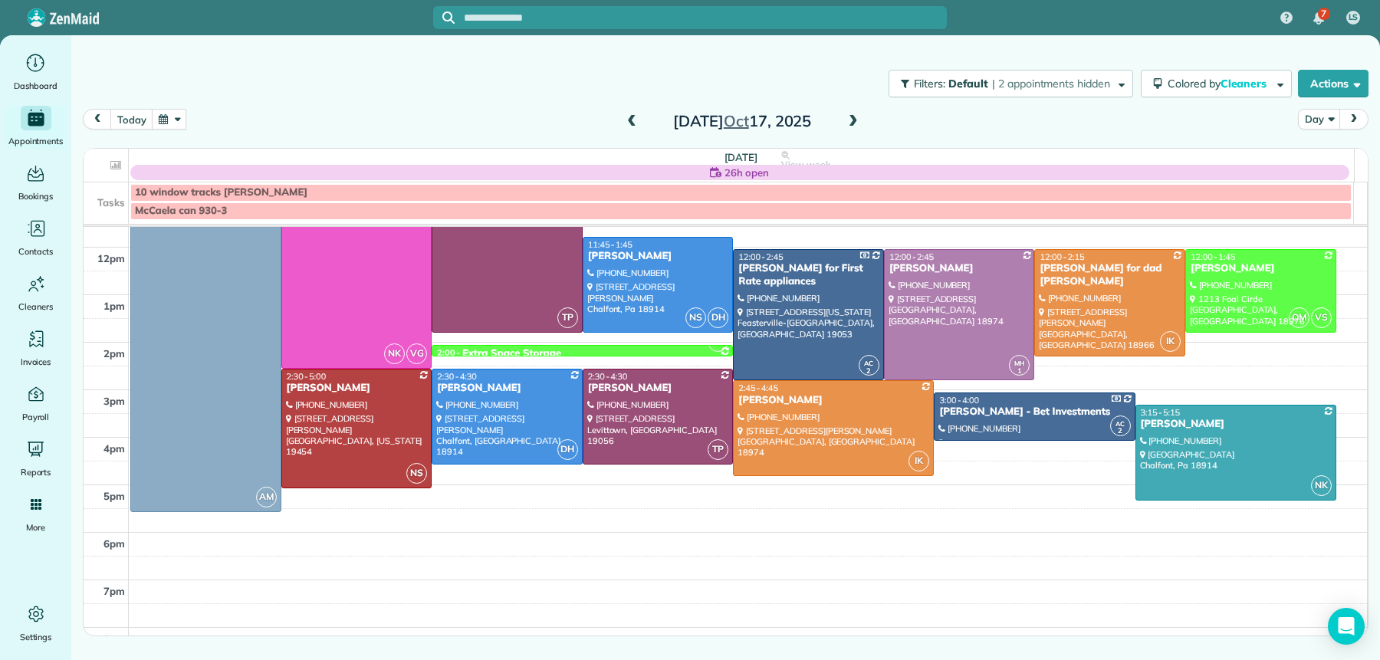
scroll to position [221, 0]
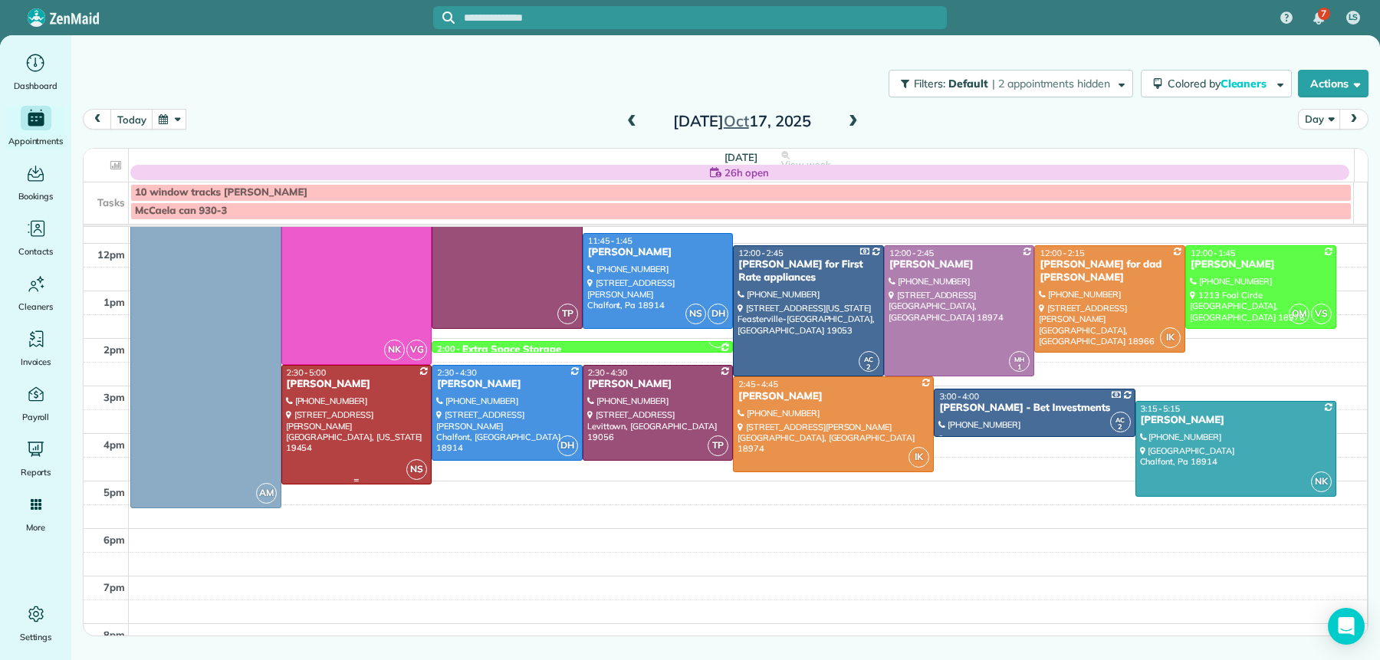
click at [345, 399] on div at bounding box center [357, 425] width 150 height 118
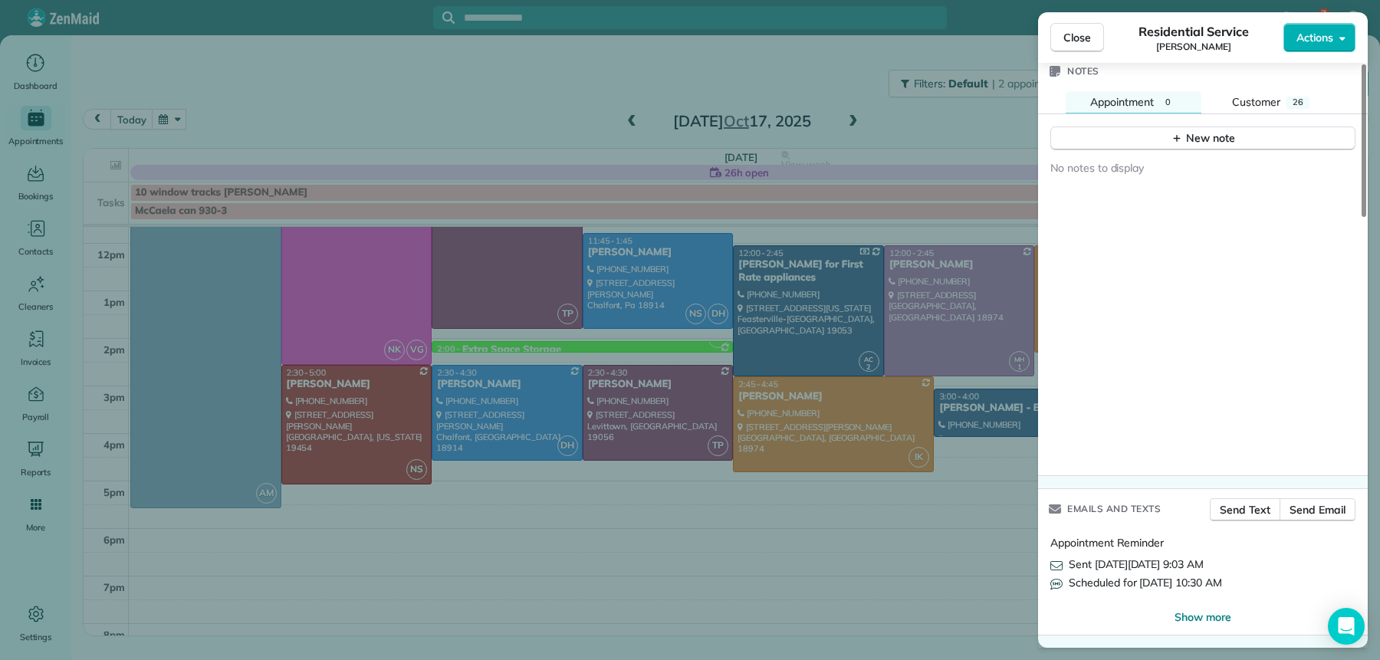
scroll to position [1649, 0]
click at [1085, 51] on div "Close Residential Service Charles DiSantis Actions" at bounding box center [1203, 37] width 330 height 51
drag, startPoint x: 1078, startPoint y: 44, endPoint x: 878, endPoint y: 195, distance: 250.3
click at [1077, 45] on button "Close" at bounding box center [1077, 37] width 54 height 29
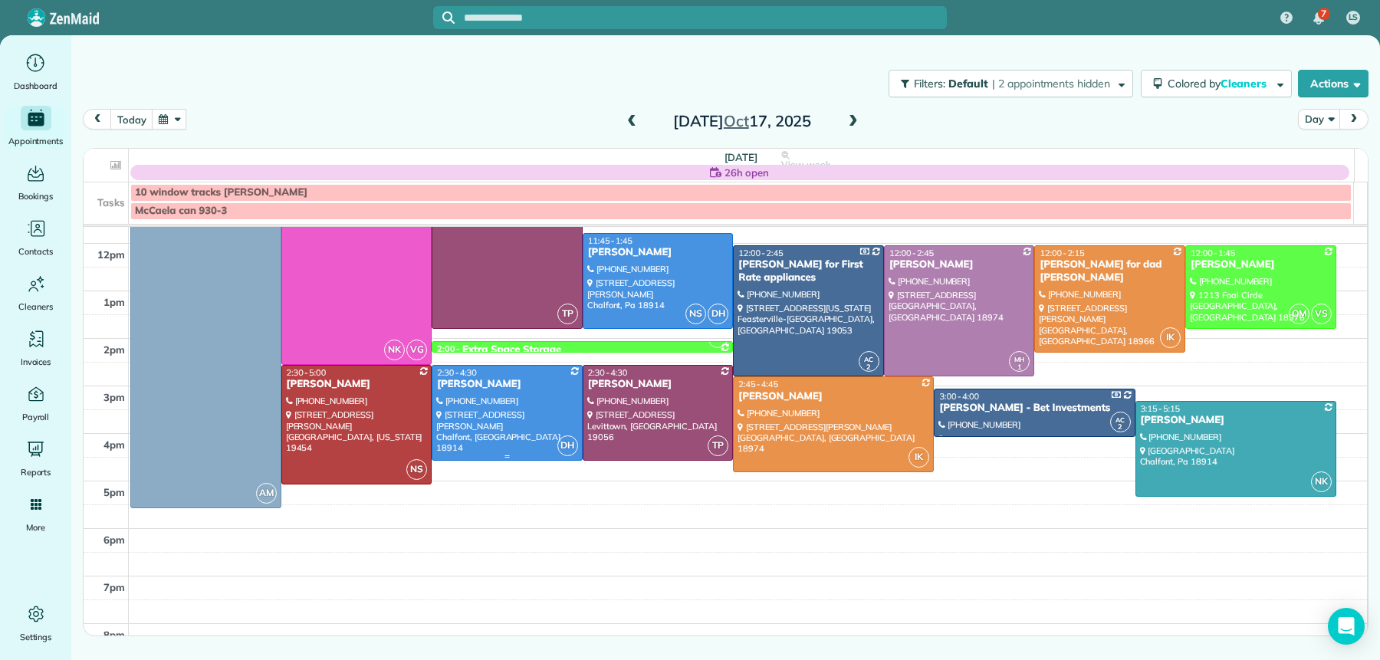
click at [493, 376] on div "2:30 - 4:30" at bounding box center [507, 372] width 142 height 11
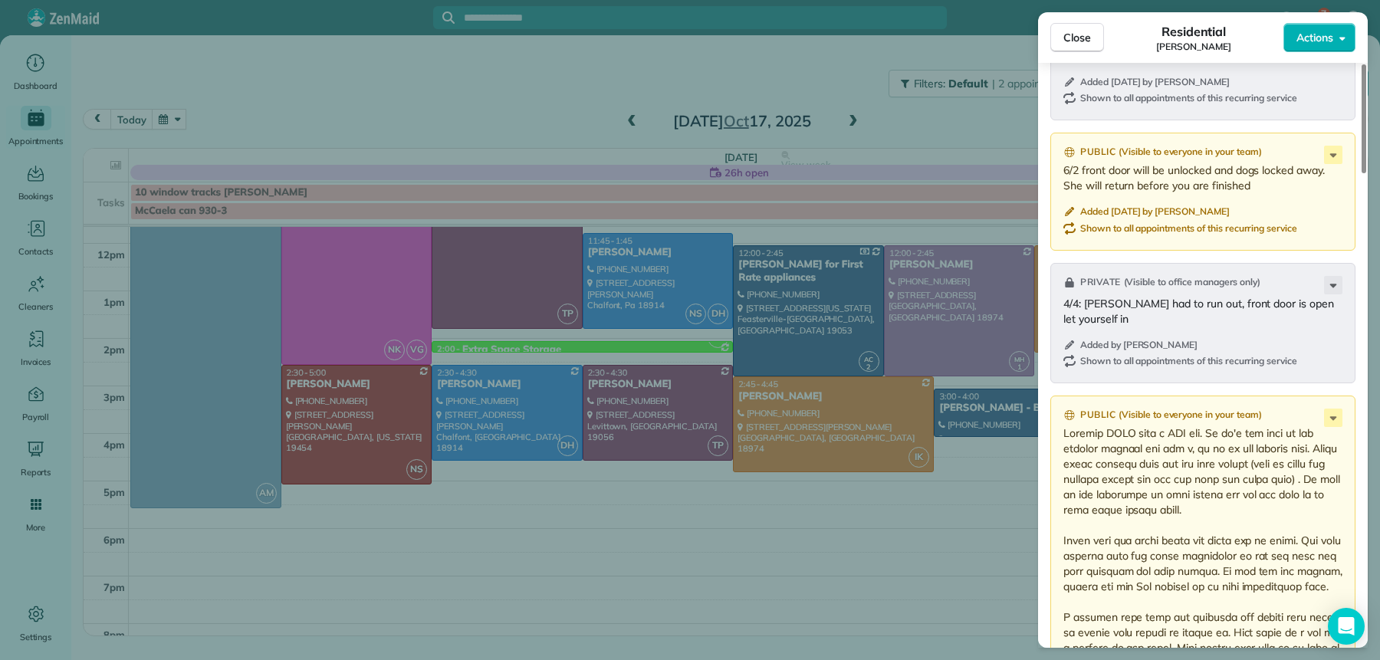
scroll to position [2544, 0]
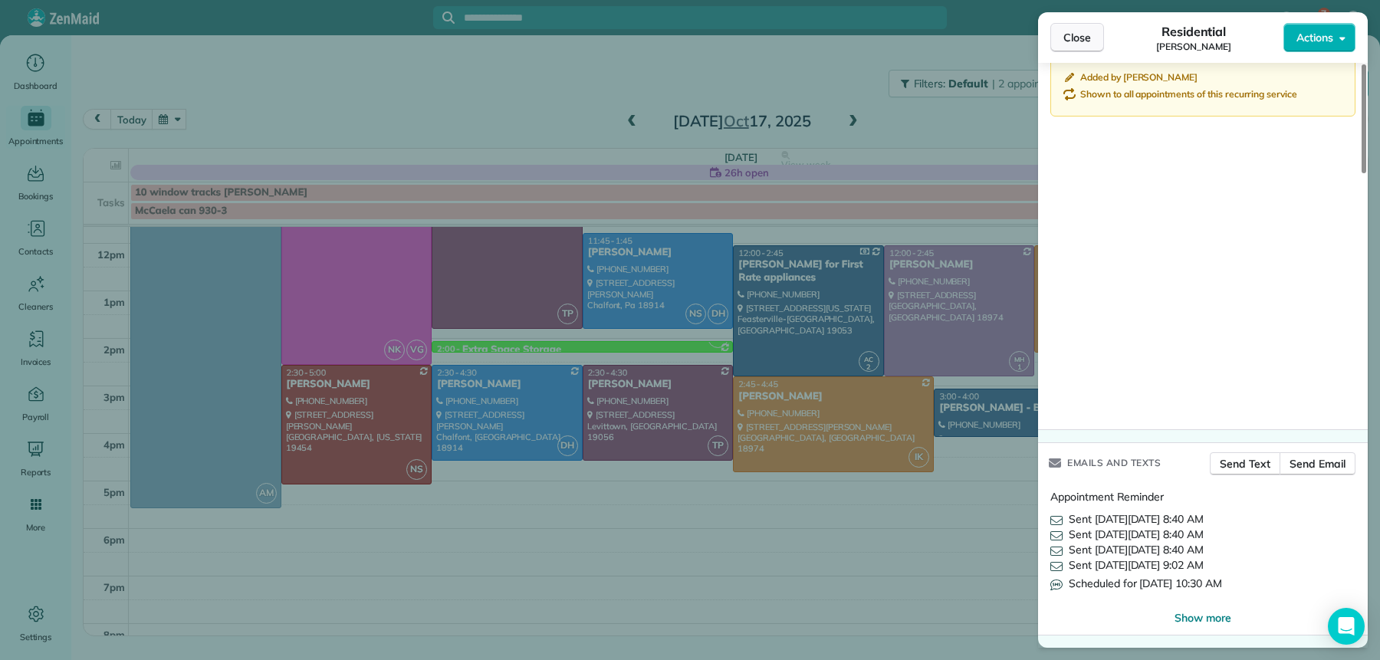
click at [1069, 31] on span "Close" at bounding box center [1078, 37] width 28 height 15
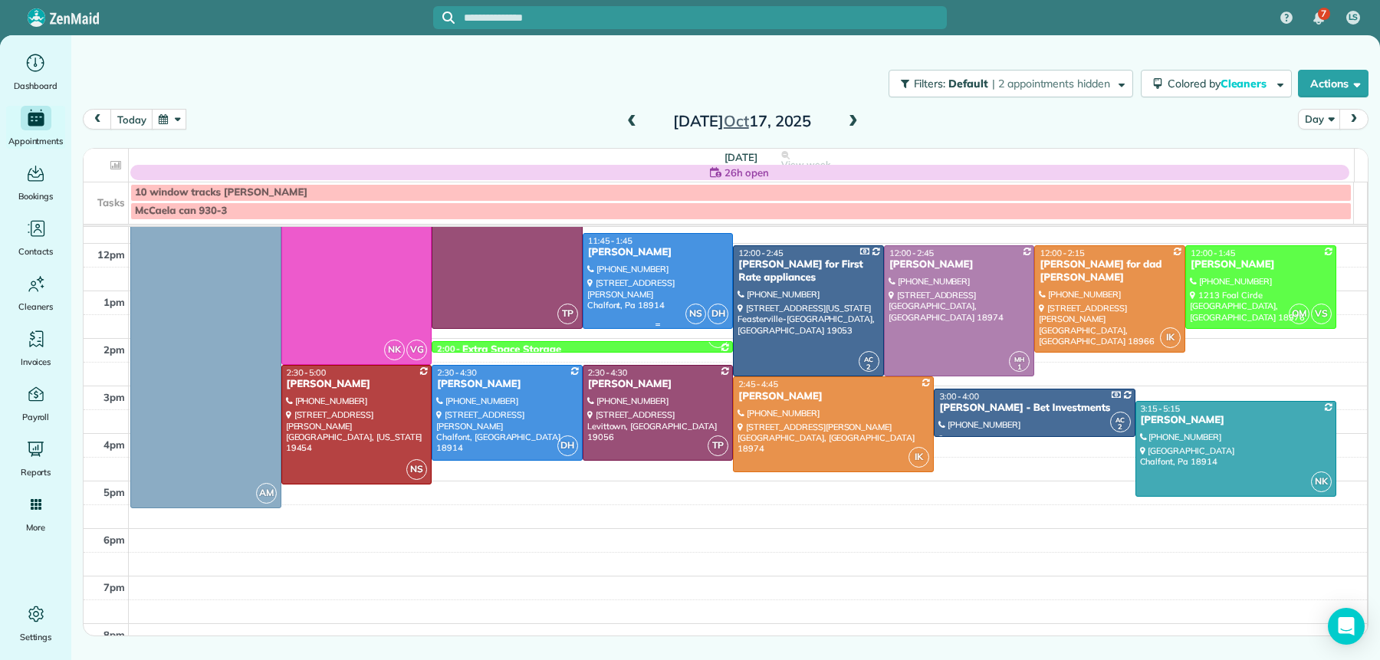
click at [615, 275] on div at bounding box center [659, 281] width 150 height 94
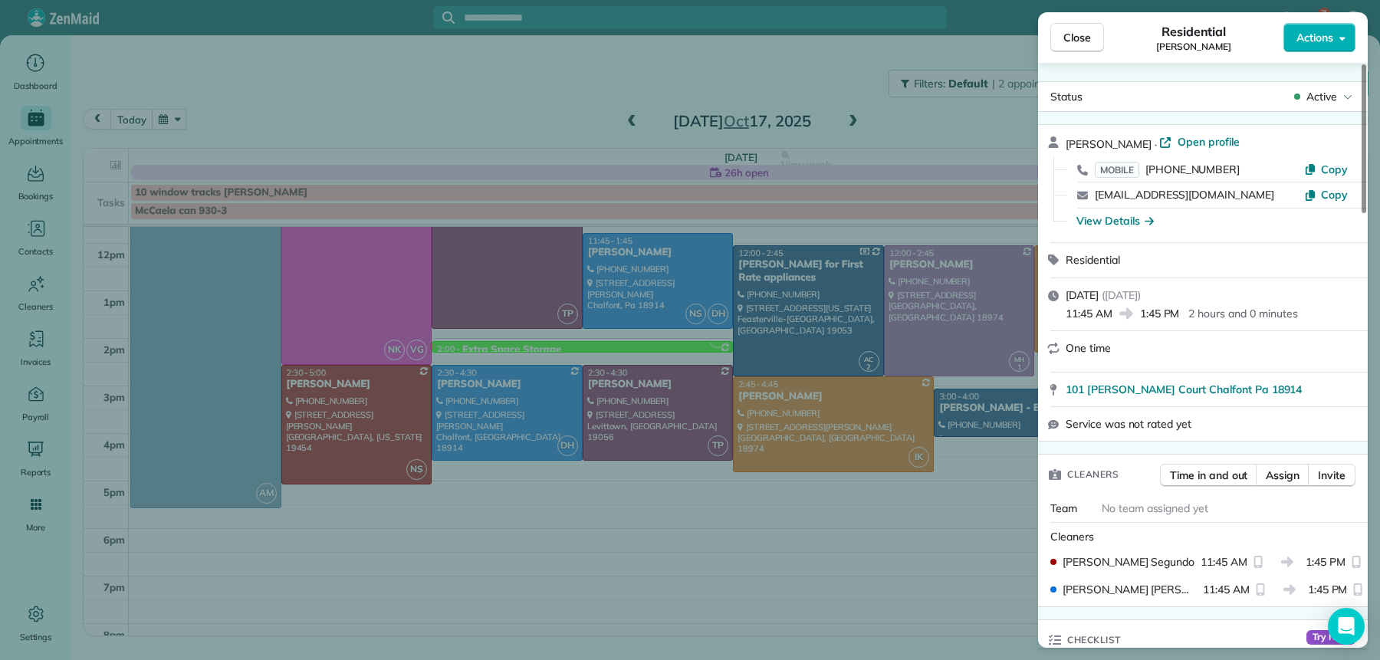
scroll to position [1704, 0]
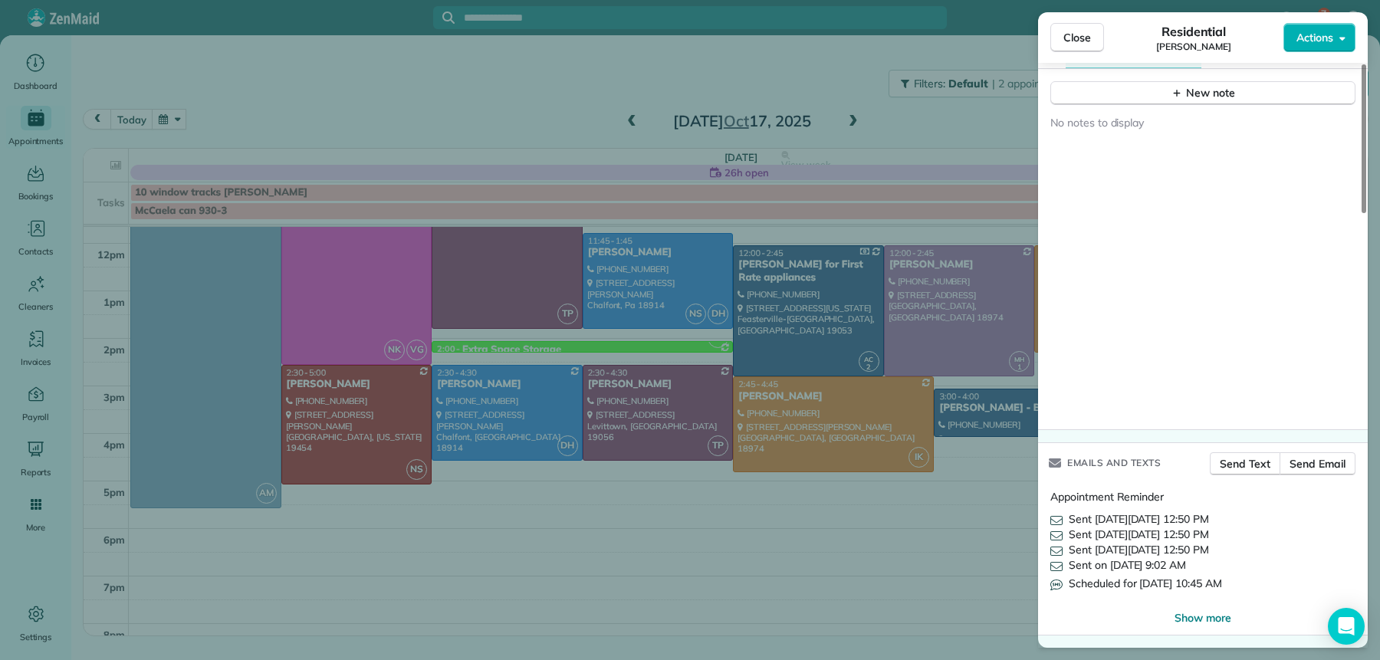
drag, startPoint x: 1083, startPoint y: 48, endPoint x: 1057, endPoint y: 87, distance: 46.4
click at [1083, 48] on button "Close" at bounding box center [1077, 37] width 54 height 29
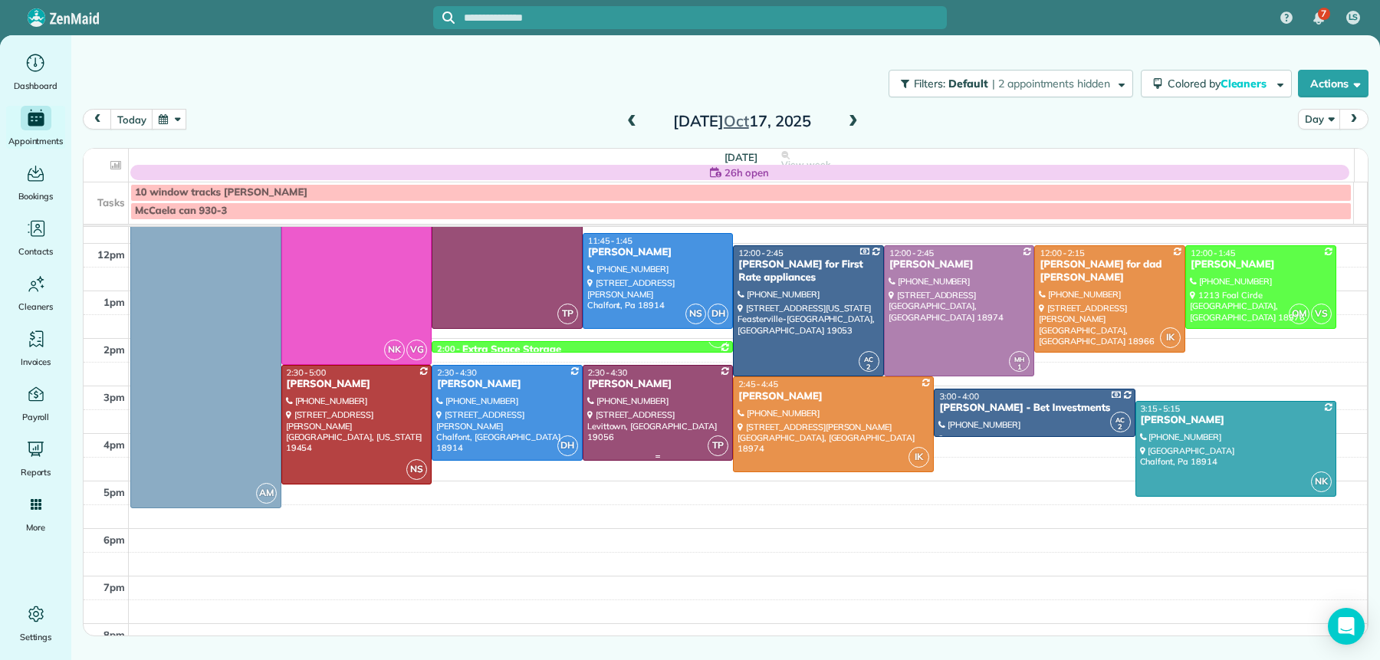
click at [605, 390] on div "[PERSON_NAME]" at bounding box center [658, 384] width 142 height 13
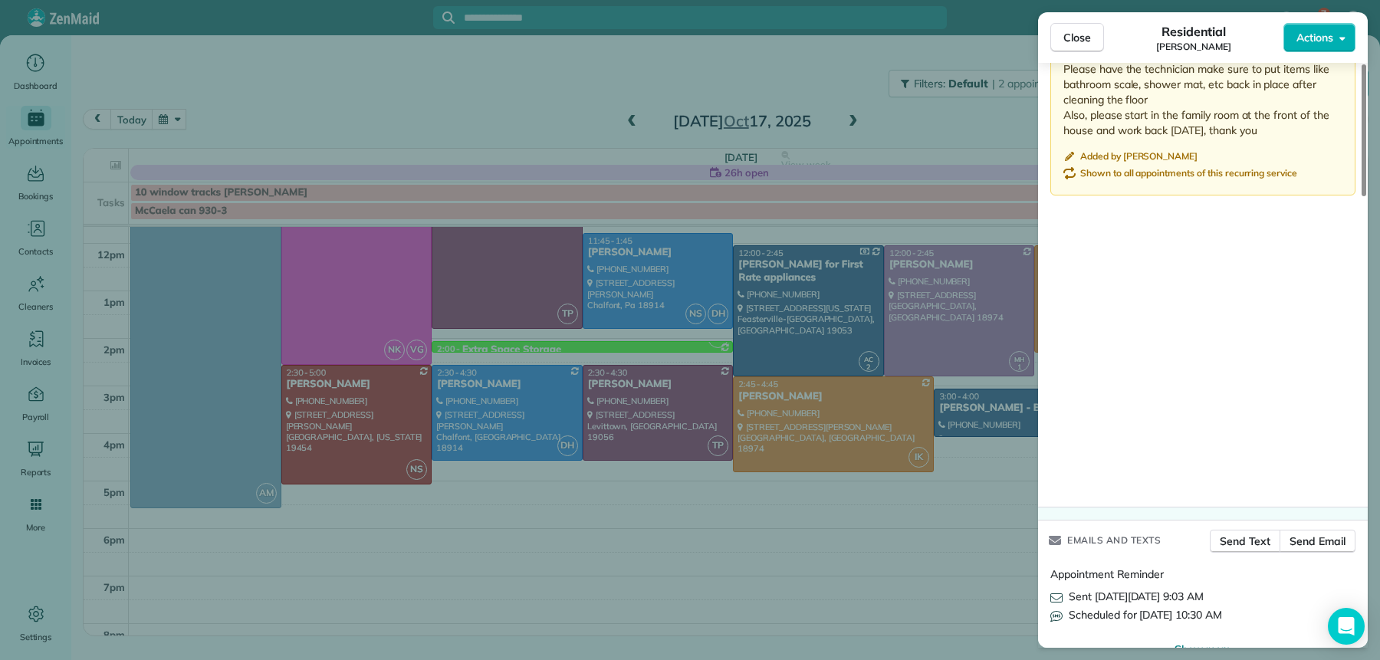
scroll to position [2003, 0]
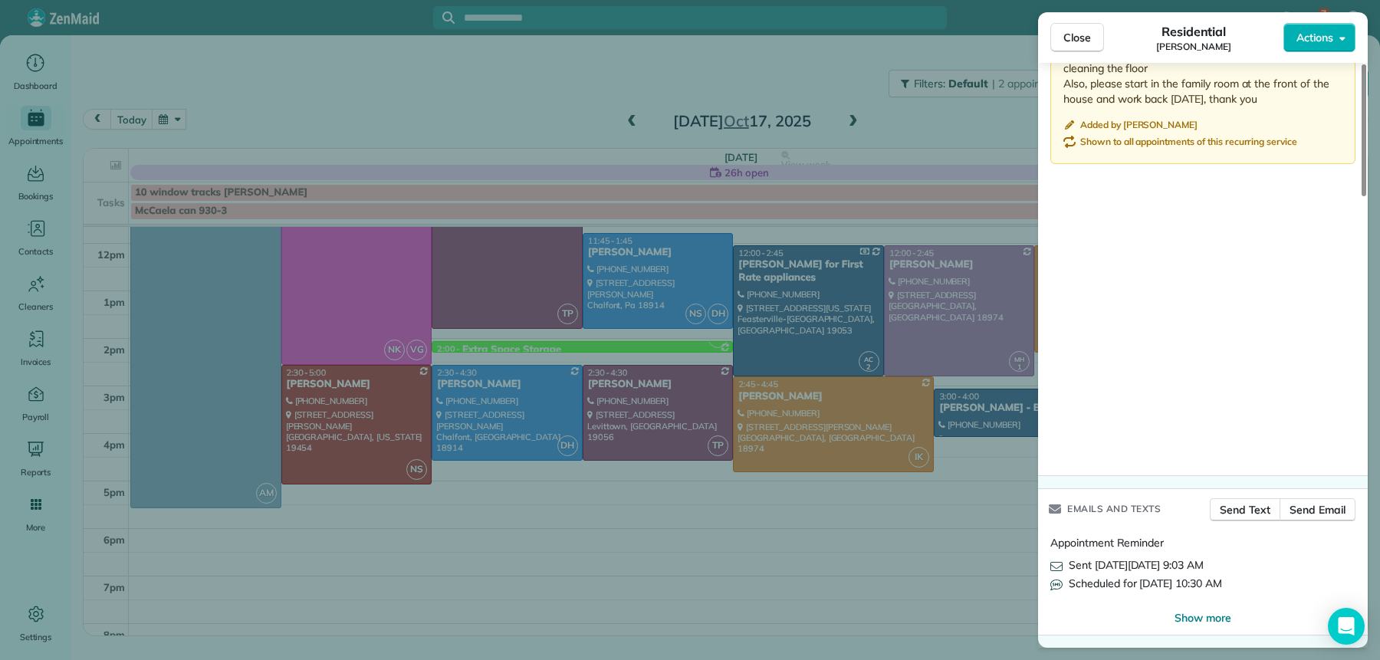
drag, startPoint x: 1073, startPoint y: 43, endPoint x: 1048, endPoint y: 62, distance: 31.7
click at [1073, 43] on span "Close" at bounding box center [1078, 37] width 28 height 15
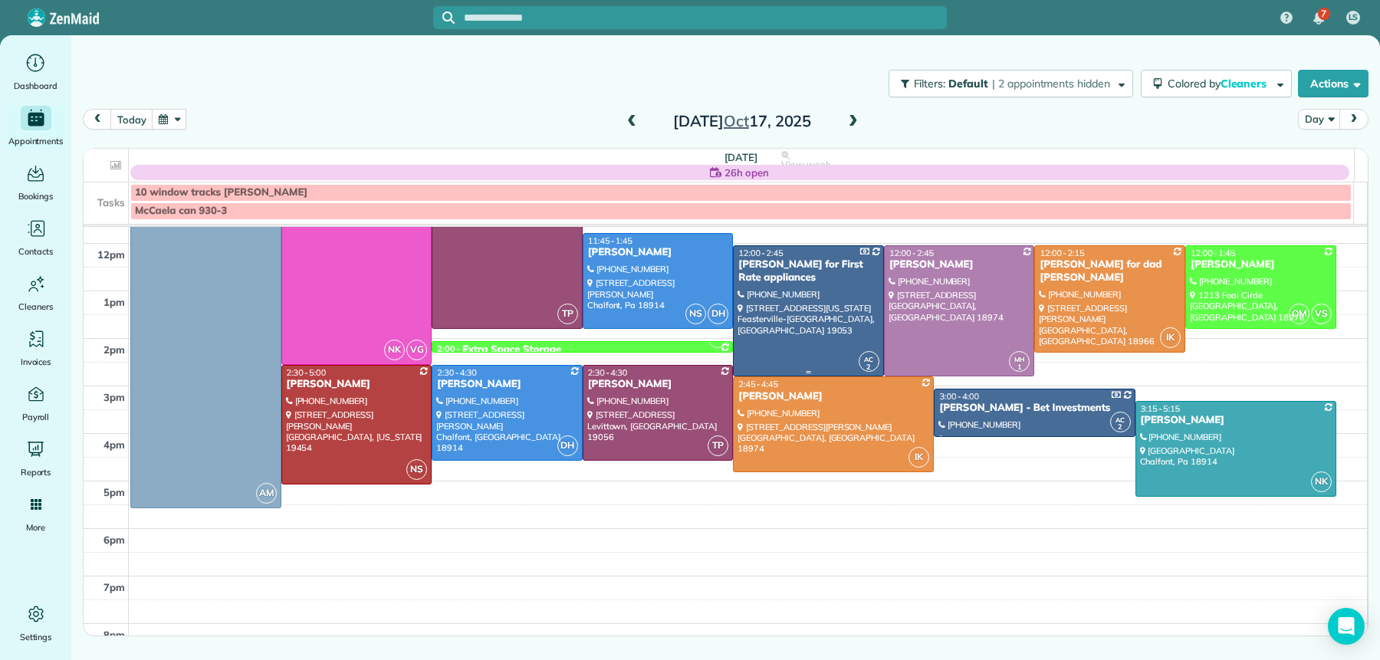
click at [773, 275] on div "[PERSON_NAME] for First Rate appliances" at bounding box center [809, 271] width 142 height 26
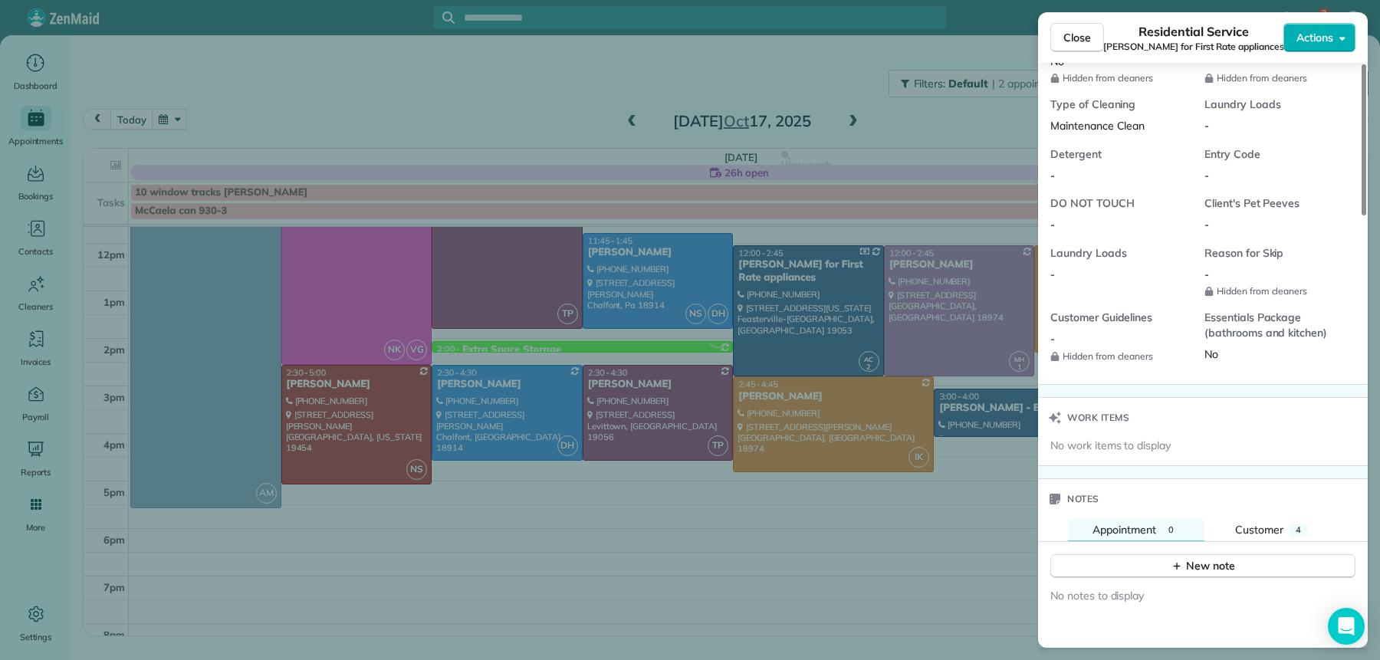
scroll to position [1664, 0]
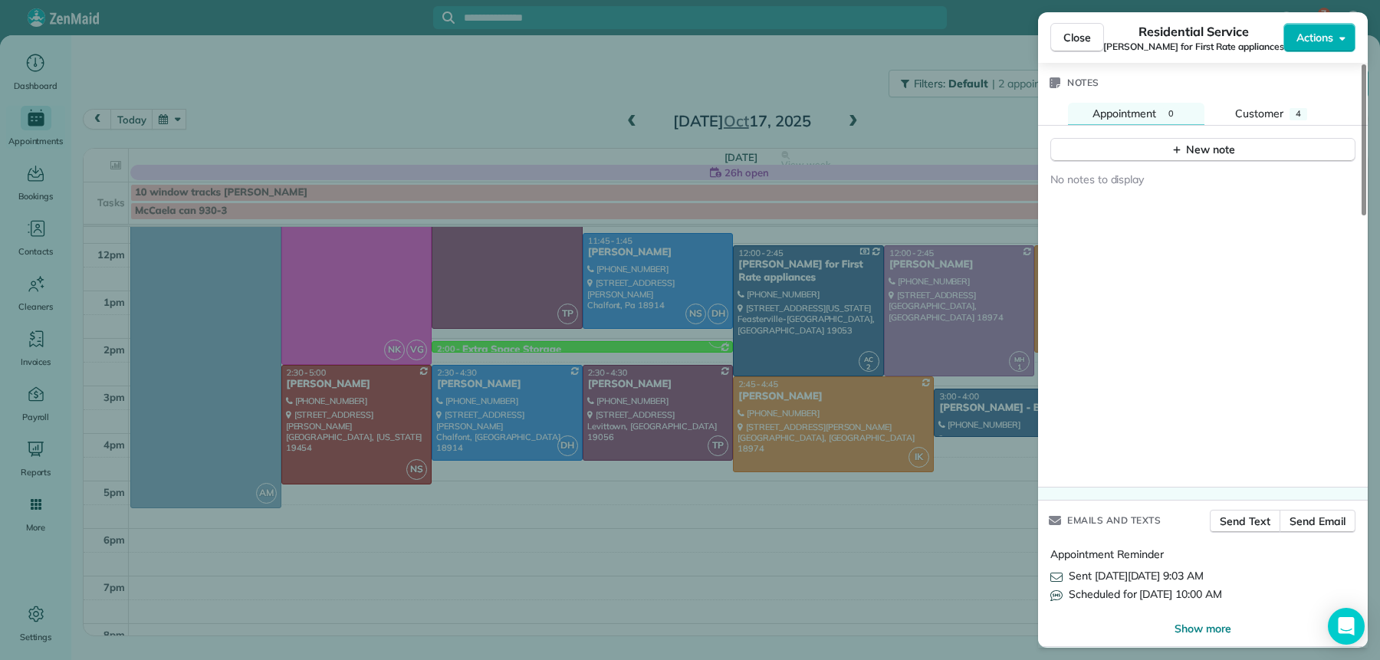
drag, startPoint x: 1087, startPoint y: 48, endPoint x: 1075, endPoint y: 64, distance: 20.9
click at [1087, 48] on button "Close" at bounding box center [1077, 37] width 54 height 29
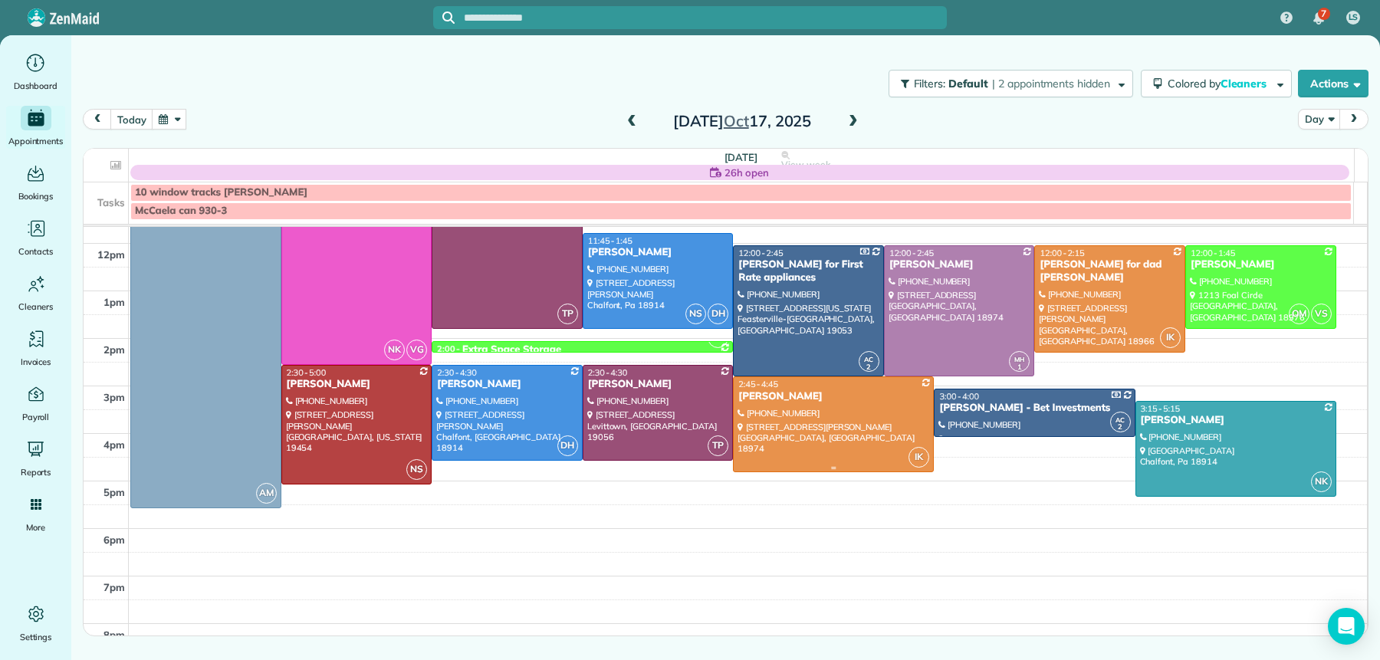
click at [772, 424] on div at bounding box center [833, 424] width 199 height 94
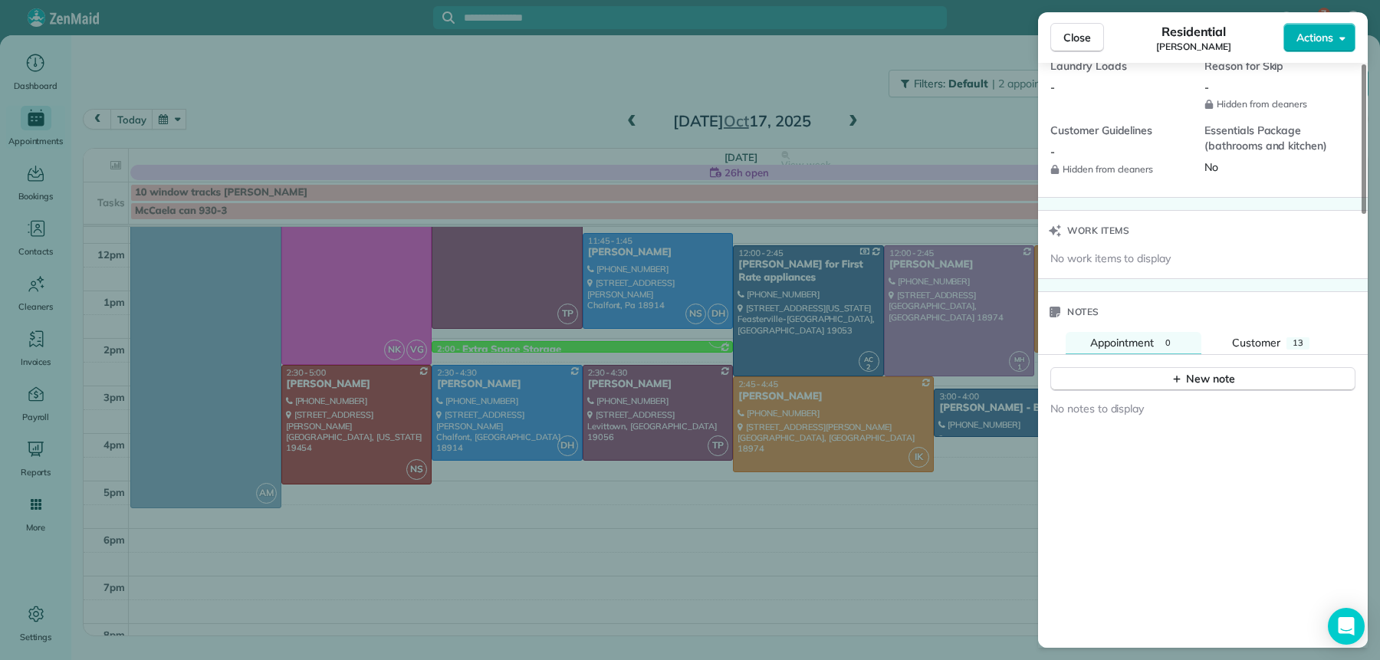
scroll to position [1695, 0]
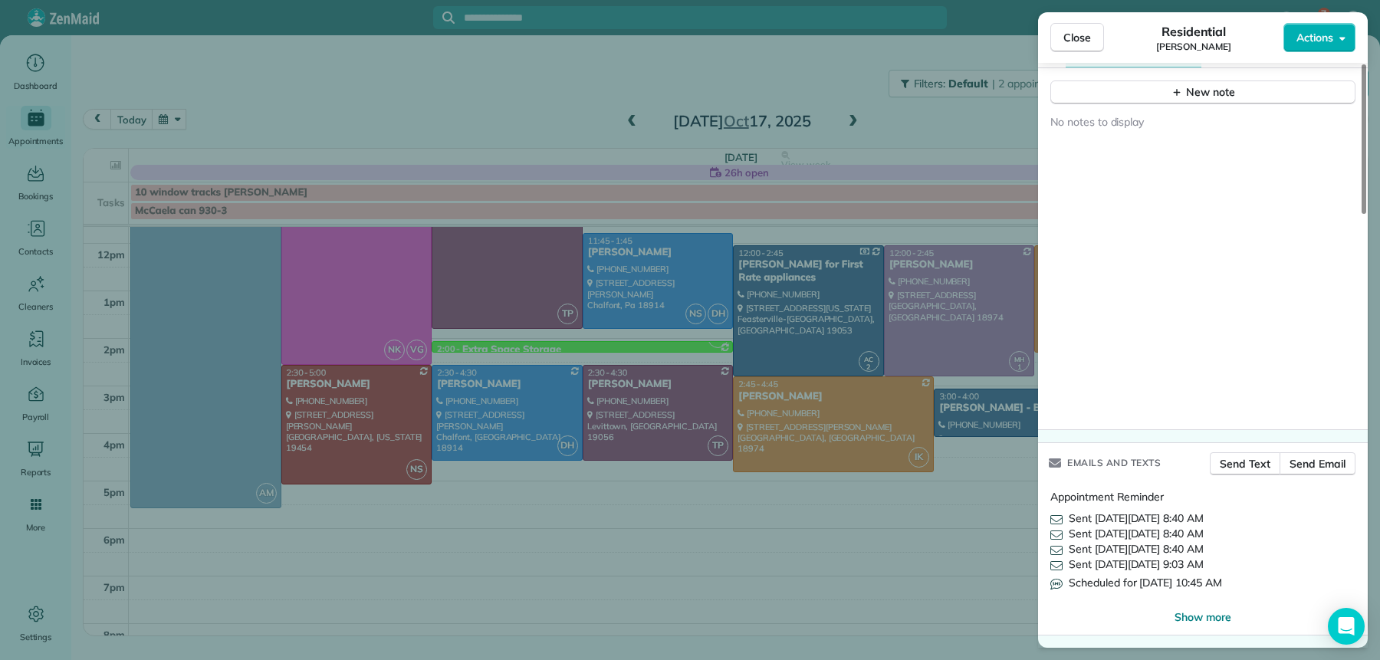
click at [1083, 17] on div "Close Residential Barbara Tomeo Actions" at bounding box center [1203, 37] width 330 height 51
click at [1083, 28] on button "Close" at bounding box center [1077, 37] width 54 height 29
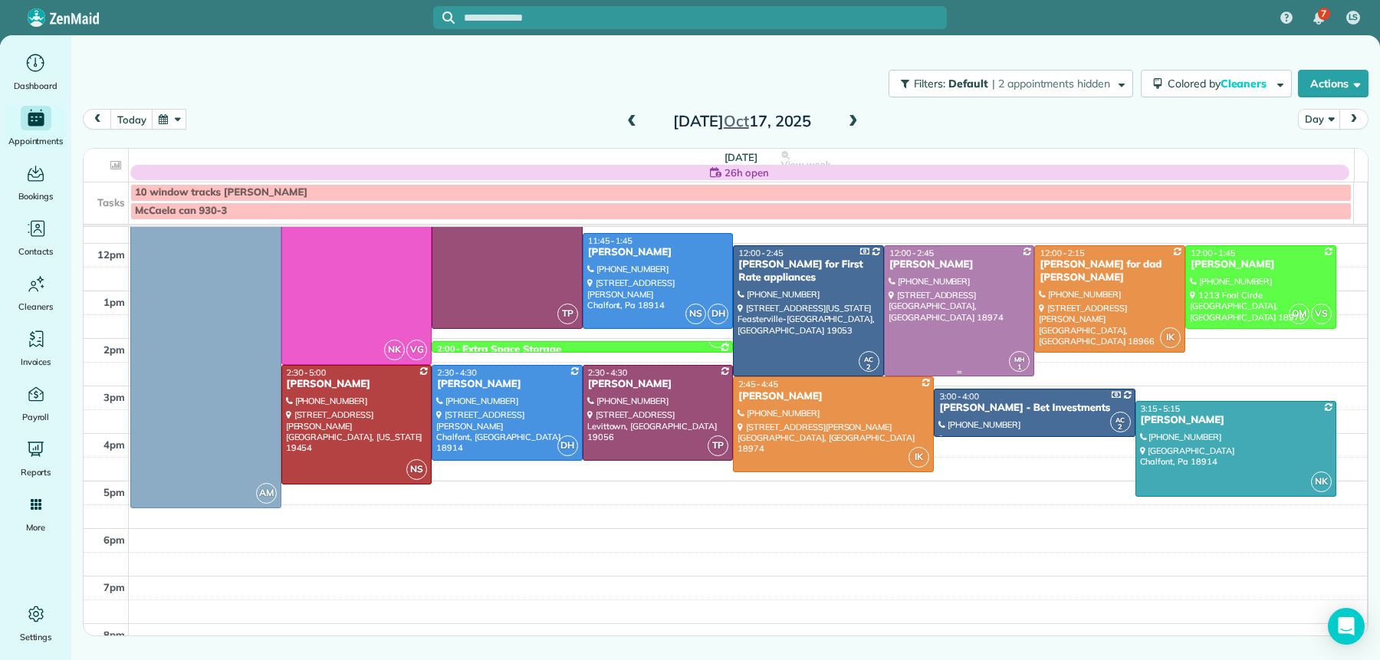
click at [954, 284] on div at bounding box center [960, 311] width 150 height 130
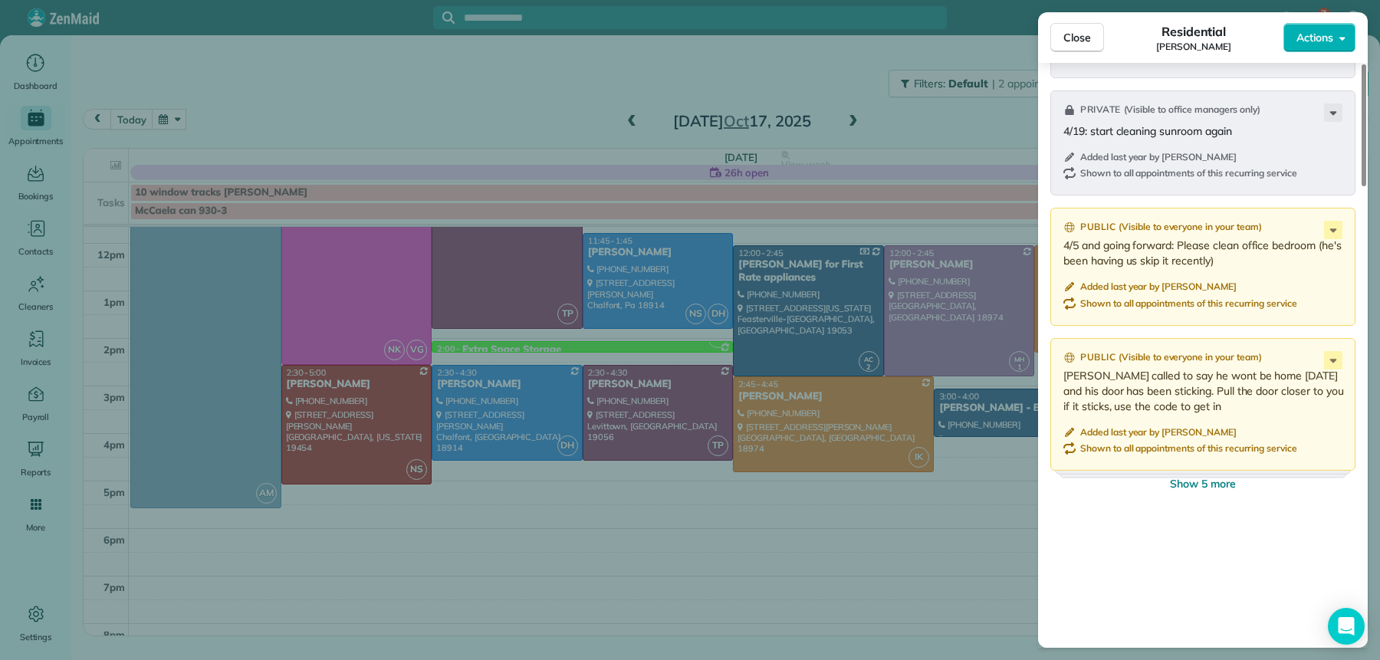
scroll to position [2203, 0]
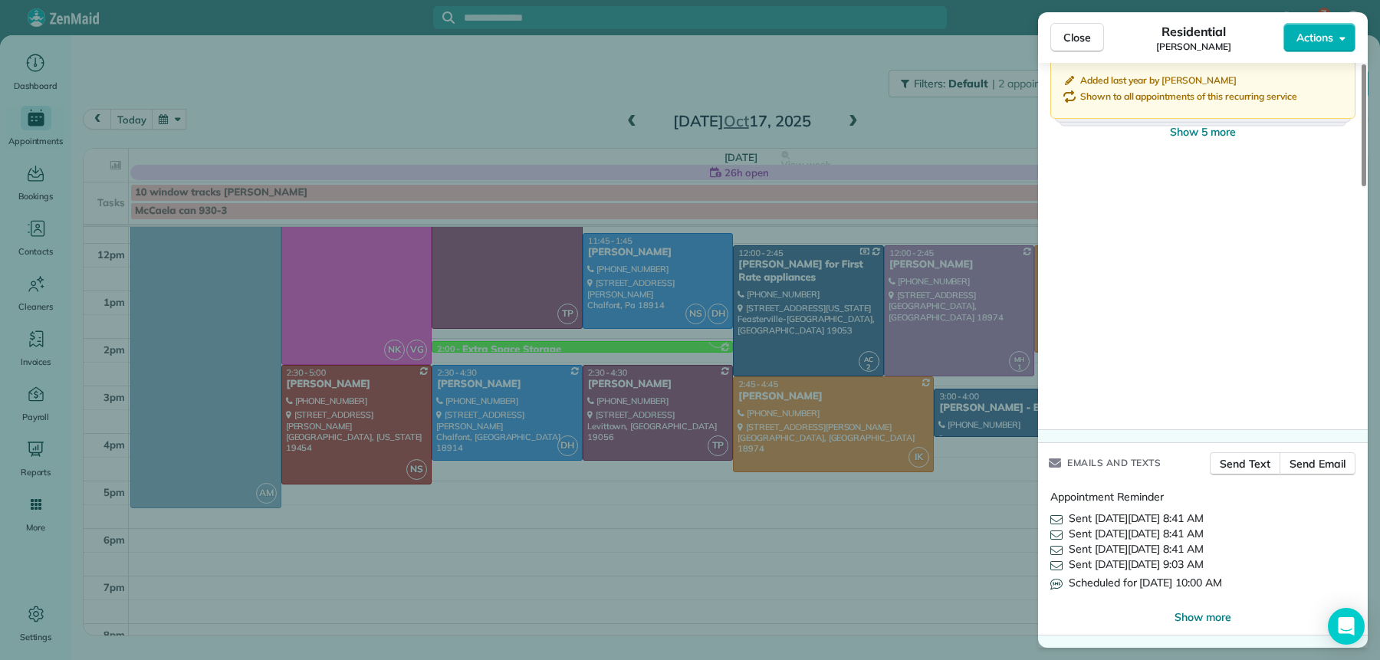
drag, startPoint x: 1069, startPoint y: 44, endPoint x: 1063, endPoint y: 71, distance: 26.8
click at [1069, 44] on span "Close" at bounding box center [1078, 37] width 28 height 15
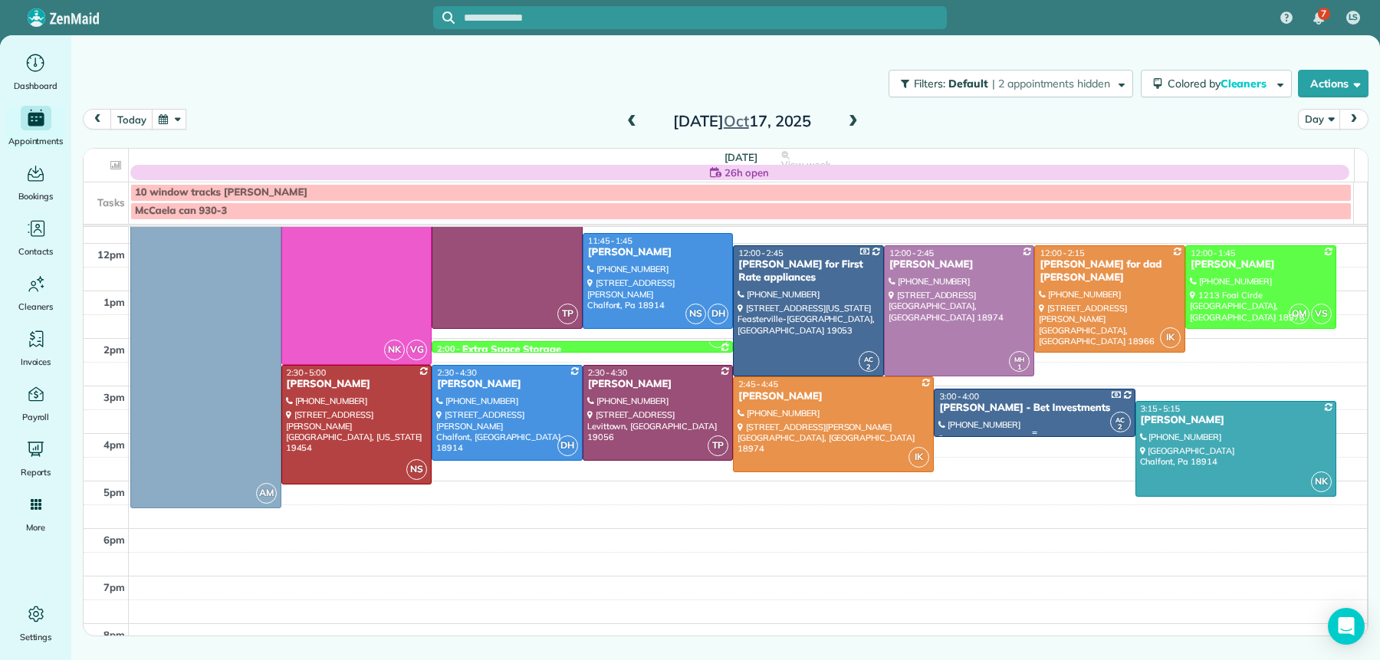
click at [956, 422] on div at bounding box center [1034, 413] width 199 height 47
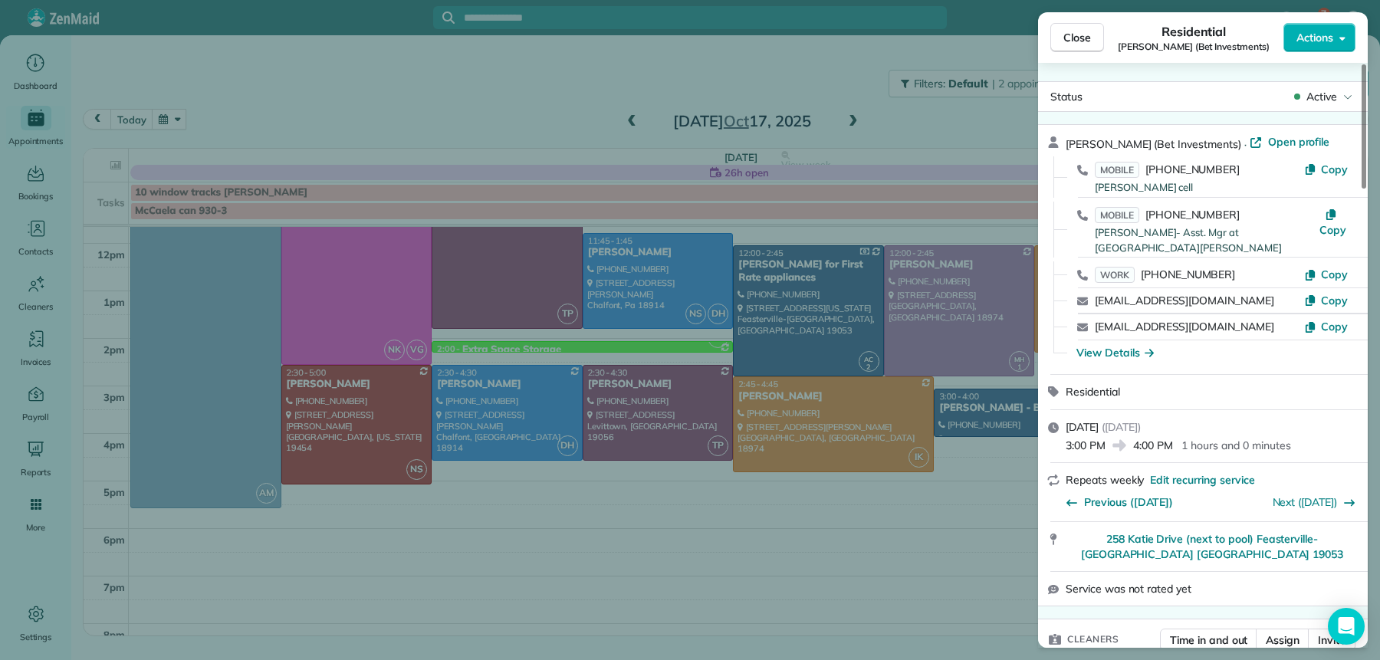
scroll to position [2163, 0]
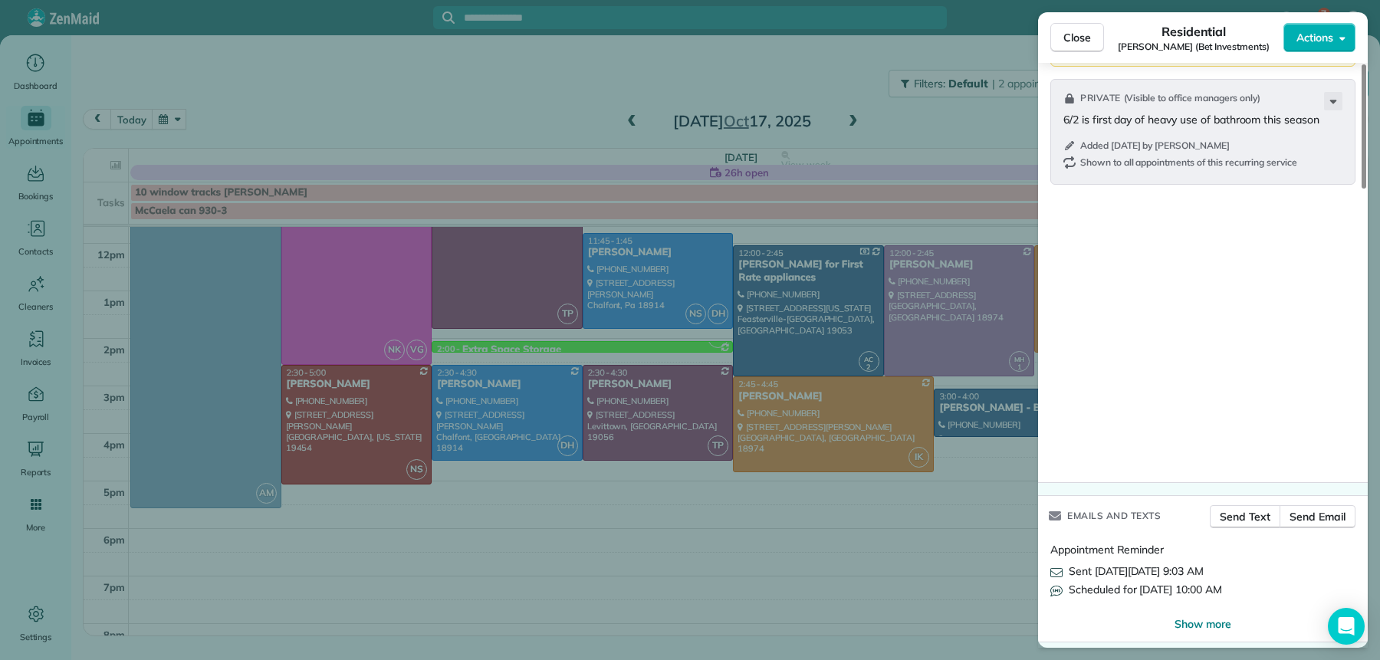
click at [1090, 39] on span "Close" at bounding box center [1078, 37] width 28 height 15
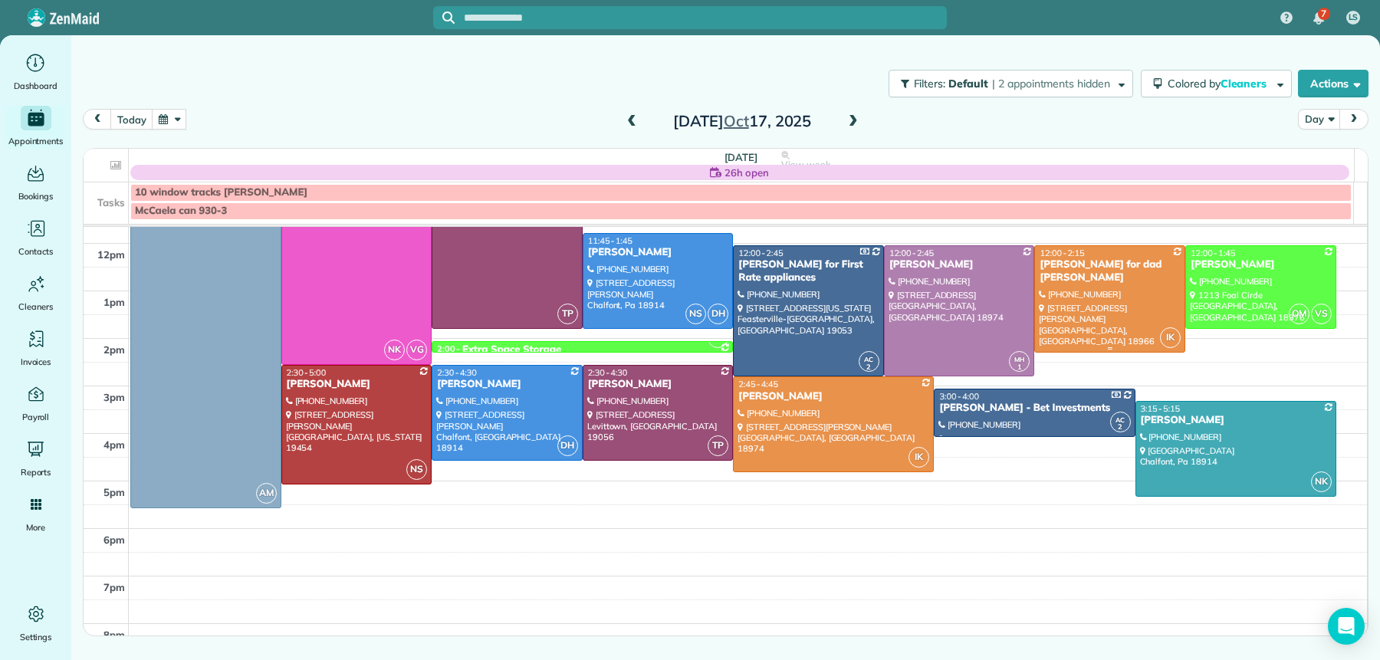
click at [1119, 295] on div at bounding box center [1110, 299] width 150 height 107
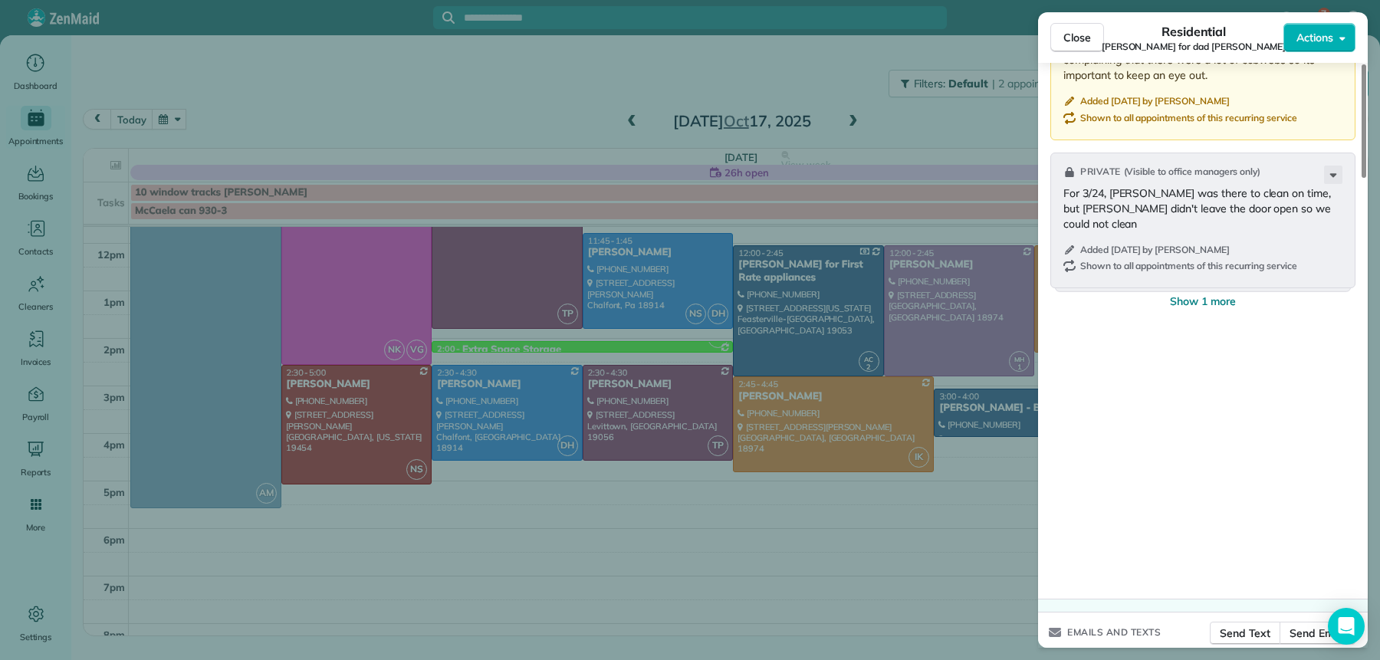
scroll to position [2413, 0]
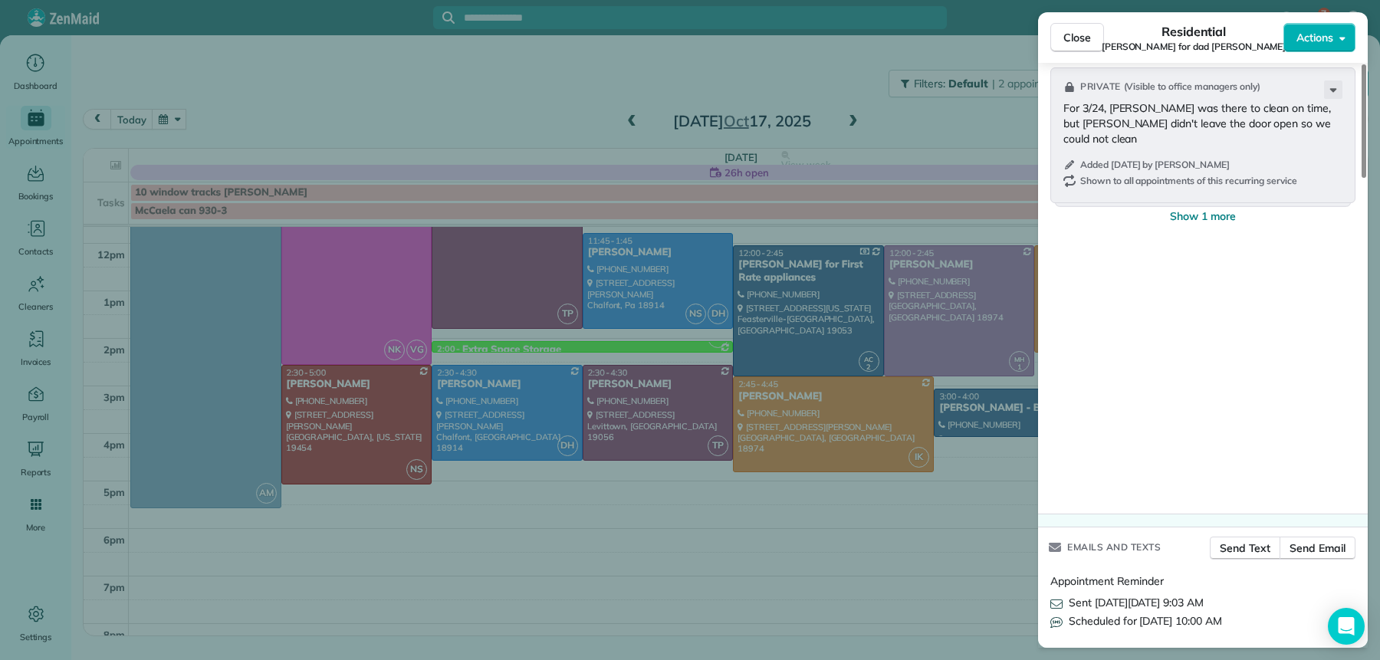
click at [1079, 46] on button "Close" at bounding box center [1077, 37] width 54 height 29
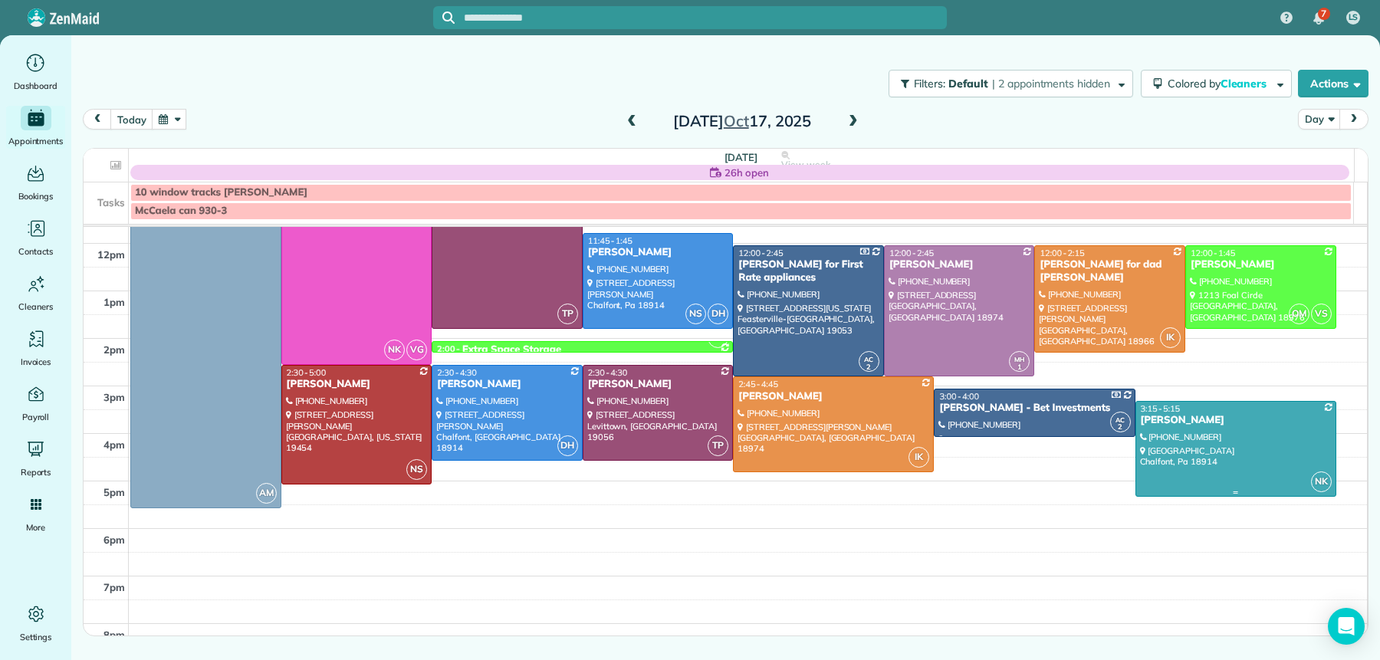
click at [1202, 435] on div at bounding box center [1235, 449] width 199 height 94
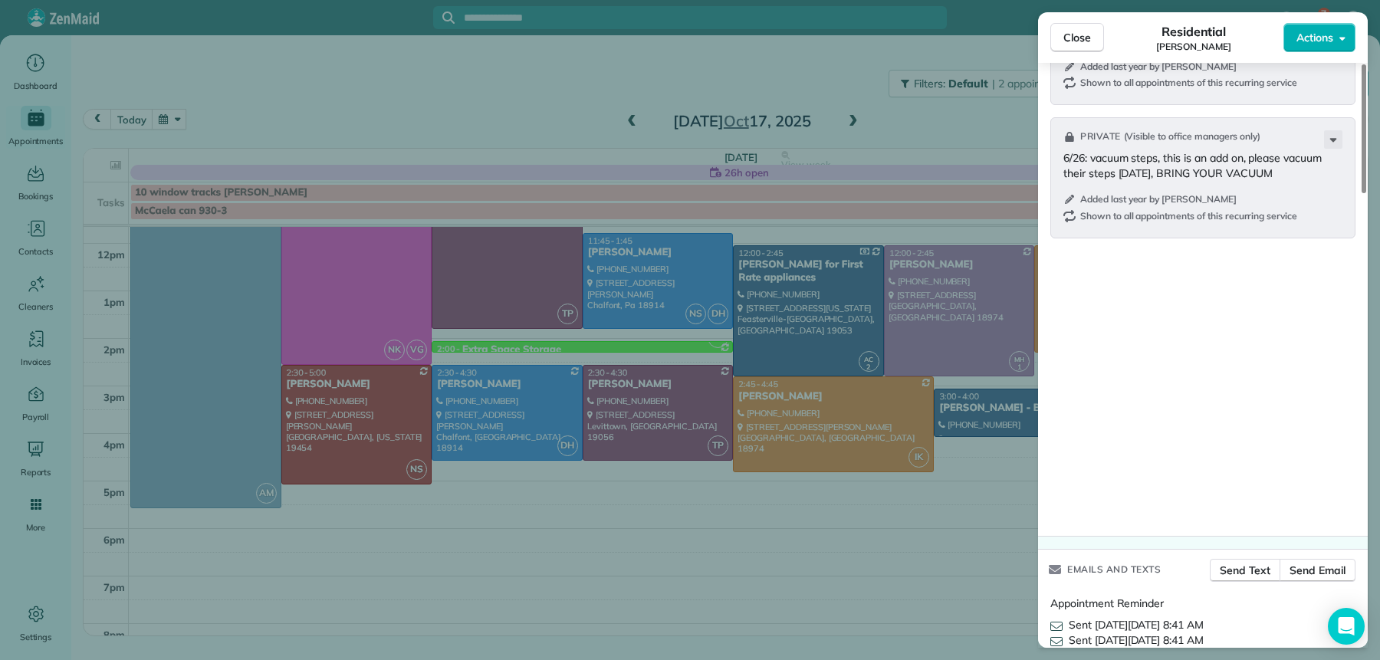
scroll to position [2063, 0]
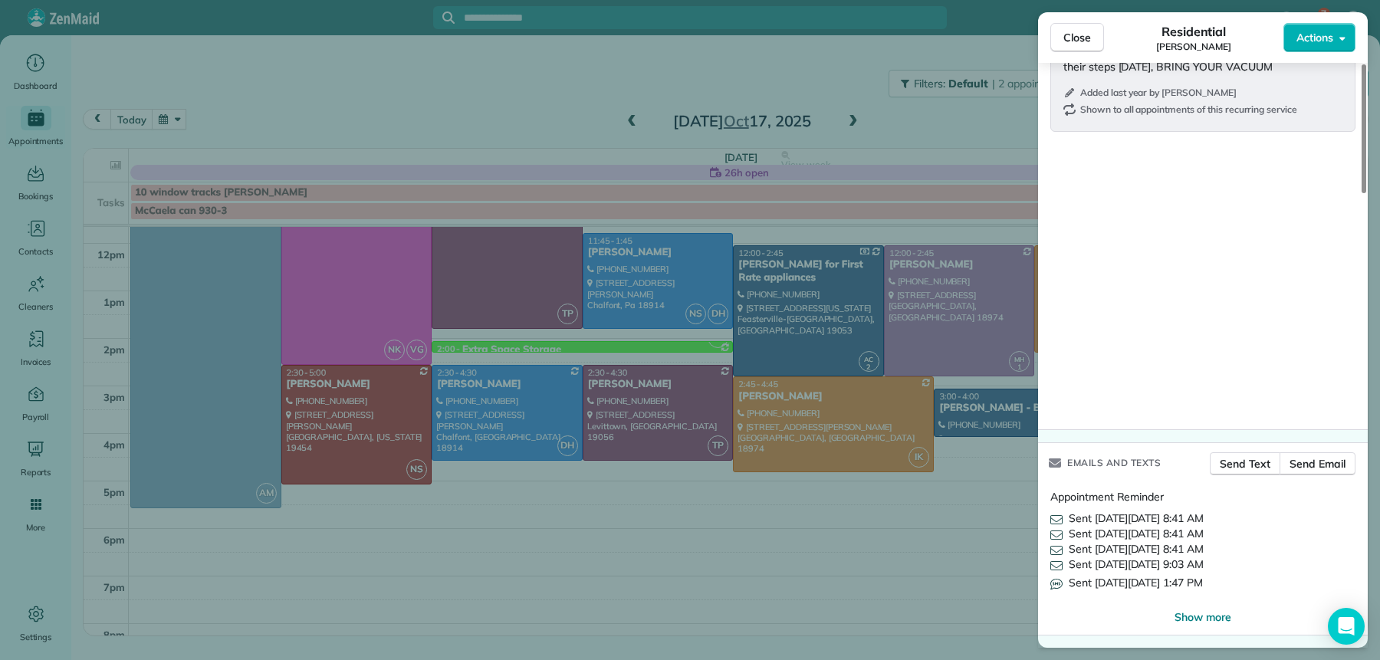
click at [1074, 45] on button "Close" at bounding box center [1077, 37] width 54 height 29
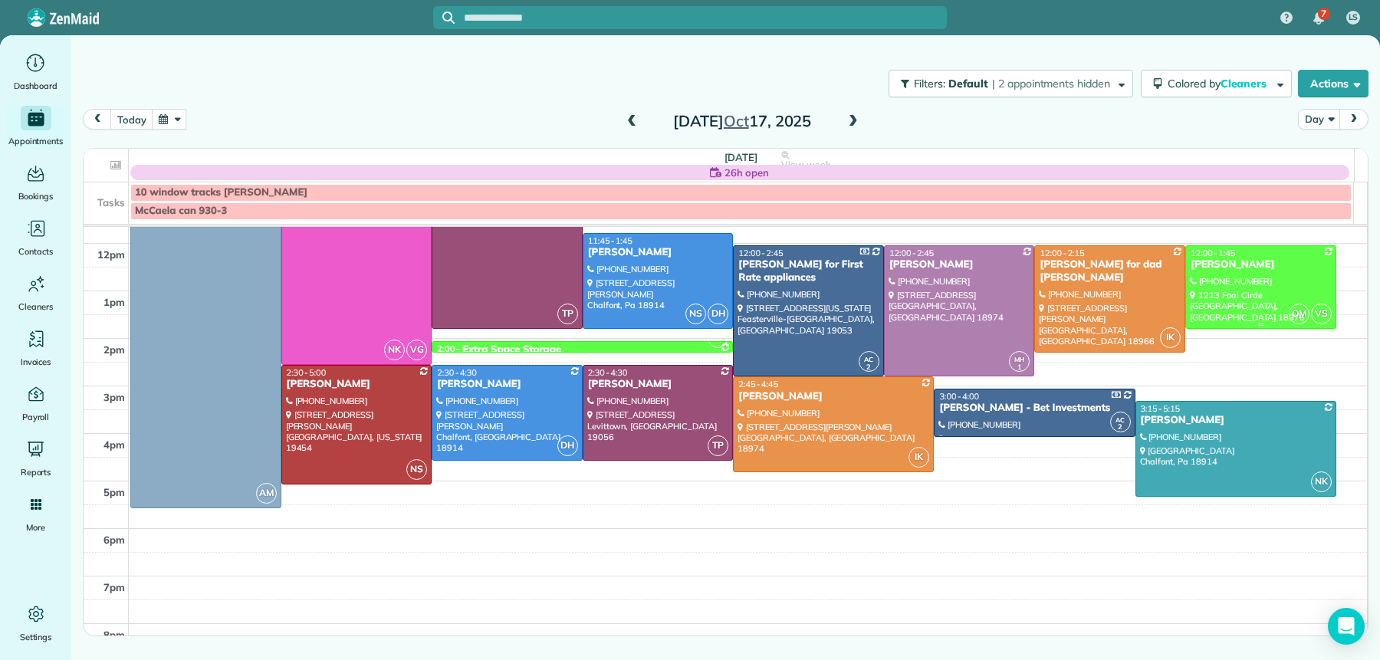
click at [1226, 271] on div "Dawn Meyer" at bounding box center [1261, 264] width 142 height 13
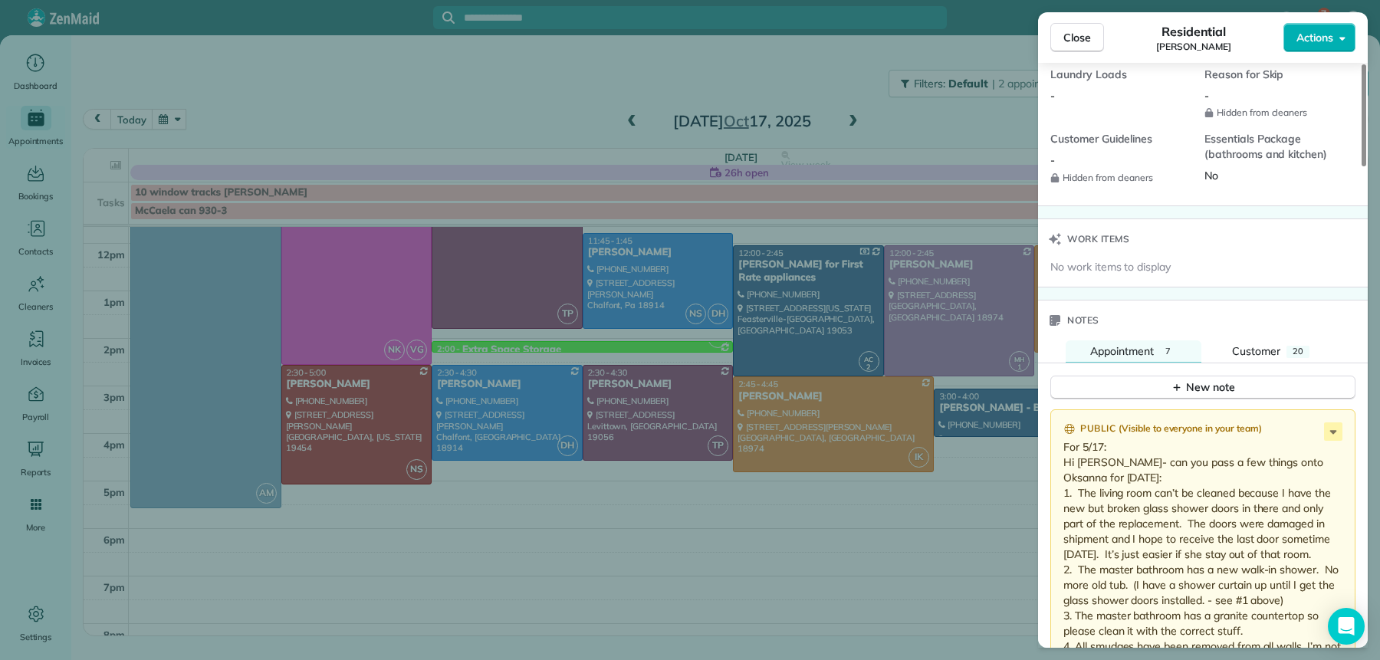
scroll to position [2762, 0]
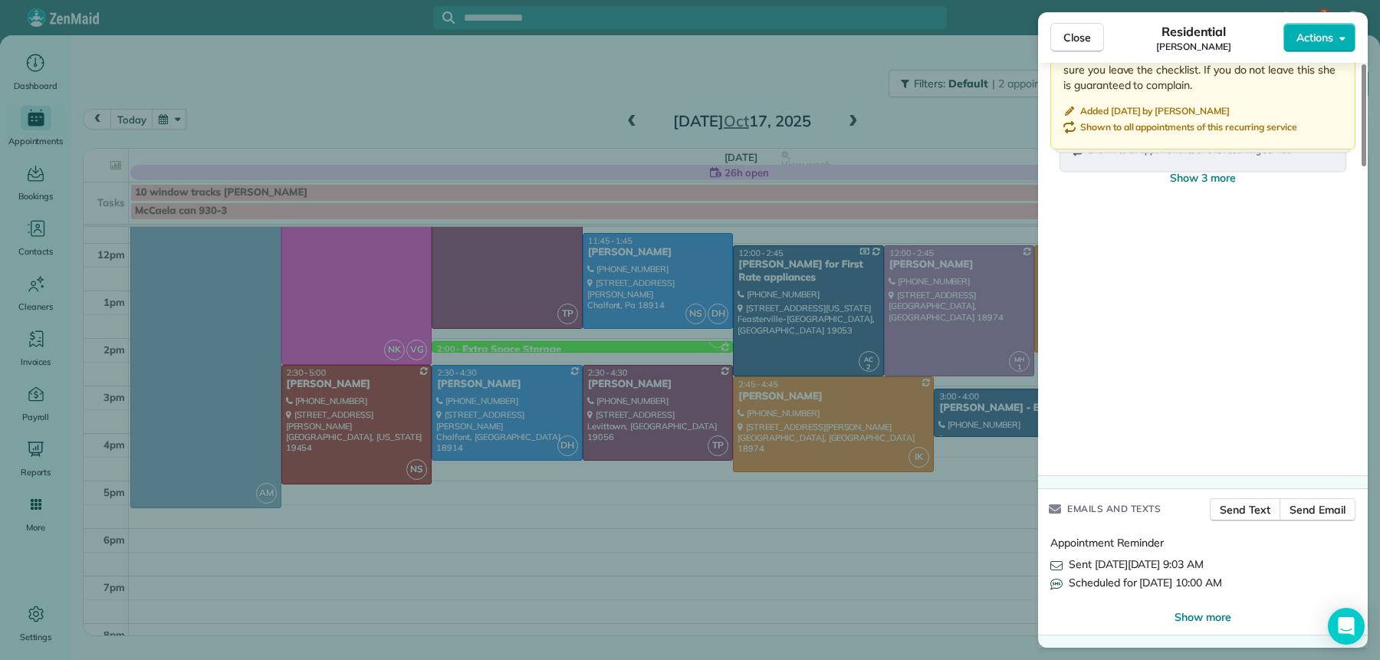
drag, startPoint x: 1083, startPoint y: 27, endPoint x: 1086, endPoint y: 39, distance: 12.5
click at [1083, 28] on button "Close" at bounding box center [1077, 37] width 54 height 29
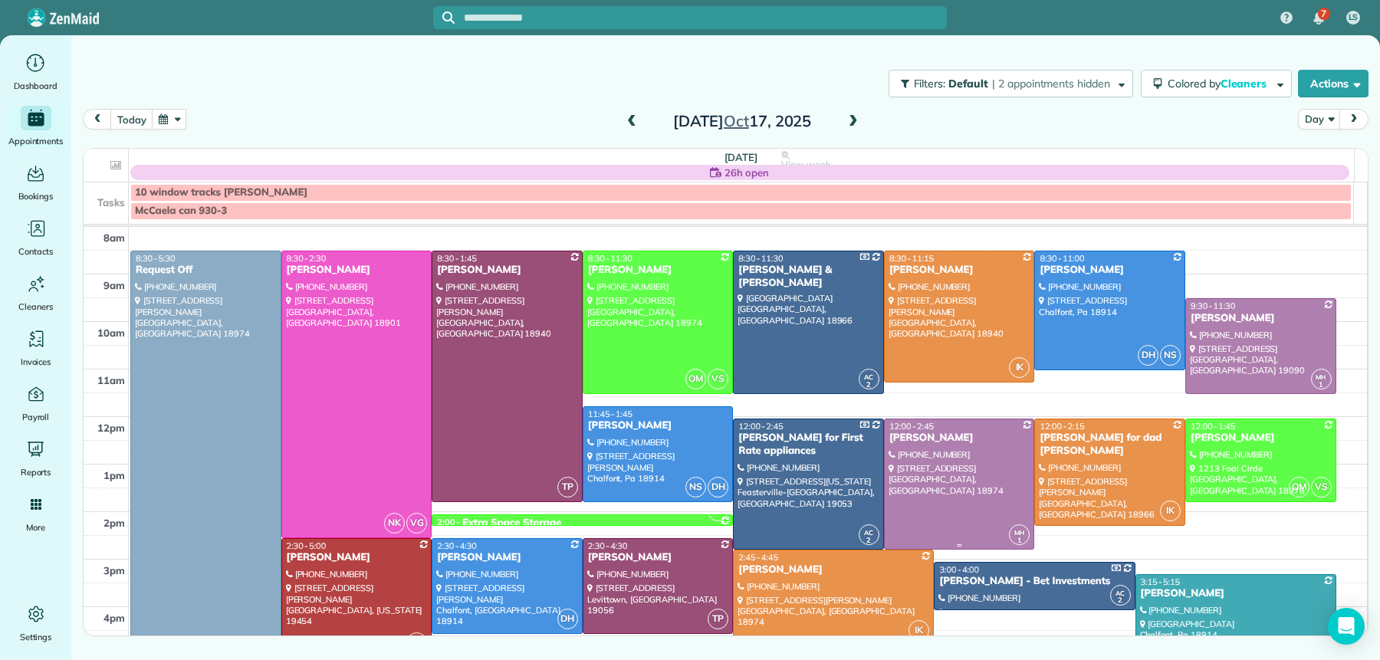
scroll to position [13, 0]
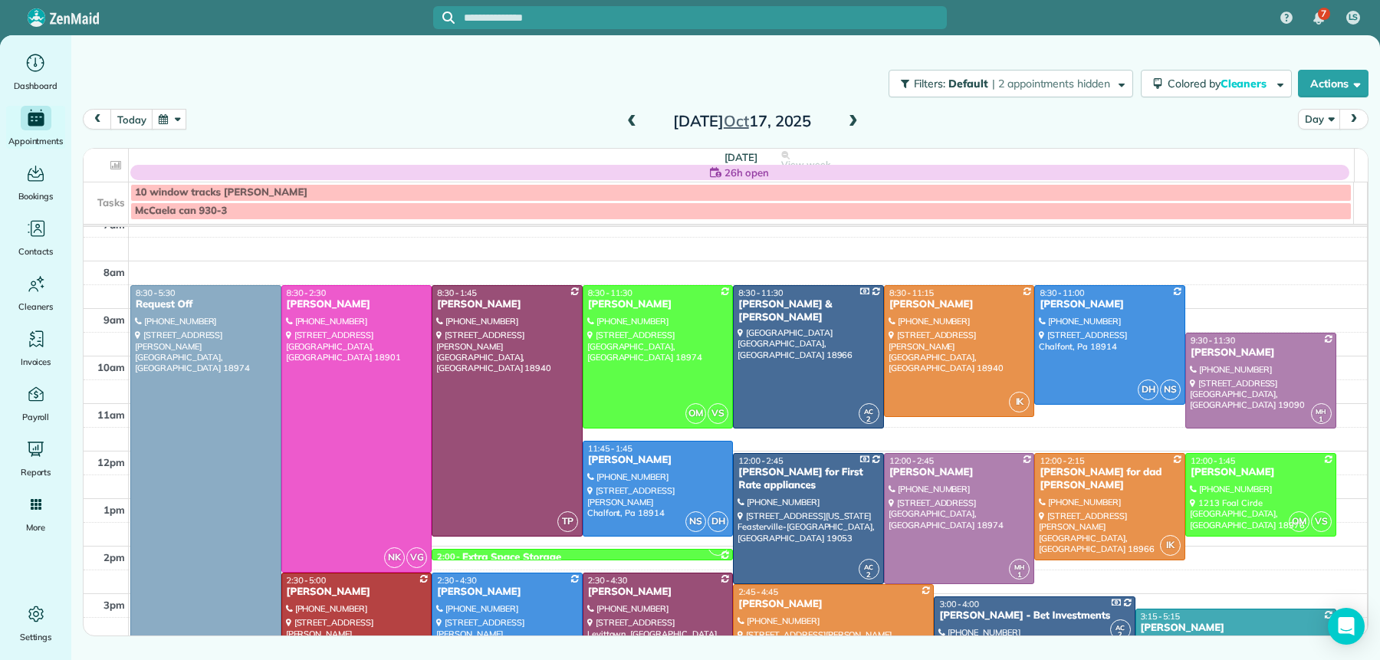
click at [632, 125] on span at bounding box center [631, 122] width 17 height 14
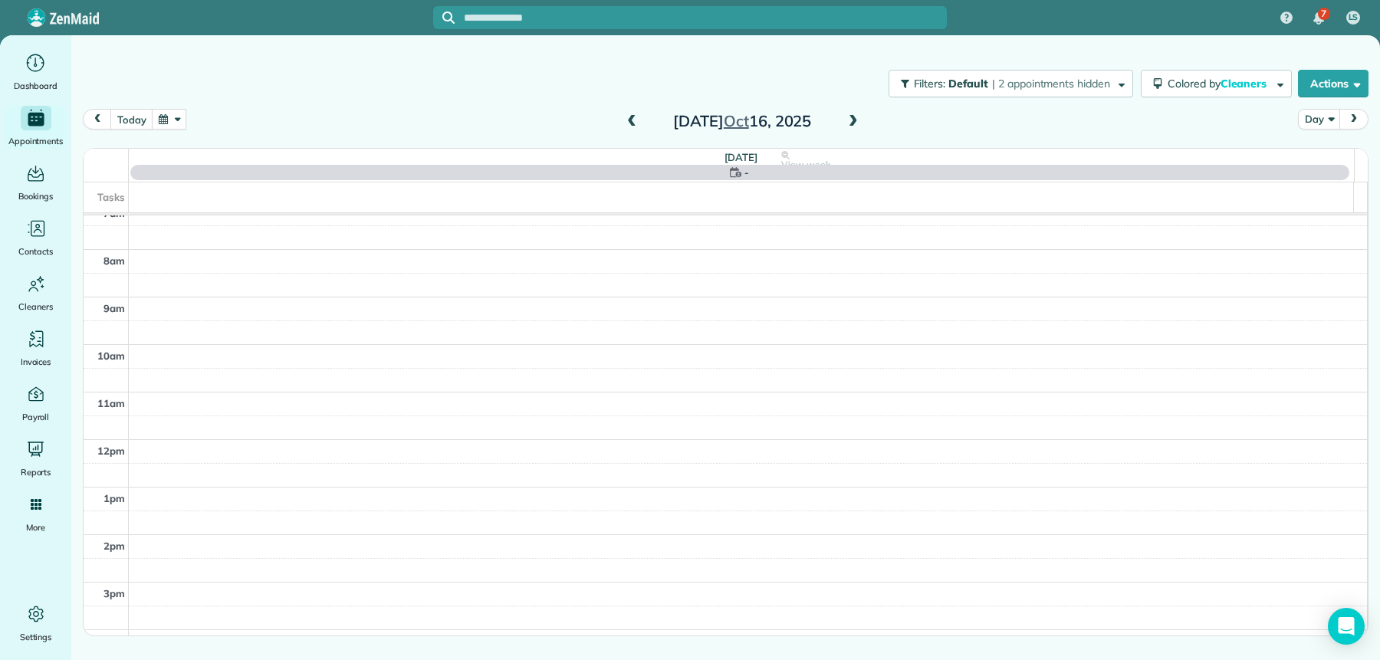
scroll to position [0, 0]
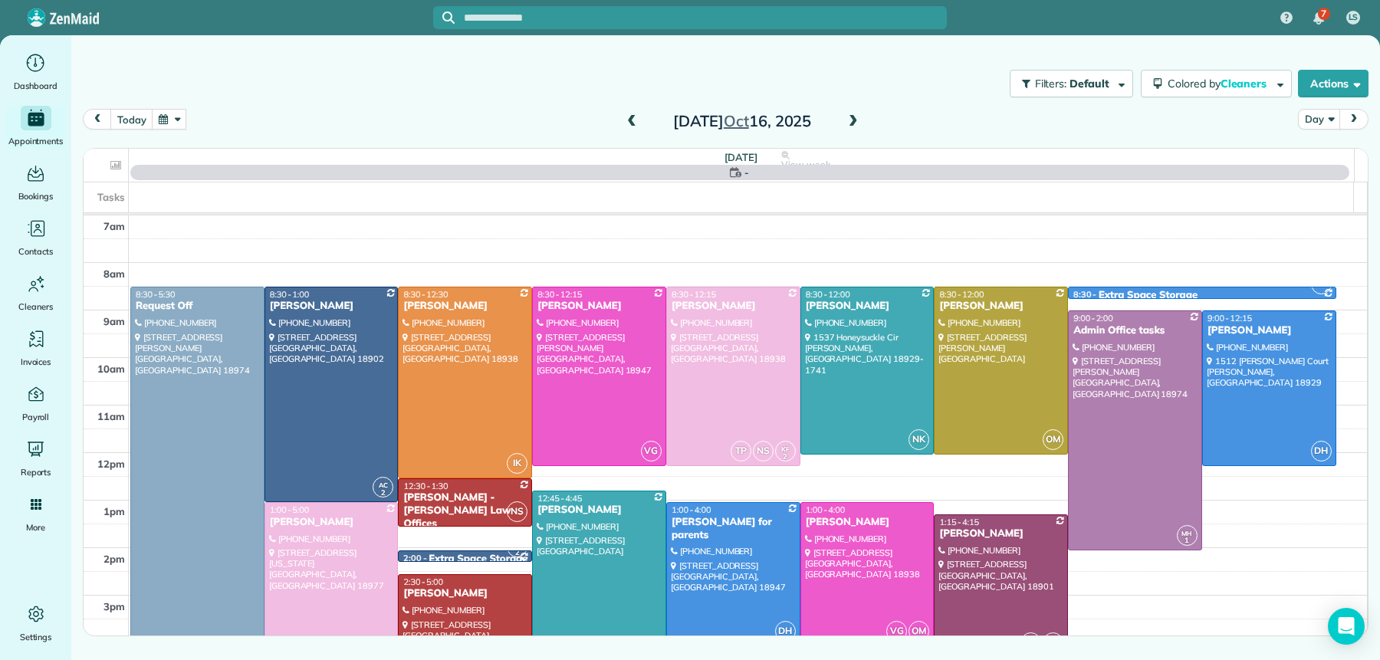
click at [633, 125] on span at bounding box center [631, 122] width 17 height 14
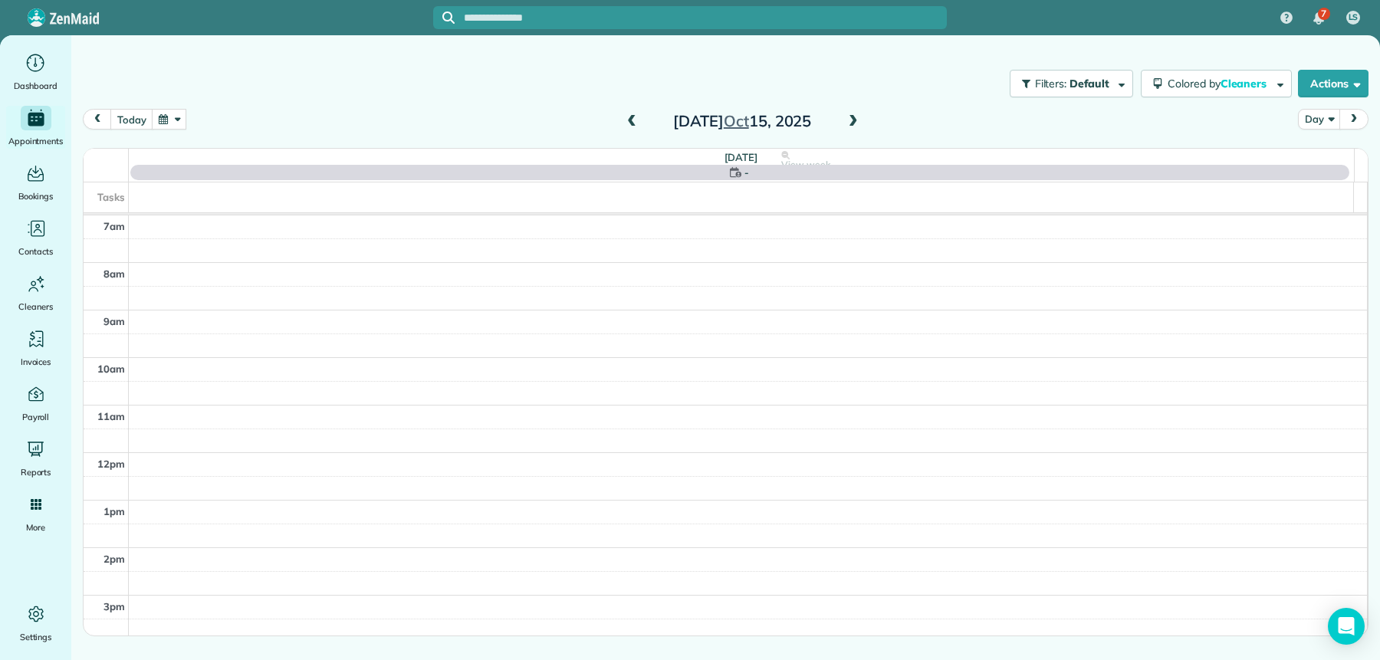
click at [632, 128] on span at bounding box center [631, 122] width 17 height 14
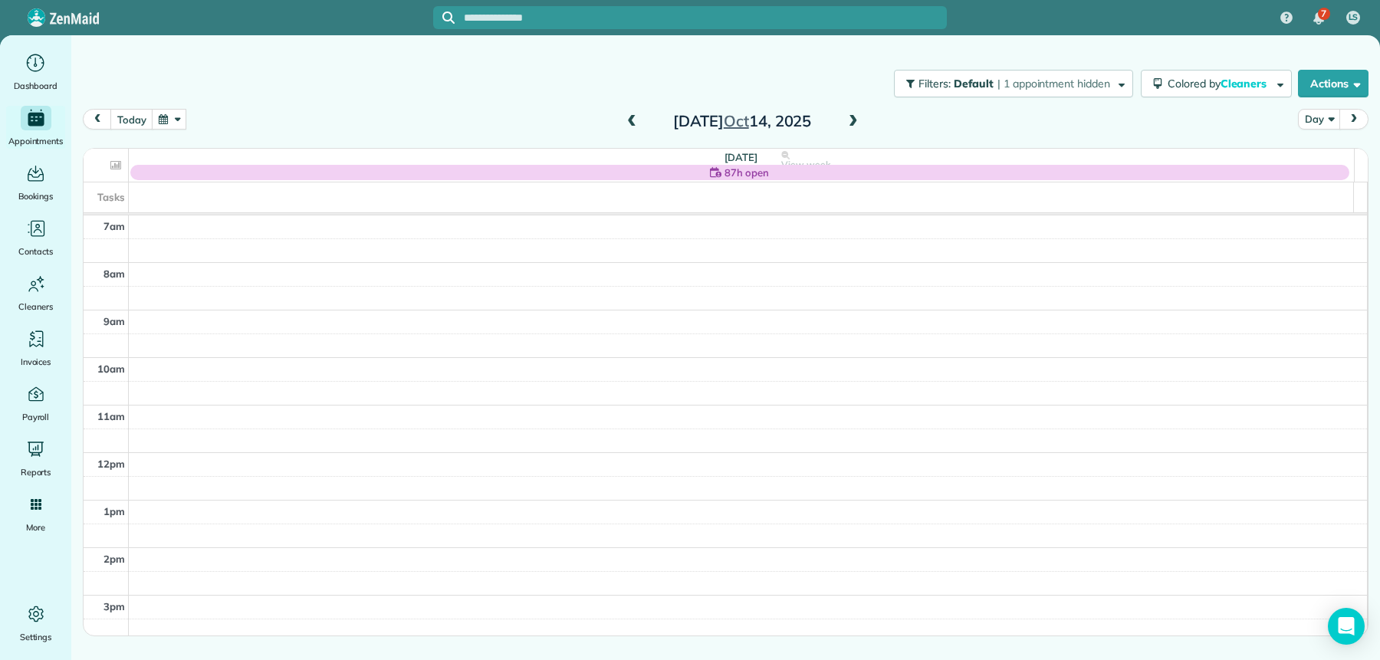
drag, startPoint x: 630, startPoint y: 116, endPoint x: 764, endPoint y: 130, distance: 134.9
click at [634, 116] on span at bounding box center [631, 122] width 17 height 14
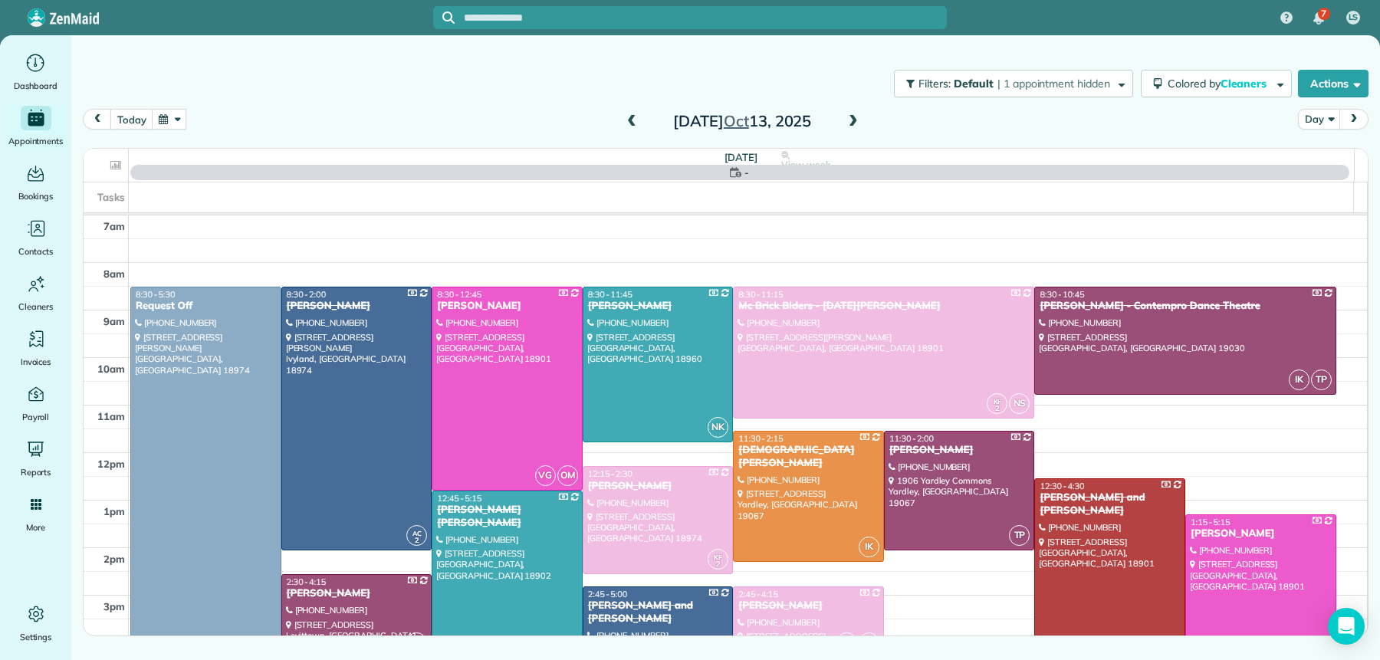
click at [851, 120] on span at bounding box center [853, 122] width 17 height 14
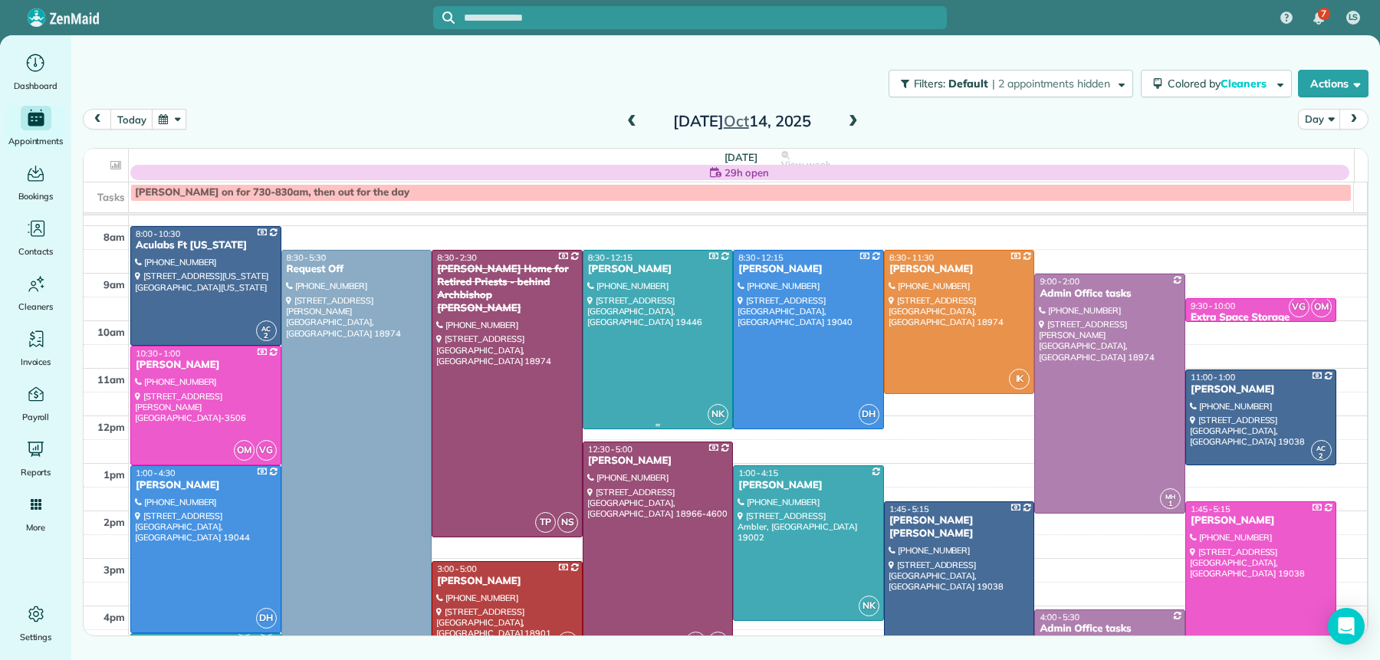
scroll to position [52, 0]
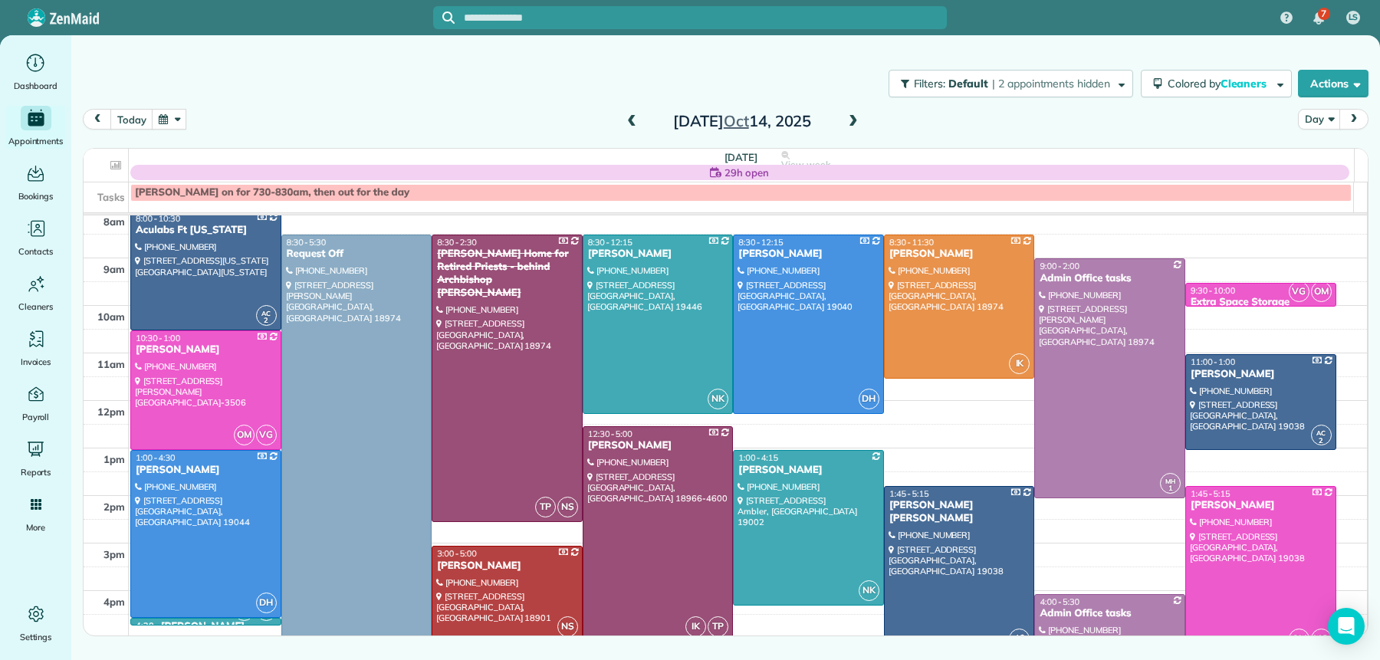
drag, startPoint x: 633, startPoint y: 123, endPoint x: 632, endPoint y: 146, distance: 23.8
click at [633, 123] on span at bounding box center [631, 122] width 17 height 14
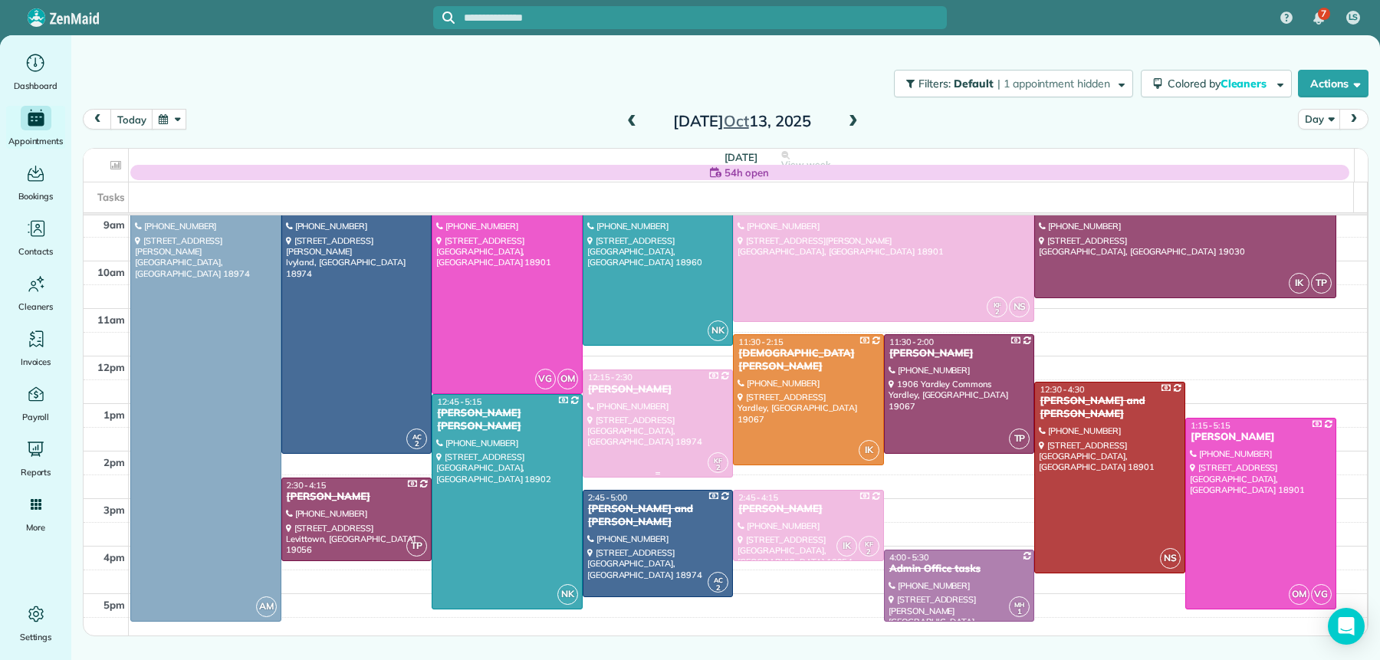
scroll to position [67, 0]
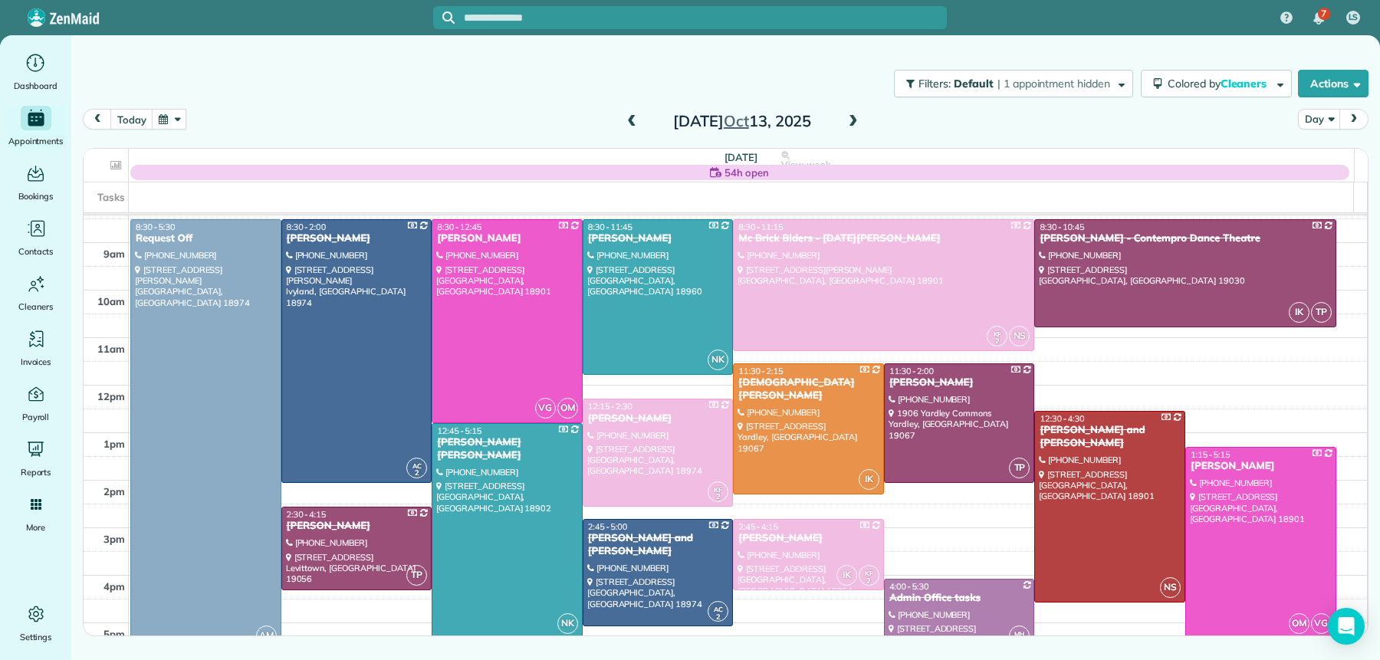
click at [858, 121] on span at bounding box center [853, 122] width 17 height 14
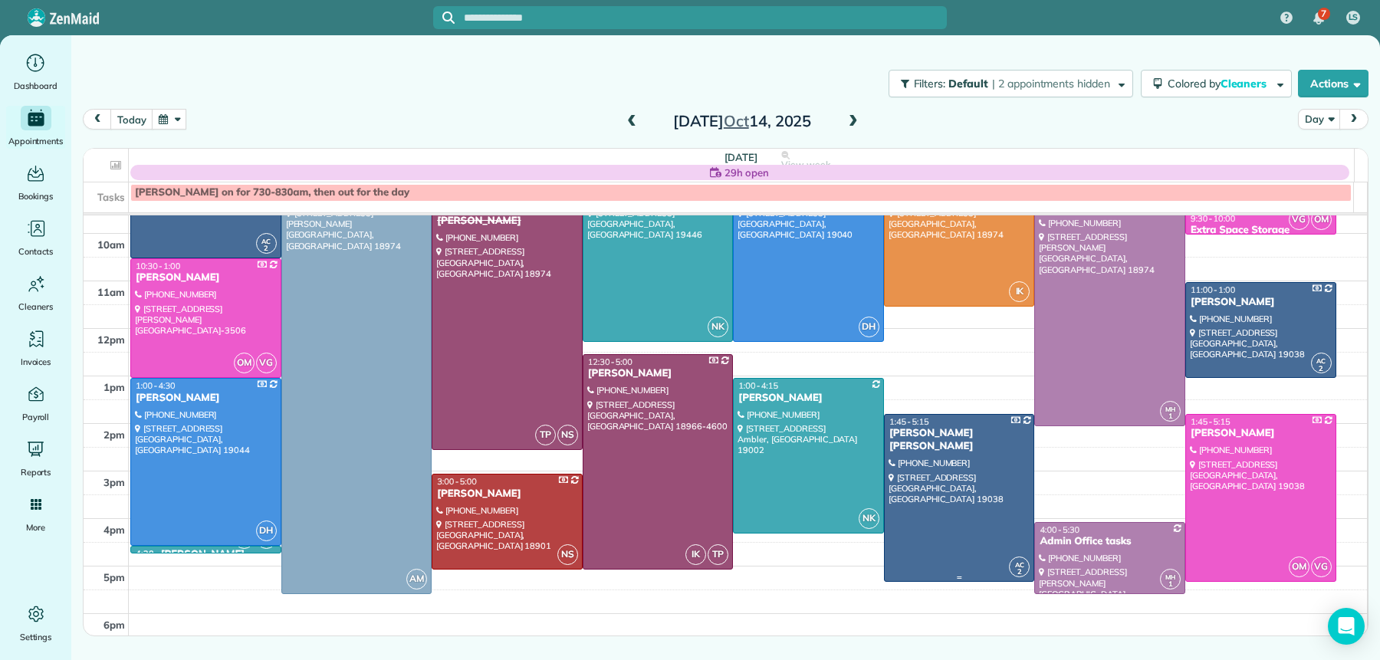
scroll to position [146, 0]
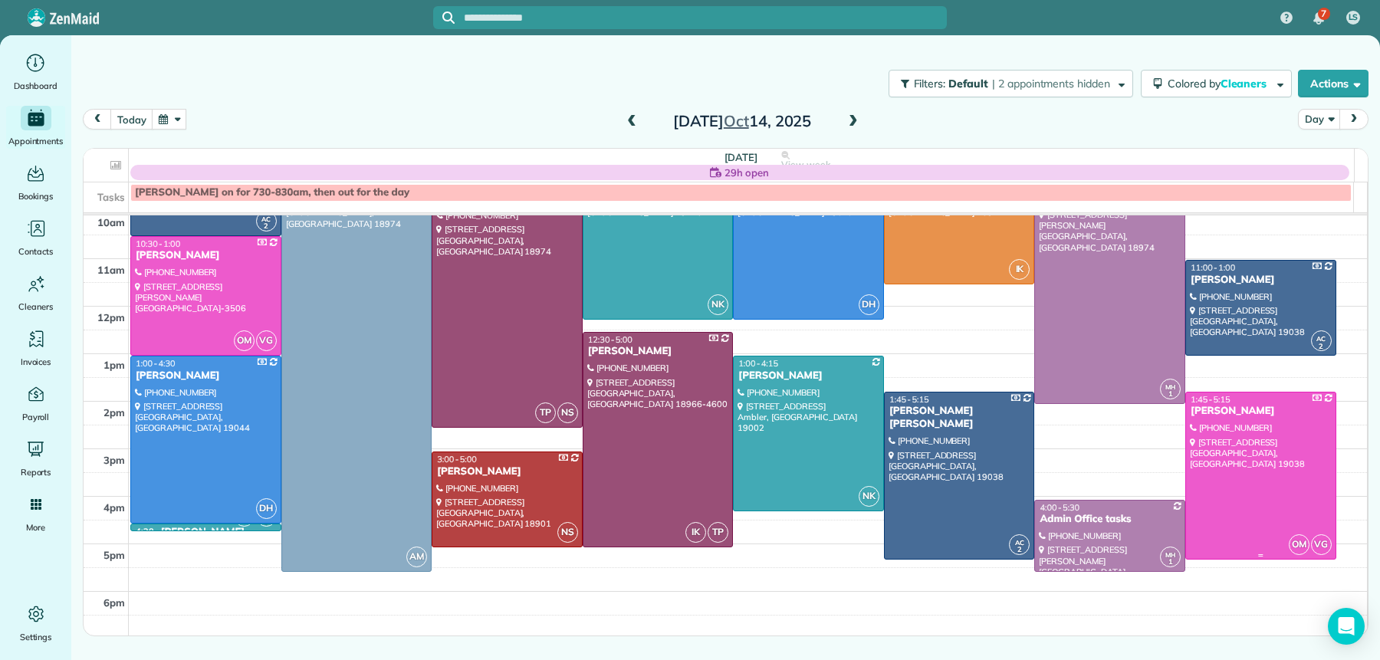
click at [1219, 410] on div "[PERSON_NAME]" at bounding box center [1261, 411] width 142 height 13
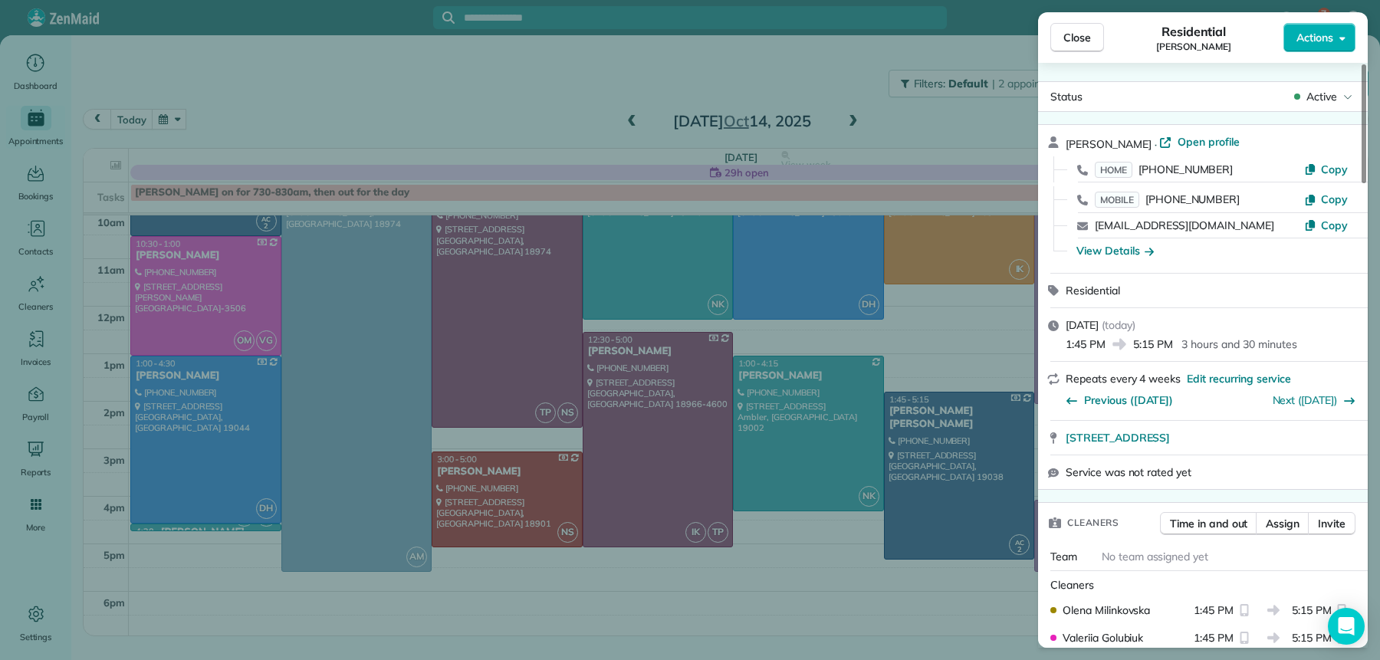
drag, startPoint x: 1165, startPoint y: 141, endPoint x: 1149, endPoint y: 111, distance: 34.0
click at [1178, 141] on span "Open profile" at bounding box center [1209, 141] width 62 height 15
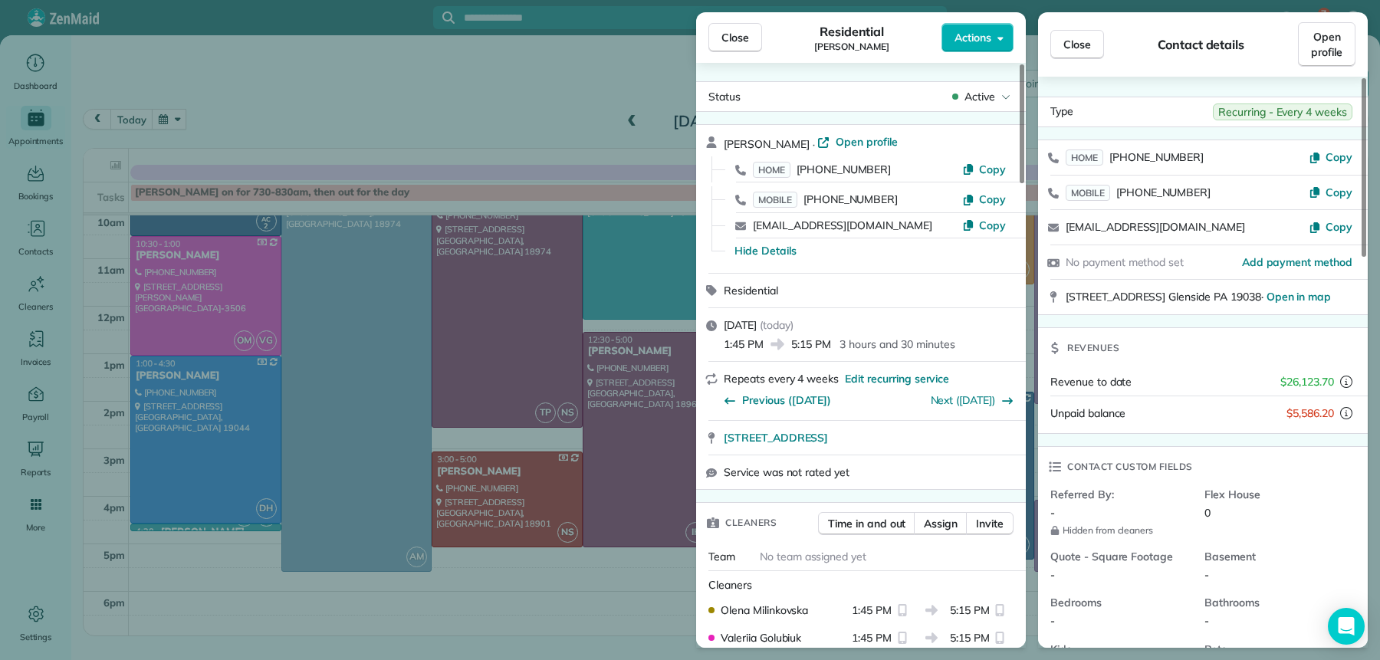
drag, startPoint x: 745, startPoint y: 41, endPoint x: 746, endPoint y: 54, distance: 13.1
click at [745, 41] on span "Close" at bounding box center [736, 37] width 28 height 15
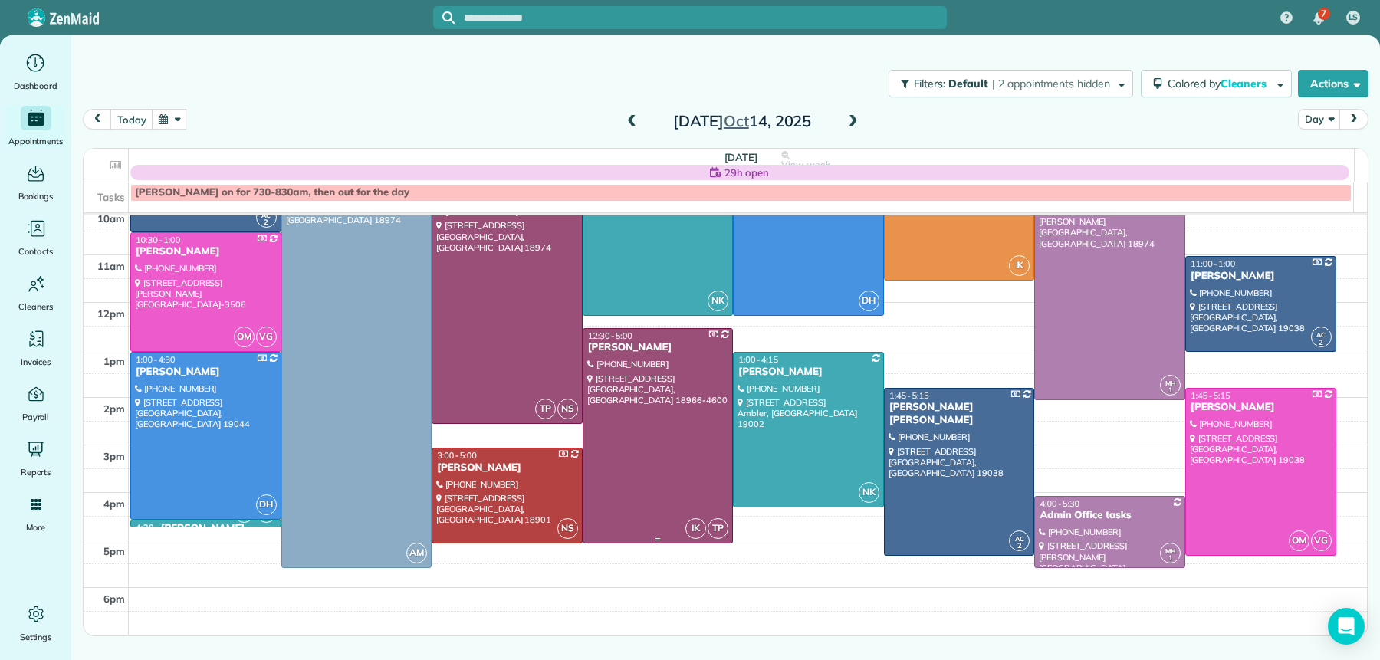
scroll to position [167, 0]
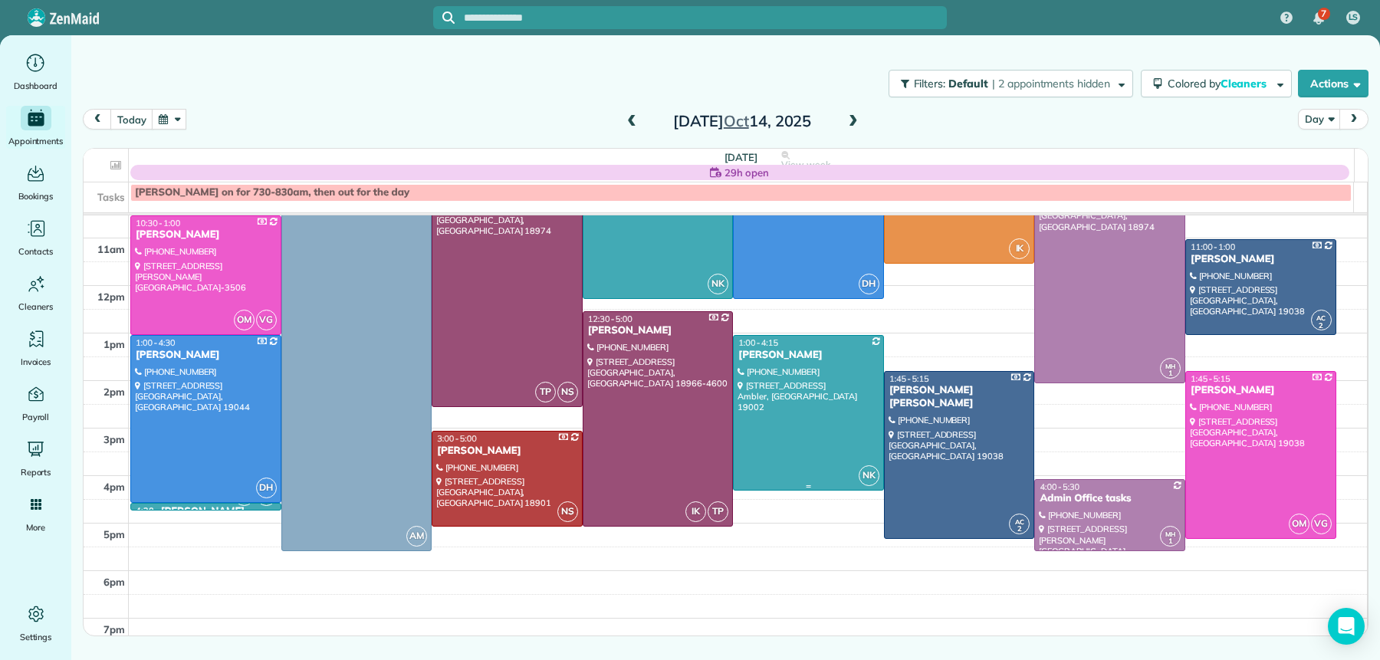
click at [790, 349] on div "[PERSON_NAME]" at bounding box center [809, 355] width 142 height 13
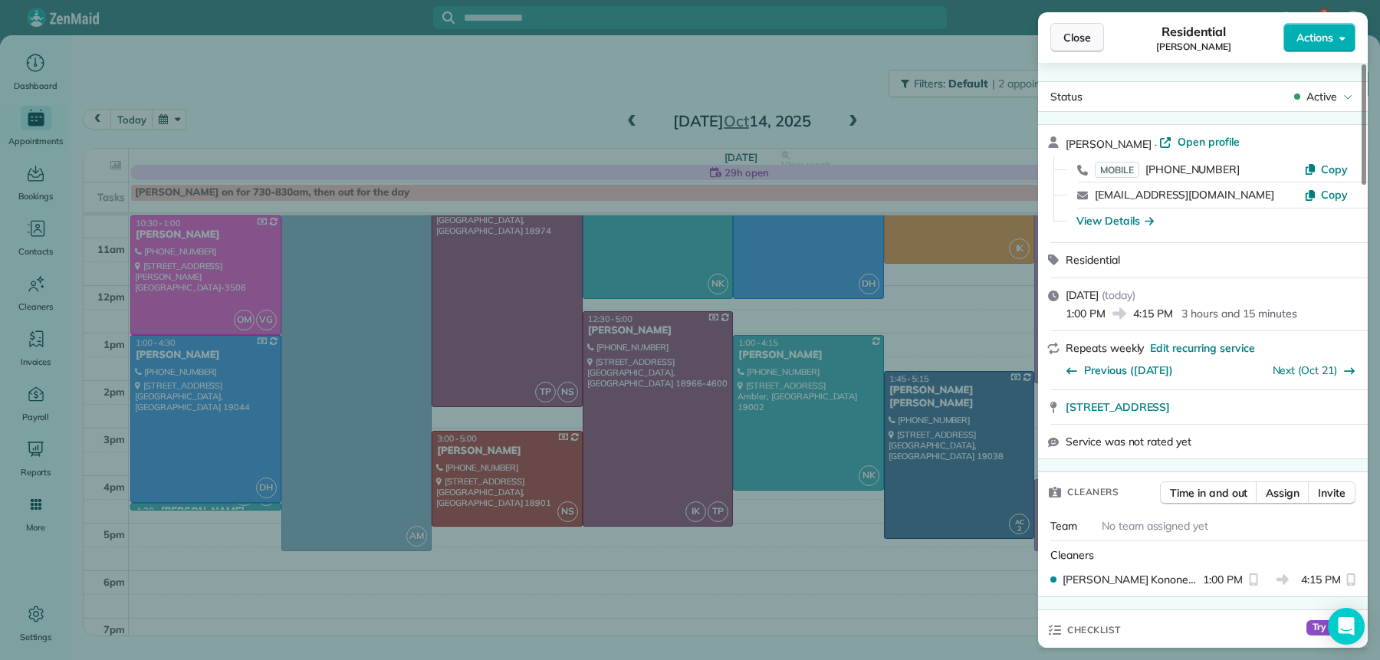
click at [1083, 23] on button "Close" at bounding box center [1077, 37] width 54 height 29
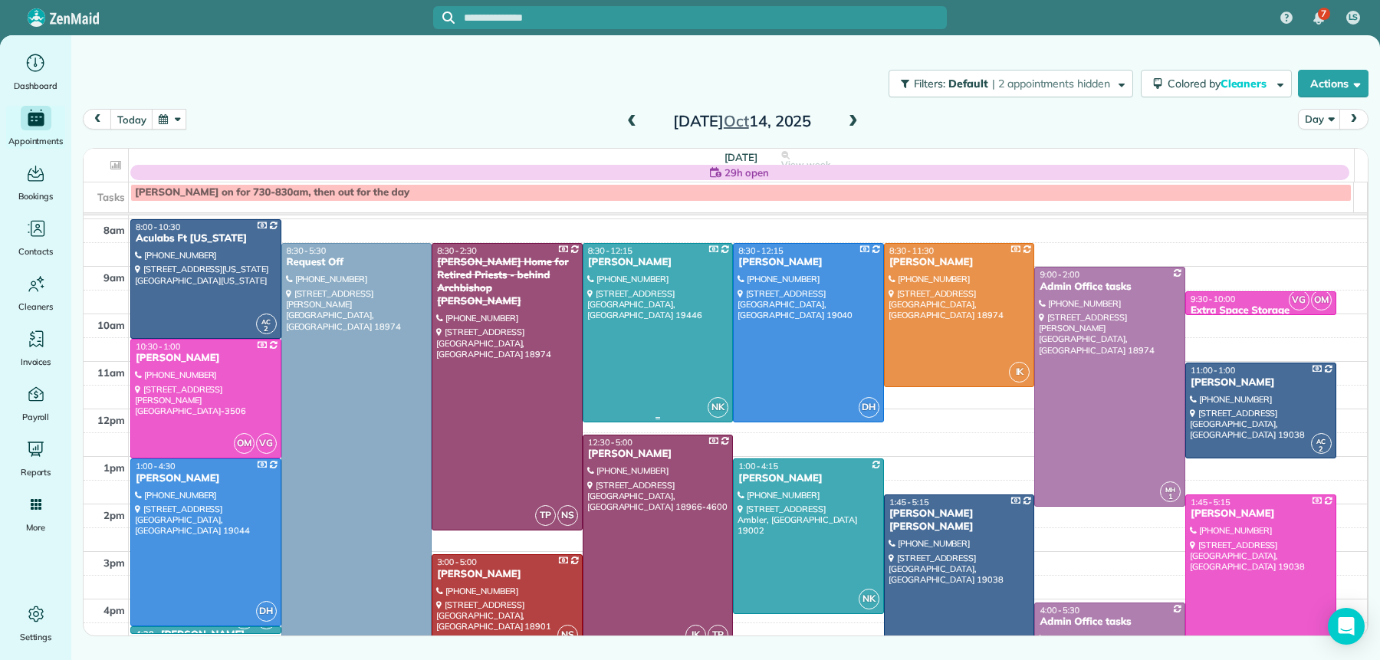
scroll to position [48, 0]
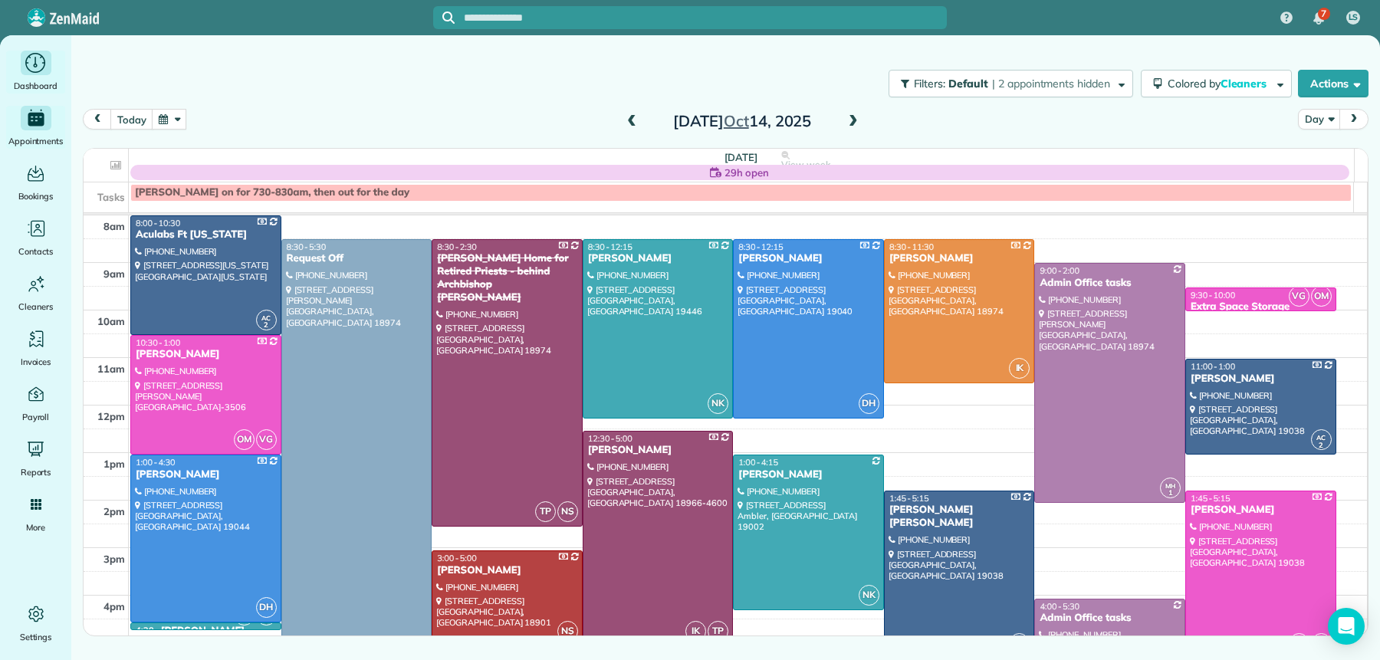
click at [32, 72] on icon "Main" at bounding box center [35, 63] width 20 height 20
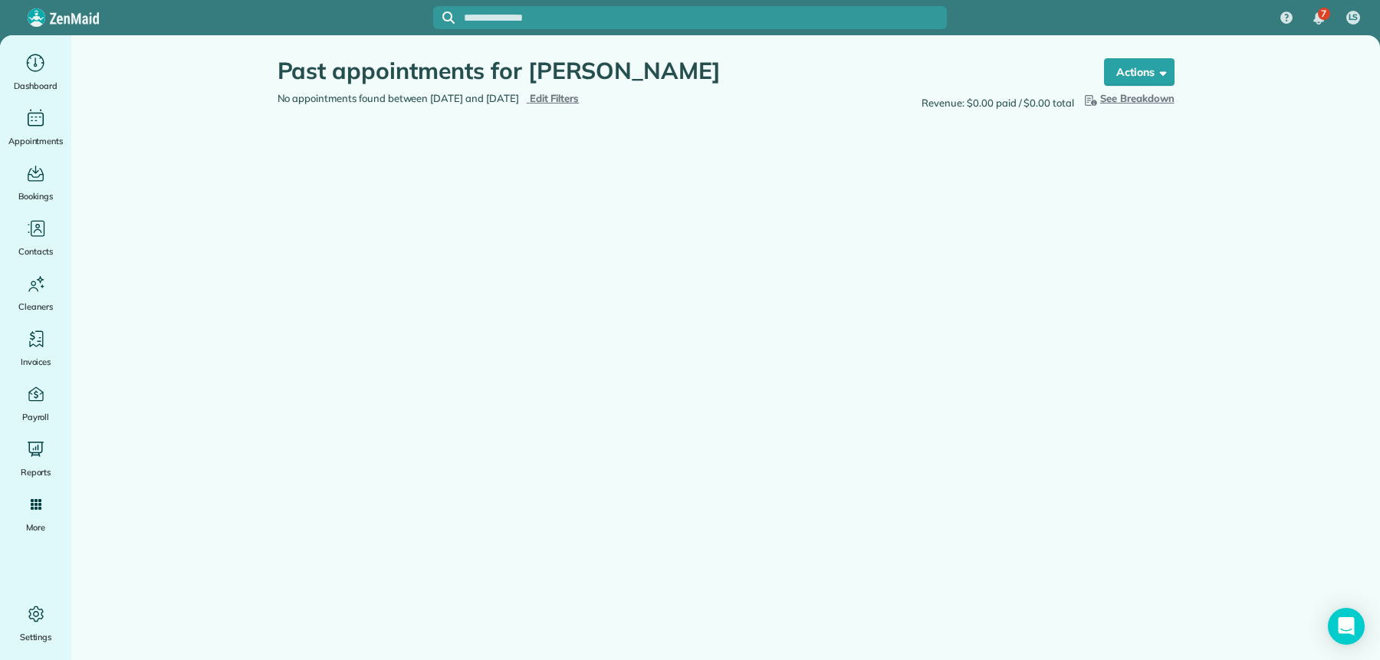
click at [580, 99] on span "Edit Filters" at bounding box center [555, 98] width 50 height 12
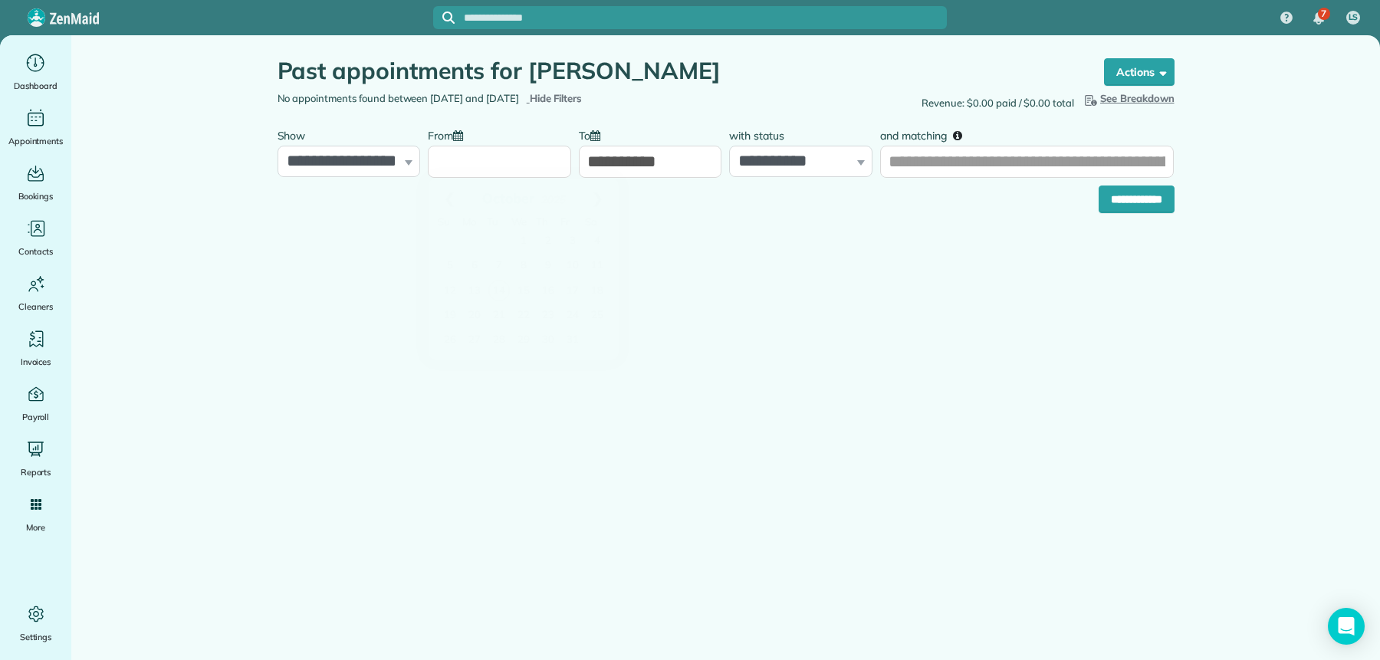
click at [501, 165] on input "From" at bounding box center [499, 162] width 143 height 32
click at [444, 196] on link "Prev" at bounding box center [450, 198] width 42 height 38
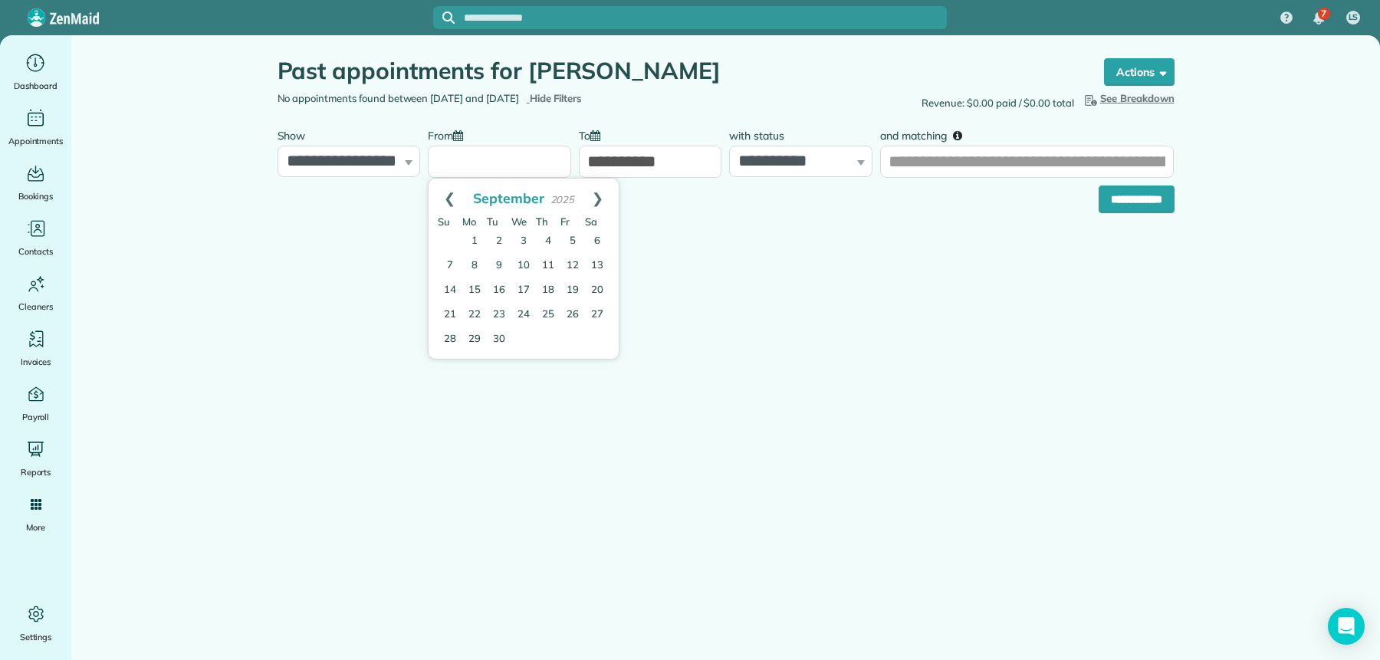
click at [444, 195] on link "Prev" at bounding box center [450, 198] width 42 height 38
click at [1116, 209] on input "**********" at bounding box center [1137, 200] width 76 height 28
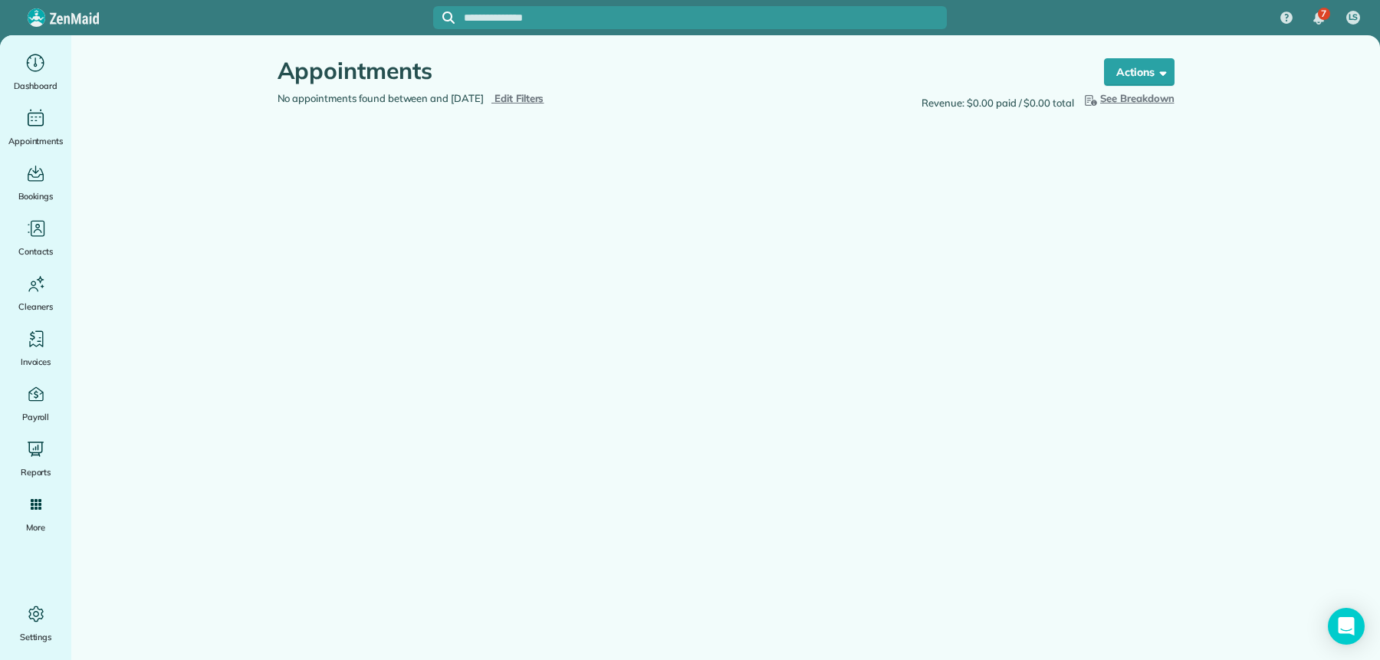
click at [539, 92] on span "Edit Filters" at bounding box center [520, 98] width 50 height 12
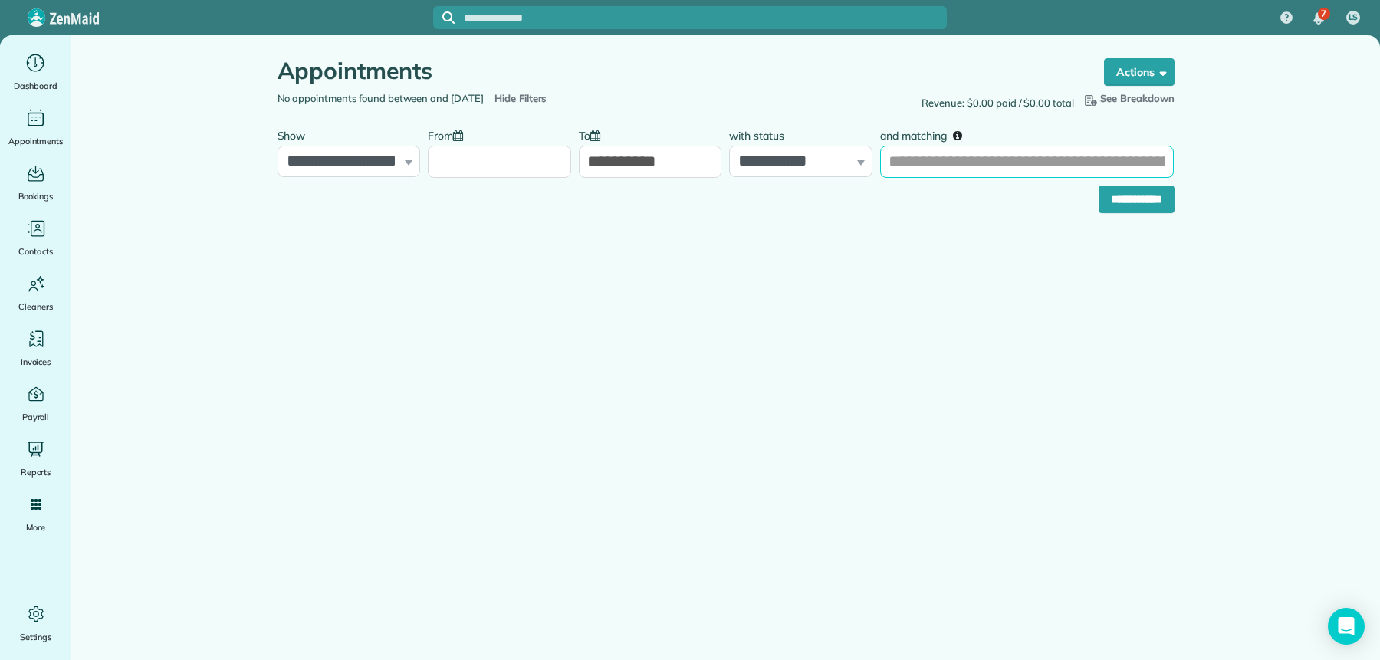
click at [1058, 161] on input "and matching" at bounding box center [1027, 162] width 294 height 32
type input "*****"
click at [1156, 196] on input "**********" at bounding box center [1137, 200] width 76 height 28
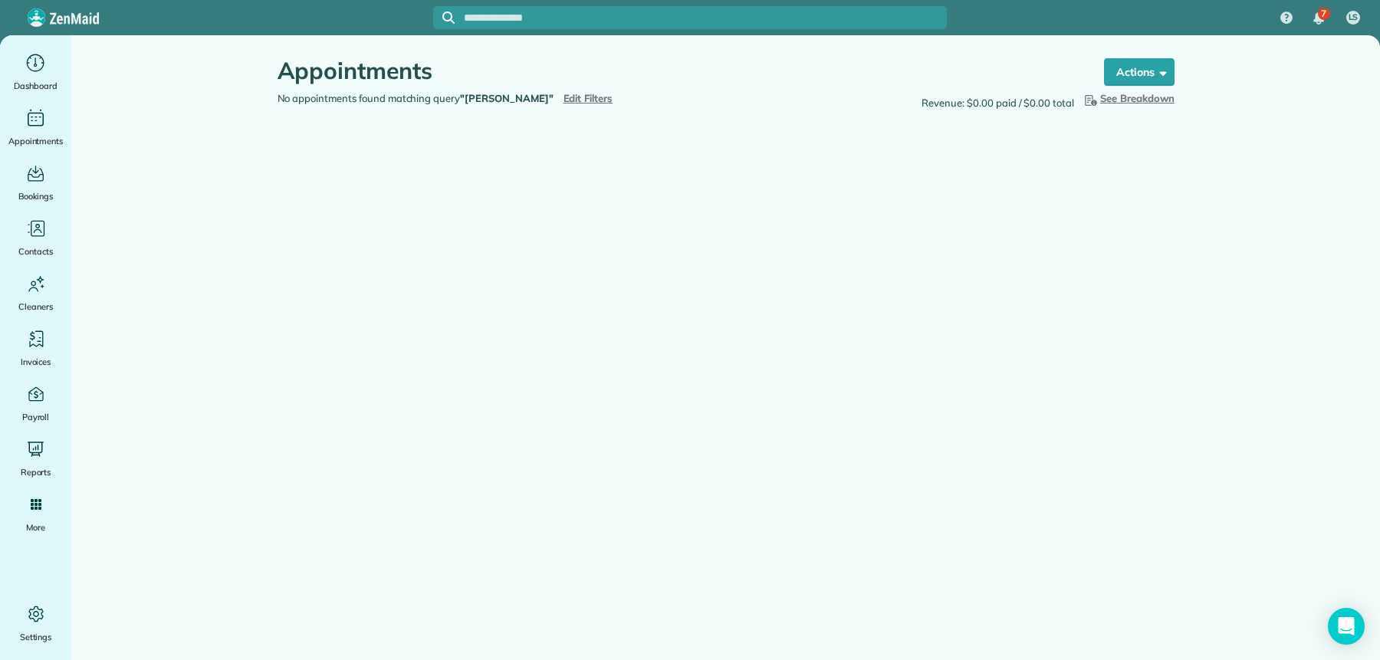
click at [564, 99] on span "Edit Filters" at bounding box center [589, 98] width 50 height 12
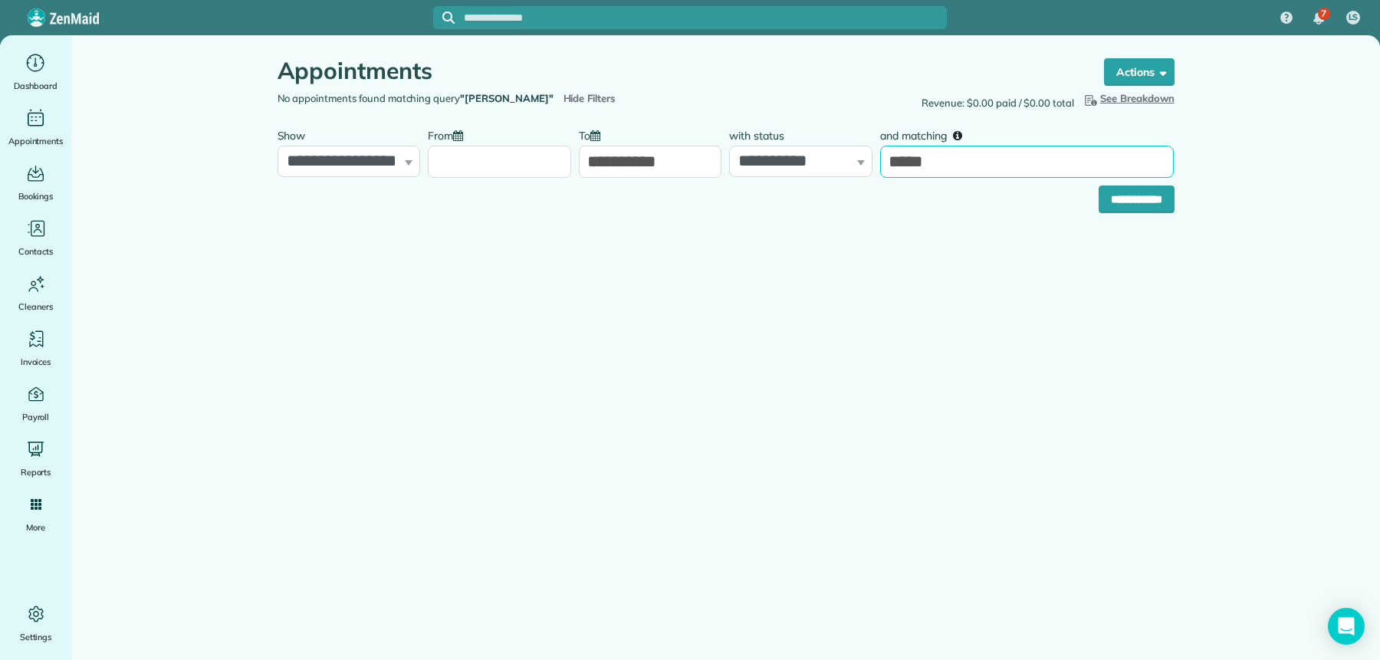
click at [962, 159] on input "*****" at bounding box center [1027, 162] width 294 height 32
click at [488, 173] on input "From" at bounding box center [499, 162] width 143 height 32
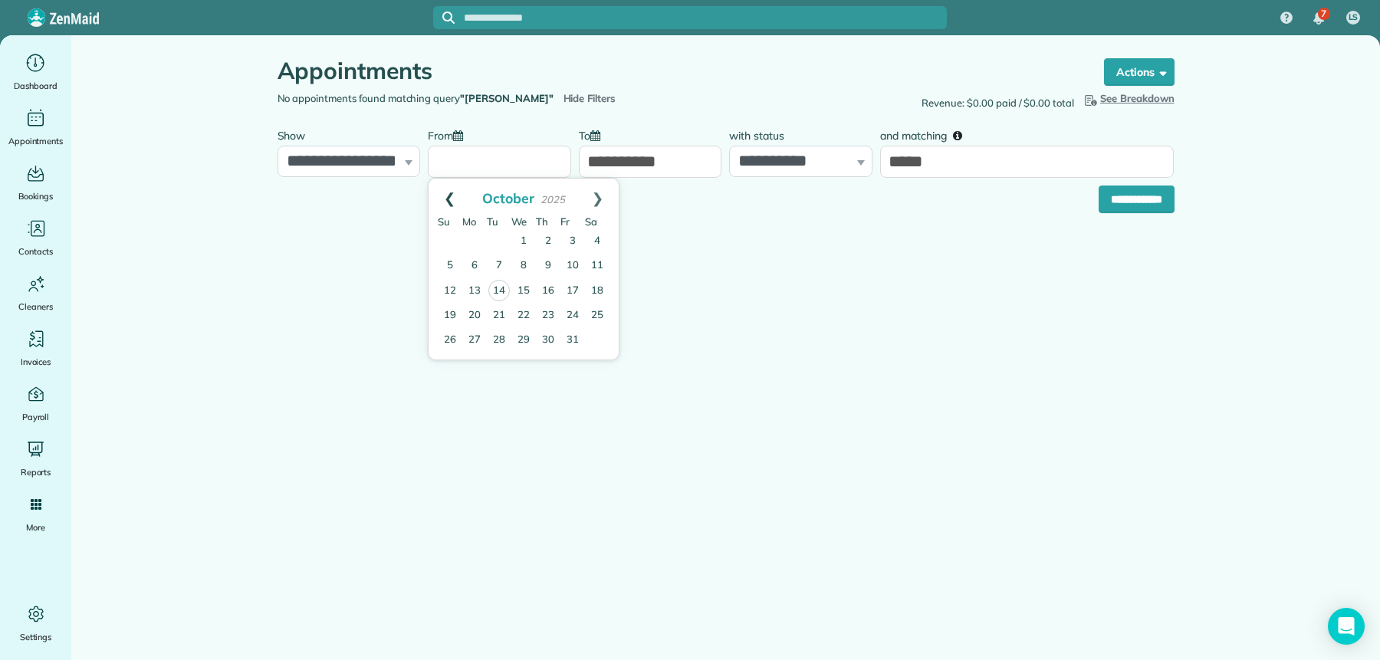
click at [445, 190] on link "Prev" at bounding box center [450, 198] width 42 height 38
click at [445, 189] on link "Prev" at bounding box center [450, 198] width 42 height 38
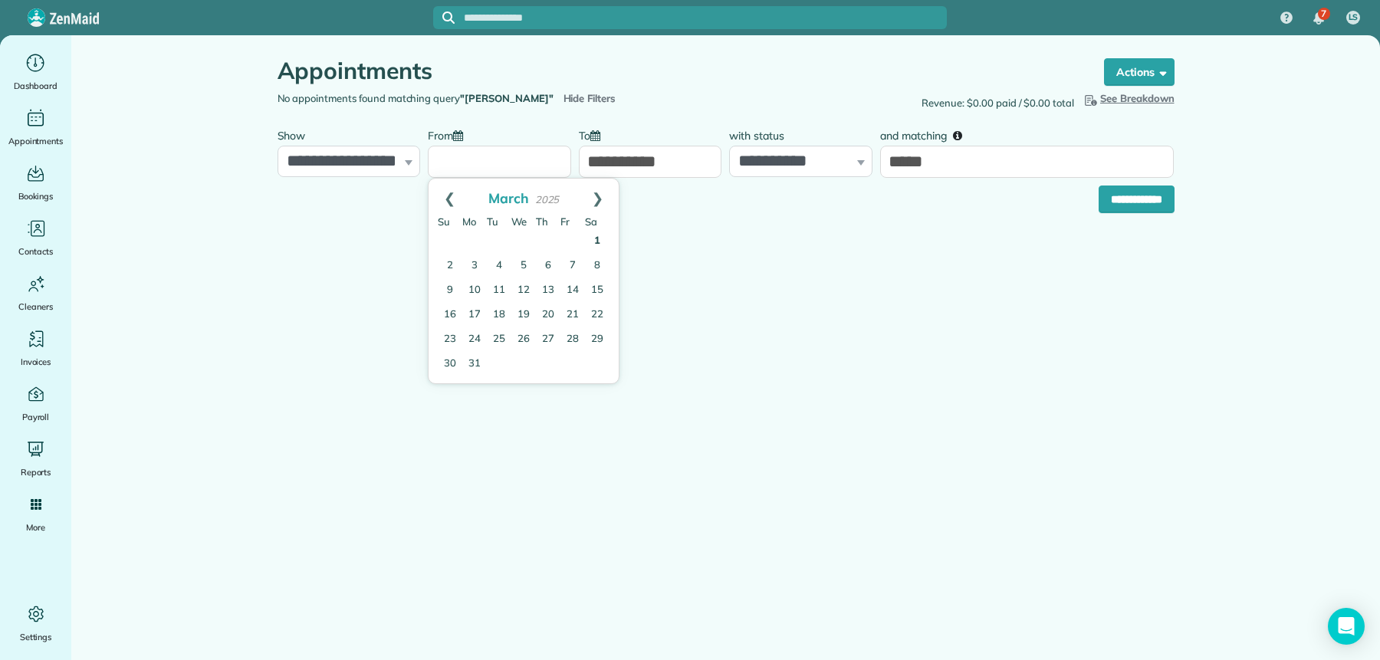
click at [599, 242] on link "1" at bounding box center [597, 241] width 25 height 25
type input "**********"
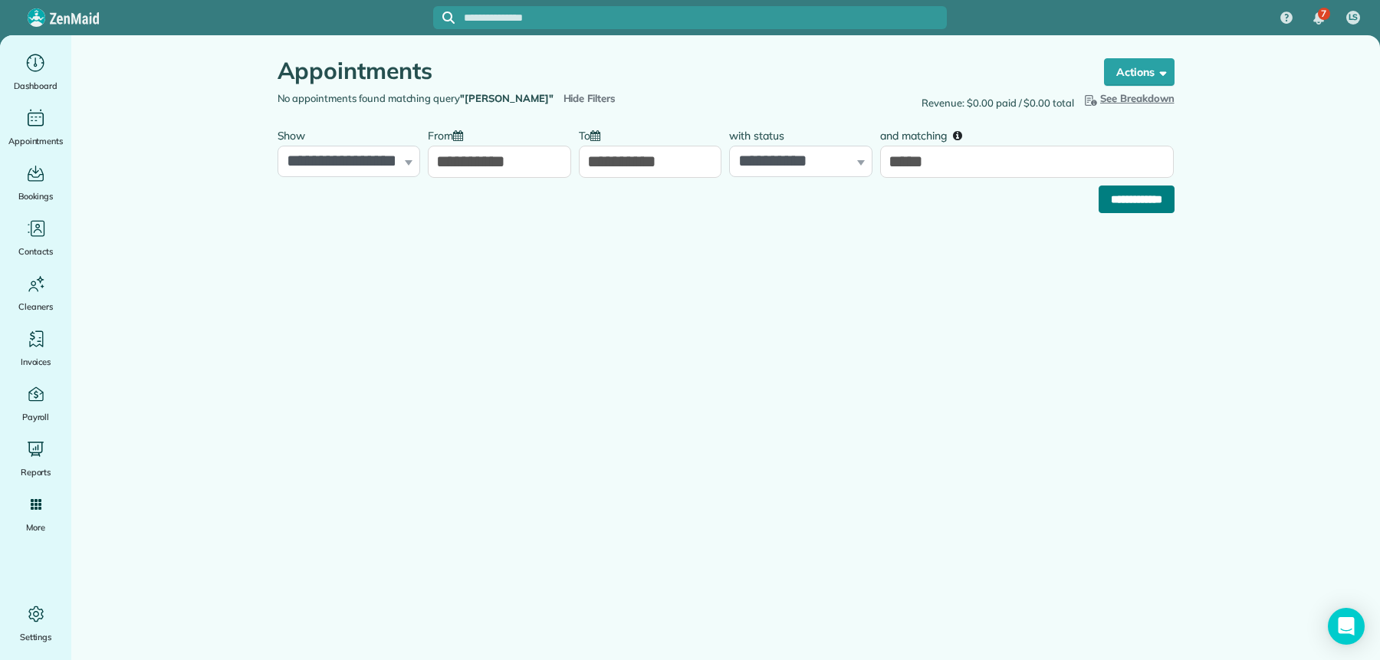
click at [1136, 199] on input "**********" at bounding box center [1137, 200] width 76 height 28
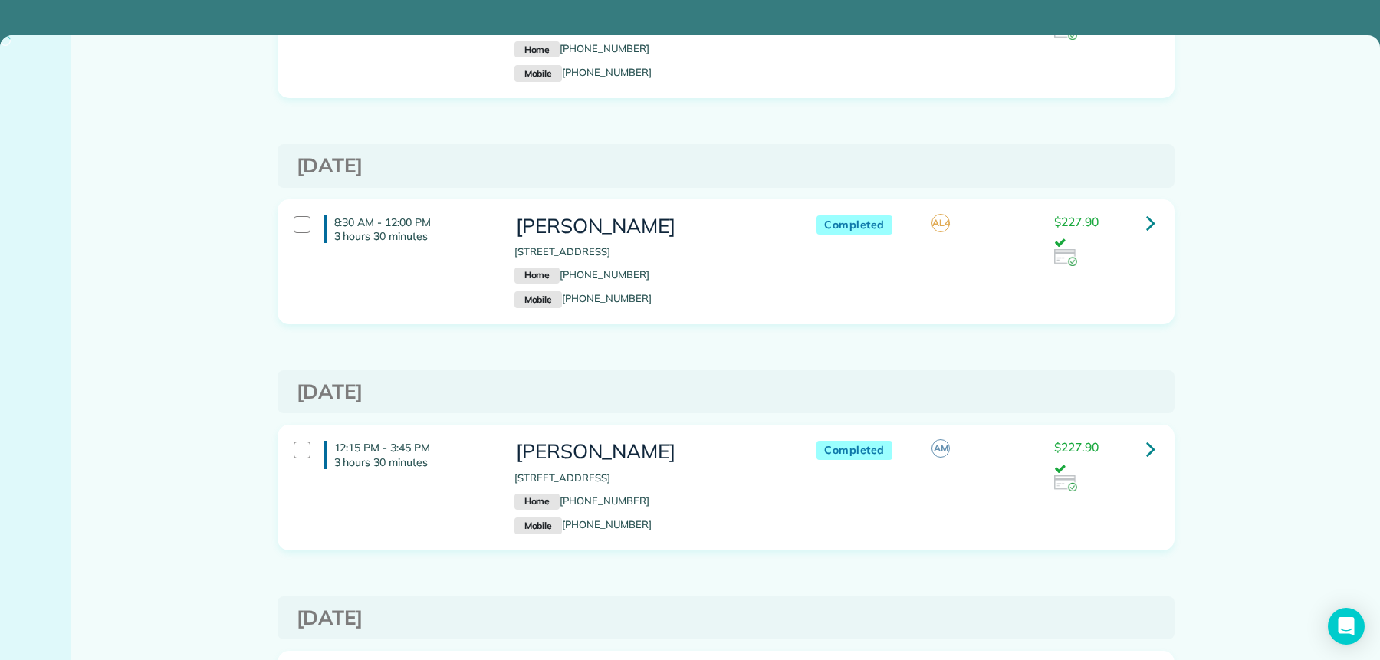
scroll to position [1307, 0]
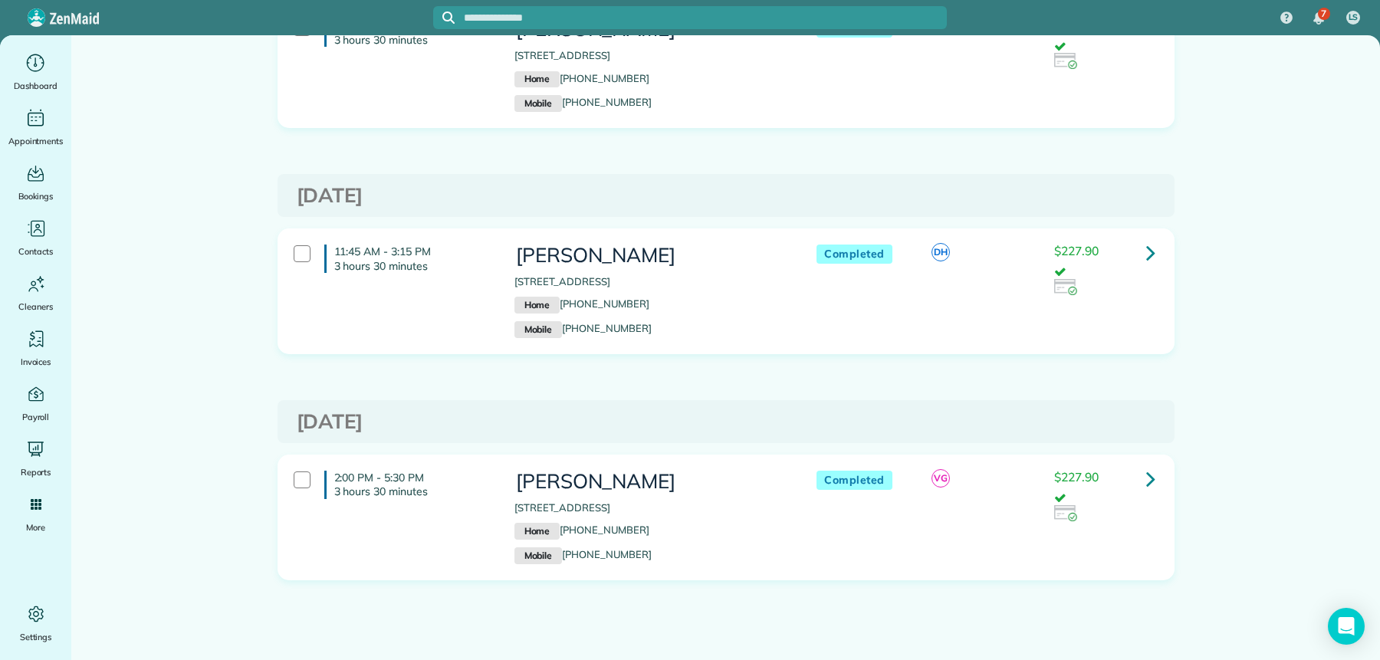
click at [1146, 475] on icon at bounding box center [1150, 478] width 9 height 27
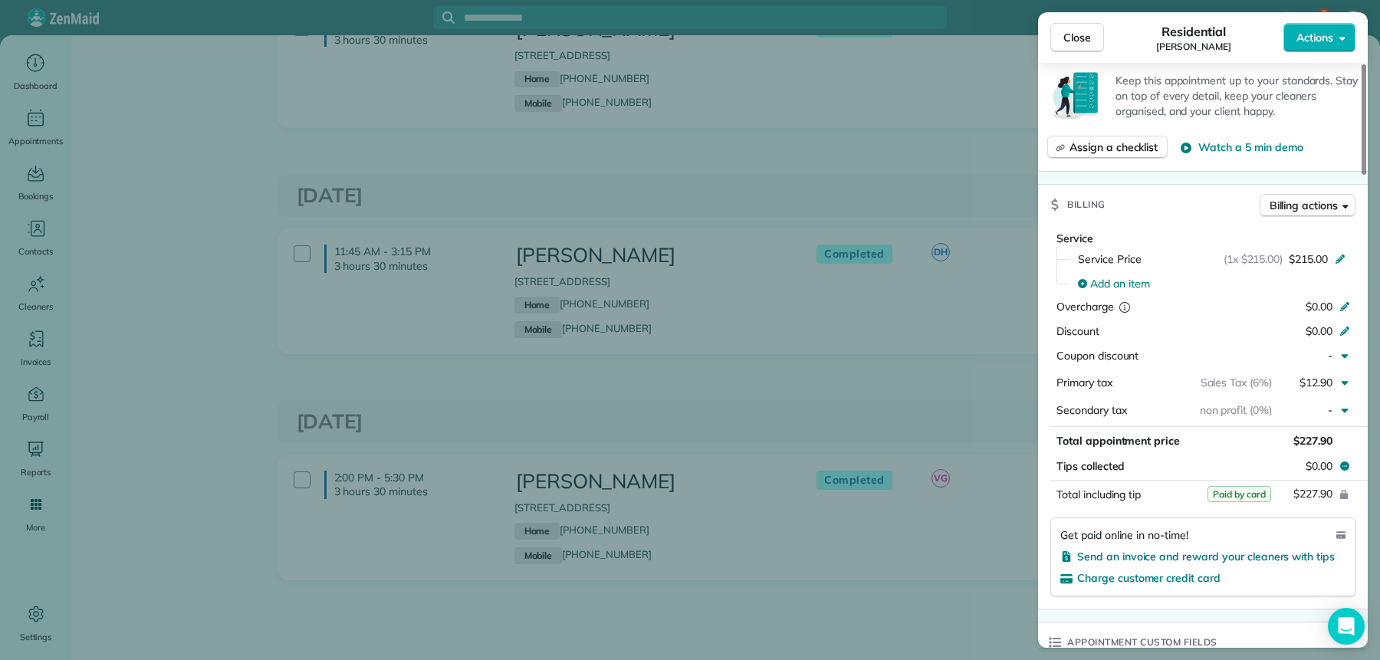
scroll to position [705, 0]
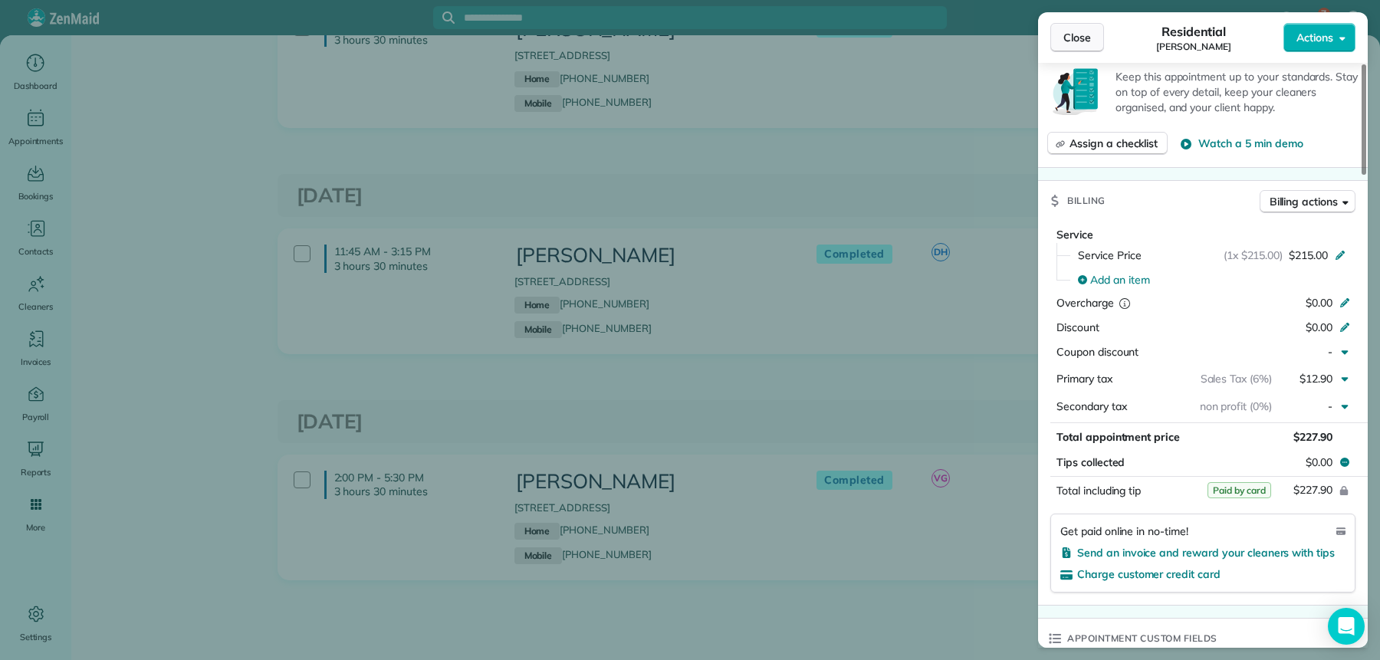
click at [1079, 23] on button "Close" at bounding box center [1077, 37] width 54 height 29
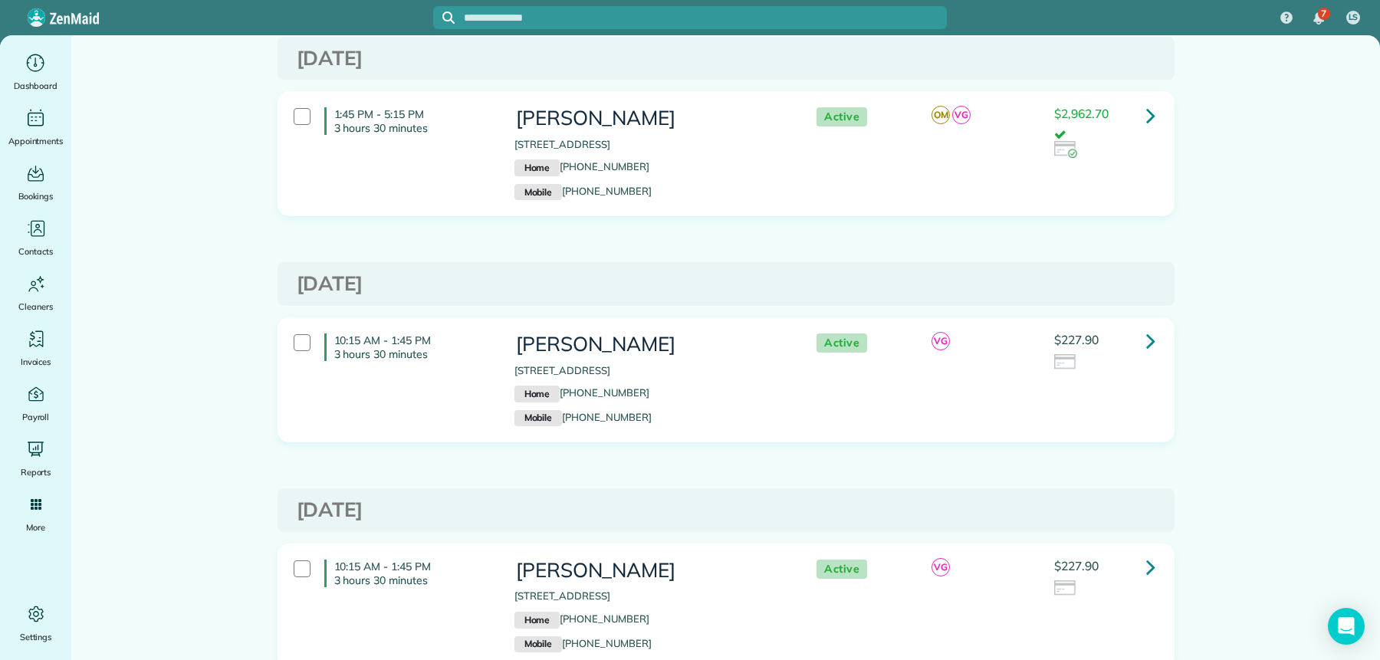
scroll to position [171, 0]
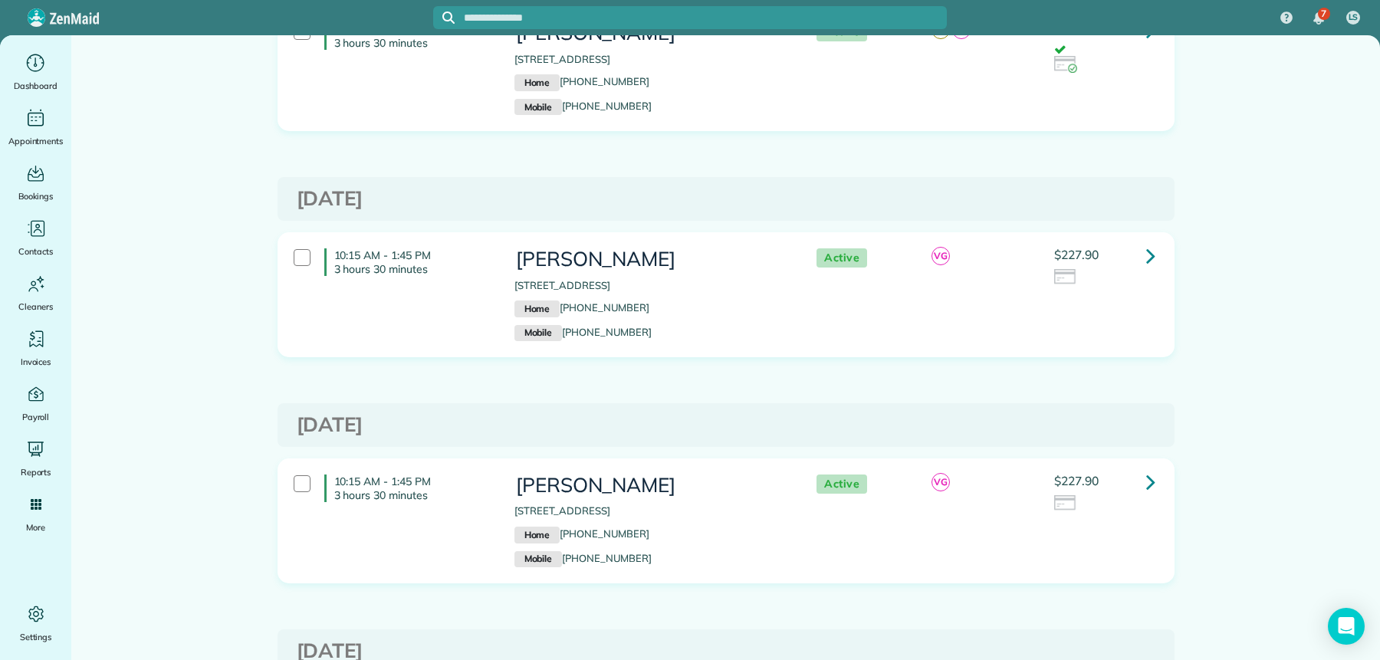
click at [1146, 245] on icon at bounding box center [1150, 255] width 9 height 27
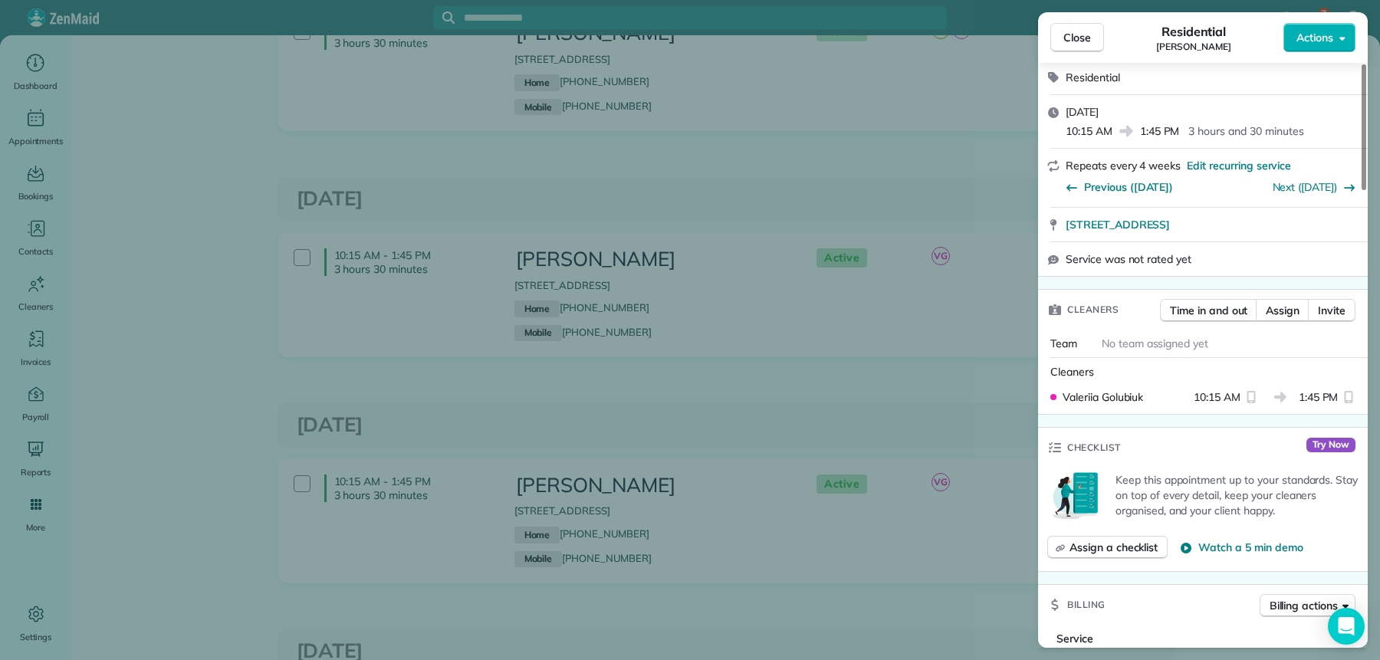
scroll to position [192, 0]
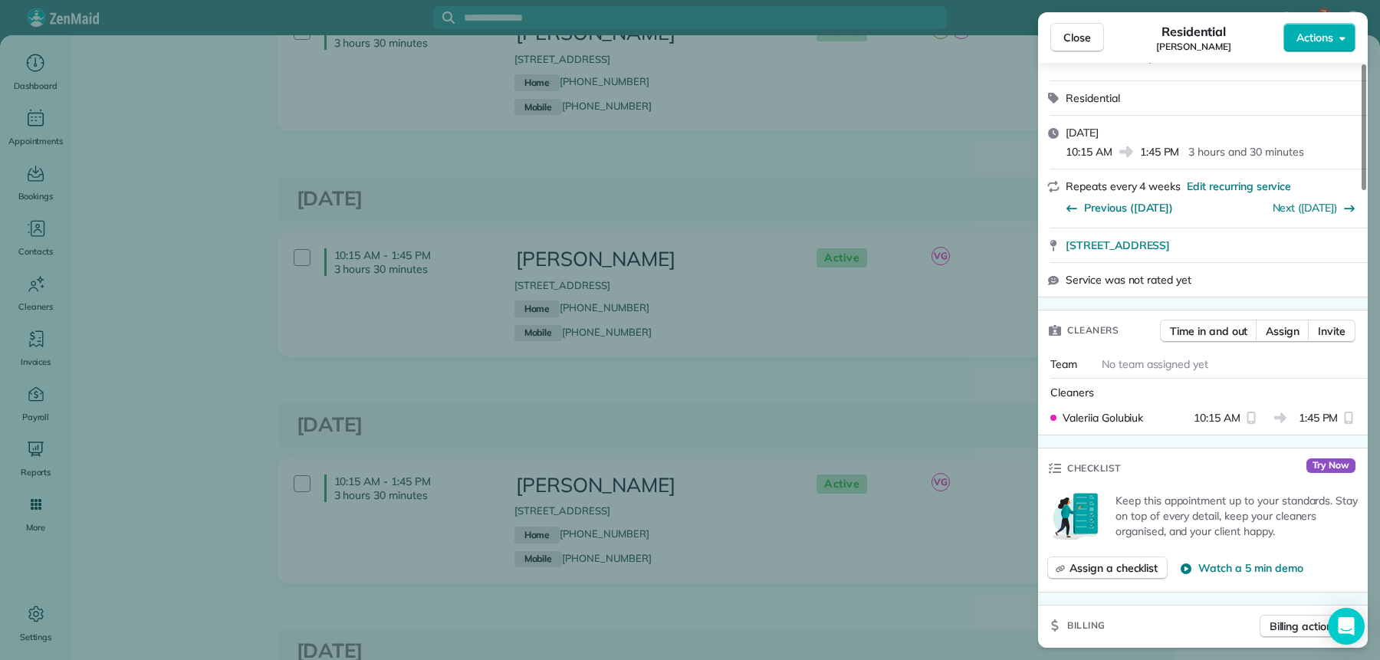
drag, startPoint x: 1067, startPoint y: 40, endPoint x: 830, endPoint y: 317, distance: 364.4
click at [1067, 41] on span "Close" at bounding box center [1078, 37] width 28 height 15
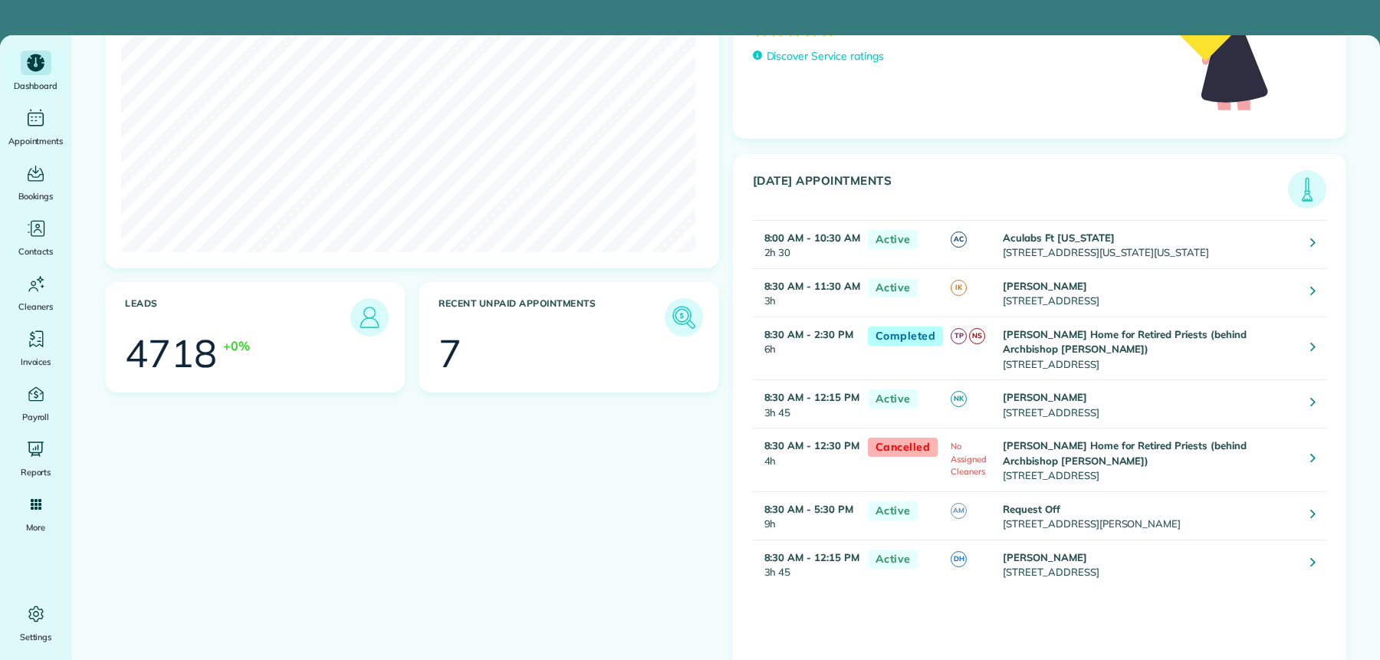
scroll to position [248, 0]
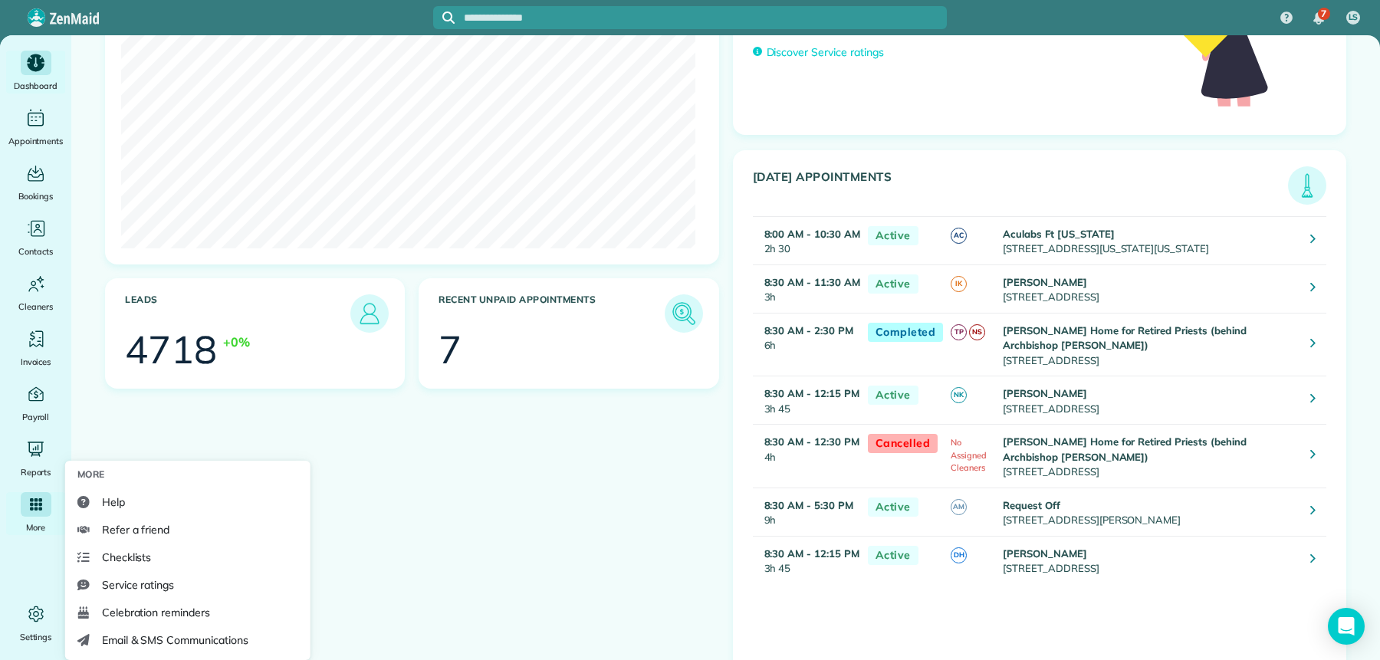
click at [33, 517] on div "More" at bounding box center [35, 513] width 61 height 43
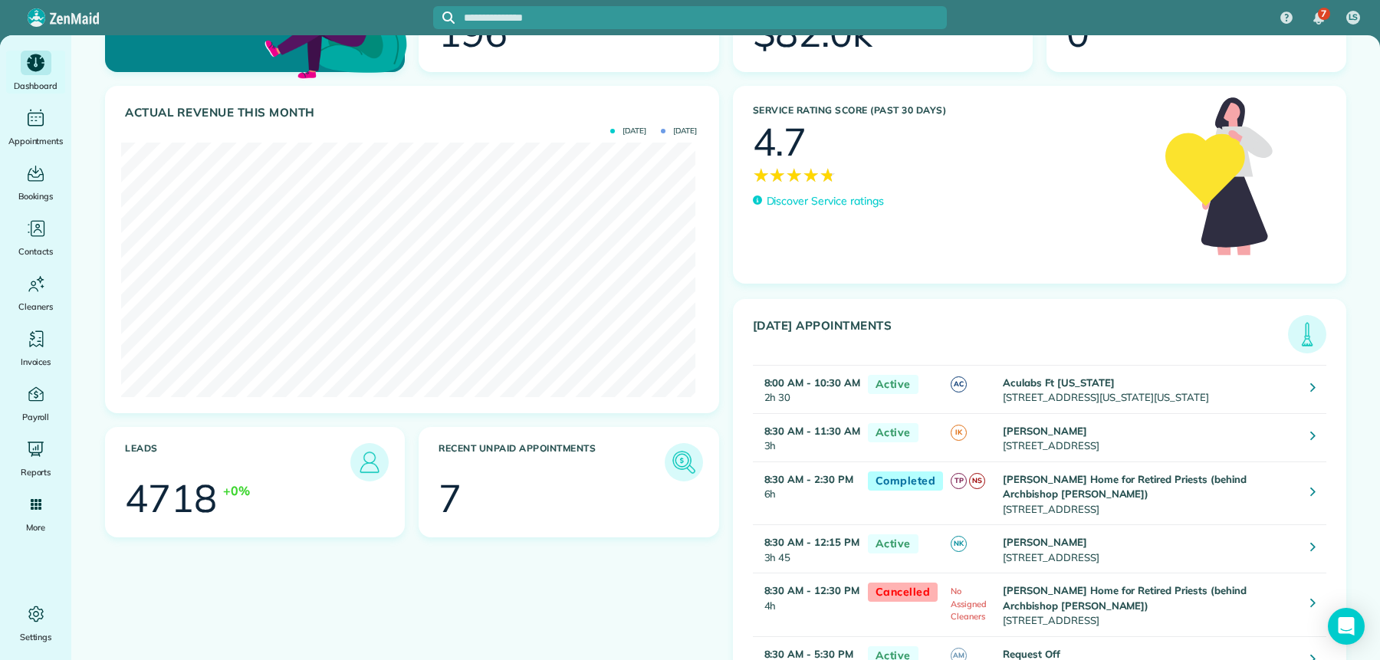
scroll to position [0, 0]
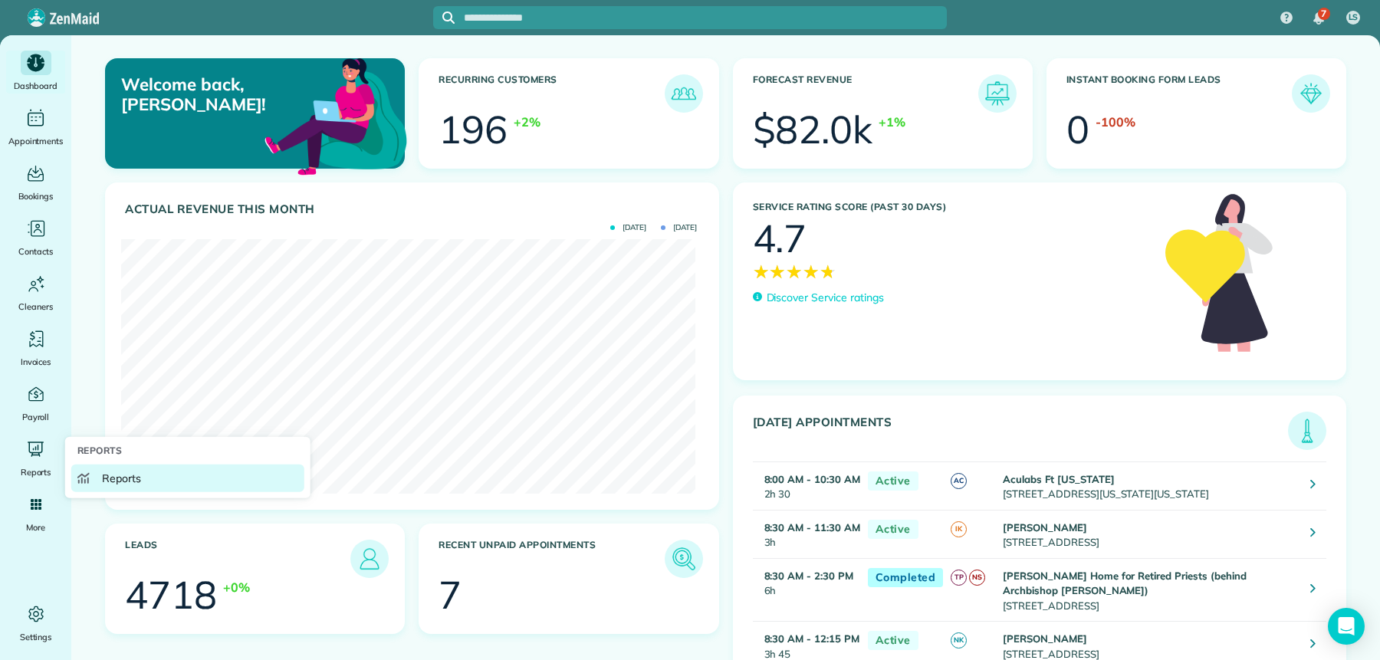
click at [109, 475] on span "Reports" at bounding box center [121, 478] width 39 height 15
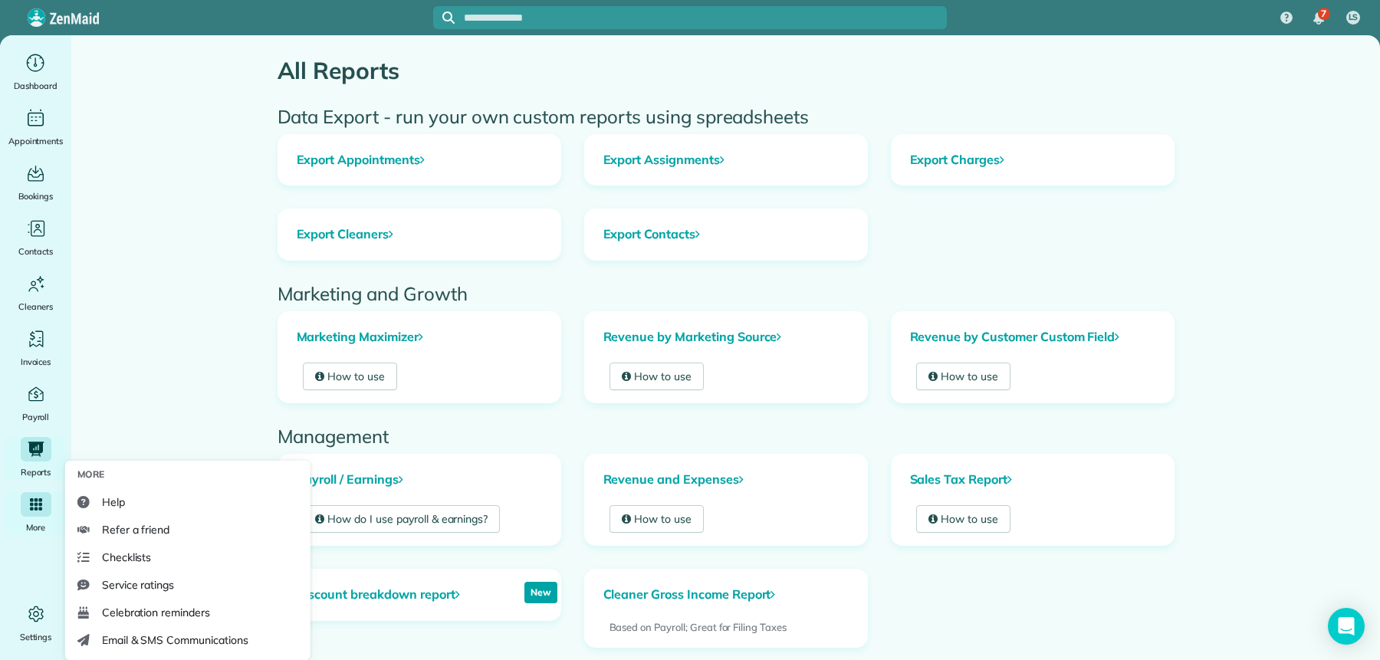
click at [34, 517] on div "More" at bounding box center [35, 513] width 61 height 43
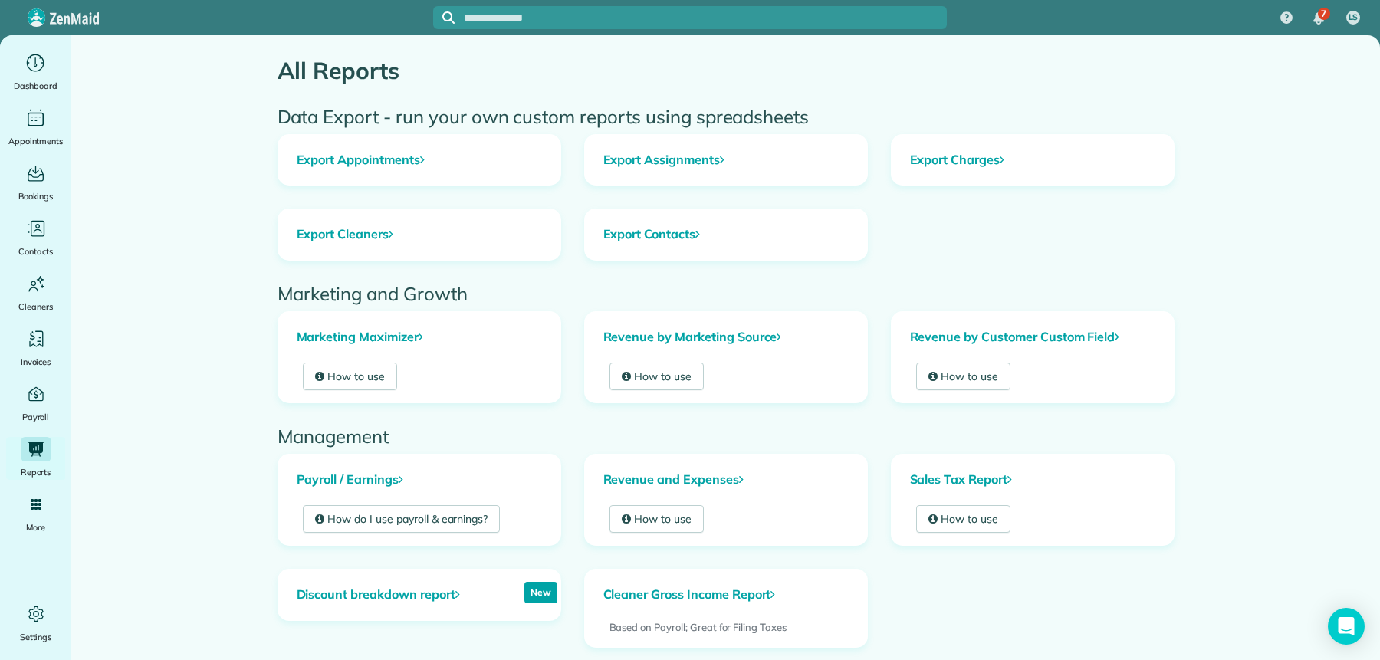
click at [126, 322] on main "All Reports Data Export - run your own custom reports using spreadsheets Export…" at bounding box center [725, 567] width 1309 height 1064
click at [38, 620] on icon "Main" at bounding box center [36, 614] width 23 height 23
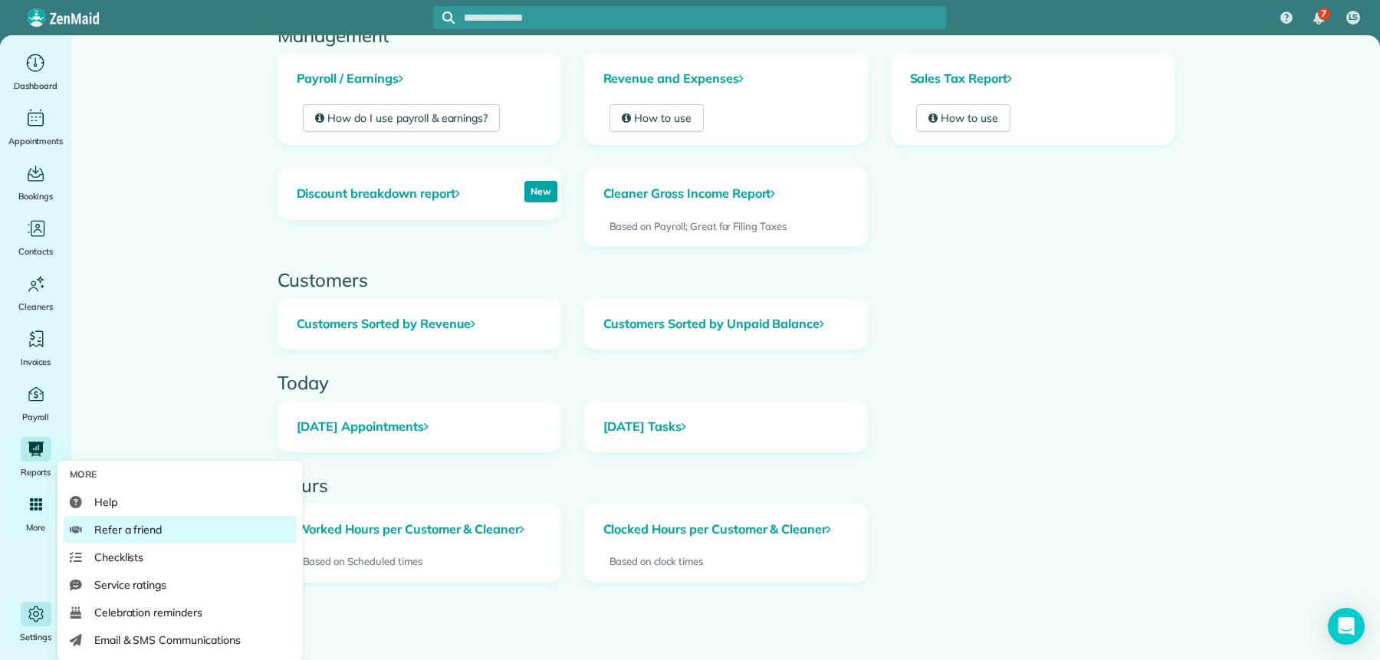
scroll to position [405, 0]
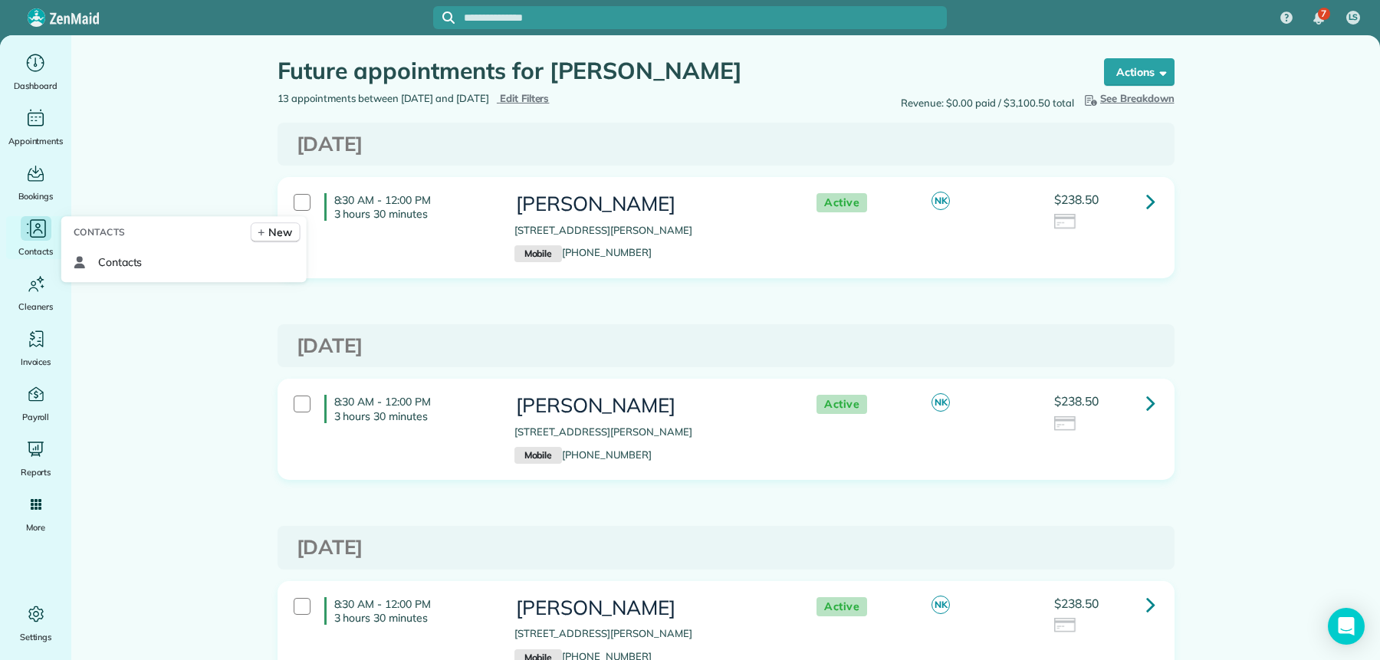
click at [26, 254] on span "Contacts" at bounding box center [35, 251] width 35 height 15
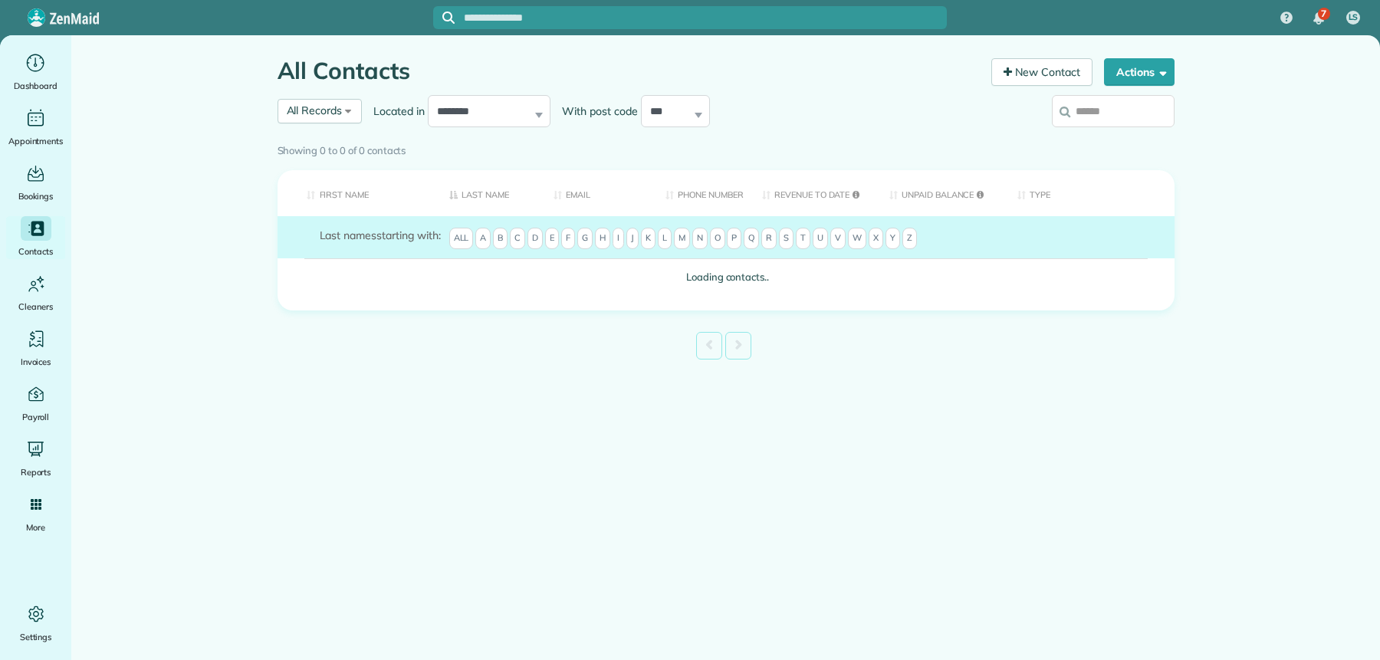
click at [1109, 111] on input "search" at bounding box center [1113, 111] width 123 height 32
type input "**********"
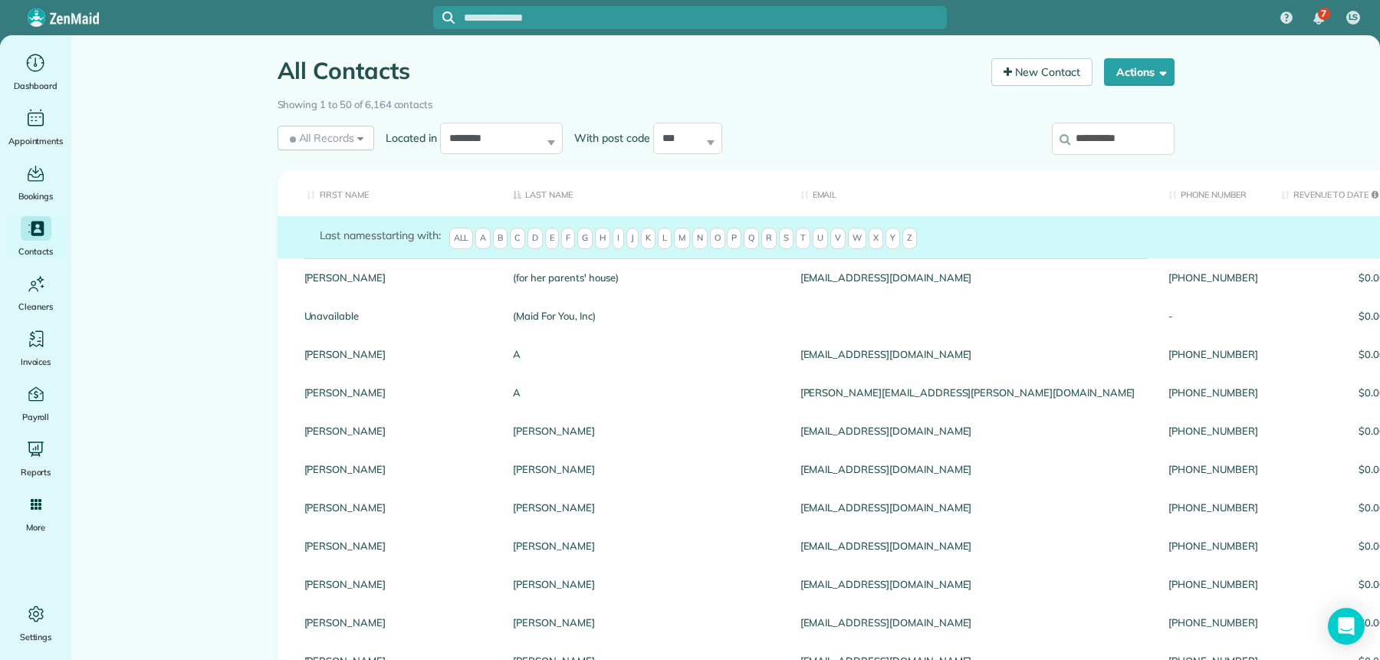
click at [1137, 139] on input "**********" at bounding box center [1113, 139] width 123 height 32
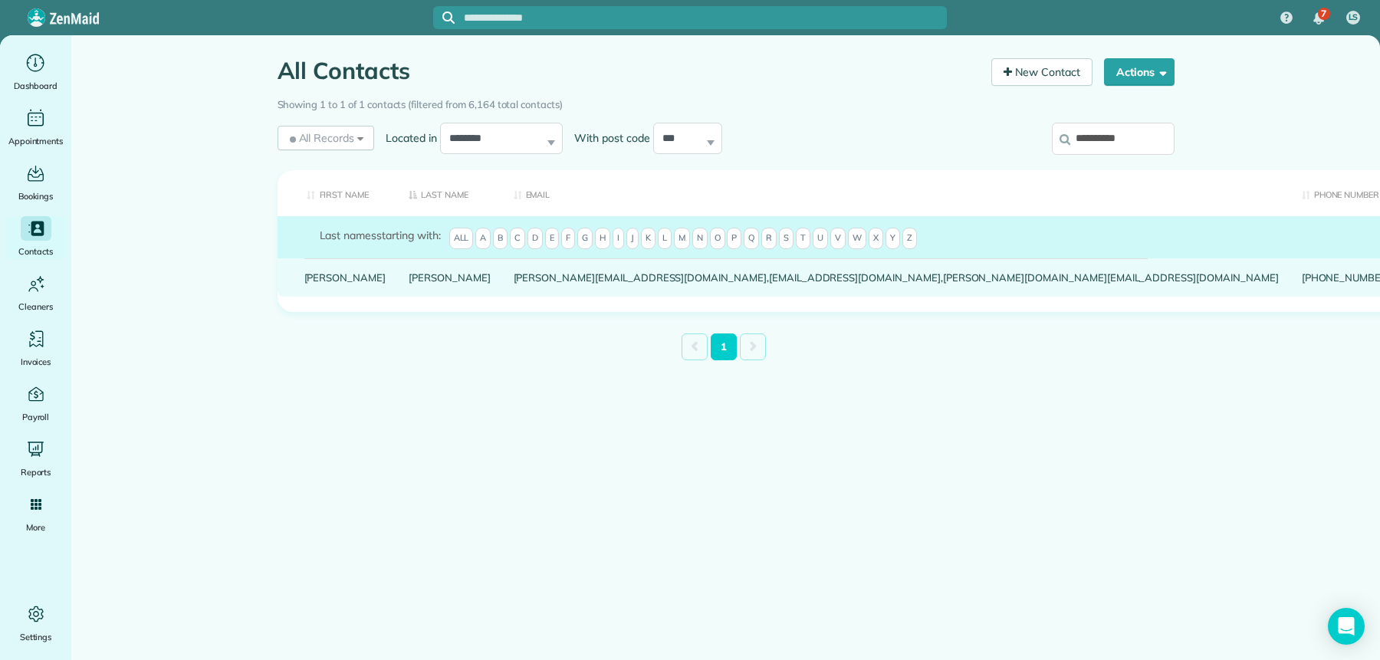
click at [329, 283] on link "Dawn" at bounding box center [345, 277] width 82 height 11
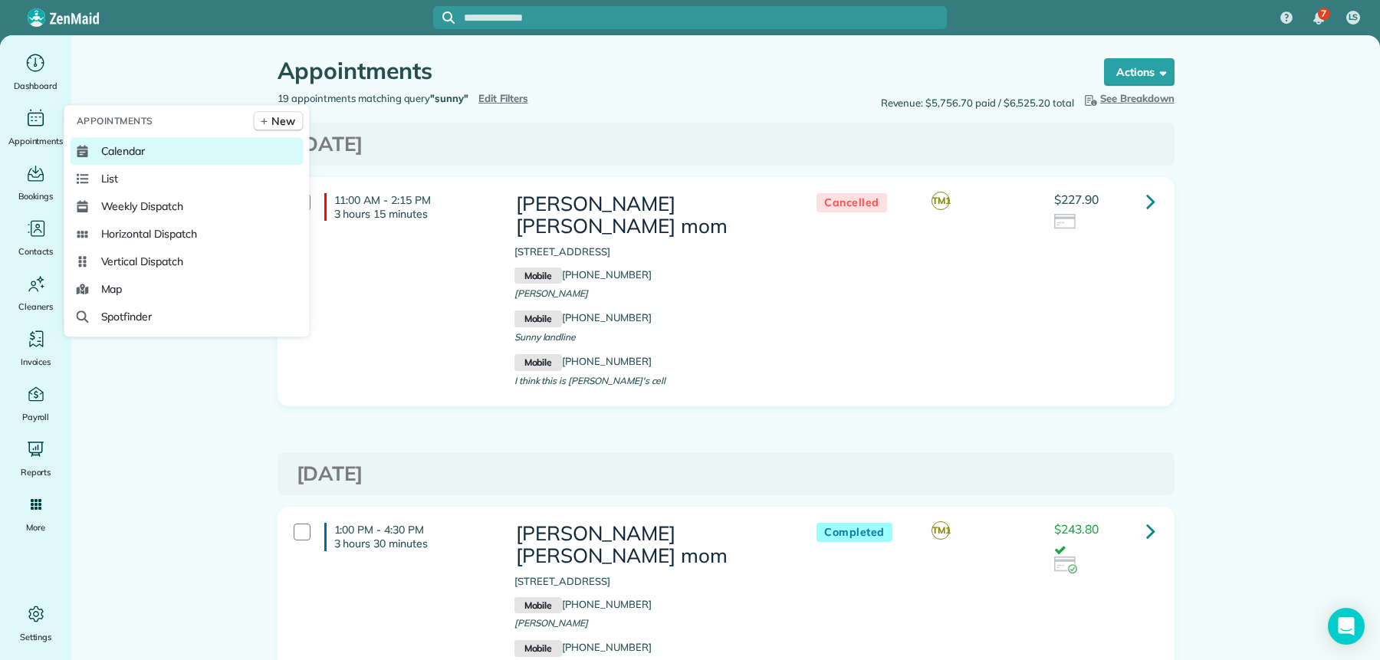
click at [146, 149] on link "Calendar" at bounding box center [187, 151] width 233 height 28
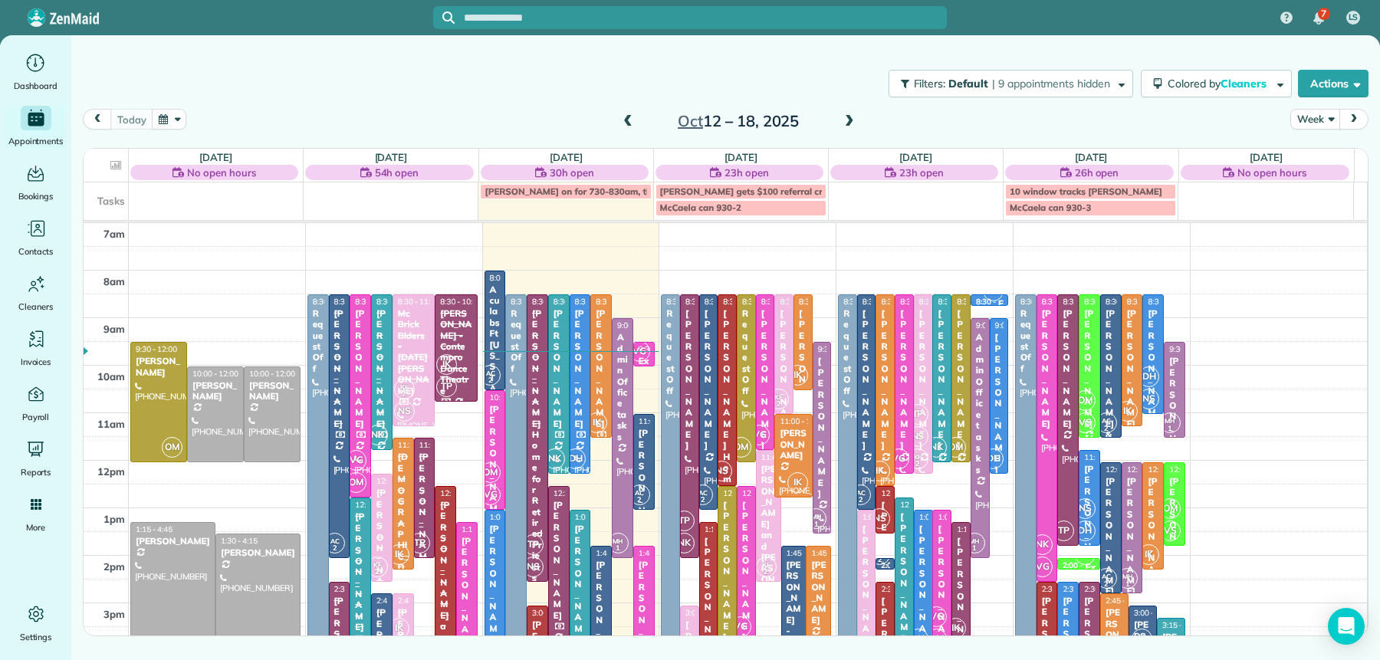
drag, startPoint x: 842, startPoint y: 120, endPoint x: 852, endPoint y: 116, distance: 11.0
click at [843, 120] on span at bounding box center [849, 122] width 17 height 14
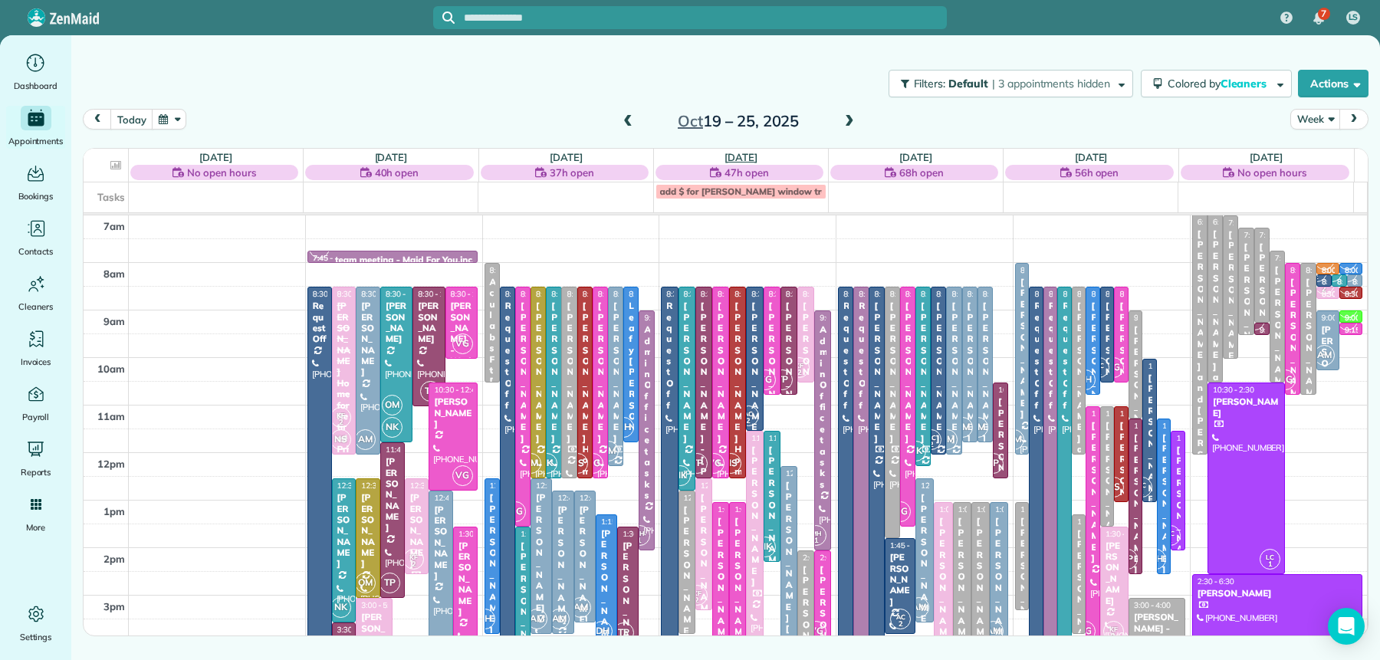
click at [738, 155] on link "Wed 10/22" at bounding box center [741, 157] width 33 height 12
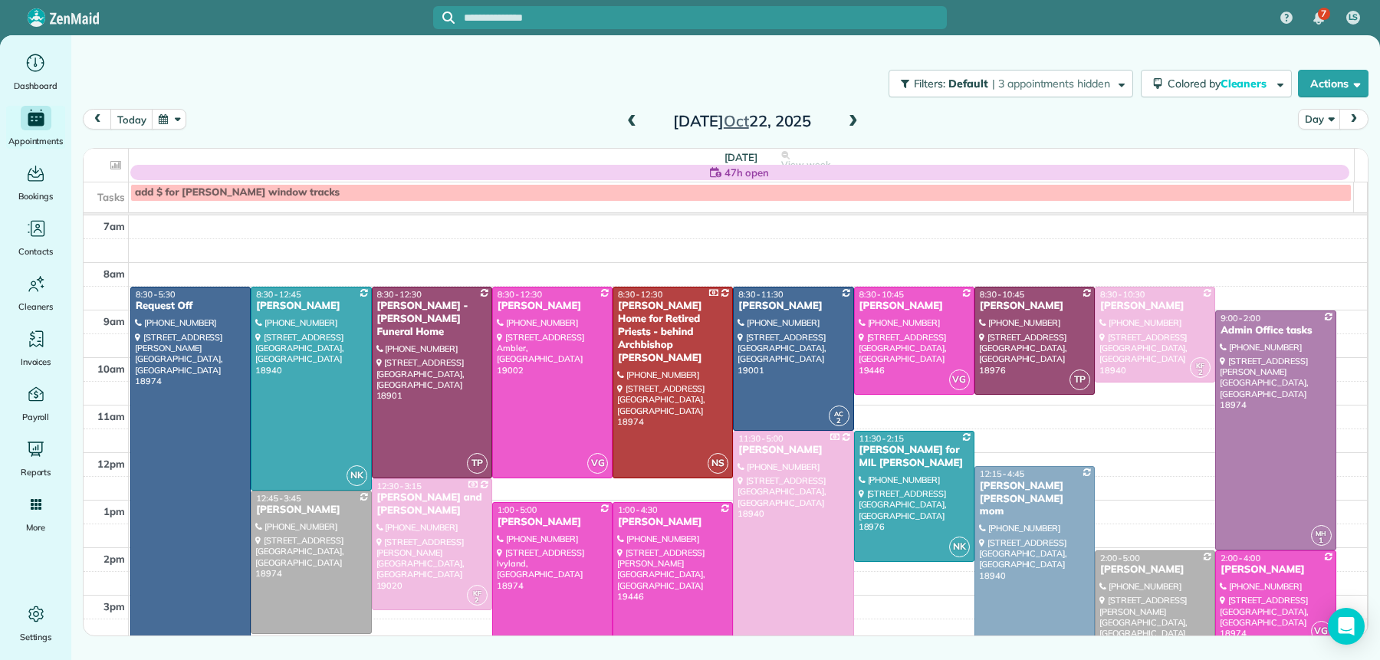
click at [369, 192] on div "Wednesday 47h open View week $3,515.00 64.75 Man Hours 19 Appointments 19% Paid…" at bounding box center [726, 404] width 1284 height 511
click at [370, 192] on div "add $ for Dawn McKee's window tracks" at bounding box center [741, 192] width 1212 height 13
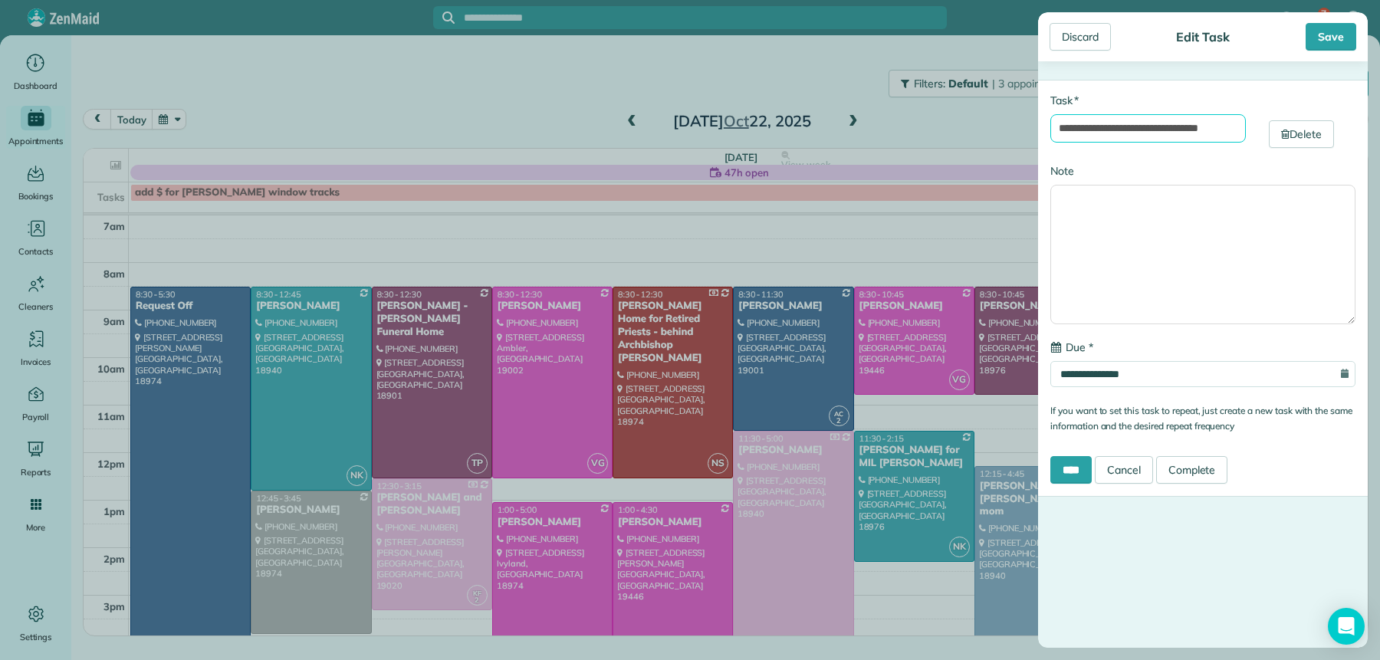
click at [1120, 129] on input "**********" at bounding box center [1148, 128] width 196 height 28
click at [1217, 129] on input "**********" at bounding box center [1148, 128] width 196 height 28
click at [1090, 129] on input "**********" at bounding box center [1148, 128] width 196 height 28
click at [1110, 128] on input "**********" at bounding box center [1148, 128] width 196 height 28
click at [1107, 128] on input "**********" at bounding box center [1148, 128] width 196 height 28
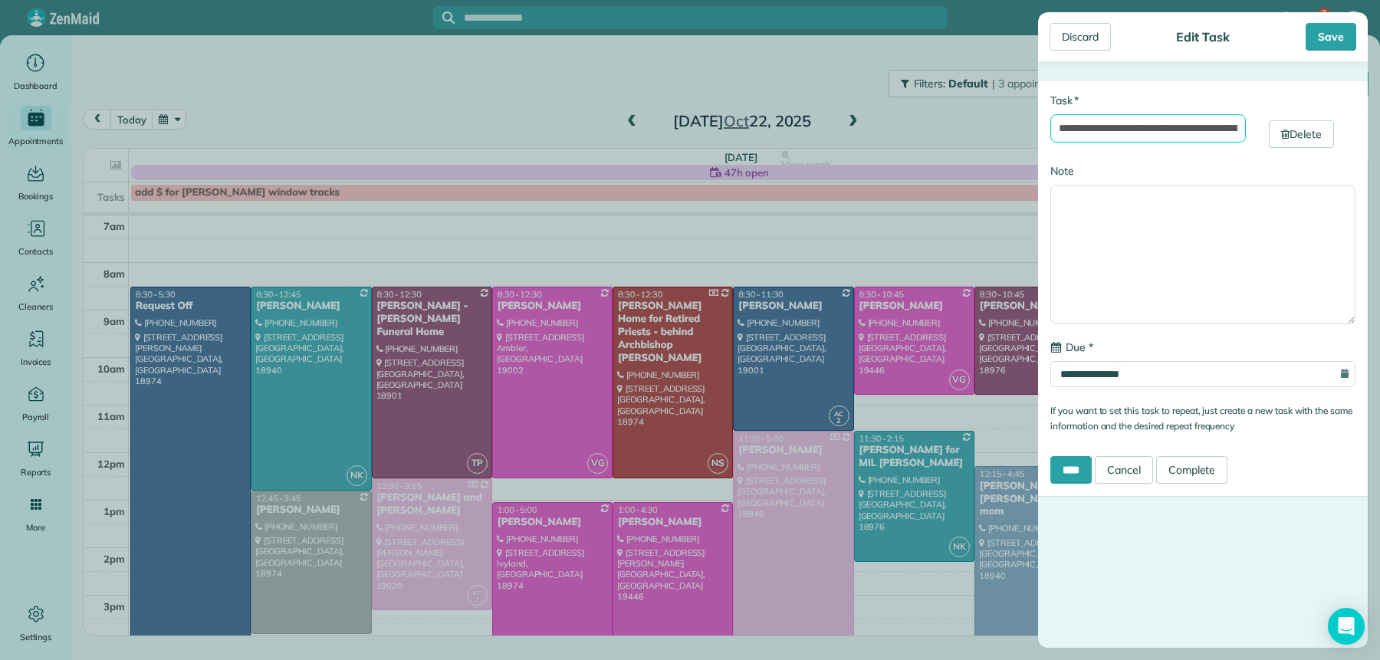
click at [1146, 130] on input "**********" at bounding box center [1148, 128] width 196 height 28
type input "**********"
click at [1343, 35] on div "Save" at bounding box center [1331, 37] width 51 height 28
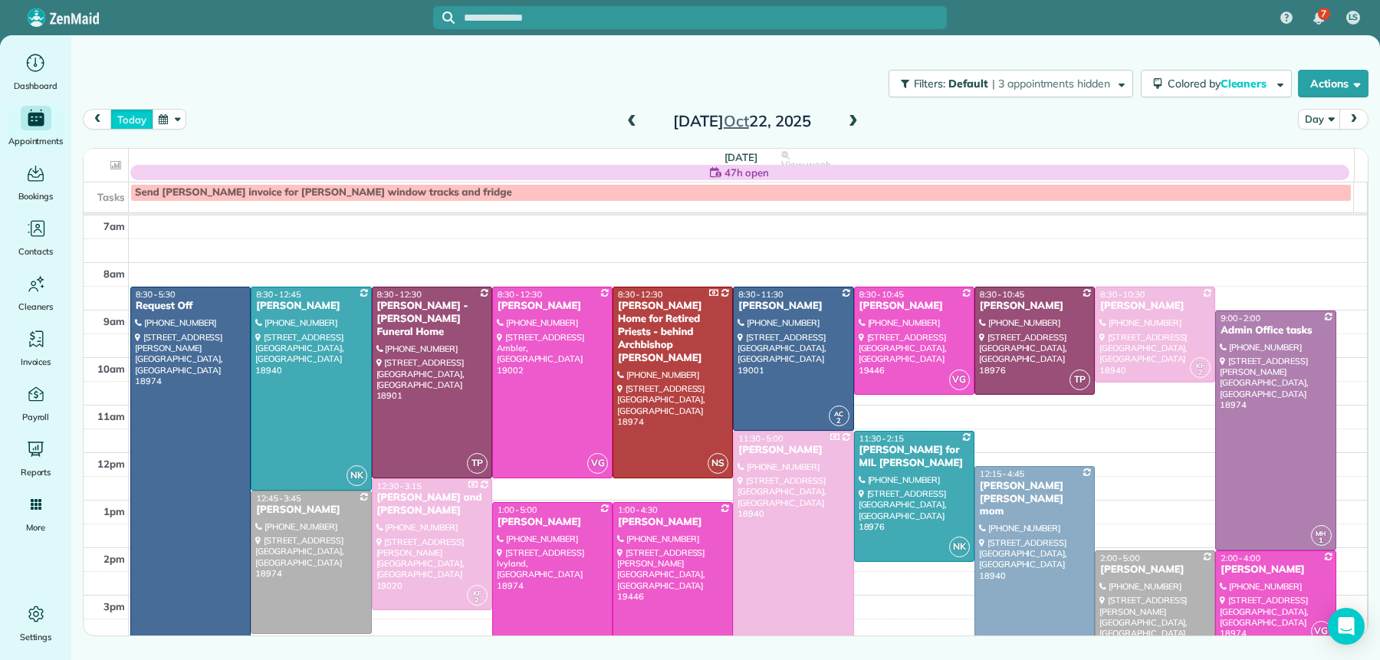
click at [125, 124] on button "today" at bounding box center [131, 119] width 42 height 21
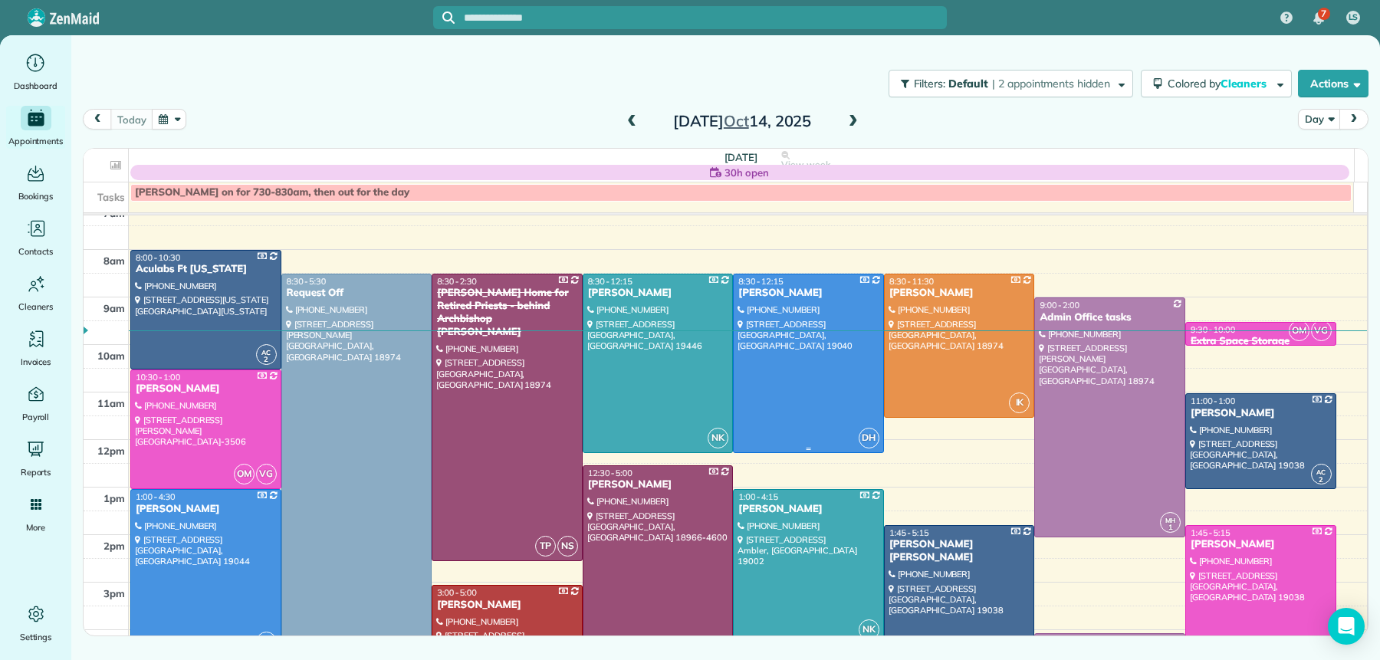
scroll to position [28, 0]
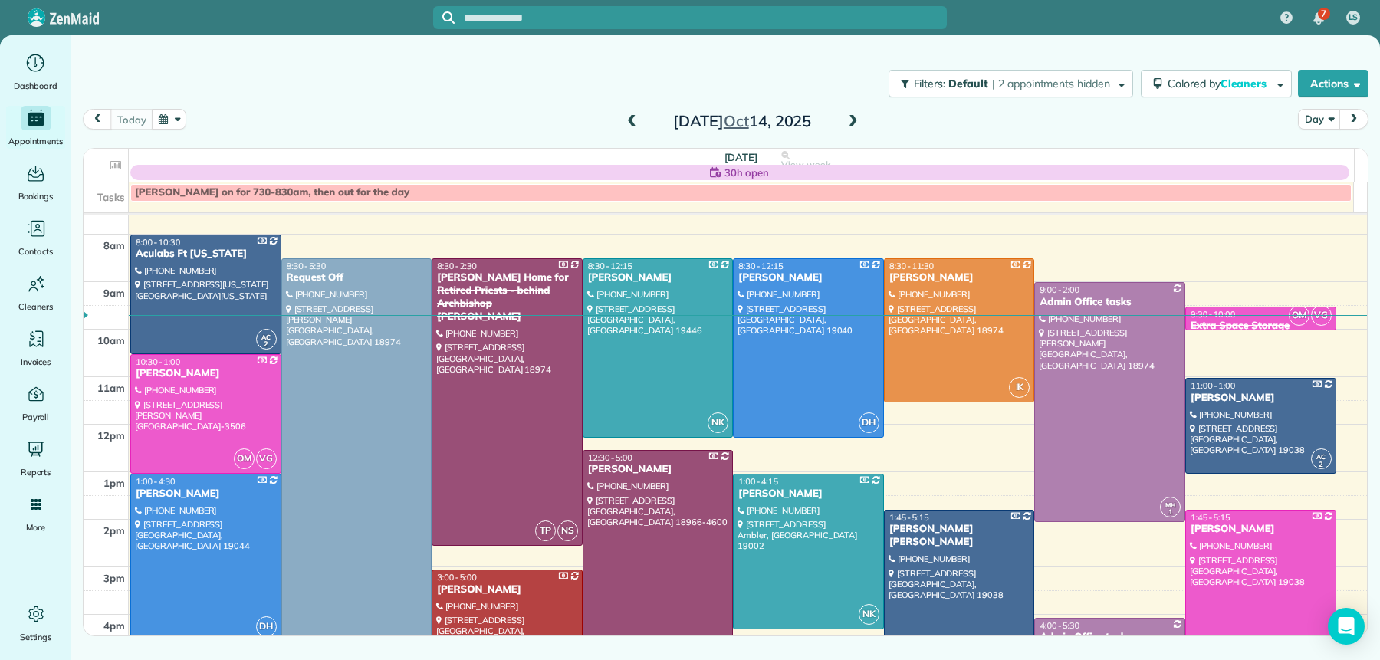
click at [843, 118] on div "Tuesday Oct 14, 2025" at bounding box center [742, 121] width 245 height 25
click at [853, 118] on span at bounding box center [853, 122] width 17 height 14
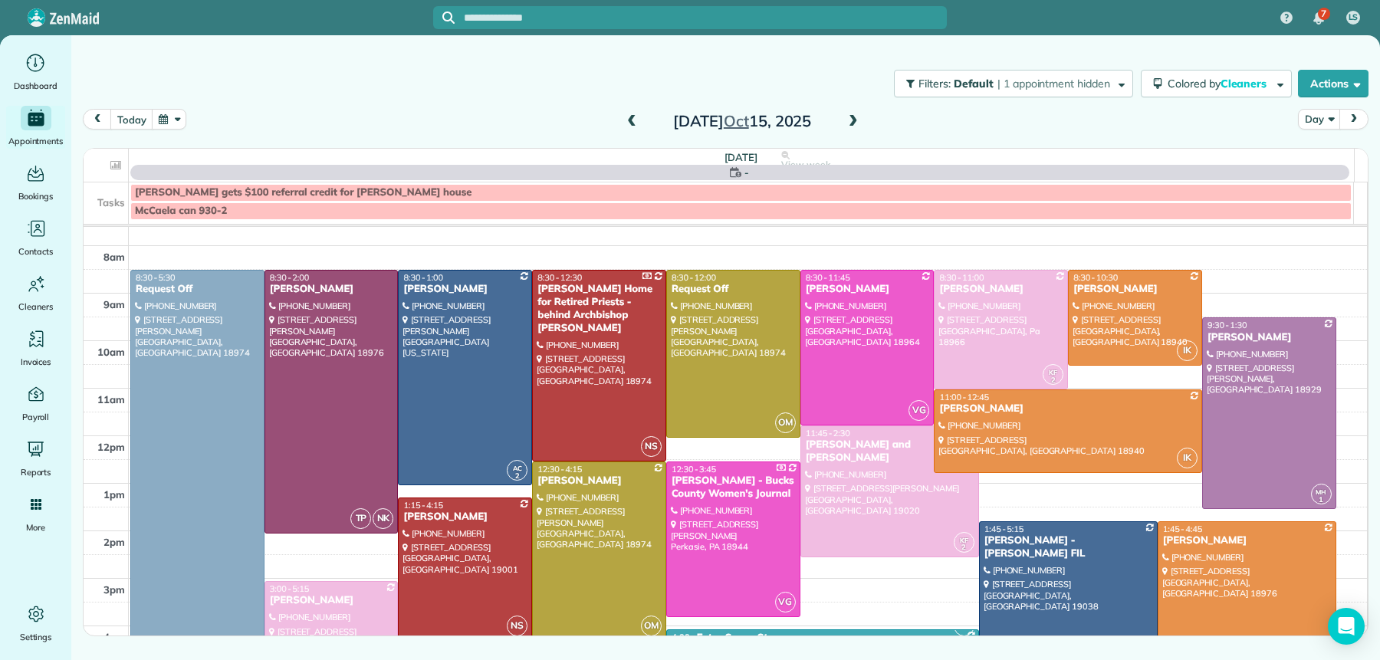
scroll to position [0, 0]
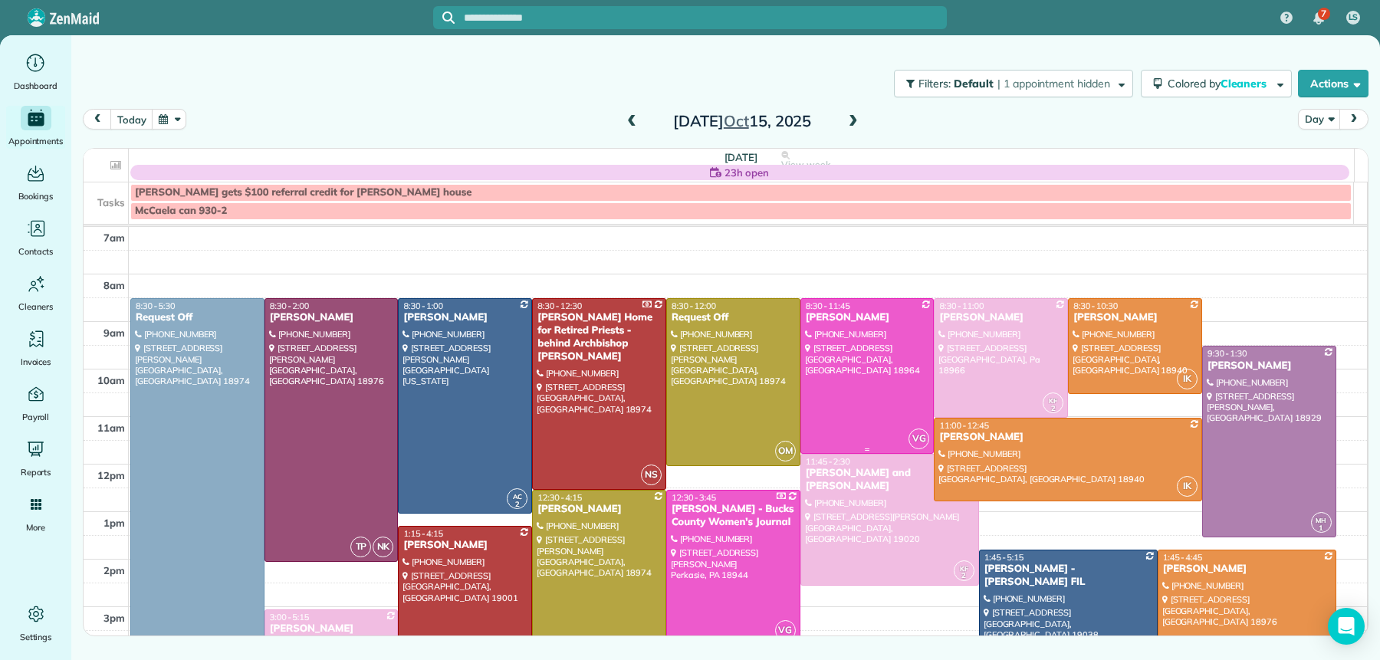
click at [838, 319] on div "Holly Prugh" at bounding box center [867, 317] width 125 height 13
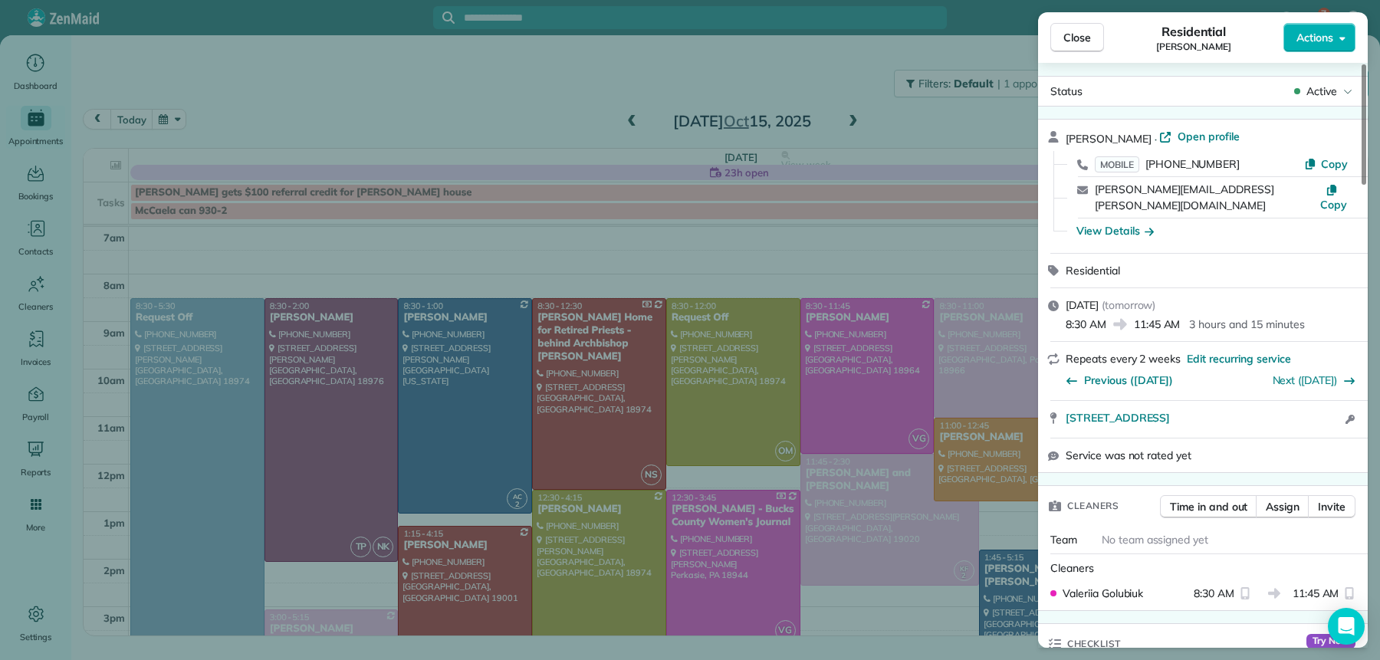
scroll to position [12, 0]
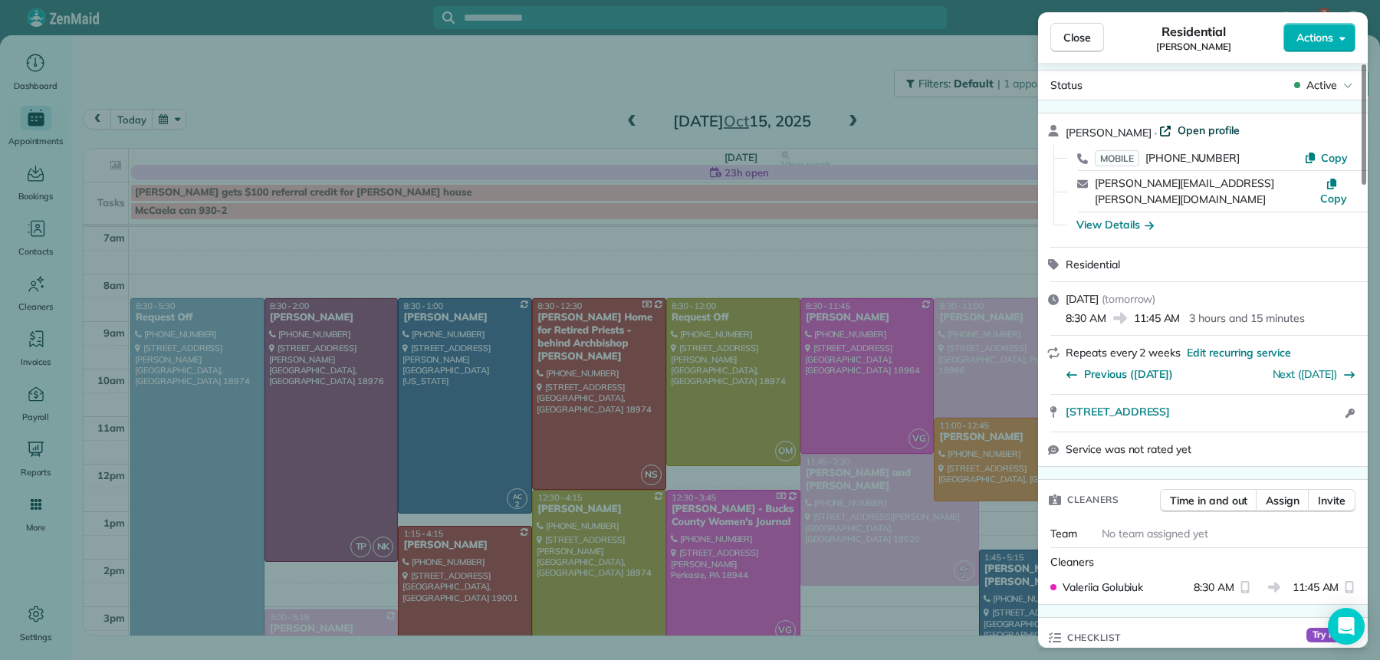
click at [1183, 127] on span "Open profile" at bounding box center [1209, 130] width 62 height 15
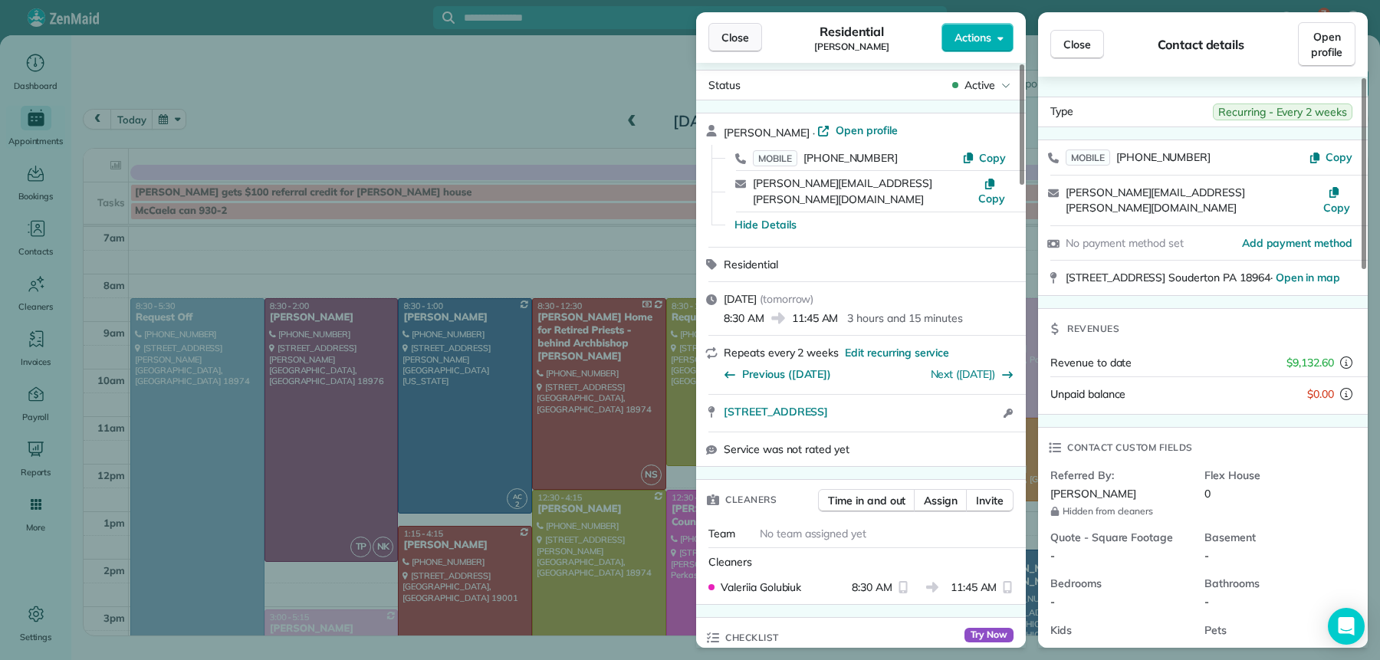
drag, startPoint x: 737, startPoint y: 35, endPoint x: 781, endPoint y: 452, distance: 419.4
click at [737, 35] on span "Close" at bounding box center [736, 37] width 28 height 15
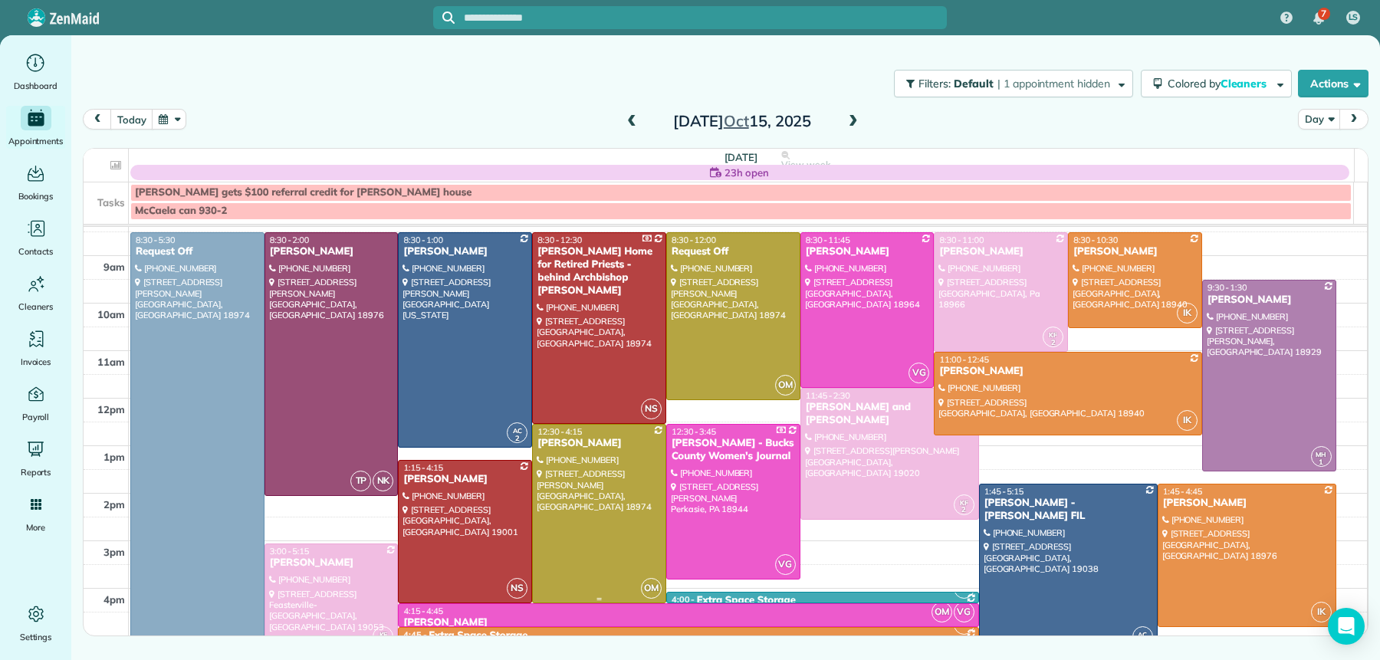
scroll to position [42, 0]
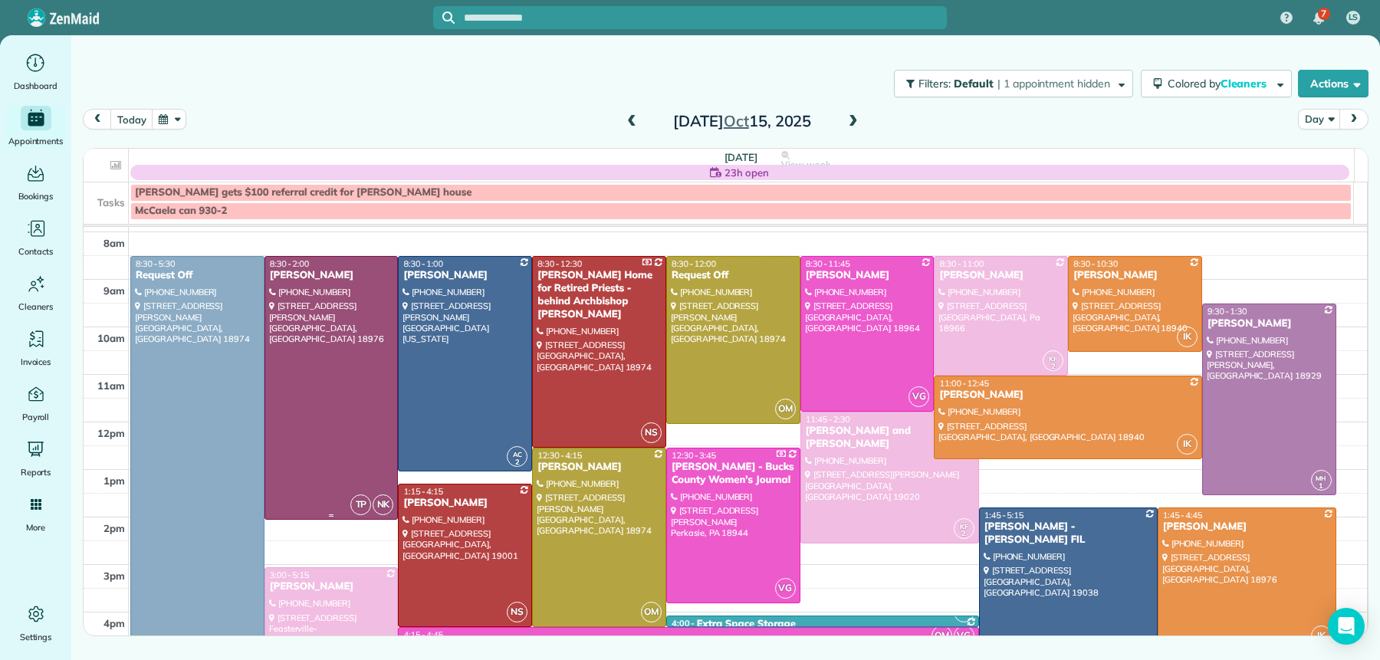
click at [288, 275] on div "Sarah Henry" at bounding box center [331, 275] width 125 height 13
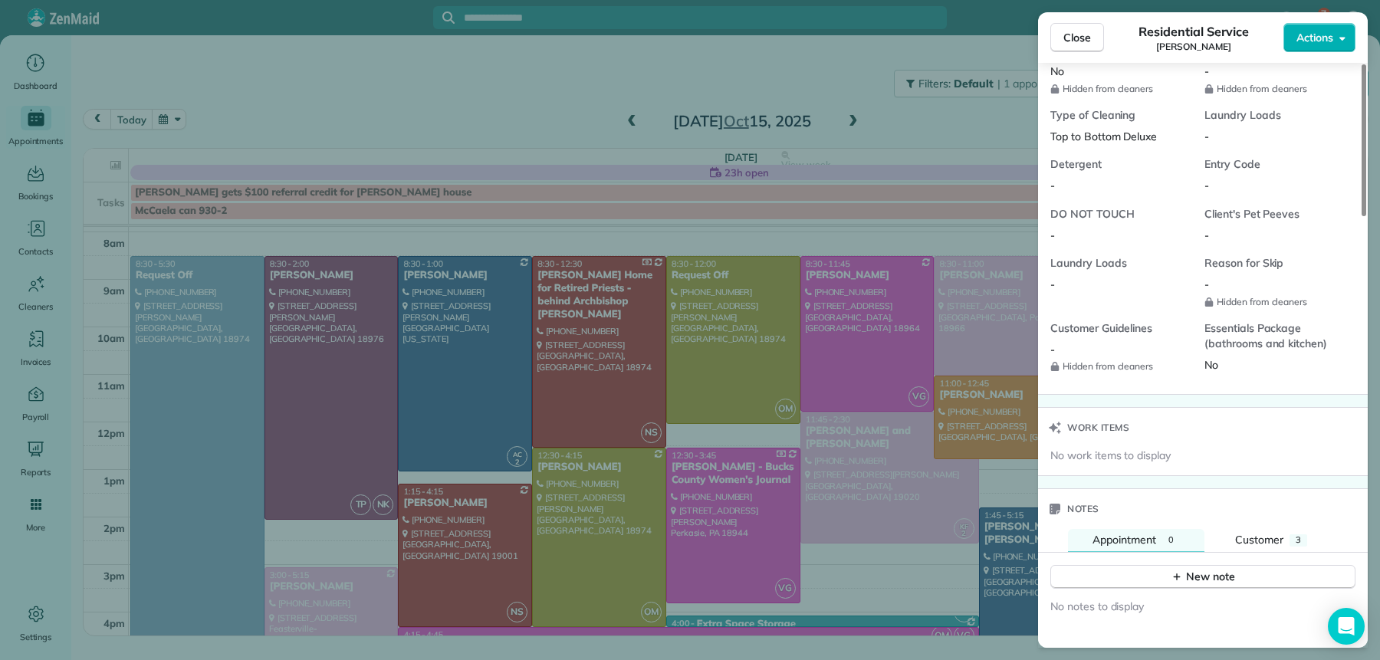
scroll to position [1214, 0]
drag, startPoint x: 1067, startPoint y: 44, endPoint x: 1062, endPoint y: 53, distance: 10.7
click at [1067, 44] on span "Close" at bounding box center [1078, 37] width 28 height 15
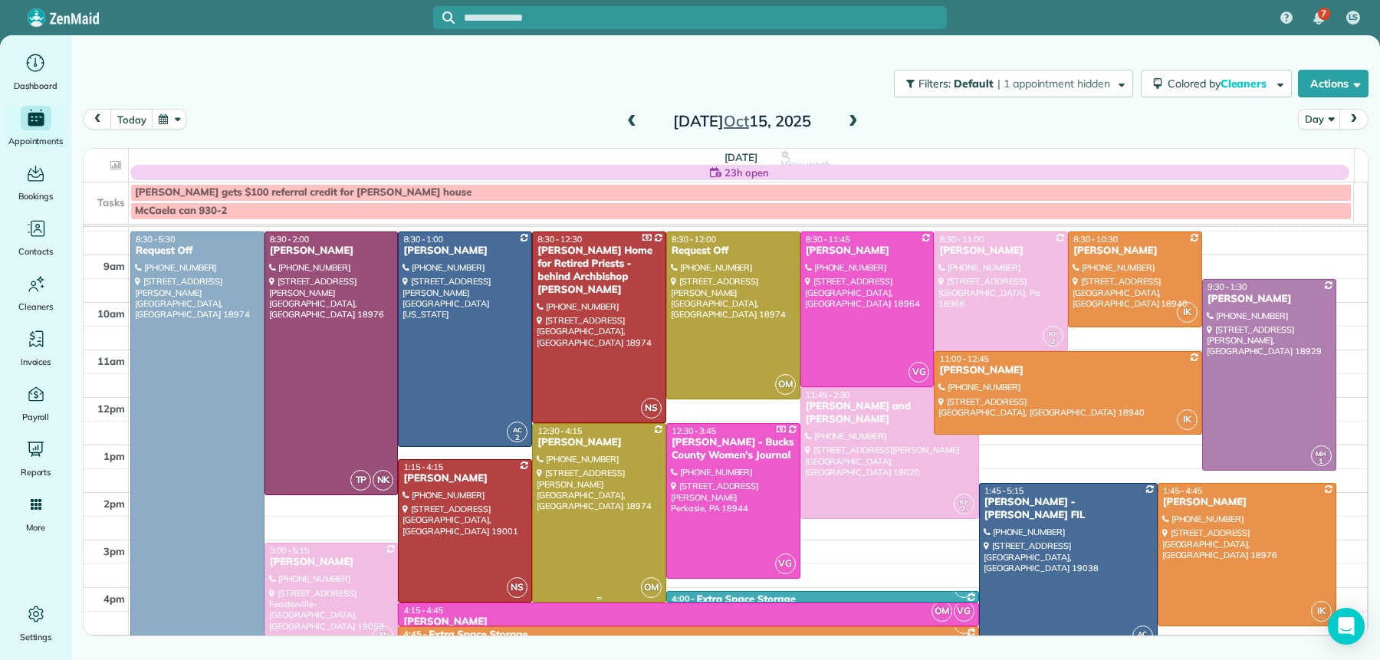
scroll to position [71, 0]
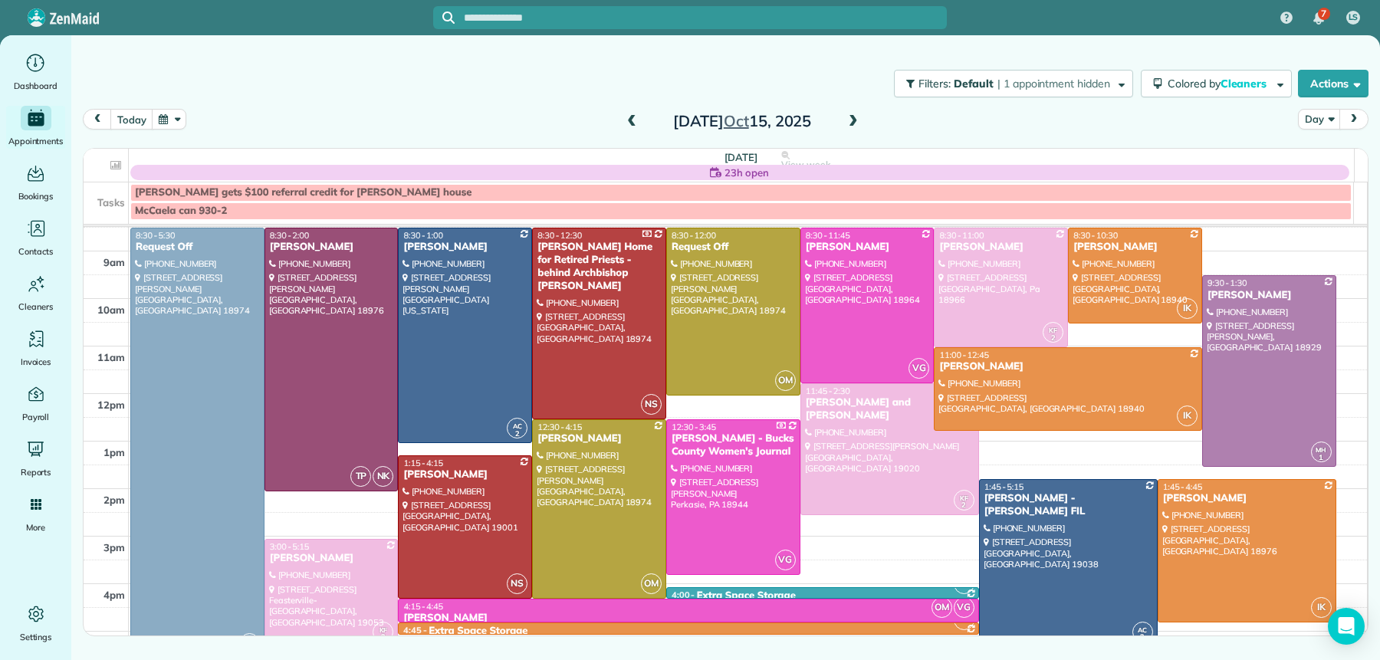
click at [637, 121] on span at bounding box center [631, 122] width 17 height 14
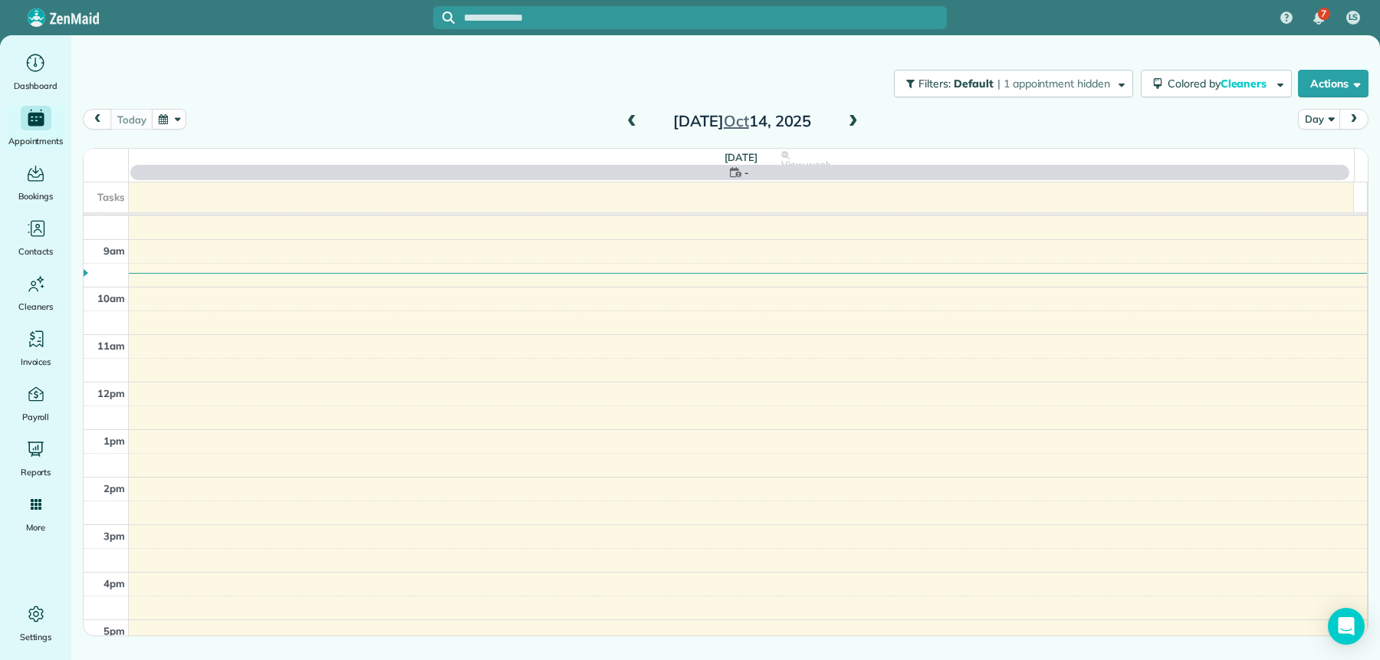
scroll to position [0, 0]
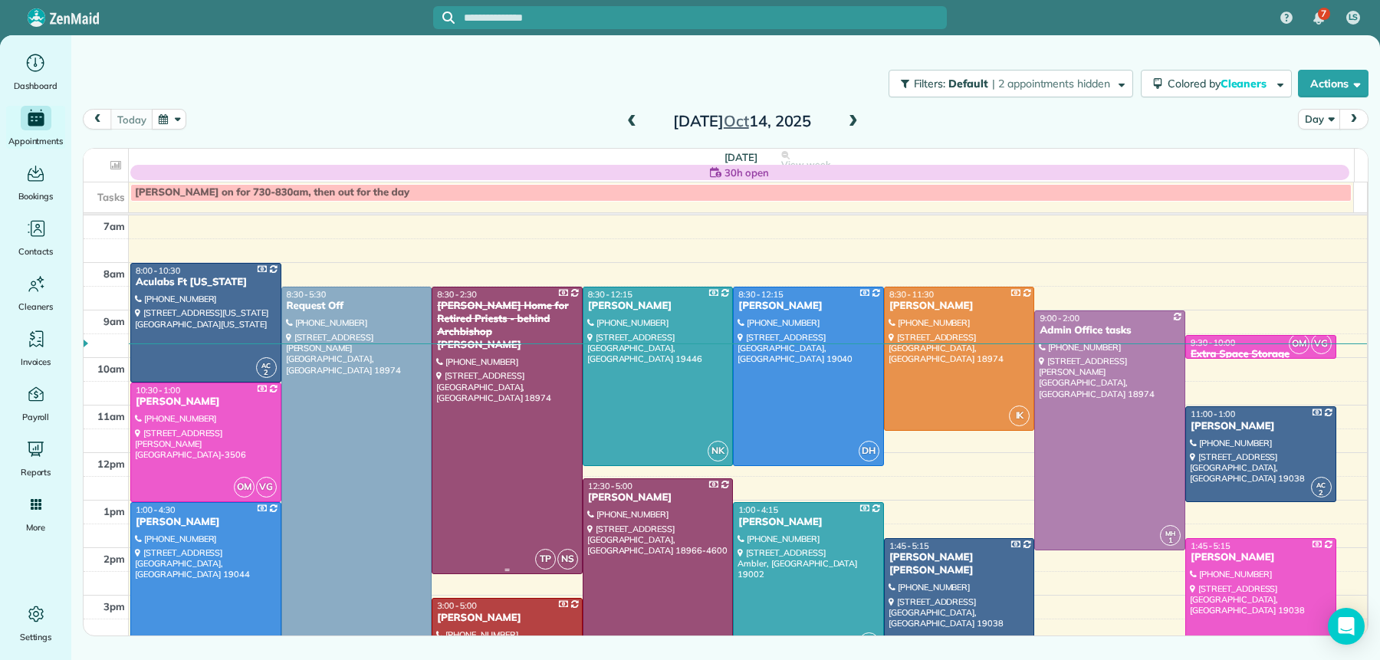
click at [498, 317] on div "Regina Coeli Home for Retired Priests - behind Archbishop Wood" at bounding box center [507, 326] width 142 height 52
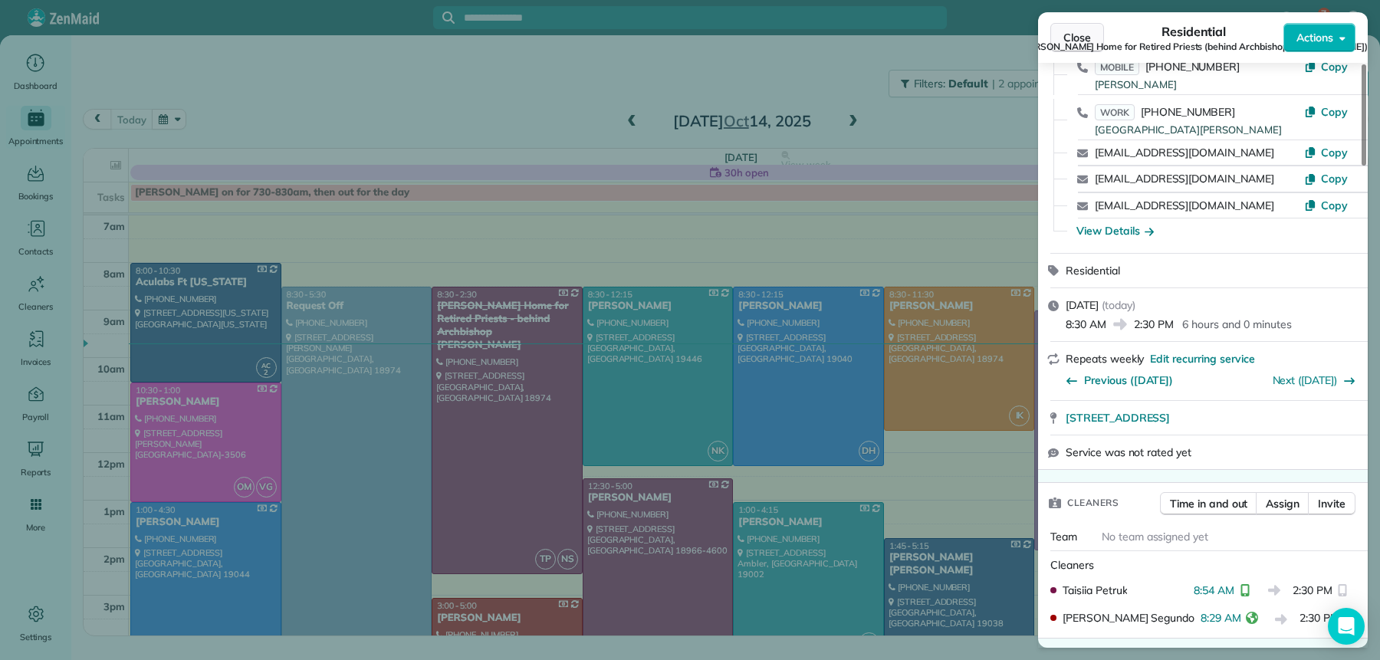
click at [1084, 37] on span "Close" at bounding box center [1078, 37] width 28 height 15
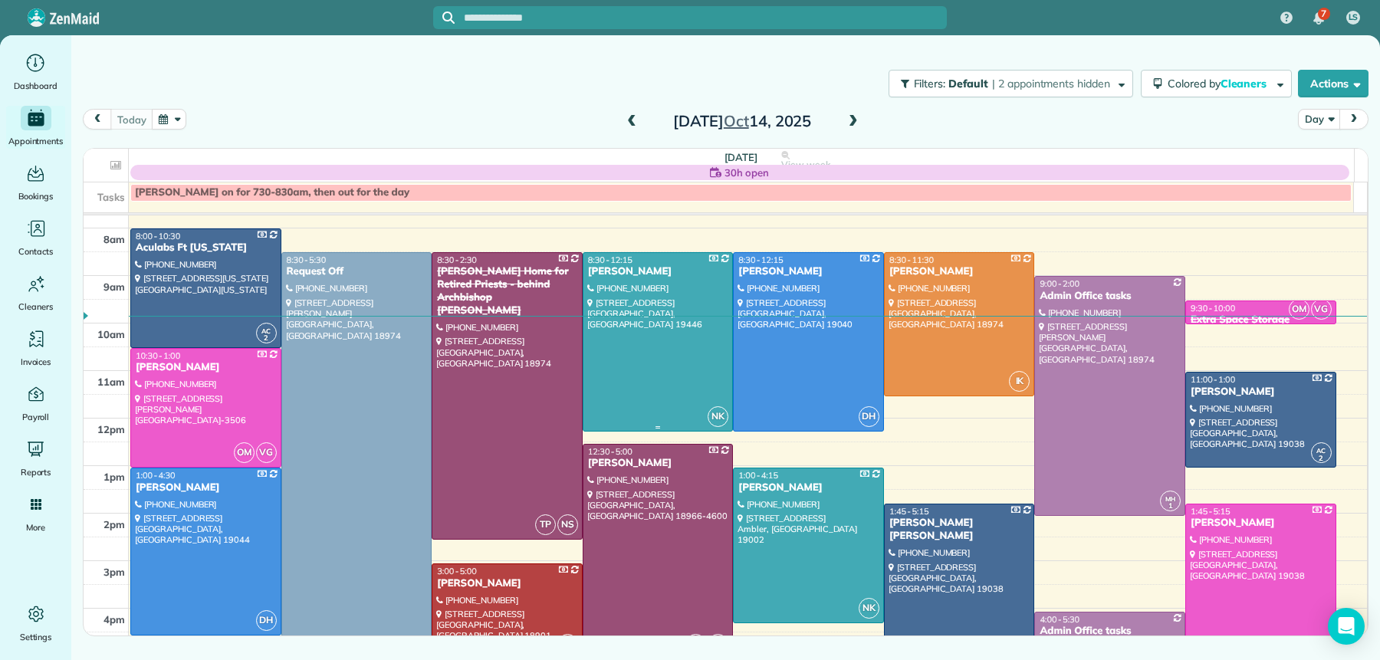
scroll to position [35, 0]
click at [849, 125] on span at bounding box center [853, 122] width 17 height 14
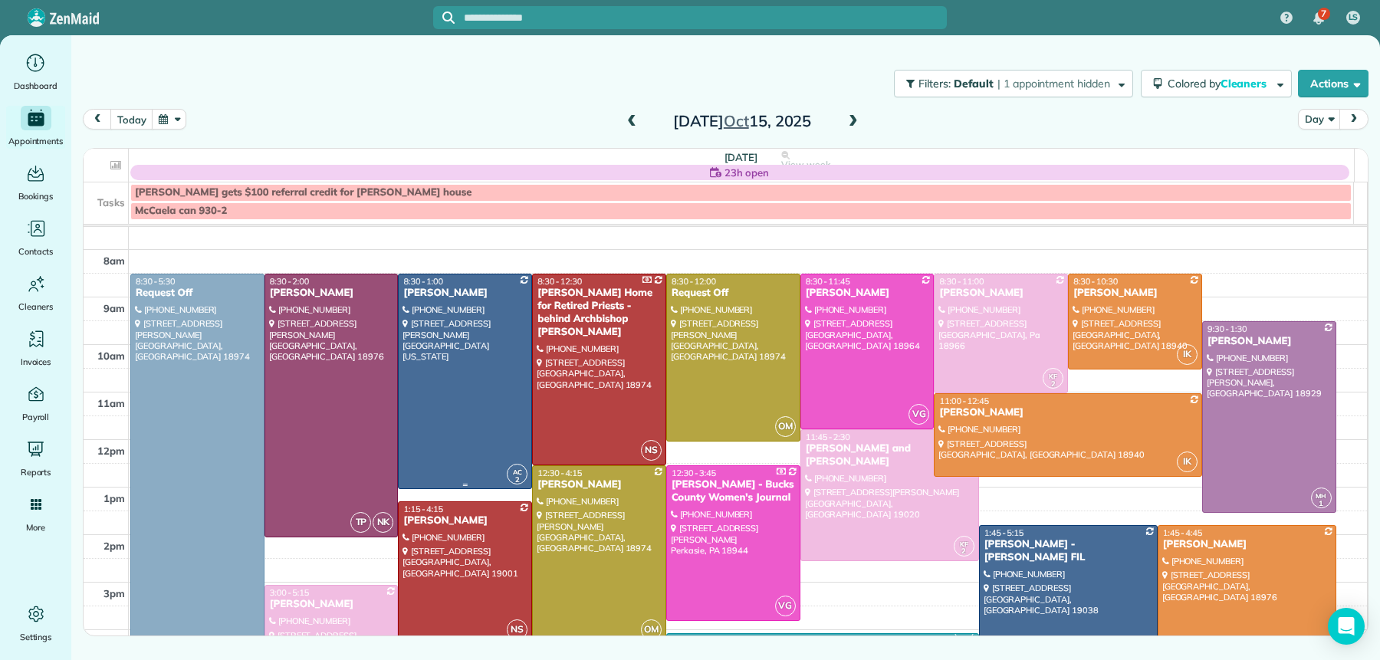
scroll to position [28, 0]
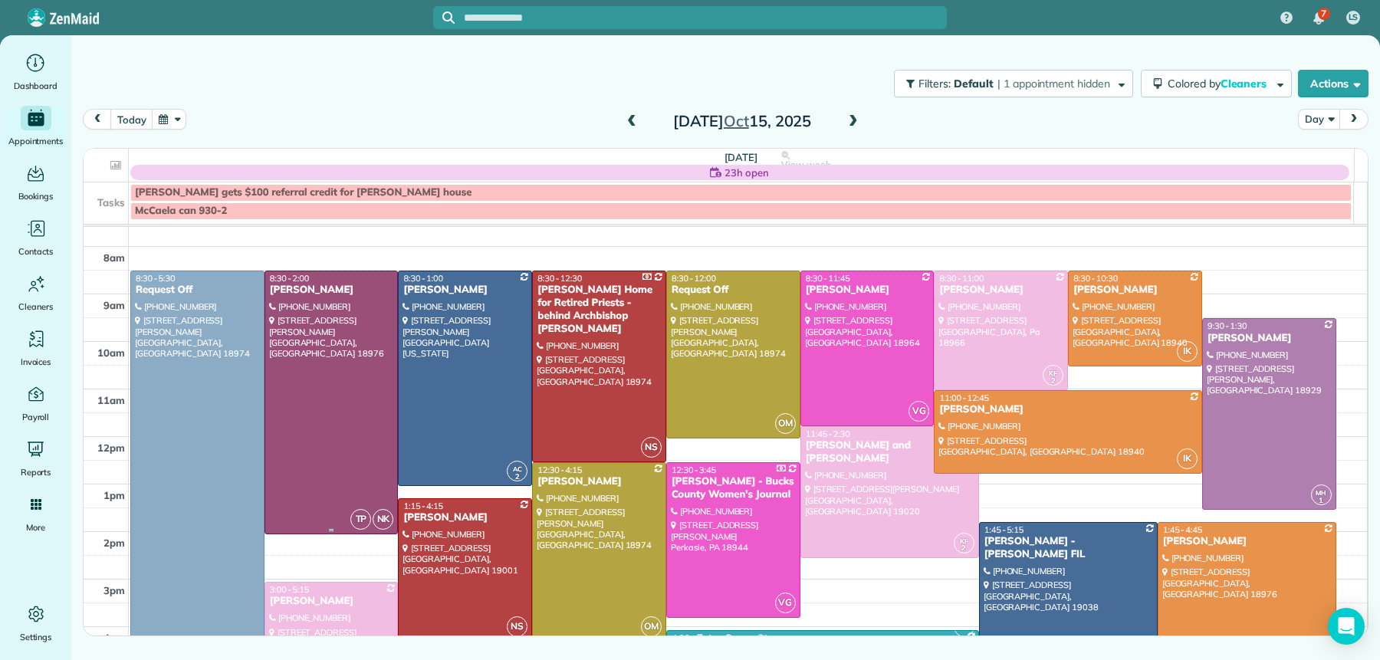
click at [307, 292] on div "Sarah Henry" at bounding box center [331, 290] width 125 height 13
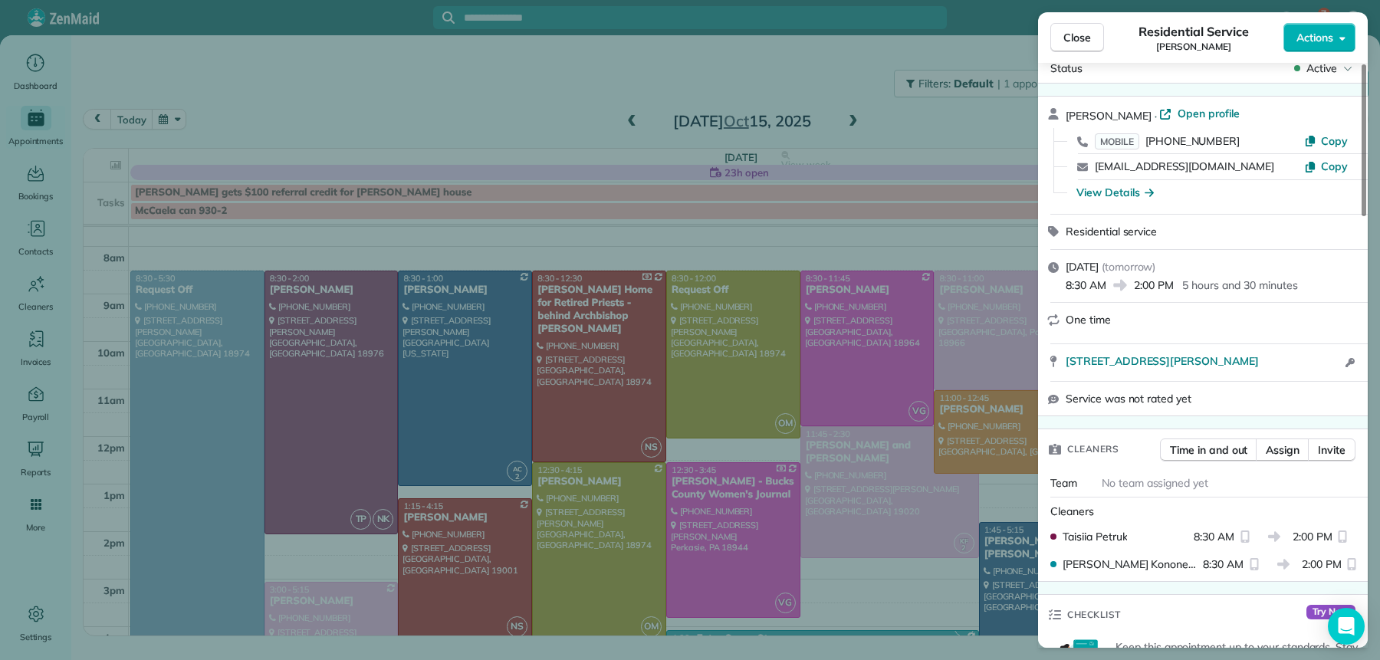
scroll to position [48, 0]
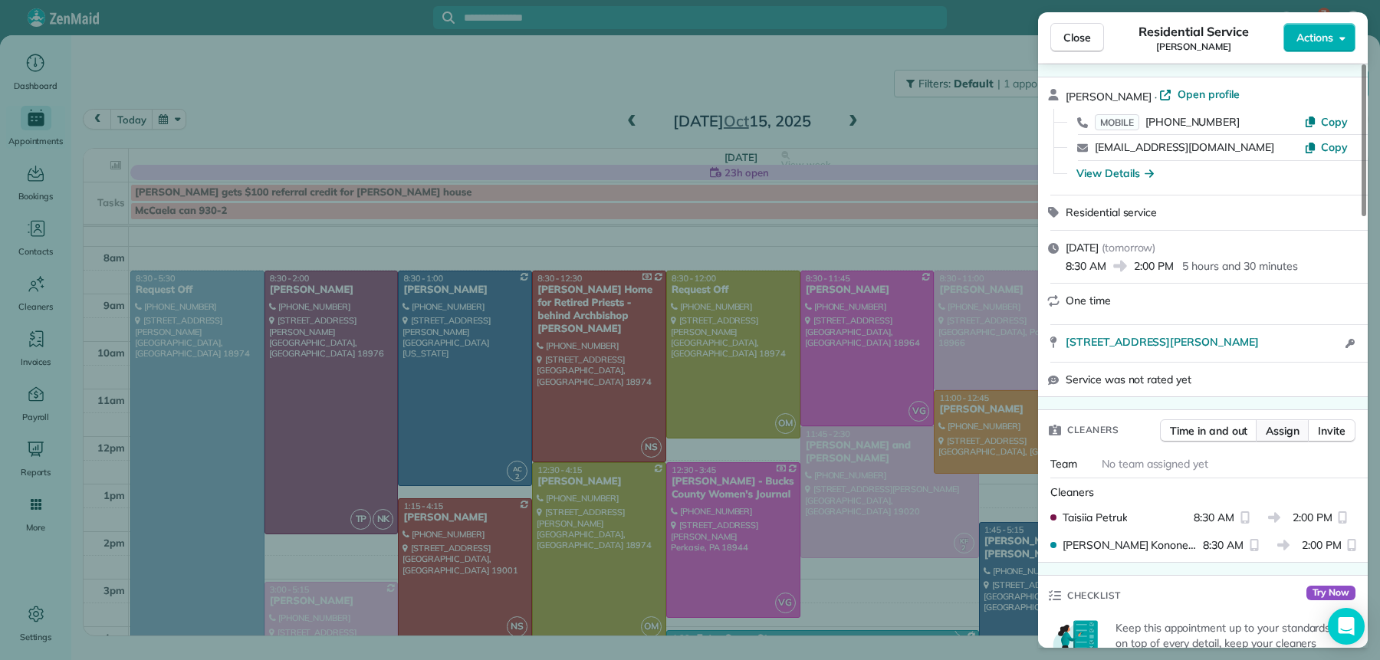
click at [1278, 435] on span "Assign" at bounding box center [1283, 430] width 34 height 15
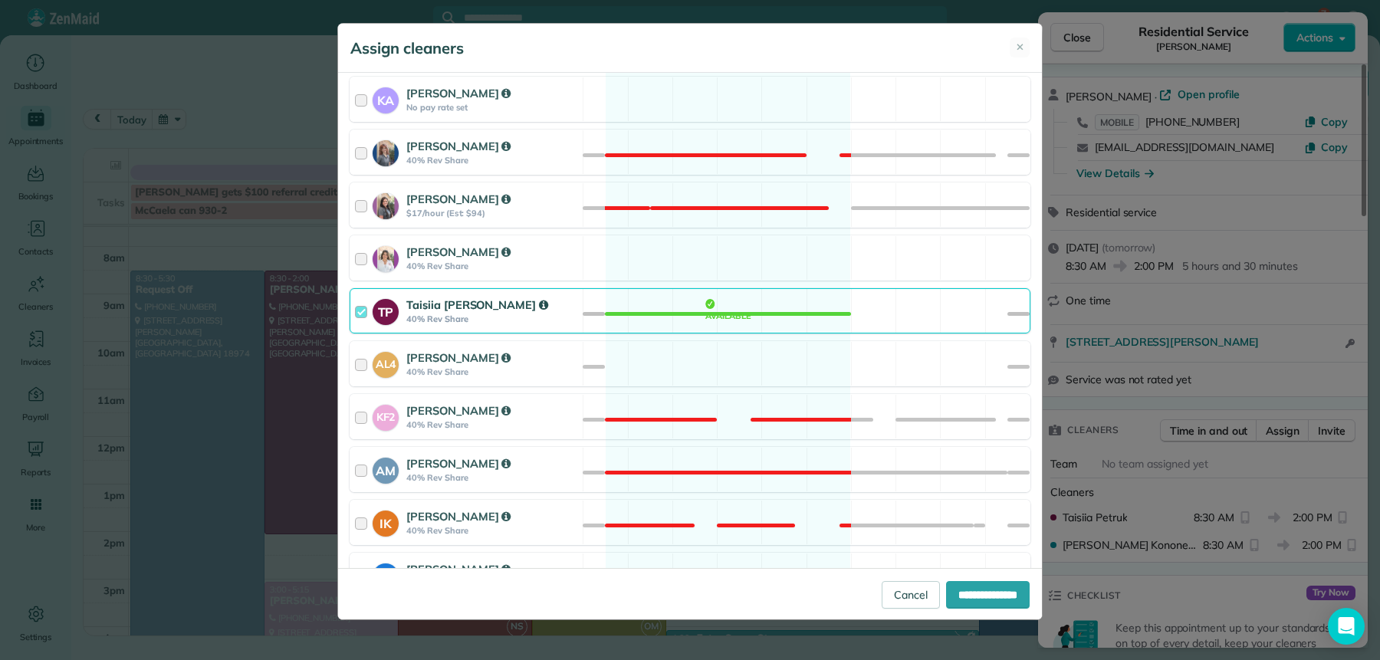
scroll to position [353, 0]
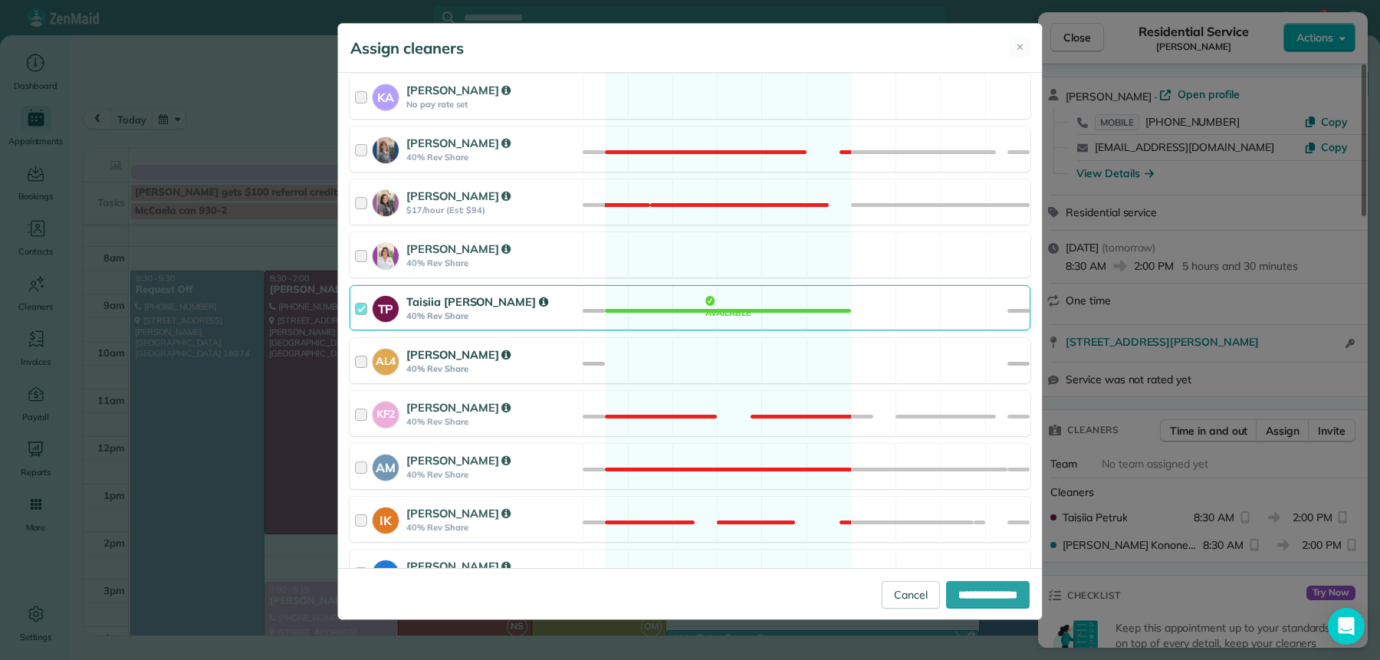
drag, startPoint x: 360, startPoint y: 311, endPoint x: 357, endPoint y: 352, distance: 40.8
click at [360, 312] on div at bounding box center [364, 308] width 18 height 28
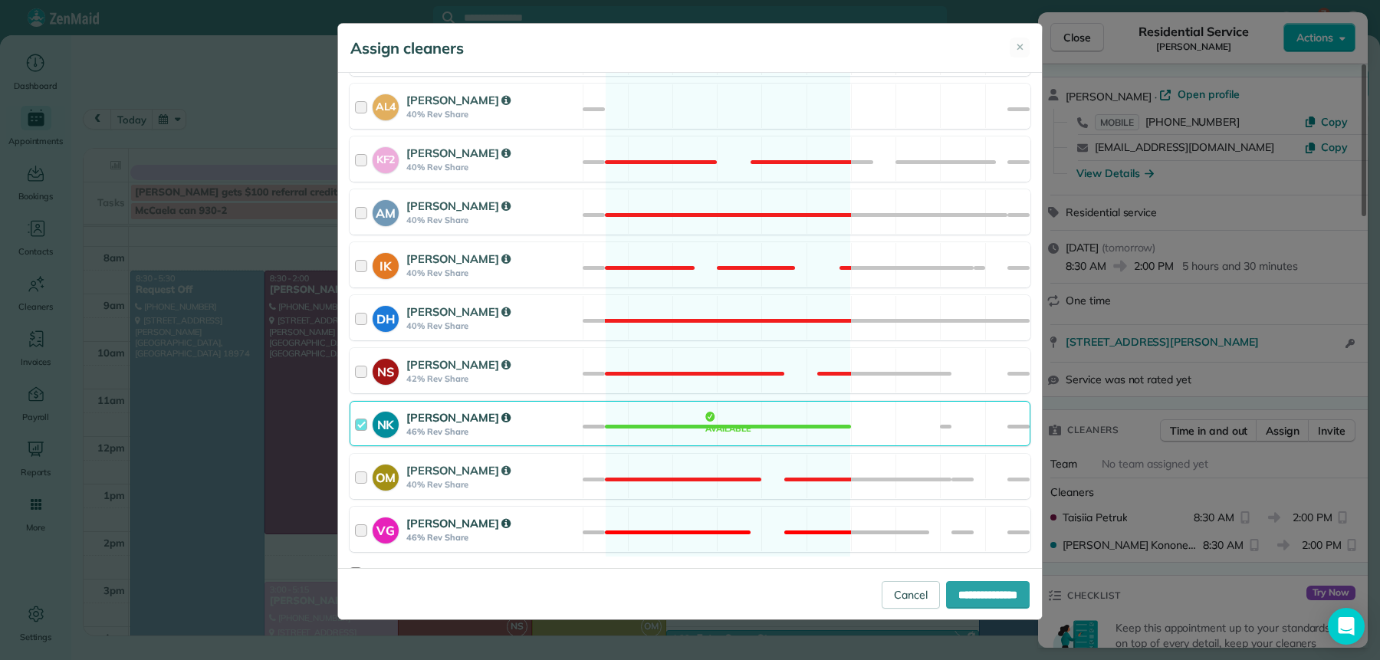
scroll to position [635, 0]
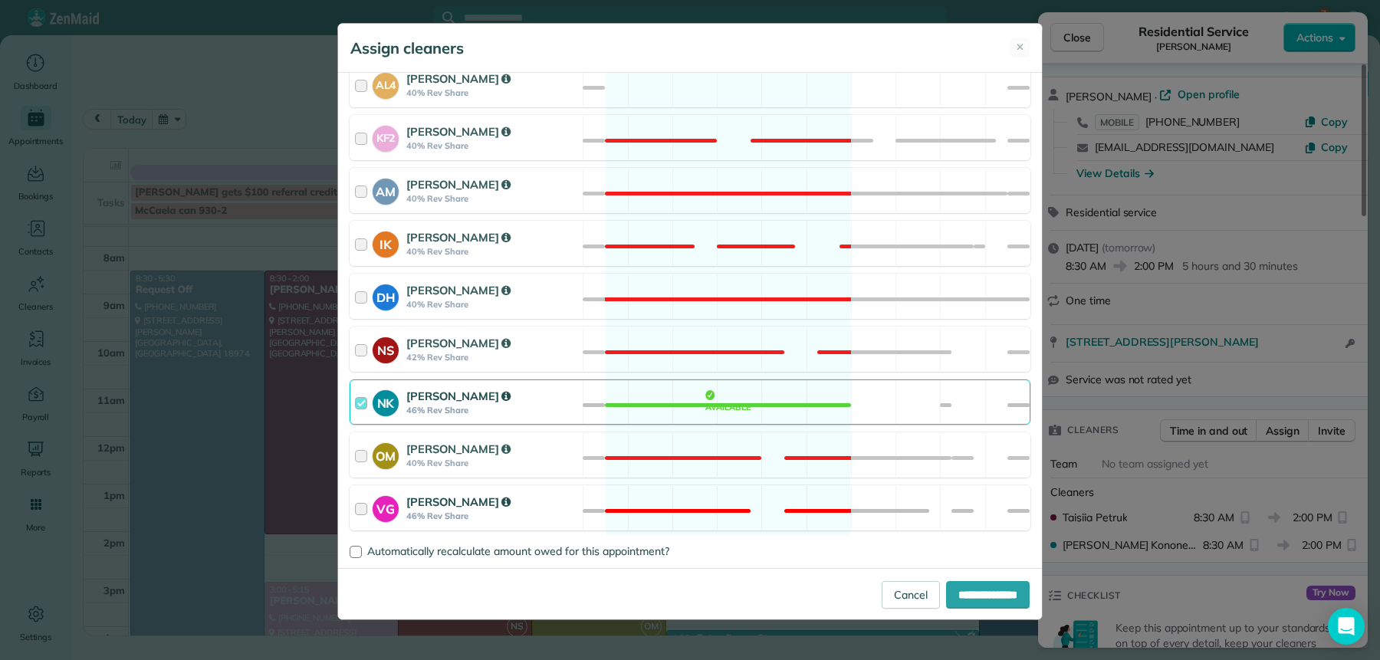
drag, startPoint x: 361, startPoint y: 509, endPoint x: 422, endPoint y: 528, distance: 64.3
click at [361, 509] on div at bounding box center [364, 508] width 18 height 28
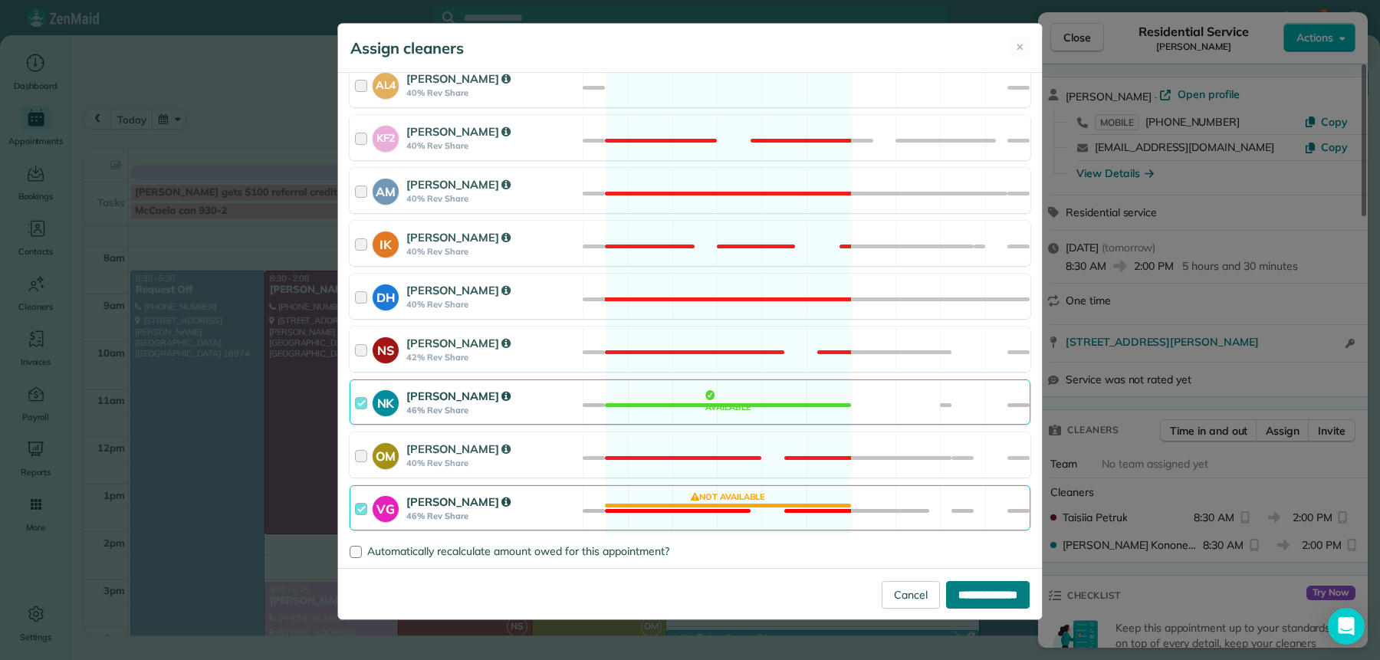
click at [982, 595] on input "**********" at bounding box center [988, 595] width 84 height 28
type input "**********"
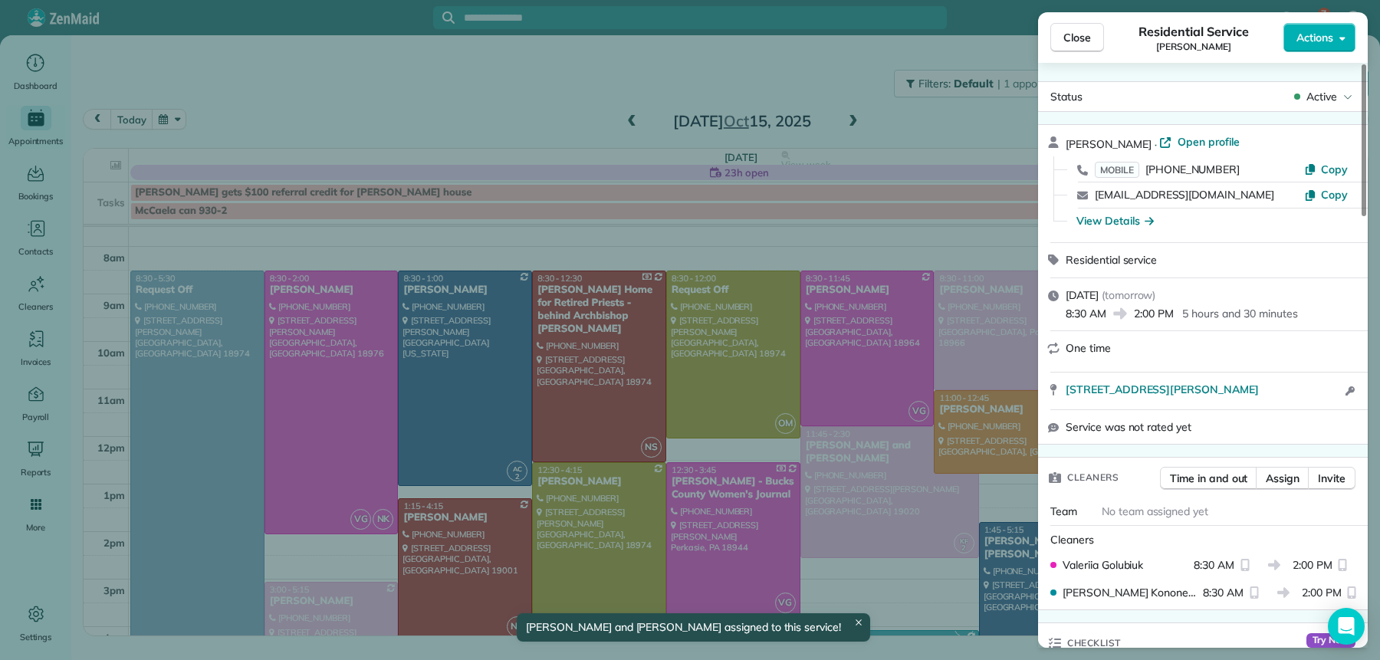
click at [1066, 39] on span "Close" at bounding box center [1078, 37] width 28 height 15
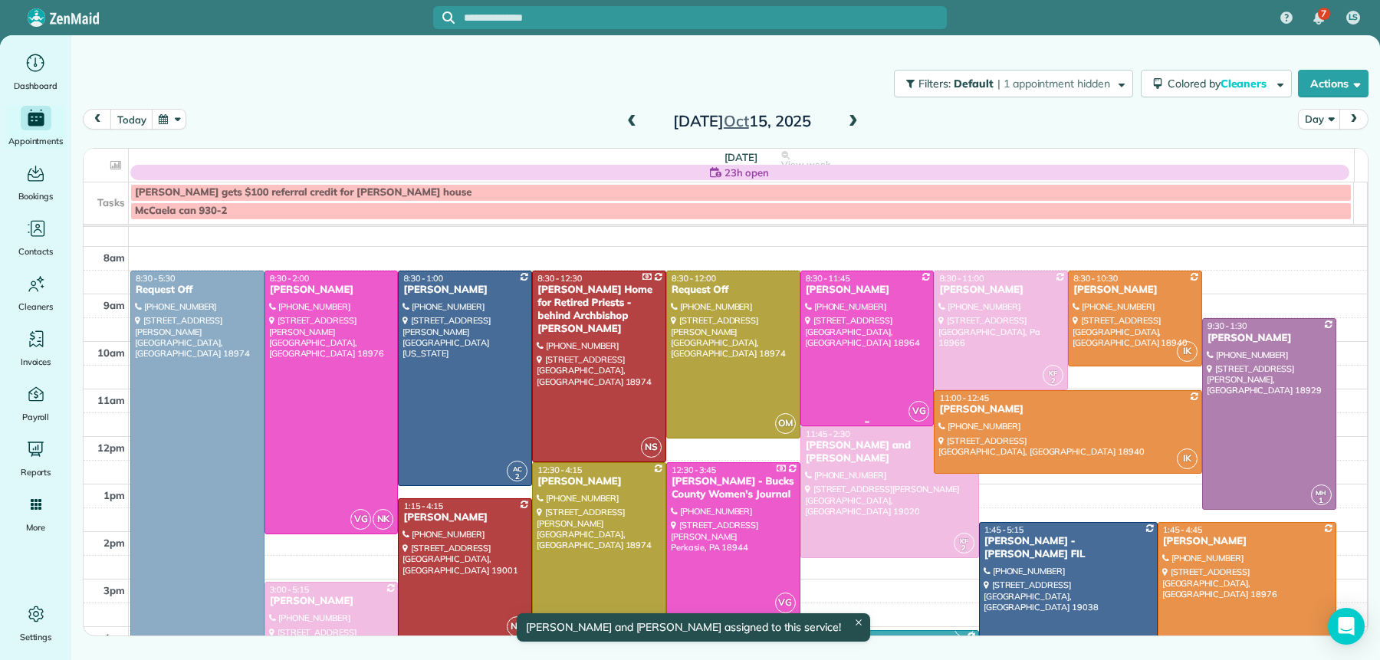
click at [842, 289] on div "Holly Prugh" at bounding box center [867, 290] width 125 height 13
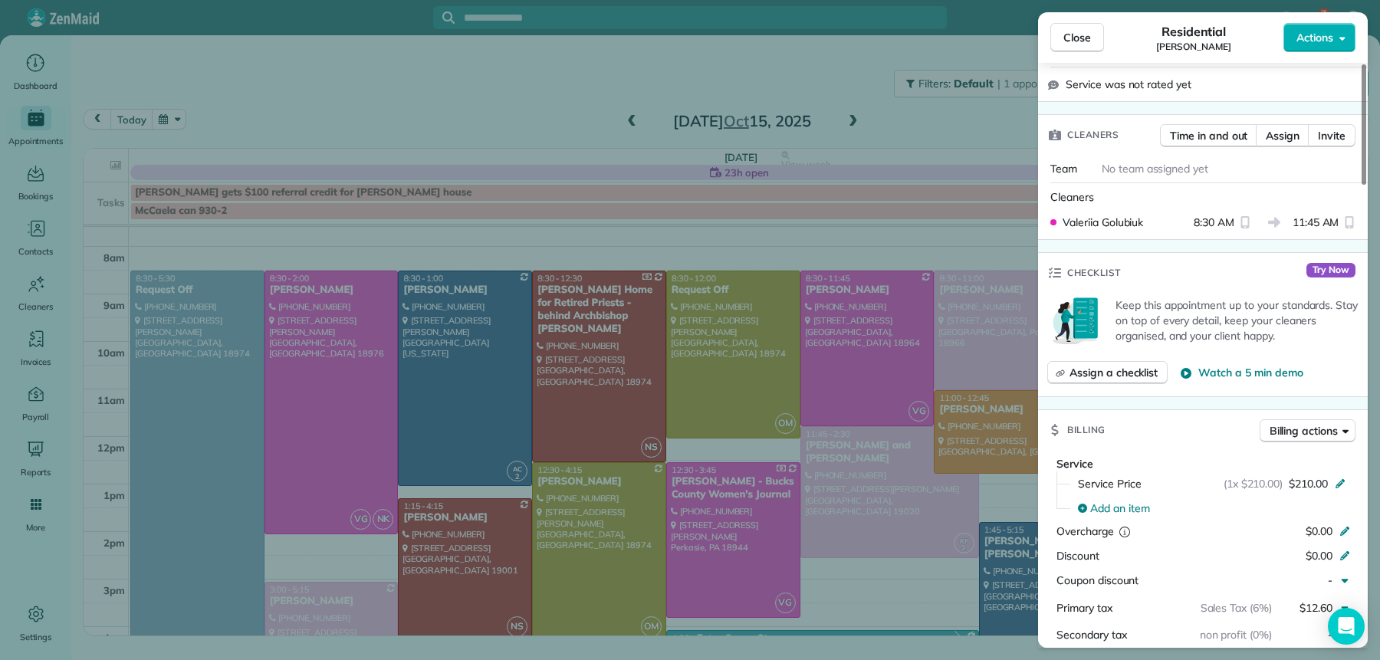
scroll to position [215, 0]
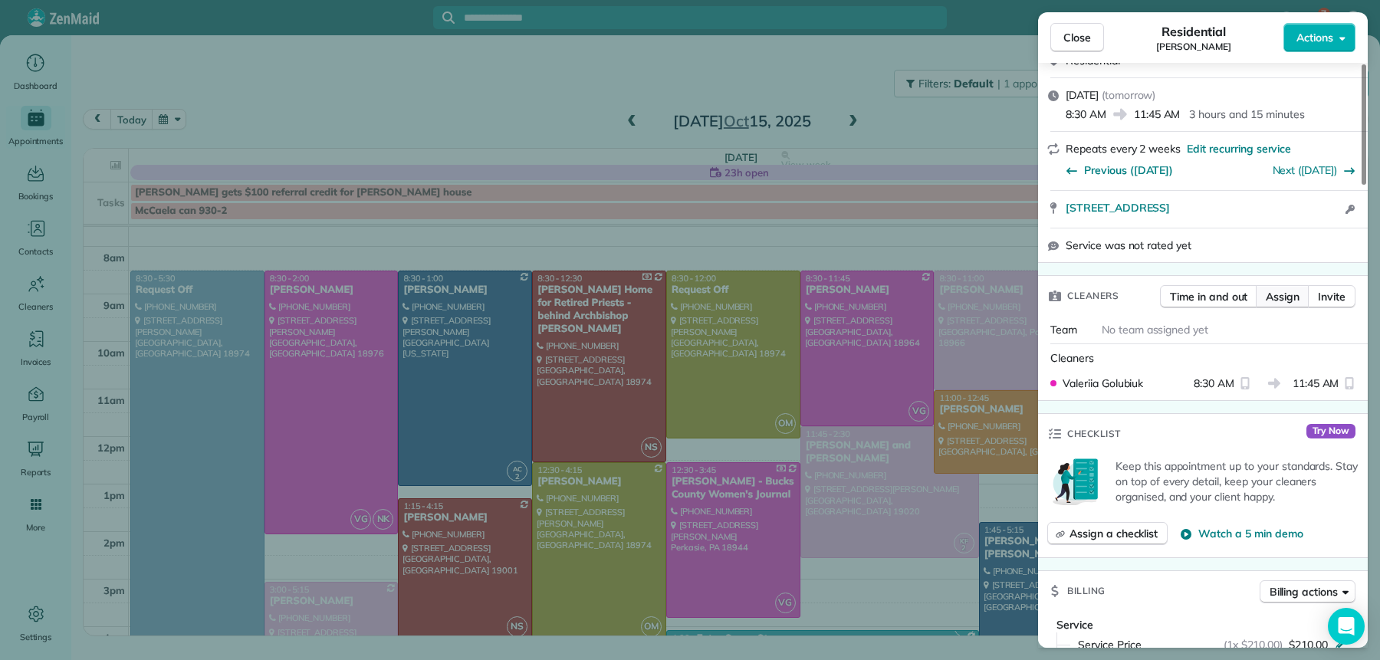
click at [1284, 289] on span "Assign" at bounding box center [1283, 296] width 34 height 15
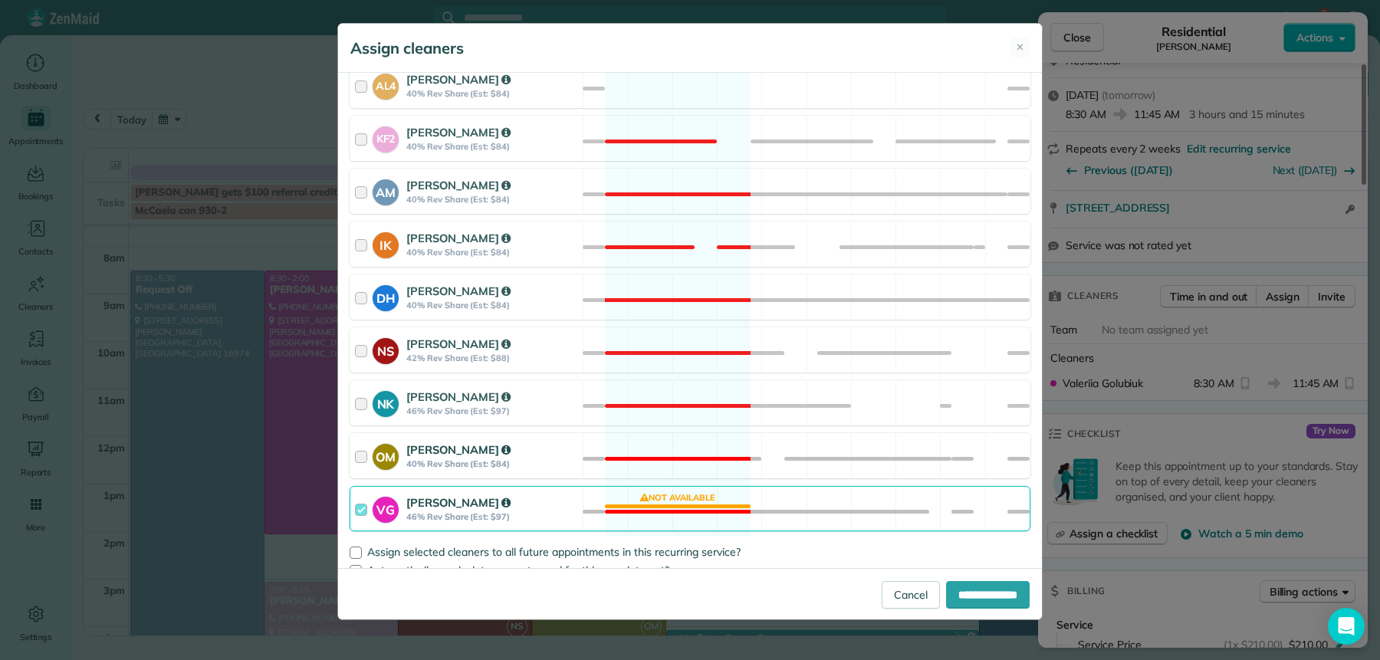
scroll to position [694, 0]
click at [361, 515] on div at bounding box center [364, 507] width 18 height 28
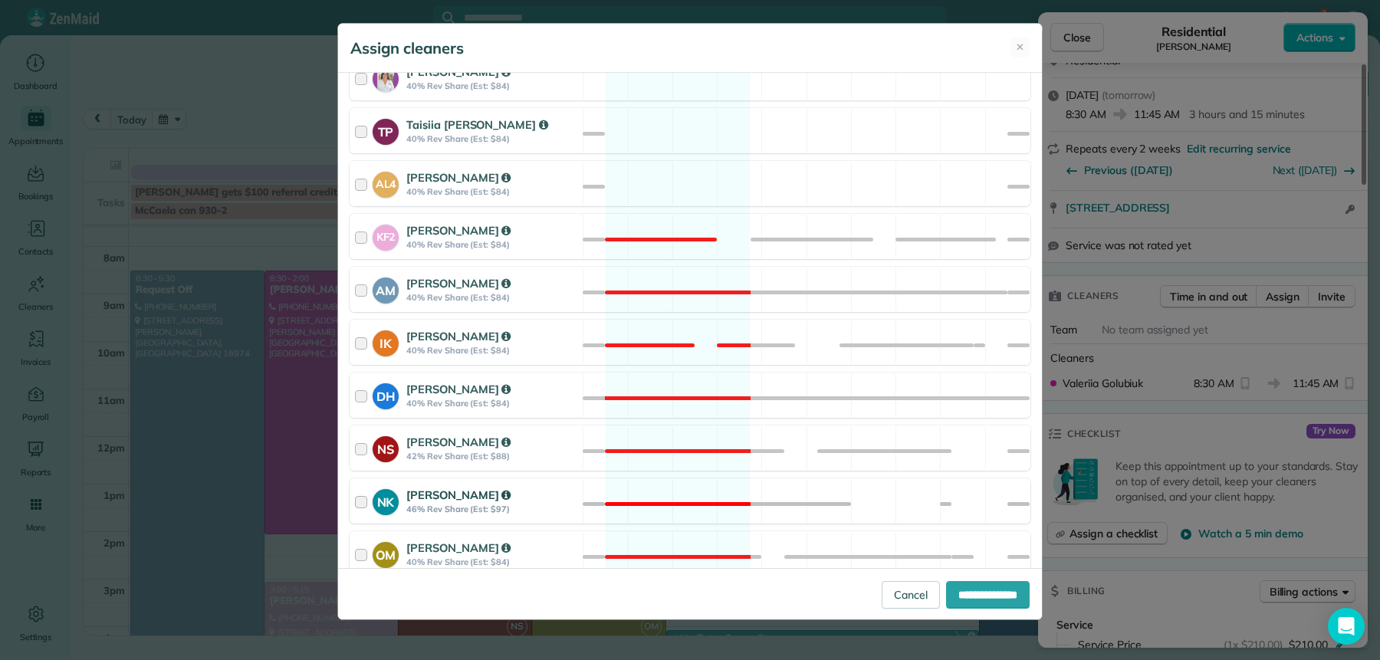
scroll to position [592, 0]
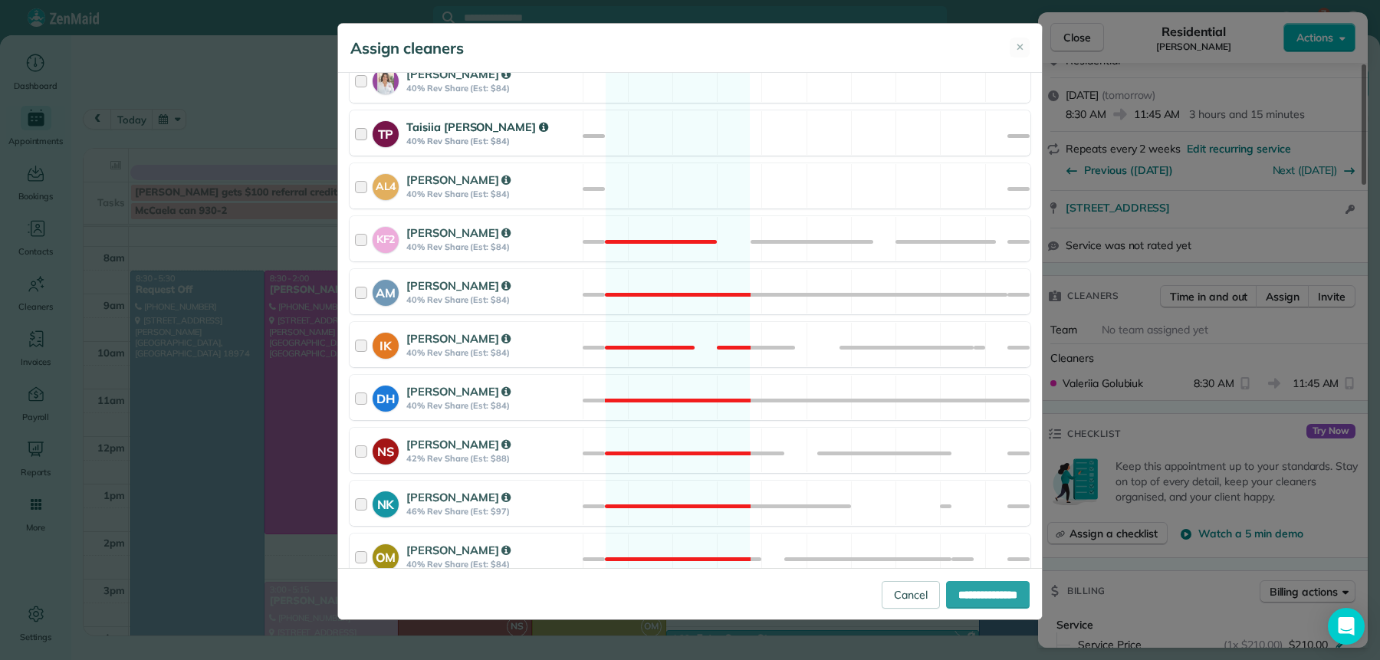
click at [360, 133] on div at bounding box center [364, 133] width 18 height 28
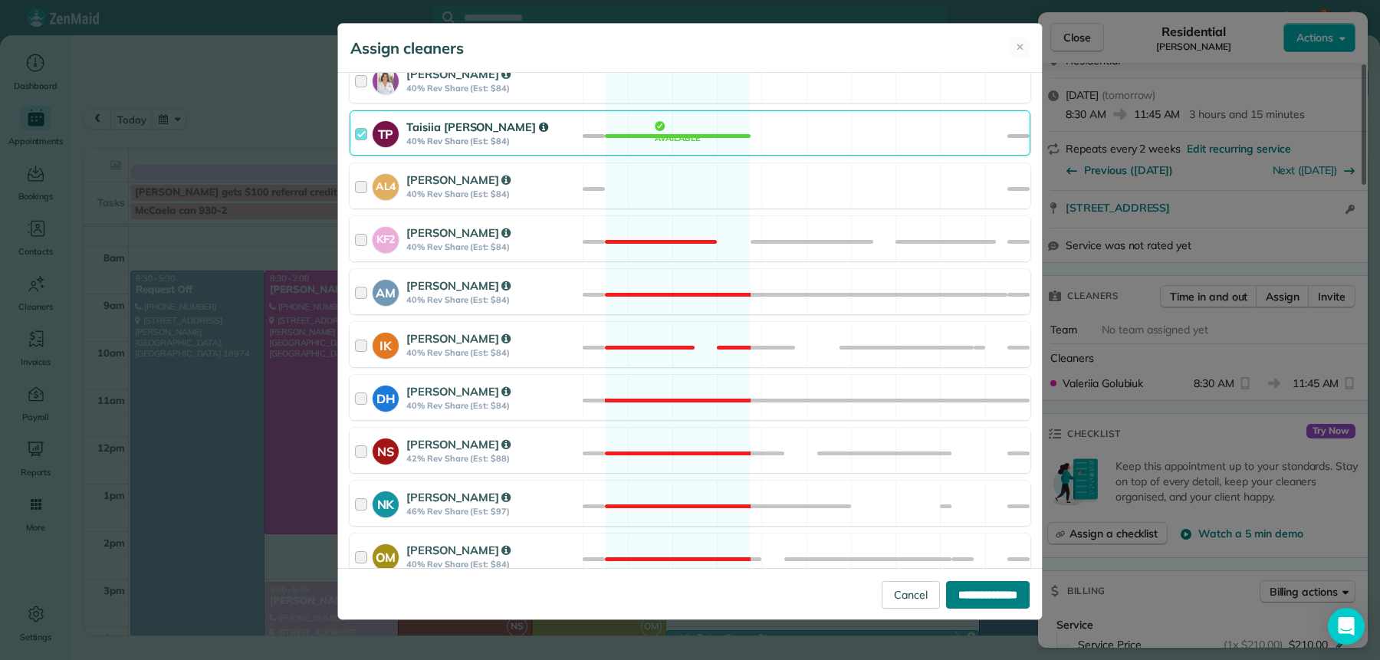
click at [976, 605] on input "**********" at bounding box center [988, 595] width 84 height 28
type input "**********"
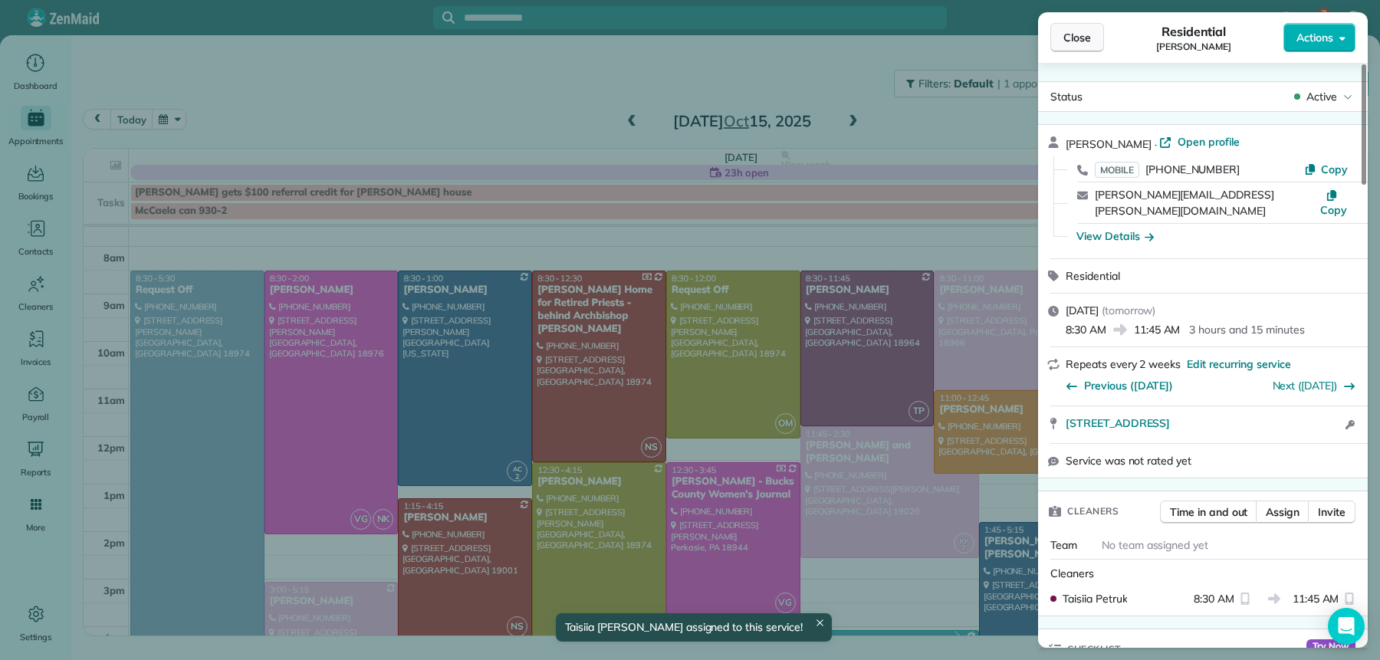
click at [1062, 37] on button "Close" at bounding box center [1077, 37] width 54 height 29
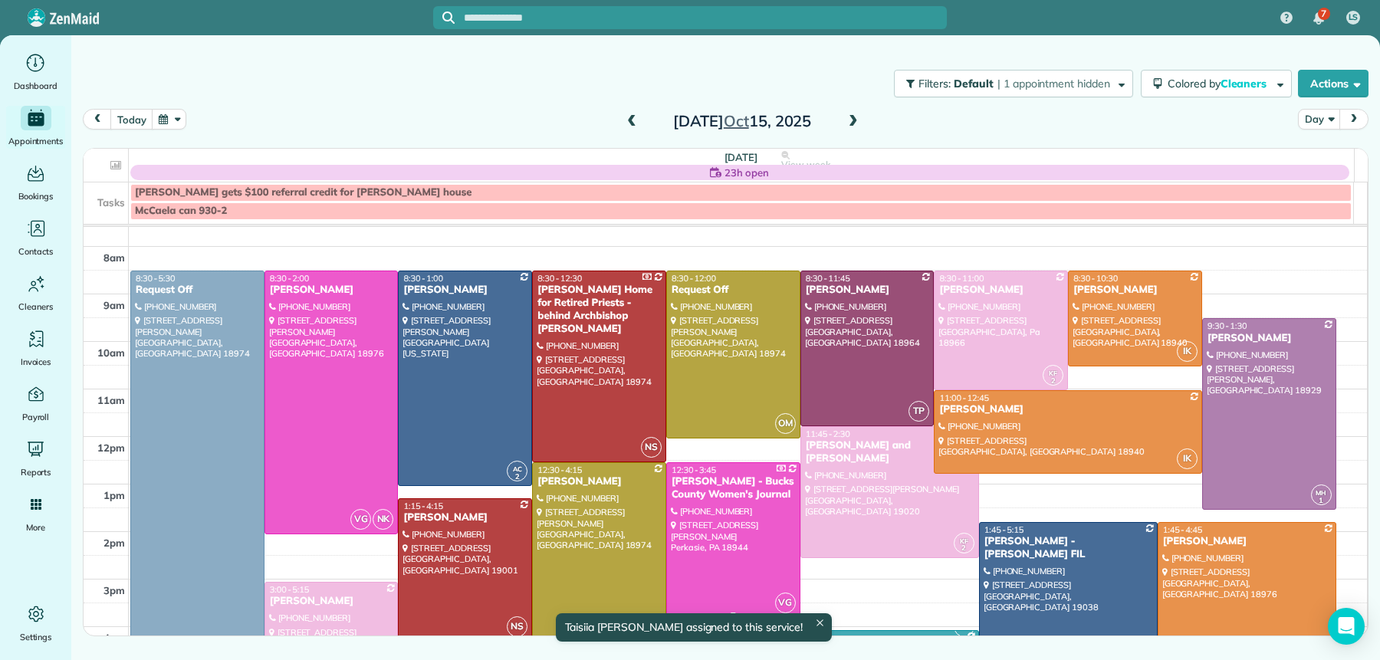
click at [735, 495] on div "[PERSON_NAME] - Bucks County Women's Journal" at bounding box center [733, 488] width 125 height 26
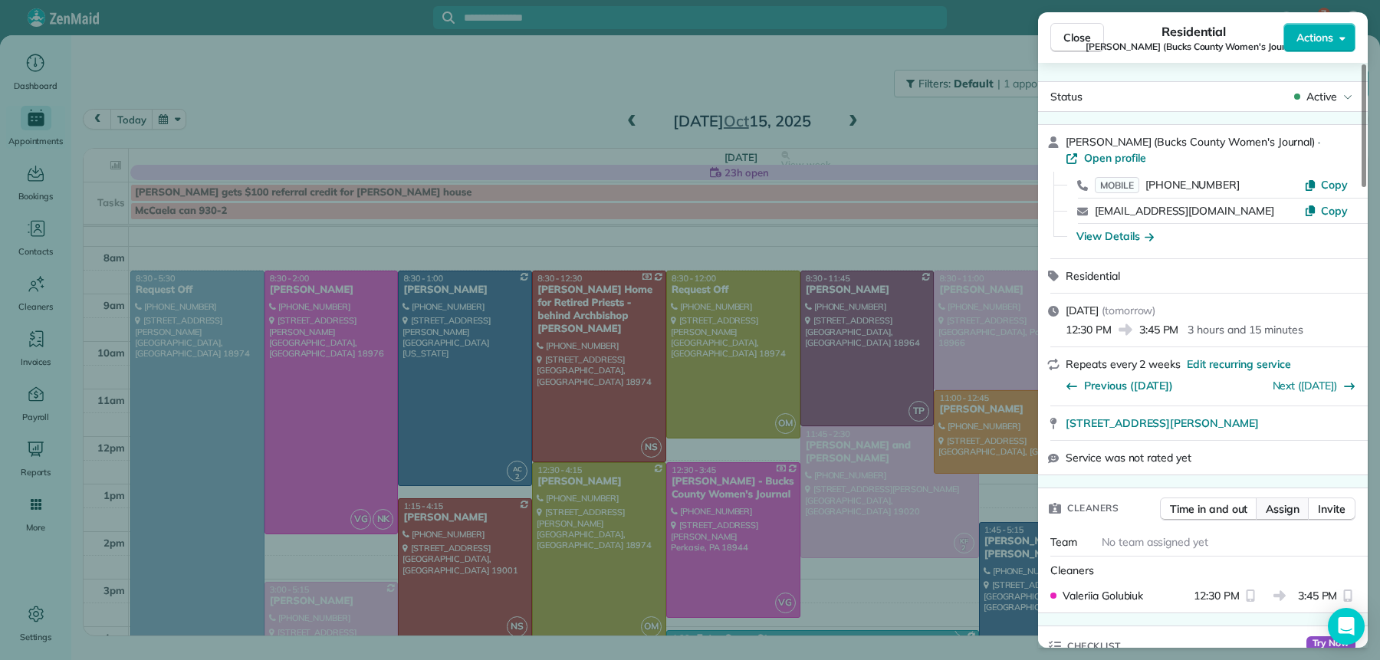
click at [1272, 511] on span "Assign" at bounding box center [1283, 508] width 34 height 15
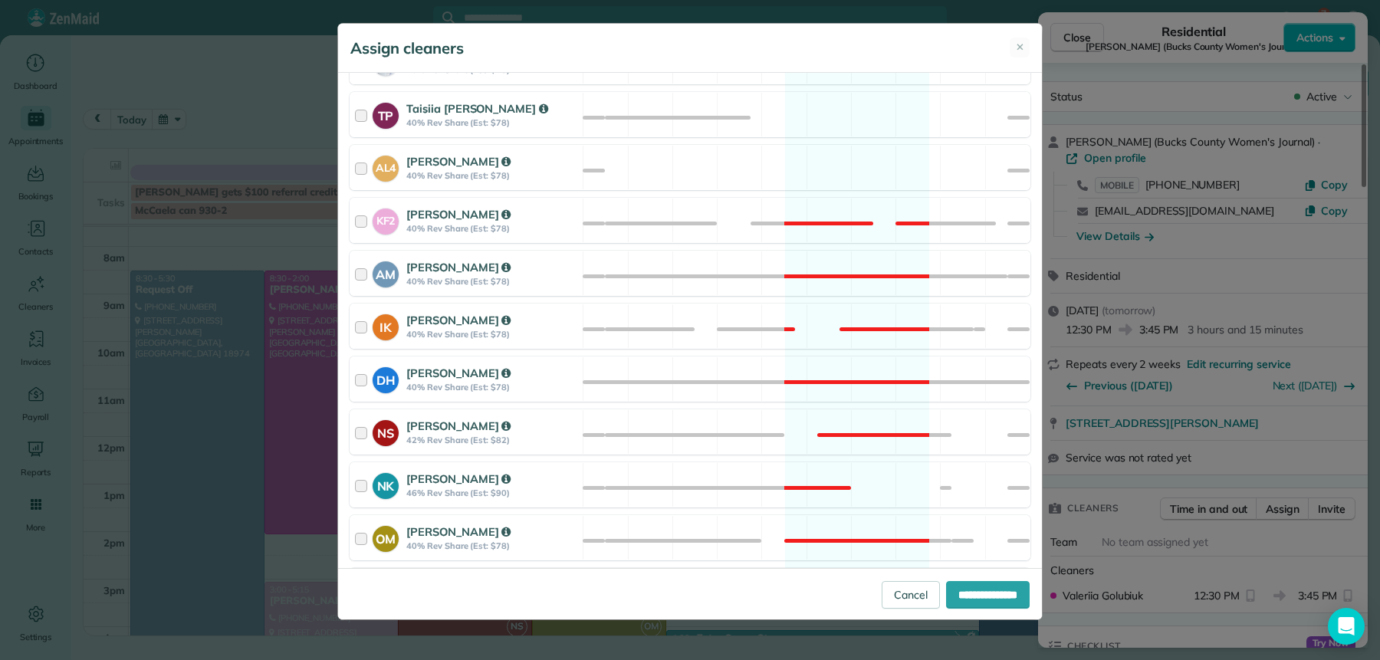
scroll to position [718, 0]
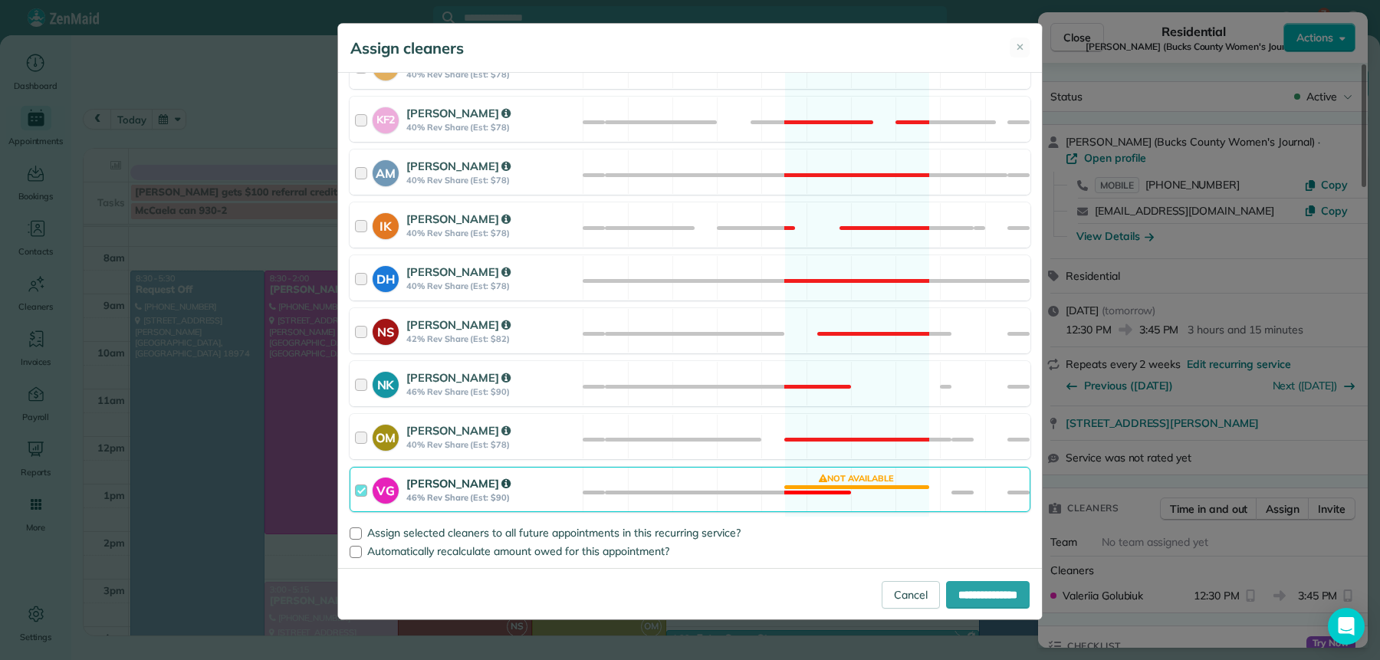
click at [361, 488] on div at bounding box center [364, 489] width 18 height 28
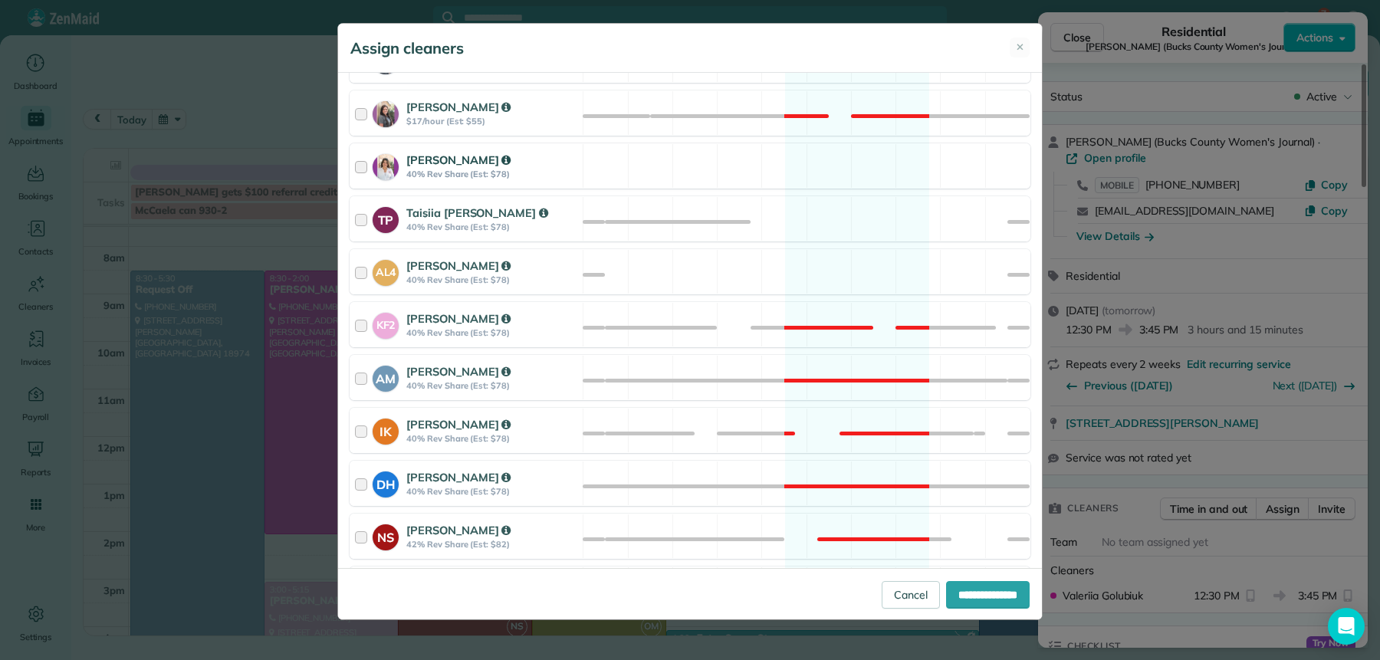
scroll to position [428, 0]
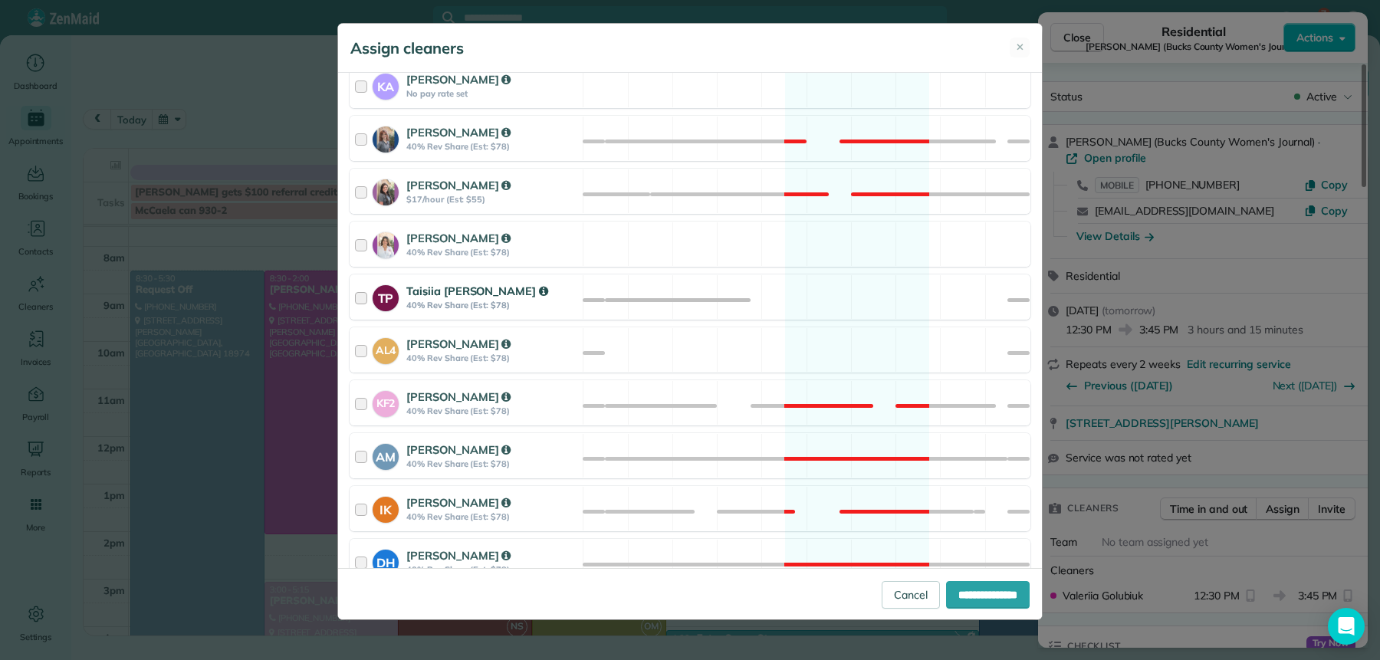
click at [367, 294] on div at bounding box center [364, 297] width 18 height 28
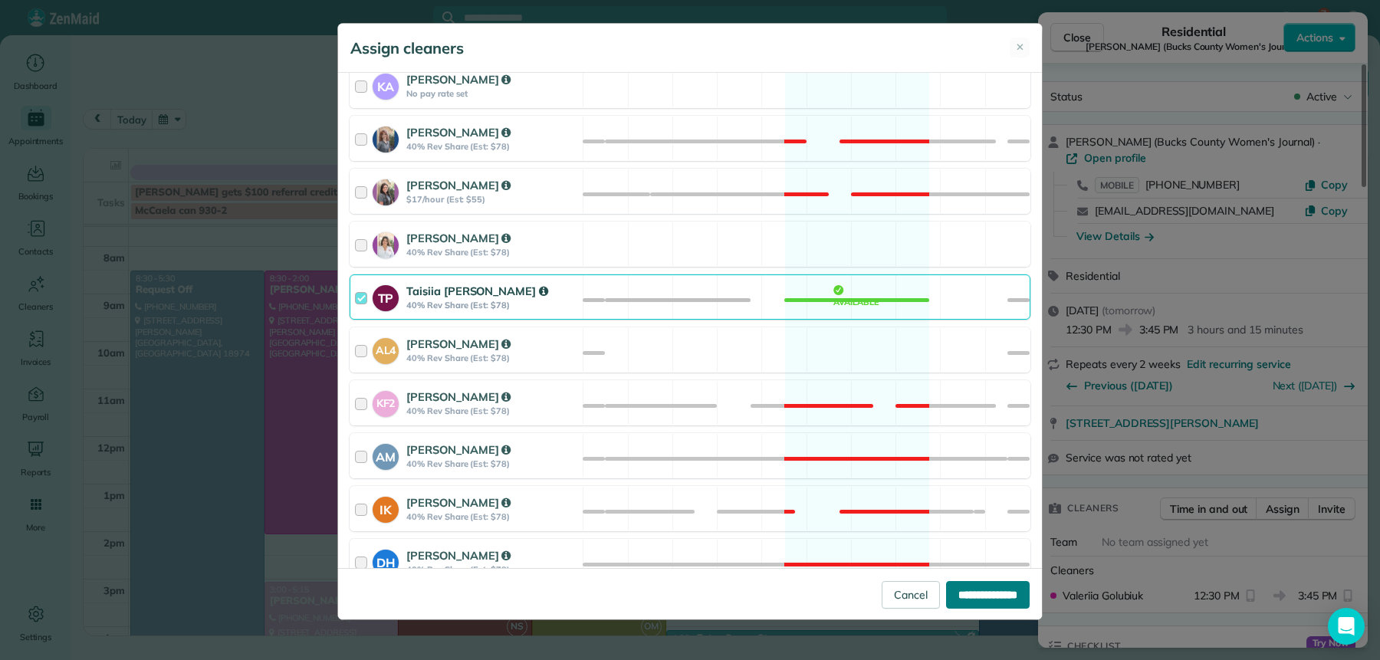
click at [995, 593] on input "**********" at bounding box center [988, 595] width 84 height 28
type input "**********"
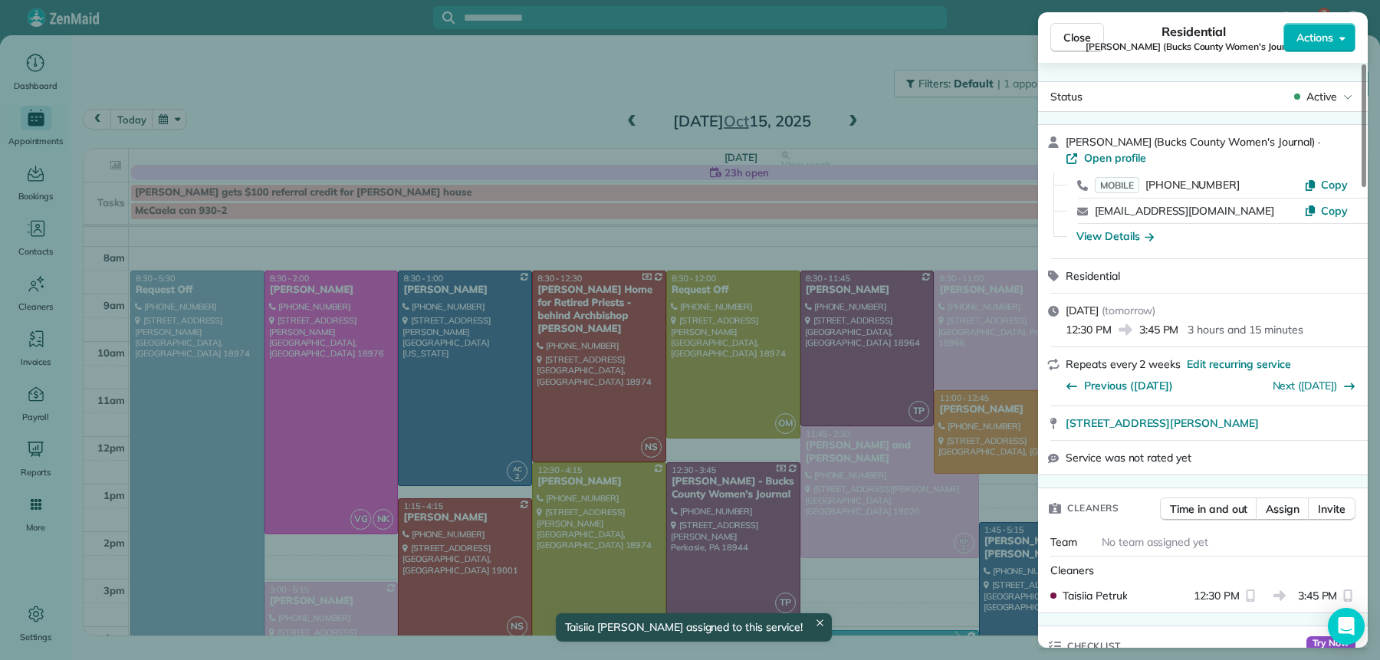
click at [1090, 44] on span "Robin Coppinger (Bucks County Women's Journal)" at bounding box center [1193, 47] width 215 height 12
drag, startPoint x: 1077, startPoint y: 42, endPoint x: 993, endPoint y: 211, distance: 188.6
click at [1077, 42] on span "Close" at bounding box center [1078, 37] width 28 height 15
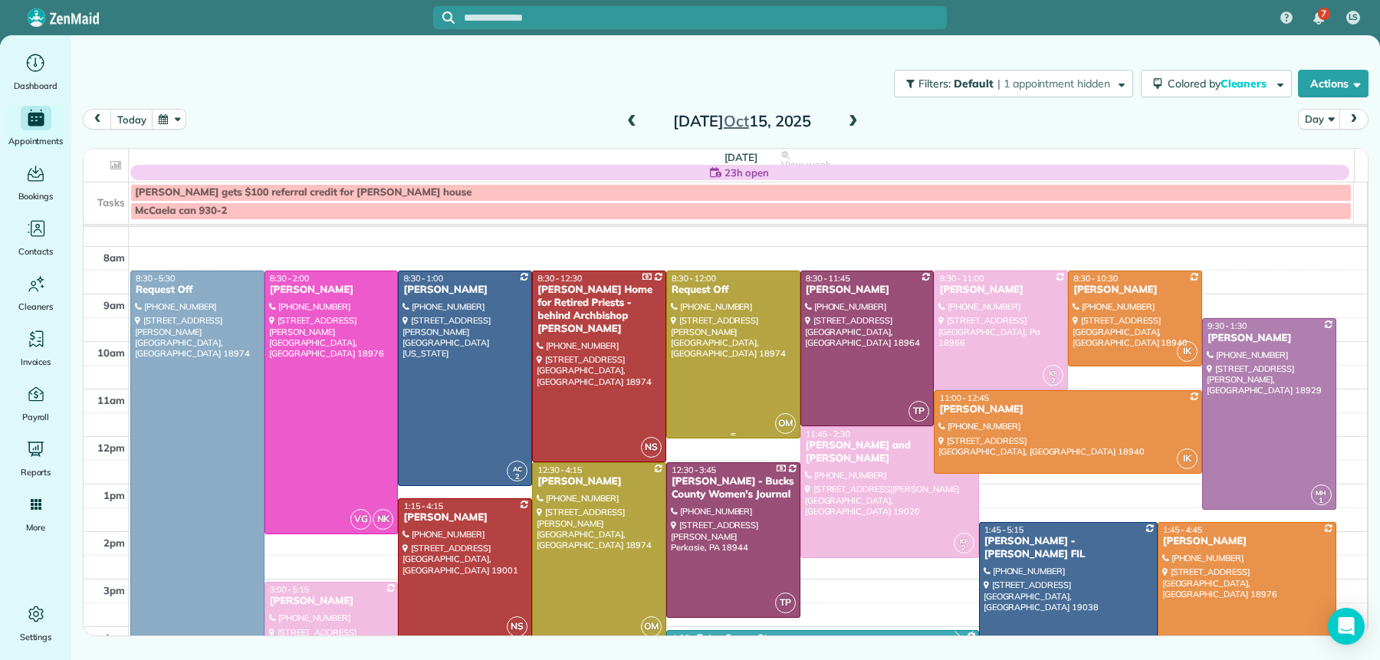
scroll to position [239, 0]
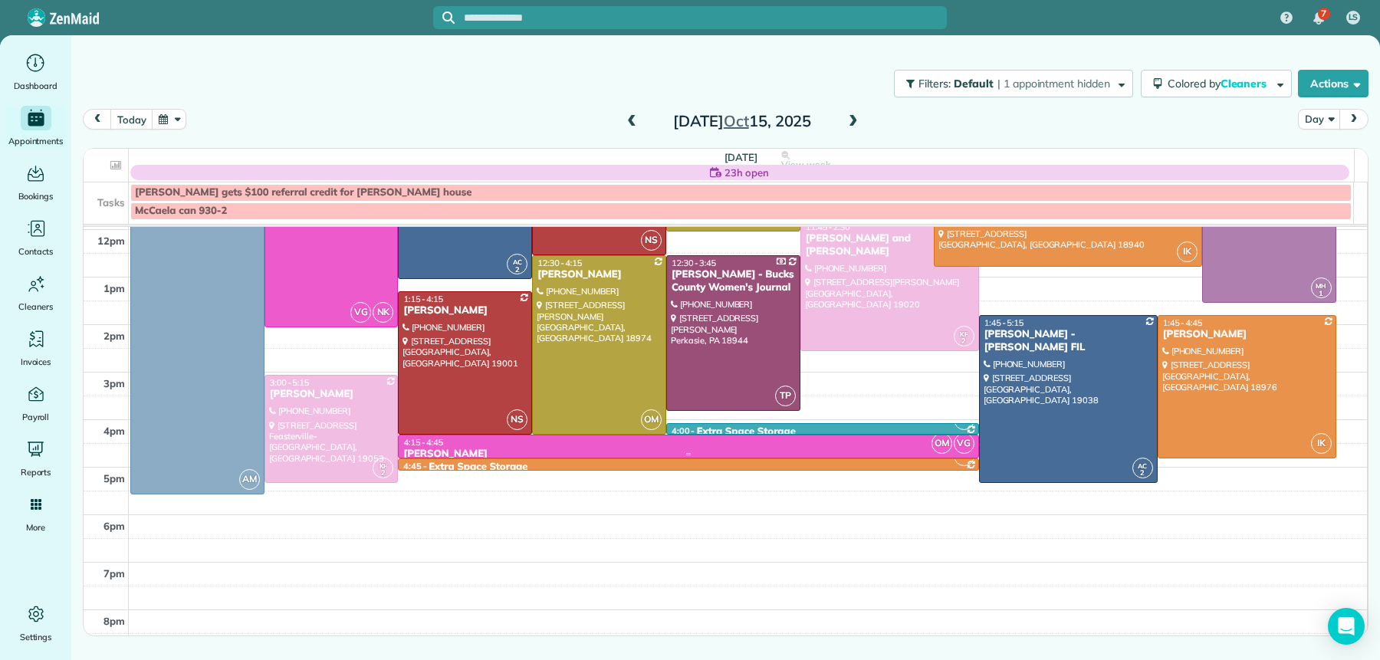
click at [426, 448] on div "[PERSON_NAME]" at bounding box center [688, 454] width 571 height 13
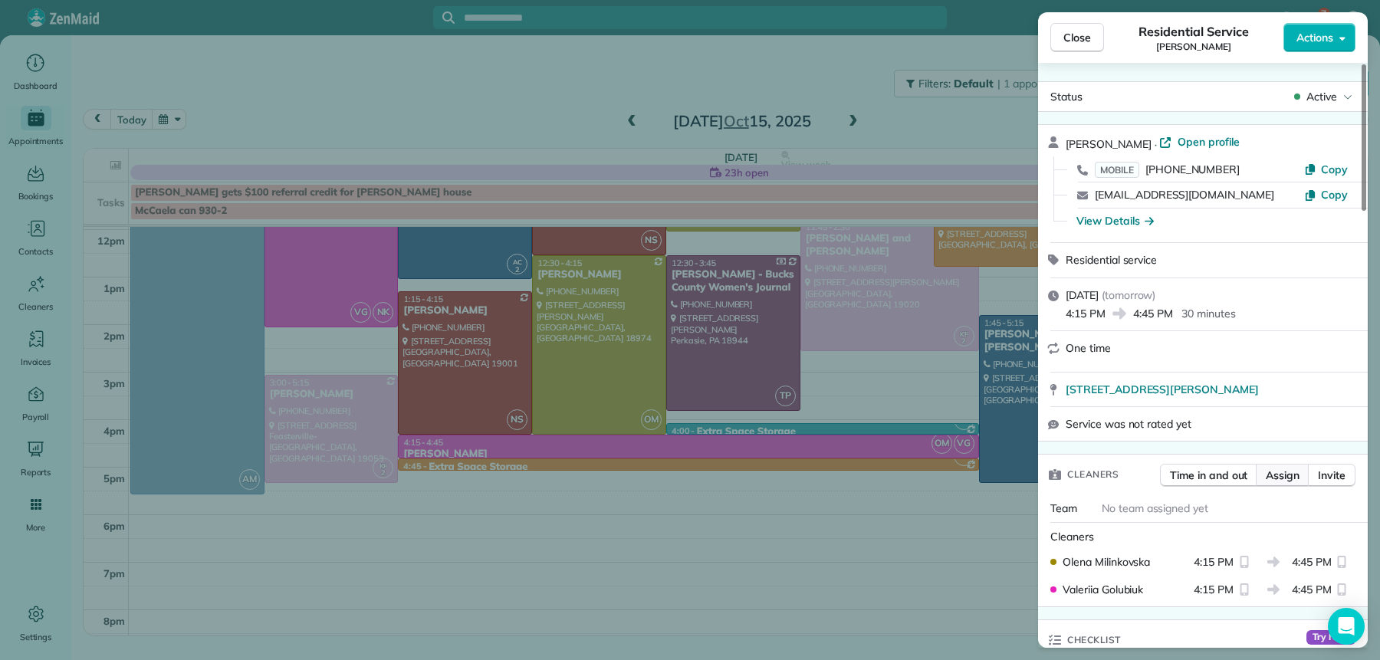
click at [1272, 481] on span "Assign" at bounding box center [1283, 475] width 34 height 15
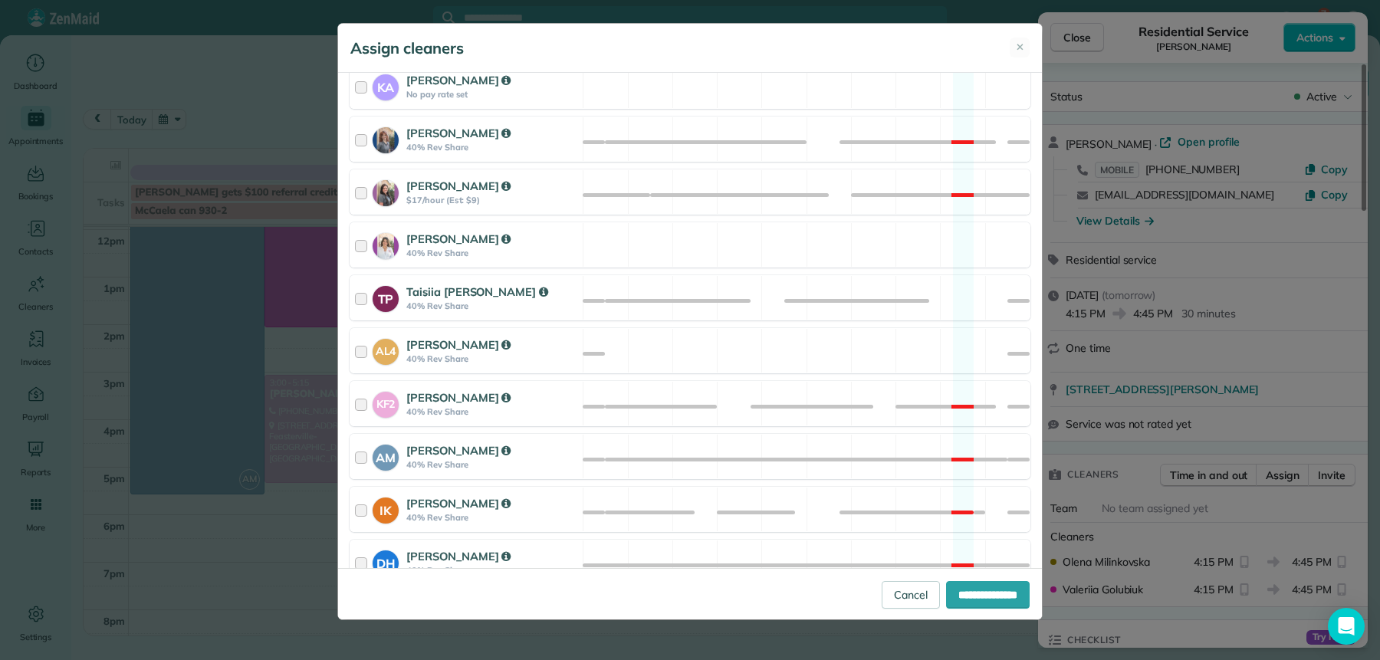
scroll to position [699, 0]
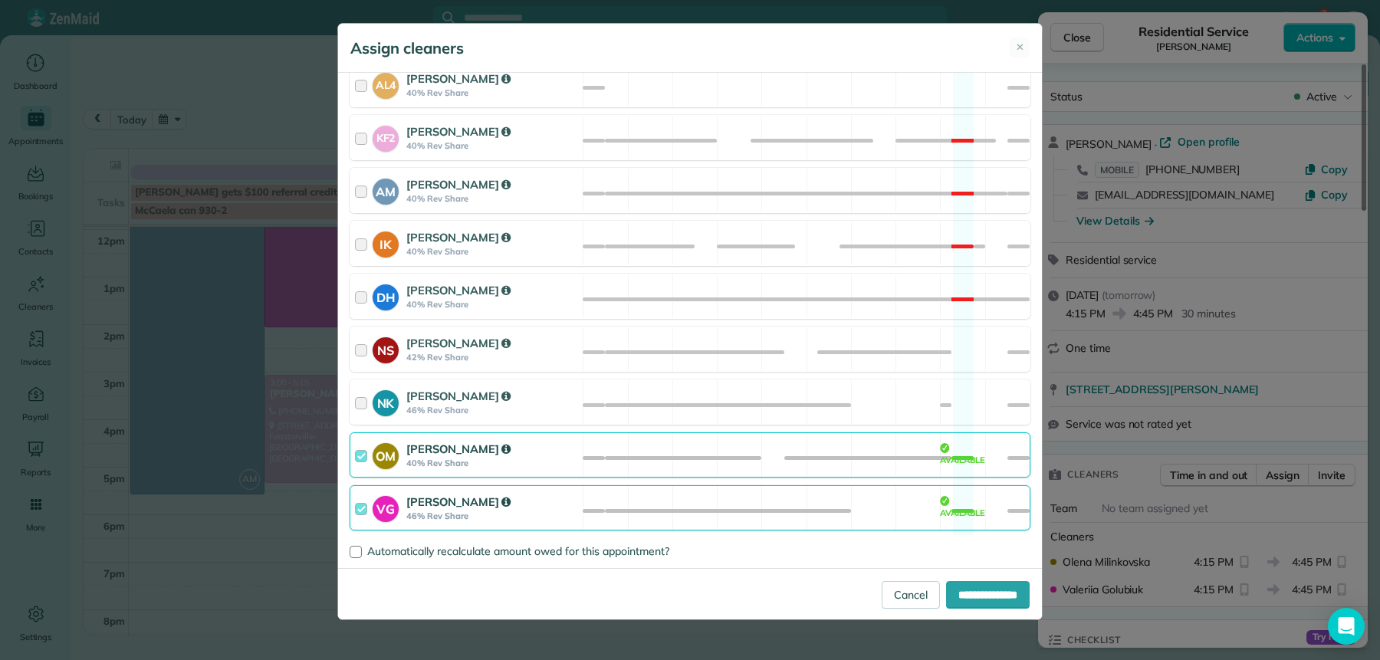
click at [362, 511] on div at bounding box center [364, 508] width 18 height 28
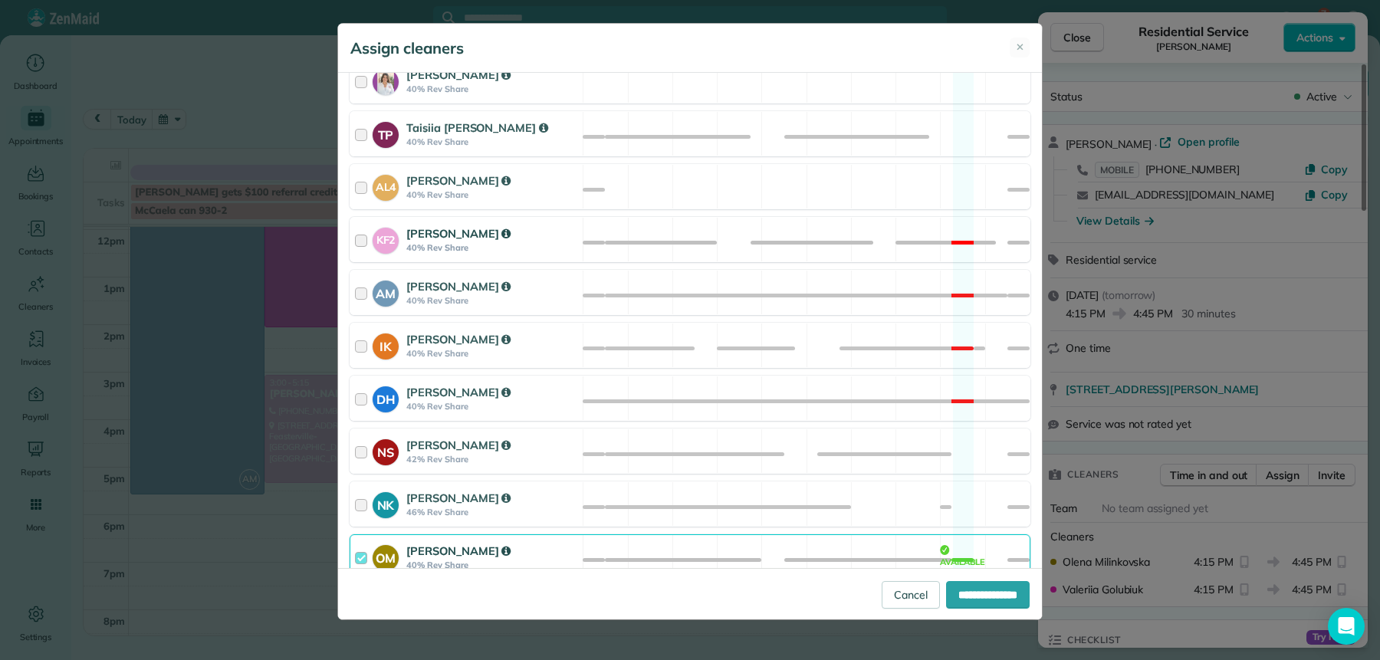
scroll to position [587, 0]
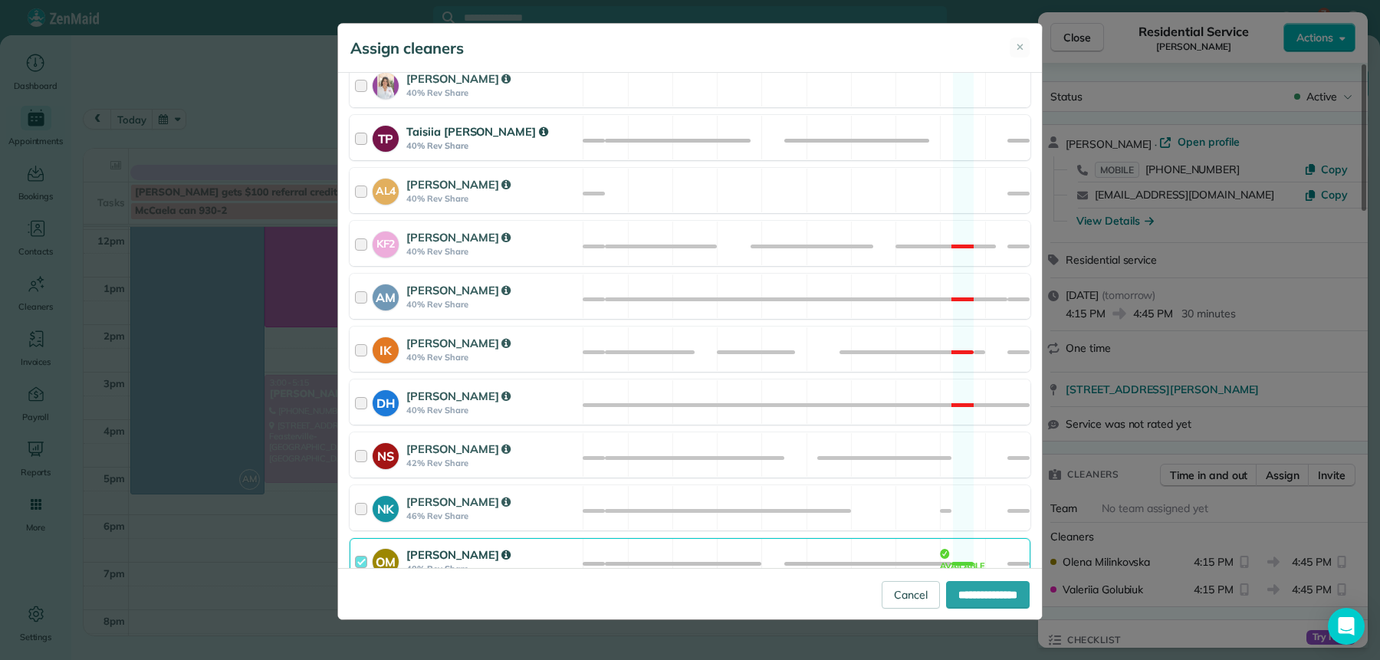
click at [357, 143] on div at bounding box center [364, 137] width 18 height 28
click at [983, 609] on div "**********" at bounding box center [690, 593] width 704 height 51
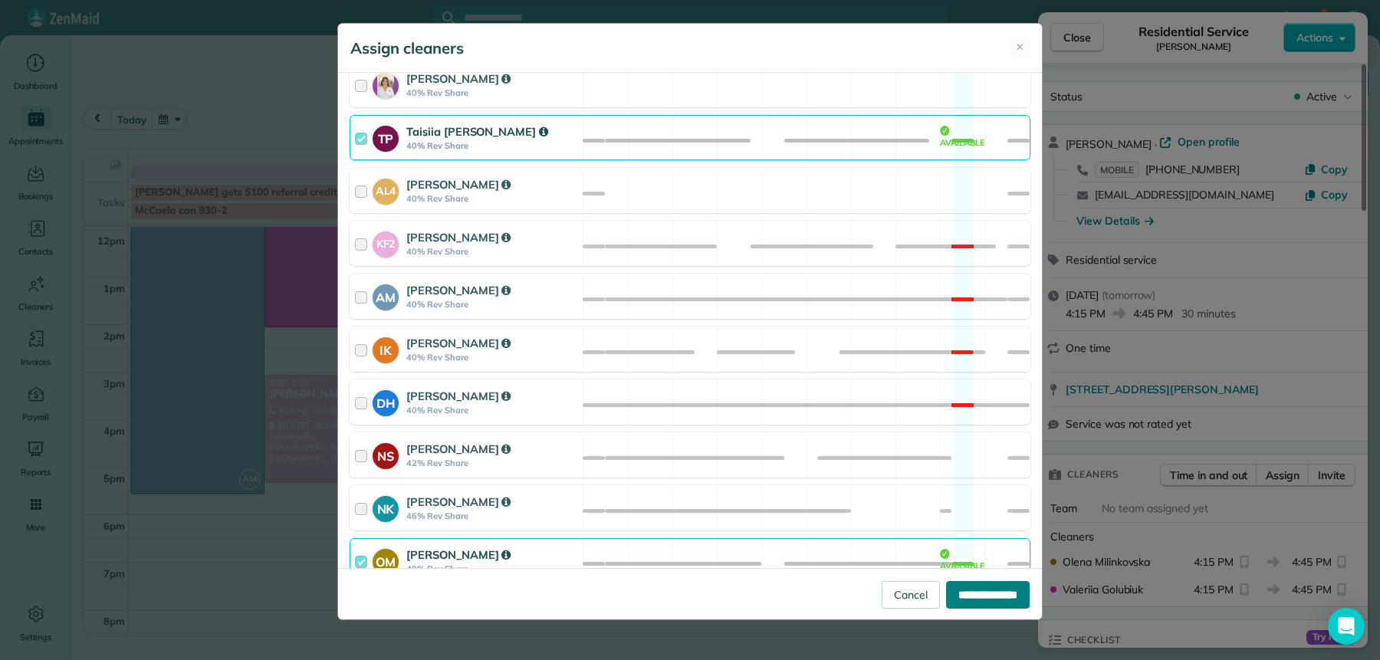
click at [987, 597] on input "**********" at bounding box center [988, 595] width 84 height 28
type input "**********"
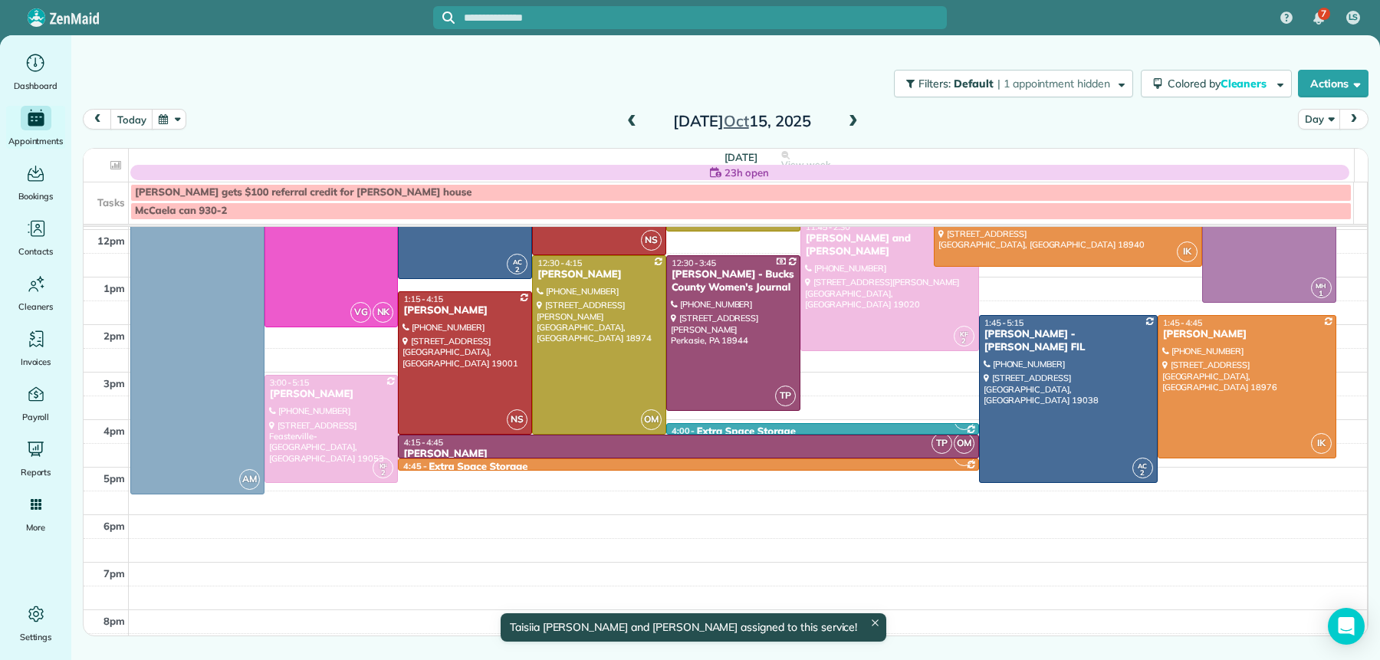
scroll to position [239, 0]
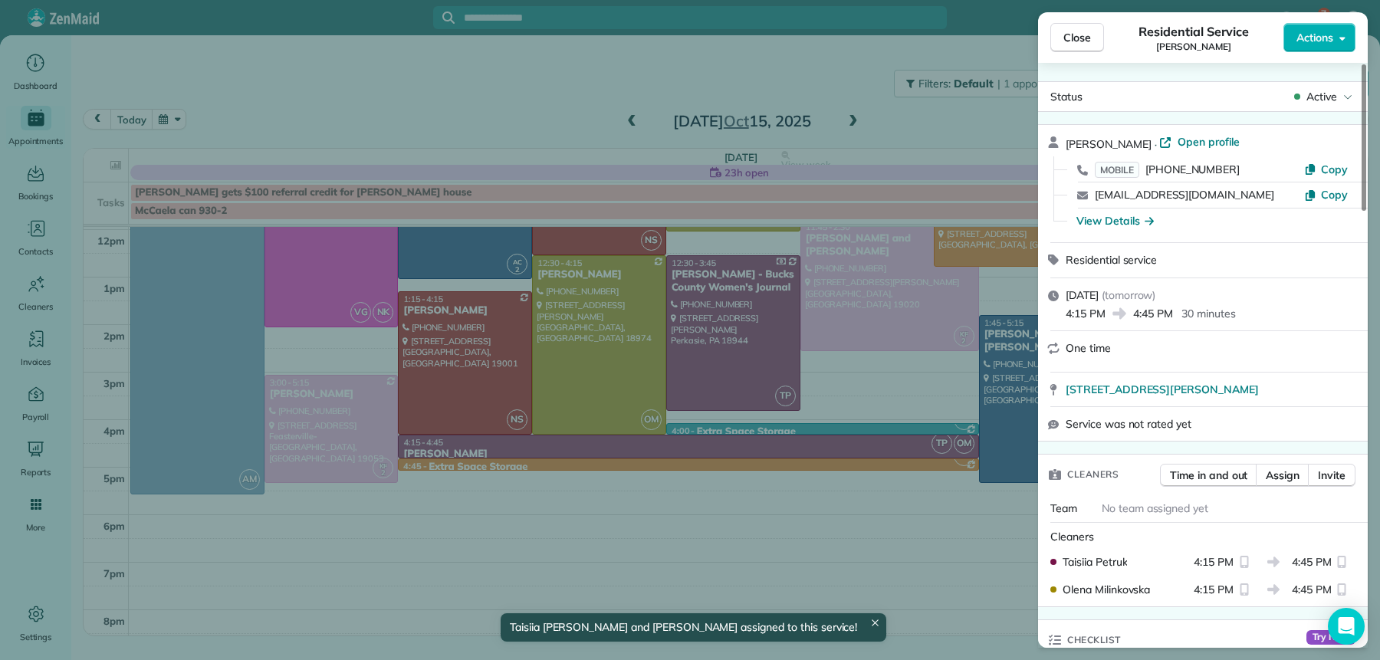
drag, startPoint x: 1060, startPoint y: 38, endPoint x: 1019, endPoint y: 97, distance: 71.5
click at [1060, 38] on button "Close" at bounding box center [1077, 37] width 54 height 29
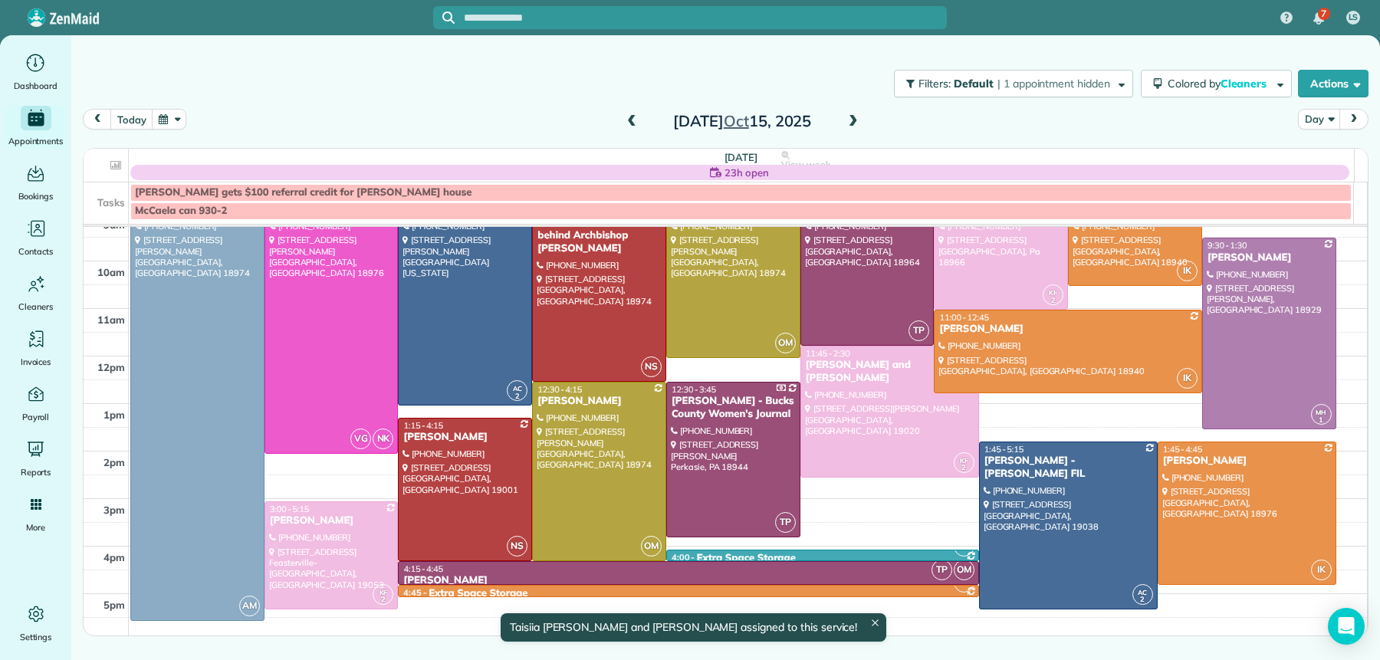
scroll to position [47, 0]
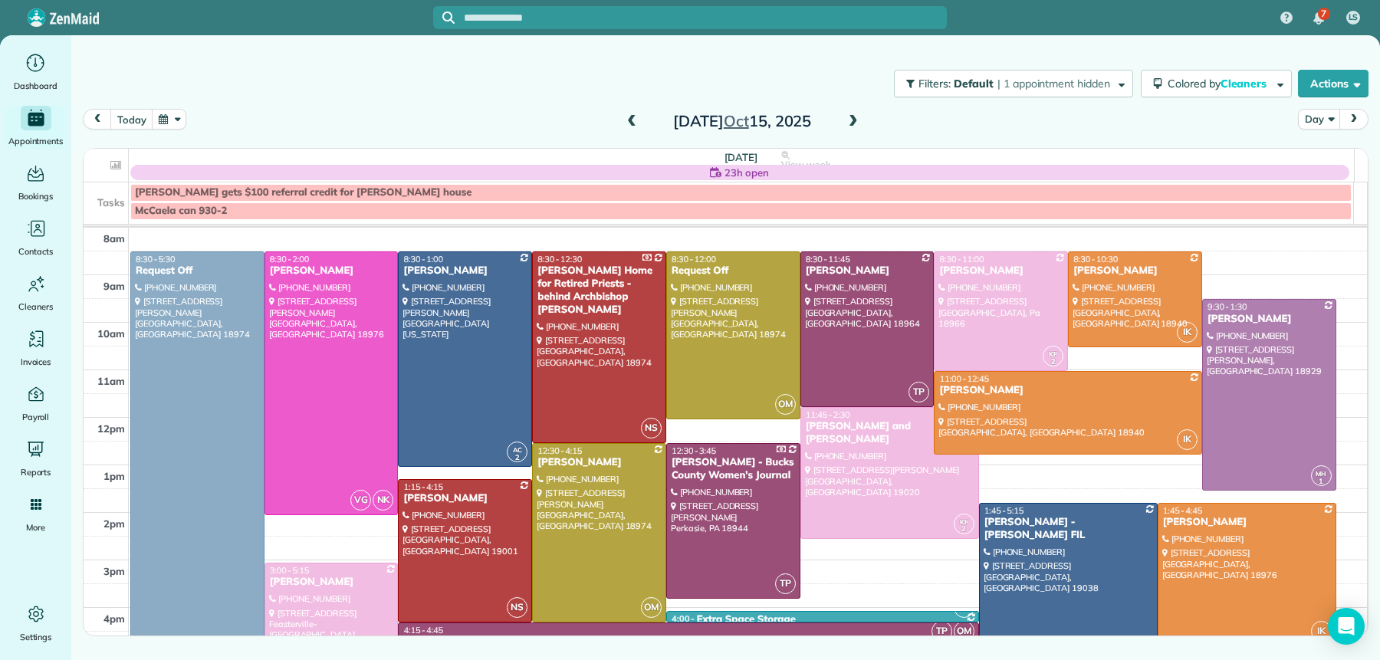
click at [629, 123] on span at bounding box center [631, 122] width 17 height 14
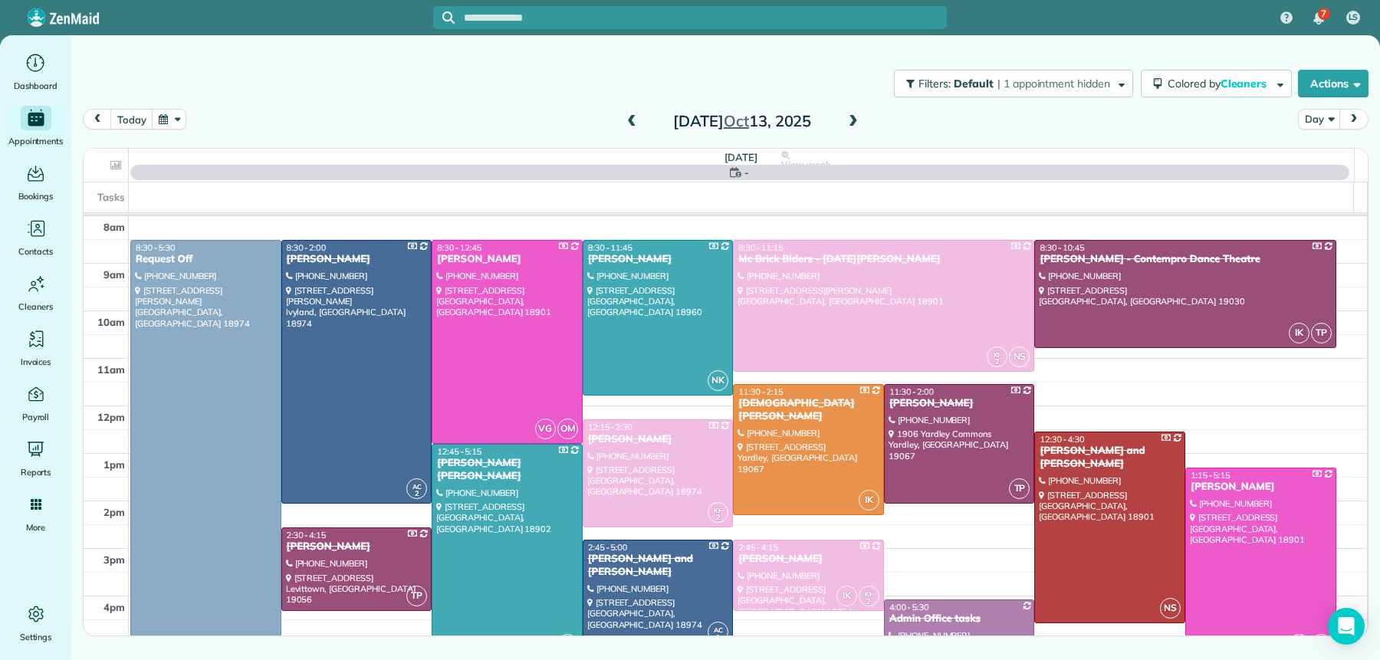
scroll to position [0, 0]
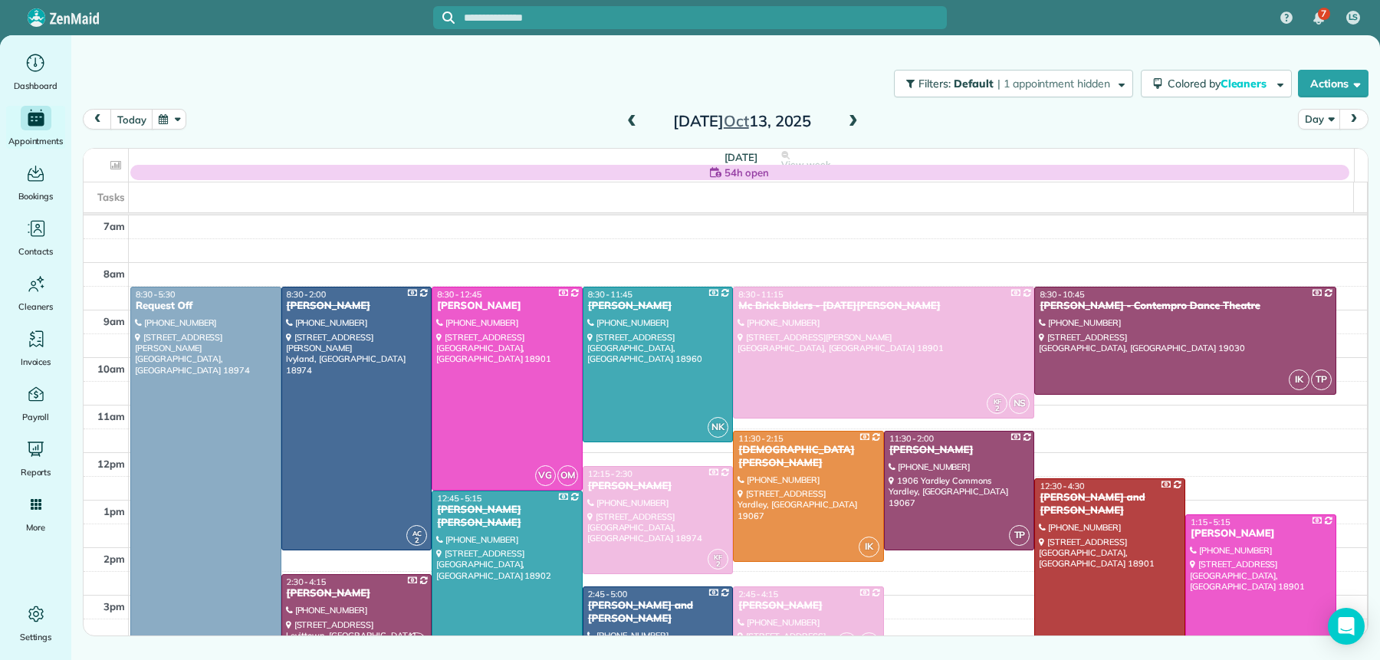
click at [629, 123] on span at bounding box center [631, 122] width 17 height 14
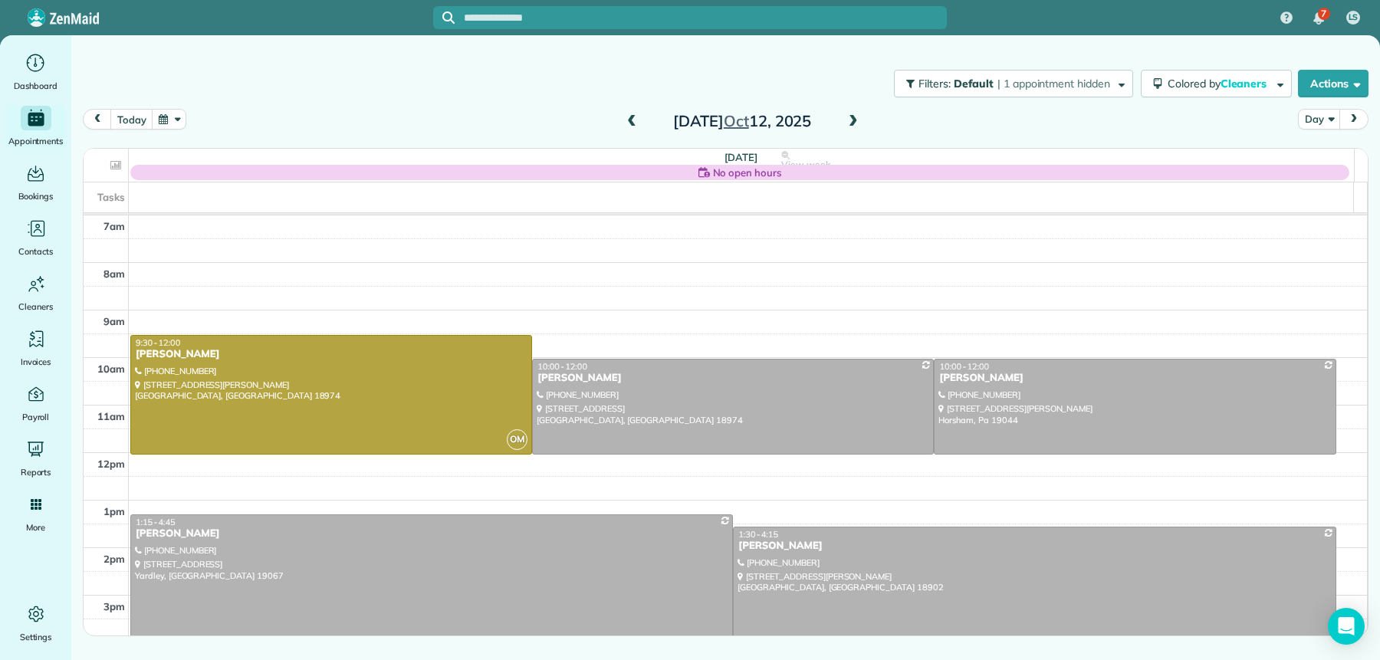
click at [850, 123] on span at bounding box center [853, 122] width 17 height 14
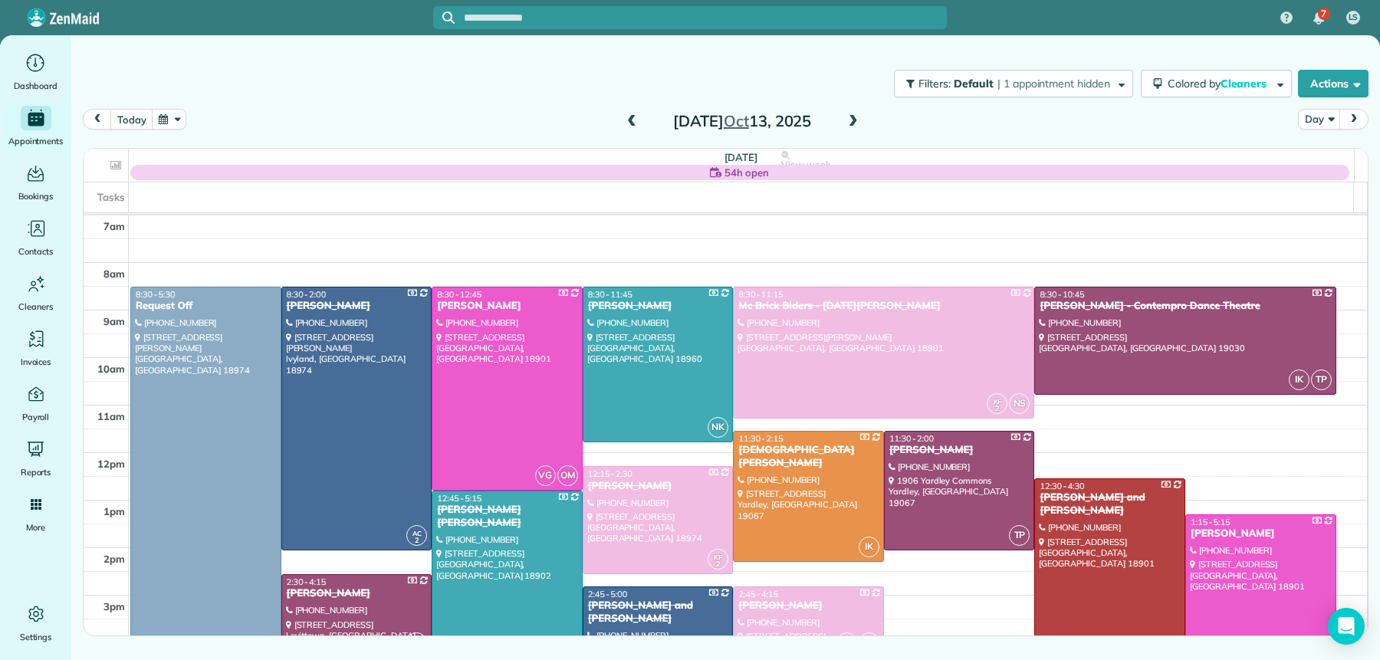
click at [1083, 527] on div at bounding box center [1110, 574] width 150 height 190
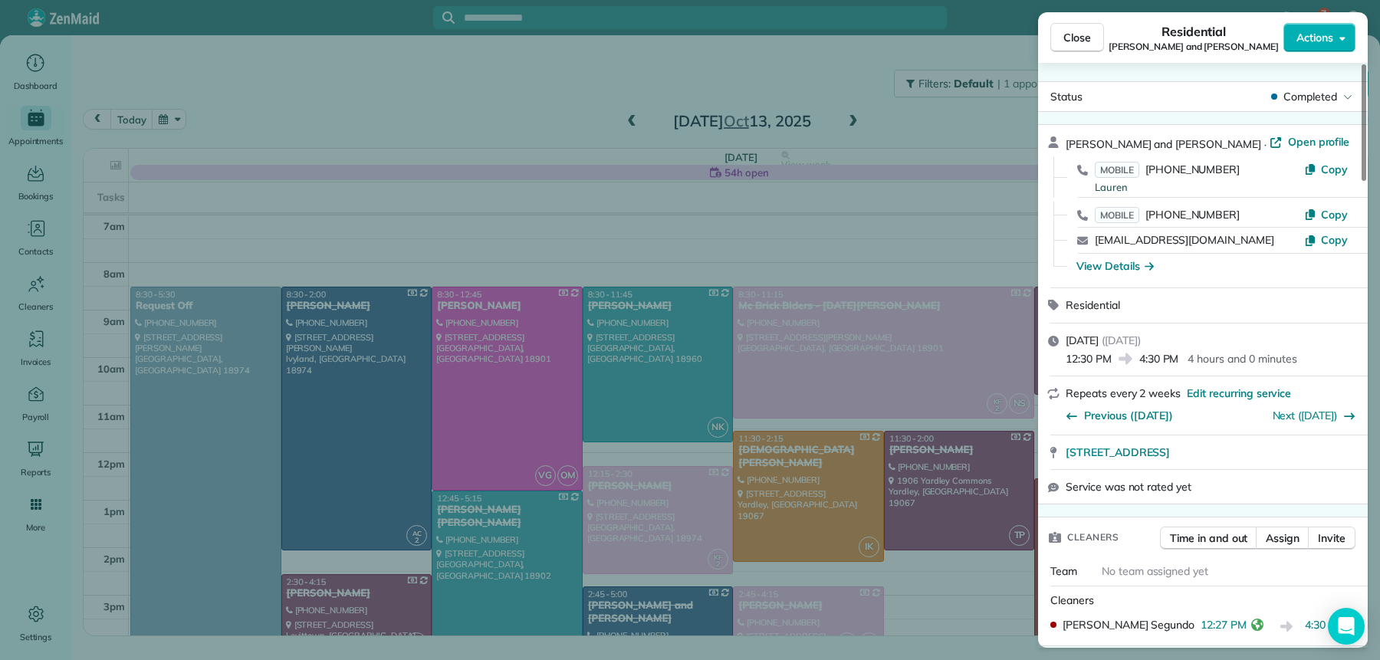
click at [1083, 33] on span "Close" at bounding box center [1078, 37] width 28 height 15
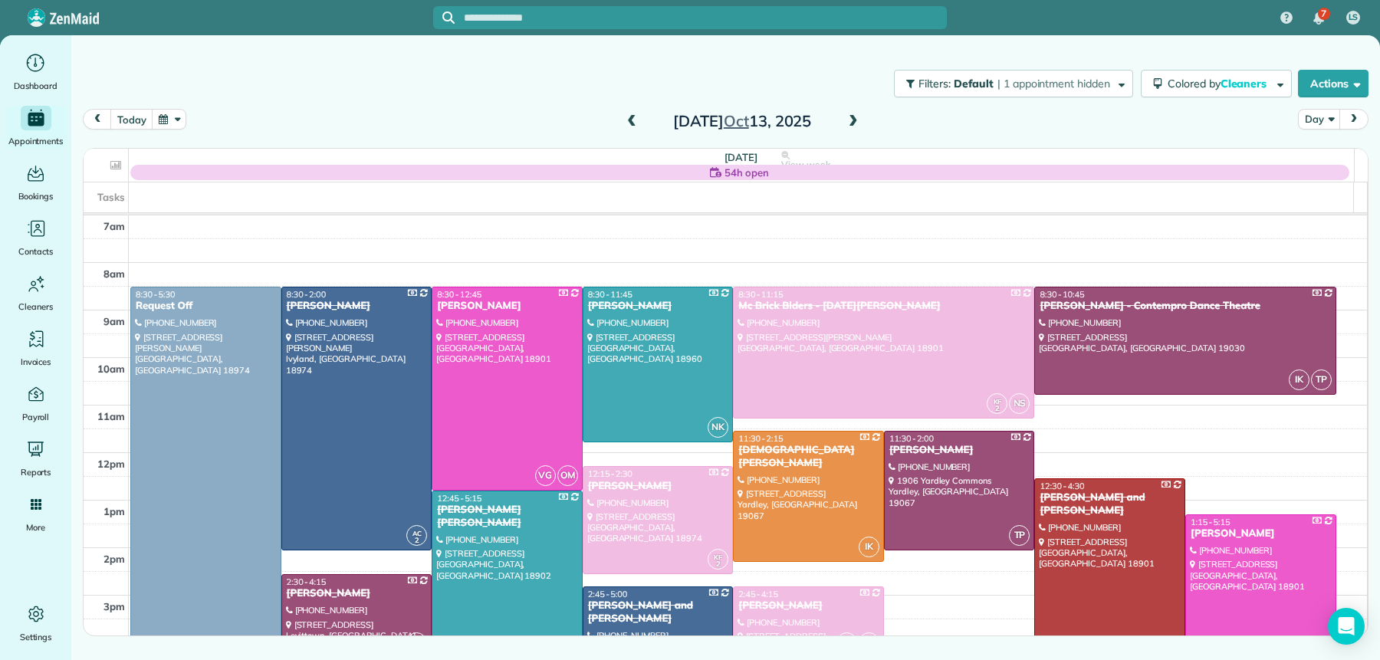
click at [627, 119] on span at bounding box center [631, 122] width 17 height 14
click at [627, 118] on span at bounding box center [631, 122] width 17 height 14
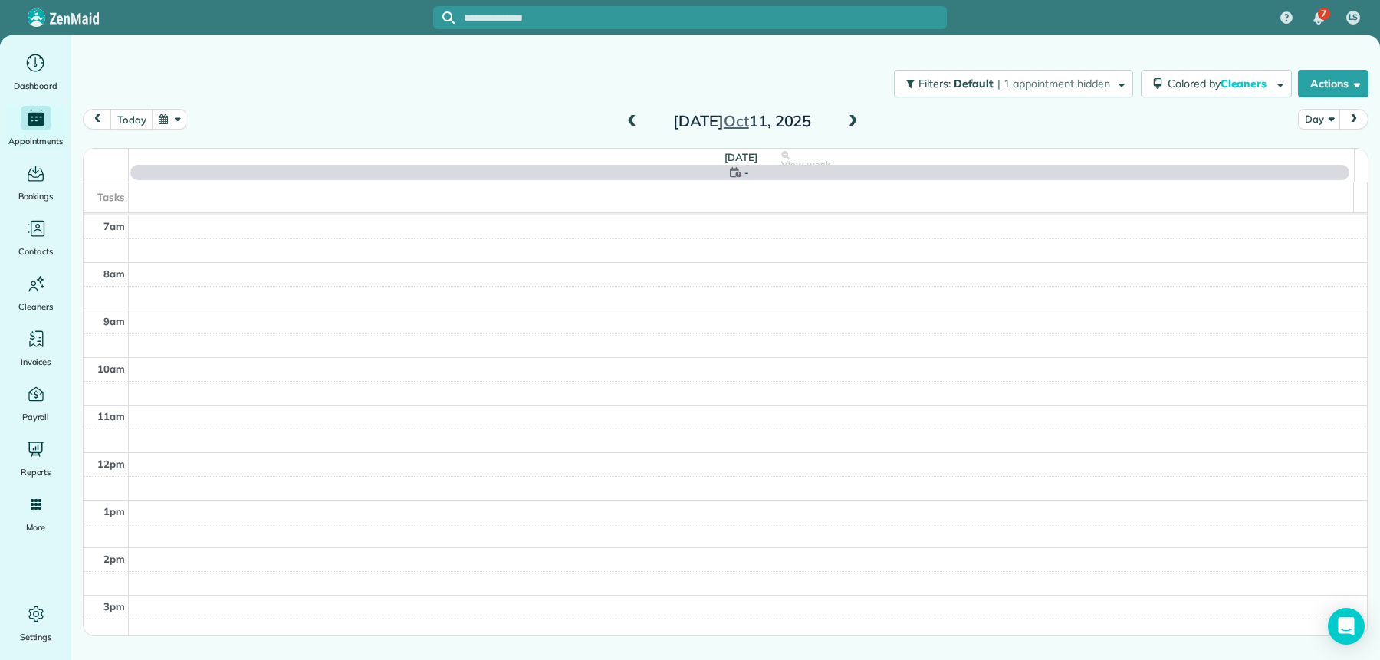
click at [627, 118] on span at bounding box center [631, 122] width 17 height 14
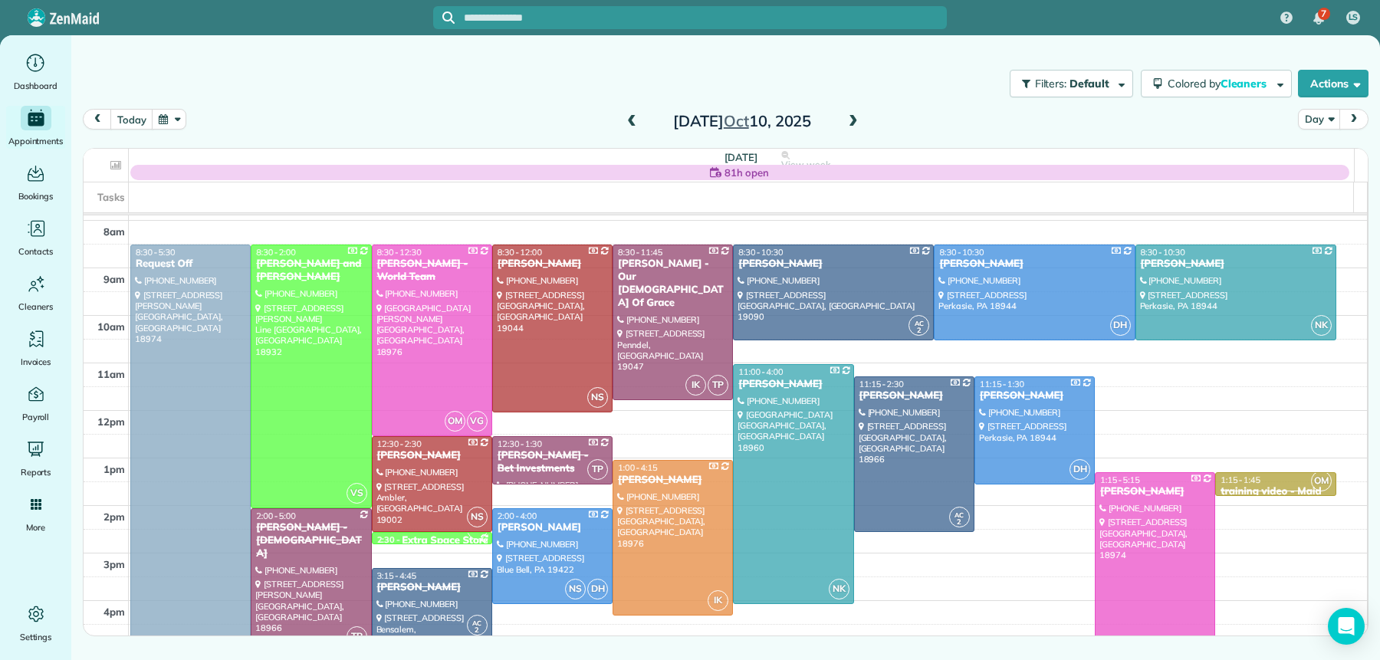
scroll to position [38, 0]
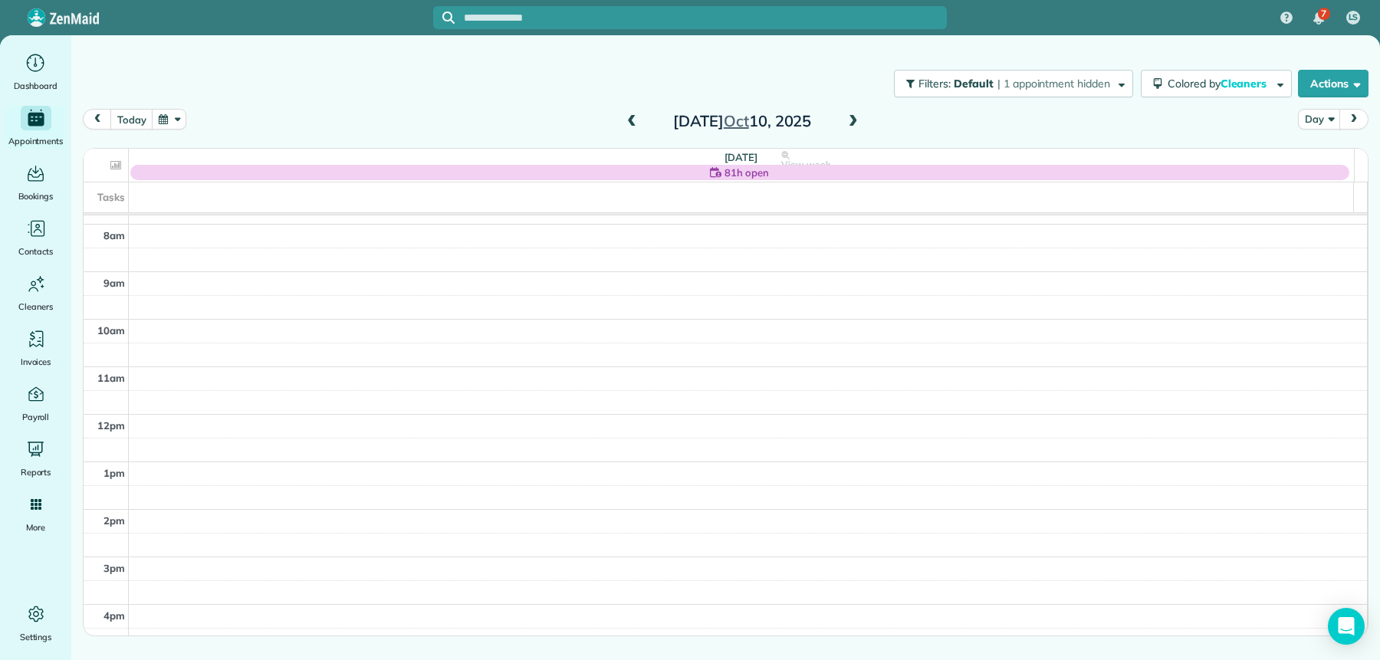
drag, startPoint x: 631, startPoint y: 118, endPoint x: 646, endPoint y: 133, distance: 21.7
click at [631, 119] on span at bounding box center [631, 122] width 17 height 14
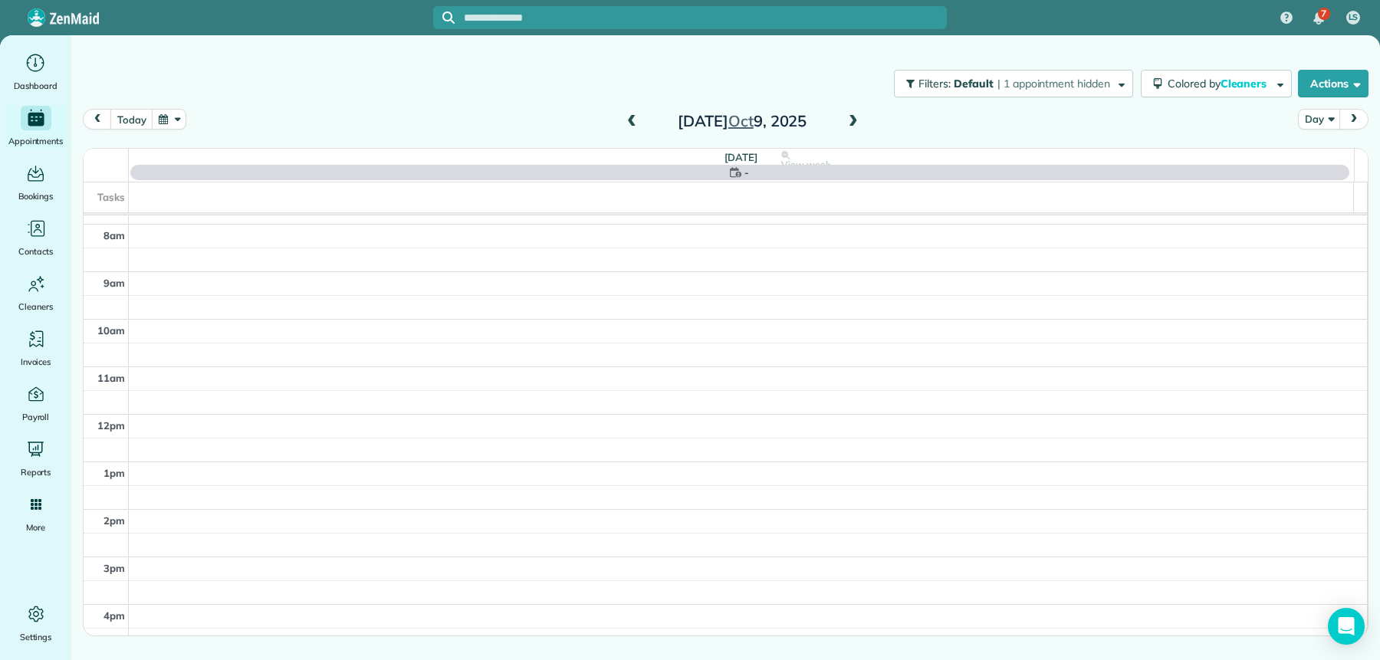
scroll to position [0, 0]
click at [851, 123] on span at bounding box center [853, 122] width 17 height 14
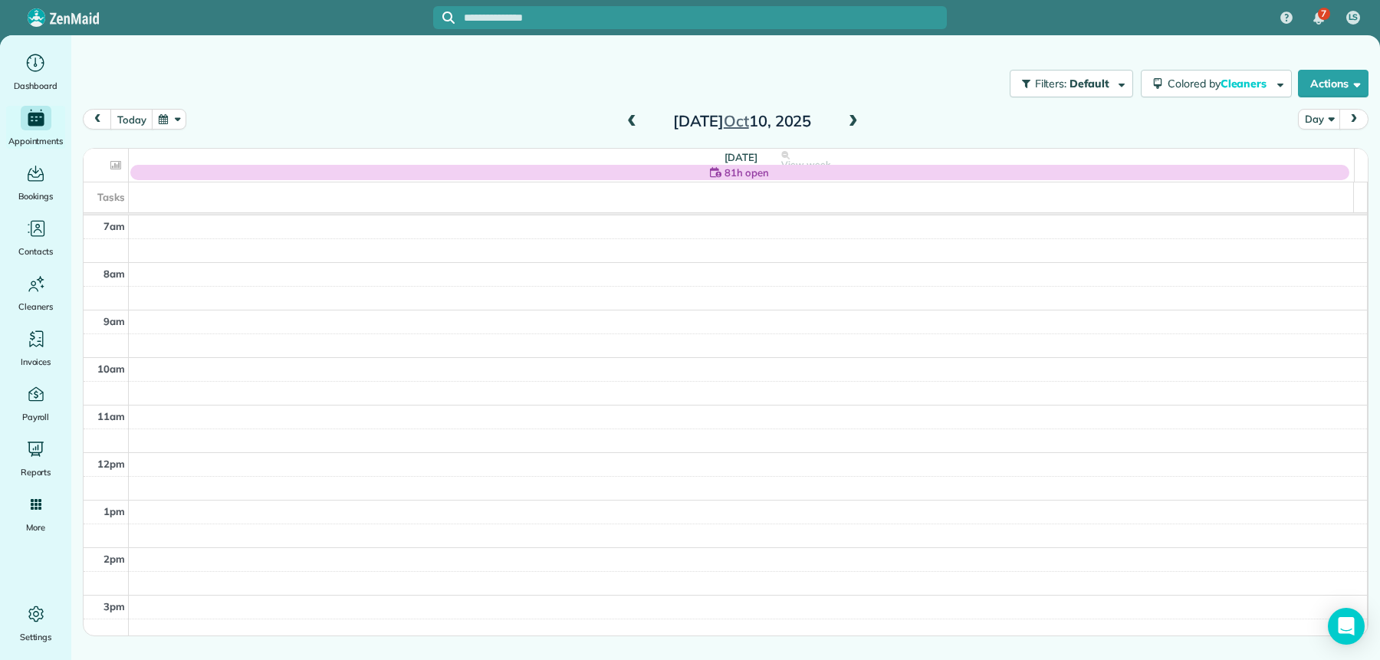
drag, startPoint x: 627, startPoint y: 123, endPoint x: 807, endPoint y: 101, distance: 181.5
click at [627, 123] on span at bounding box center [631, 122] width 17 height 14
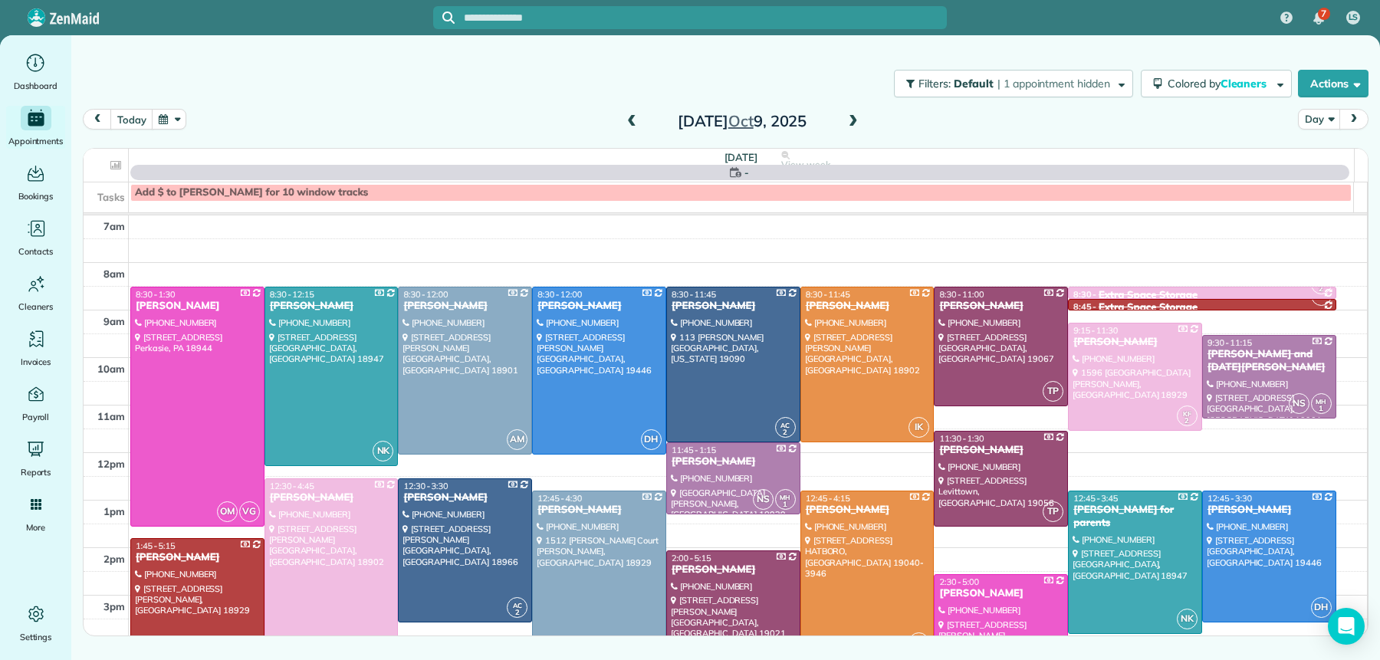
click at [861, 121] on div "Thursday Oct 9, 2025" at bounding box center [742, 121] width 245 height 25
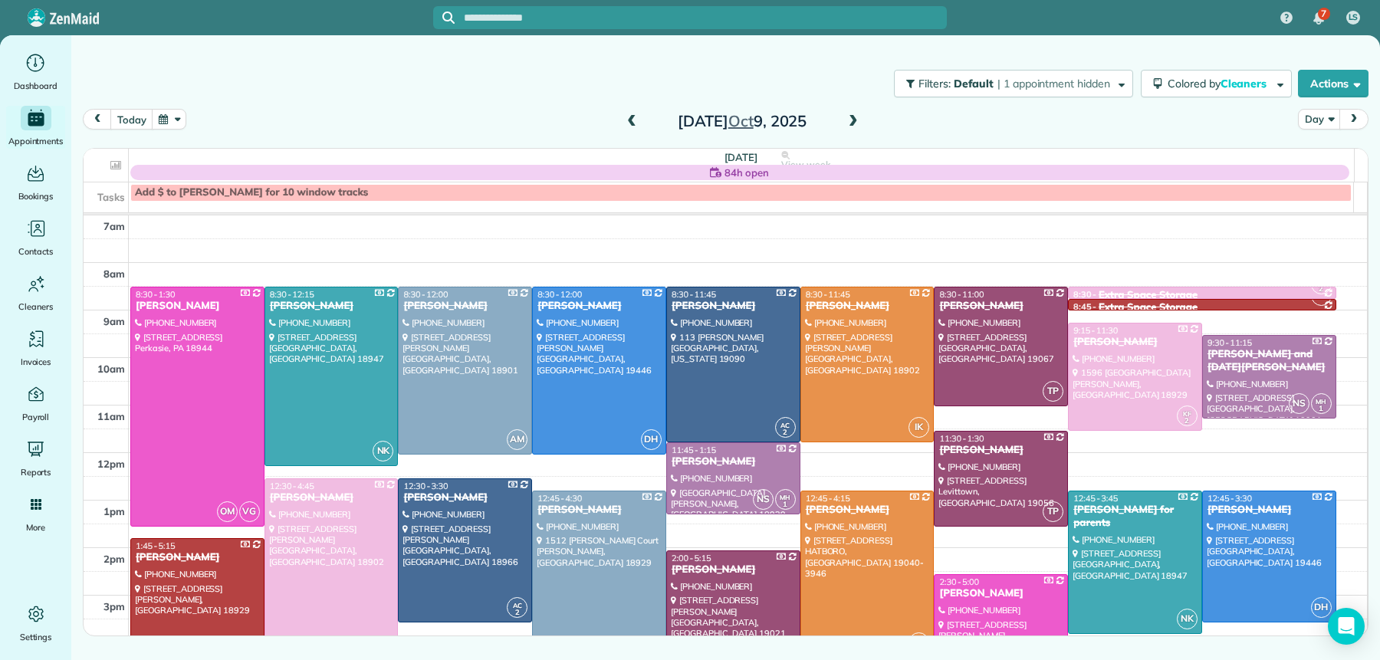
click at [856, 120] on span at bounding box center [853, 122] width 17 height 14
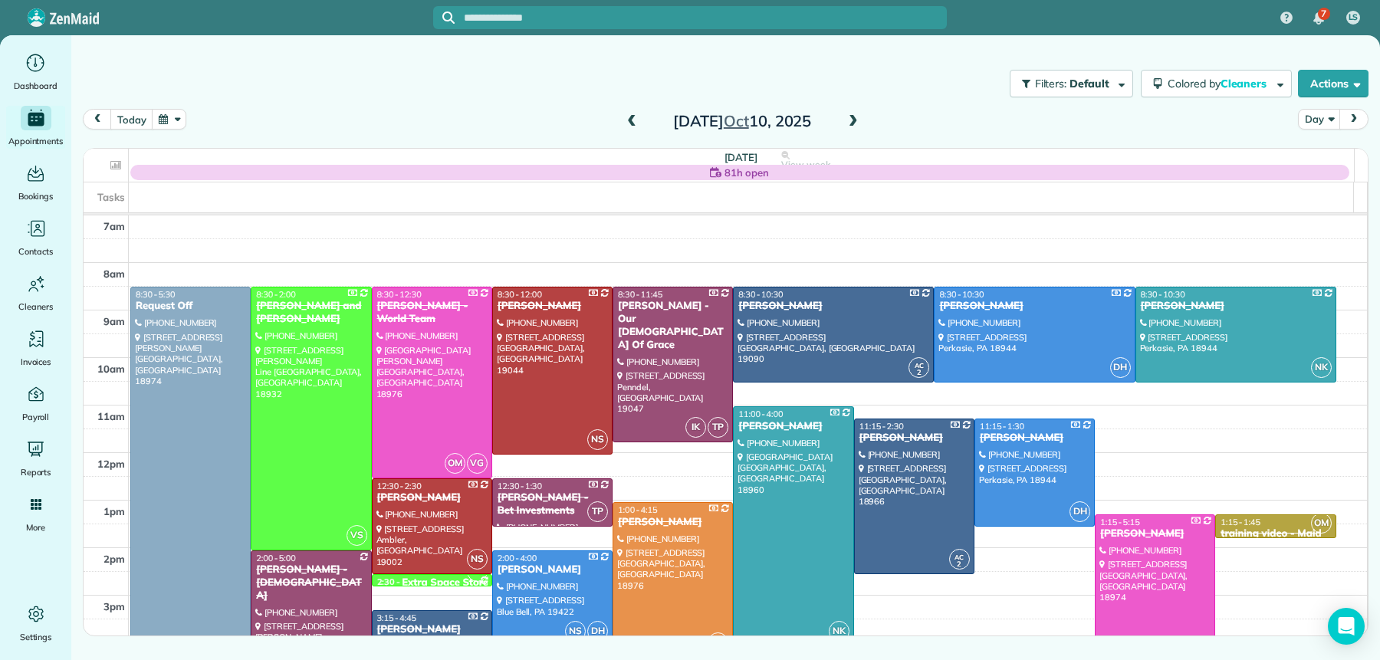
drag, startPoint x: 631, startPoint y: 112, endPoint x: 629, endPoint y: 122, distance: 10.2
click at [631, 112] on span at bounding box center [631, 121] width 17 height 23
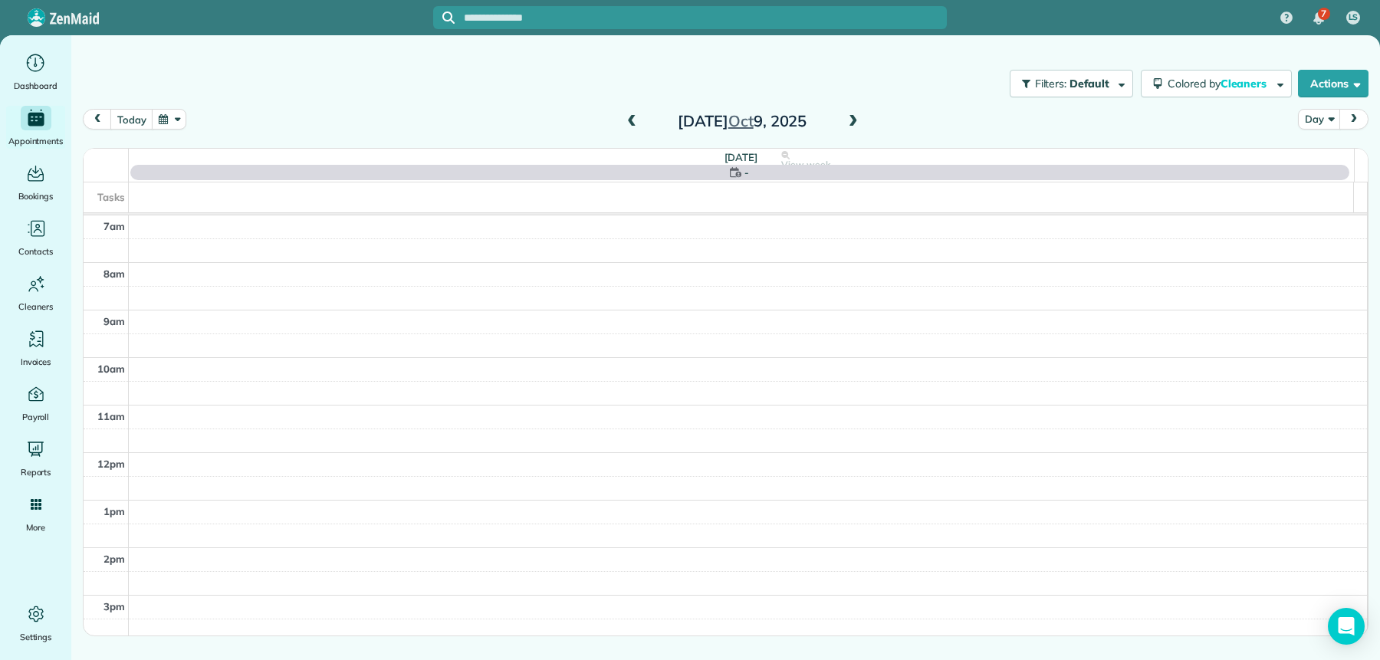
click at [628, 120] on span at bounding box center [631, 122] width 17 height 14
click at [856, 119] on span at bounding box center [853, 122] width 17 height 14
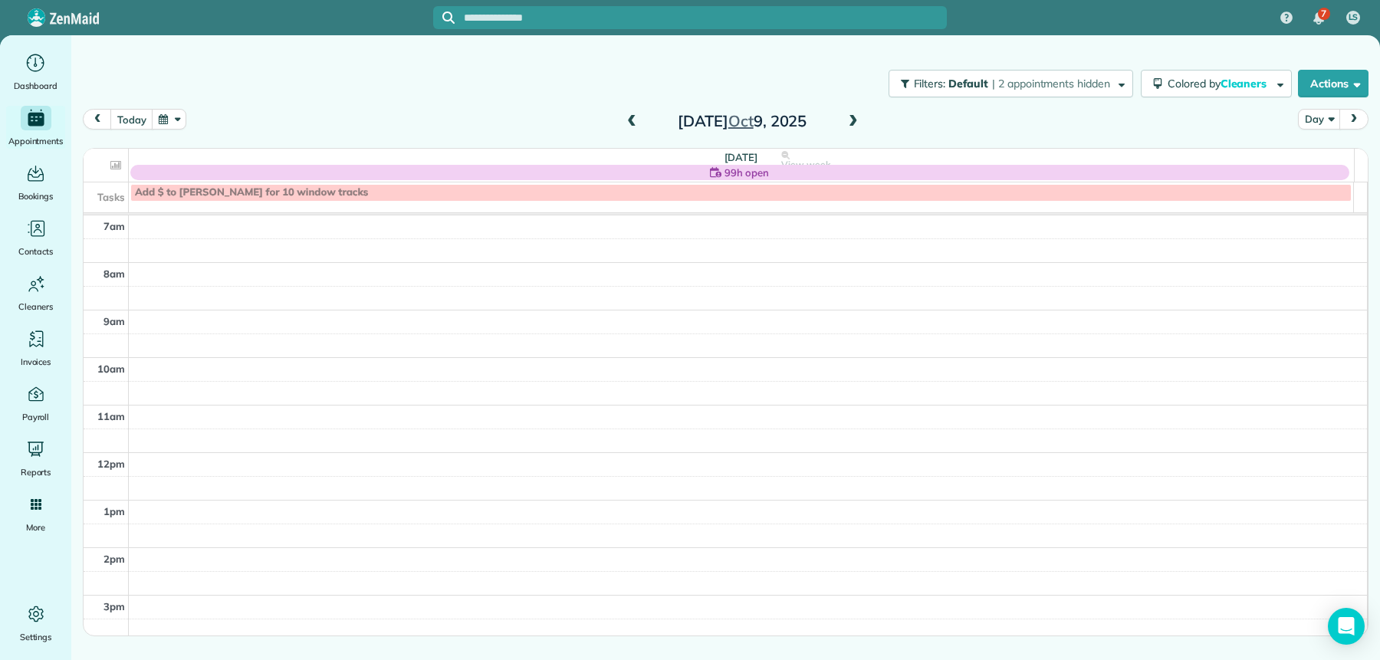
click at [632, 126] on span at bounding box center [631, 122] width 17 height 14
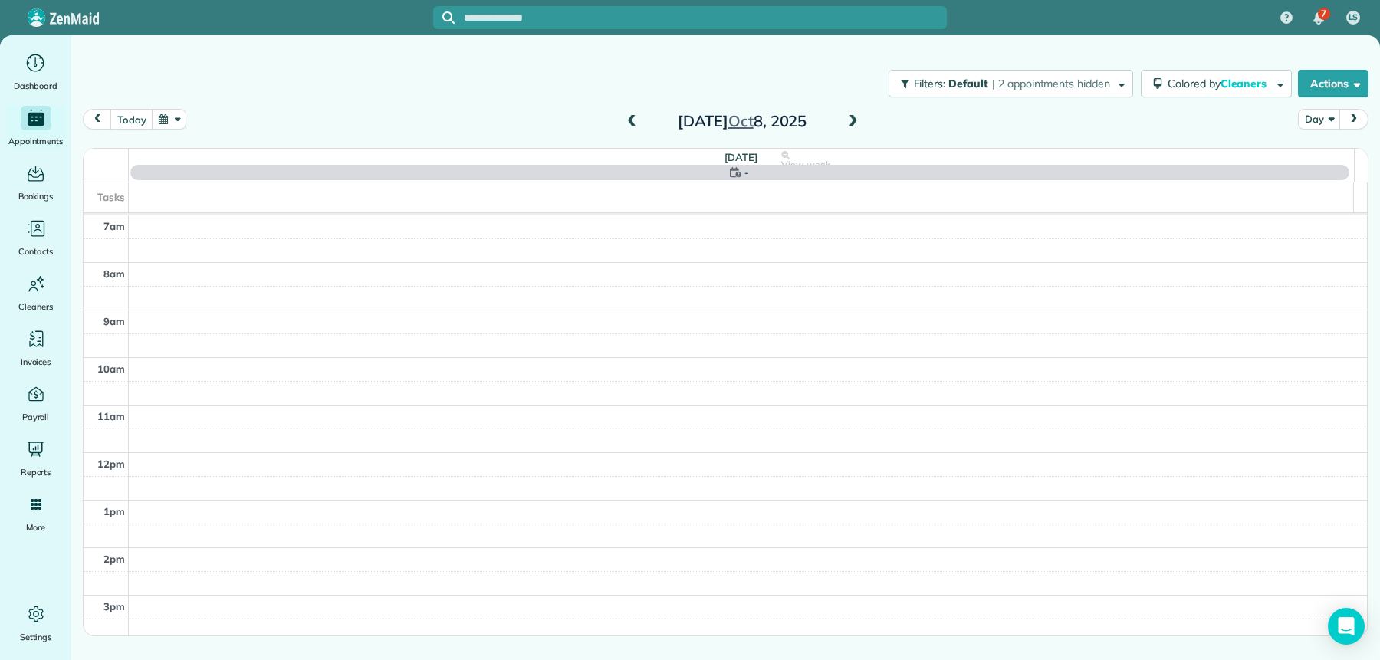
click at [855, 119] on span at bounding box center [853, 122] width 17 height 14
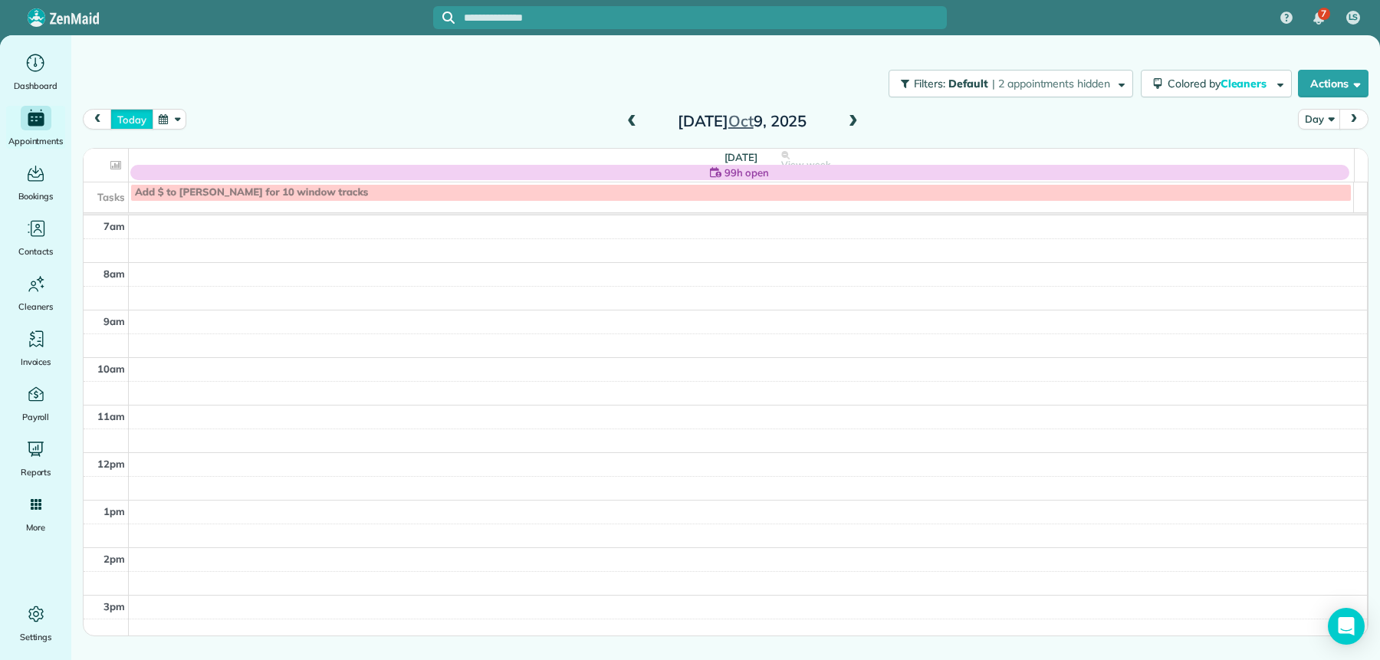
drag, startPoint x: 143, startPoint y: 124, endPoint x: 155, endPoint y: 143, distance: 22.1
click at [143, 124] on button "today" at bounding box center [131, 119] width 42 height 21
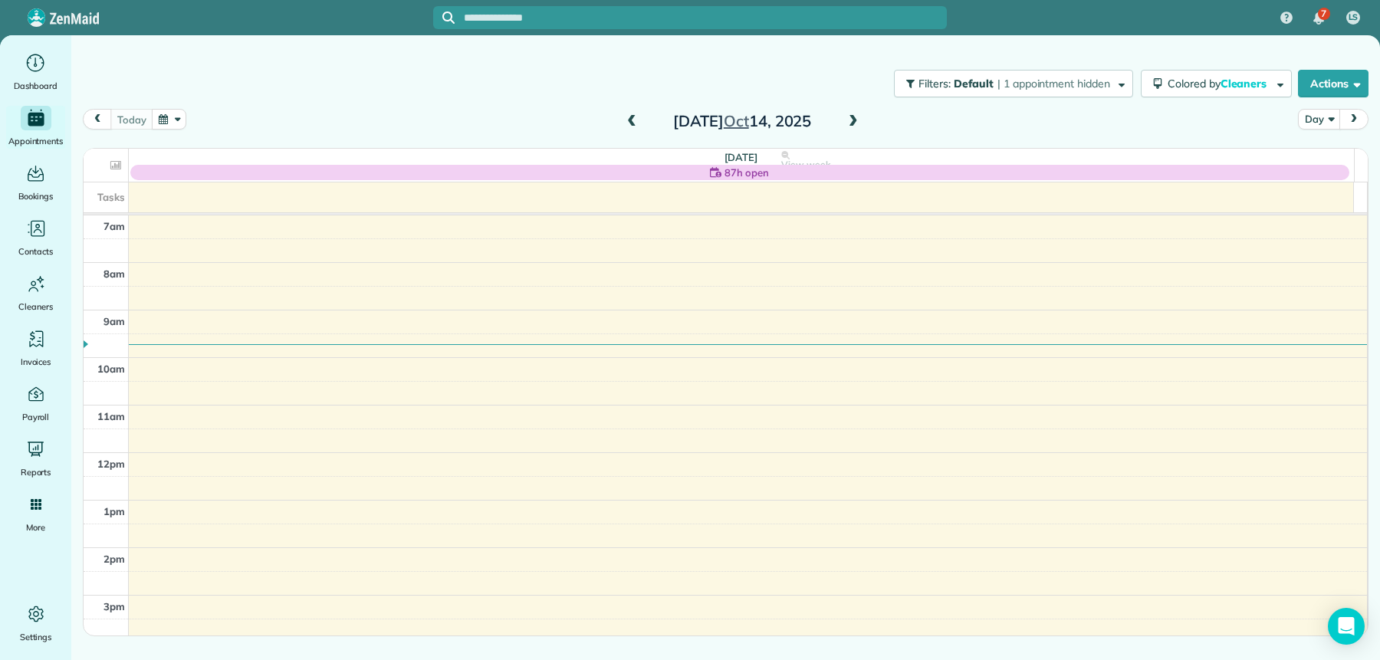
click at [627, 120] on span at bounding box center [631, 122] width 17 height 14
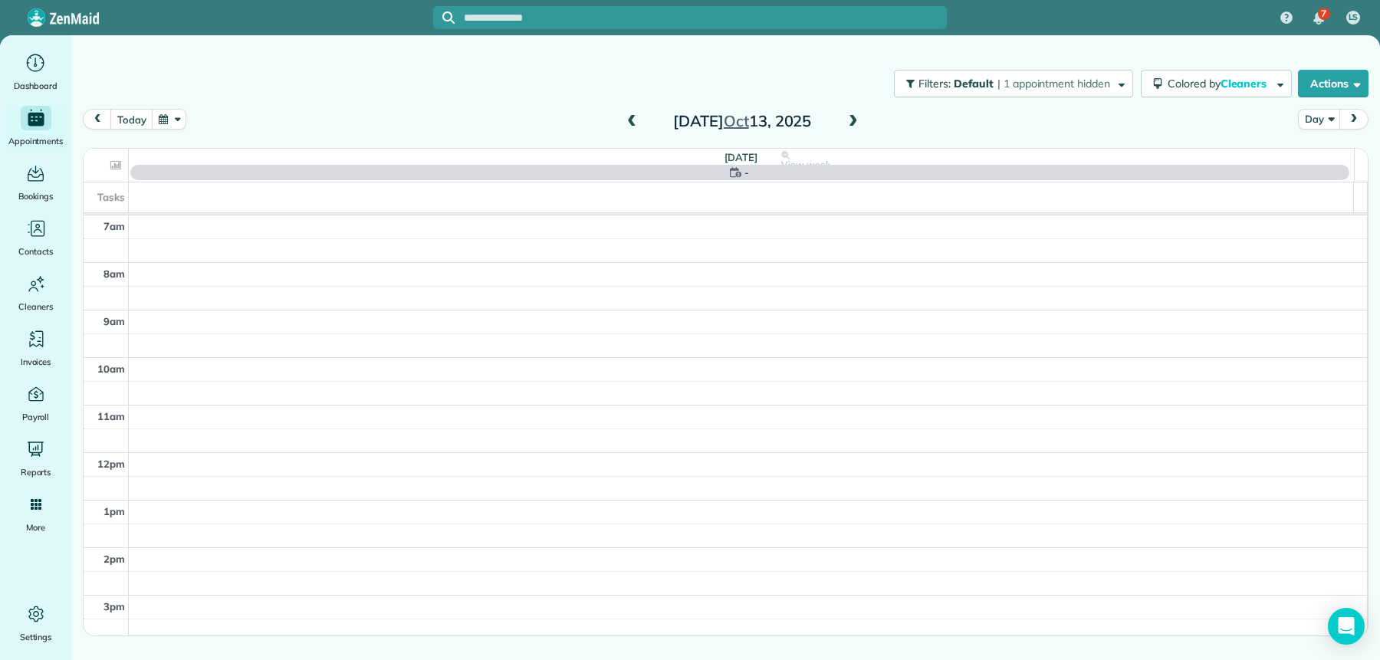
click at [853, 116] on span at bounding box center [853, 122] width 17 height 14
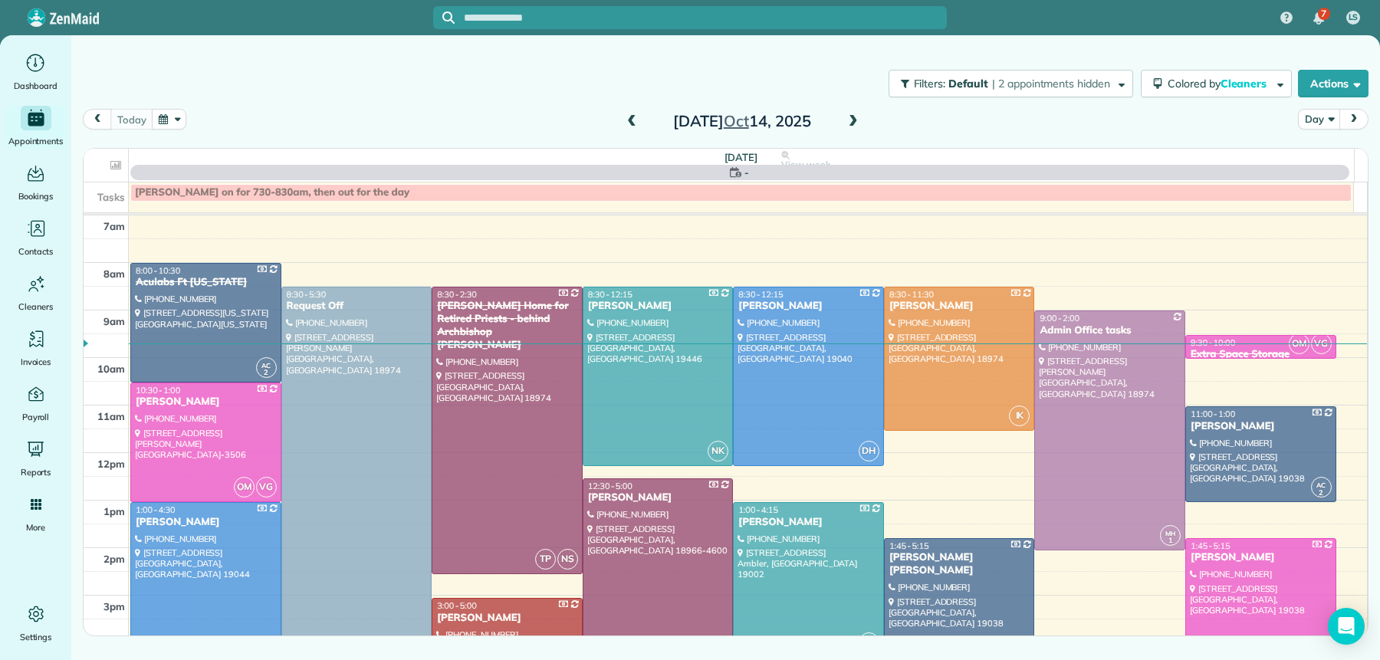
click at [633, 123] on span at bounding box center [631, 122] width 17 height 14
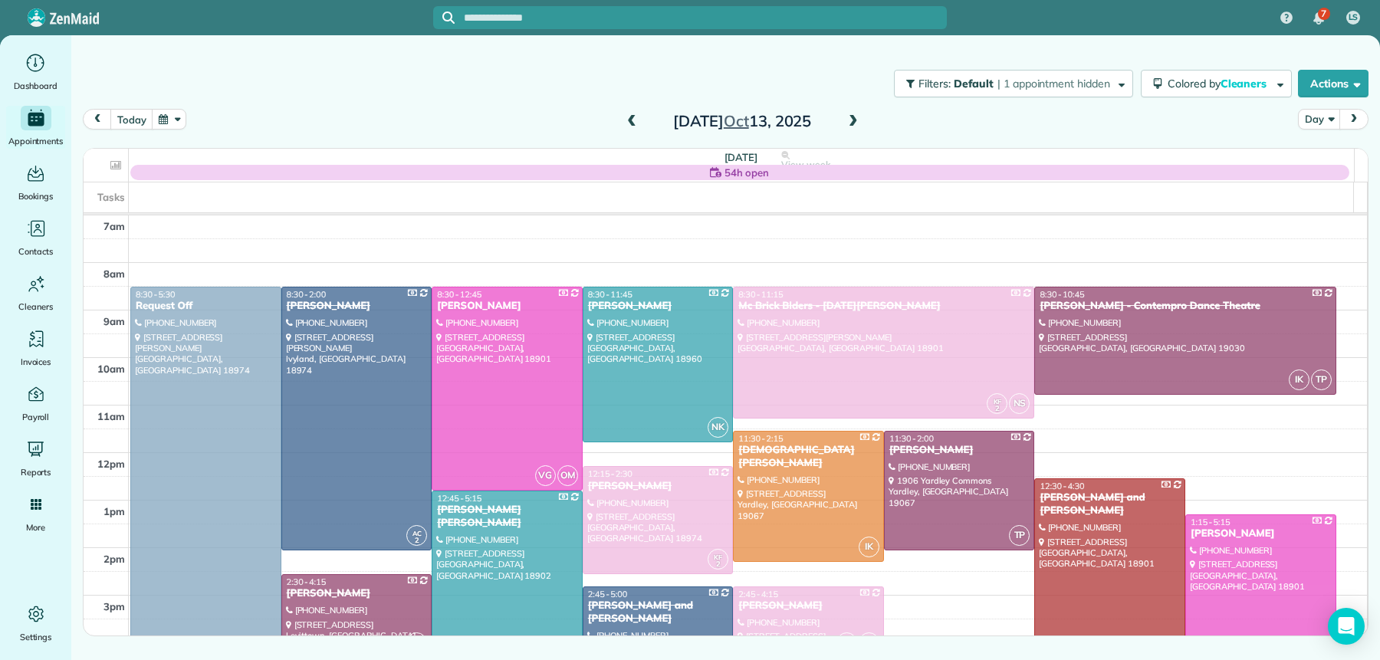
click at [633, 123] on span at bounding box center [631, 122] width 17 height 14
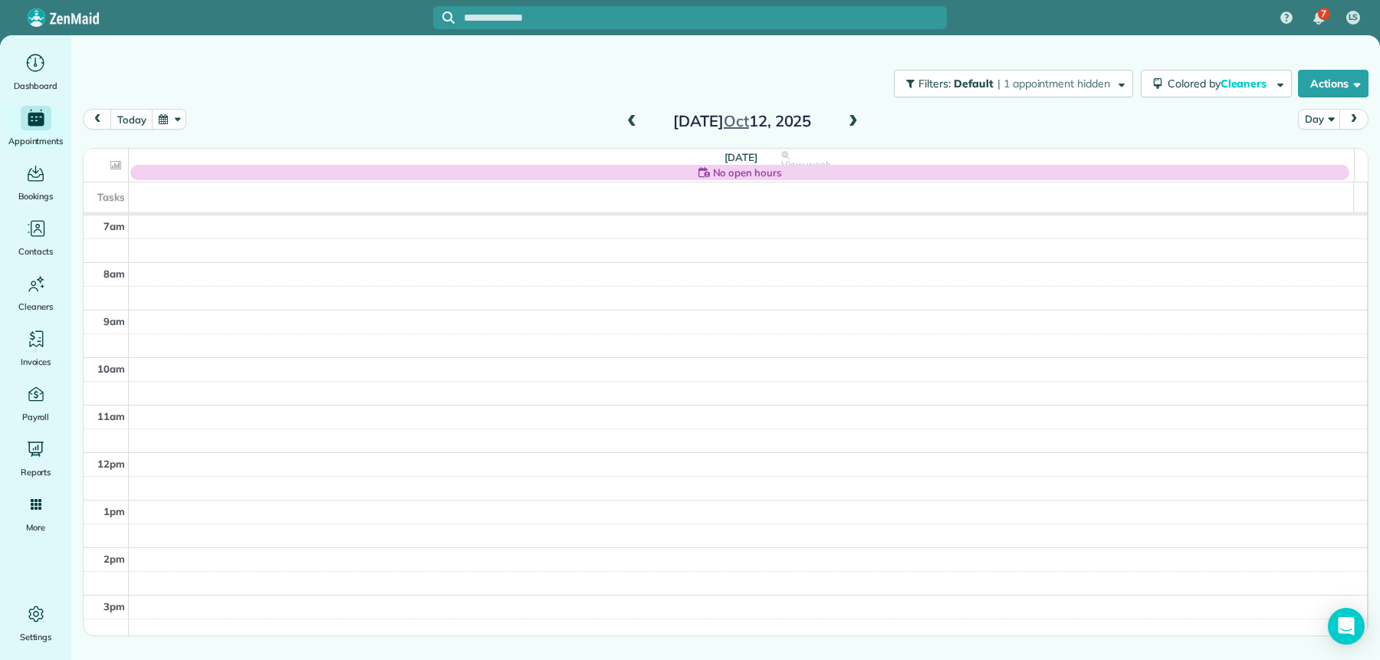
click at [633, 123] on span at bounding box center [631, 122] width 17 height 14
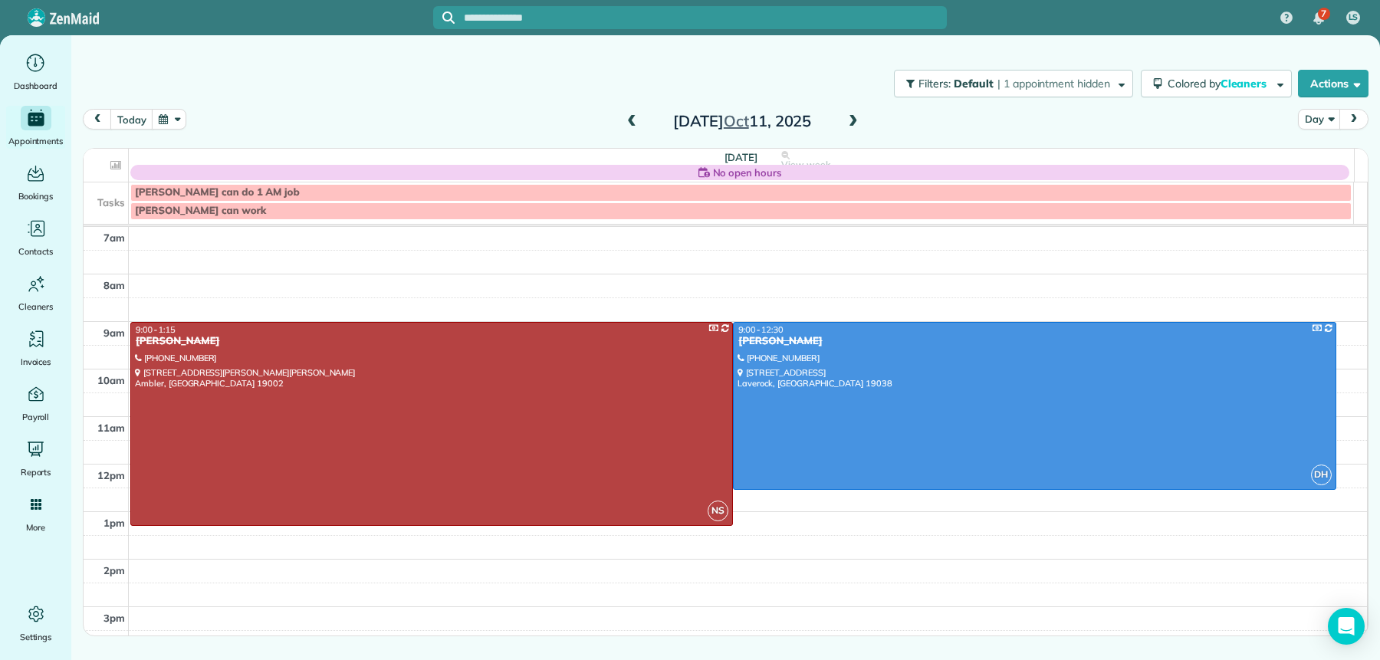
click at [633, 123] on span at bounding box center [631, 122] width 17 height 14
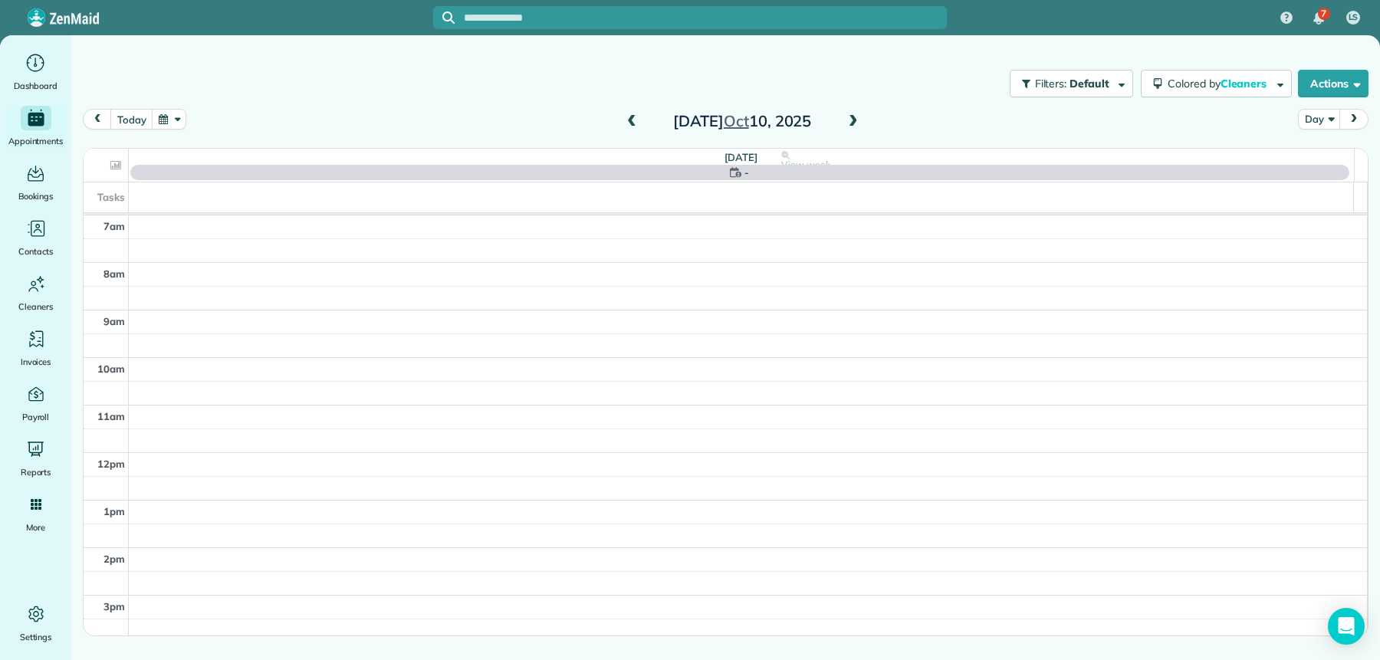
click at [633, 123] on span at bounding box center [631, 122] width 17 height 14
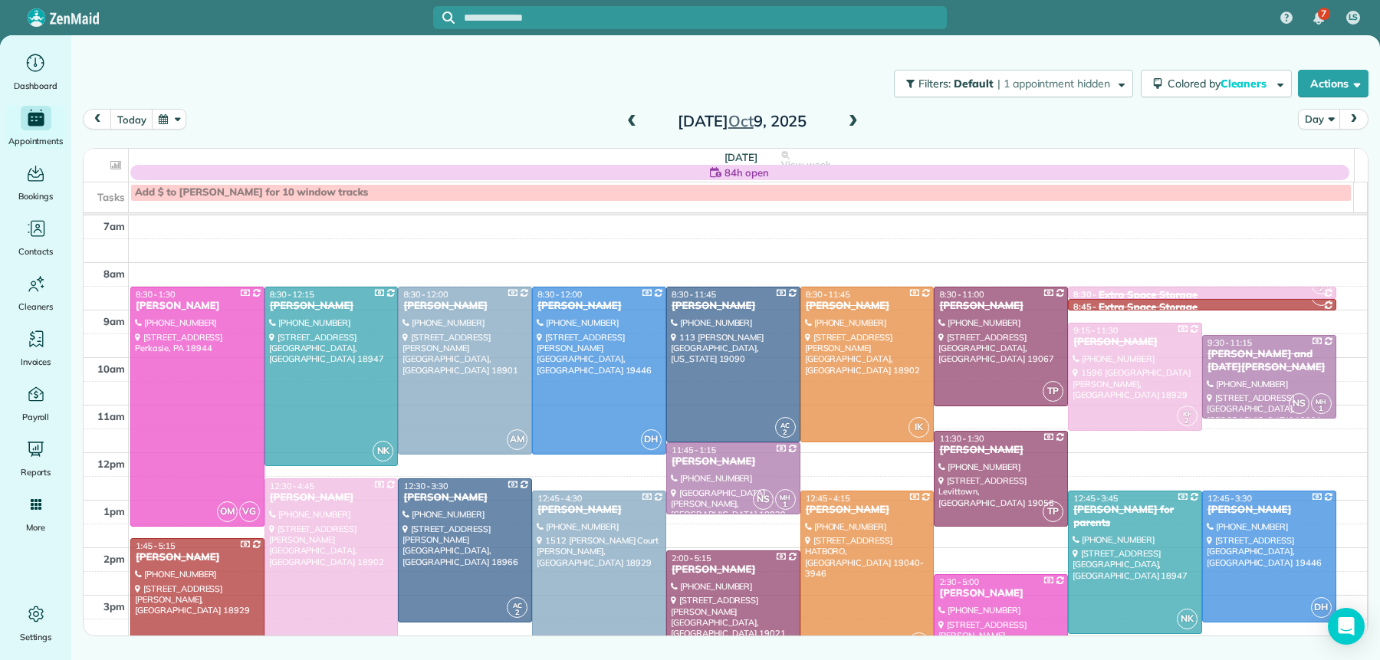
click at [851, 123] on span at bounding box center [853, 122] width 17 height 14
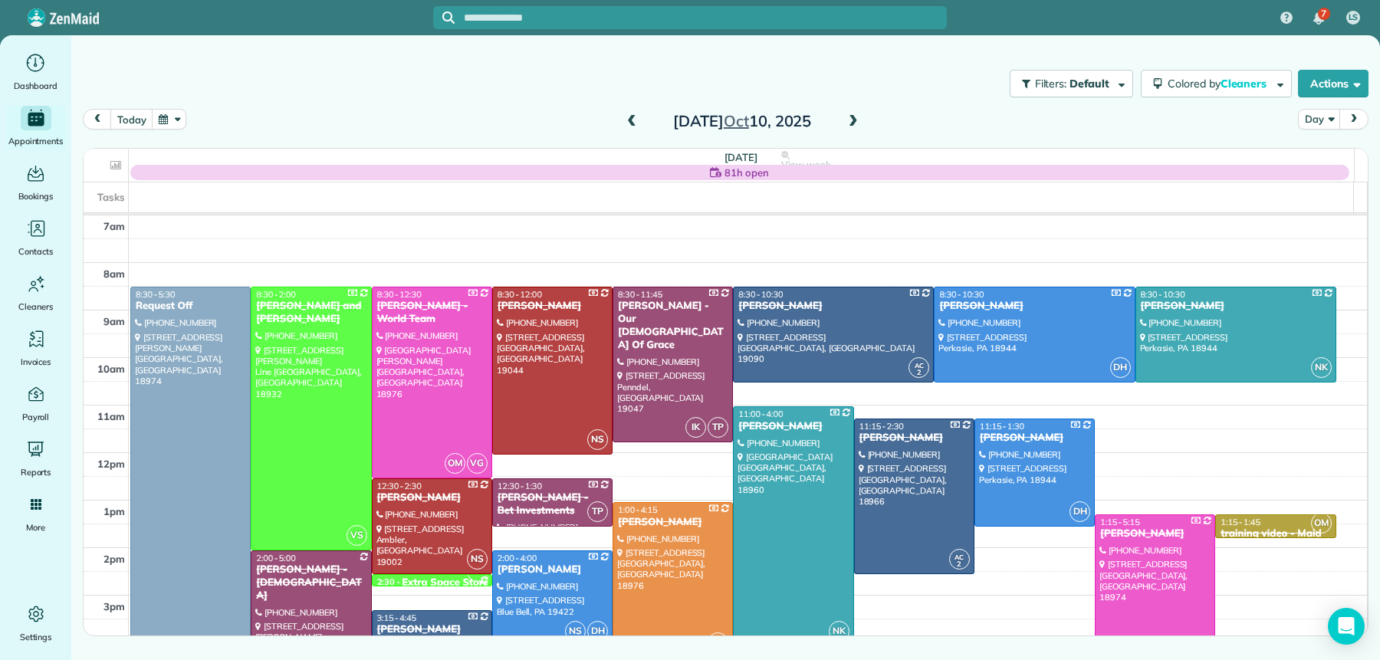
click at [852, 124] on span at bounding box center [853, 122] width 17 height 14
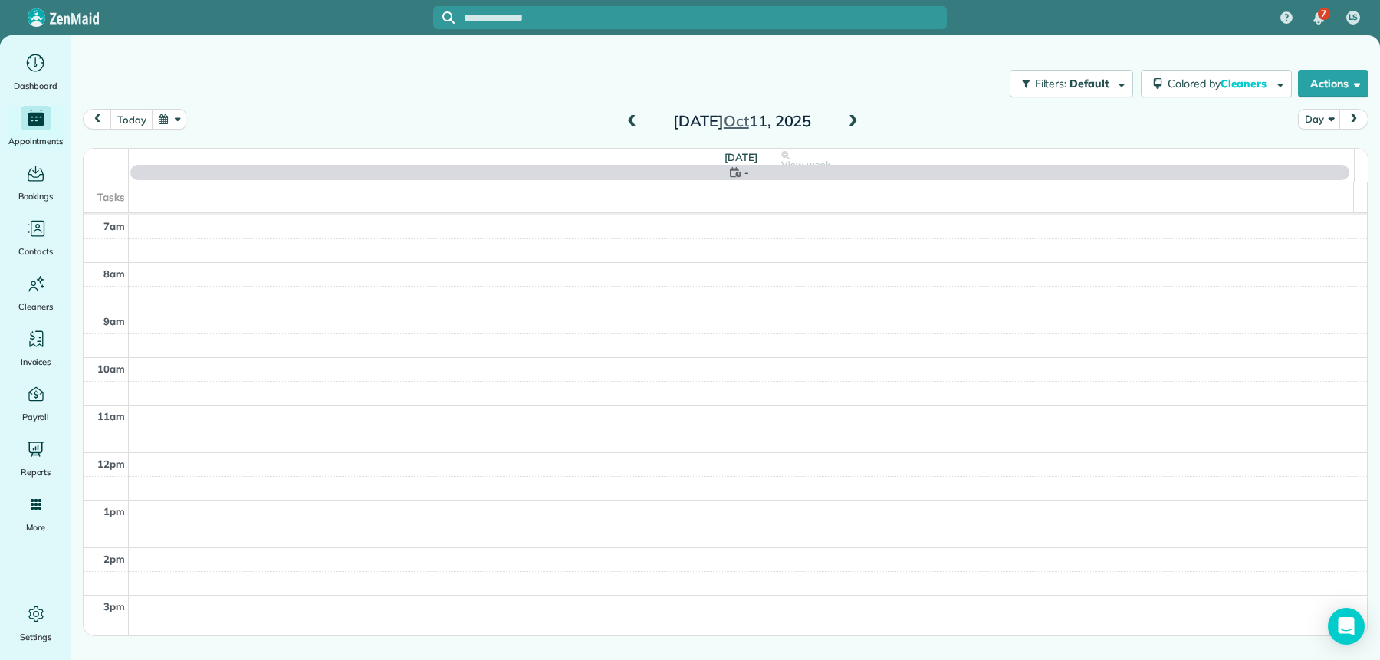
click at [852, 124] on span at bounding box center [853, 122] width 17 height 14
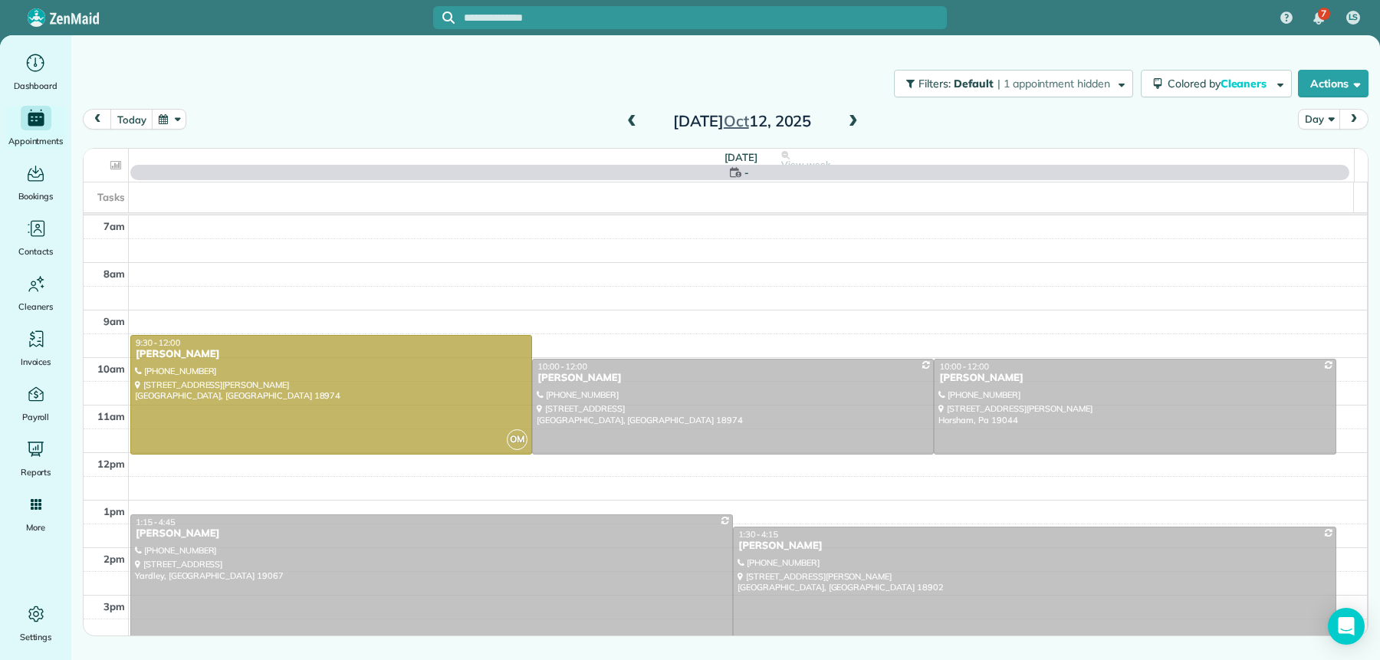
click at [851, 124] on span at bounding box center [853, 122] width 17 height 14
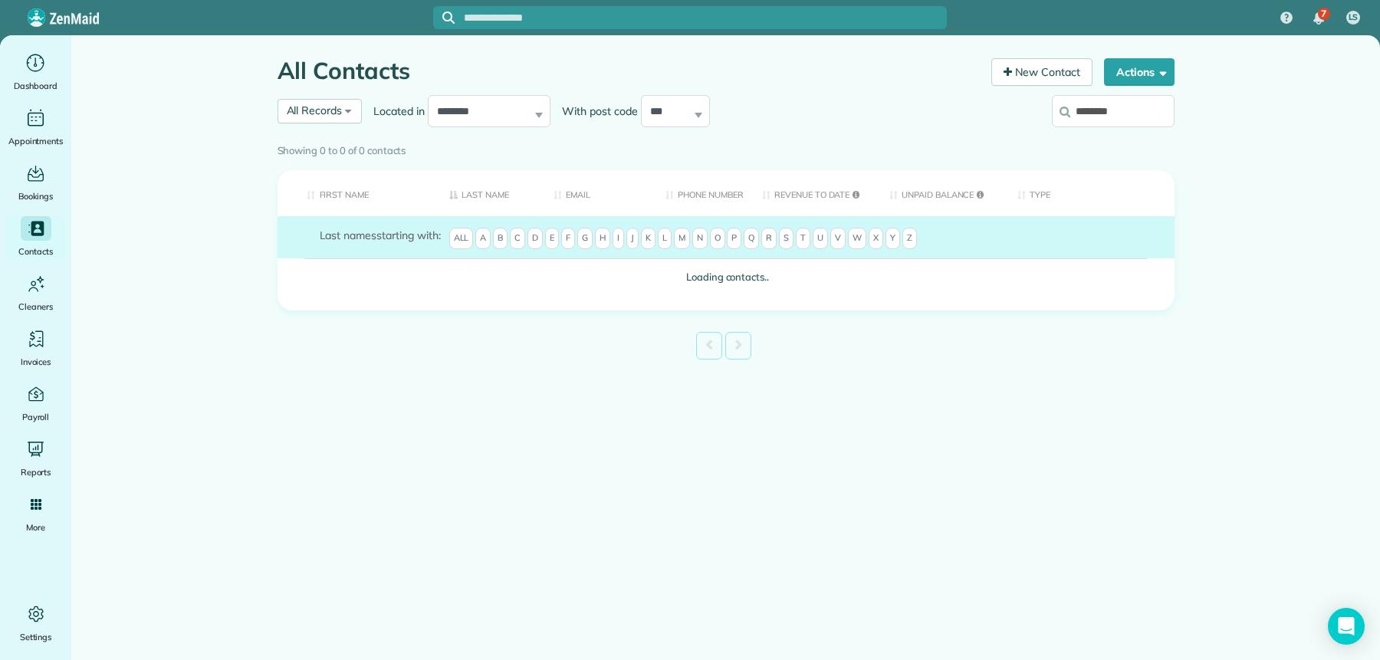
type input "********"
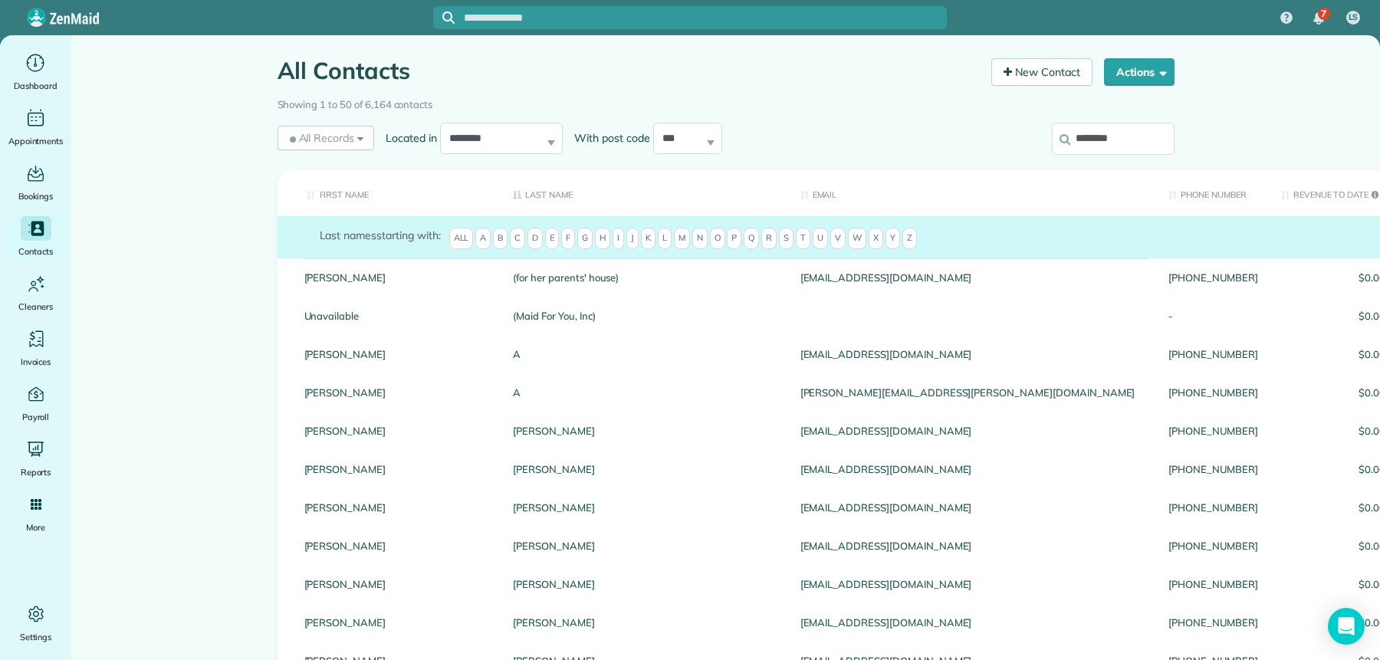
click at [1110, 142] on input "********" at bounding box center [1113, 139] width 123 height 32
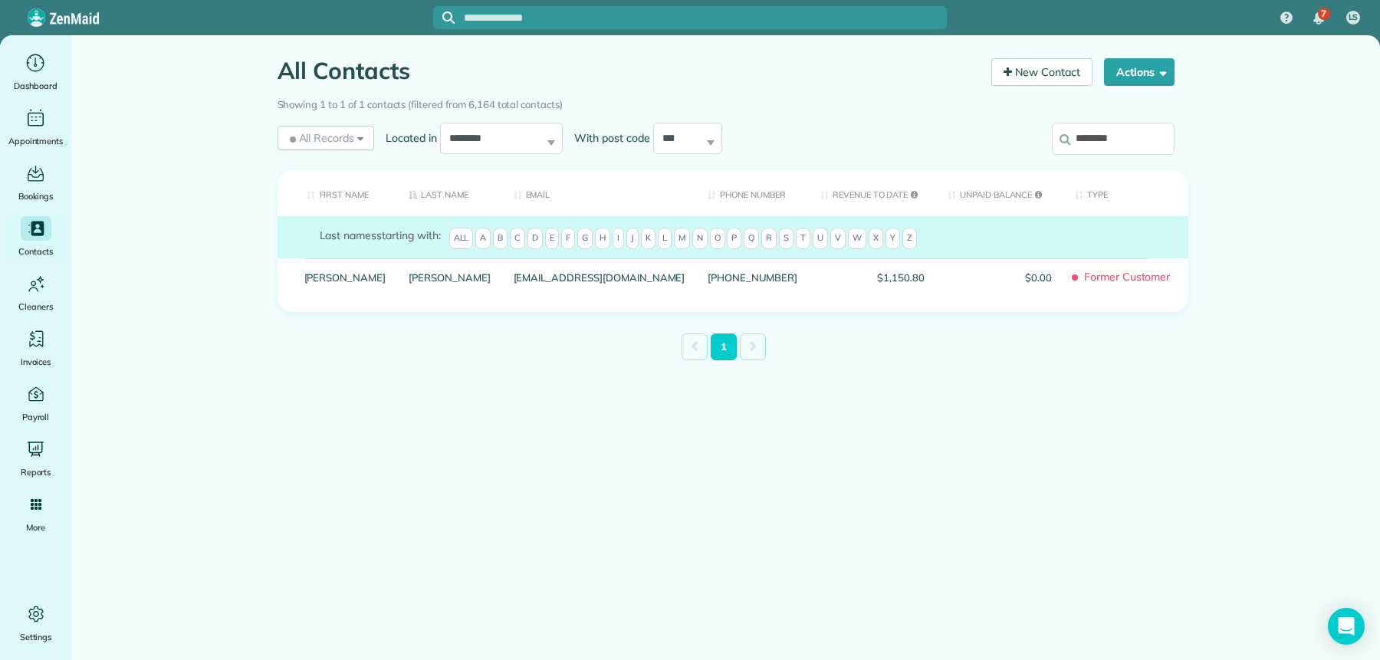
click at [1143, 133] on input "********" at bounding box center [1113, 139] width 123 height 32
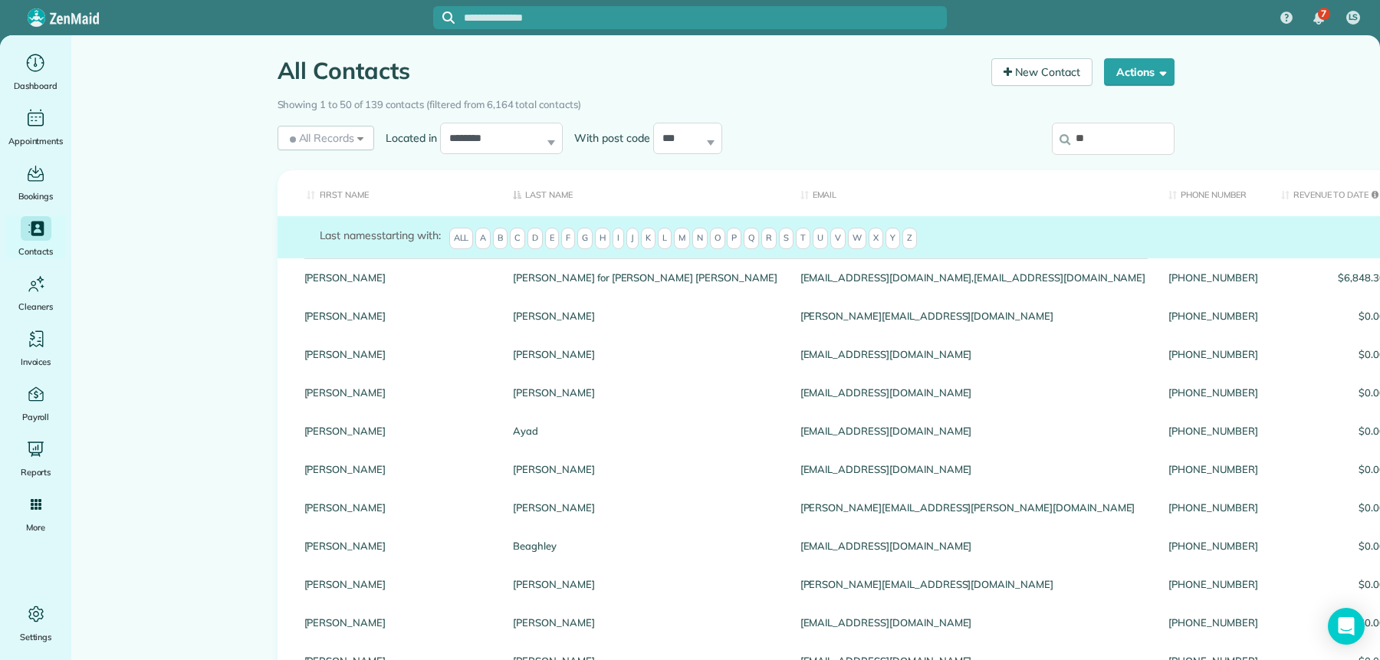
type input "*"
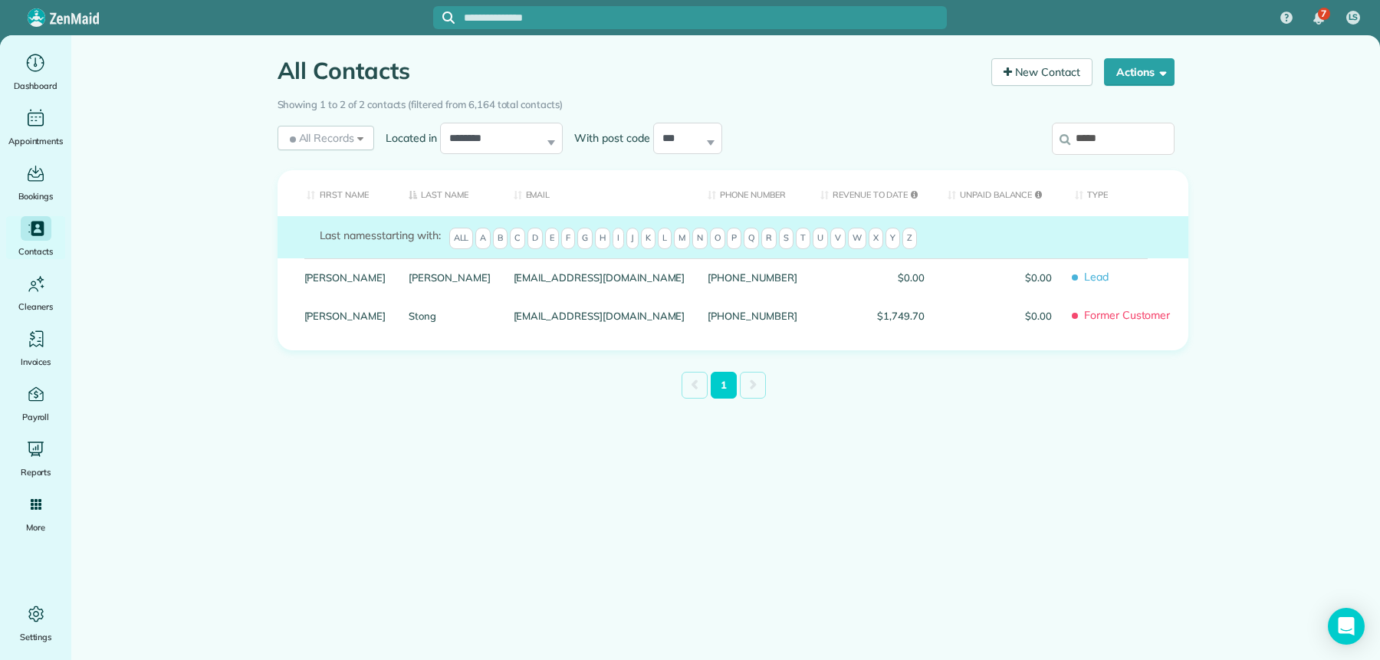
drag, startPoint x: 1125, startPoint y: 148, endPoint x: 1073, endPoint y: 138, distance: 52.3
click at [1073, 138] on input "*****" at bounding box center [1113, 139] width 123 height 32
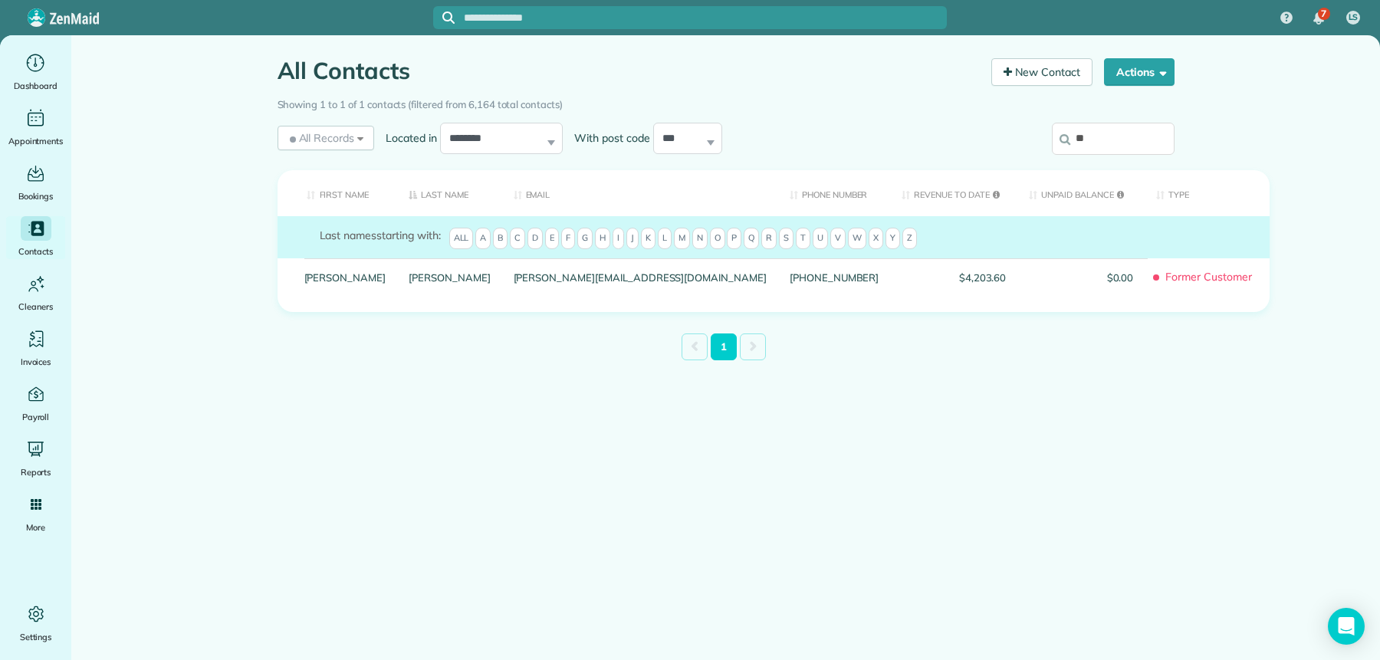
type input "*"
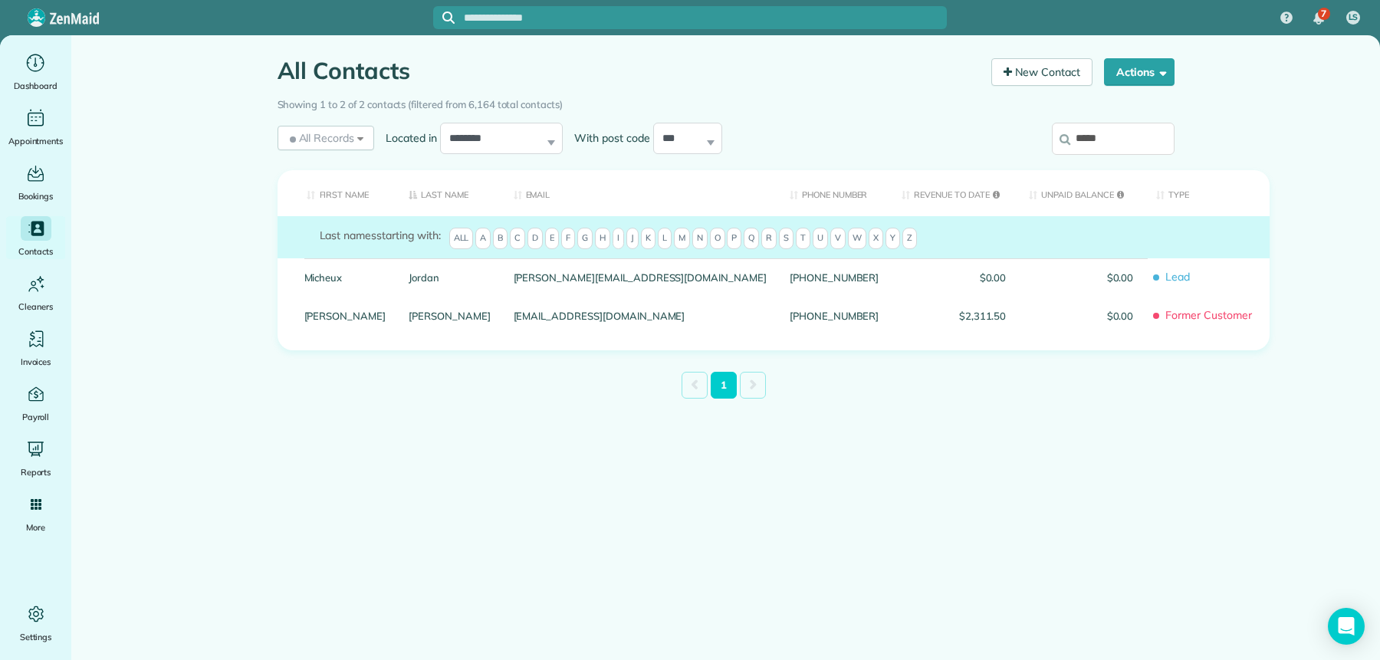
drag, startPoint x: 1114, startPoint y: 138, endPoint x: 1054, endPoint y: 146, distance: 61.2
click at [1054, 146] on input "*****" at bounding box center [1113, 139] width 123 height 32
click at [1054, 147] on input "*****" at bounding box center [1113, 139] width 123 height 32
drag, startPoint x: 1110, startPoint y: 141, endPoint x: 1073, endPoint y: 141, distance: 37.6
click at [1071, 140] on input "*****" at bounding box center [1113, 139] width 123 height 32
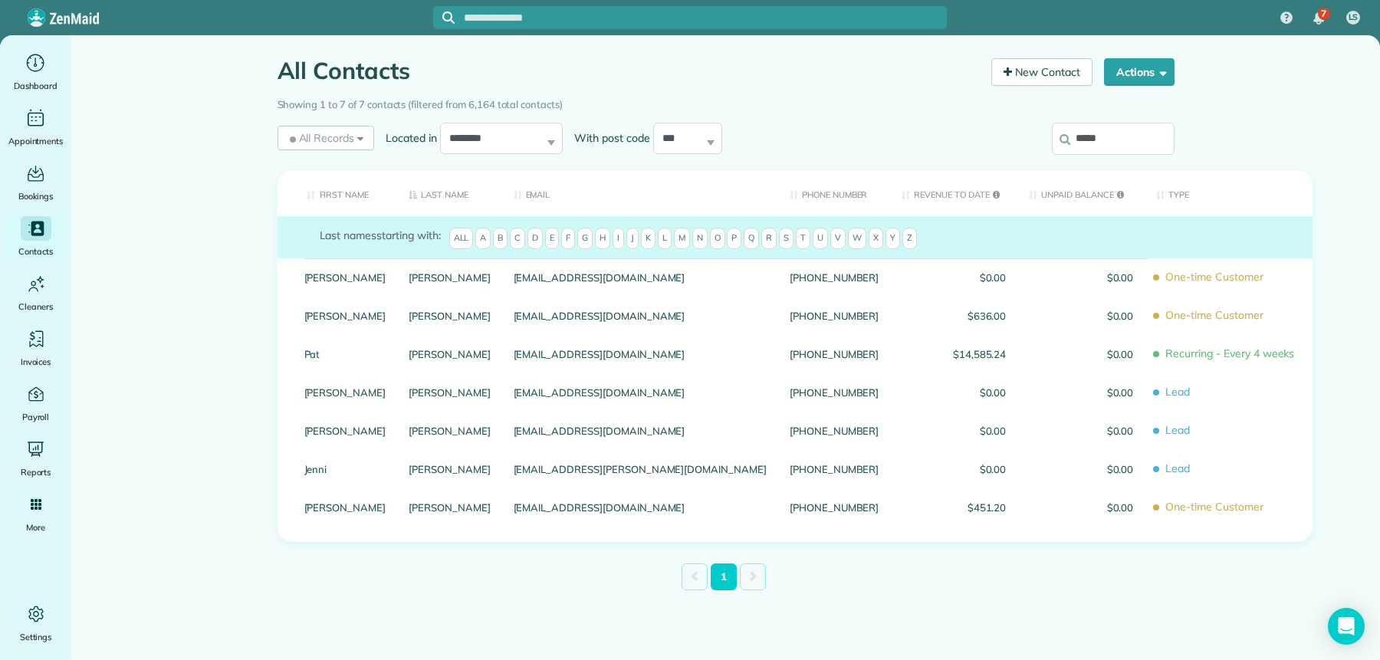
drag, startPoint x: 1113, startPoint y: 137, endPoint x: 1074, endPoint y: 137, distance: 39.1
click at [1071, 135] on input "*****" at bounding box center [1113, 139] width 123 height 32
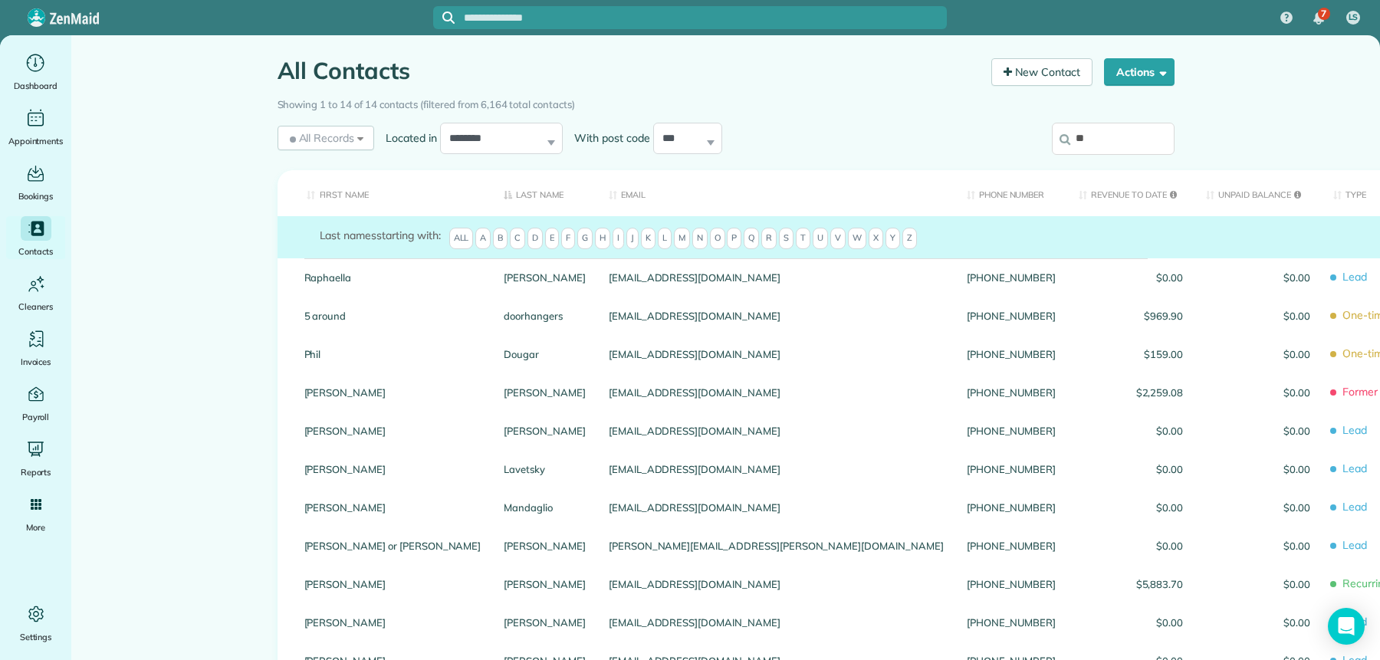
type input "*"
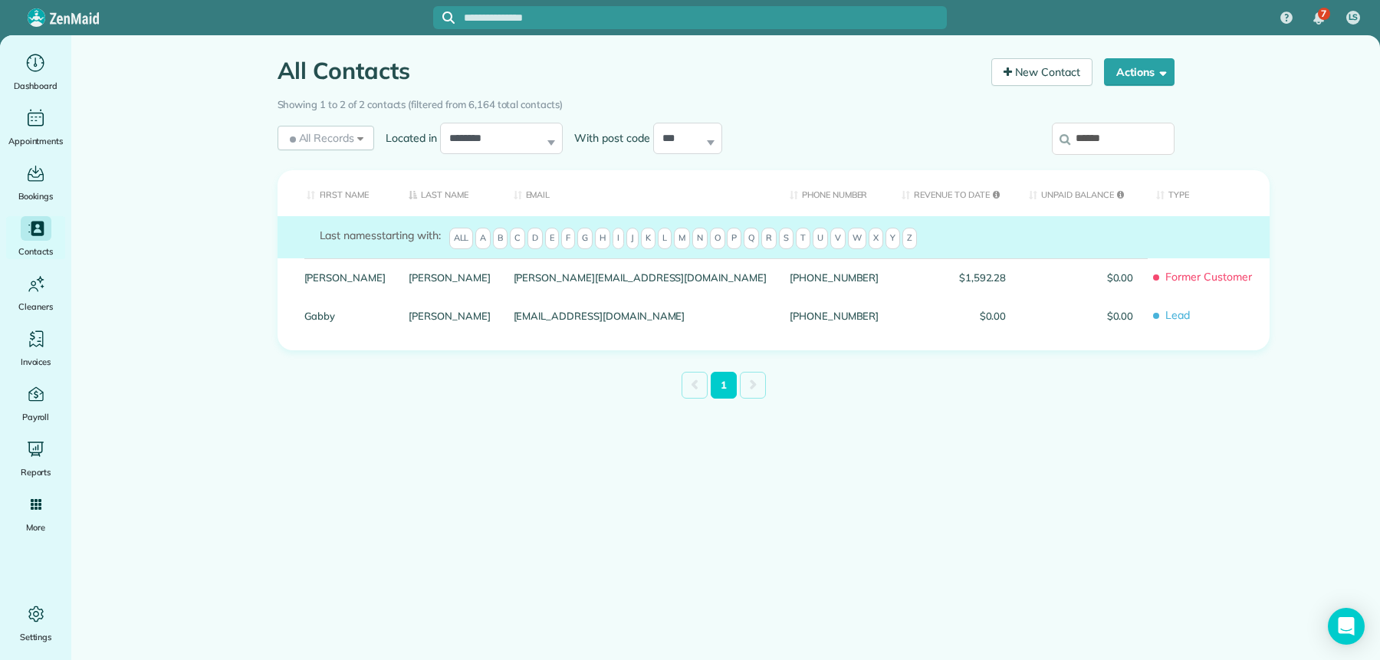
drag, startPoint x: 1119, startPoint y: 135, endPoint x: 1060, endPoint y: 146, distance: 60.8
click at [1057, 144] on input "******" at bounding box center [1113, 139] width 123 height 32
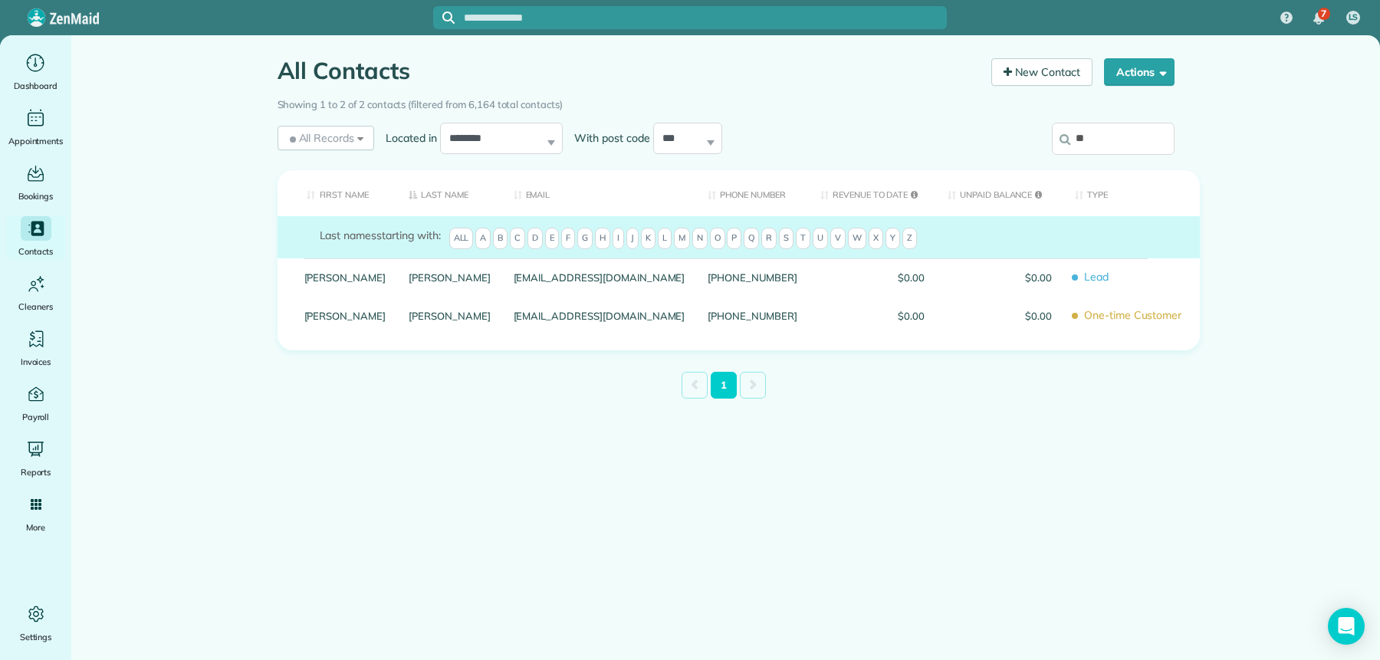
type input "*"
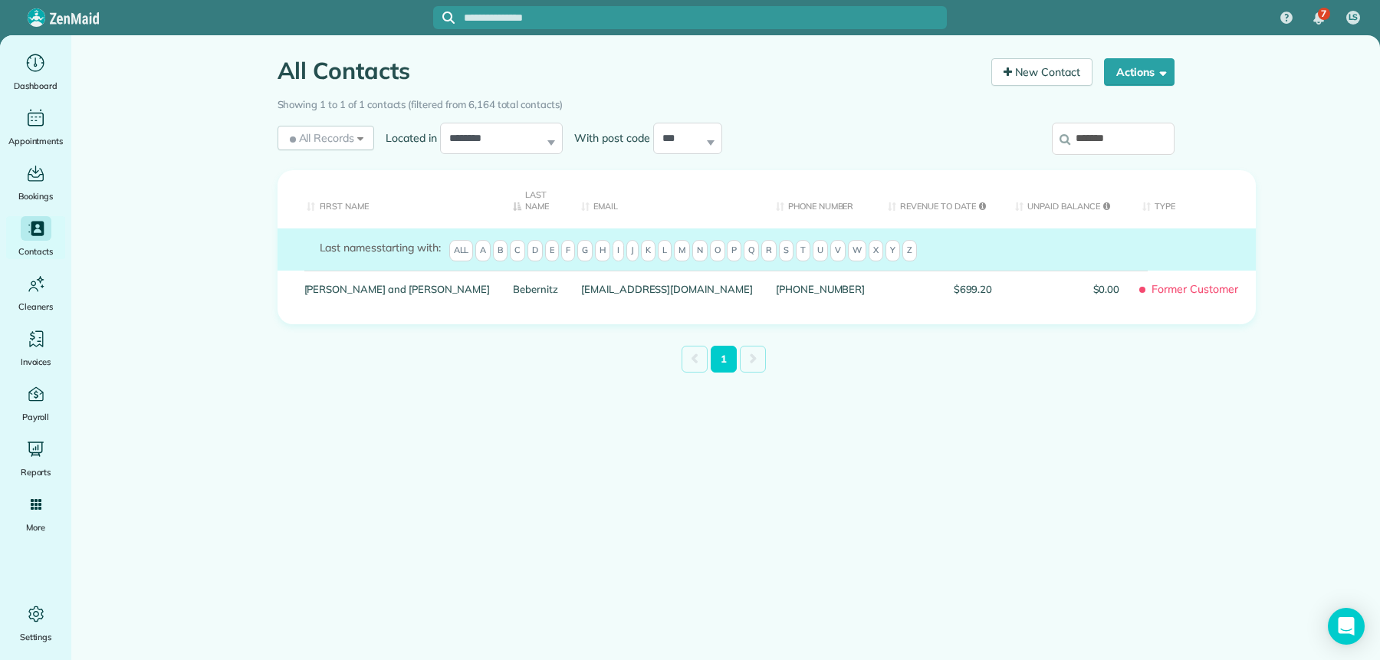
drag, startPoint x: 1124, startPoint y: 137, endPoint x: 1075, endPoint y: 140, distance: 49.2
click at [1075, 140] on input "*******" at bounding box center [1113, 139] width 123 height 32
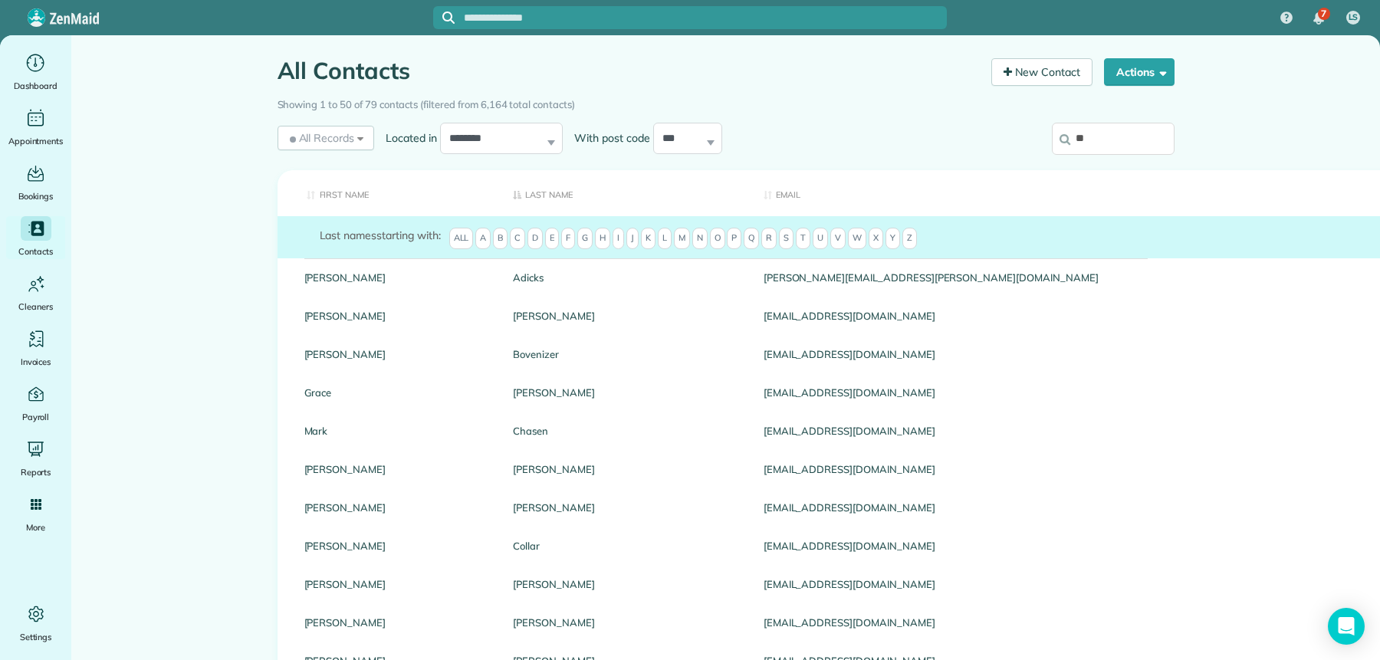
type input "*"
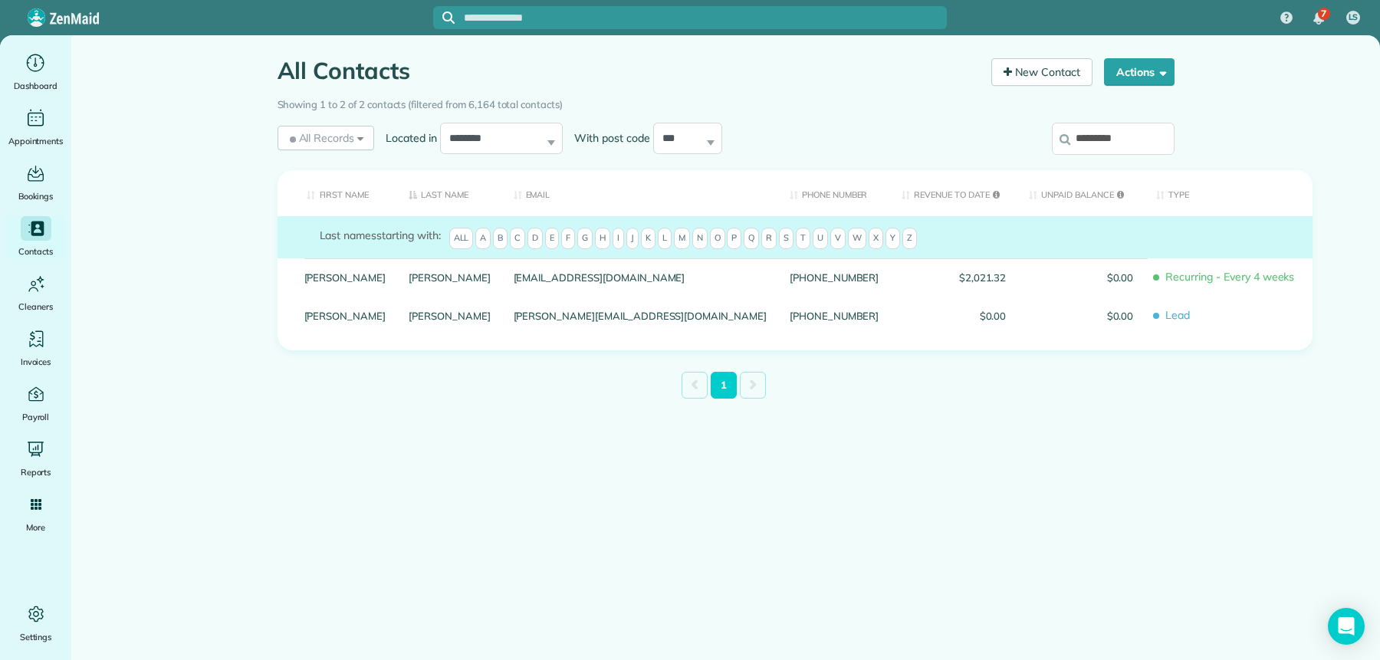
drag, startPoint x: 1150, startPoint y: 136, endPoint x: 1073, endPoint y: 139, distance: 77.5
click at [1073, 138] on input "*********" at bounding box center [1113, 139] width 123 height 32
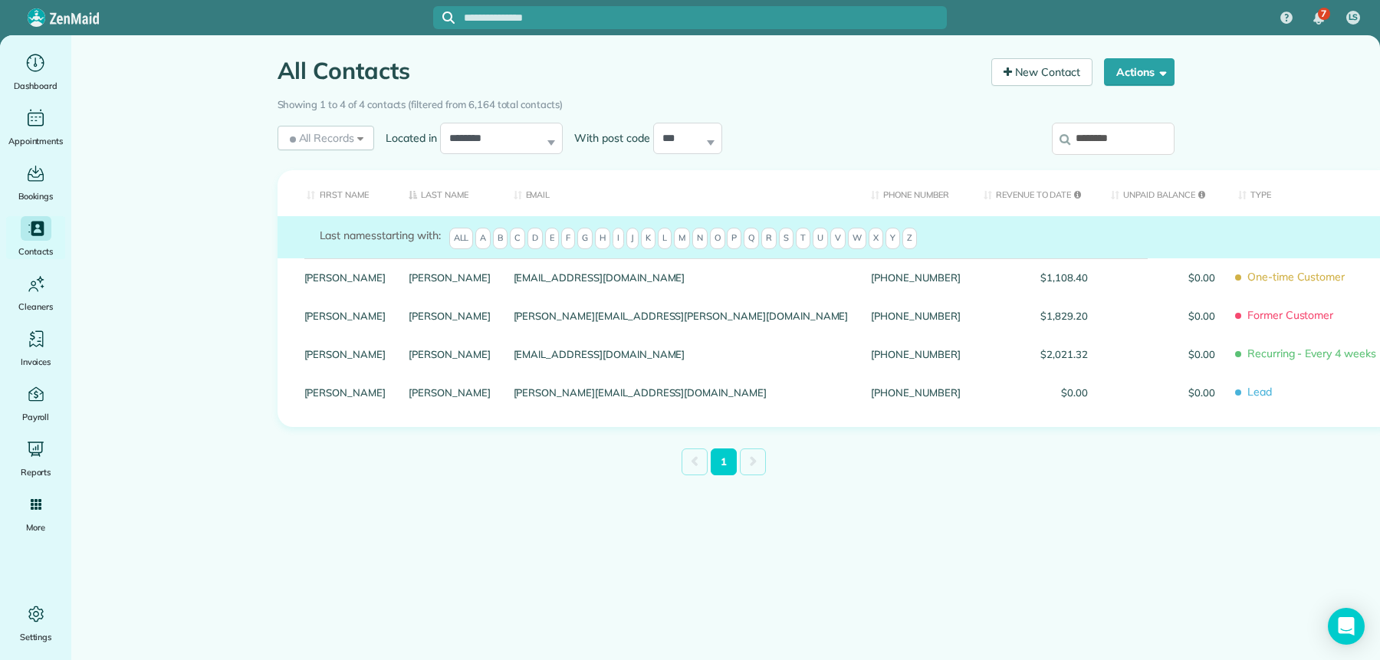
drag, startPoint x: 1131, startPoint y: 137, endPoint x: 1074, endPoint y: 142, distance: 56.9
click at [1074, 141] on input "********" at bounding box center [1113, 139] width 123 height 32
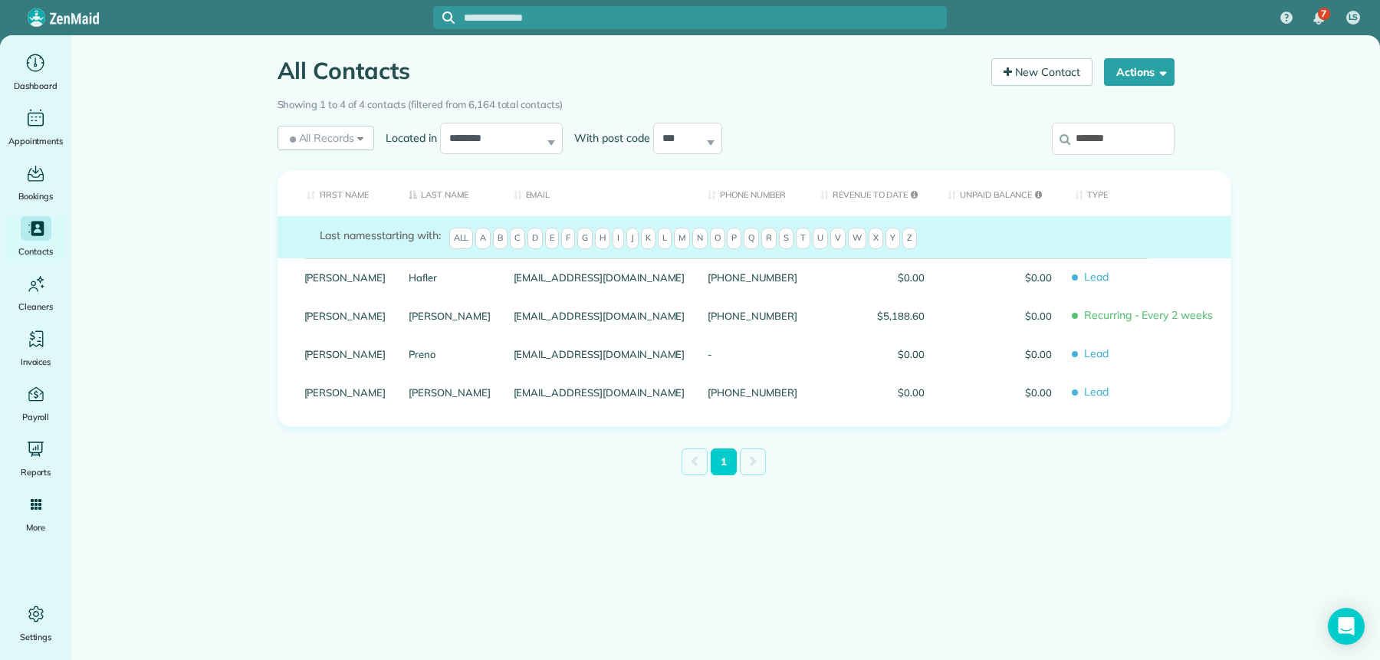
type input "*******"
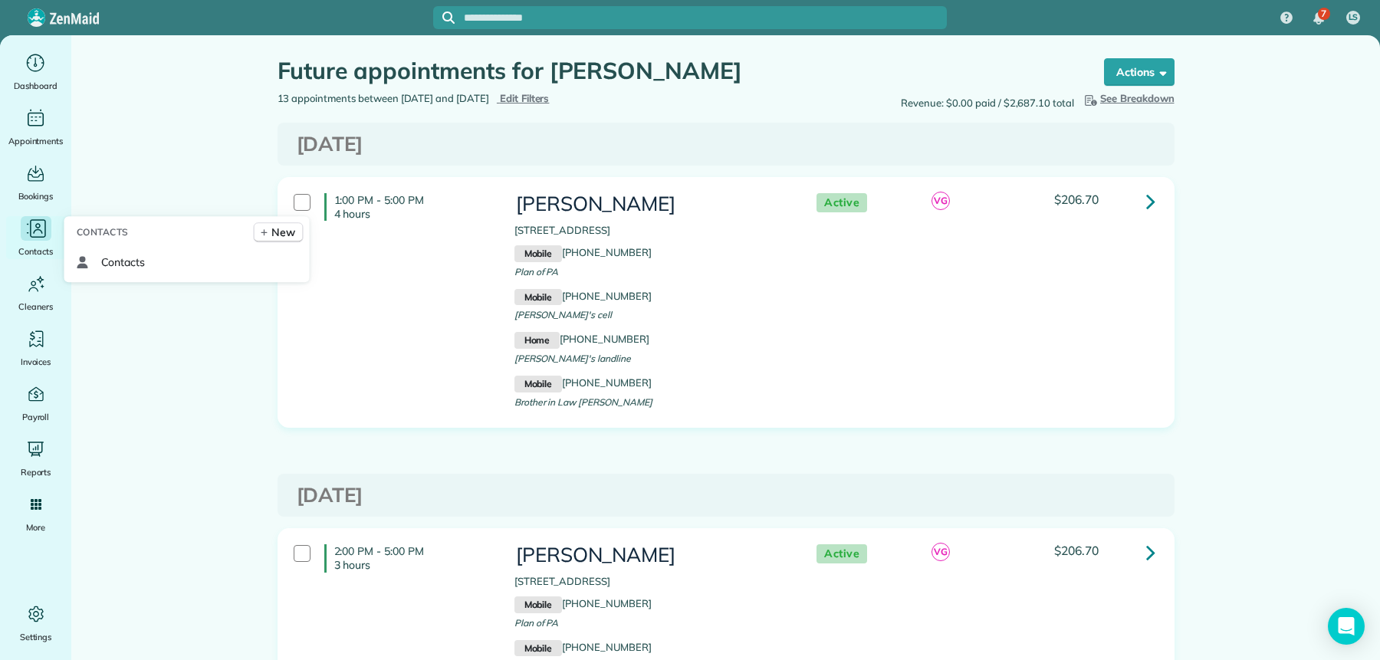
click at [39, 250] on span "Contacts" at bounding box center [35, 251] width 35 height 15
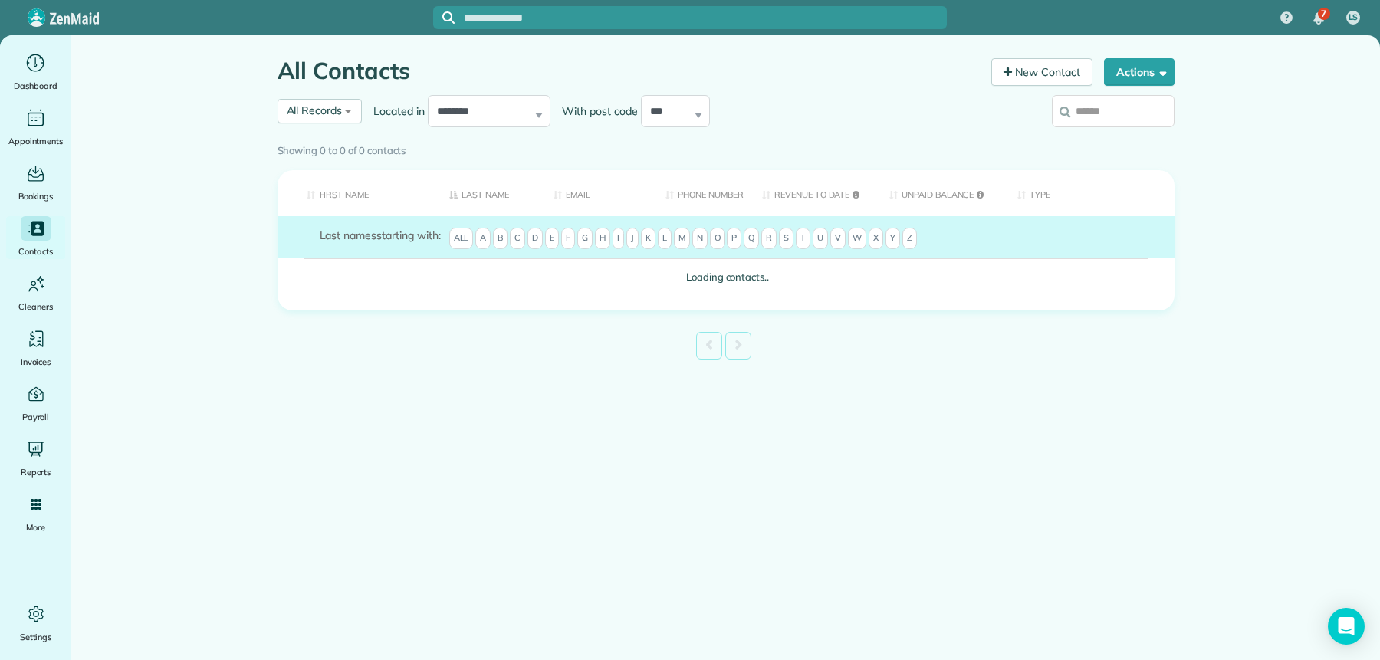
click at [1122, 114] on input "search" at bounding box center [1113, 111] width 123 height 32
click at [1129, 109] on input "search" at bounding box center [1113, 111] width 123 height 32
type input "**"
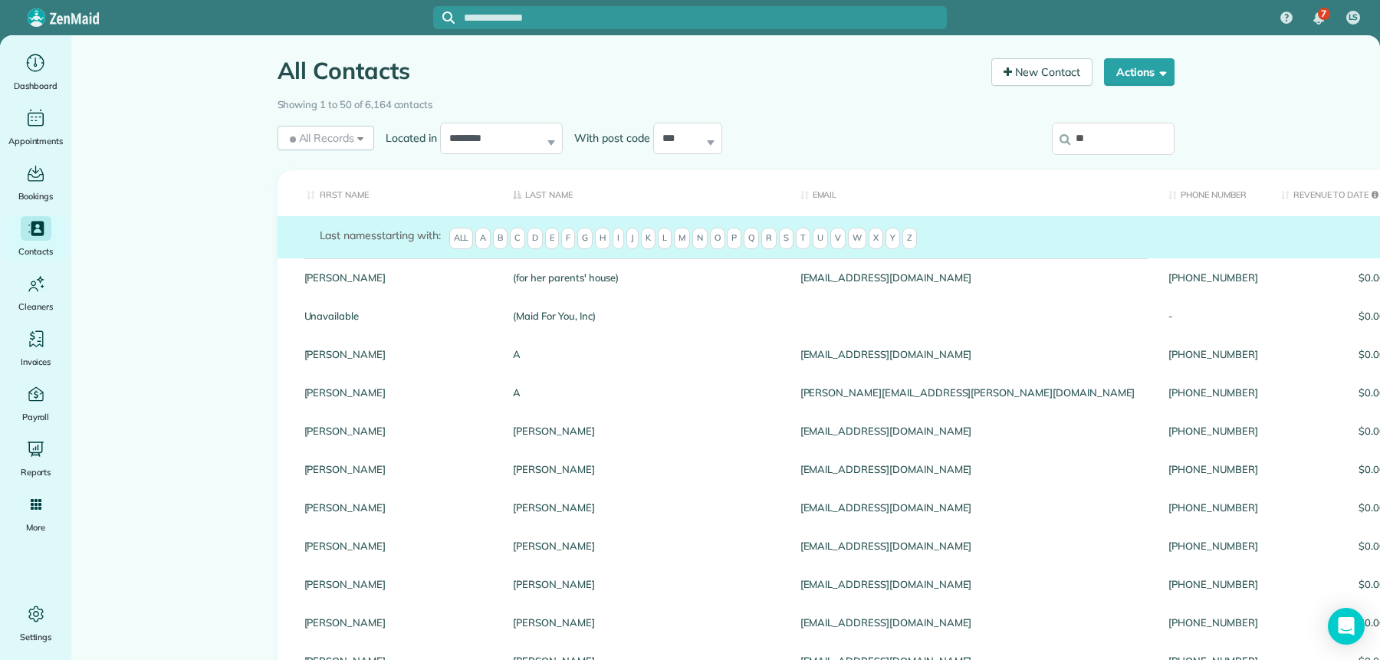
click at [1113, 128] on input "**" at bounding box center [1113, 139] width 123 height 32
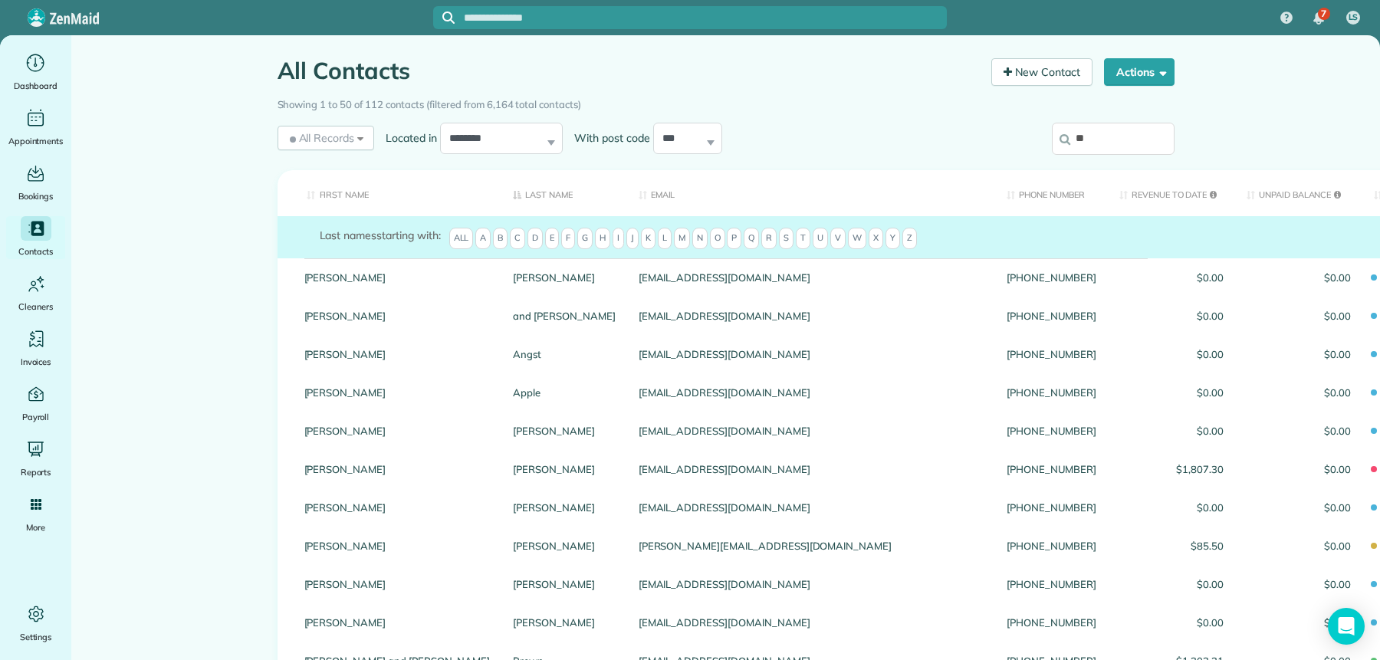
click at [1107, 136] on input "**" at bounding box center [1113, 139] width 123 height 32
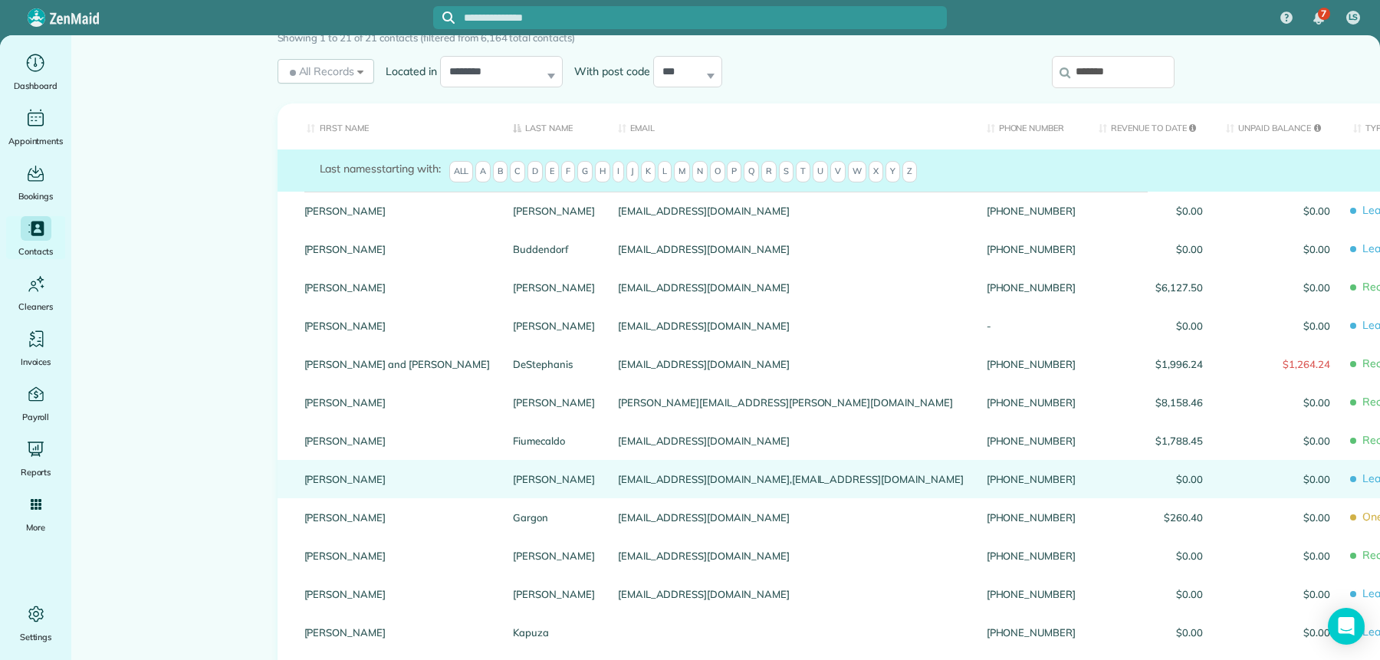
scroll to position [150, 0]
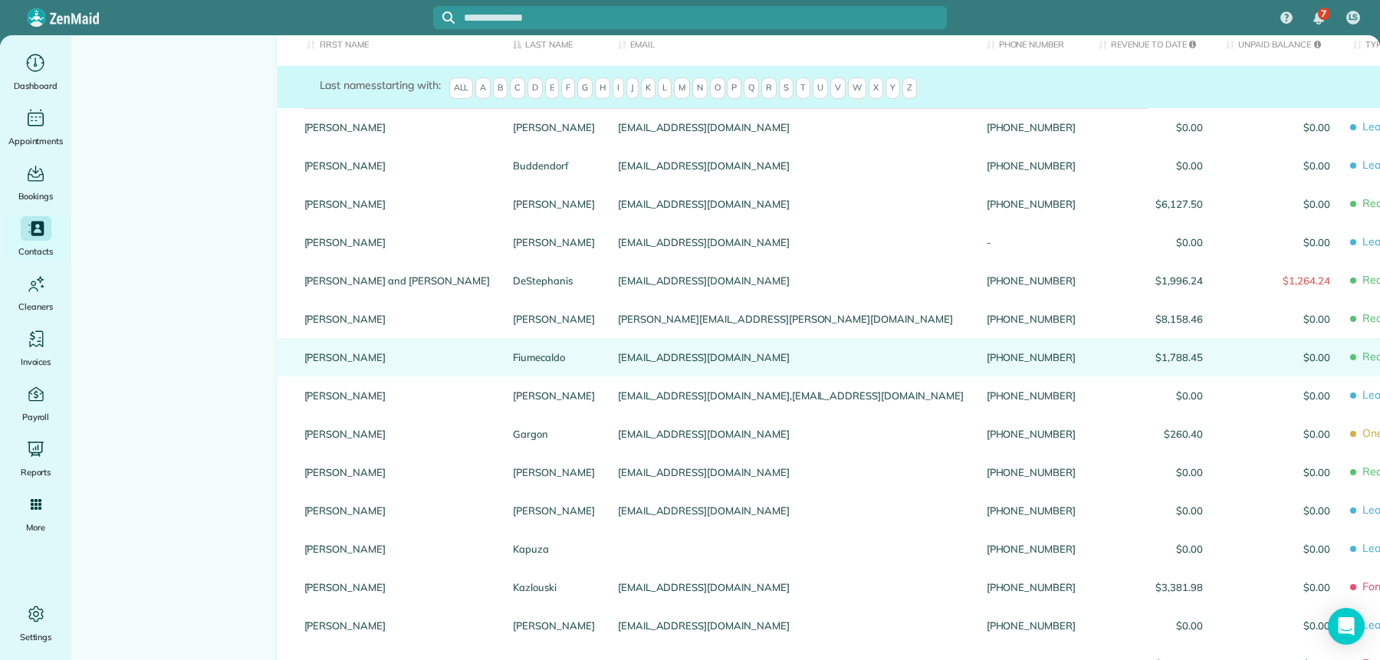
type input "*******"
click at [513, 355] on link "Fiumecaldo" at bounding box center [554, 357] width 82 height 11
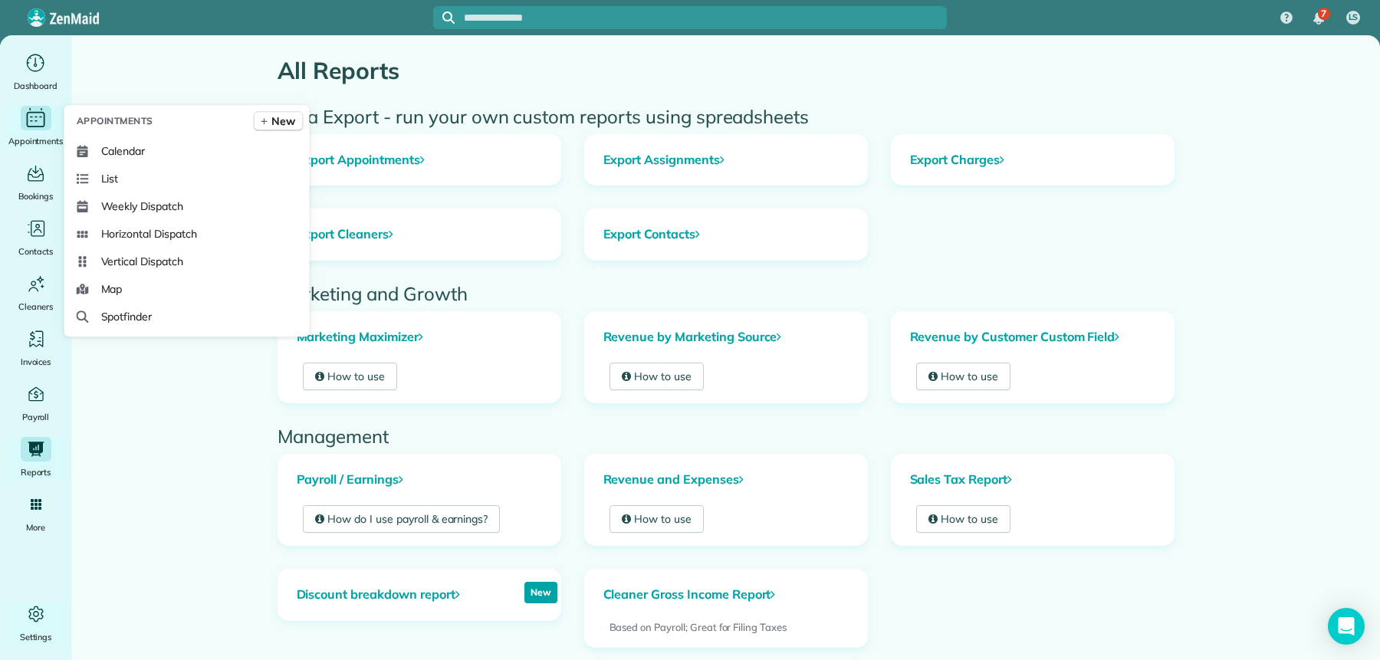
click at [39, 138] on span "Appointments" at bounding box center [35, 140] width 55 height 15
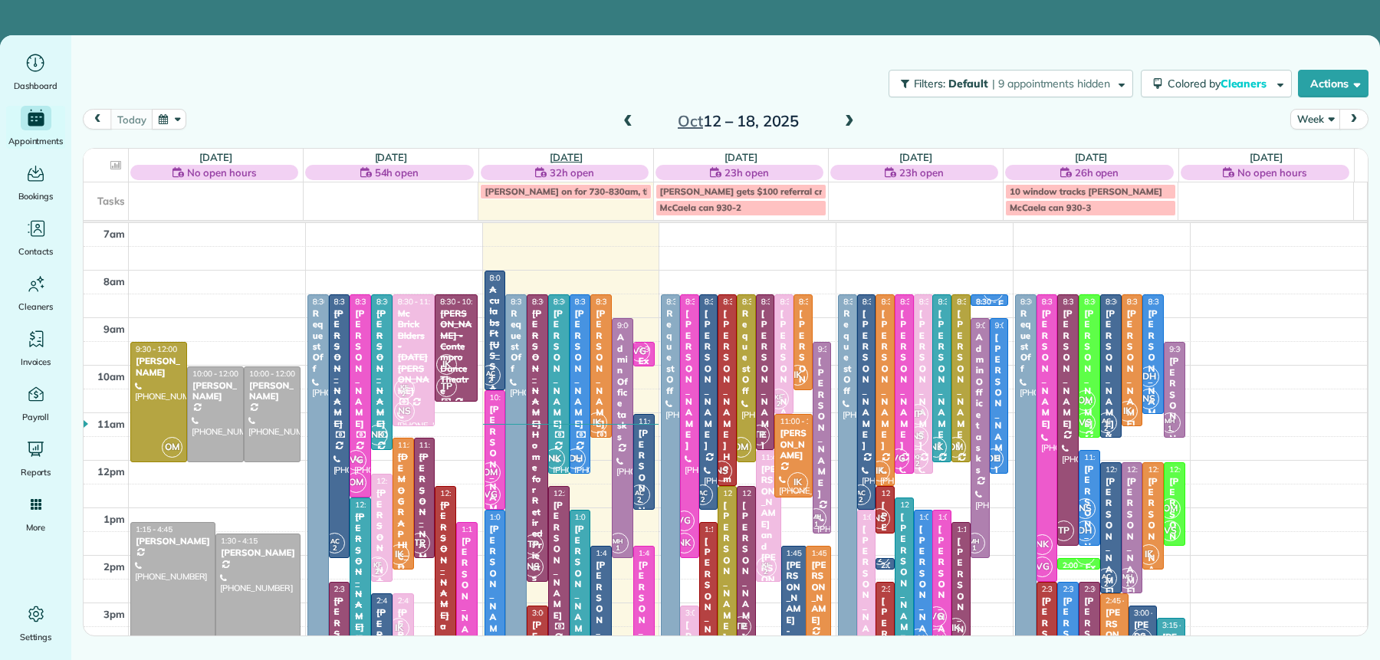
click at [578, 157] on link "[DATE]" at bounding box center [566, 157] width 33 height 12
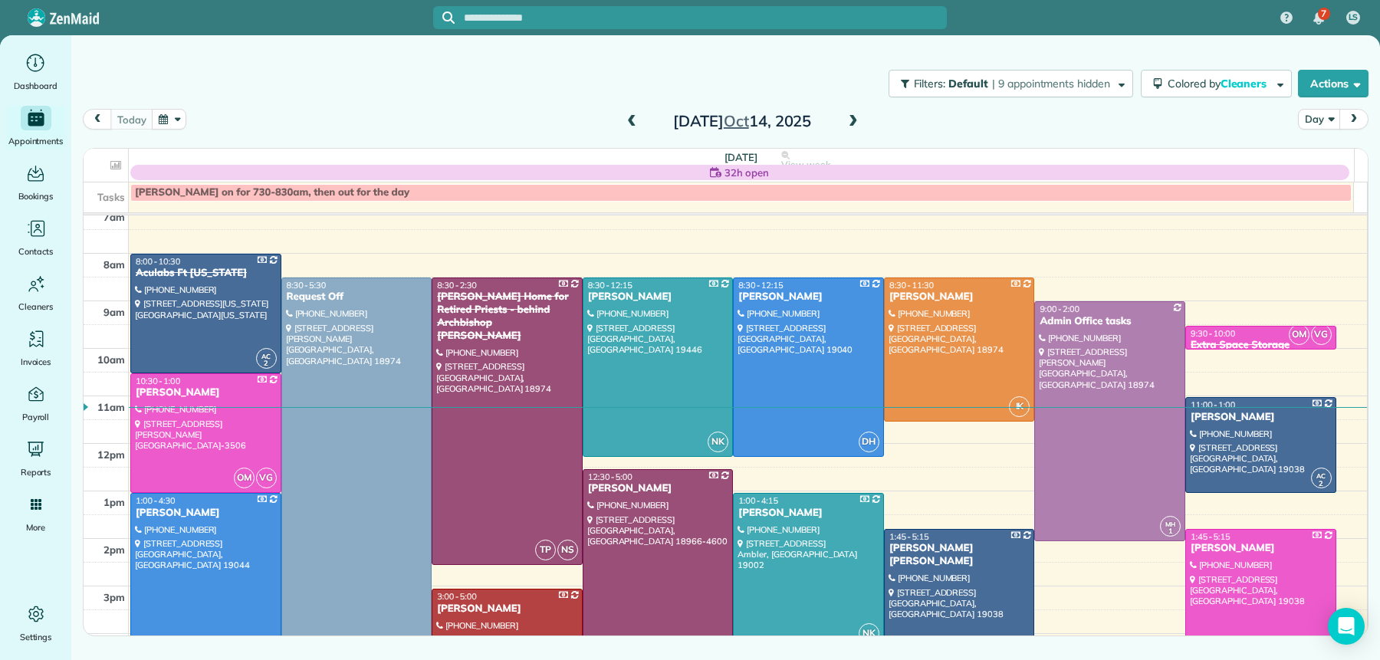
scroll to position [25, 0]
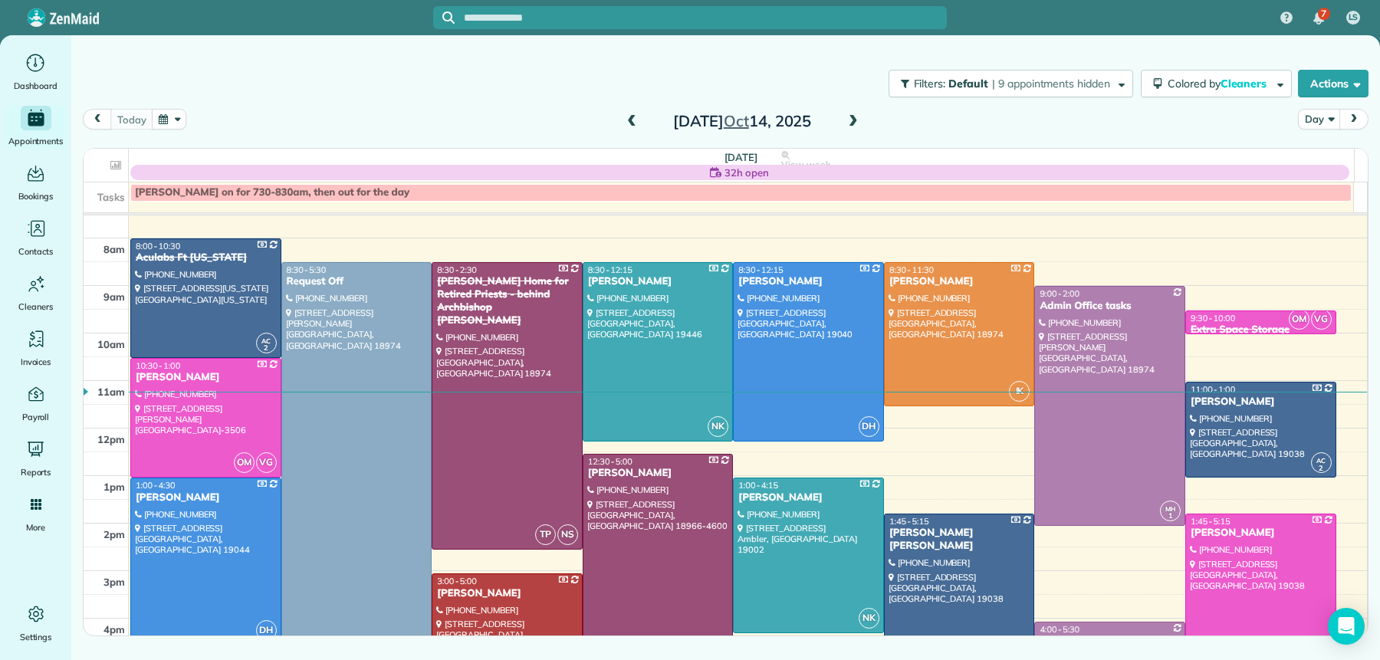
click at [629, 121] on span at bounding box center [631, 122] width 17 height 14
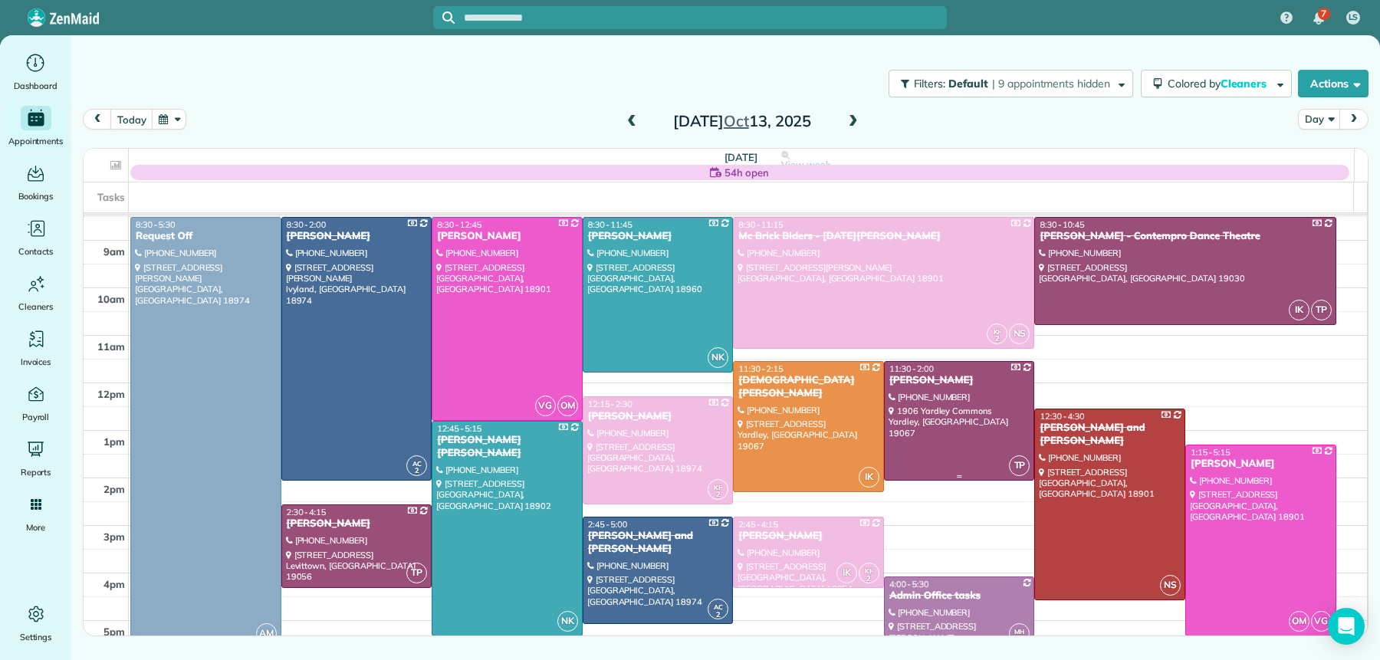
scroll to position [66, 0]
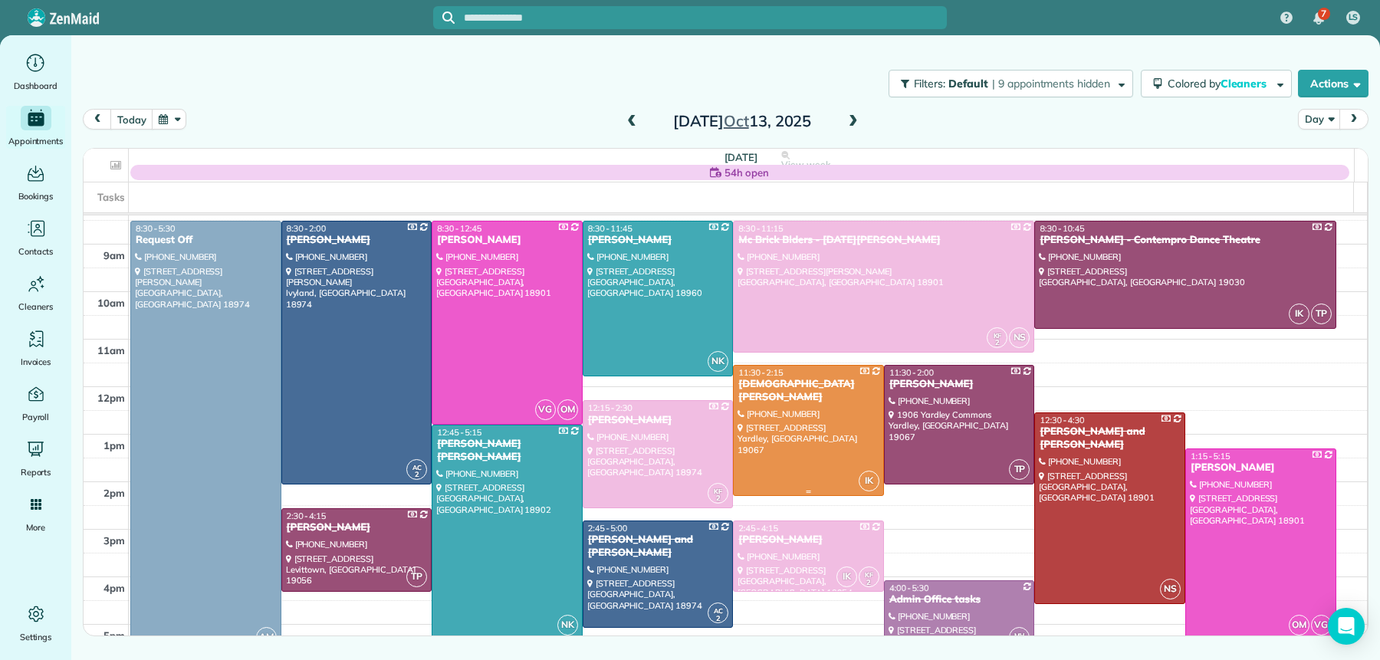
click at [822, 381] on div "[DEMOGRAPHIC_DATA][PERSON_NAME]" at bounding box center [809, 391] width 142 height 26
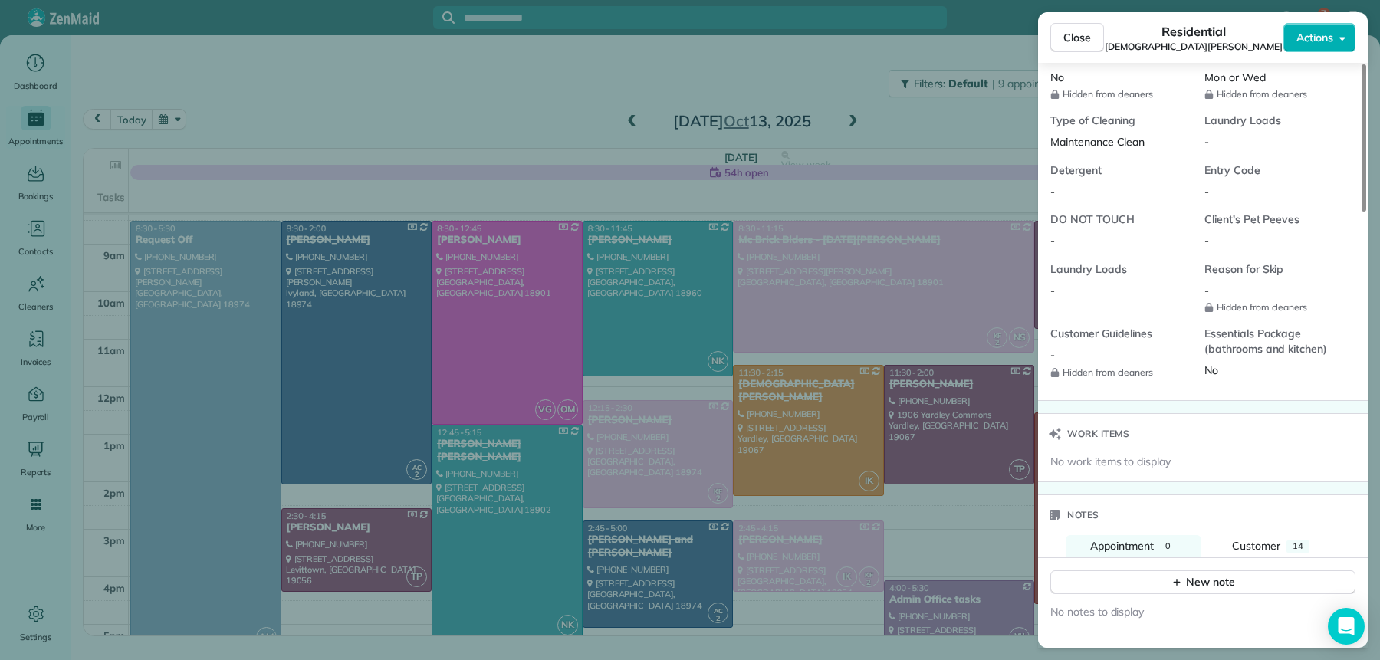
scroll to position [1231, 0]
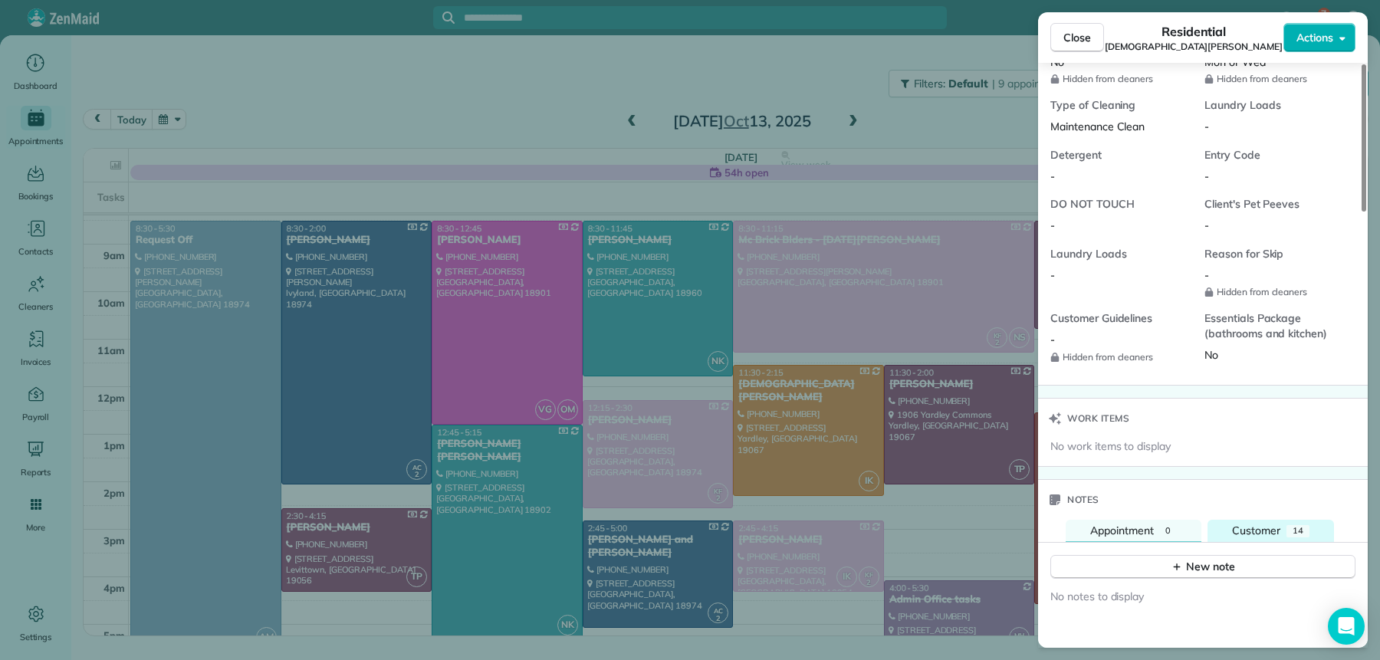
click at [1267, 524] on span "Customer" at bounding box center [1256, 531] width 48 height 14
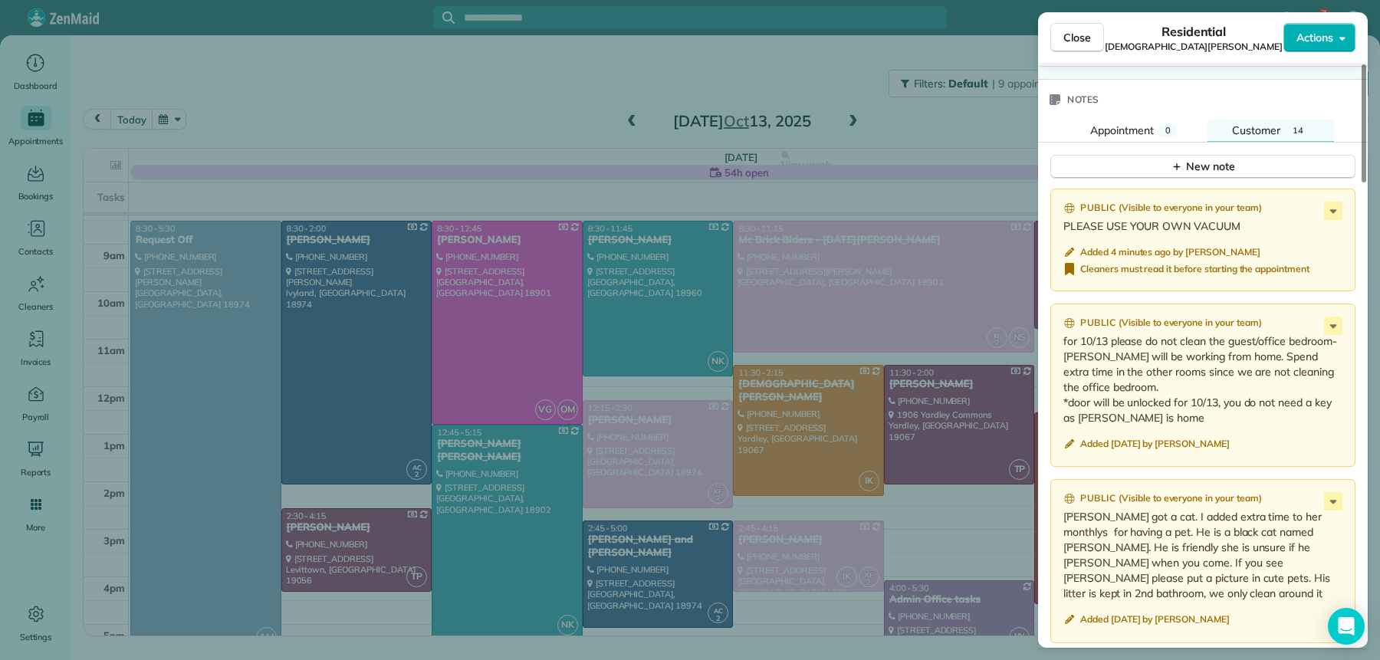
scroll to position [1635, 0]
click at [1082, 34] on span "Close" at bounding box center [1078, 37] width 28 height 15
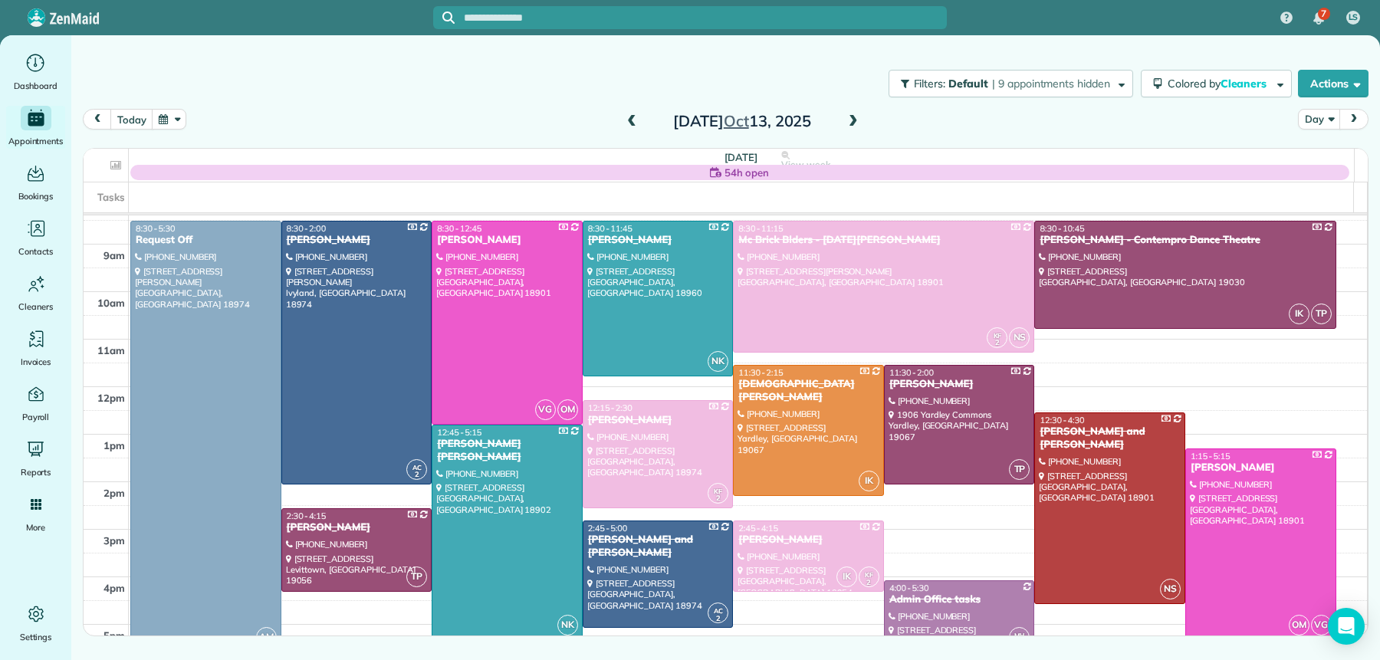
click at [850, 117] on span at bounding box center [853, 122] width 17 height 14
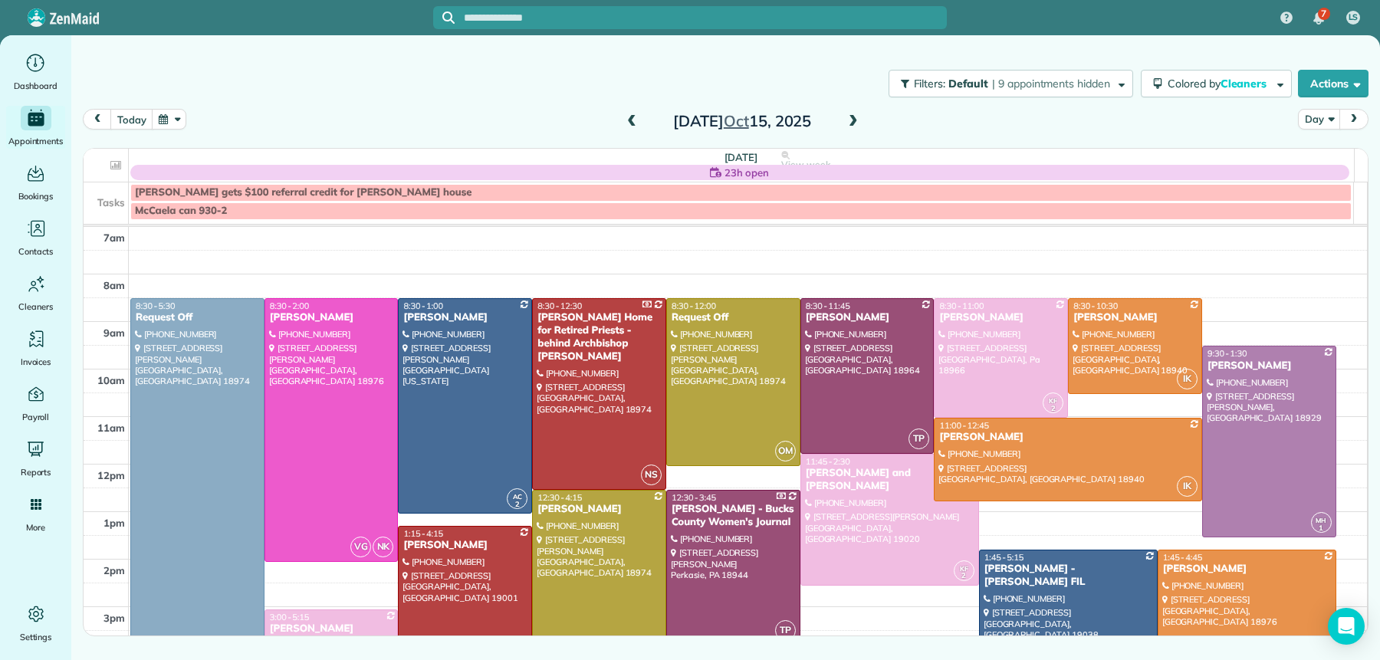
click at [1176, 566] on div "[PERSON_NAME]" at bounding box center [1246, 569] width 169 height 13
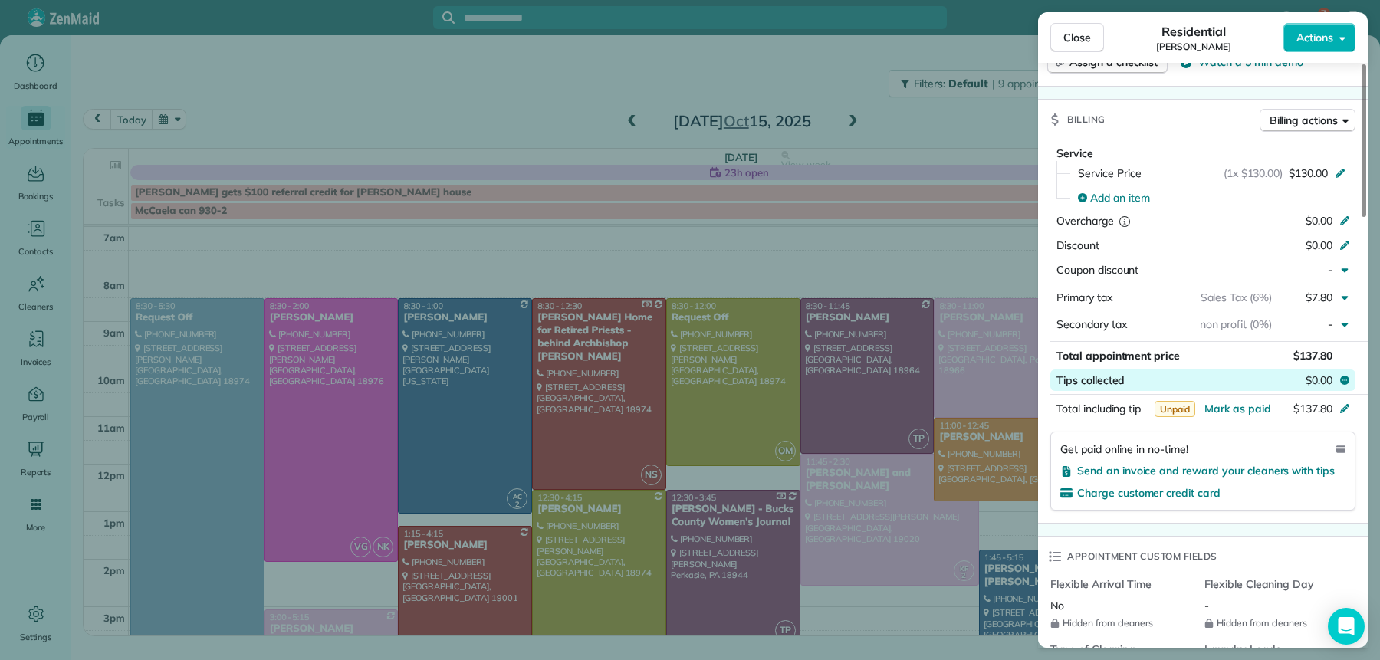
scroll to position [683, 0]
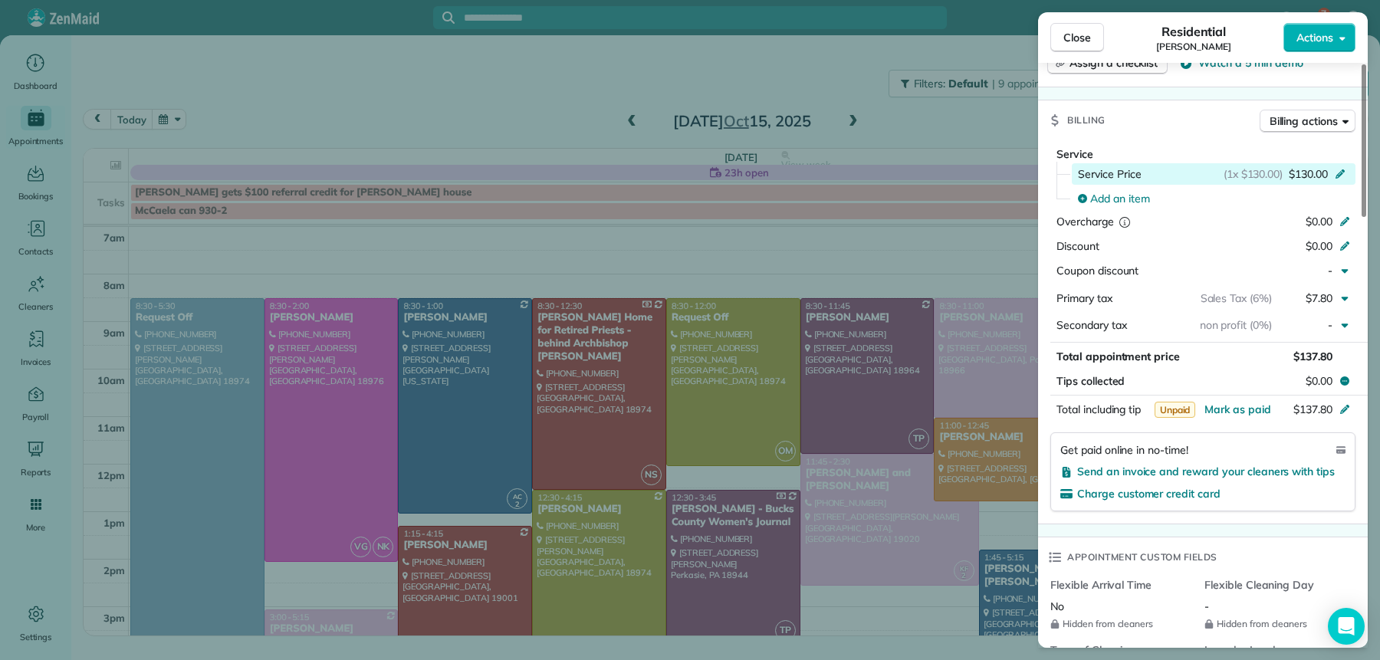
click at [1329, 166] on div "(1x $130.00) $130.00" at bounding box center [1287, 173] width 127 height 15
click at [1330, 166] on div "(1x $130.00) $130.00" at bounding box center [1287, 173] width 127 height 15
click at [1341, 166] on icon at bounding box center [1340, 172] width 12 height 12
click at [1335, 166] on icon at bounding box center [1340, 172] width 12 height 12
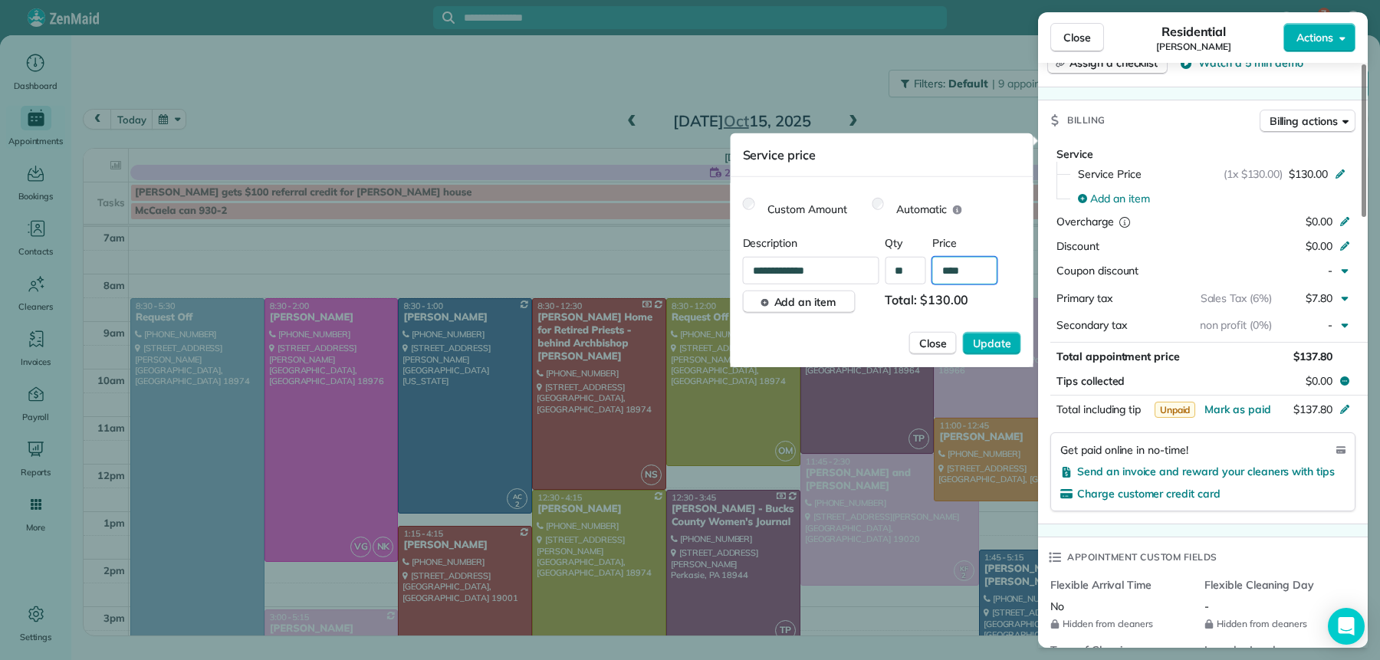
click at [957, 271] on input "****" at bounding box center [964, 271] width 65 height 28
type input "****"
click at [1007, 350] on span "Update" at bounding box center [992, 343] width 38 height 15
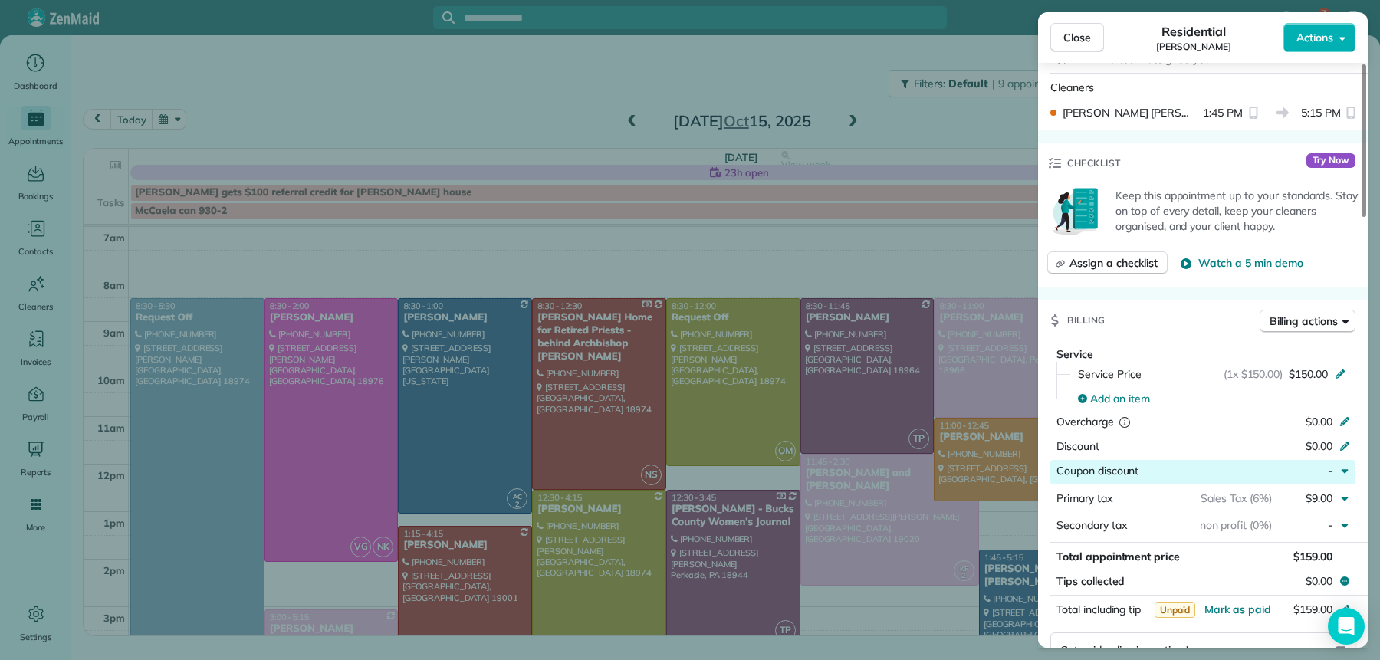
scroll to position [469, 0]
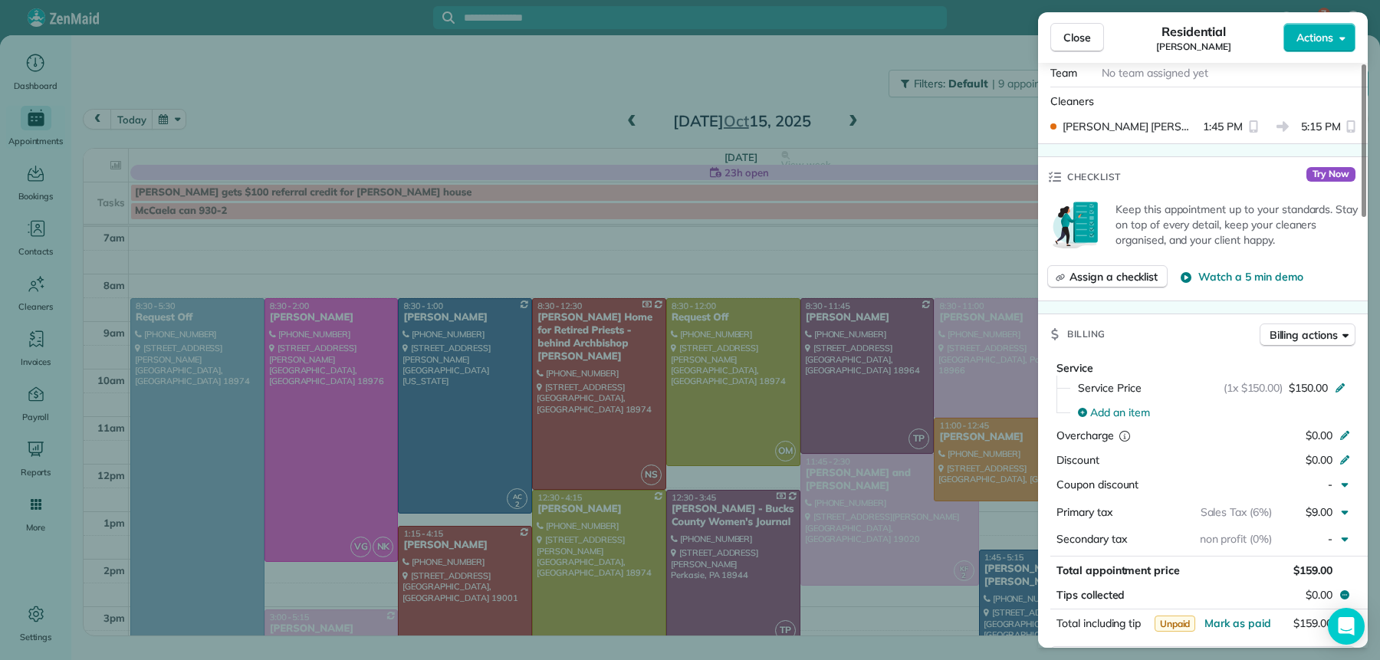
click at [1079, 32] on span "Close" at bounding box center [1078, 37] width 28 height 15
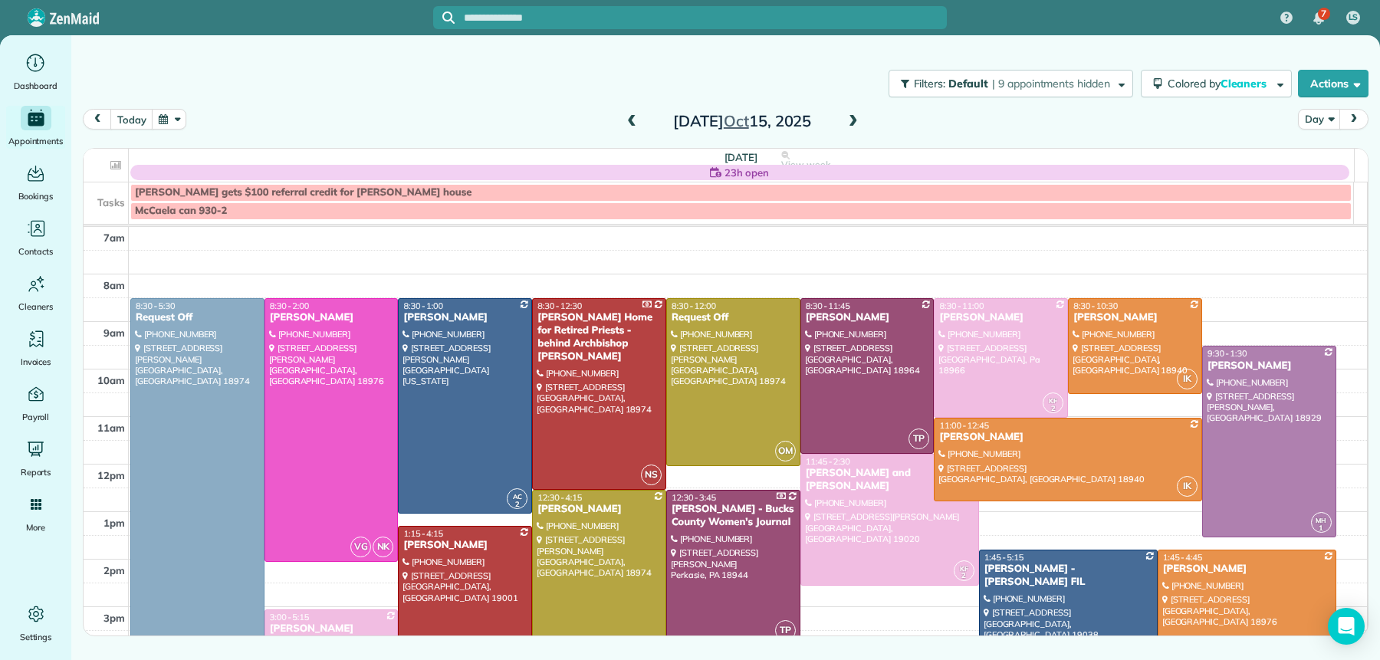
click at [1208, 568] on div "[PERSON_NAME]" at bounding box center [1246, 569] width 169 height 13
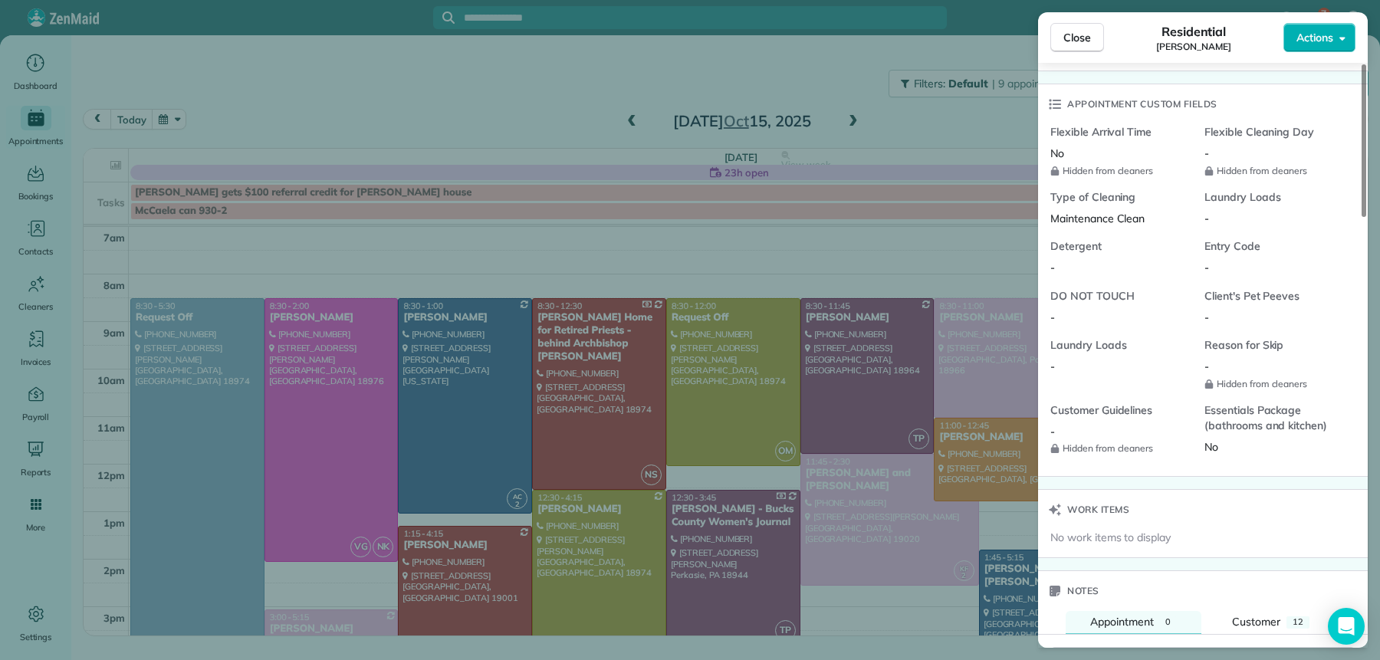
scroll to position [1580, 0]
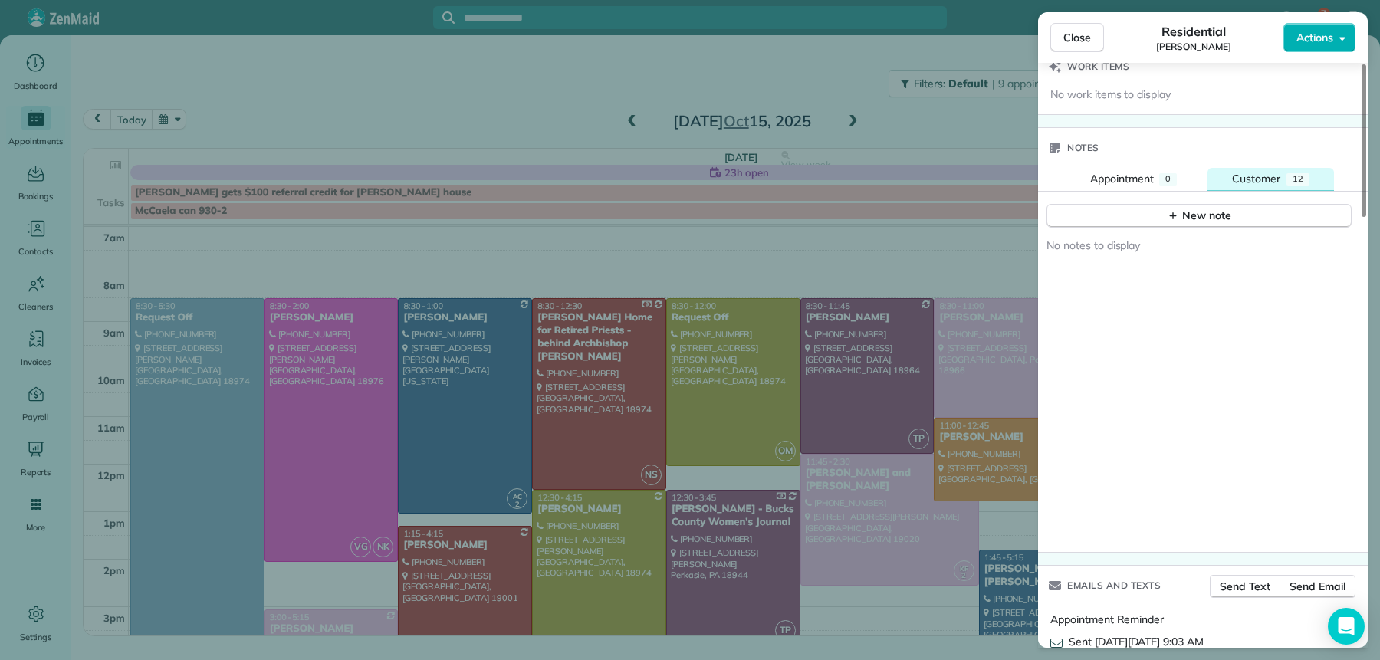
click at [1259, 172] on span "Customer" at bounding box center [1256, 179] width 48 height 14
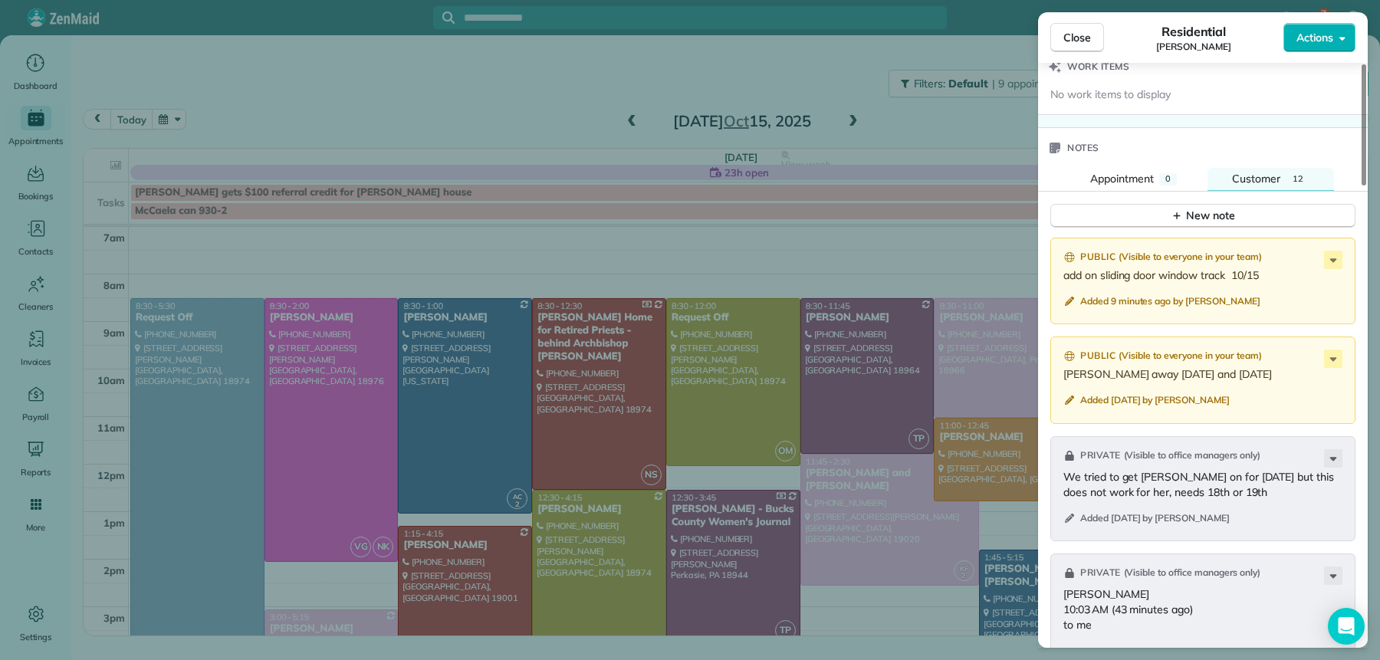
click at [1085, 33] on span "Close" at bounding box center [1078, 37] width 28 height 15
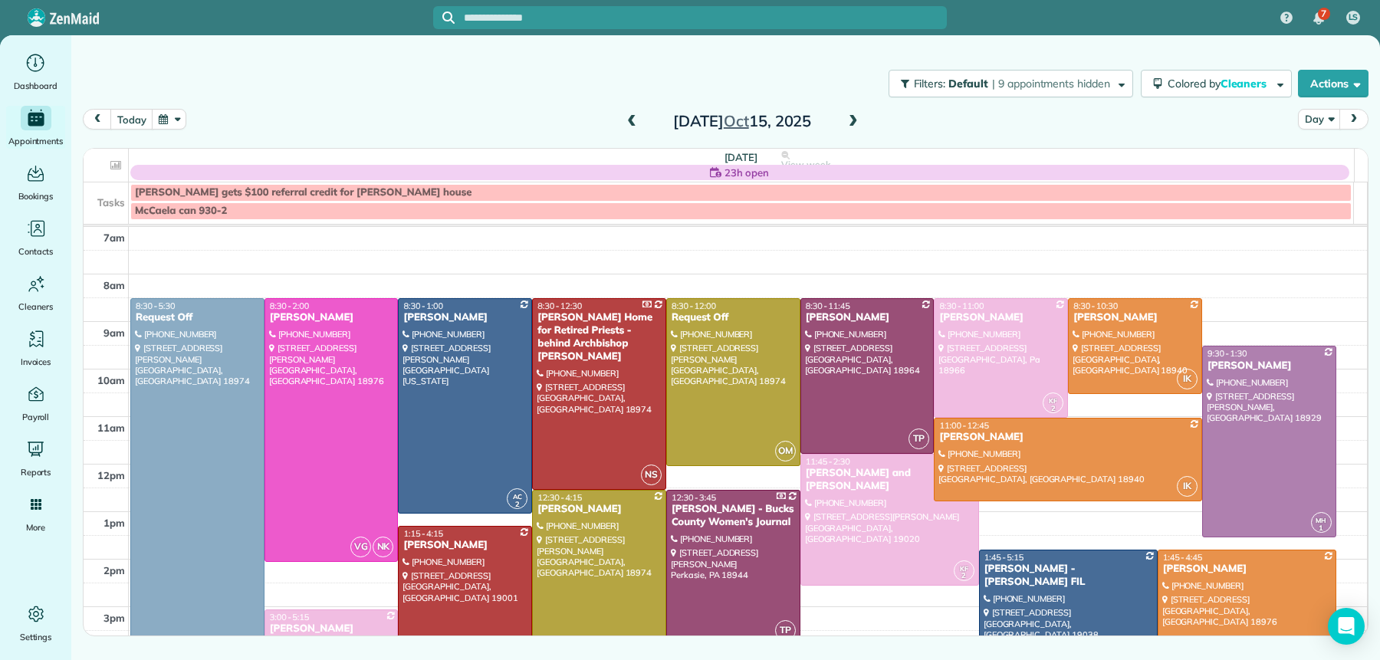
click at [634, 120] on span at bounding box center [631, 122] width 17 height 14
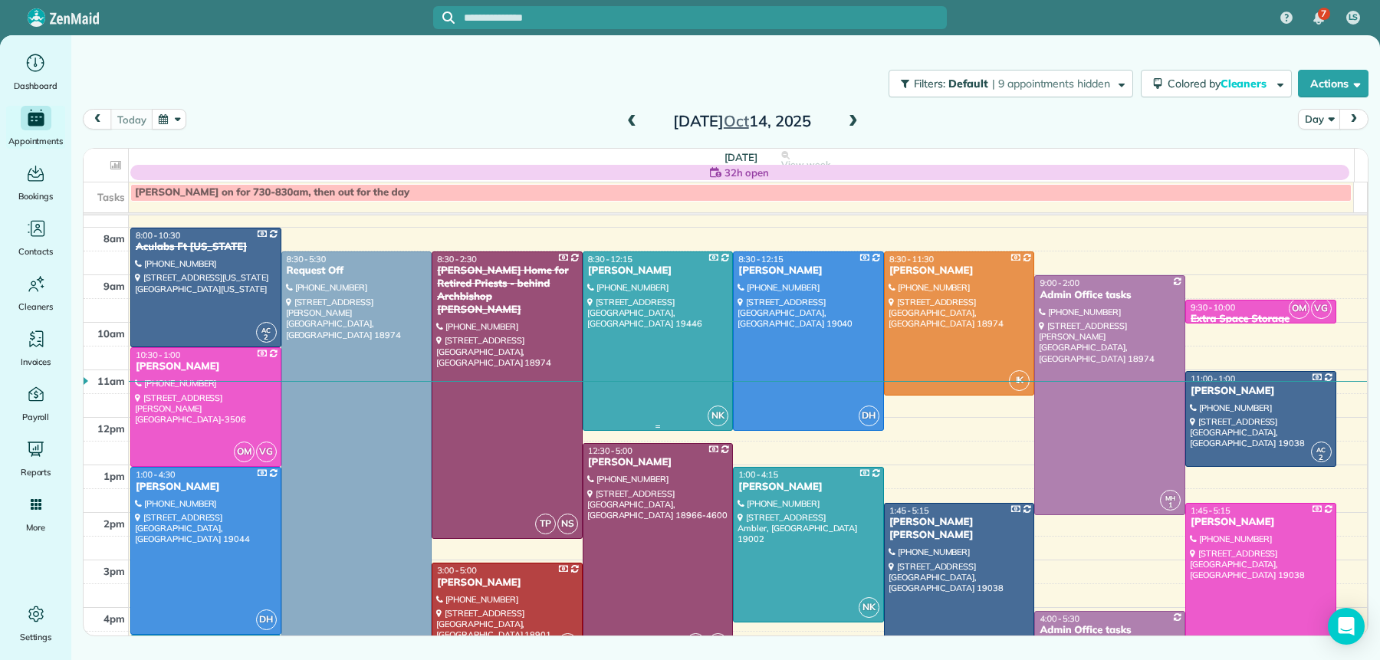
scroll to position [67, 0]
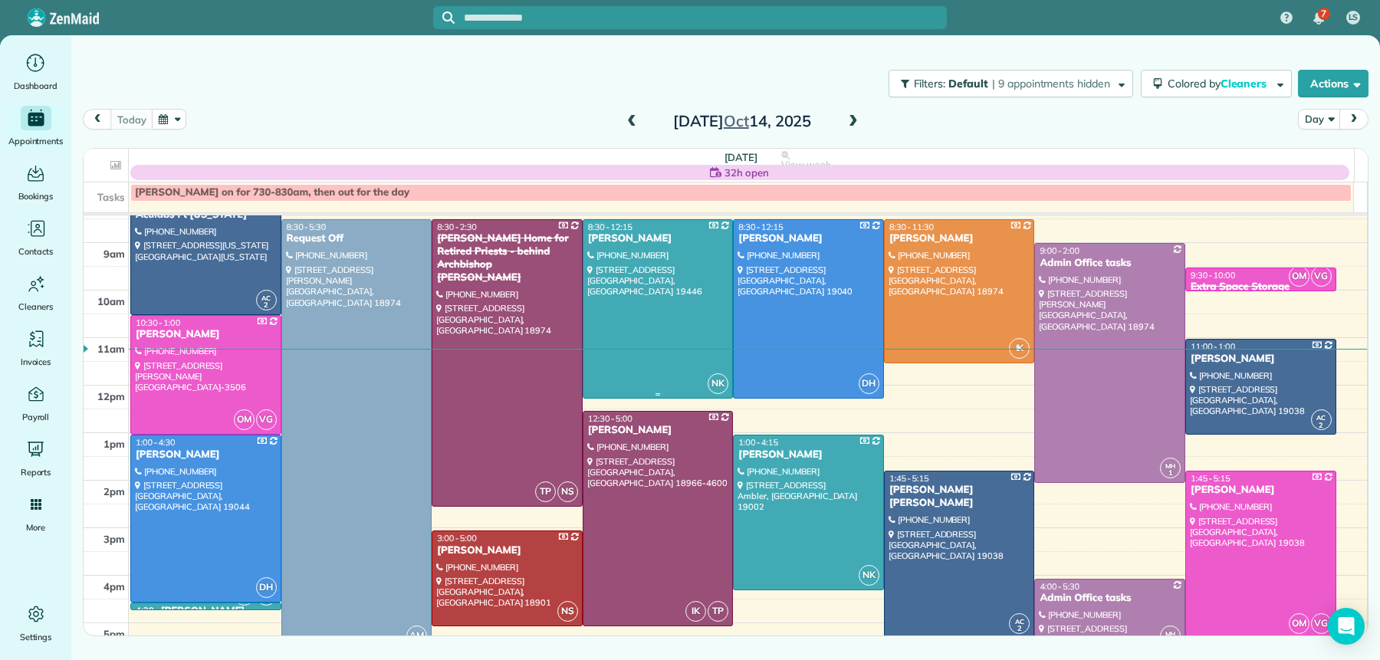
click at [640, 305] on div at bounding box center [659, 309] width 150 height 178
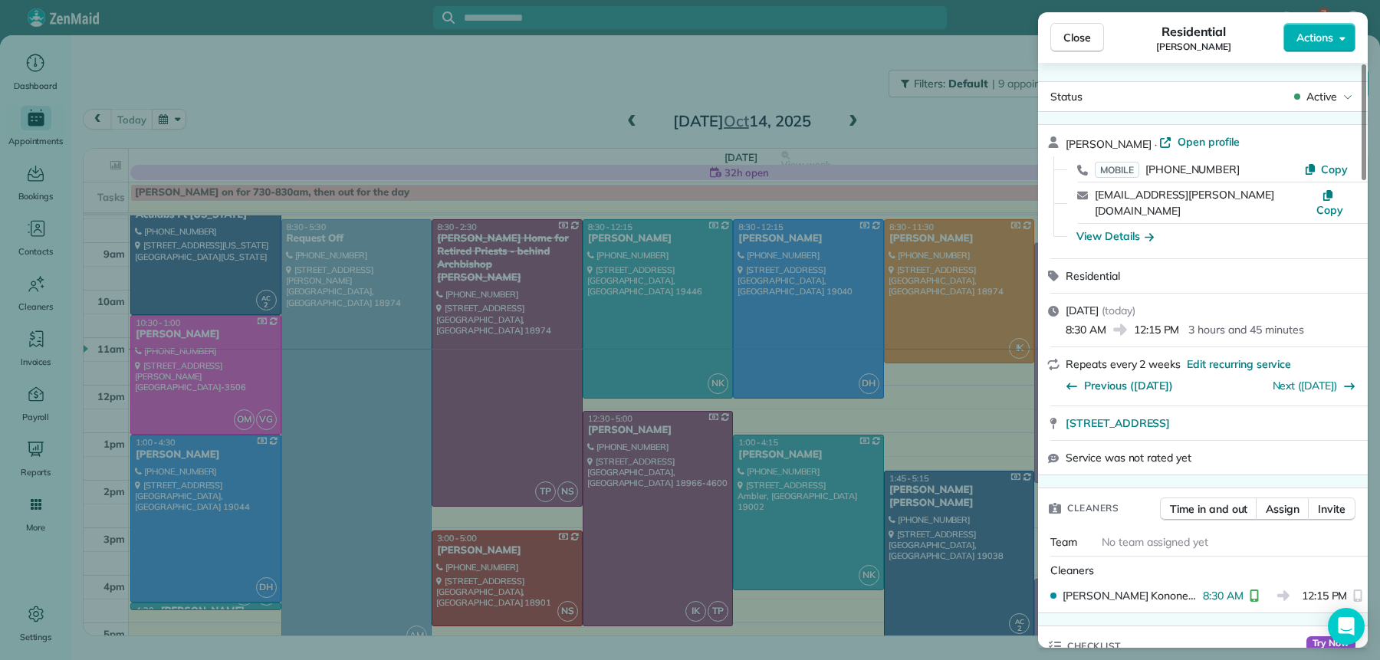
click at [1076, 32] on span "Close" at bounding box center [1078, 37] width 28 height 15
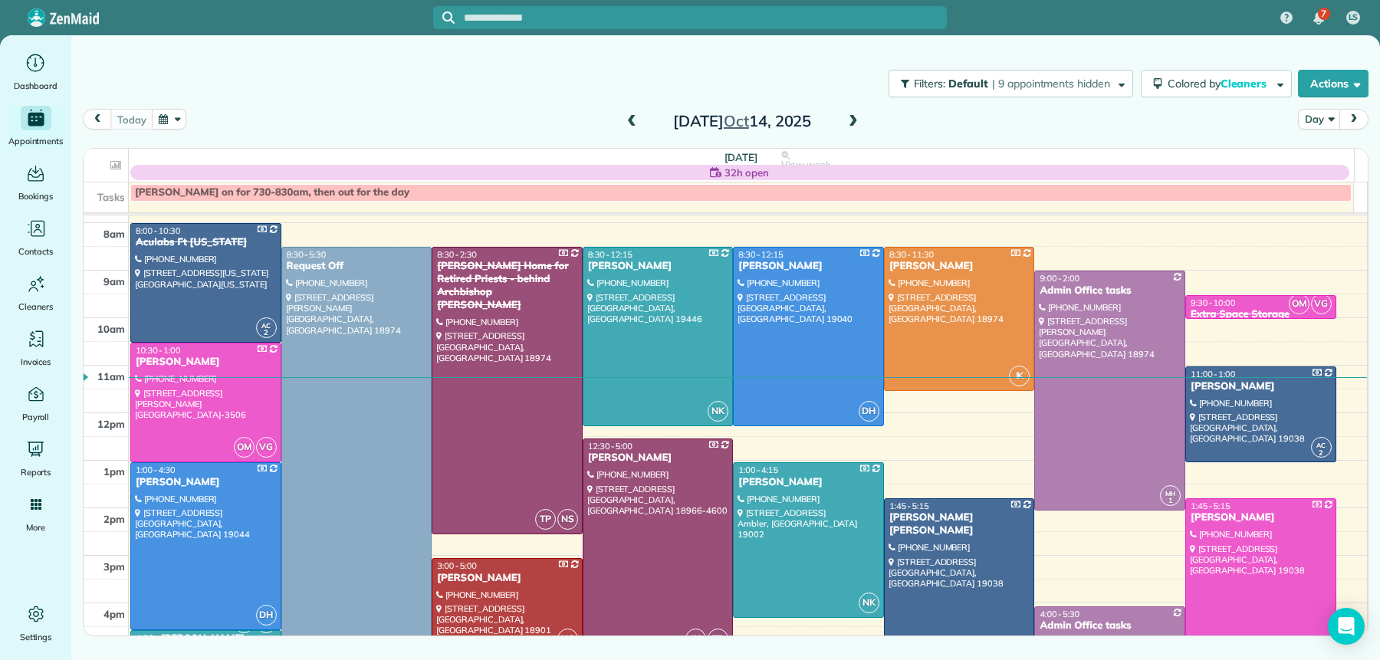
scroll to position [36, 0]
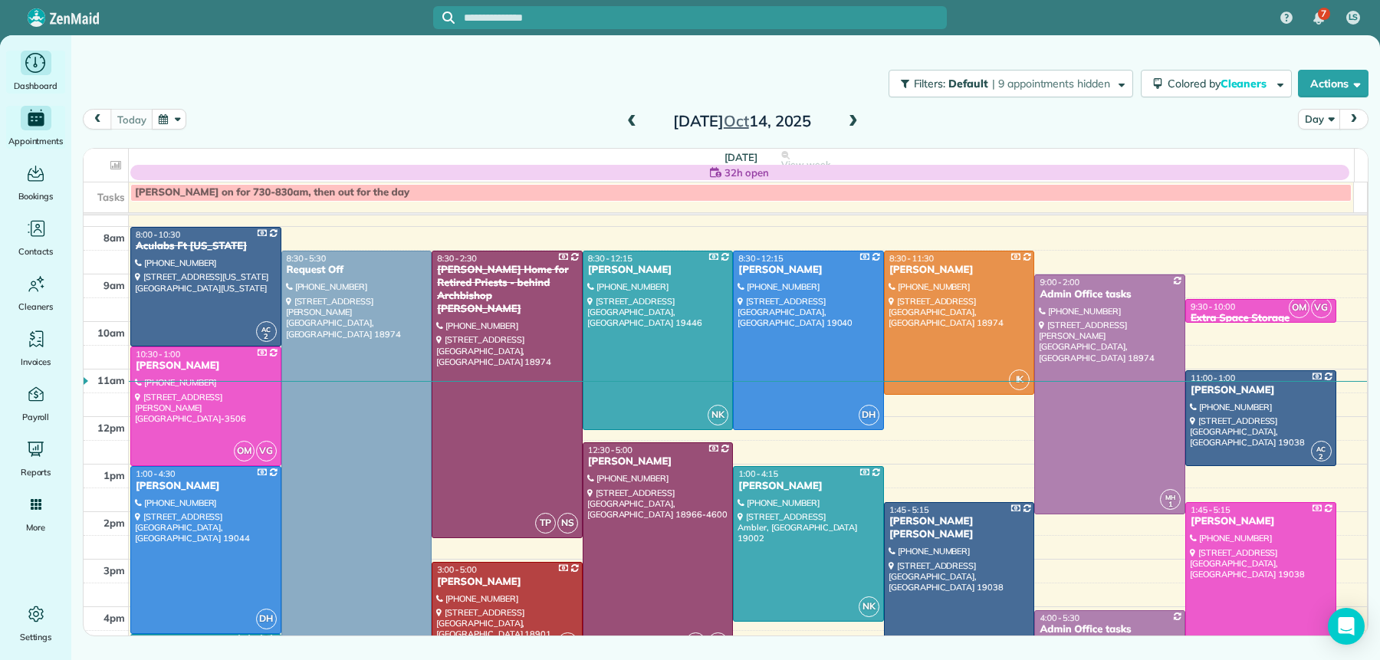
click at [41, 77] on div "Dashboard" at bounding box center [35, 72] width 61 height 43
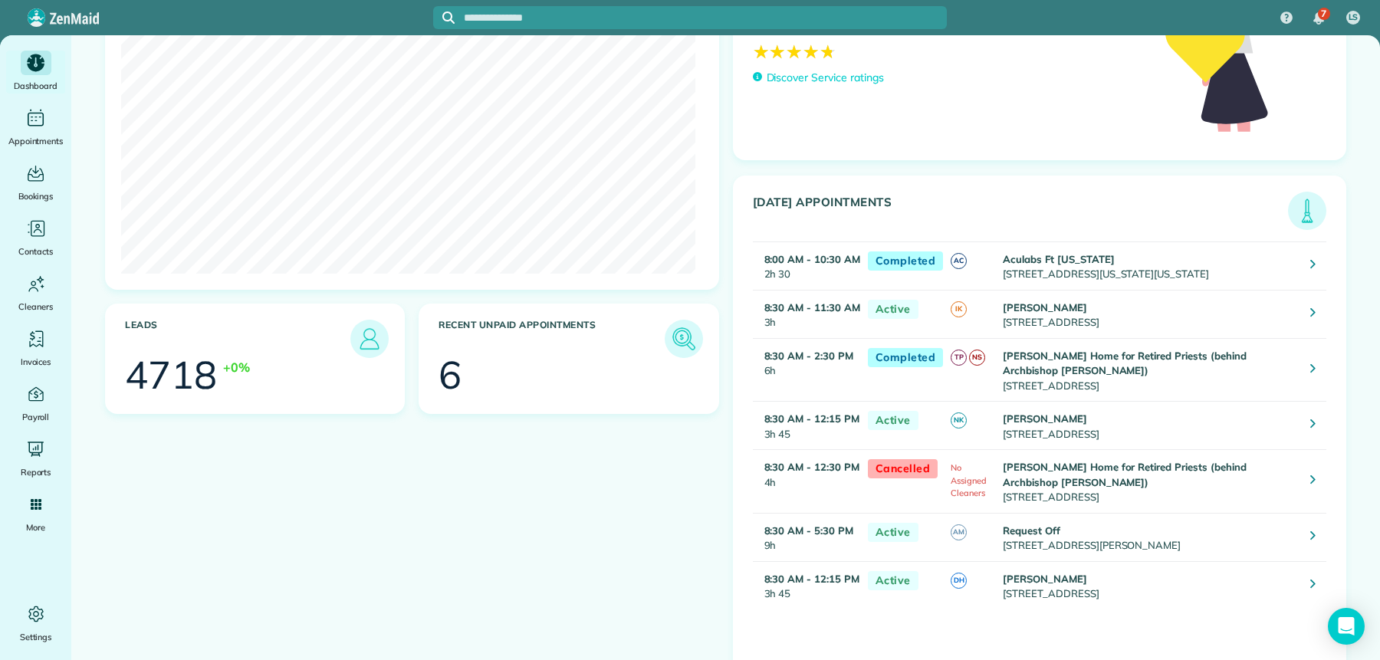
scroll to position [221, 0]
click at [613, 350] on h3 "Recent unpaid appointments" at bounding box center [551, 338] width 225 height 38
click at [679, 339] on img at bounding box center [683, 338] width 35 height 35
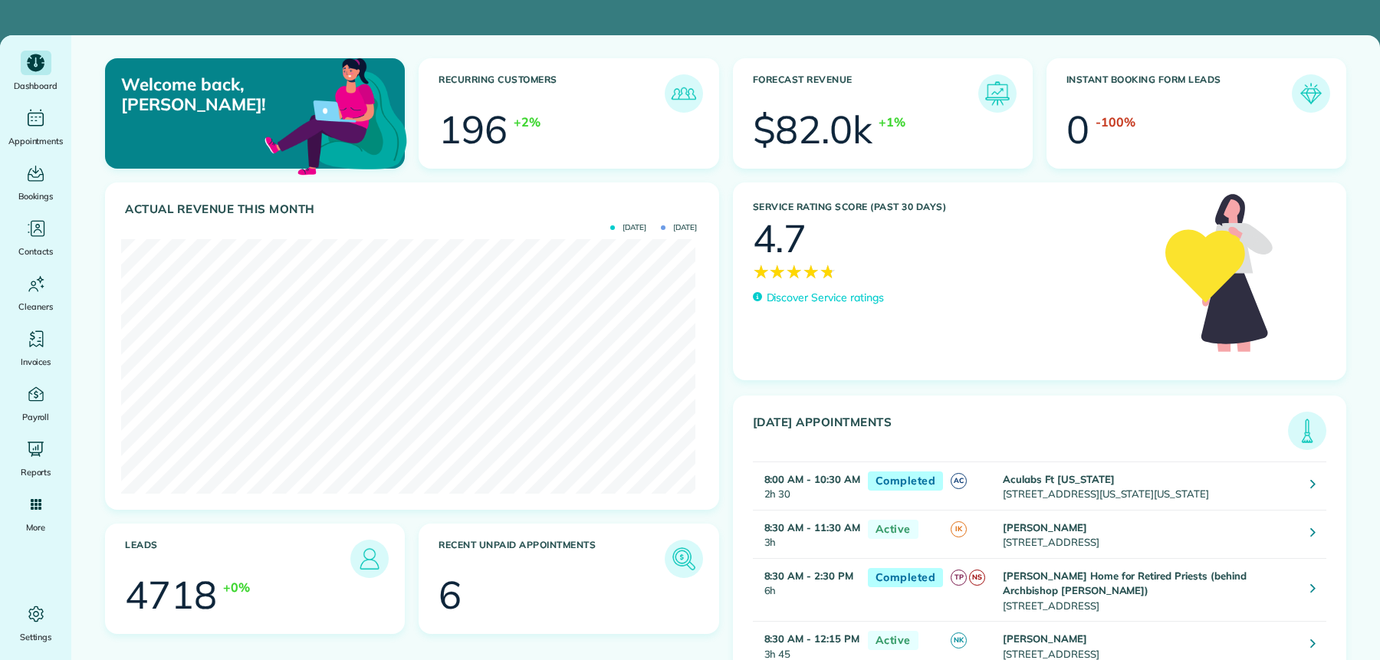
scroll to position [254, 574]
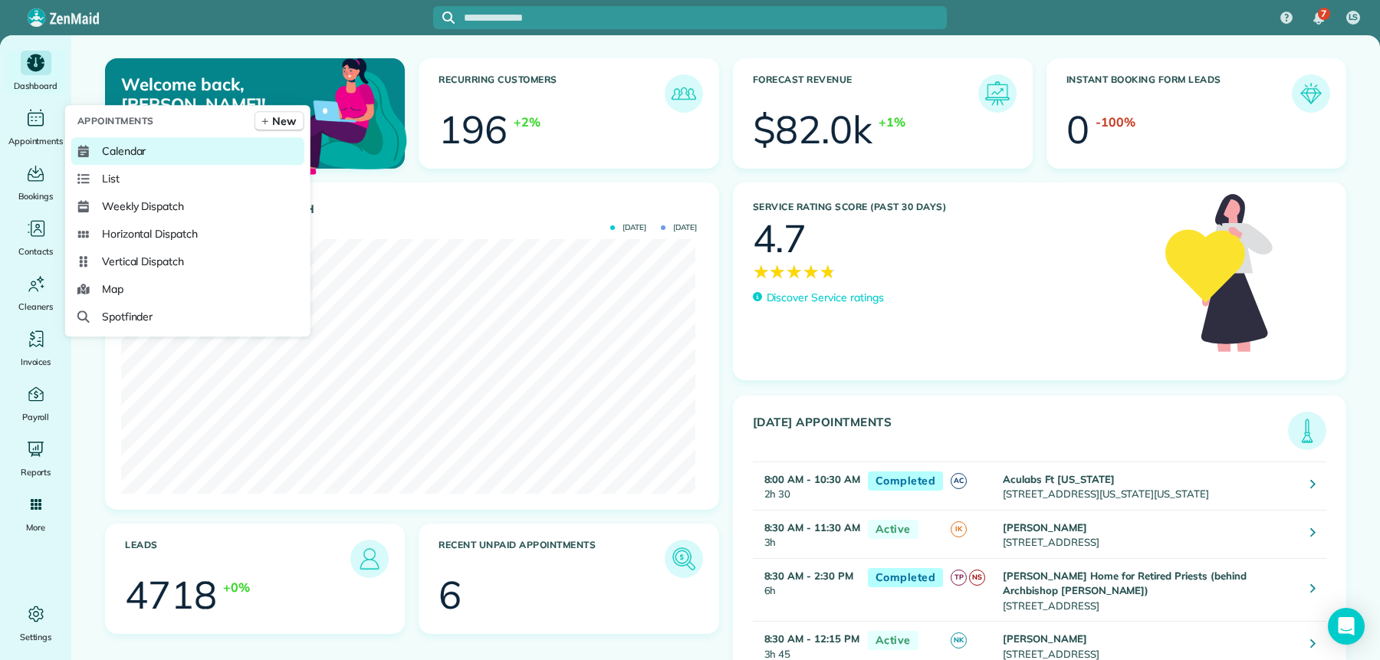
click at [118, 146] on span "Calendar" at bounding box center [124, 150] width 44 height 15
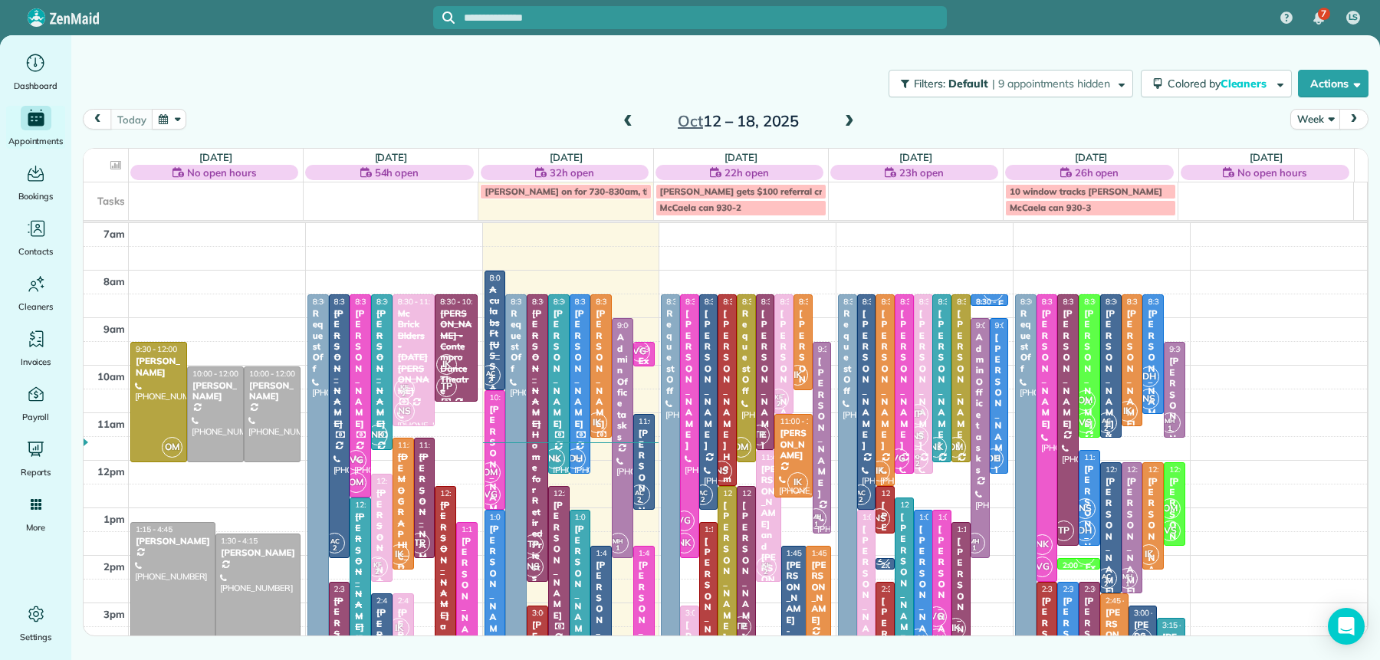
drag, startPoint x: 624, startPoint y: 117, endPoint x: 631, endPoint y: 120, distance: 7.9
click at [624, 117] on span at bounding box center [628, 122] width 17 height 14
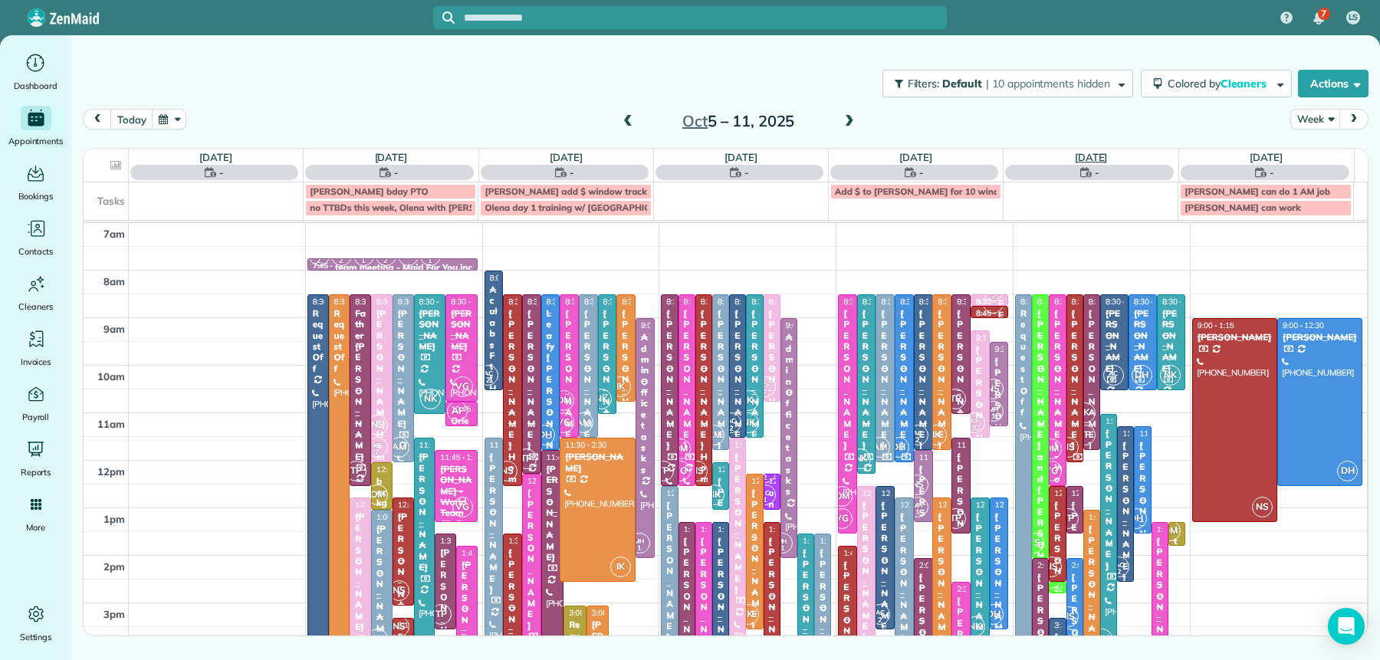
click at [1082, 158] on link "[DATE]" at bounding box center [1091, 157] width 33 height 12
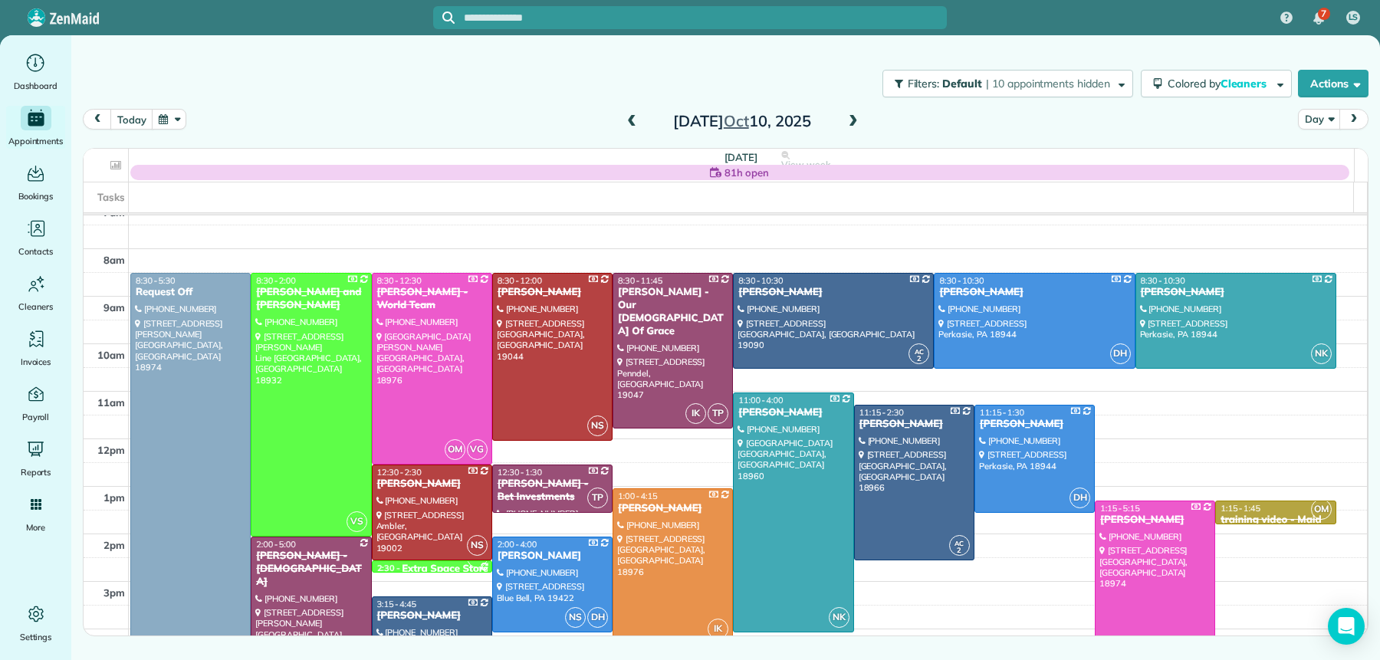
scroll to position [16, 0]
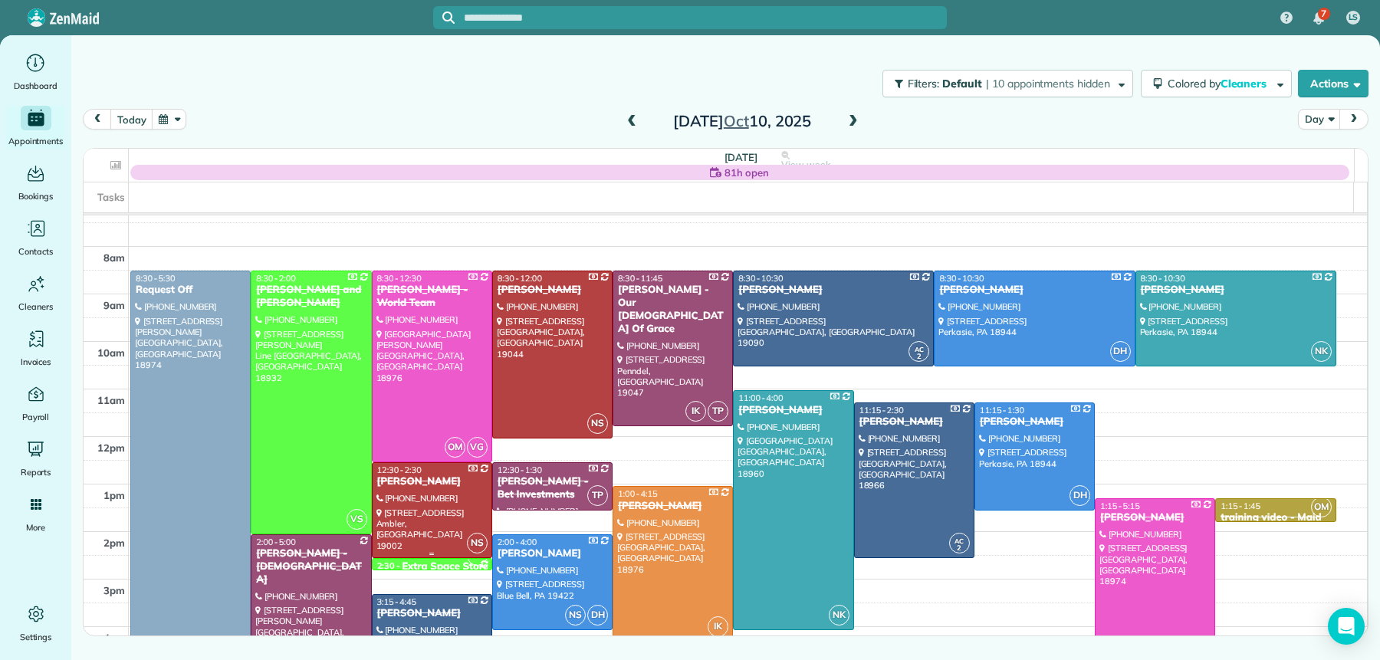
click at [406, 488] on div "[PERSON_NAME]" at bounding box center [431, 481] width 111 height 13
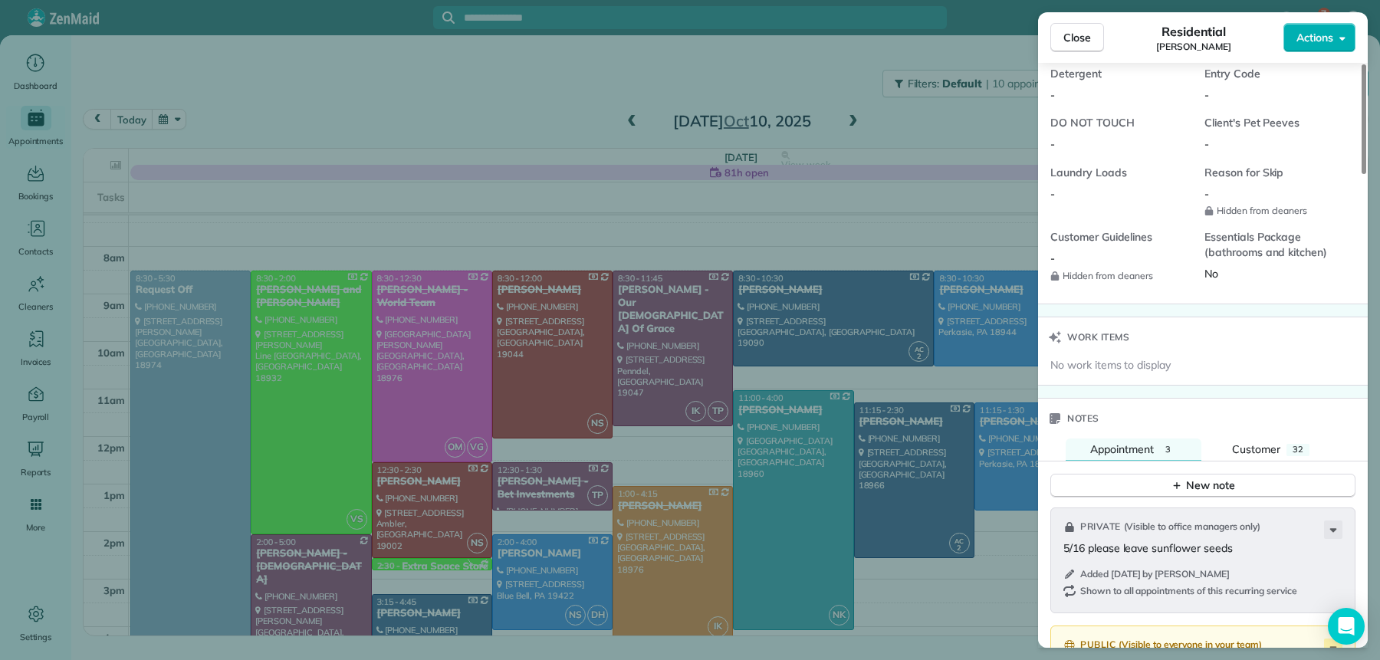
scroll to position [1407, 0]
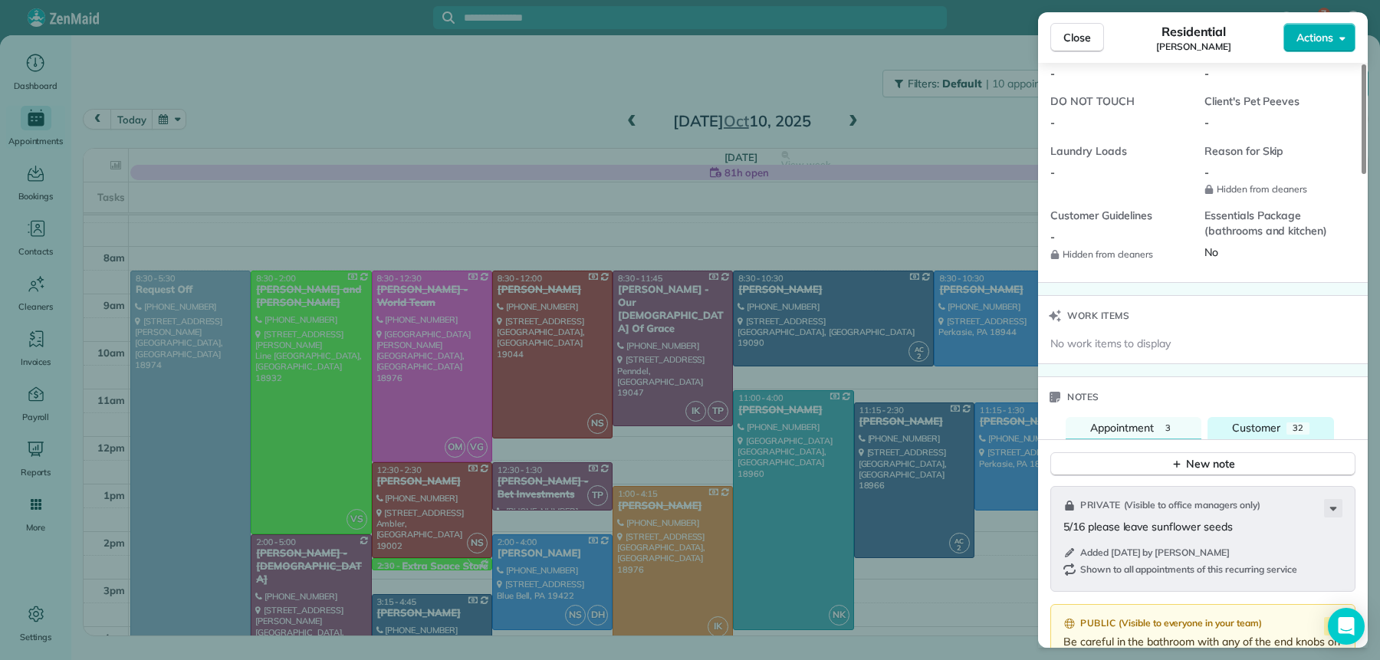
click at [1235, 435] on span "Customer" at bounding box center [1256, 428] width 48 height 14
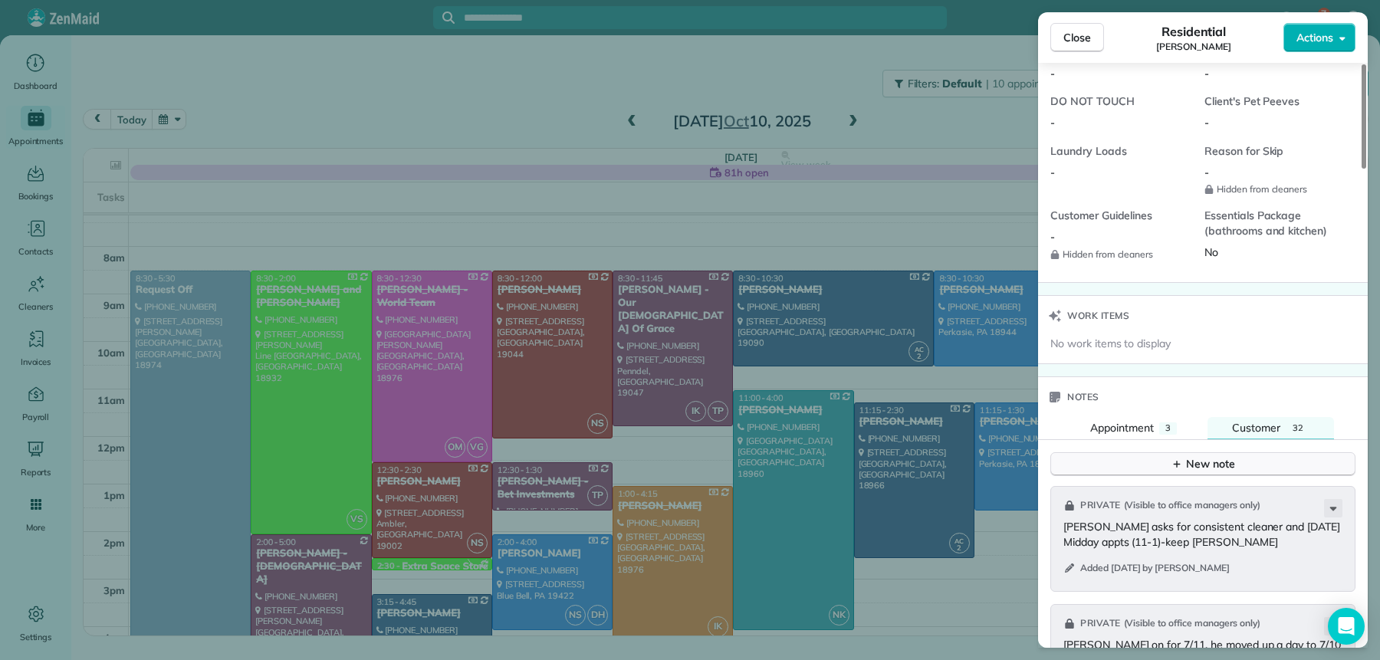
click at [1213, 472] on div "New note" at bounding box center [1203, 464] width 64 height 16
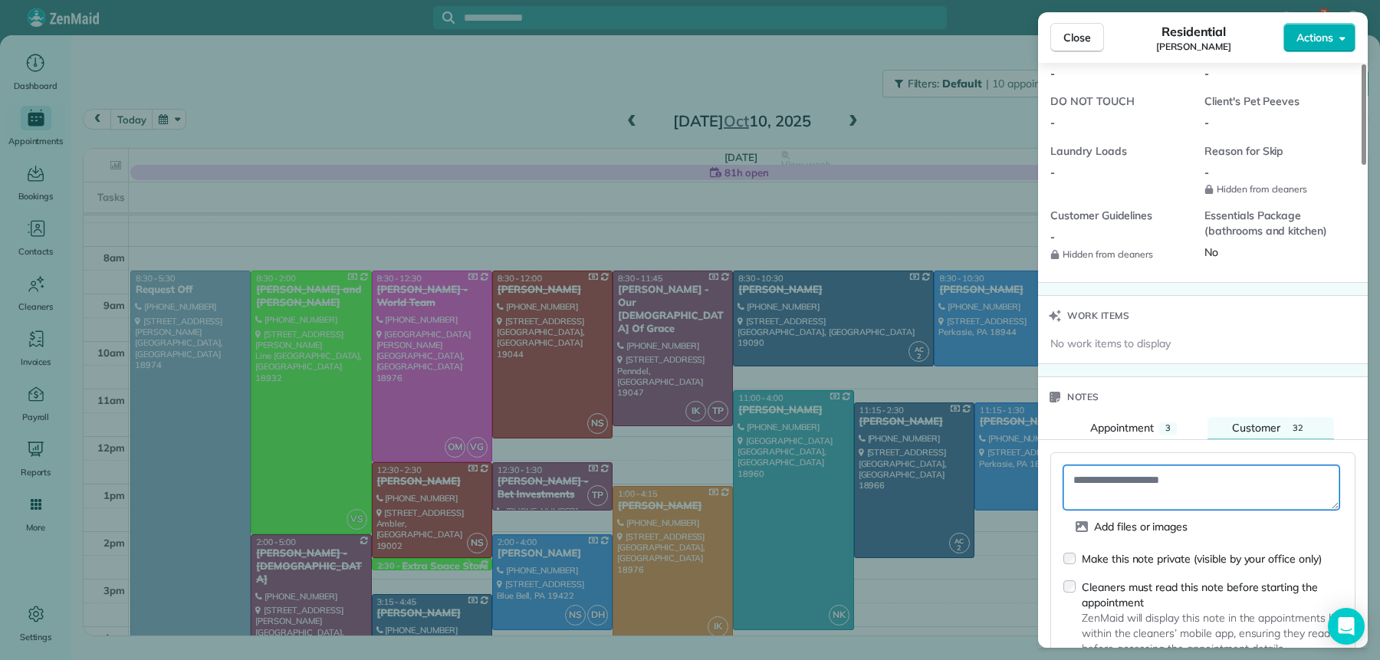
click at [1136, 497] on textarea at bounding box center [1202, 487] width 276 height 44
click at [1088, 510] on textarea "**********" at bounding box center [1202, 487] width 276 height 44
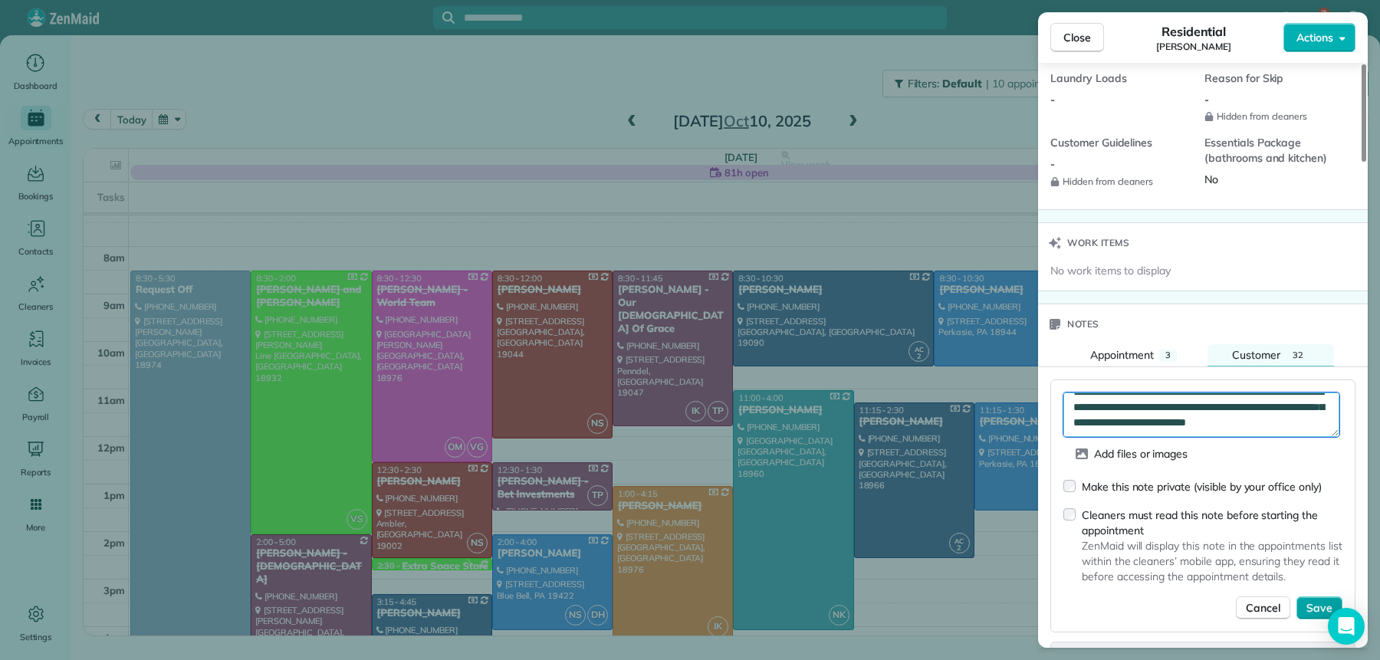
scroll to position [1481, 0]
type textarea "**********"
drag, startPoint x: 1314, startPoint y: 618, endPoint x: 1307, endPoint y: 623, distance: 8.7
click at [1313, 615] on span "Save" at bounding box center [1320, 607] width 26 height 15
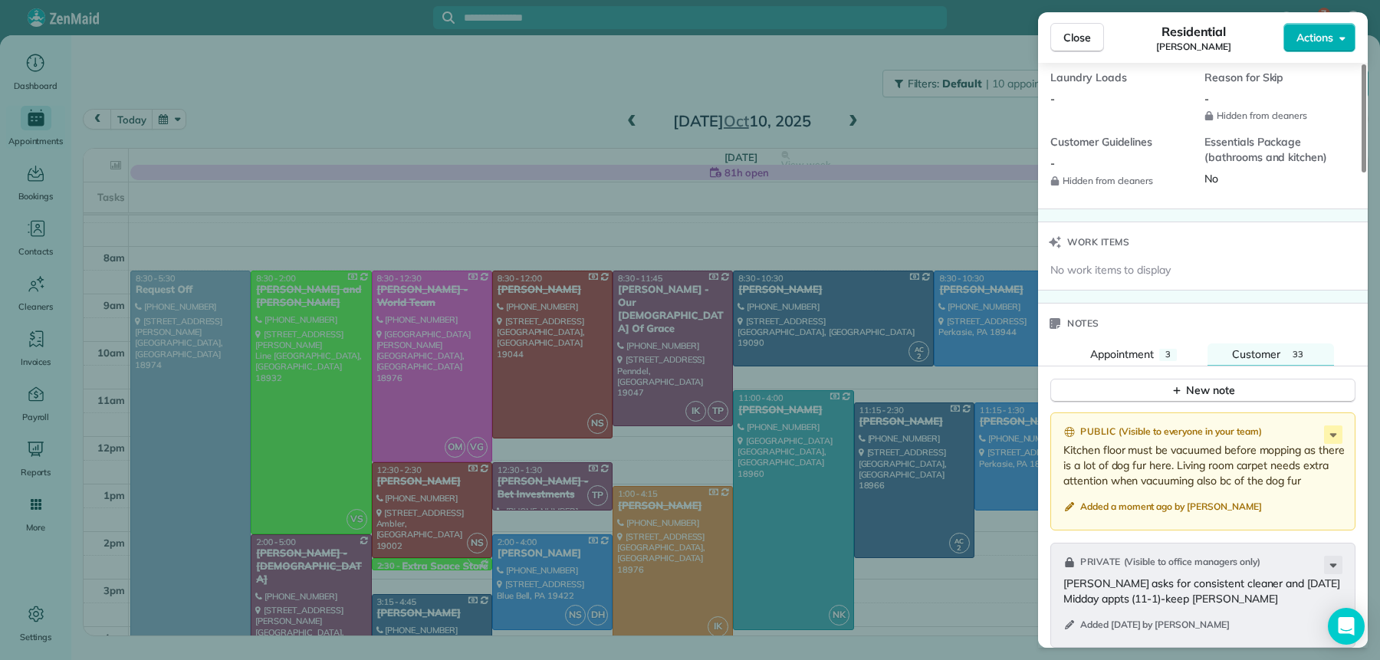
click at [1081, 39] on span "Close" at bounding box center [1078, 37] width 28 height 15
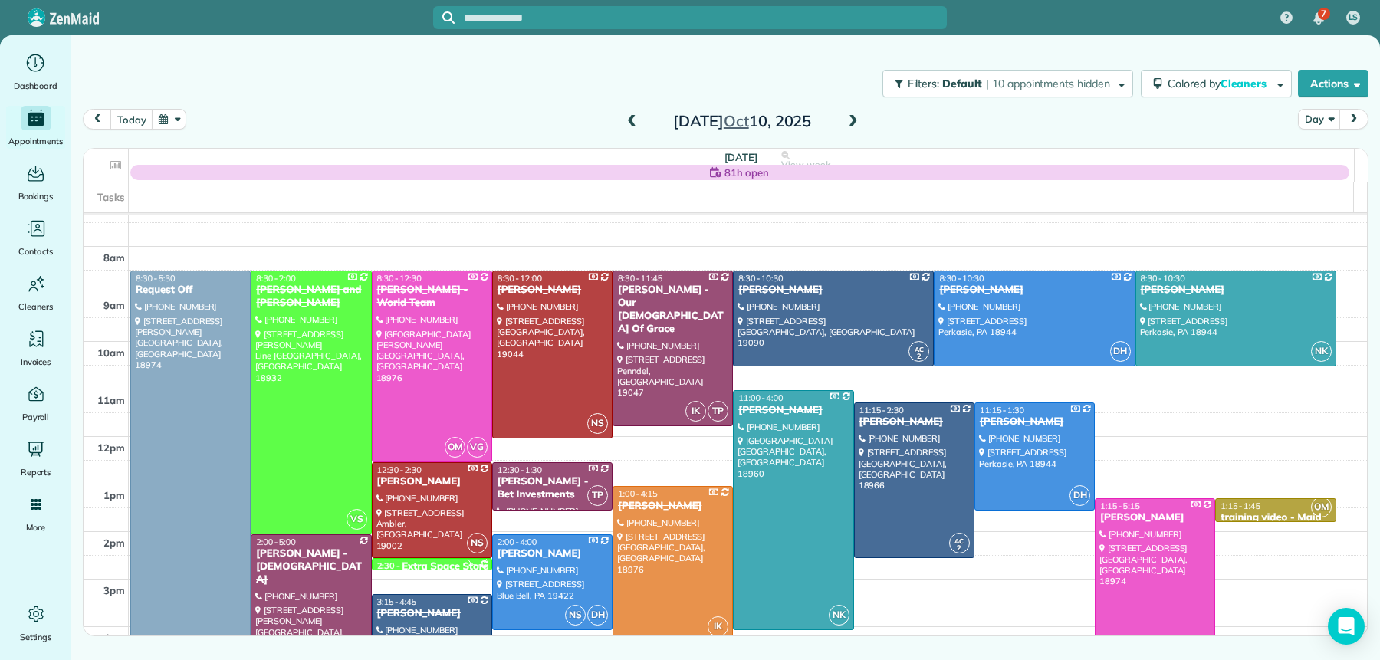
click at [853, 121] on span at bounding box center [853, 122] width 17 height 14
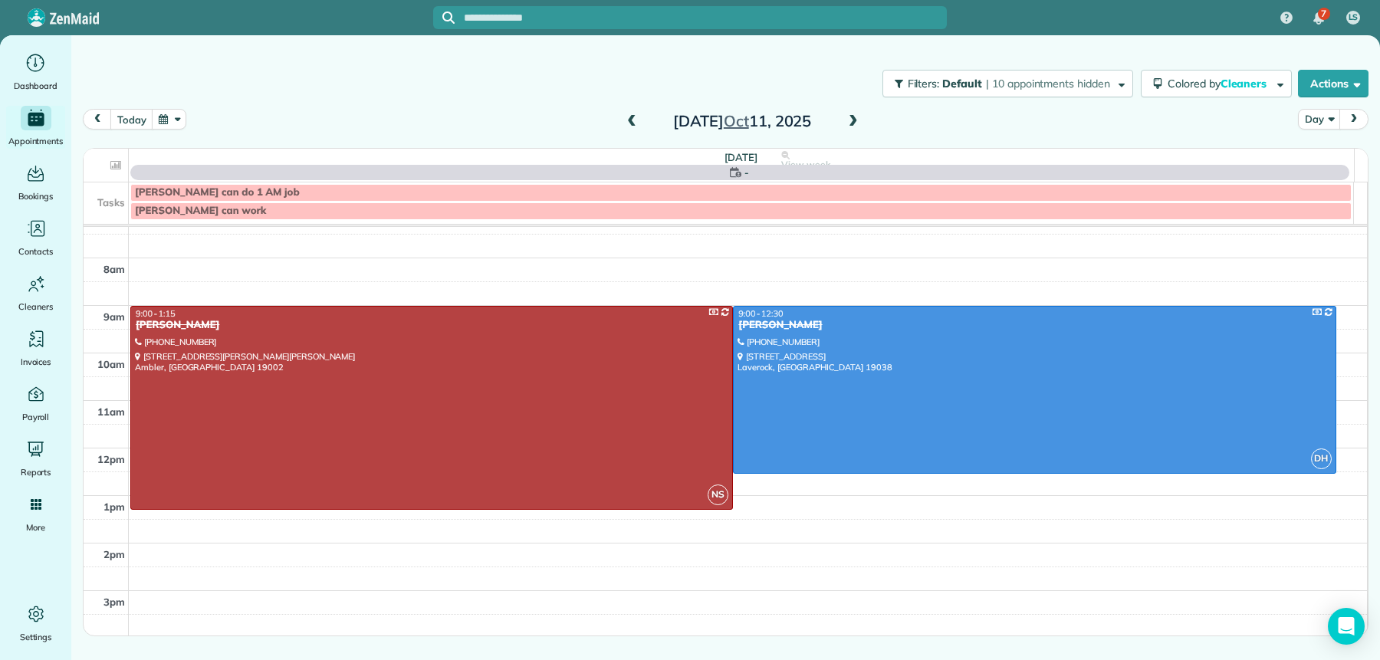
click at [853, 120] on span at bounding box center [853, 122] width 17 height 14
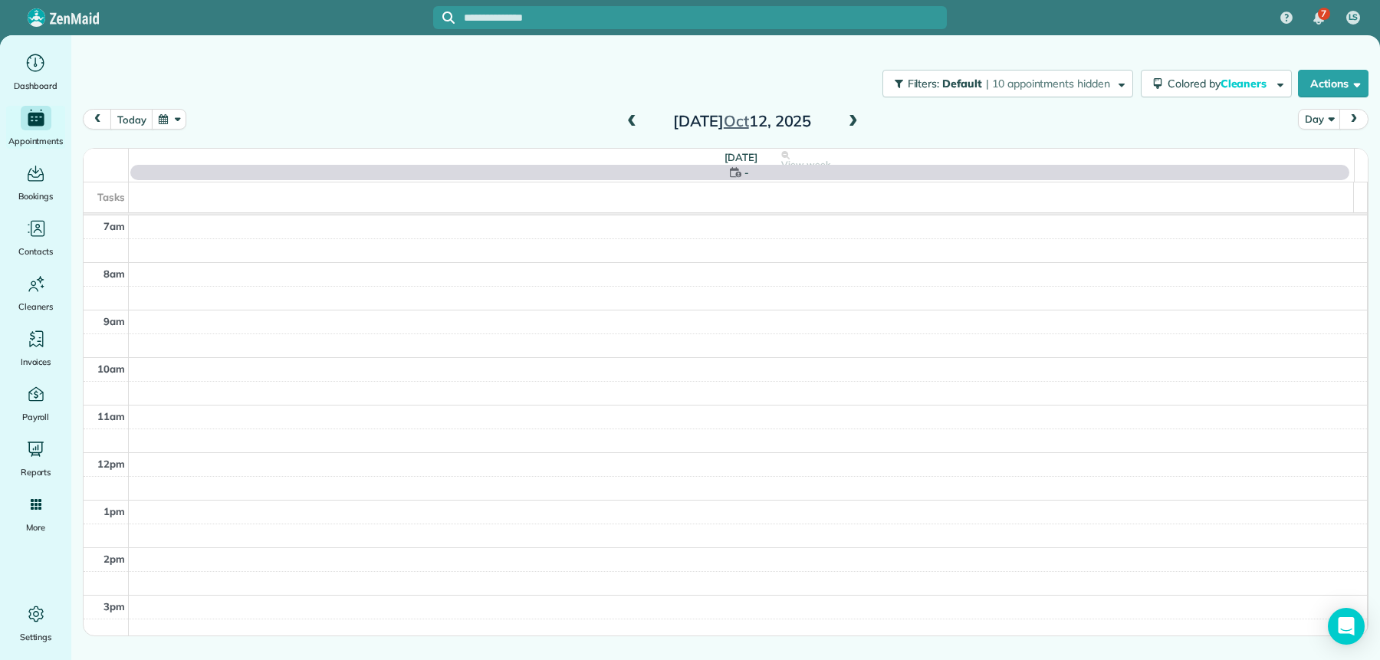
click at [853, 120] on span at bounding box center [853, 122] width 17 height 14
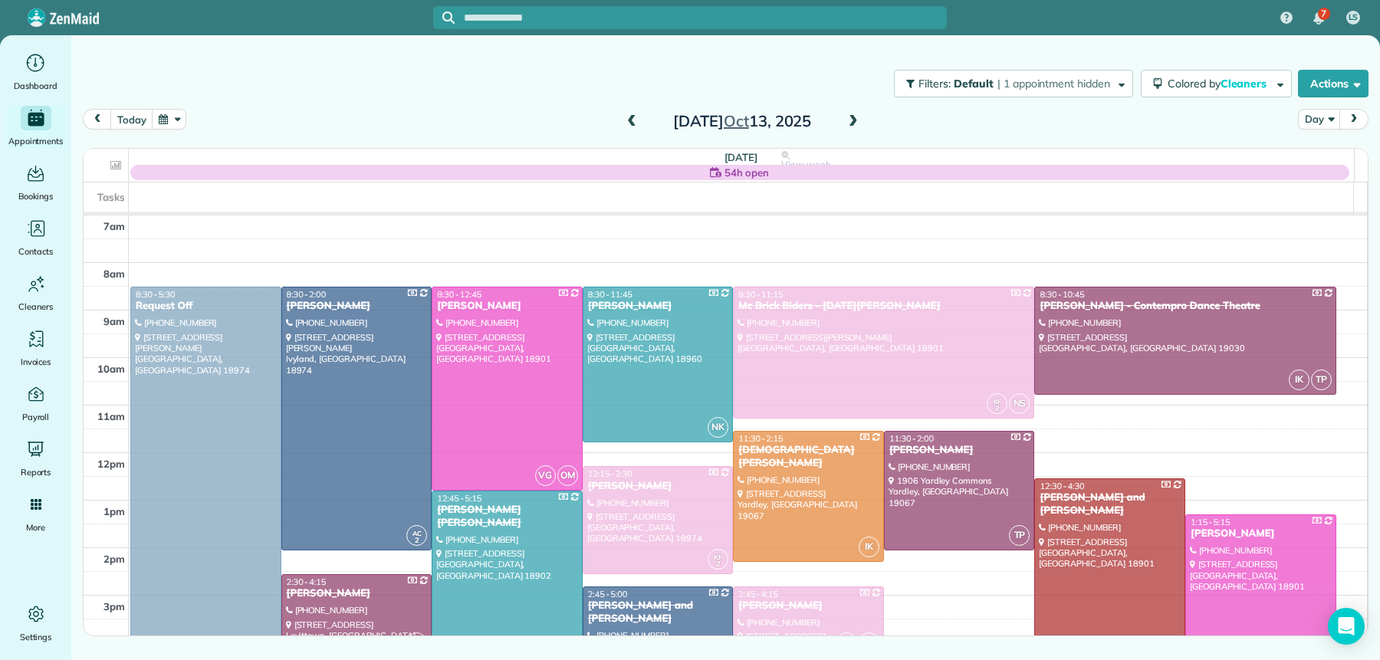
click at [853, 121] on span at bounding box center [853, 122] width 17 height 14
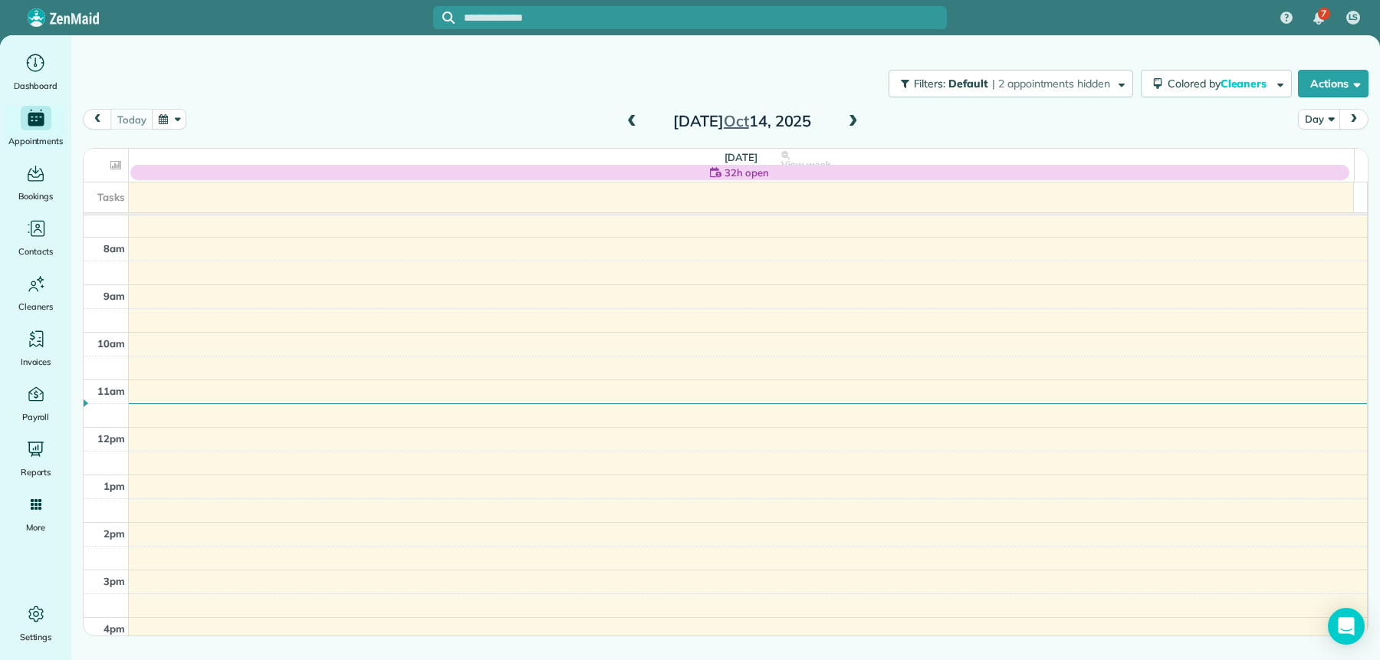
scroll to position [48, 0]
click at [632, 111] on span at bounding box center [631, 121] width 17 height 23
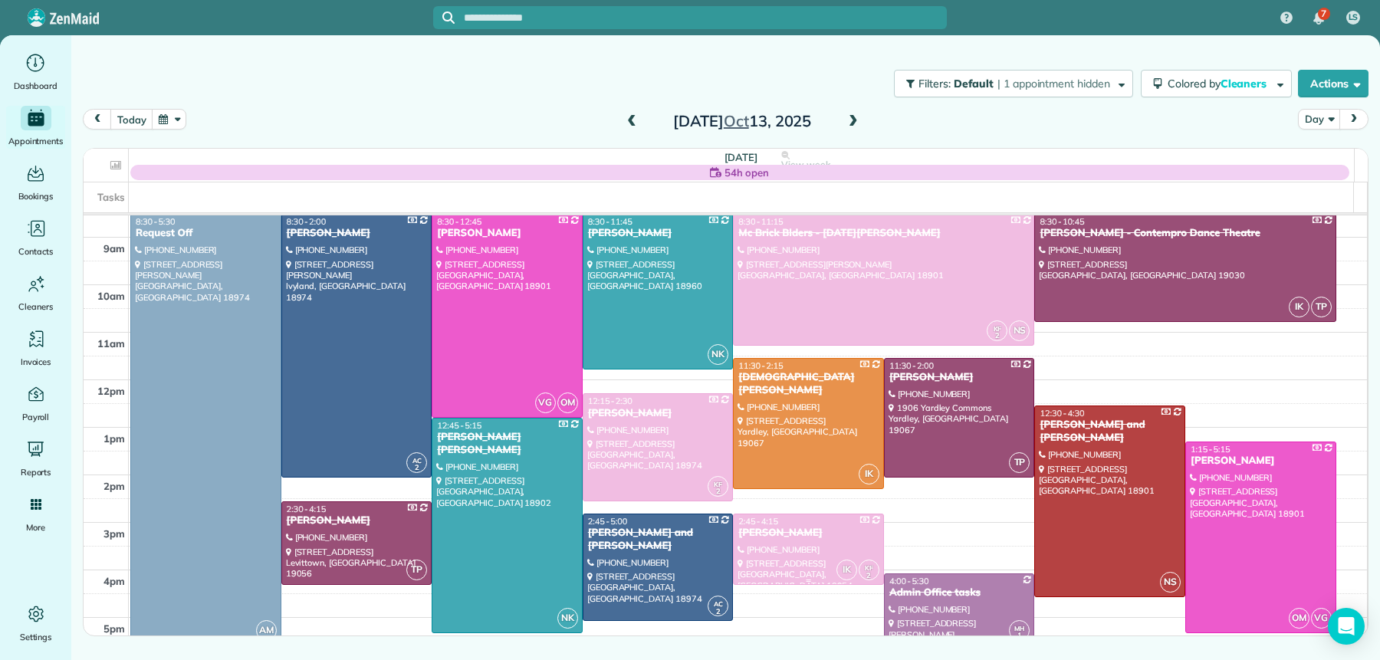
scroll to position [44, 0]
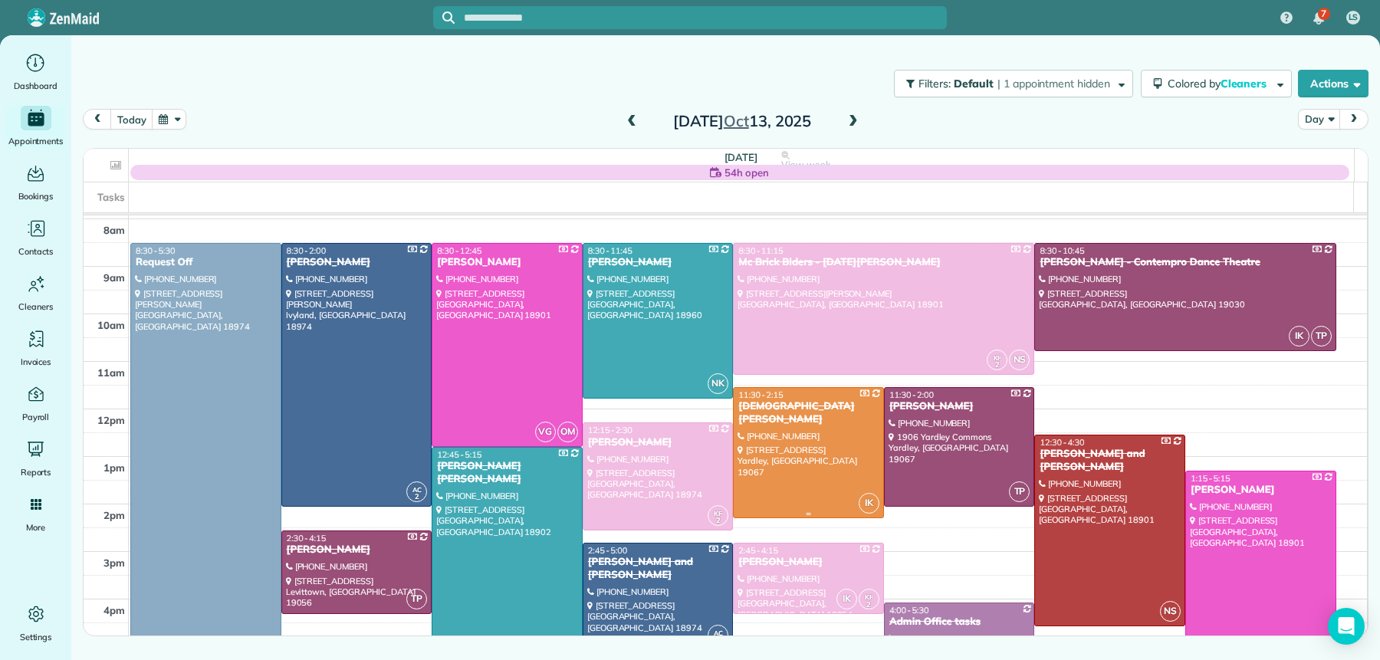
click at [838, 453] on div at bounding box center [809, 453] width 150 height 130
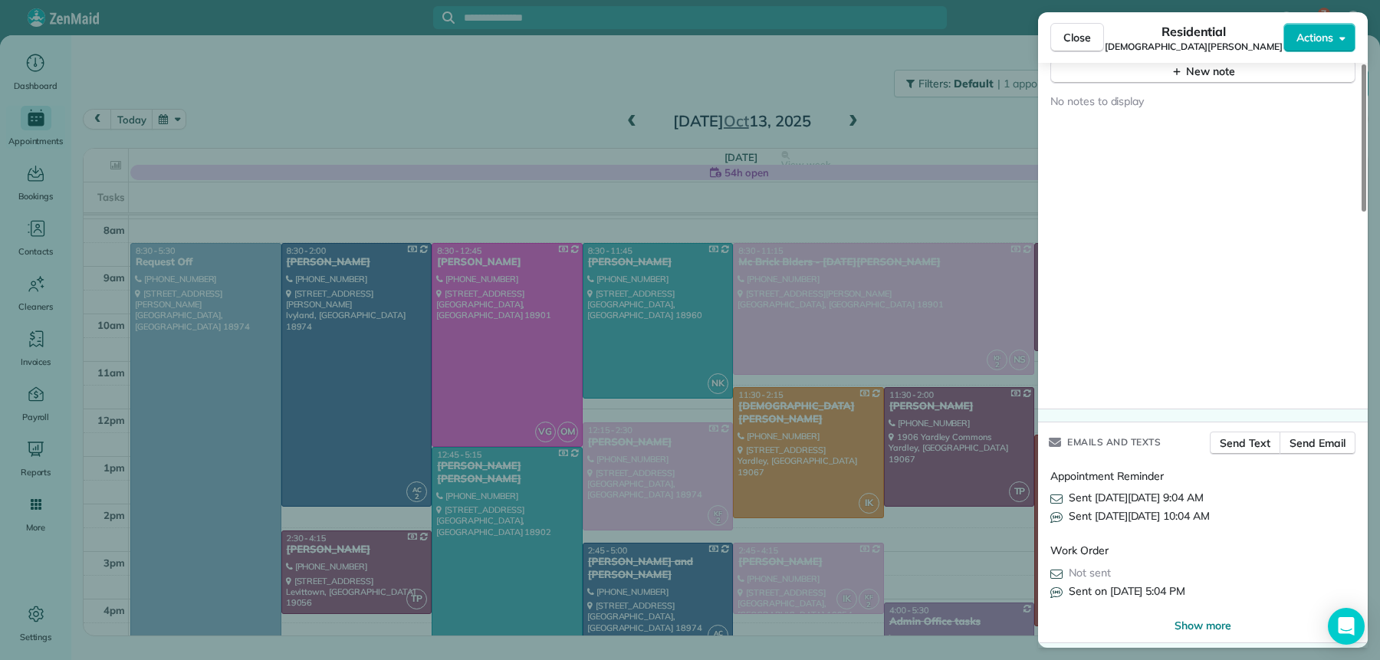
scroll to position [1369, 0]
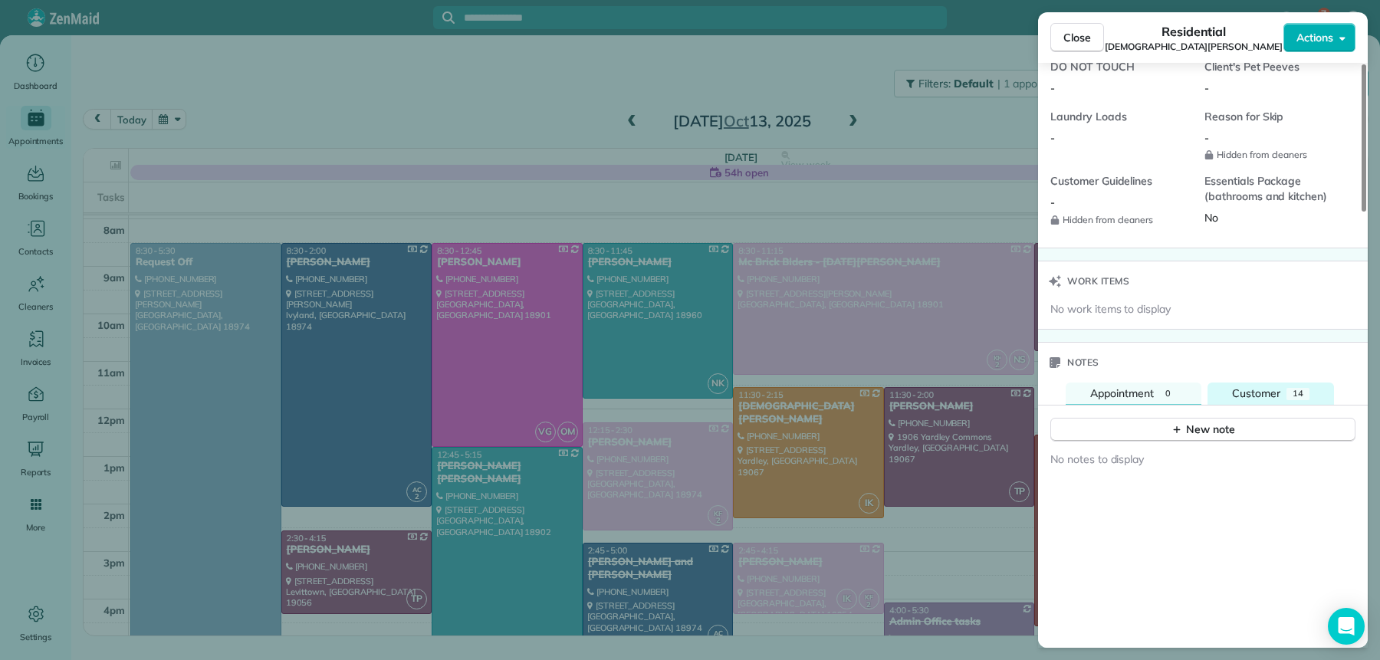
click at [1262, 386] on span "Customer" at bounding box center [1256, 393] width 48 height 14
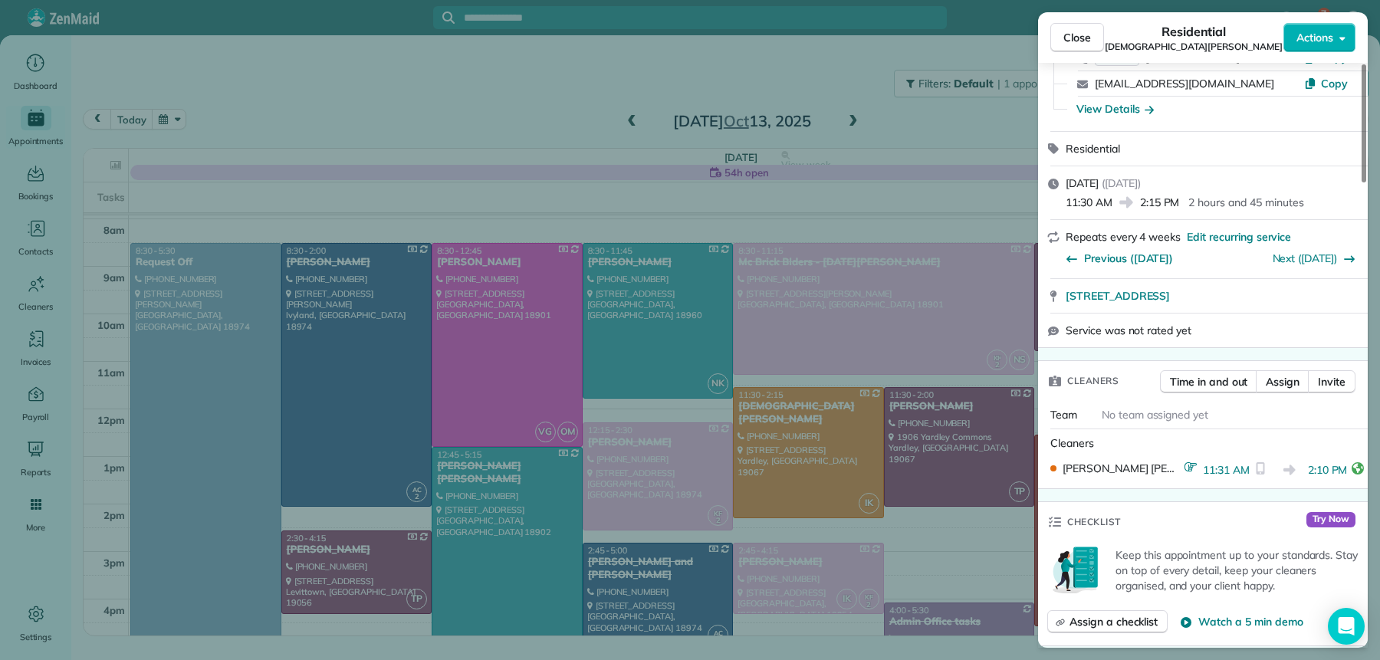
scroll to position [0, 0]
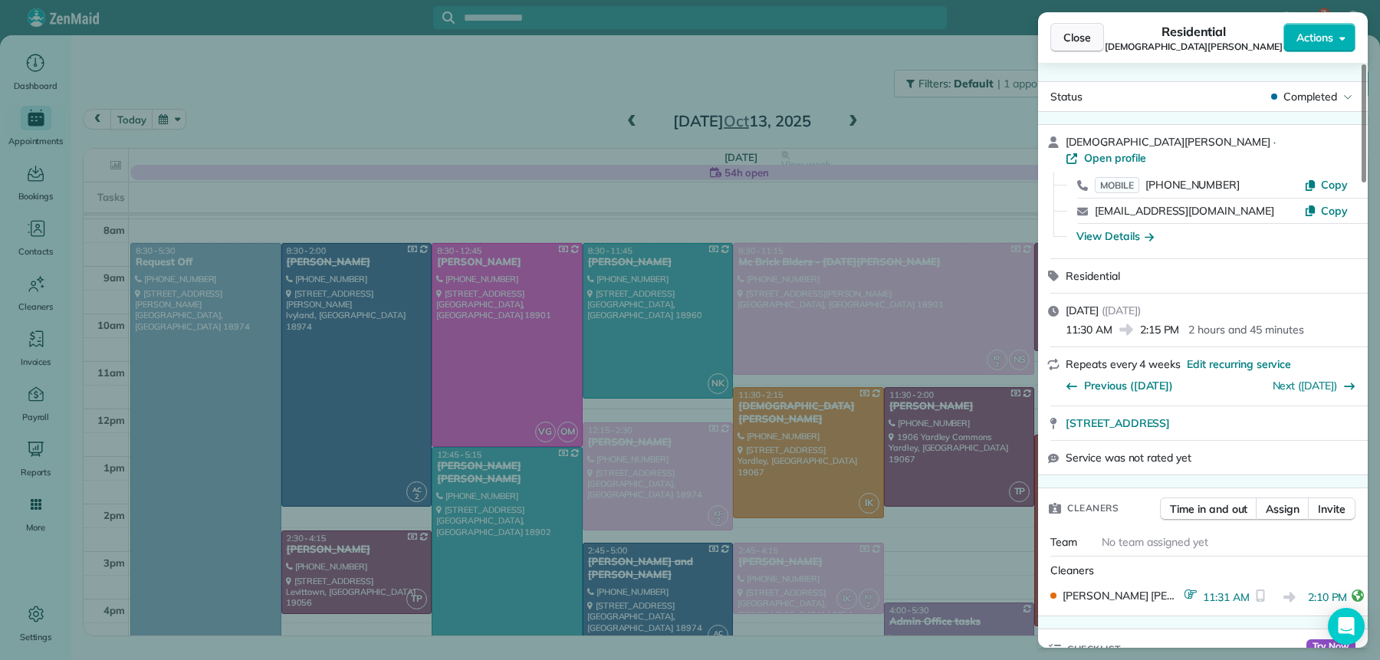
click at [1090, 41] on span "Close" at bounding box center [1078, 37] width 28 height 15
